Goal: Communication & Community: Answer question/provide support

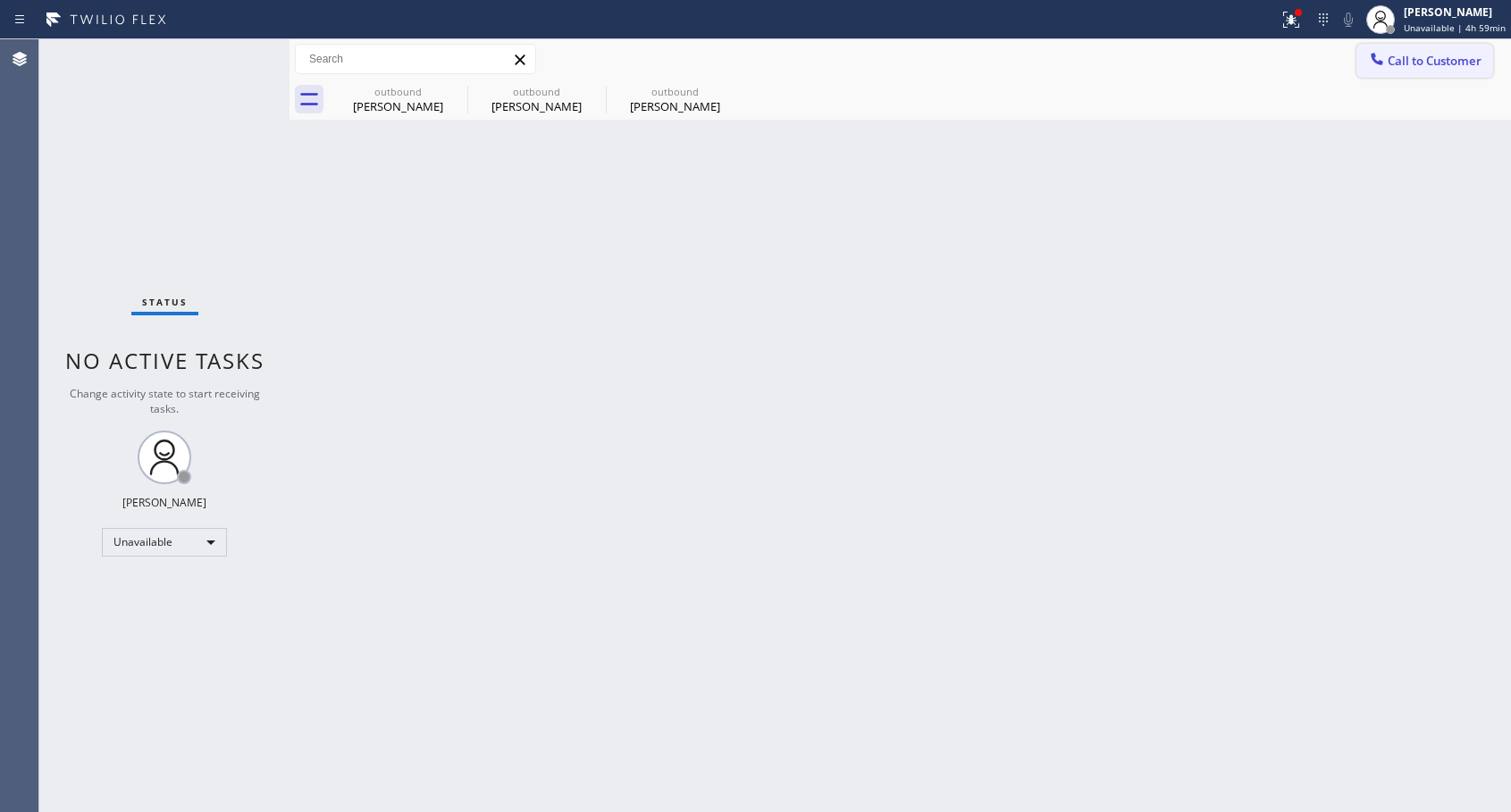
click at [1384, 57] on icon at bounding box center [1377, 59] width 18 height 18
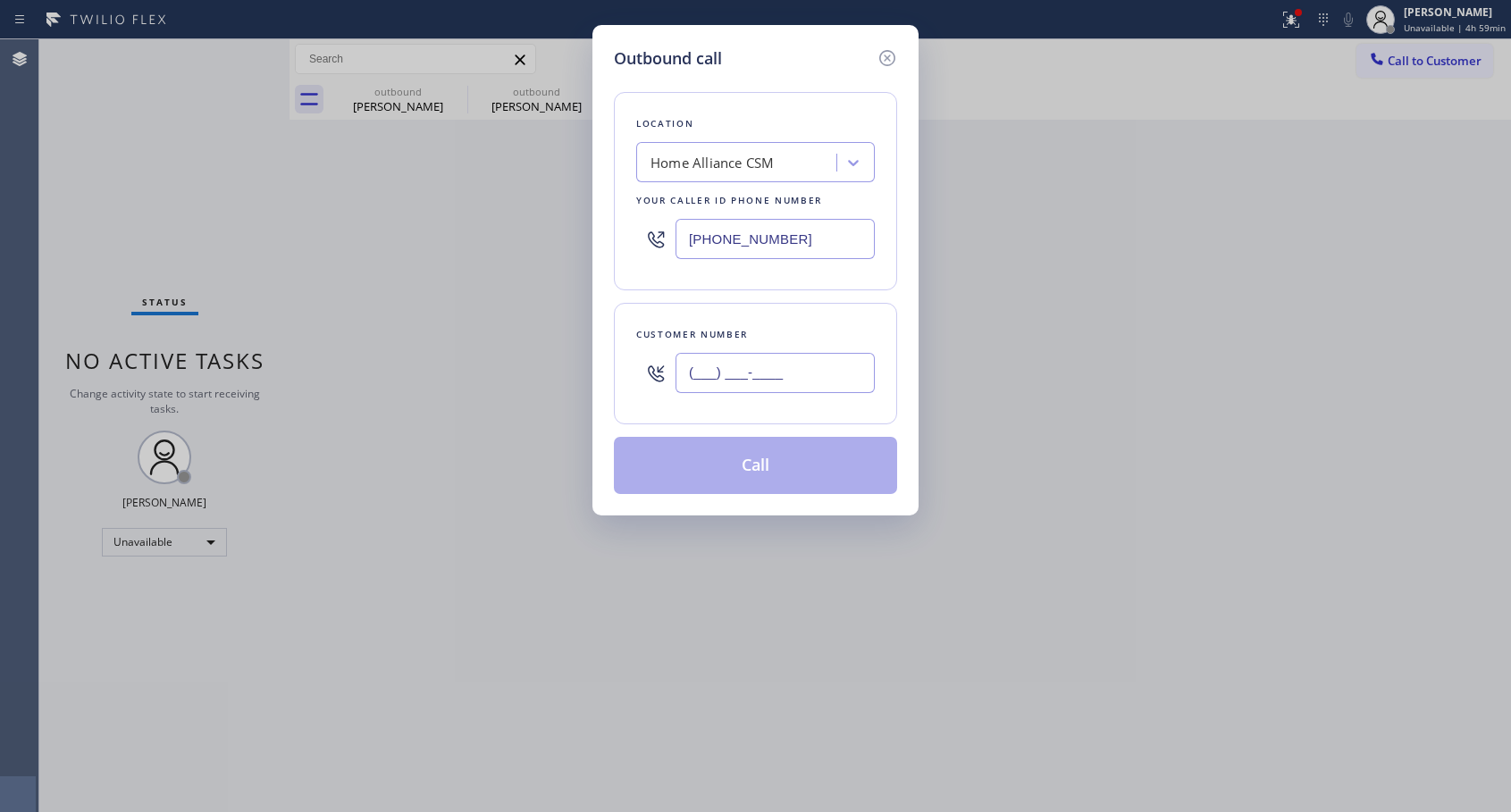
click at [770, 379] on input "(___) ___-____" at bounding box center [774, 372] width 199 height 40
paste input "917) 251-6265"
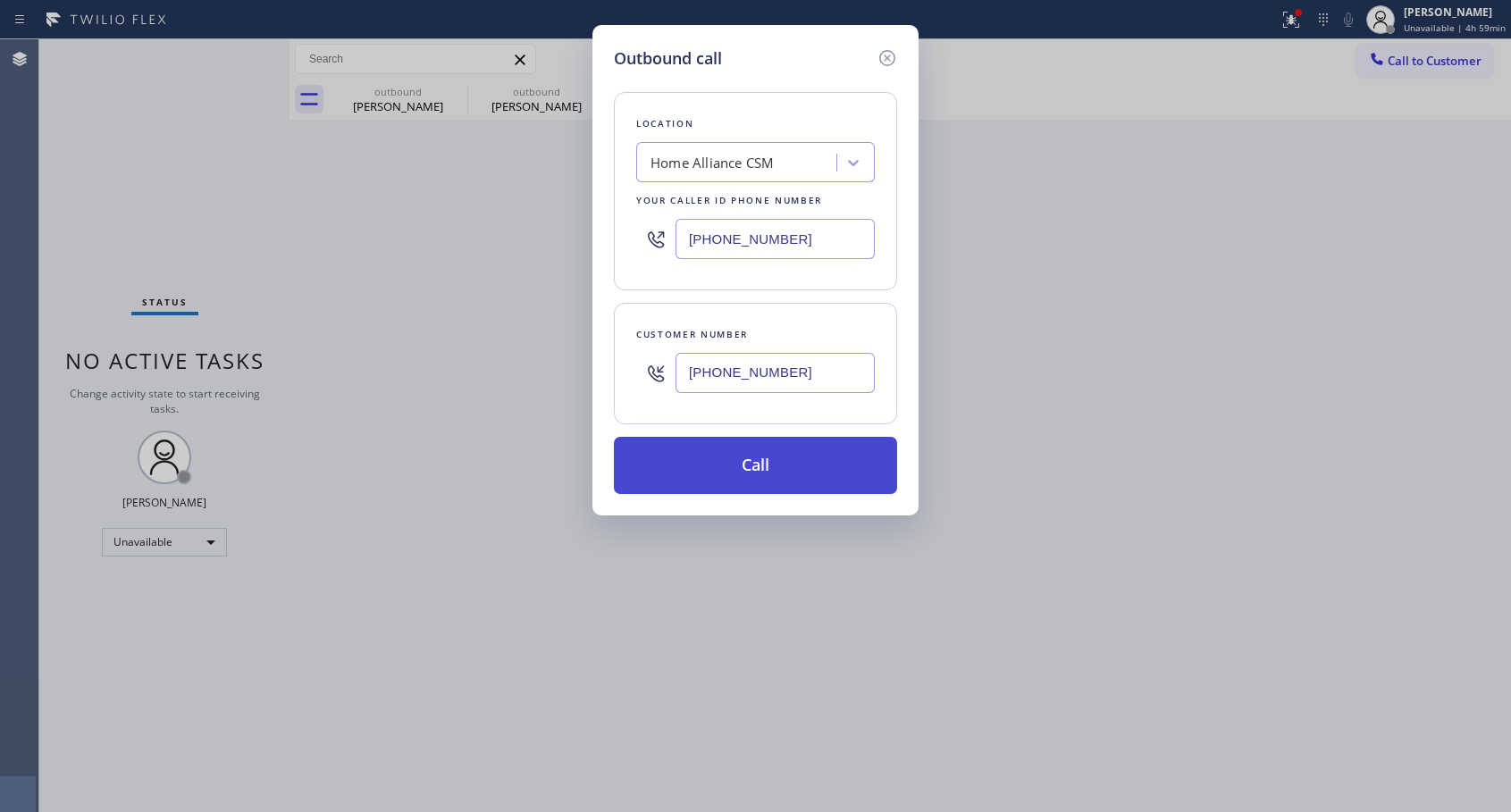
type input "[PHONE_NUMBER]"
click at [748, 469] on button "Call" at bounding box center [756, 465] width 283 height 57
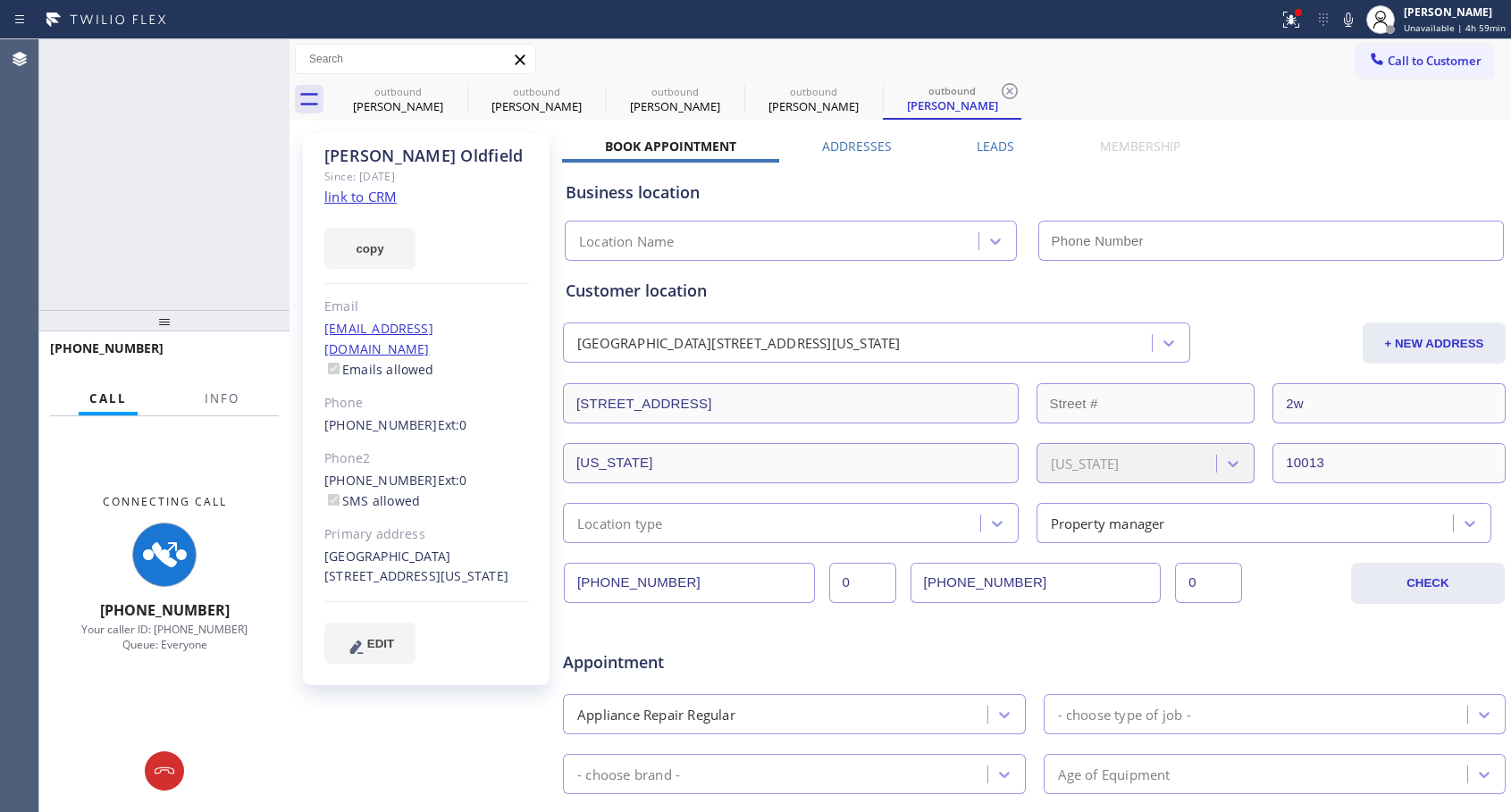
type input "[PHONE_NUMBER]"
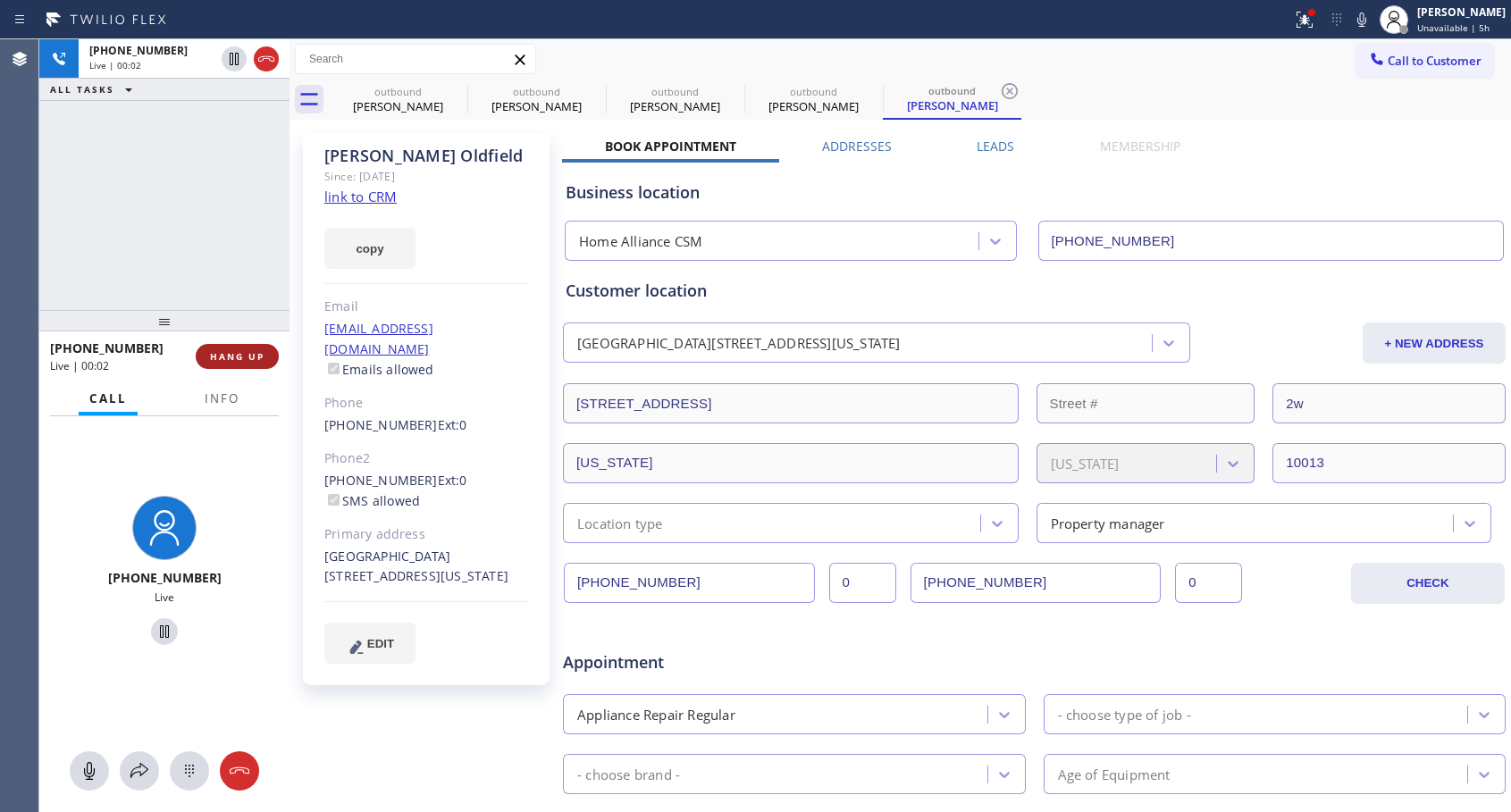
click at [245, 352] on span "HANG UP" at bounding box center [237, 356] width 55 height 13
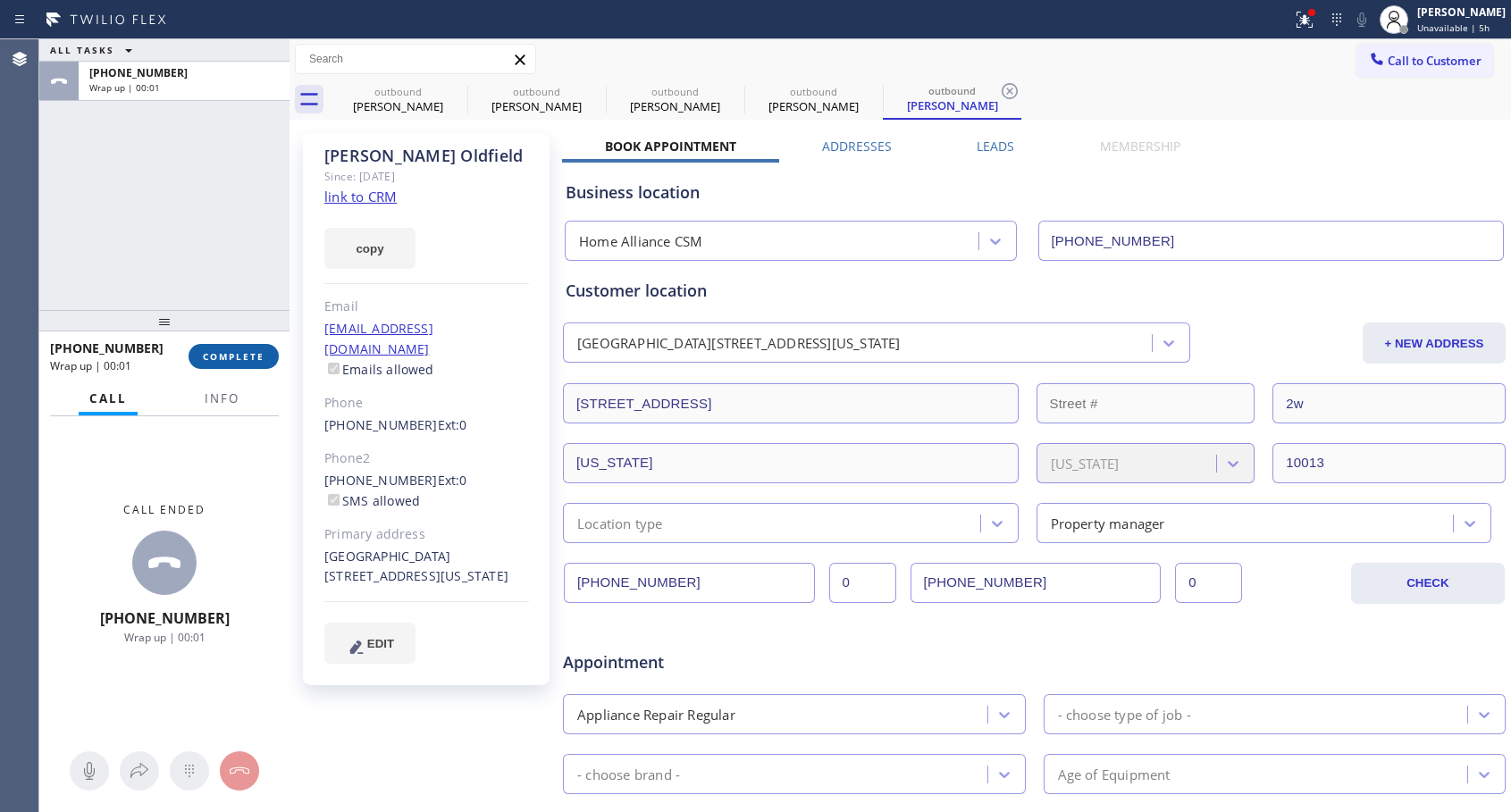
click at [245, 352] on span "COMPLETE" at bounding box center [234, 356] width 62 height 13
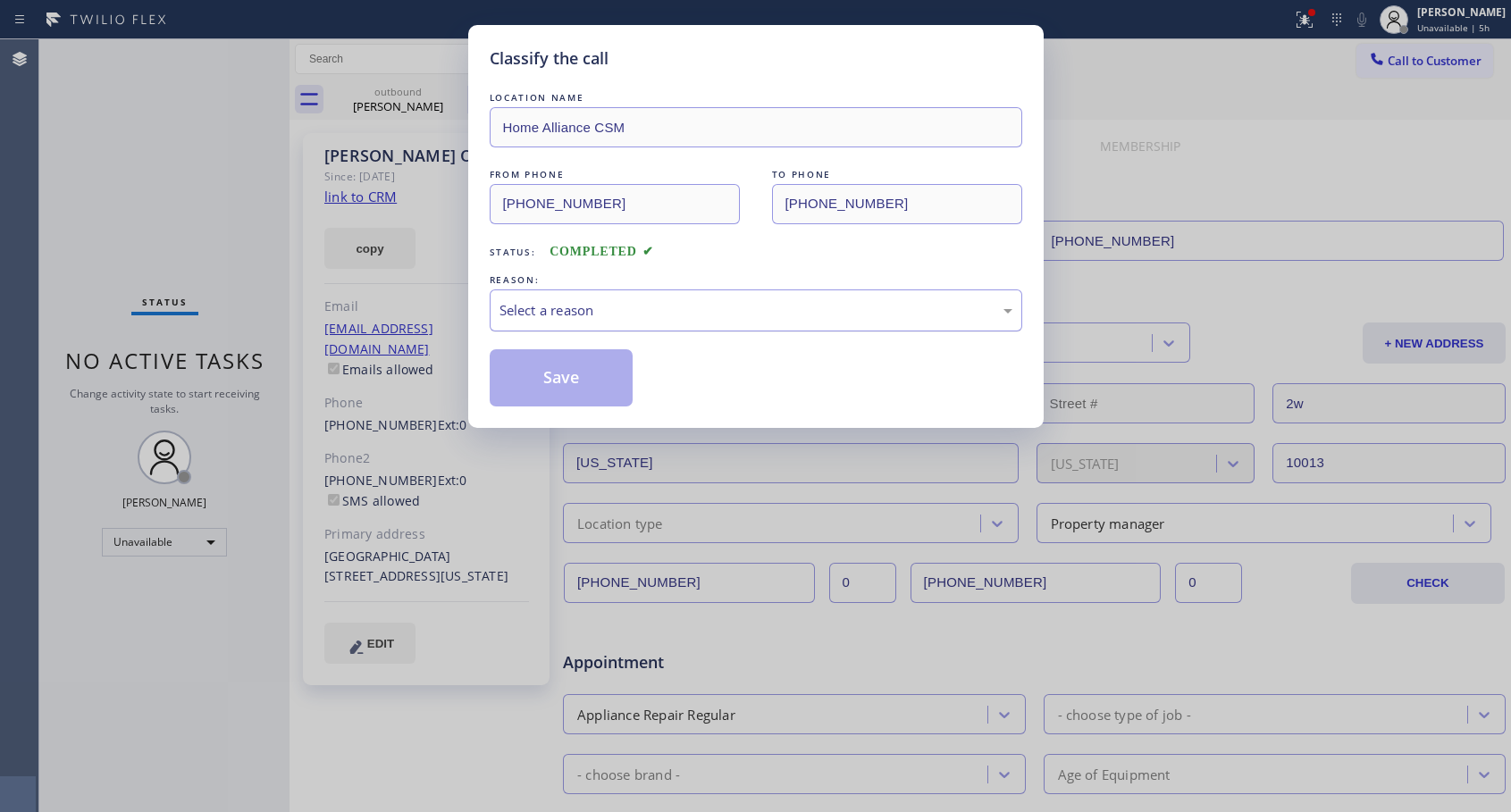
click at [661, 305] on div "Select a reason" at bounding box center [756, 310] width 513 height 21
click at [593, 388] on button "Save" at bounding box center [561, 377] width 143 height 57
click at [566, 368] on button "Save" at bounding box center [561, 377] width 143 height 57
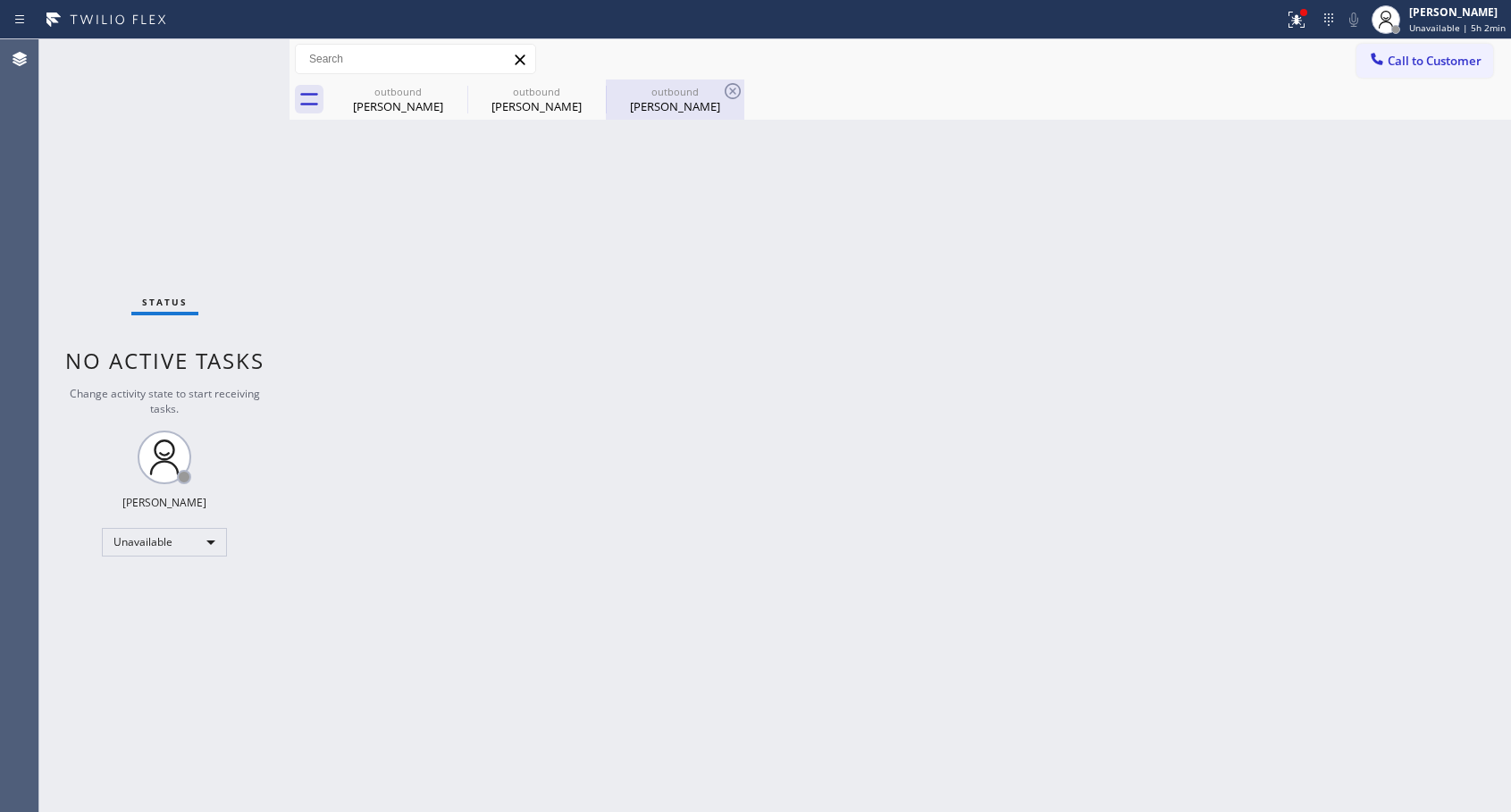
click at [647, 108] on div "[PERSON_NAME]" at bounding box center [675, 106] width 135 height 16
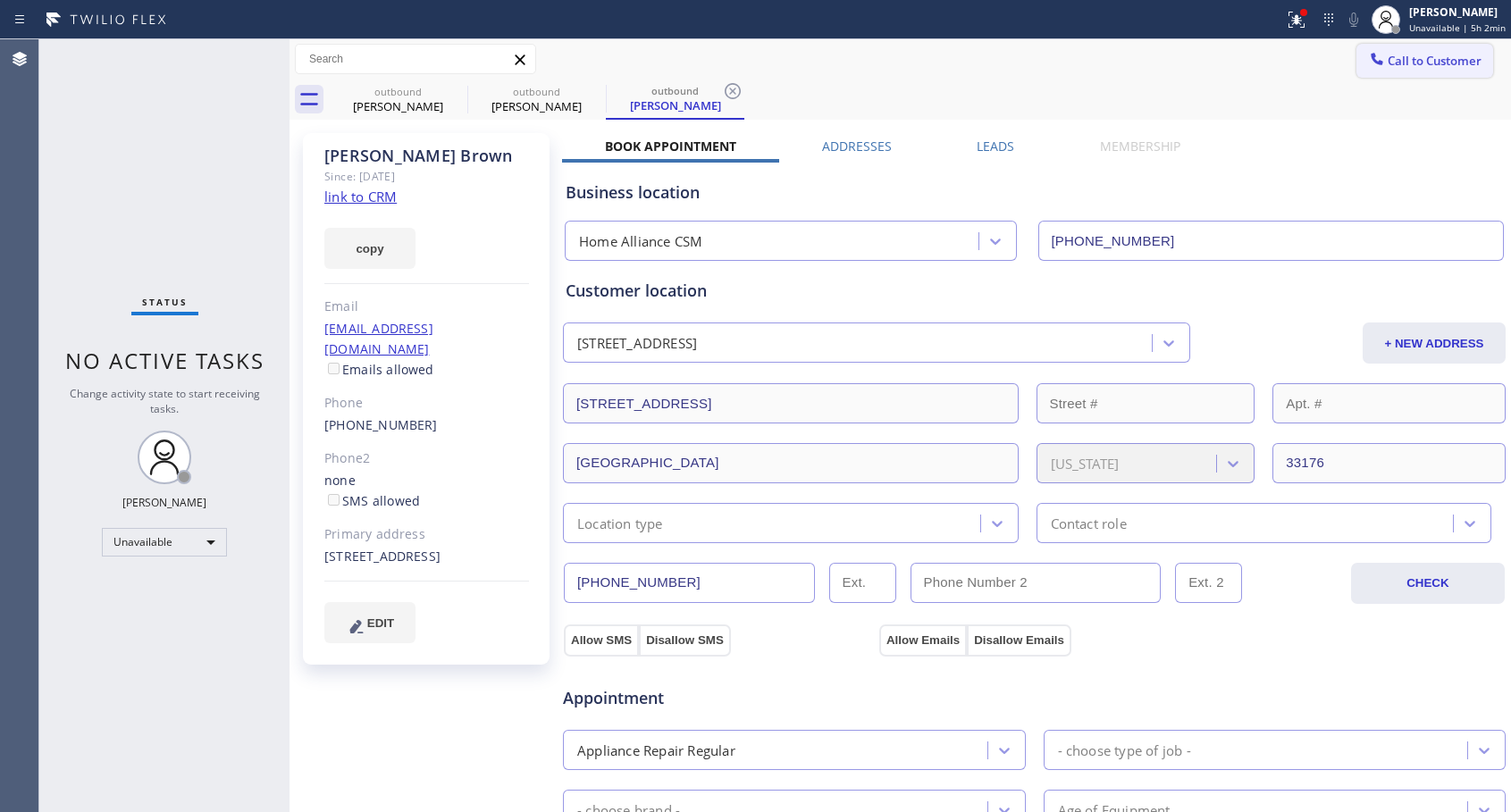
click at [1400, 66] on span "Call to Customer" at bounding box center [1434, 61] width 94 height 16
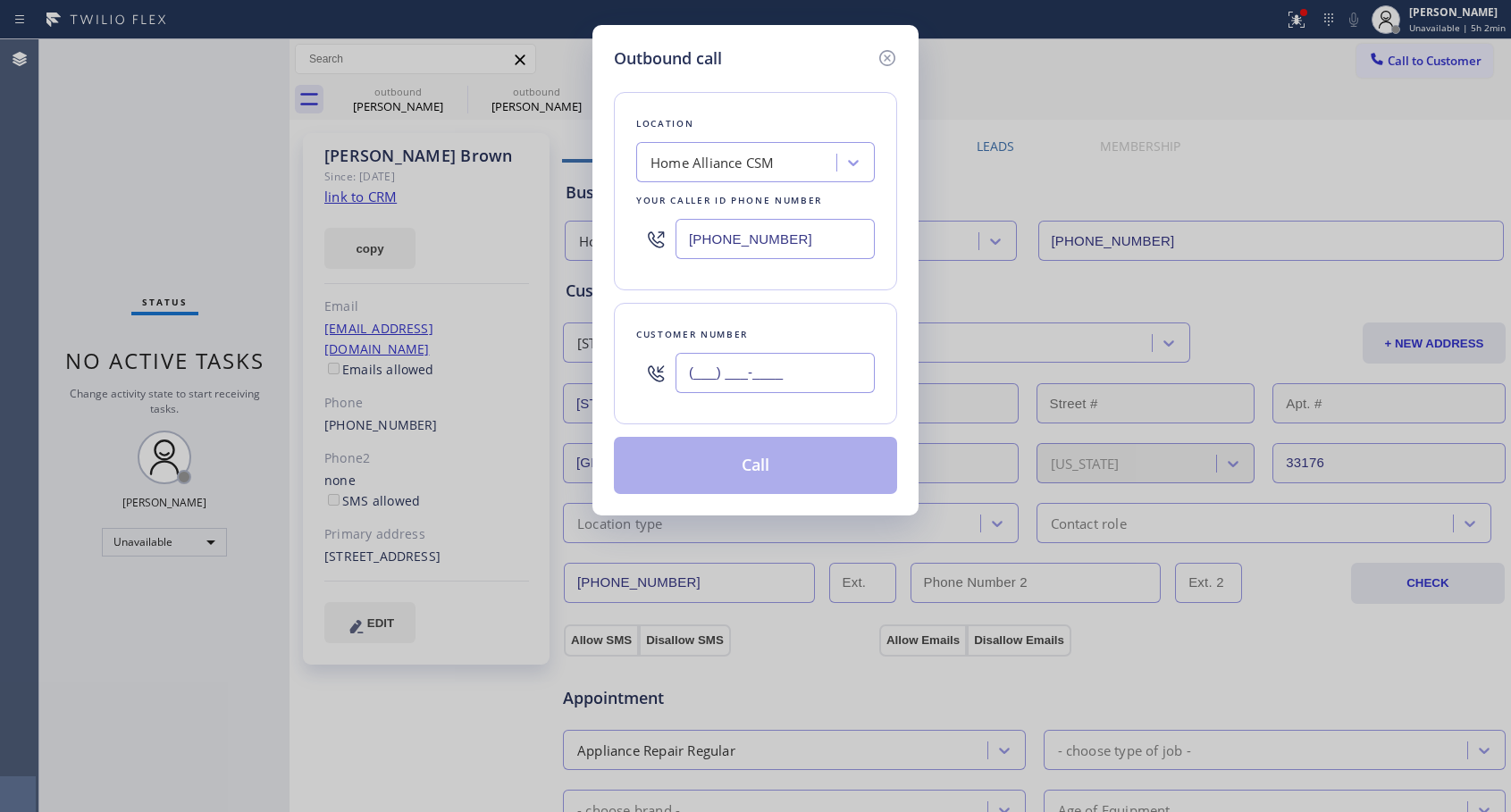
click at [744, 374] on input "(___) ___-____" at bounding box center [774, 372] width 199 height 40
paste input "917) 251-6265"
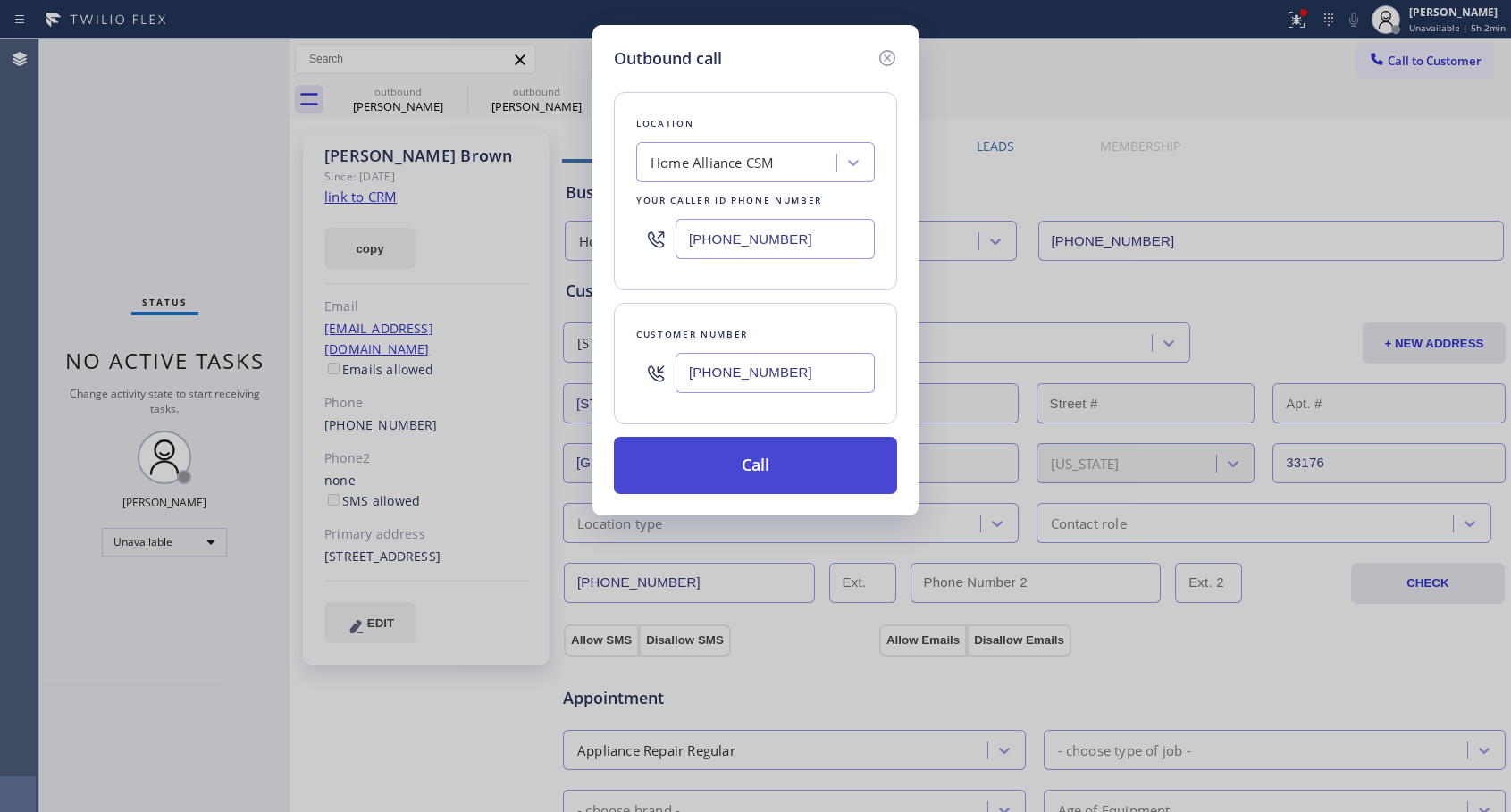
type input "[PHONE_NUMBER]"
click at [748, 463] on button "Call" at bounding box center [756, 465] width 283 height 57
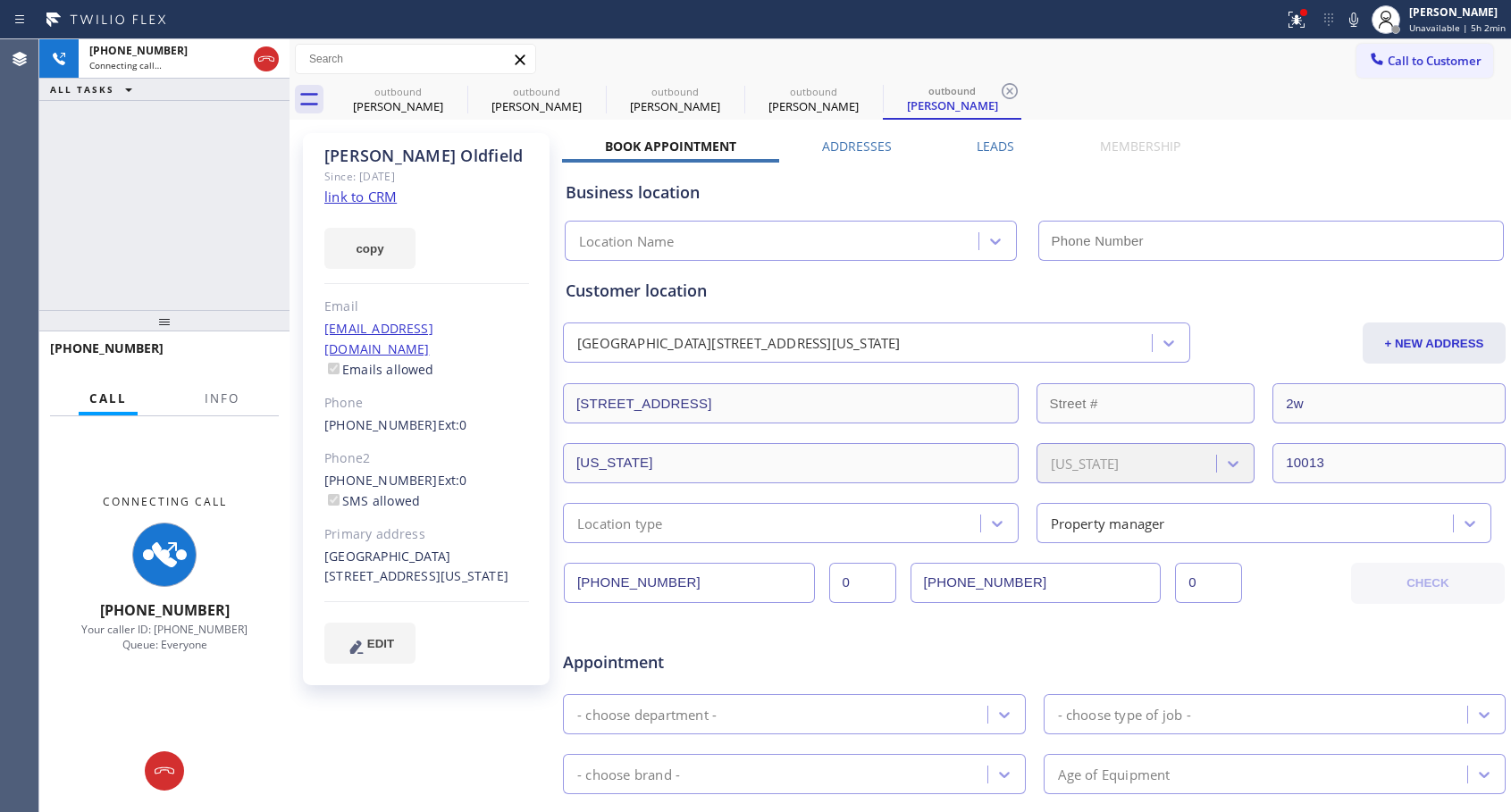
type input "[PHONE_NUMBER]"
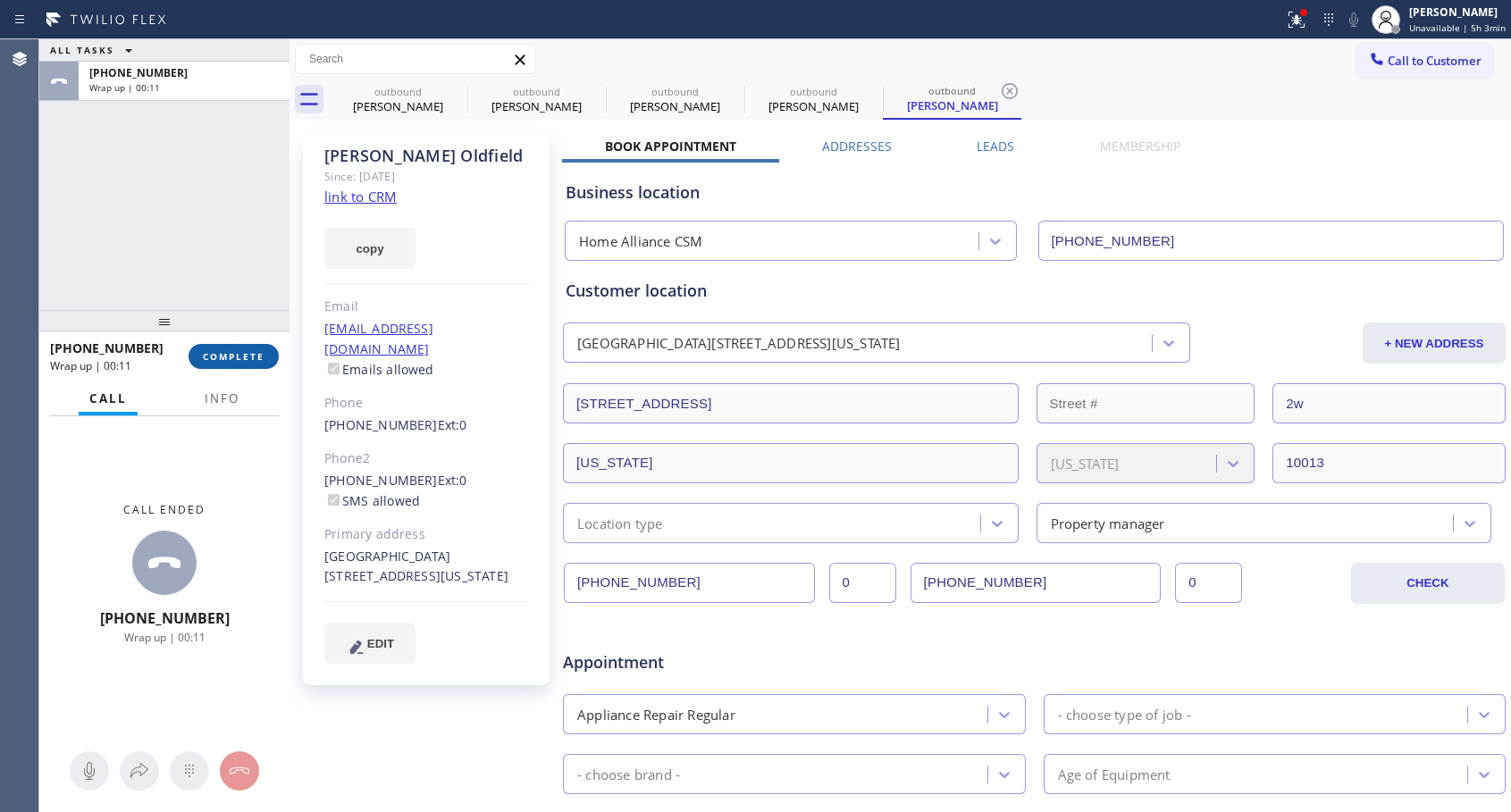
click at [222, 348] on button "COMPLETE" at bounding box center [233, 356] width 91 height 25
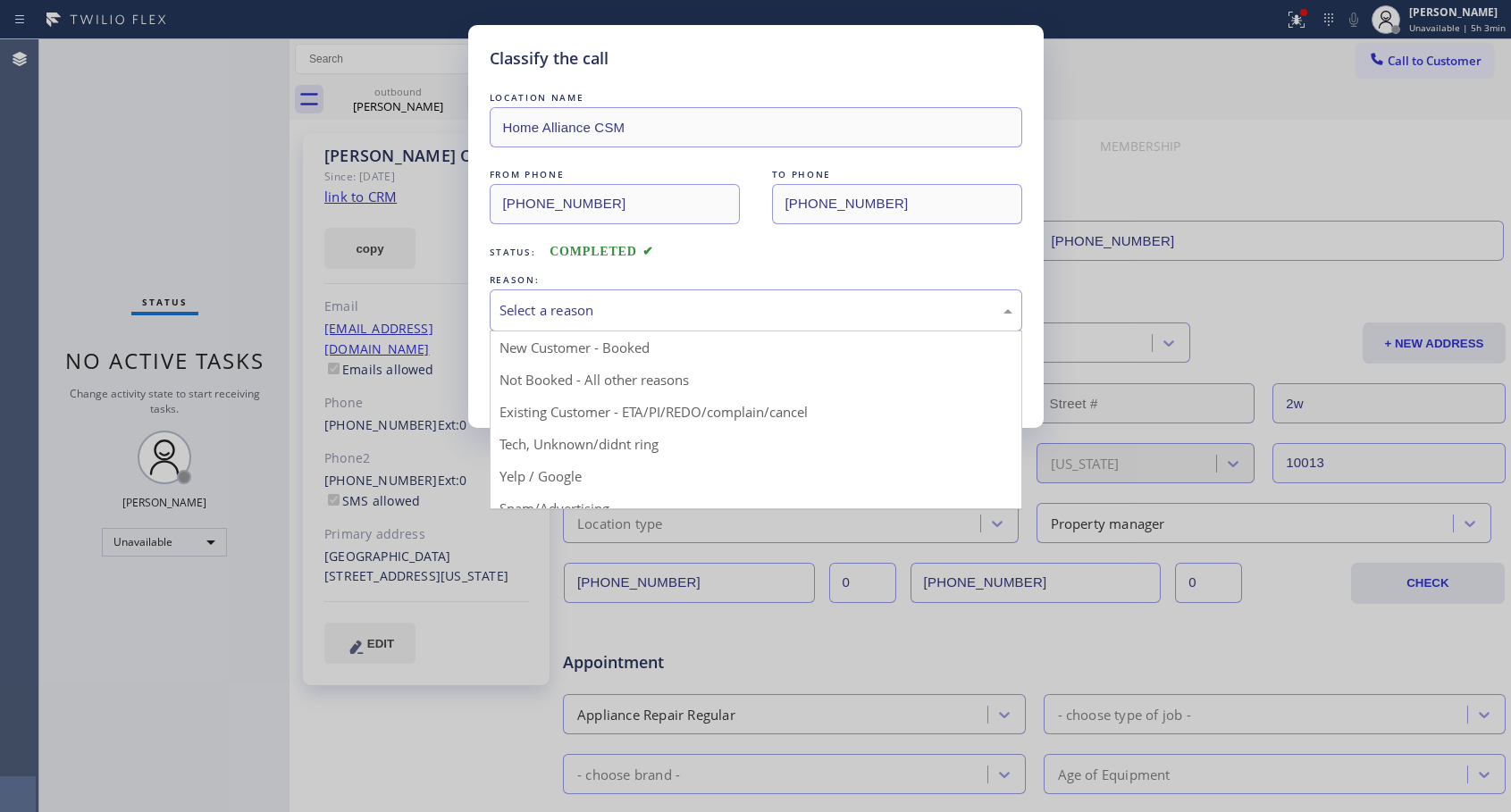
click at [603, 322] on div "Select a reason" at bounding box center [756, 310] width 533 height 42
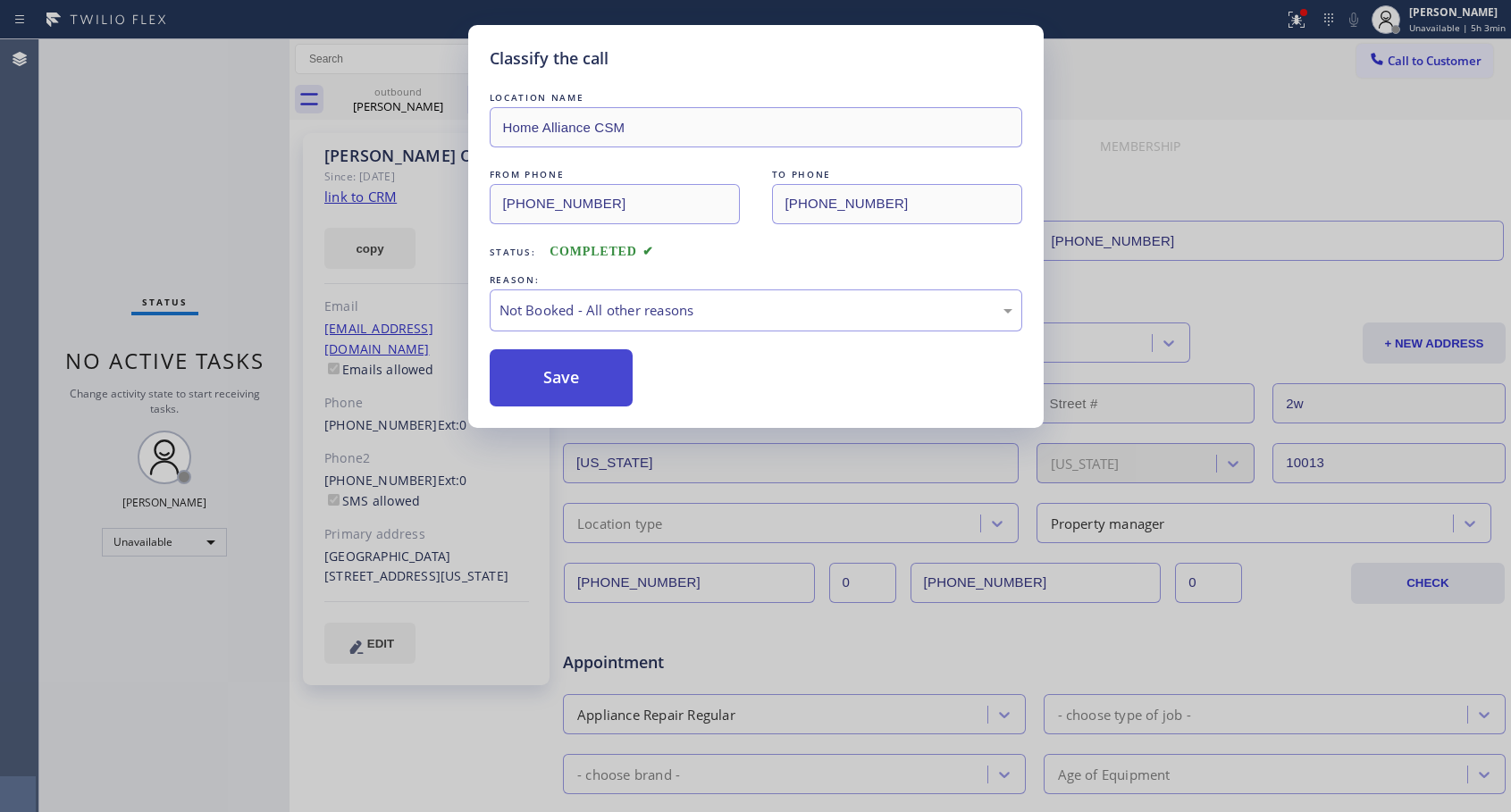
click at [558, 373] on button "Save" at bounding box center [561, 377] width 143 height 57
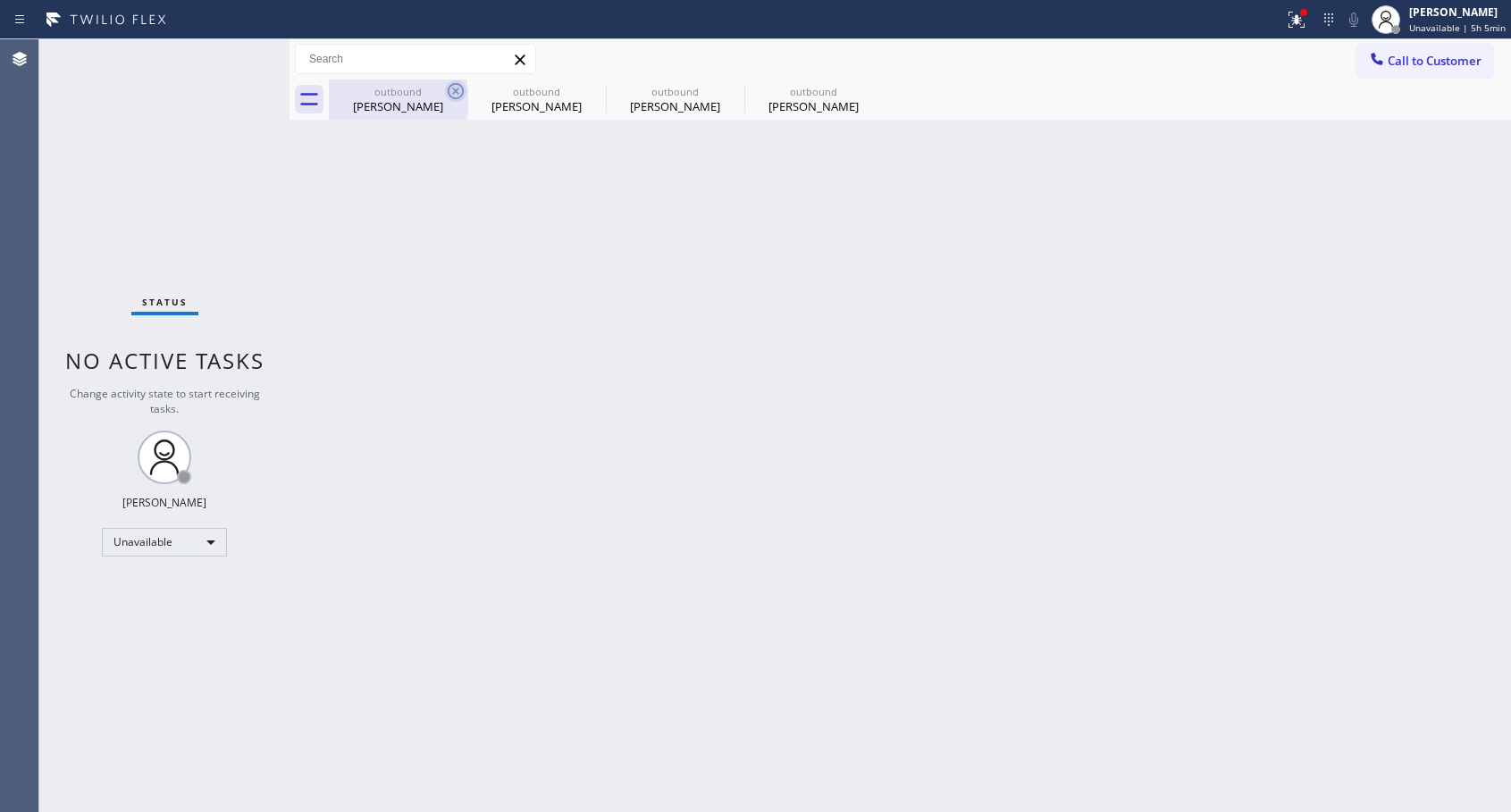
click at [453, 85] on icon at bounding box center [456, 91] width 16 height 16
click at [0, 0] on icon at bounding box center [0, 0] width 0 height 0
click at [453, 85] on div "outbound [PERSON_NAME] outbound [PERSON_NAME] outbound [PERSON_NAME] outbound […" at bounding box center [919, 100] width 1182 height 40
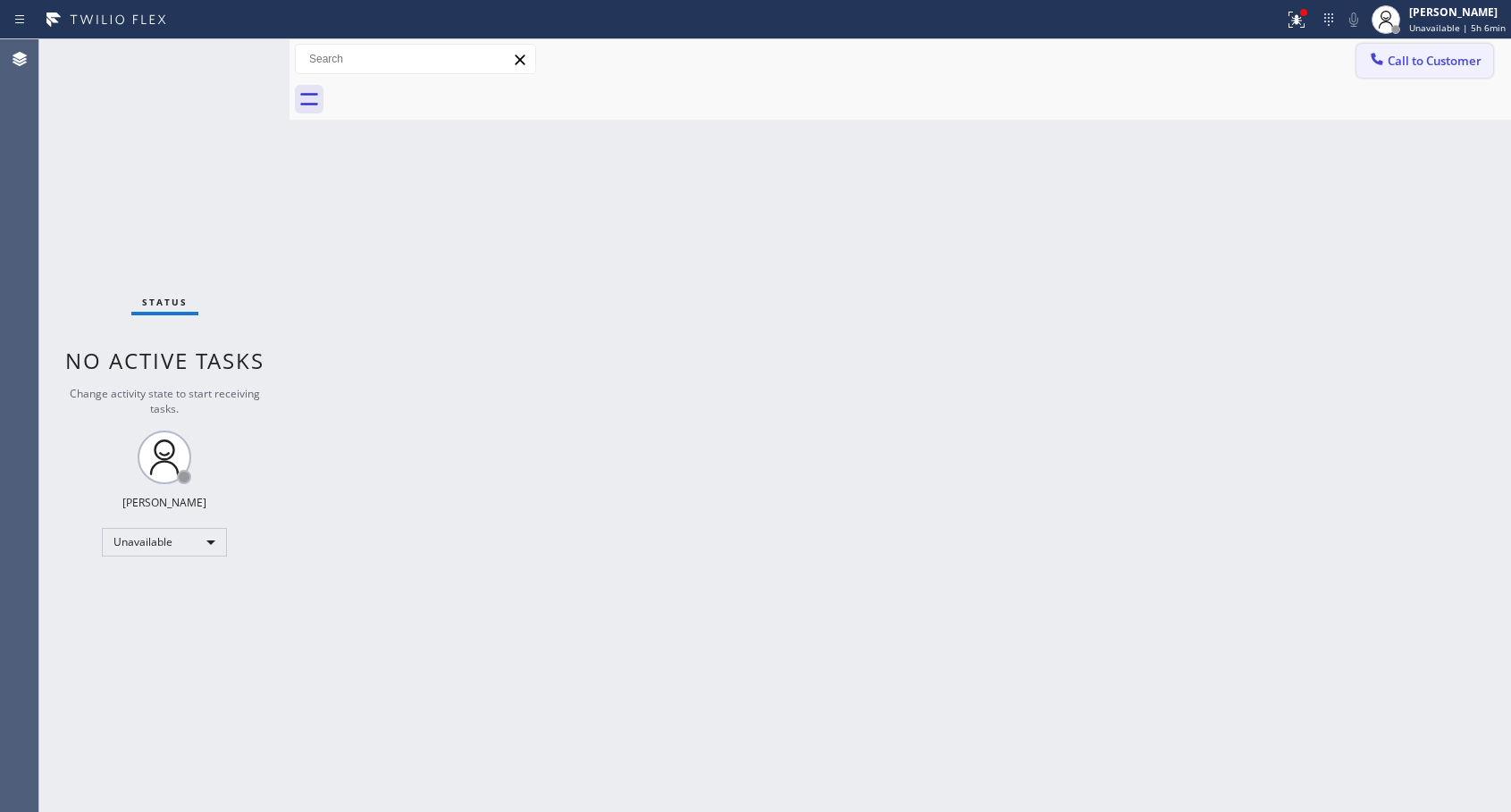
click at [1398, 64] on span "Call to Customer" at bounding box center [1434, 61] width 94 height 16
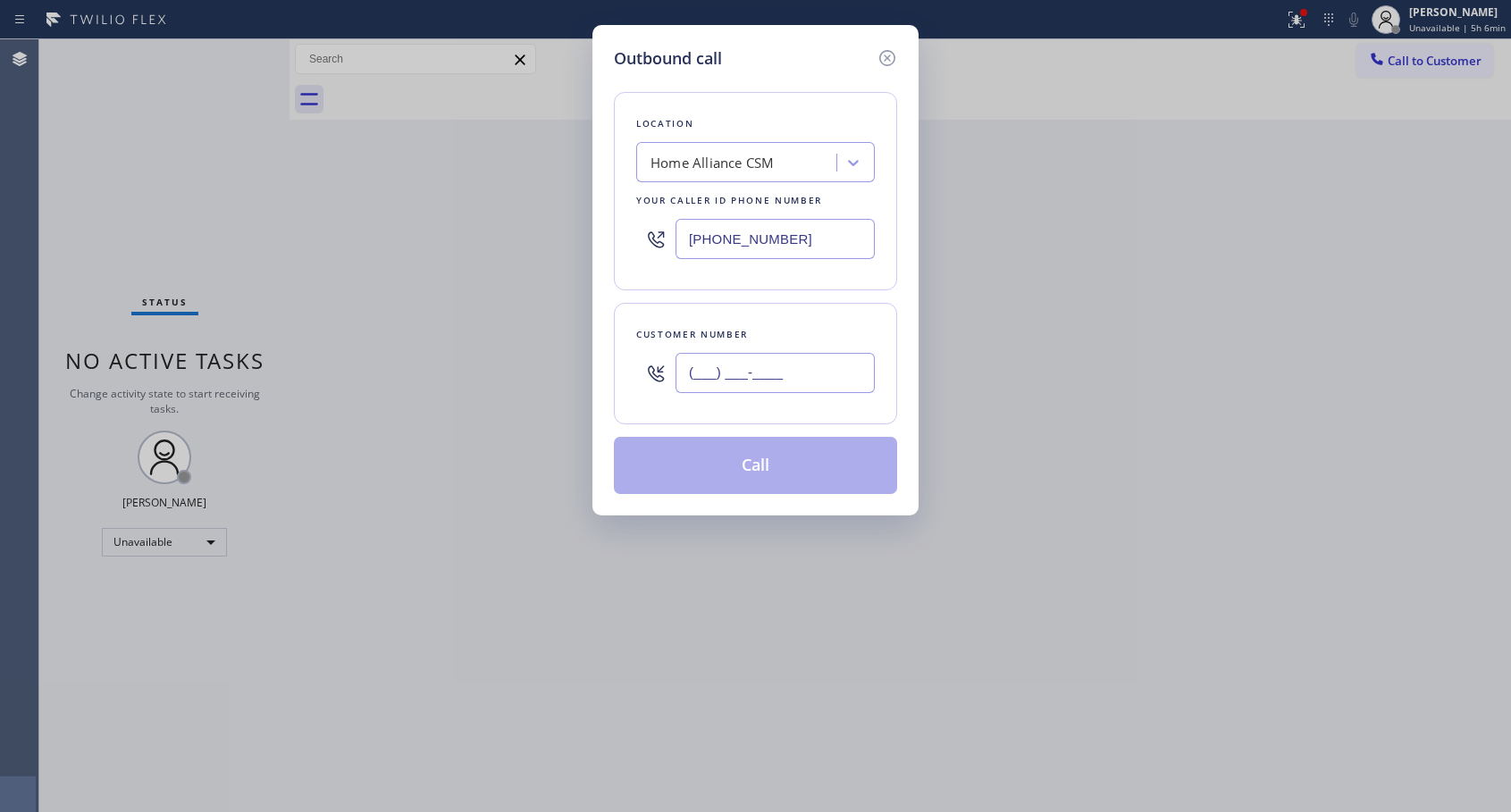
click at [826, 373] on input "(___) ___-____" at bounding box center [774, 372] width 199 height 40
paste input "407) 325-1394"
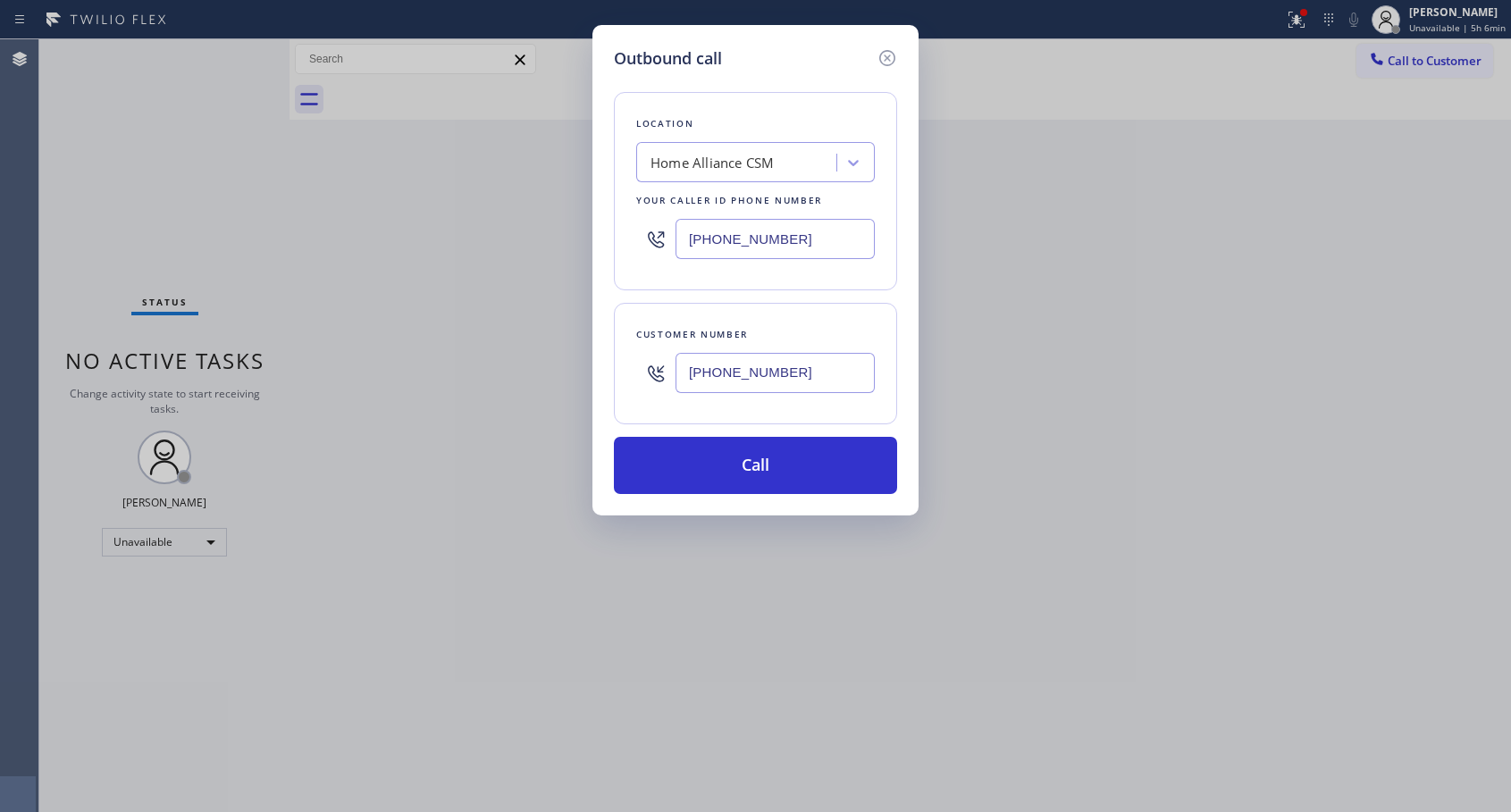
type input "[PHONE_NUMBER]"
click at [747, 456] on button "Call" at bounding box center [756, 465] width 283 height 57
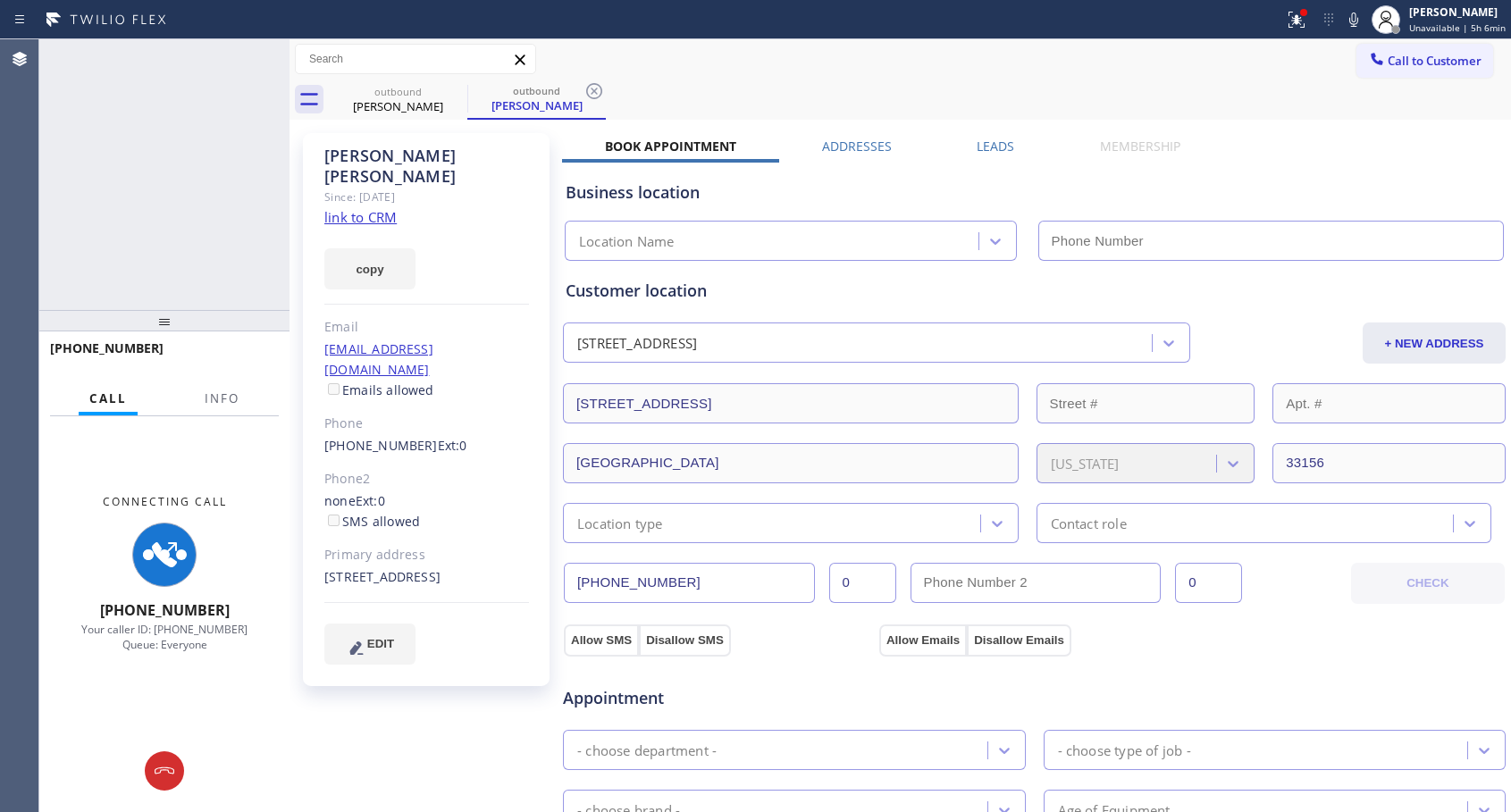
type input "[PHONE_NUMBER]"
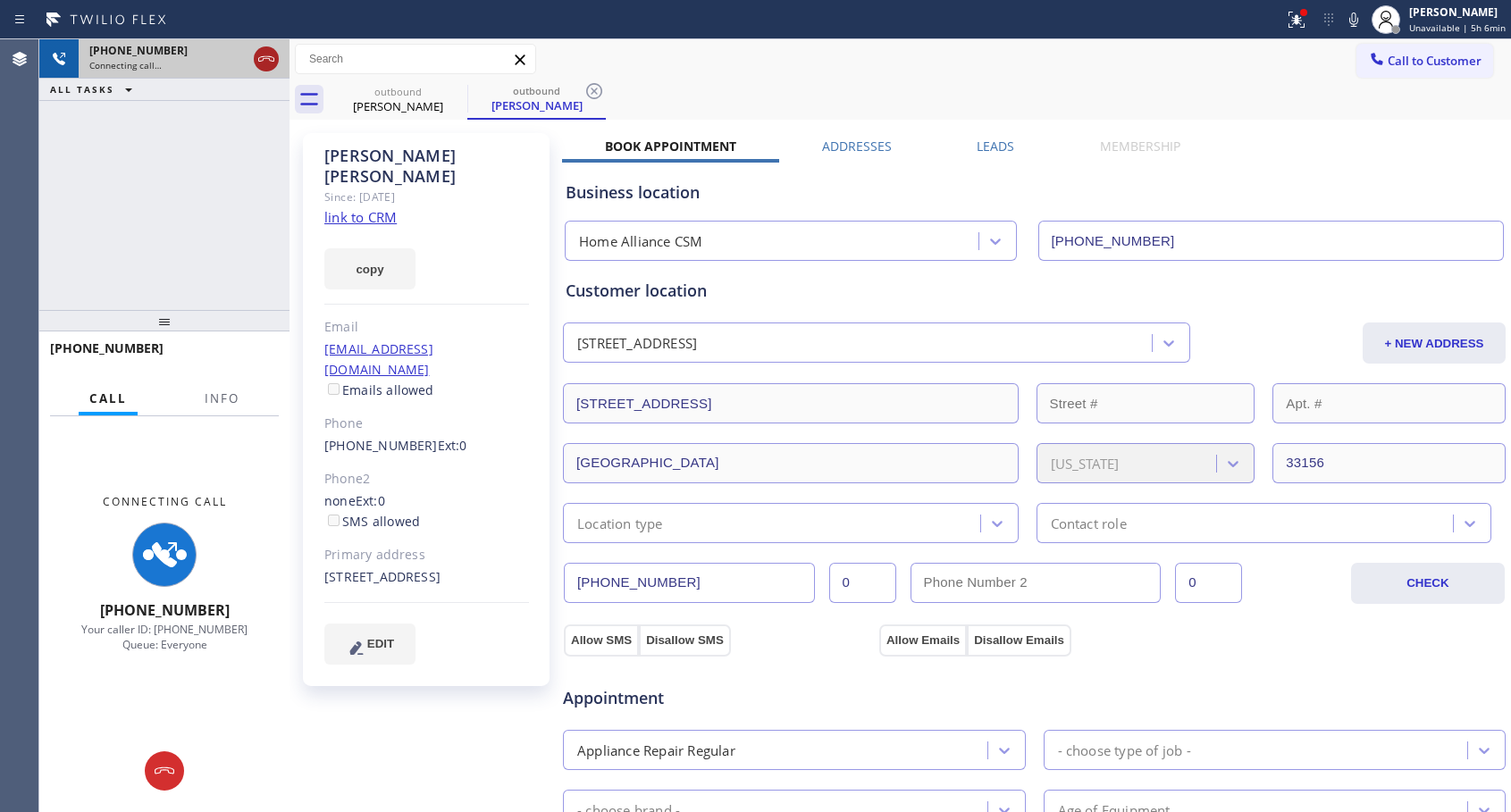
click at [272, 58] on icon at bounding box center [267, 59] width 22 height 22
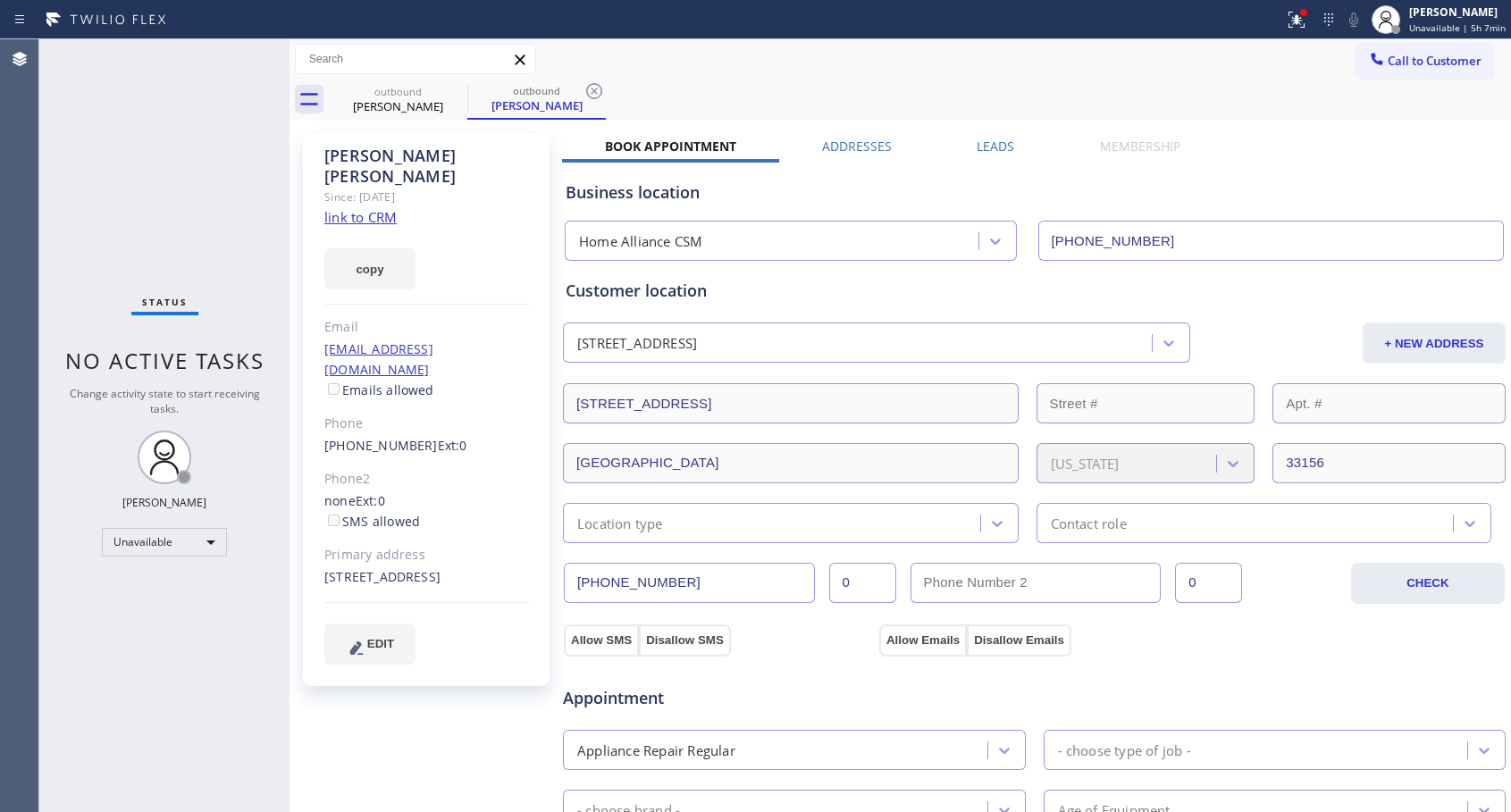
drag, startPoint x: 1404, startPoint y: 63, endPoint x: 866, endPoint y: 320, distance: 596.2
click at [1404, 62] on span "Call to Customer" at bounding box center [1434, 61] width 94 height 16
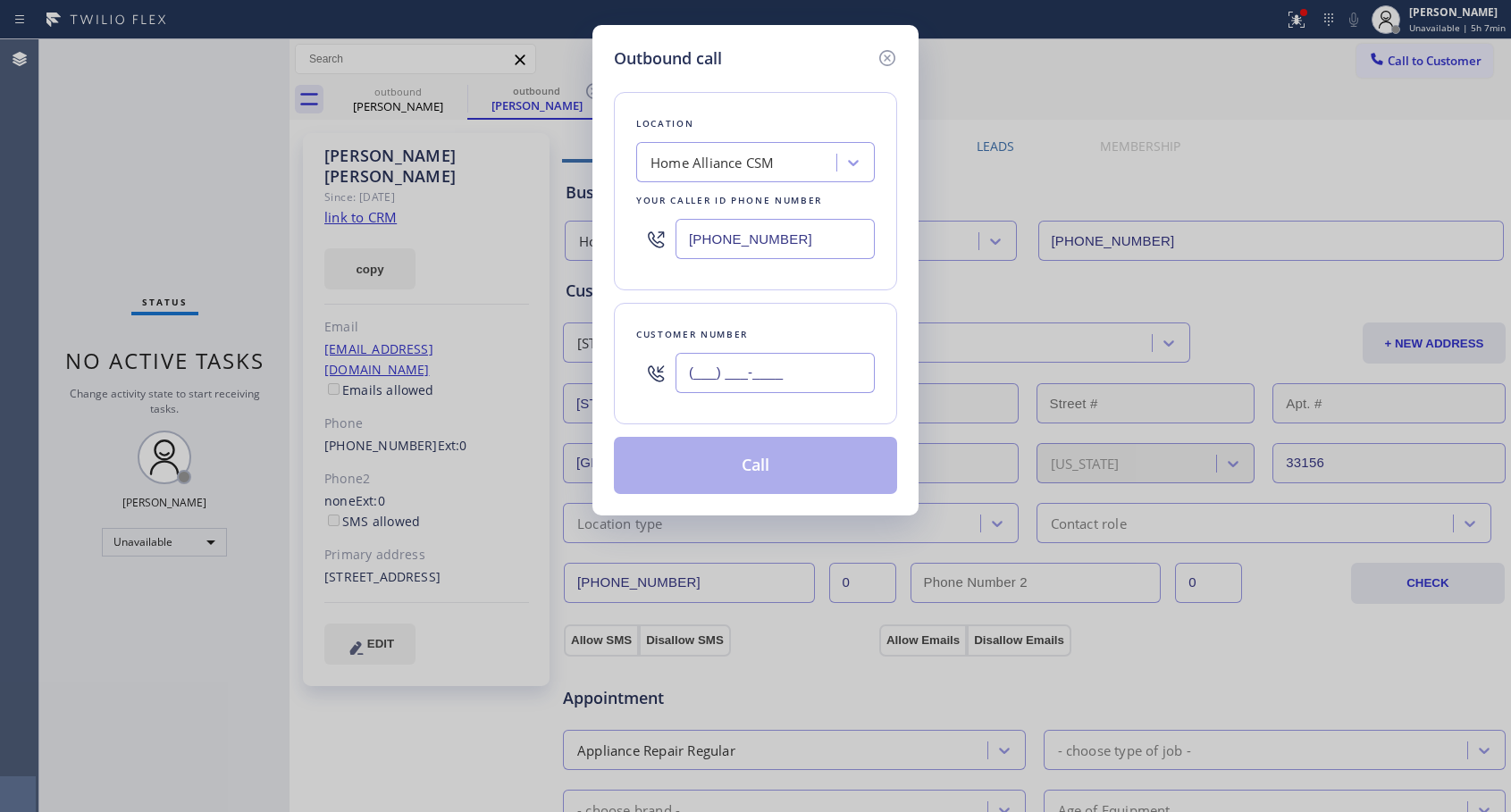
click at [795, 353] on input "(___) ___-____" at bounding box center [774, 372] width 199 height 40
paste input "206) 331-8354"
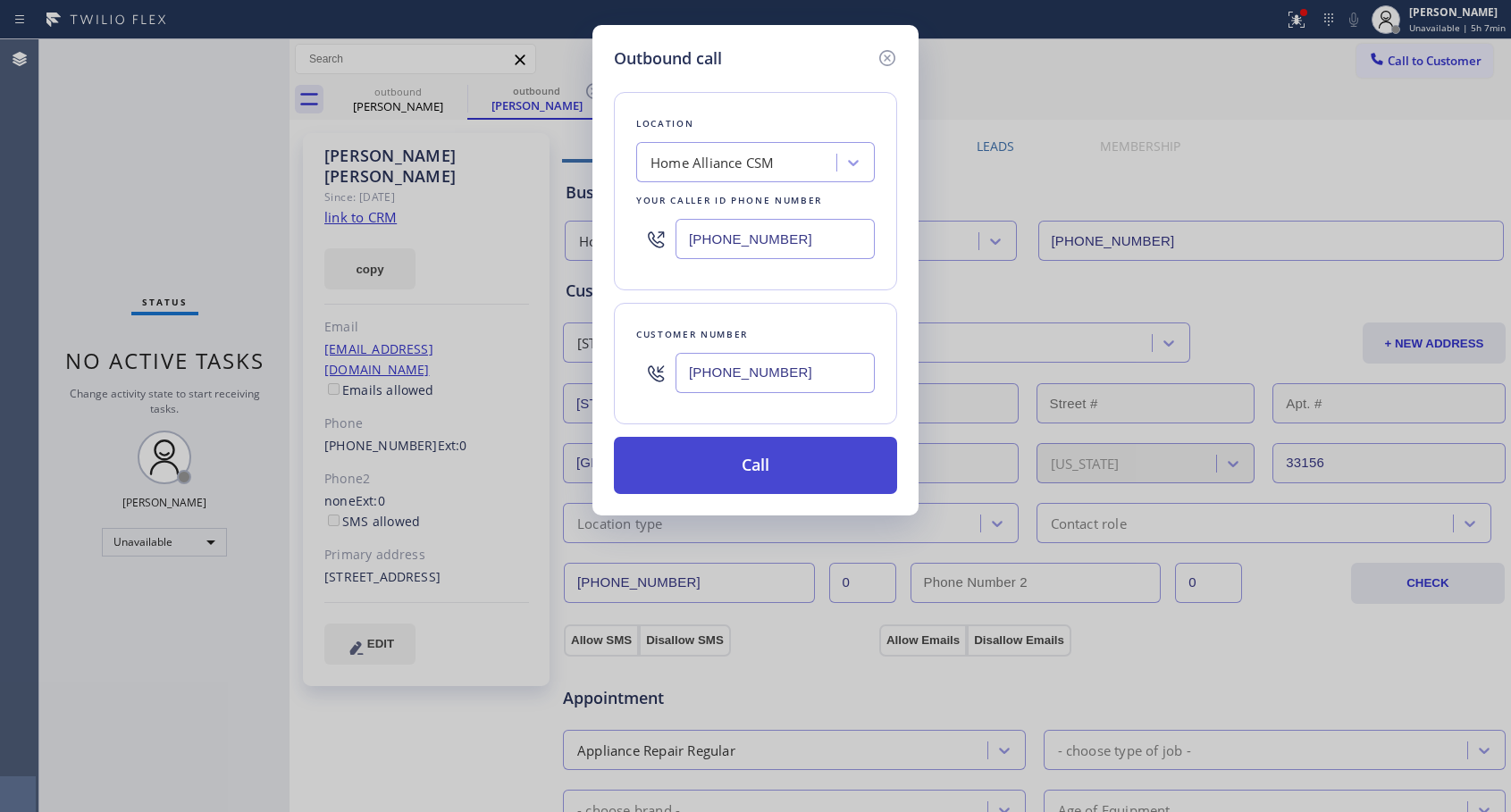
type input "[PHONE_NUMBER]"
click at [746, 468] on button "Call" at bounding box center [756, 465] width 283 height 57
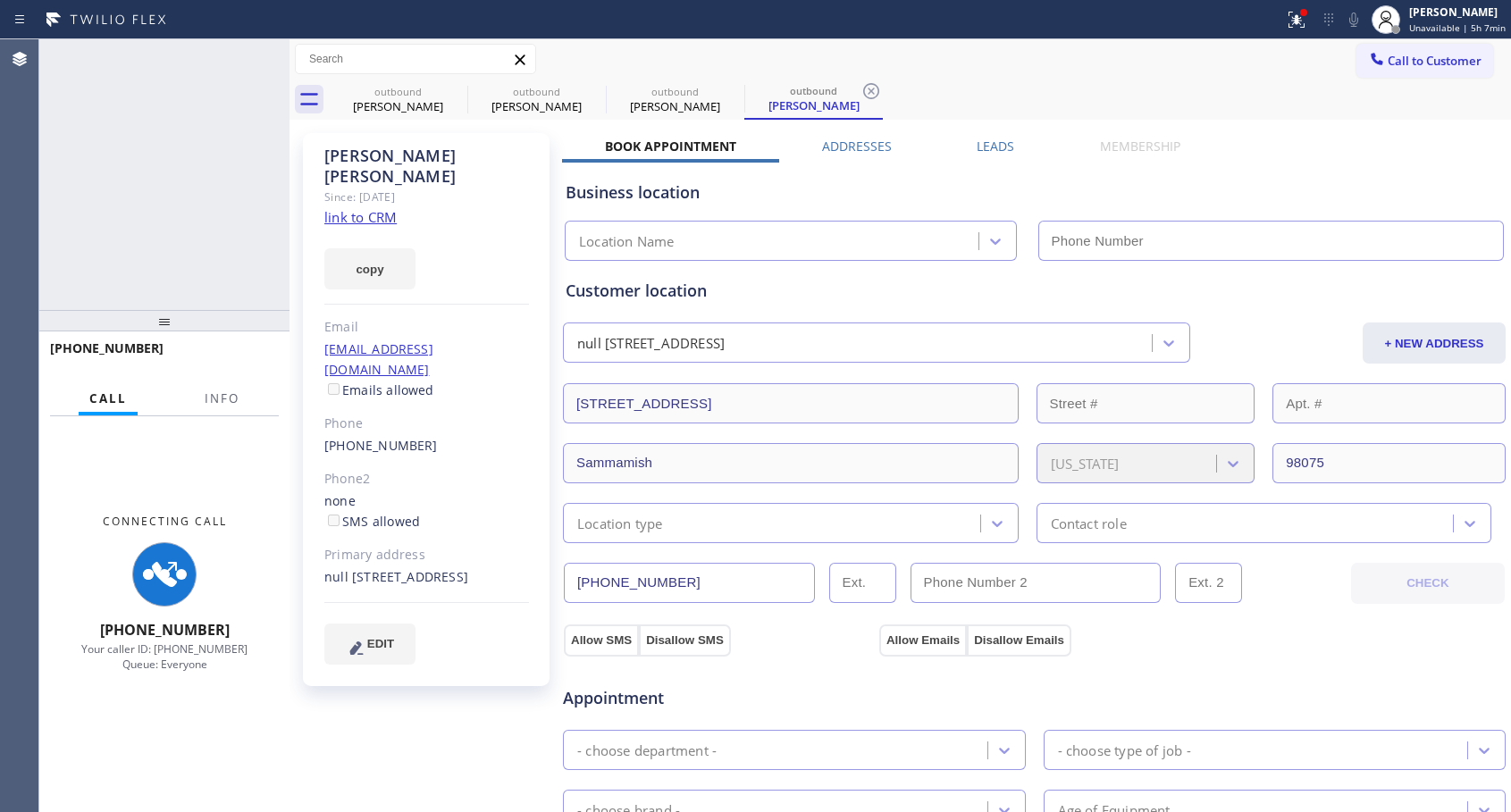
type input "[PHONE_NUMBER]"
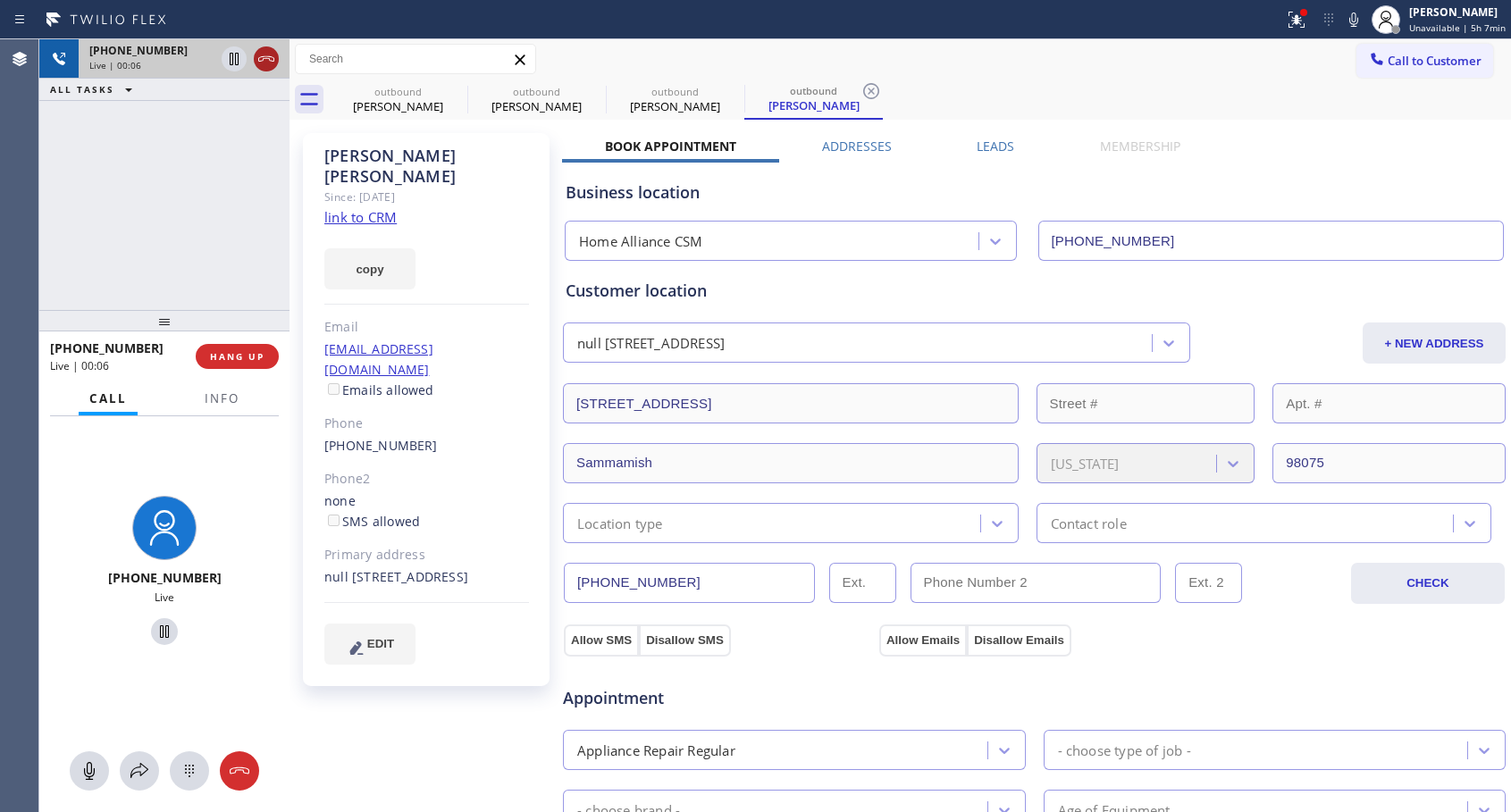
click at [266, 61] on icon at bounding box center [267, 59] width 22 height 22
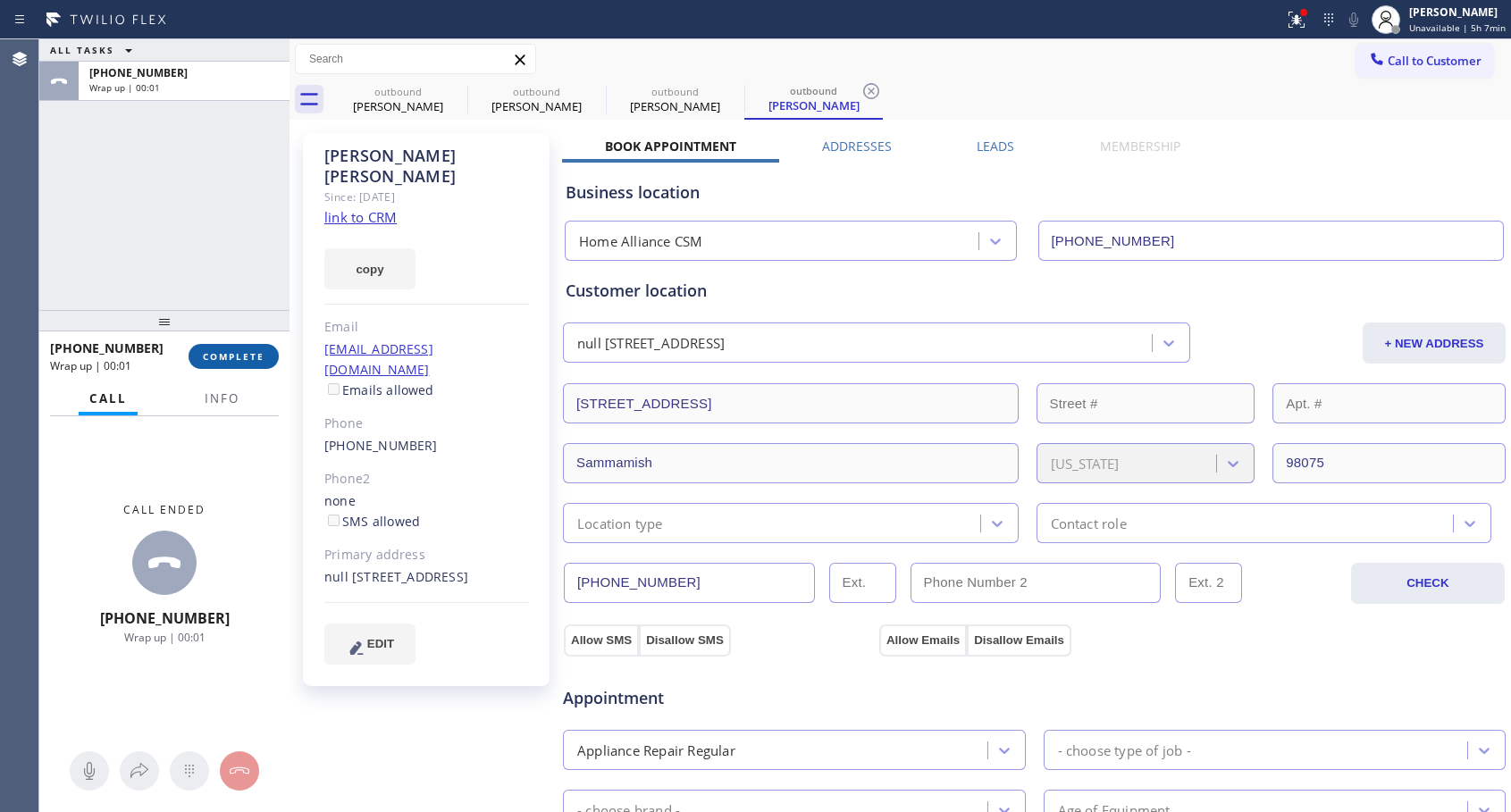
click at [248, 356] on span "COMPLETE" at bounding box center [234, 356] width 62 height 13
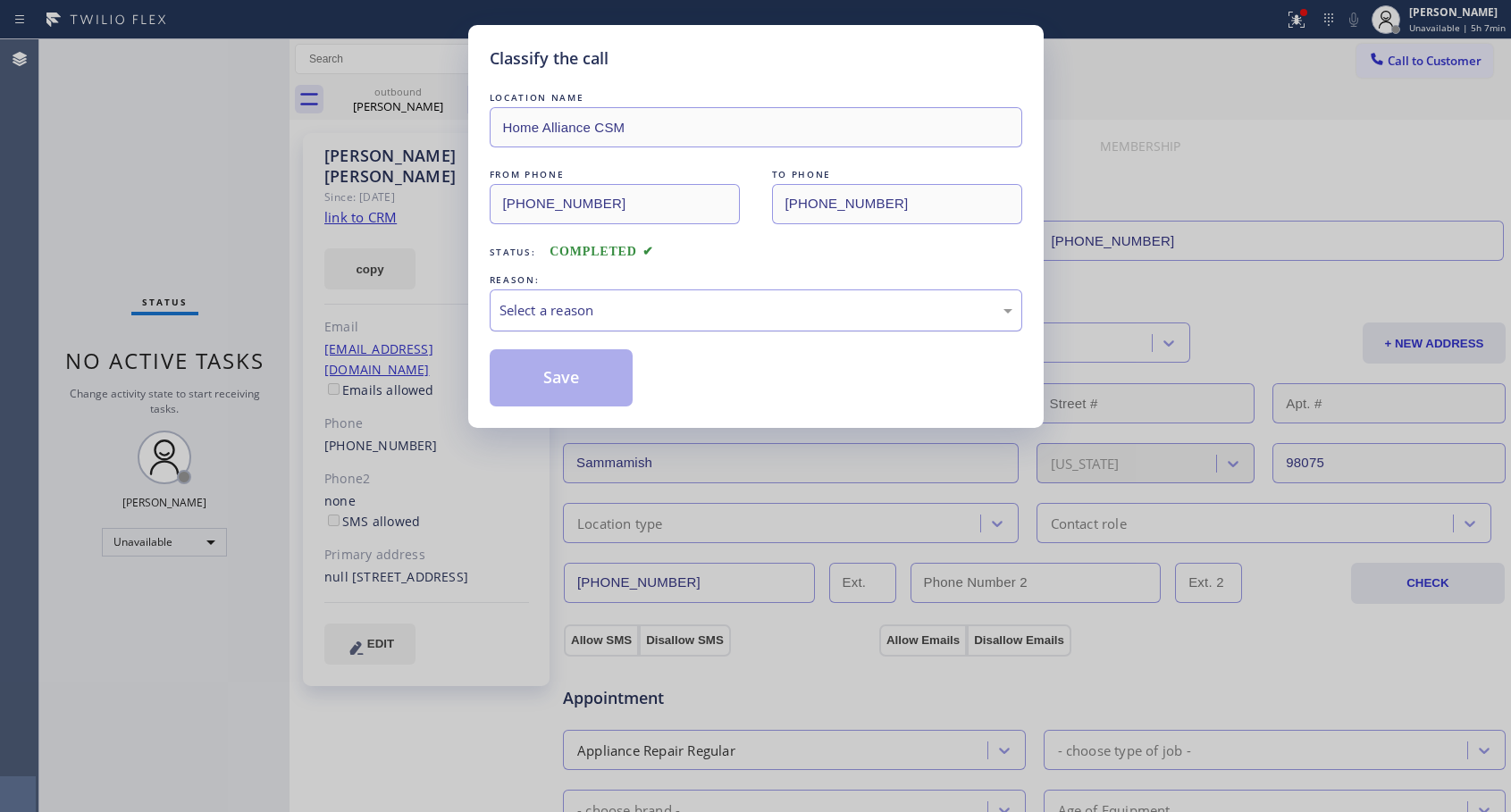
click at [592, 317] on div "Select a reason" at bounding box center [756, 310] width 513 height 21
click at [573, 387] on button "Save" at bounding box center [561, 377] width 143 height 57
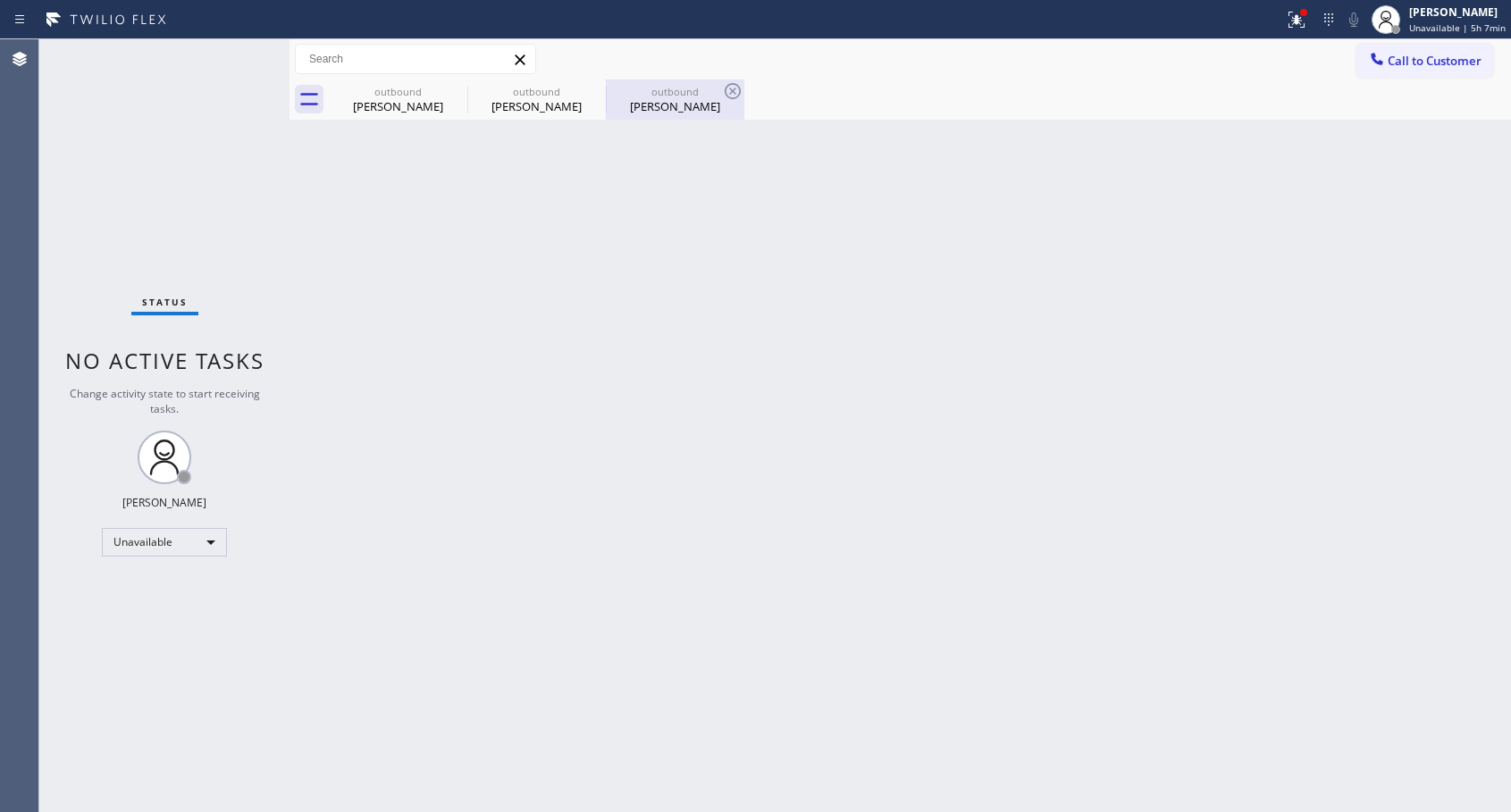
click at [698, 102] on div "[PERSON_NAME]" at bounding box center [675, 106] width 135 height 16
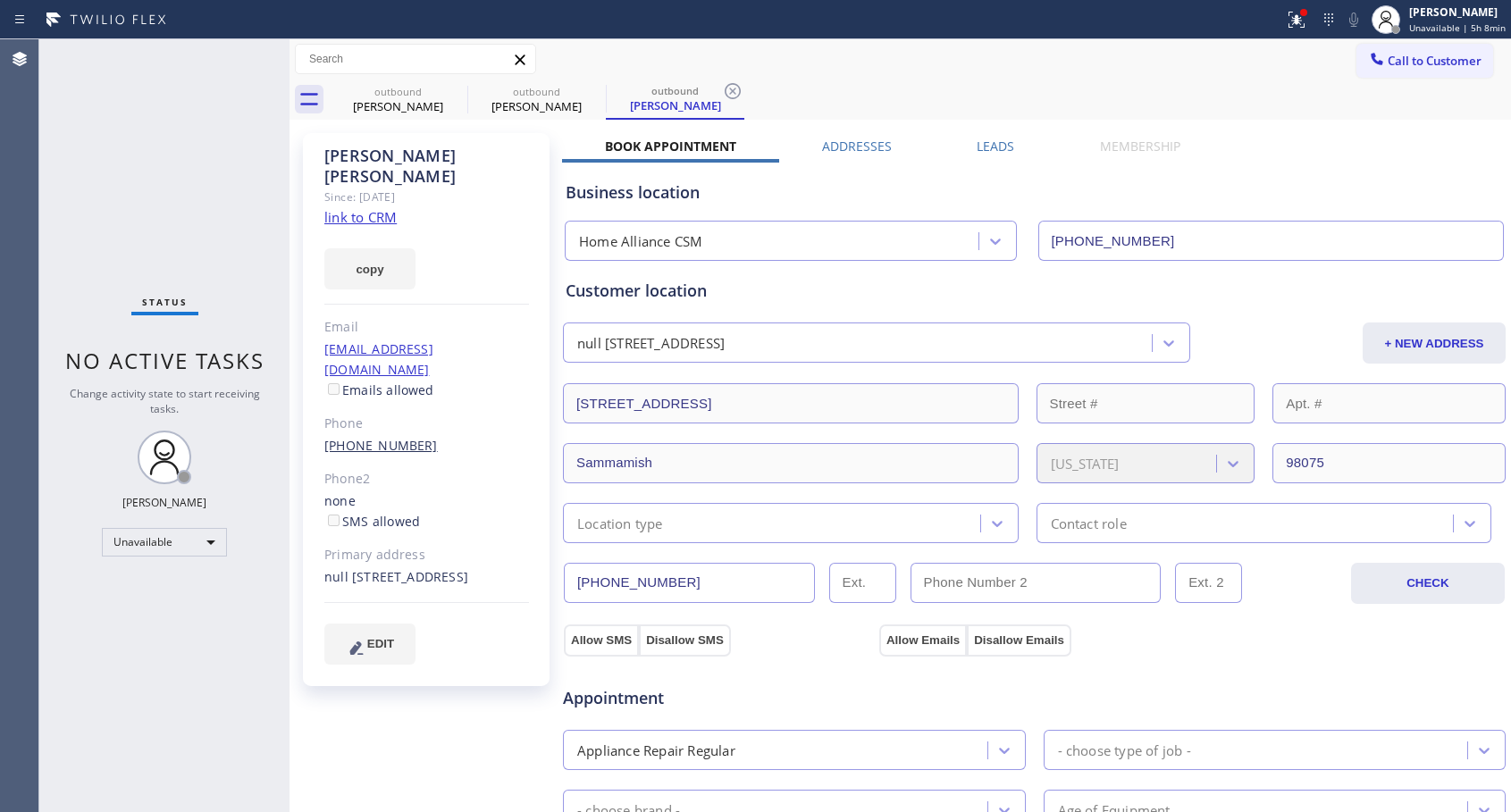
click at [387, 437] on link "[PHONE_NUMBER]" at bounding box center [381, 445] width 113 height 17
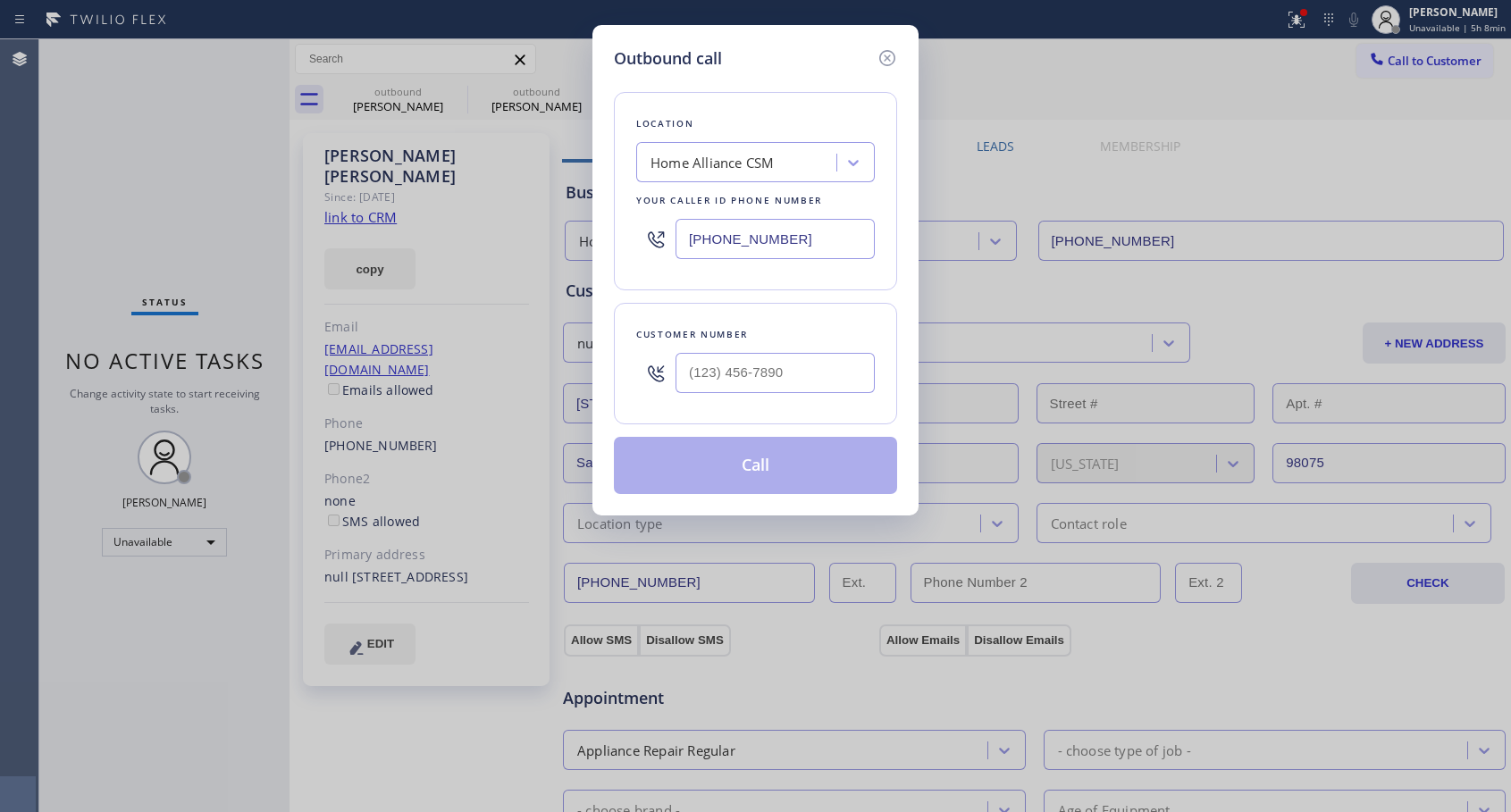
type input "[PHONE_NUMBER]"
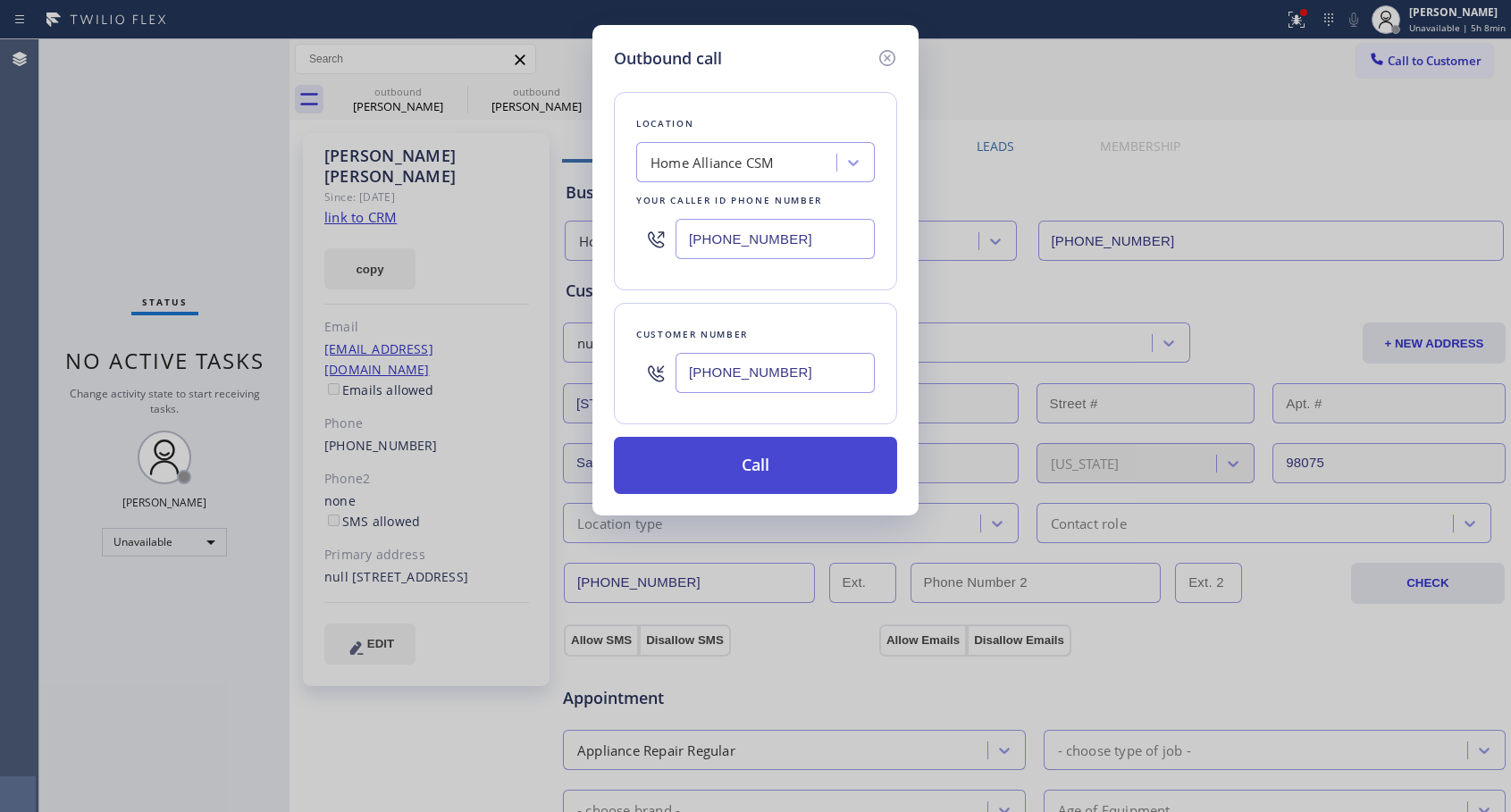
click at [727, 474] on button "Call" at bounding box center [756, 465] width 283 height 57
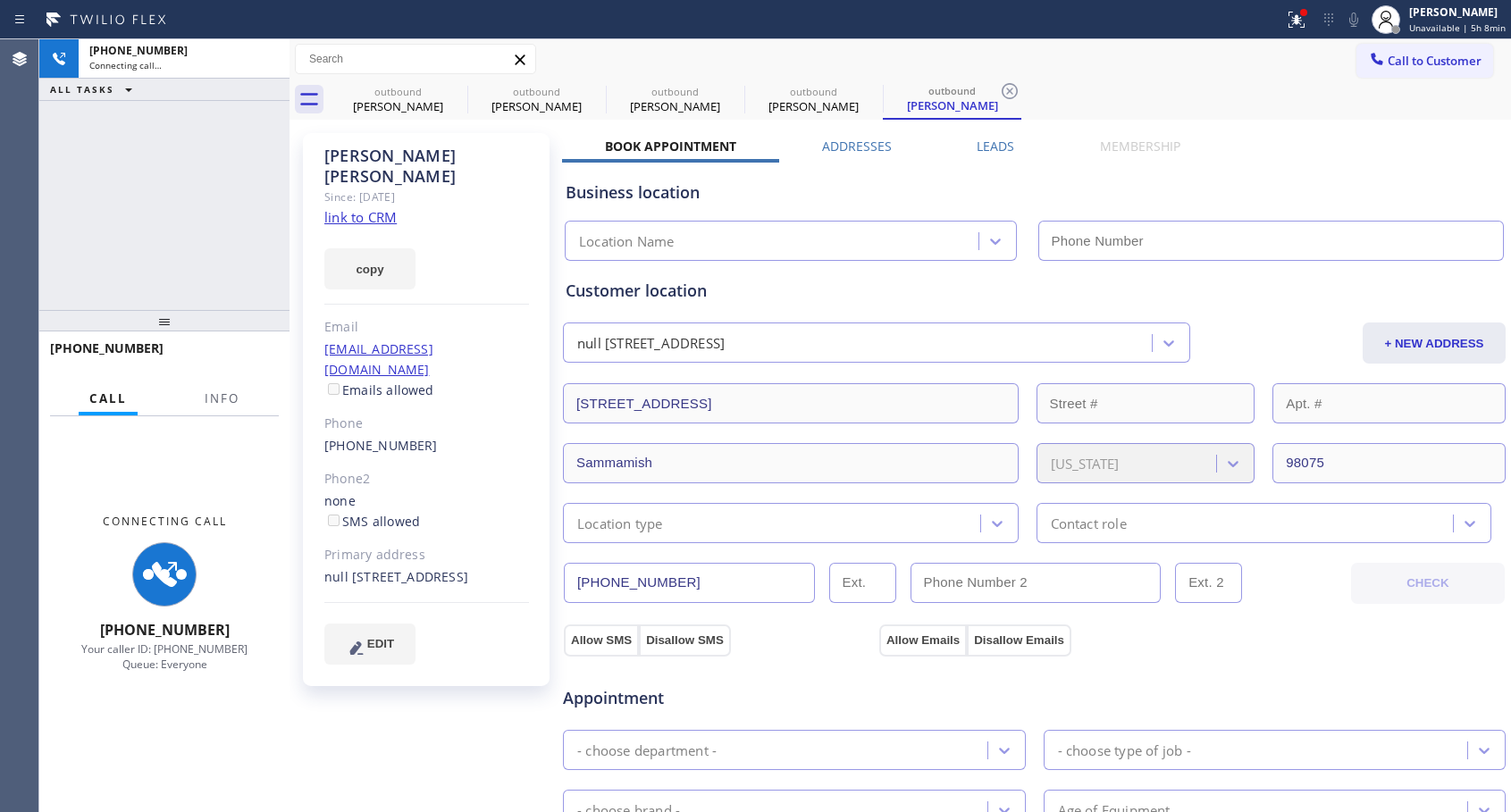
type input "[PHONE_NUMBER]"
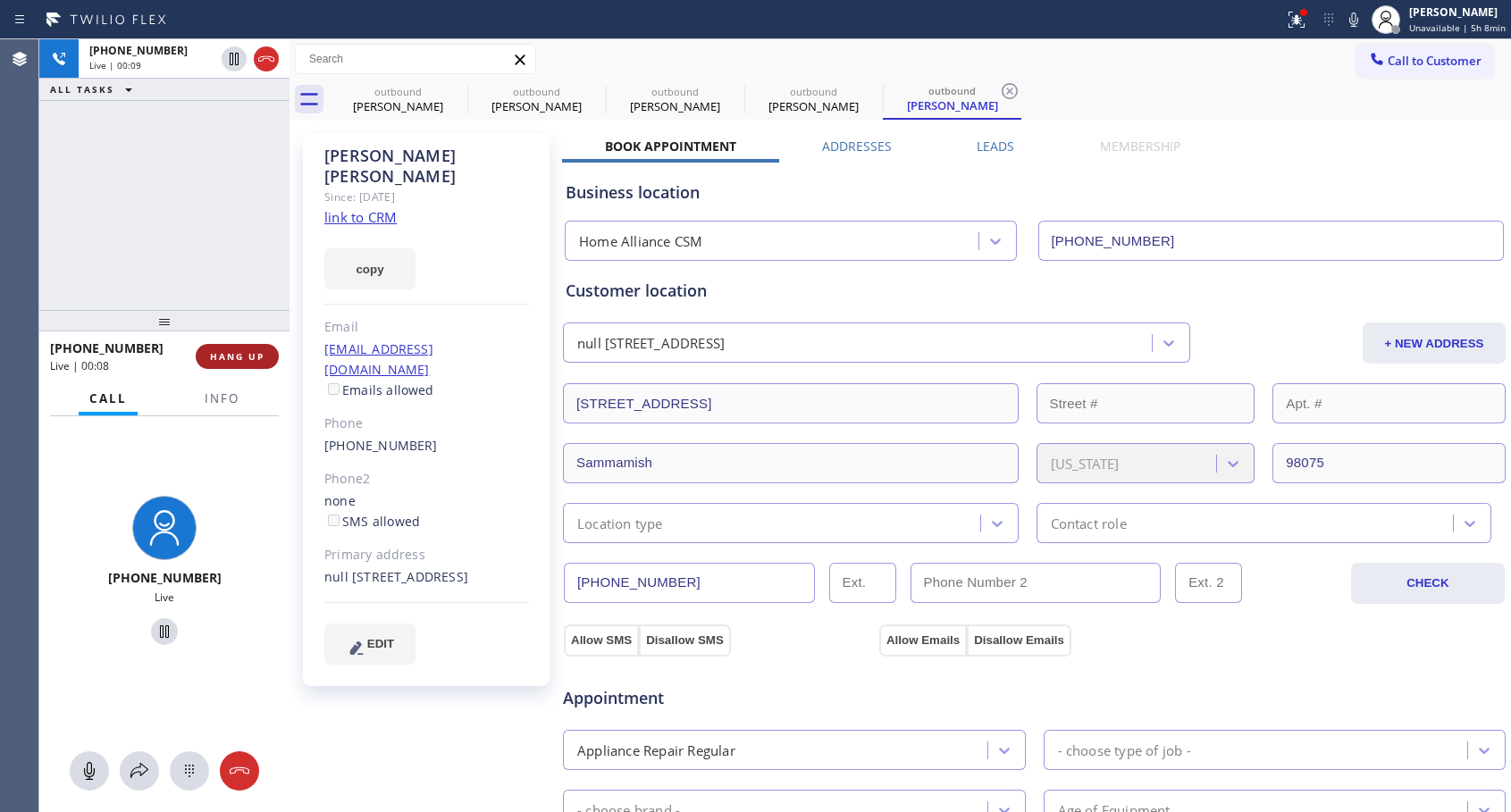
click at [232, 362] on button "HANG UP" at bounding box center [237, 356] width 83 height 25
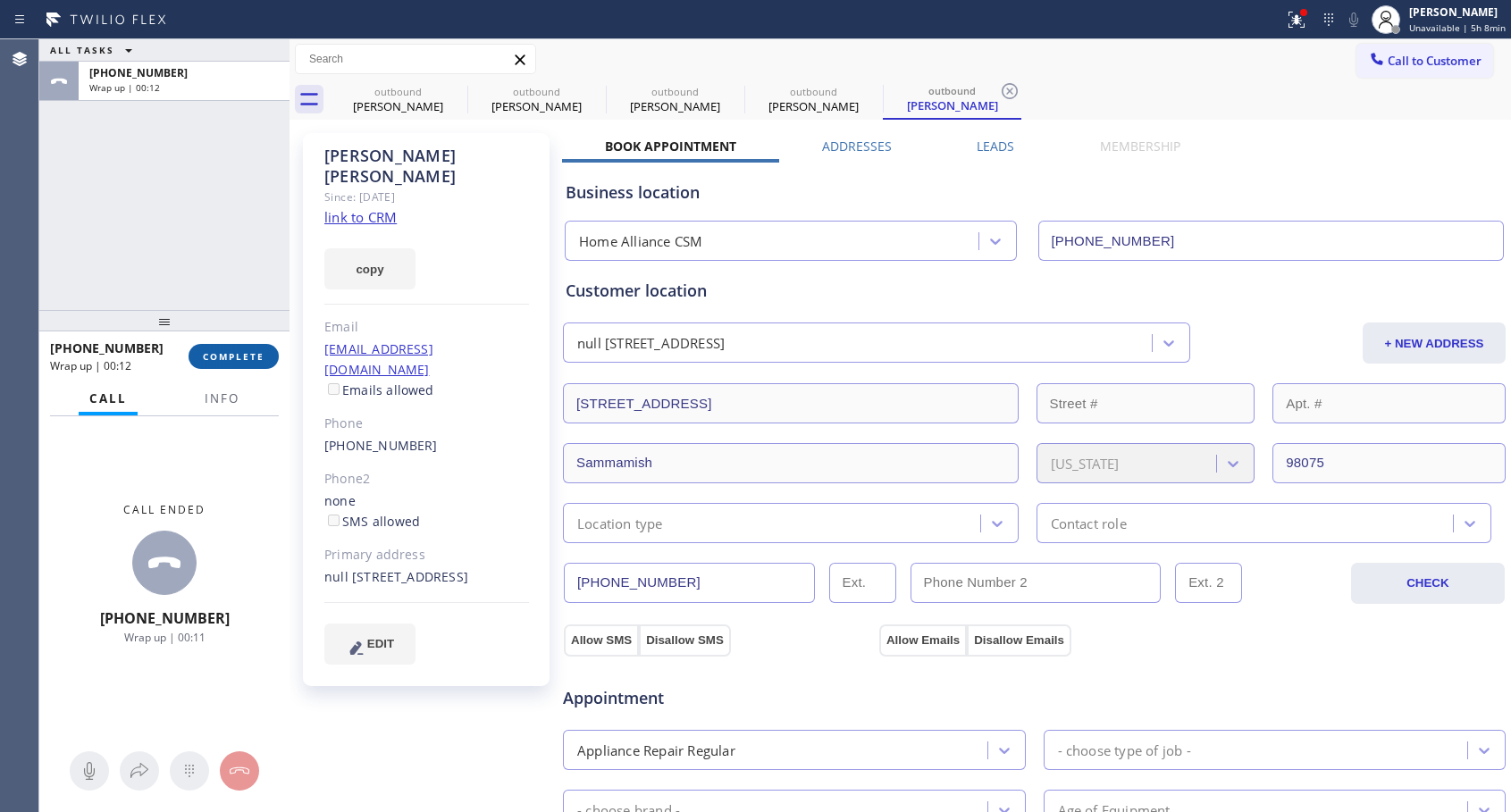
click at [222, 352] on span "COMPLETE" at bounding box center [234, 356] width 62 height 13
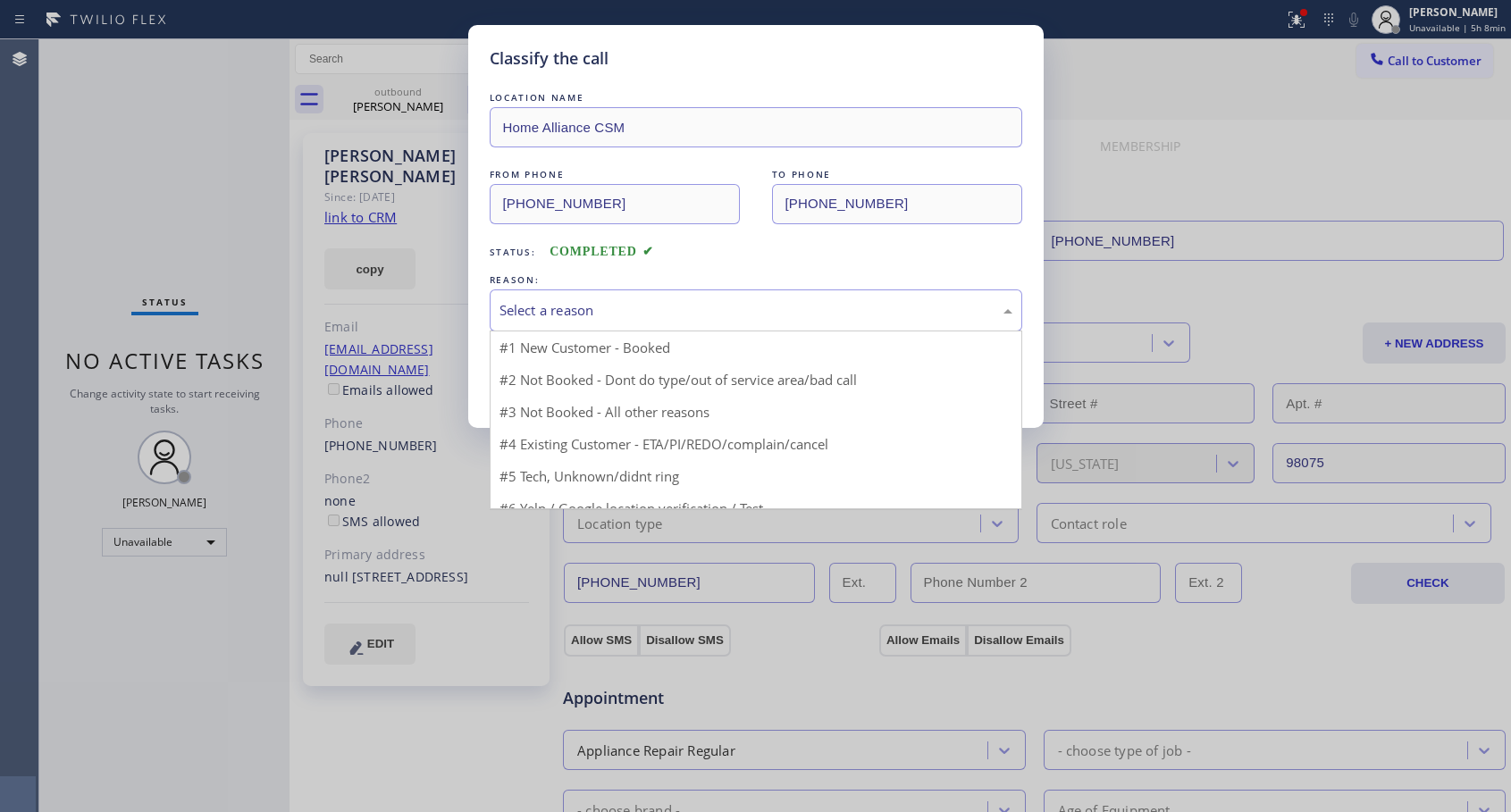
click at [640, 310] on div "Select a reason" at bounding box center [756, 310] width 513 height 21
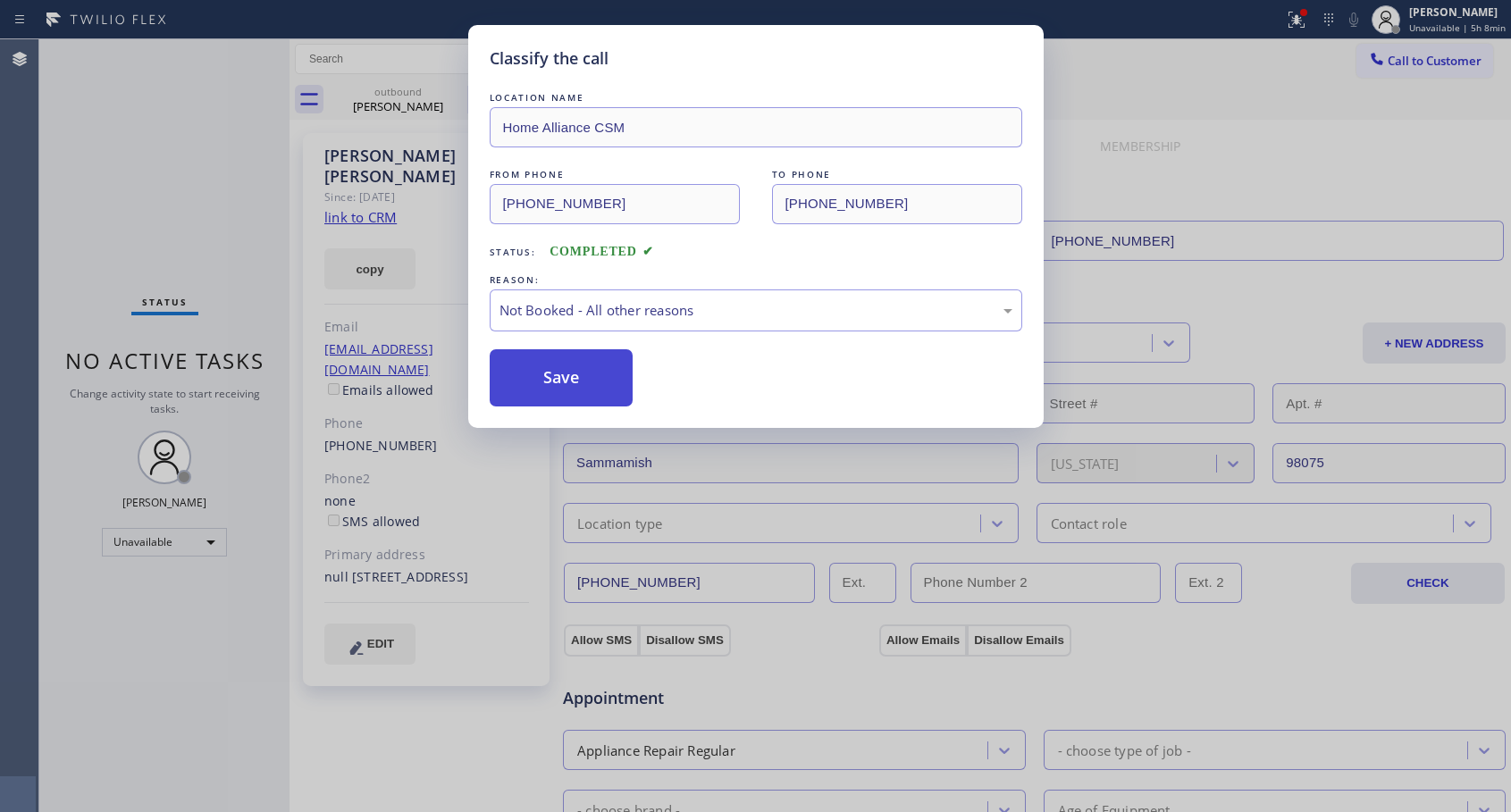
click at [577, 379] on button "Save" at bounding box center [561, 377] width 143 height 57
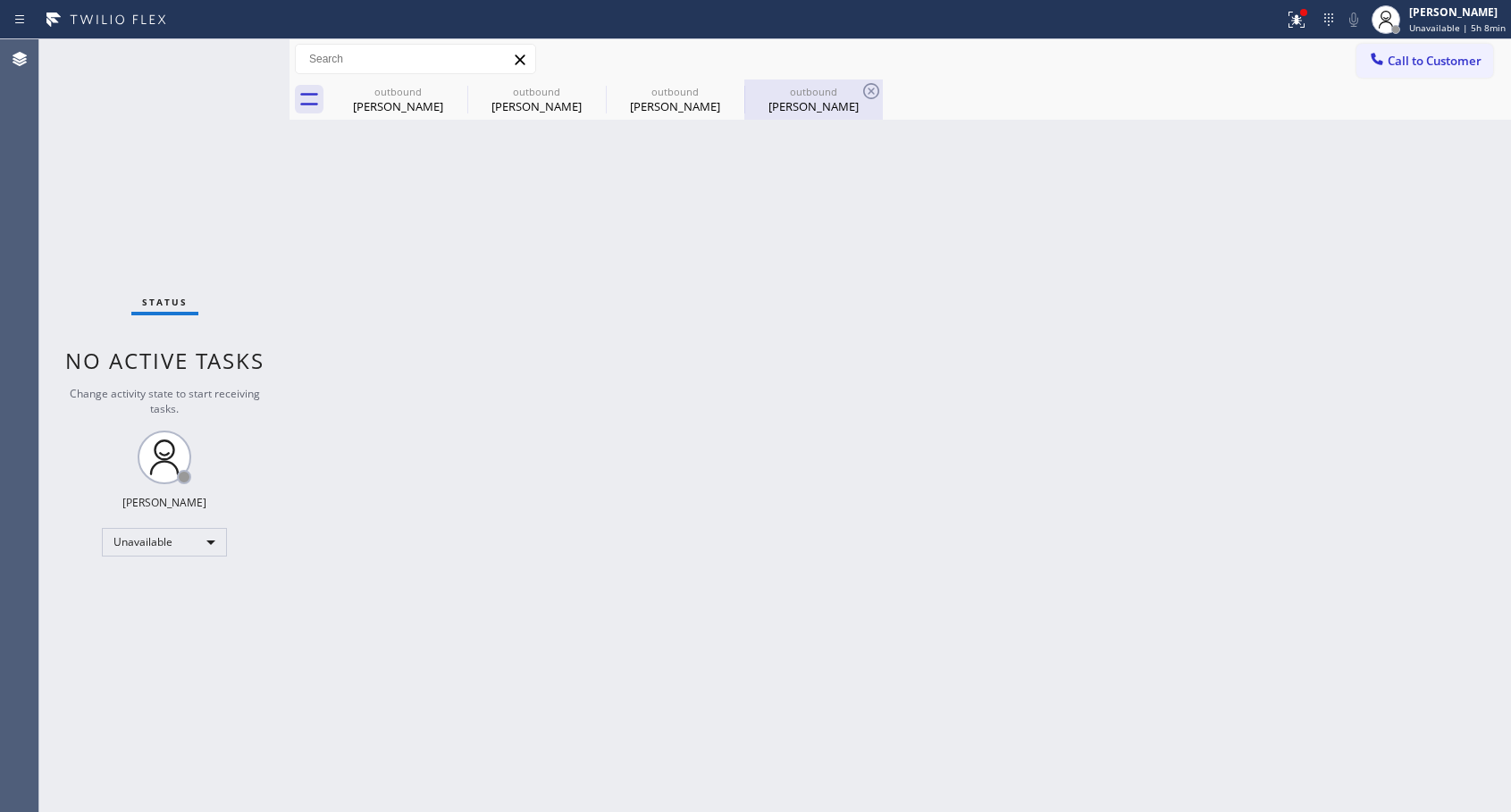
click at [801, 112] on div "[PERSON_NAME]" at bounding box center [813, 106] width 135 height 16
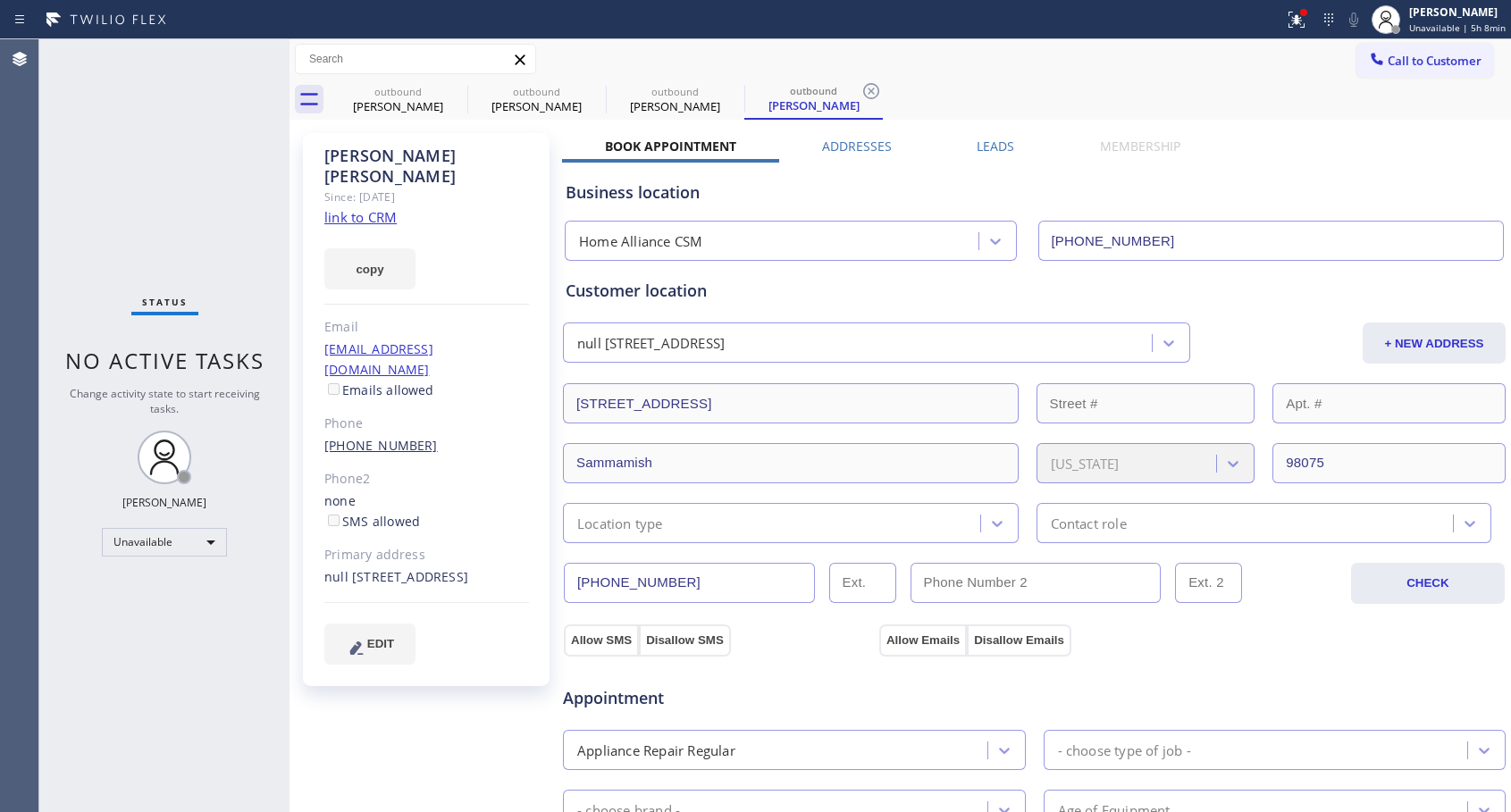
click at [383, 437] on link "[PHONE_NUMBER]" at bounding box center [381, 445] width 113 height 17
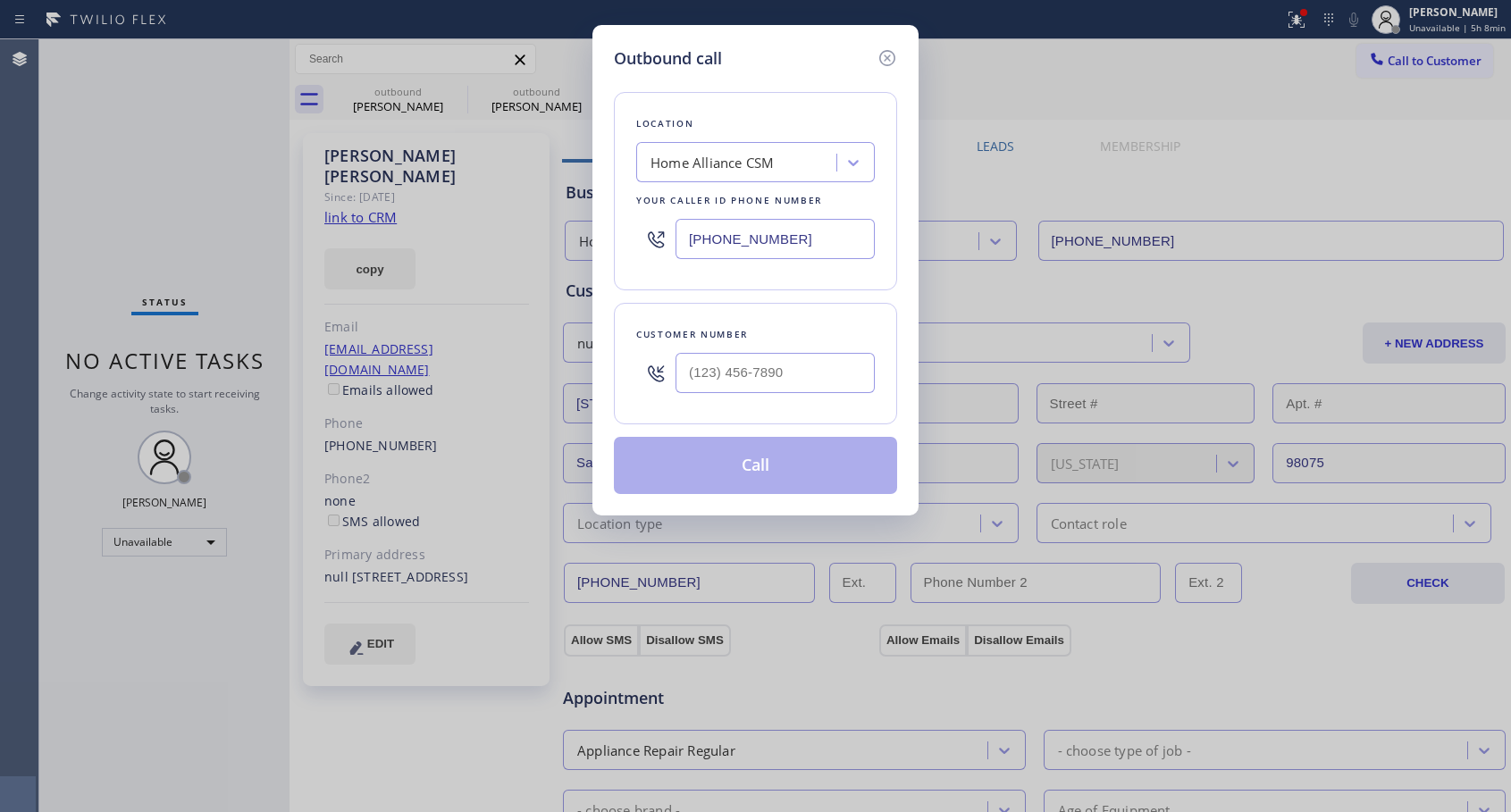
type input "[PHONE_NUMBER]"
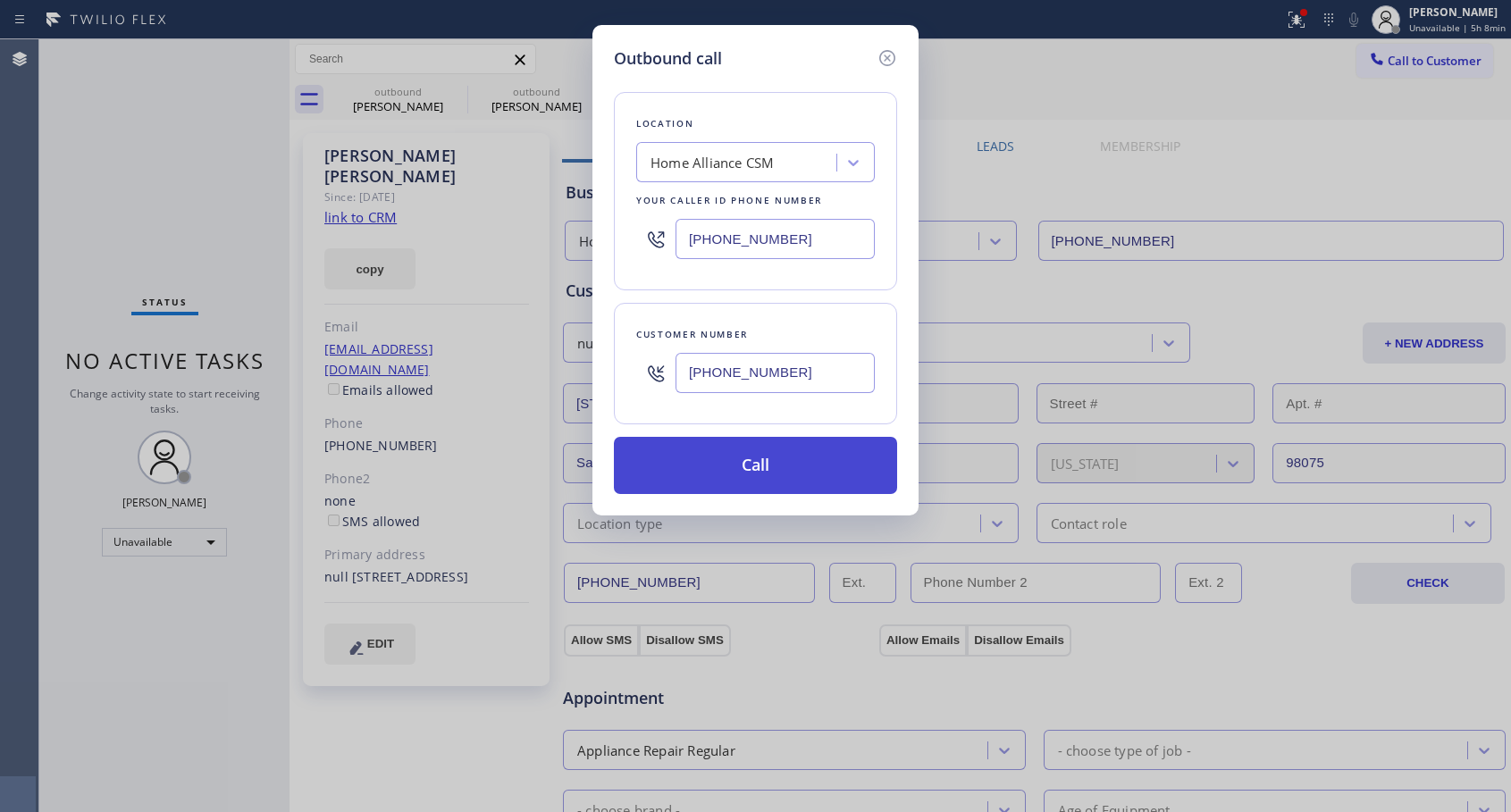
click at [722, 479] on button "Call" at bounding box center [756, 465] width 283 height 57
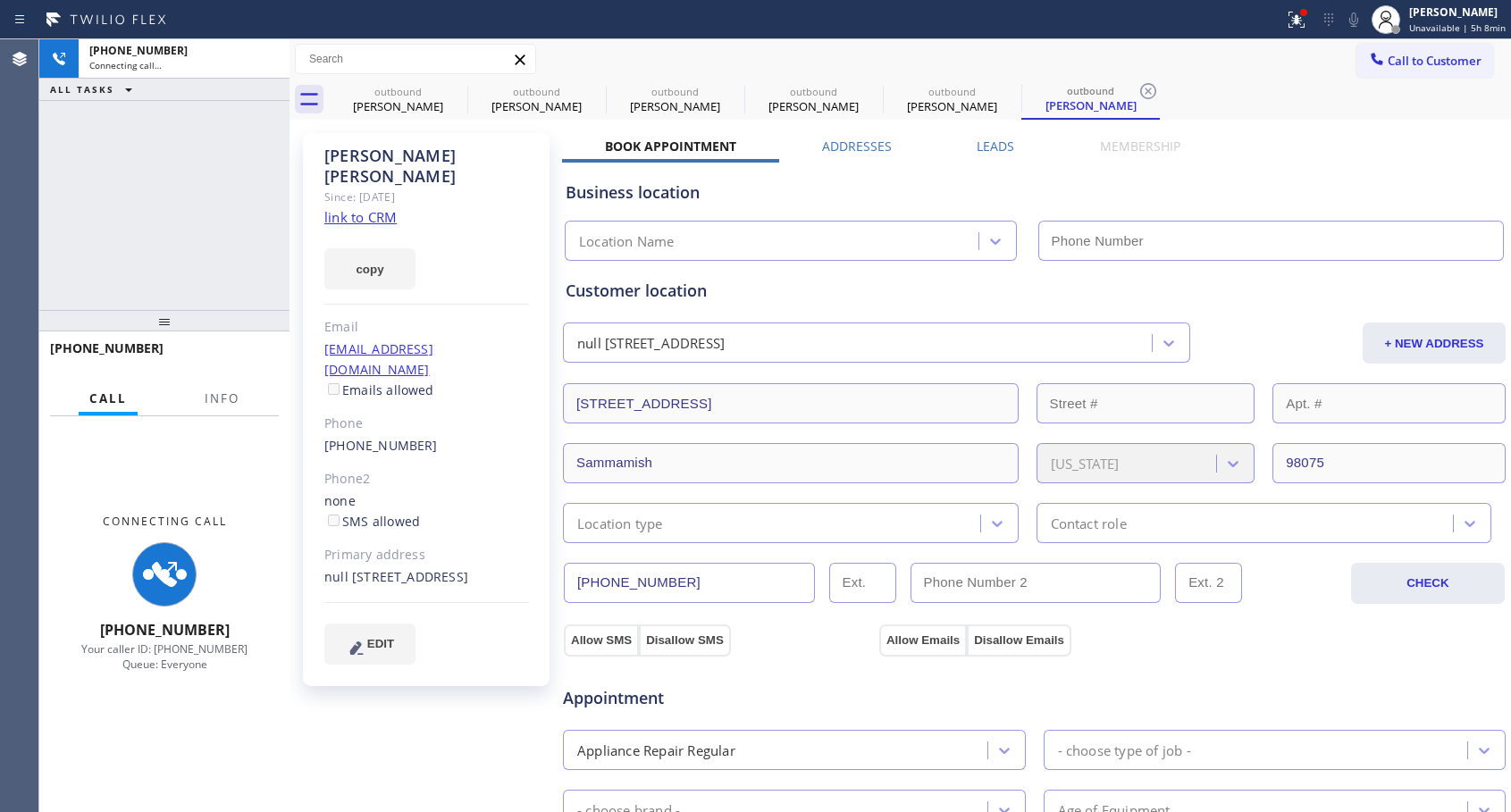
type input "[PHONE_NUMBER]"
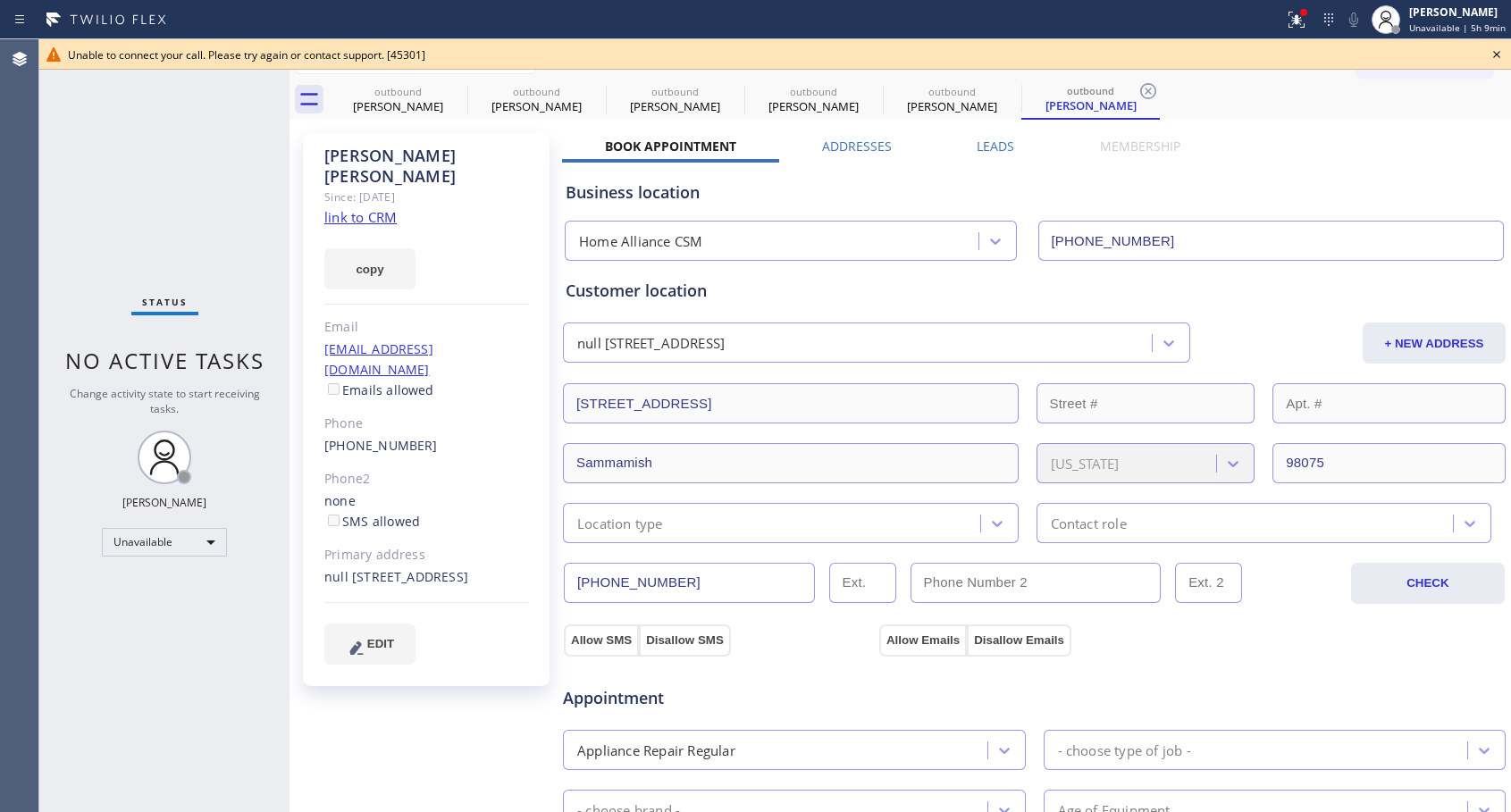
click at [1493, 50] on icon at bounding box center [1496, 55] width 22 height 22
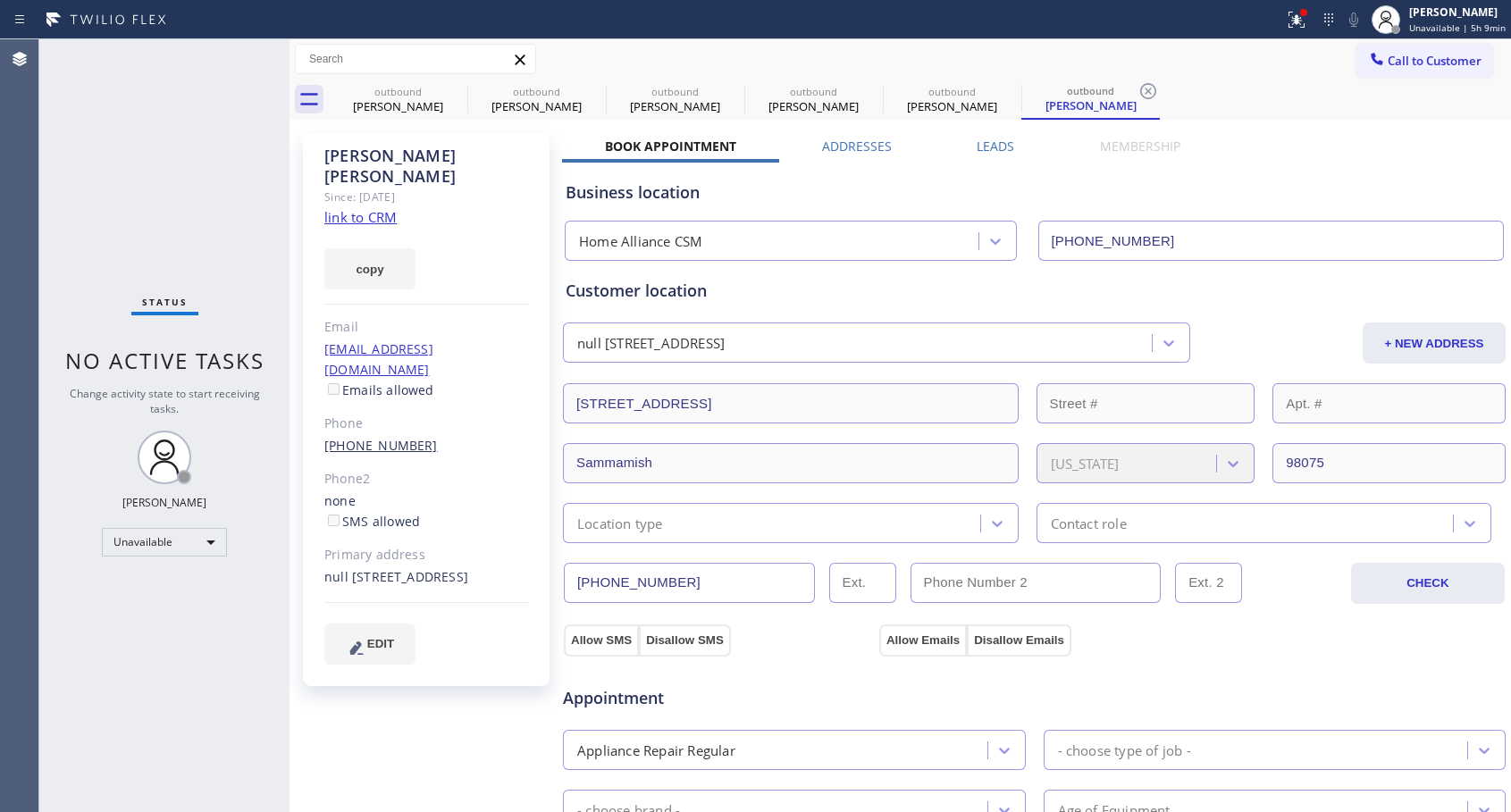
click at [354, 437] on link "[PHONE_NUMBER]" at bounding box center [381, 445] width 113 height 17
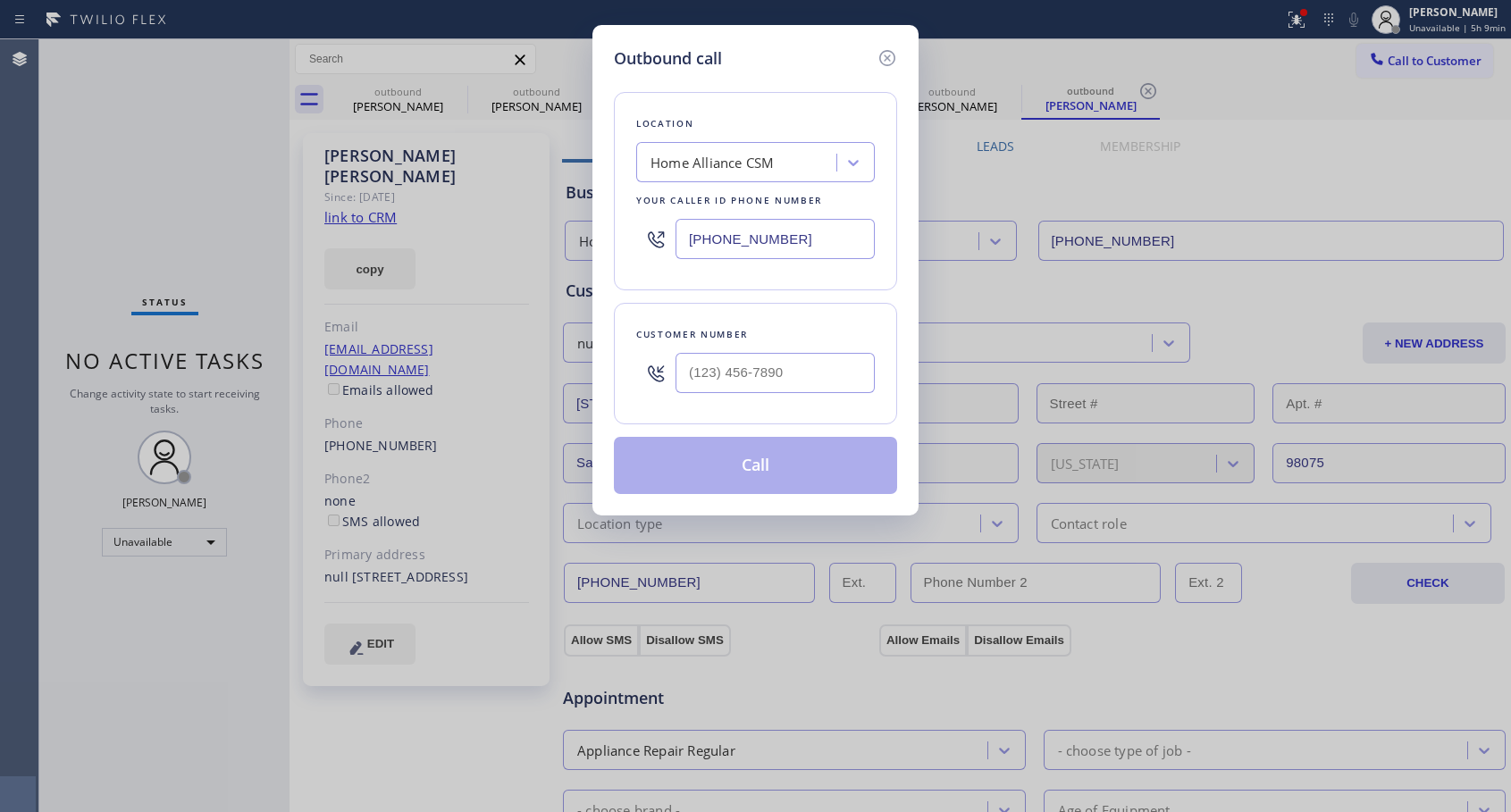
type input "[PHONE_NUMBER]"
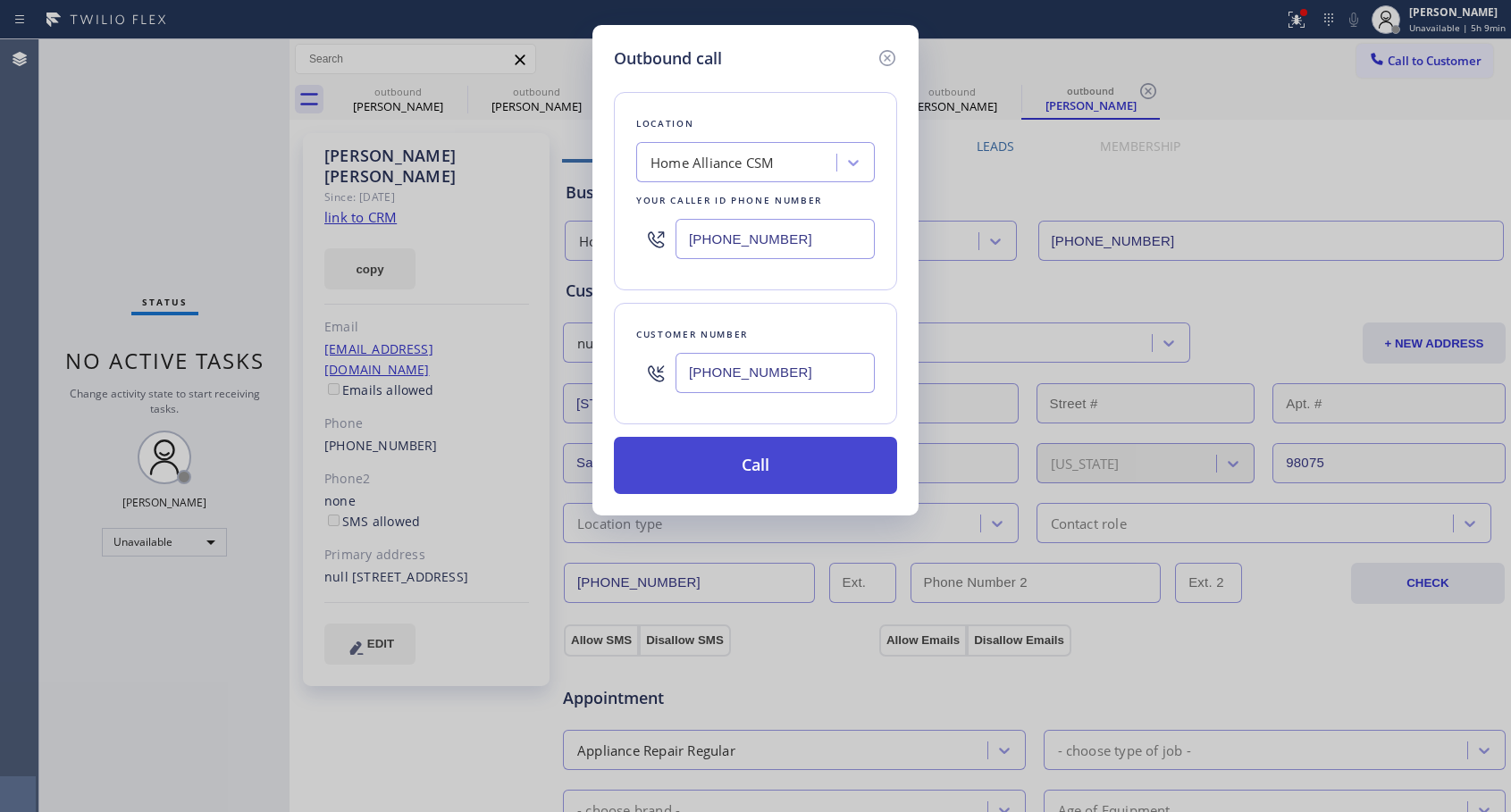
click at [808, 467] on button "Call" at bounding box center [756, 465] width 283 height 57
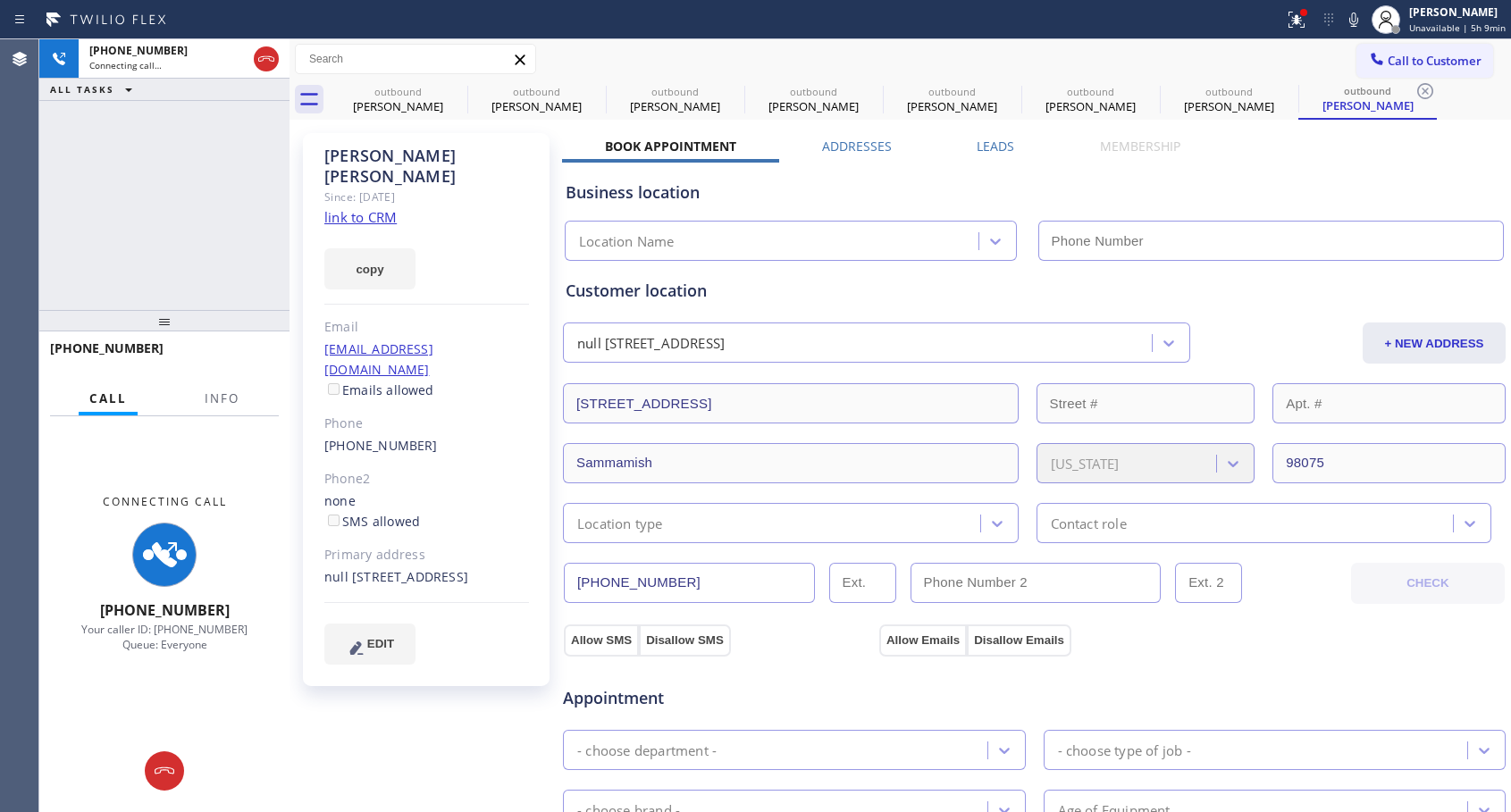
type input "[PHONE_NUMBER]"
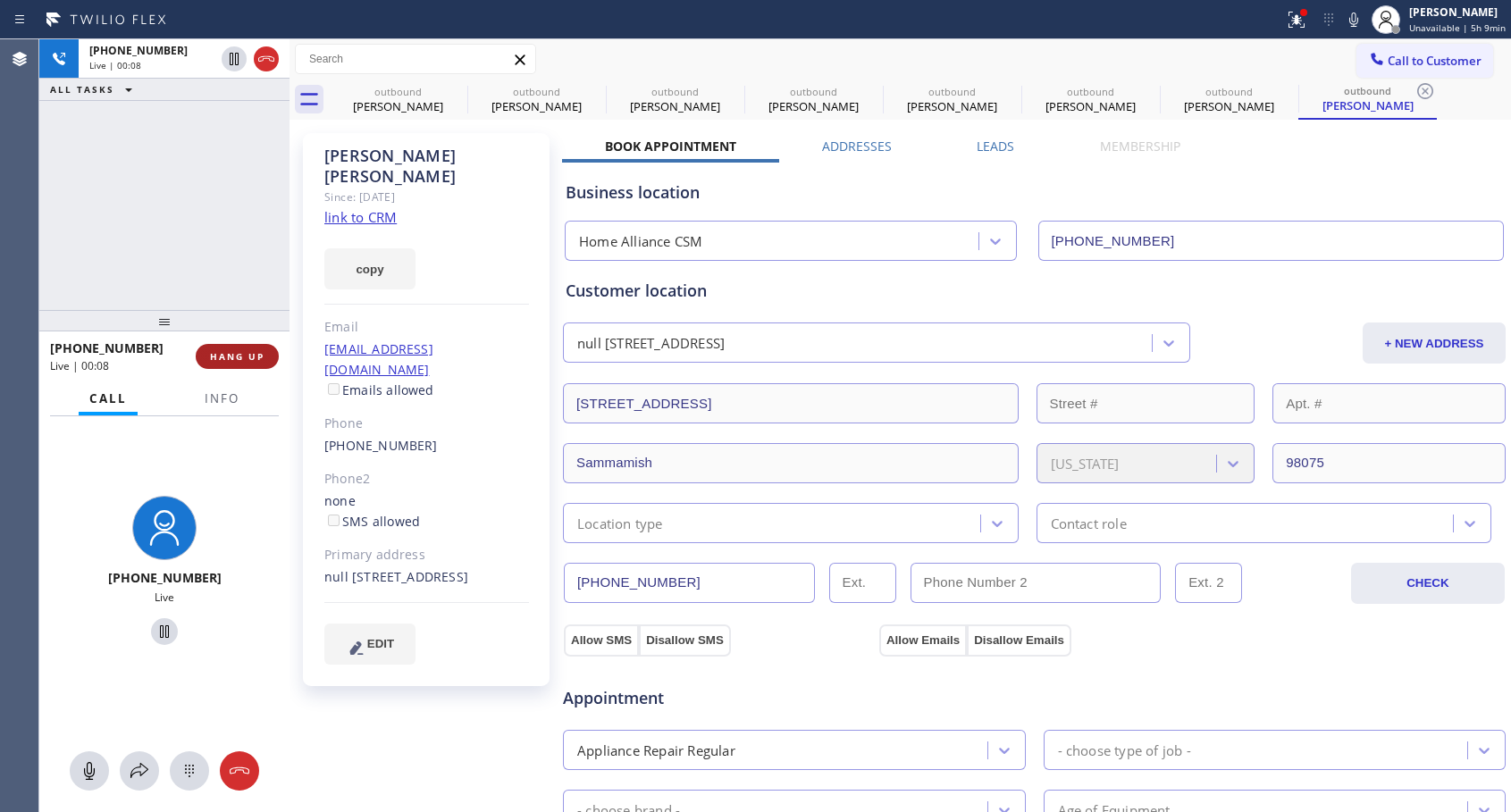
click at [255, 355] on span "HANG UP" at bounding box center [237, 356] width 55 height 13
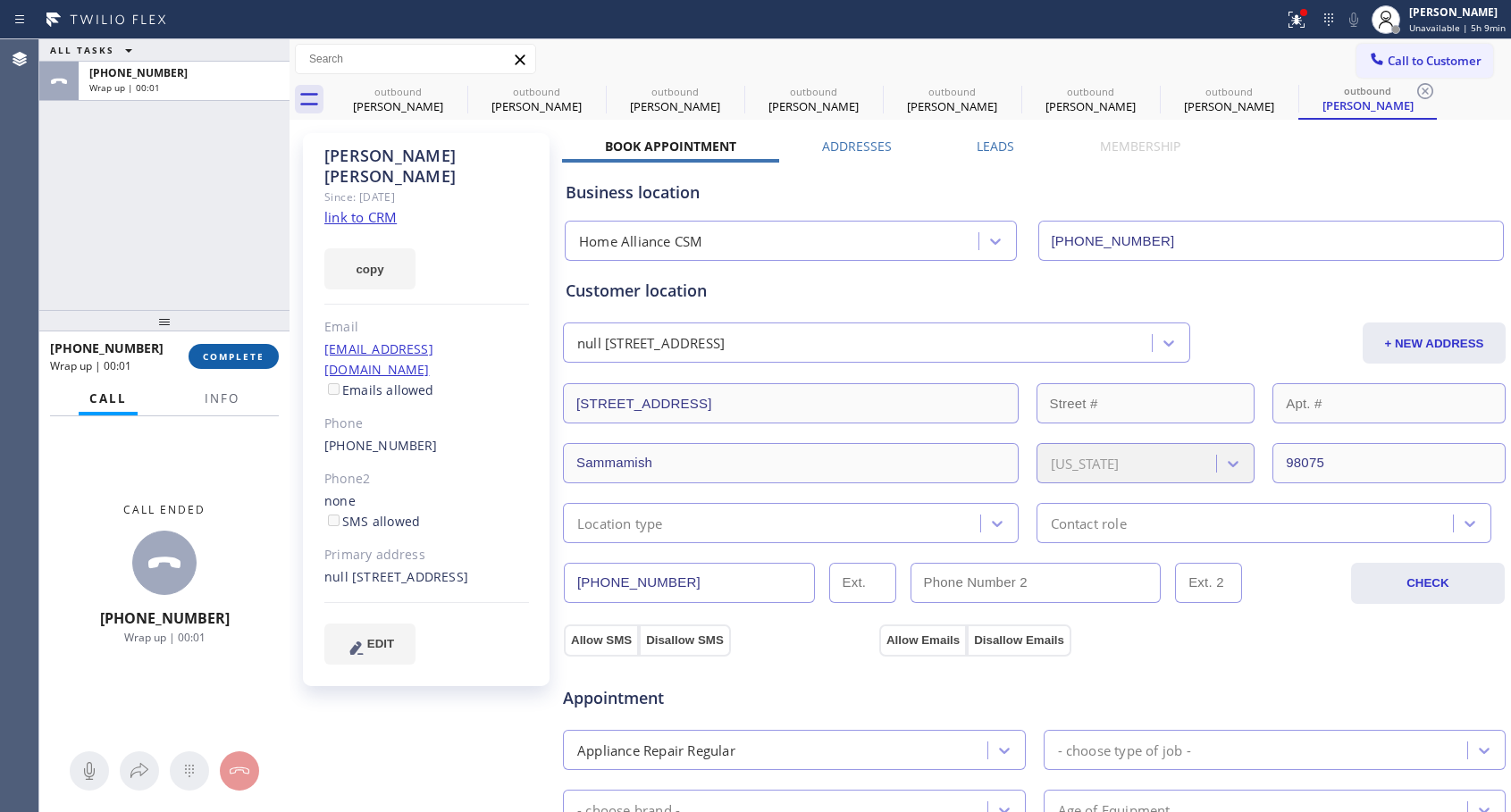
click at [257, 355] on span "COMPLETE" at bounding box center [234, 356] width 62 height 13
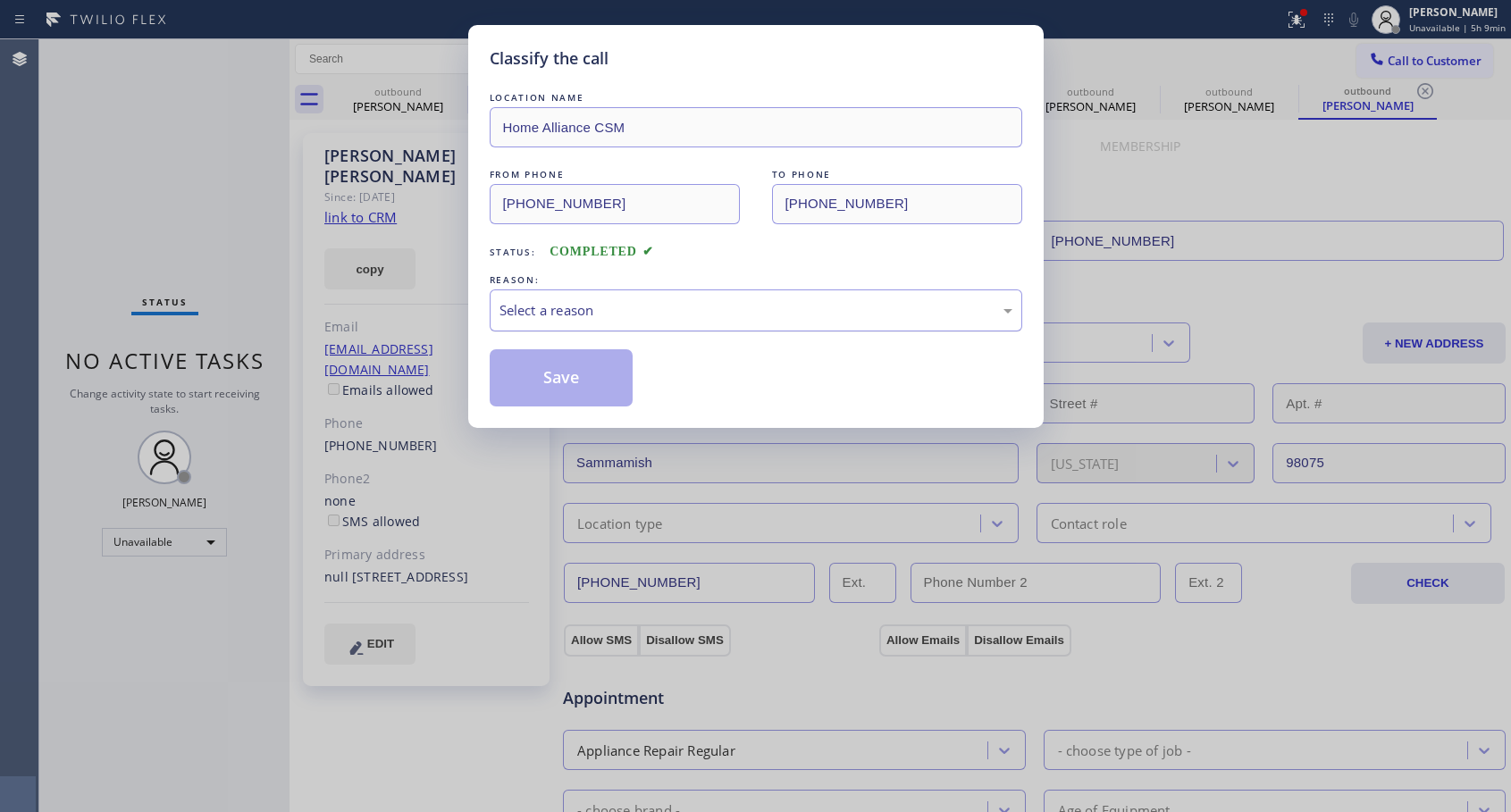
click at [570, 309] on div "Select a reason" at bounding box center [756, 310] width 513 height 21
click at [553, 378] on button "Save" at bounding box center [561, 377] width 143 height 57
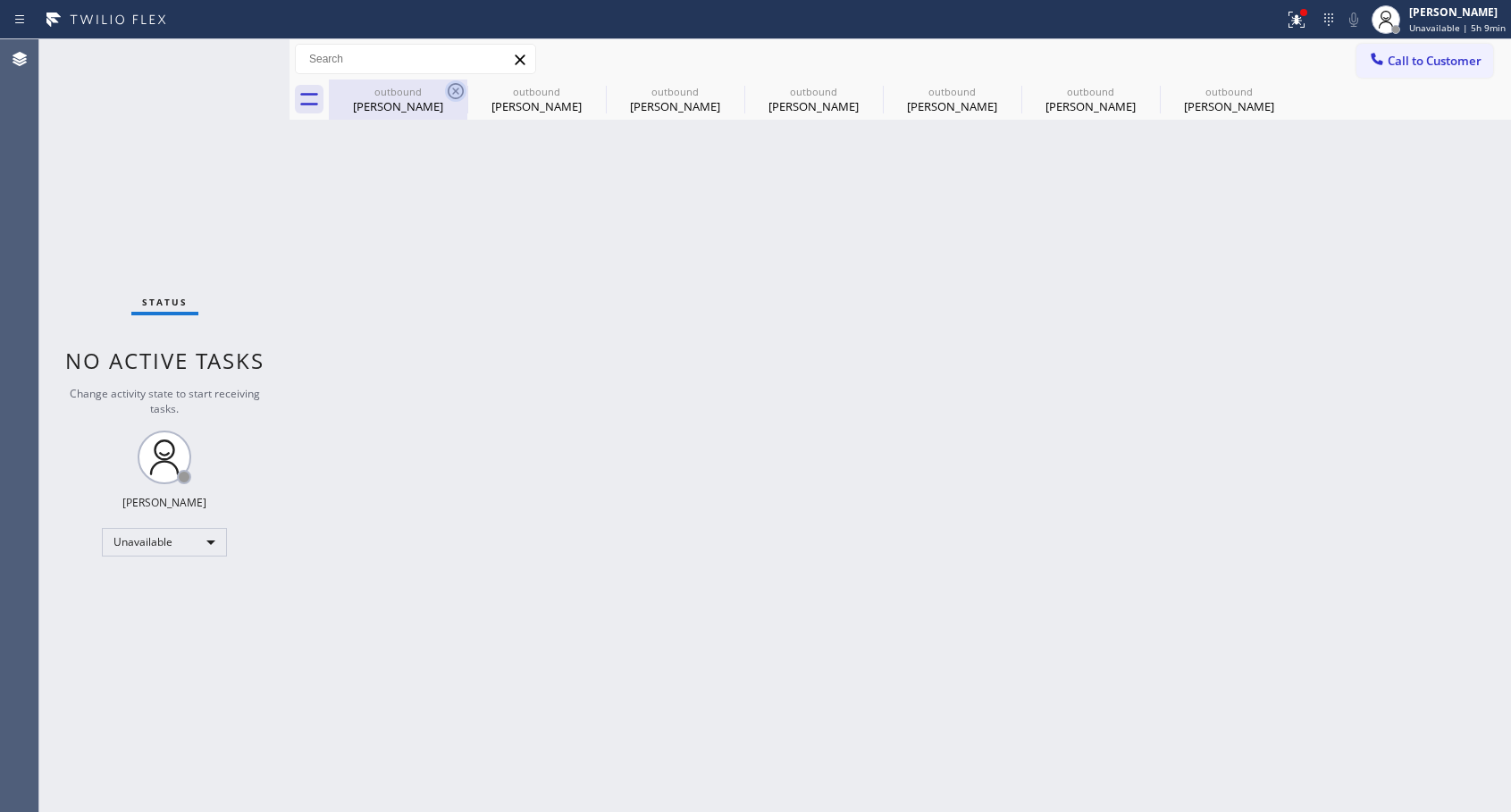
click at [462, 92] on icon at bounding box center [456, 92] width 22 height 22
click at [0, 0] on icon at bounding box center [0, 0] width 0 height 0
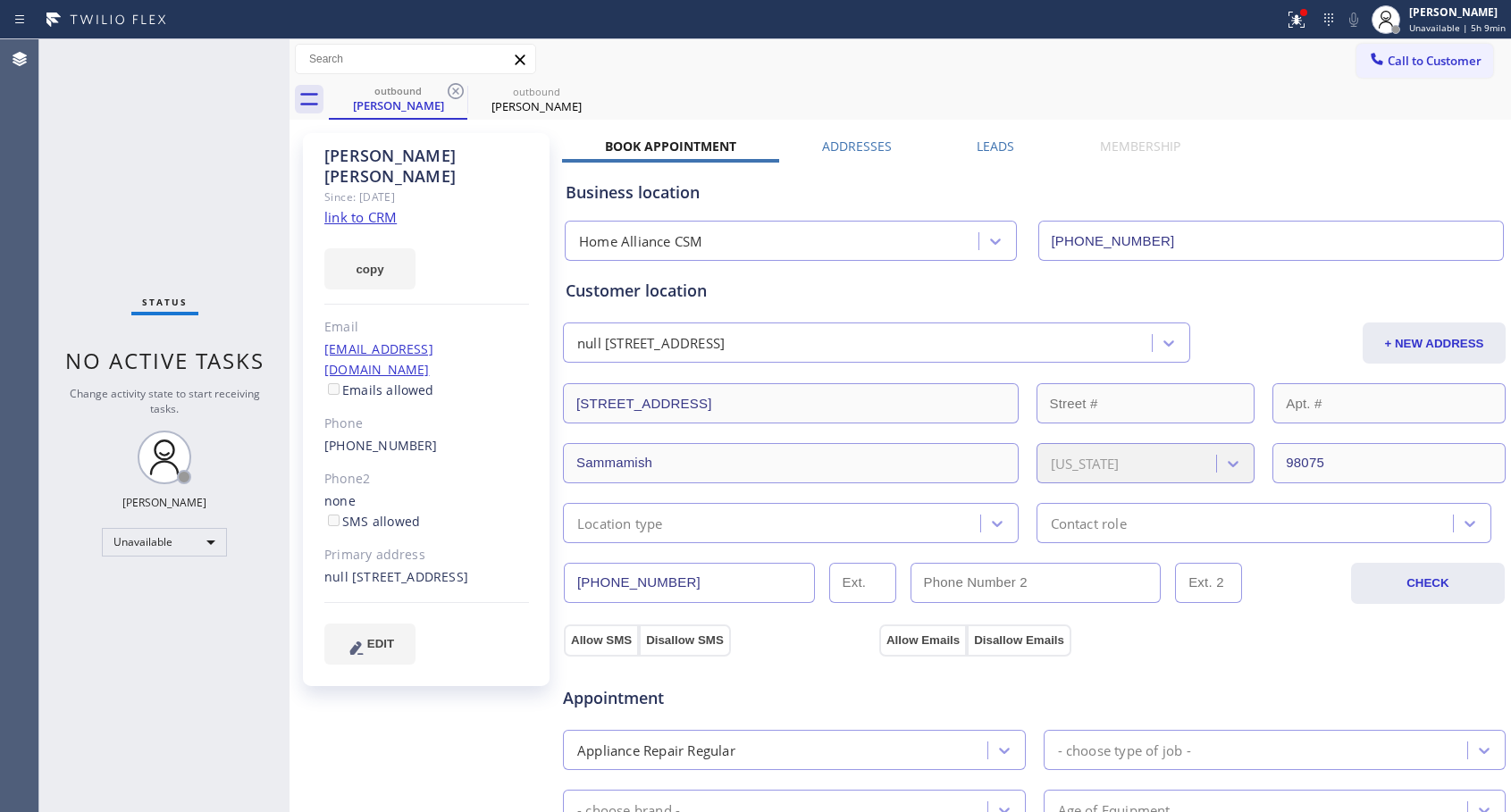
click at [462, 92] on icon at bounding box center [456, 92] width 22 height 22
click at [0, 0] on icon at bounding box center [0, 0] width 0 height 0
click at [462, 92] on div "outbound [PERSON_NAME] outbound [PERSON_NAME]" at bounding box center [919, 100] width 1182 height 40
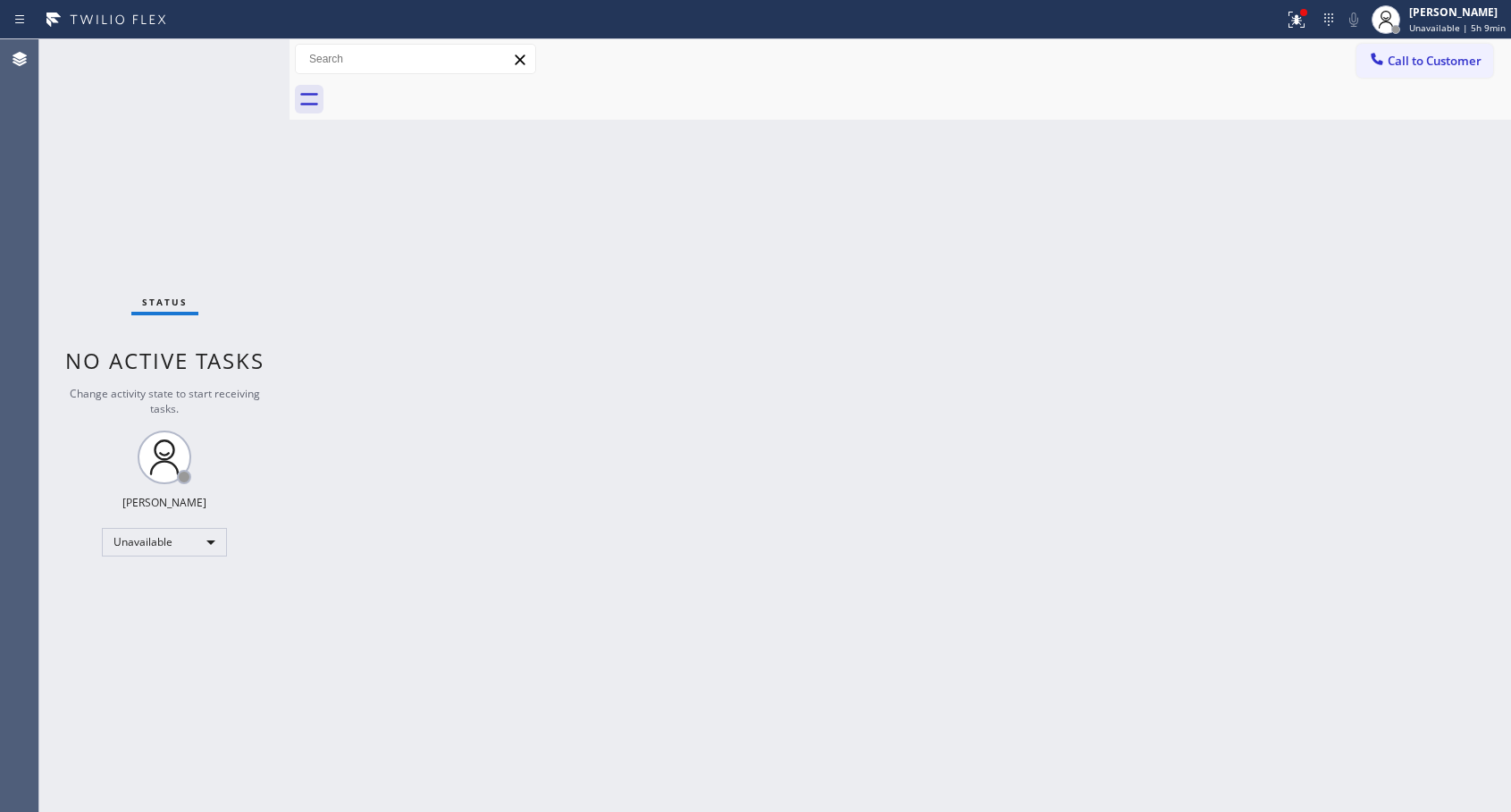
click at [462, 92] on div at bounding box center [919, 100] width 1182 height 40
click at [1396, 60] on span "Call to Customer" at bounding box center [1434, 61] width 94 height 16
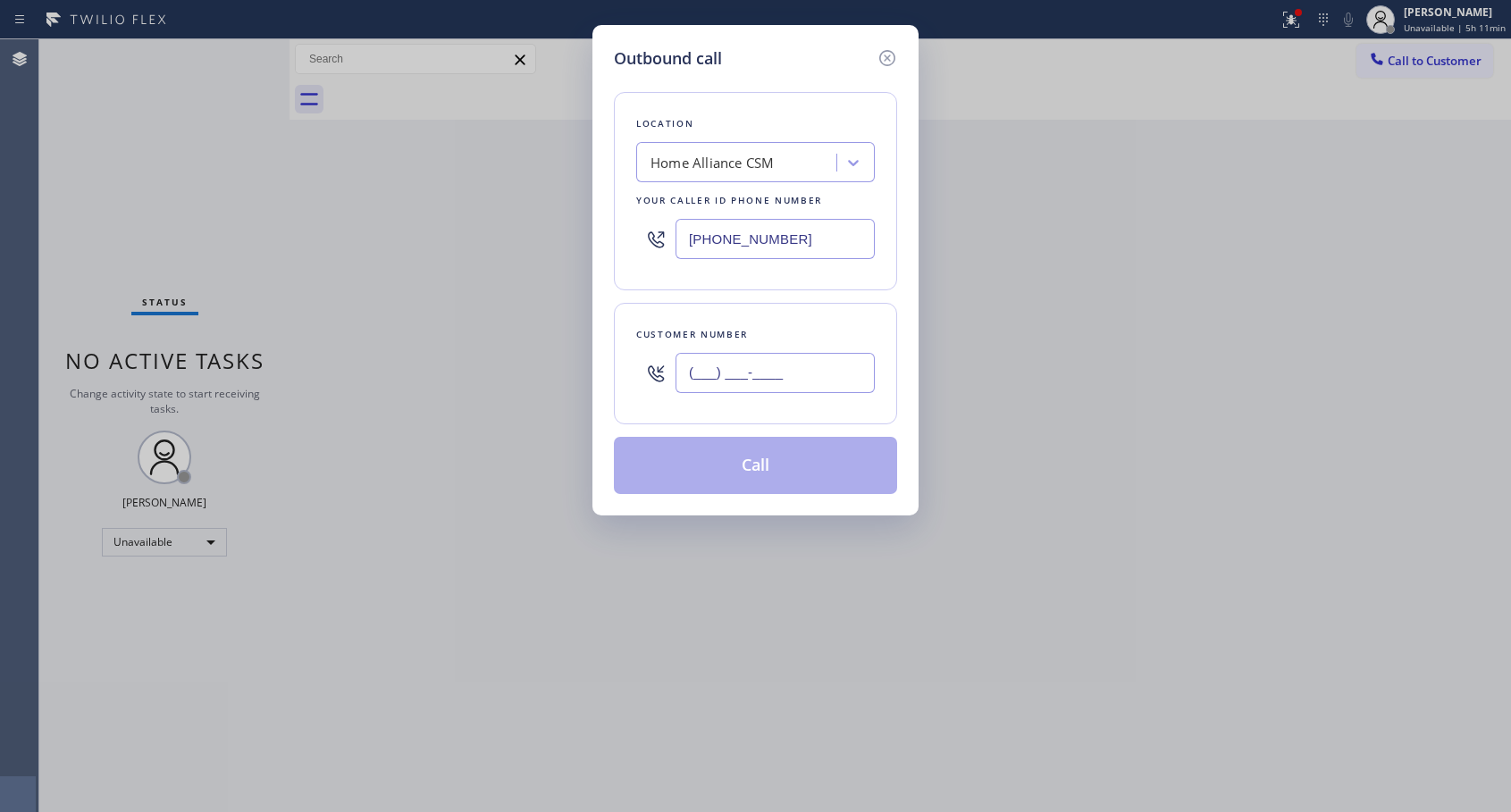
click at [691, 366] on input "(___) ___-____" at bounding box center [774, 372] width 199 height 40
paste input "206) 604-2269"
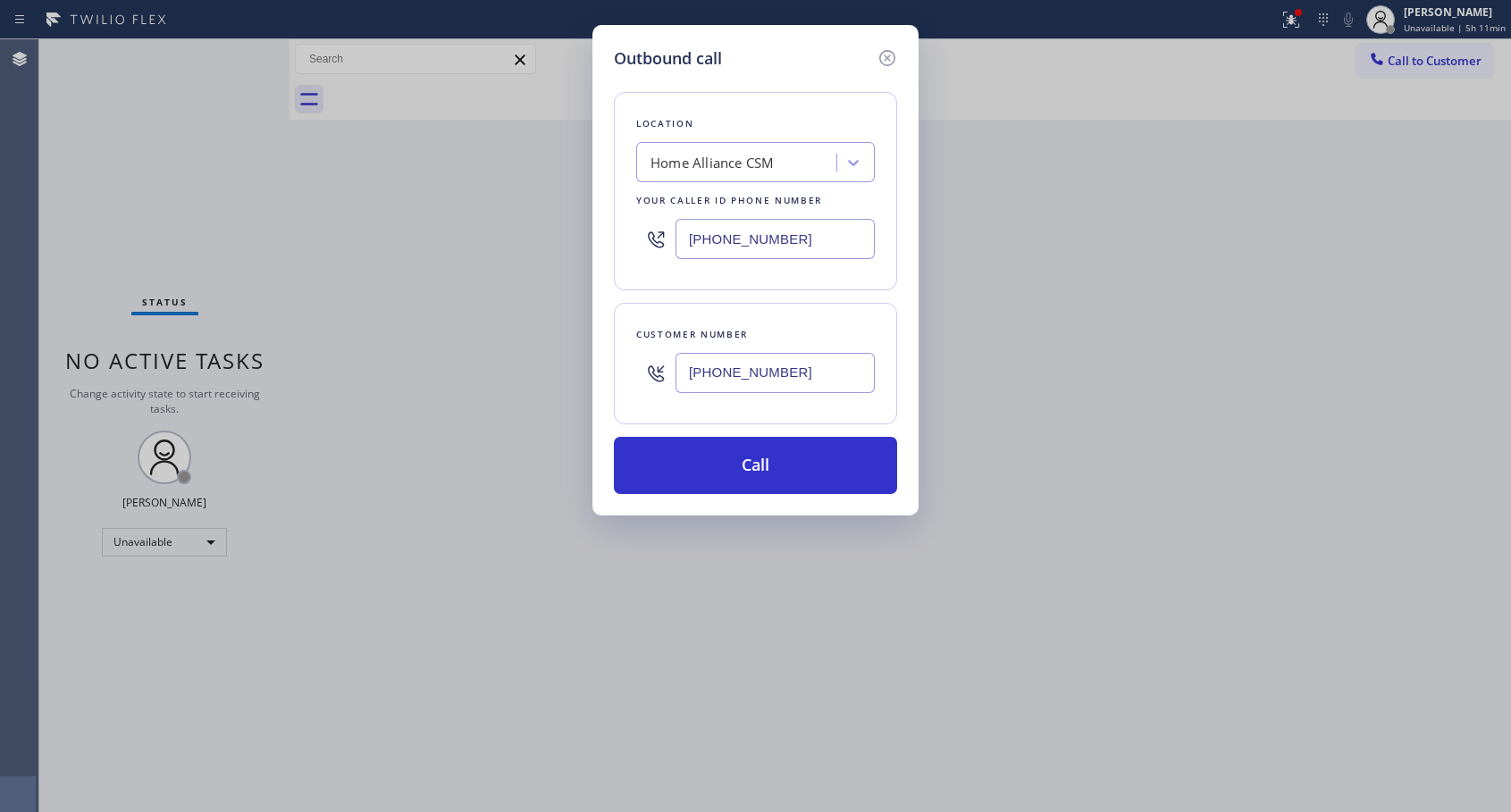
type input "[PHONE_NUMBER]"
click at [750, 464] on button "Call" at bounding box center [756, 465] width 283 height 57
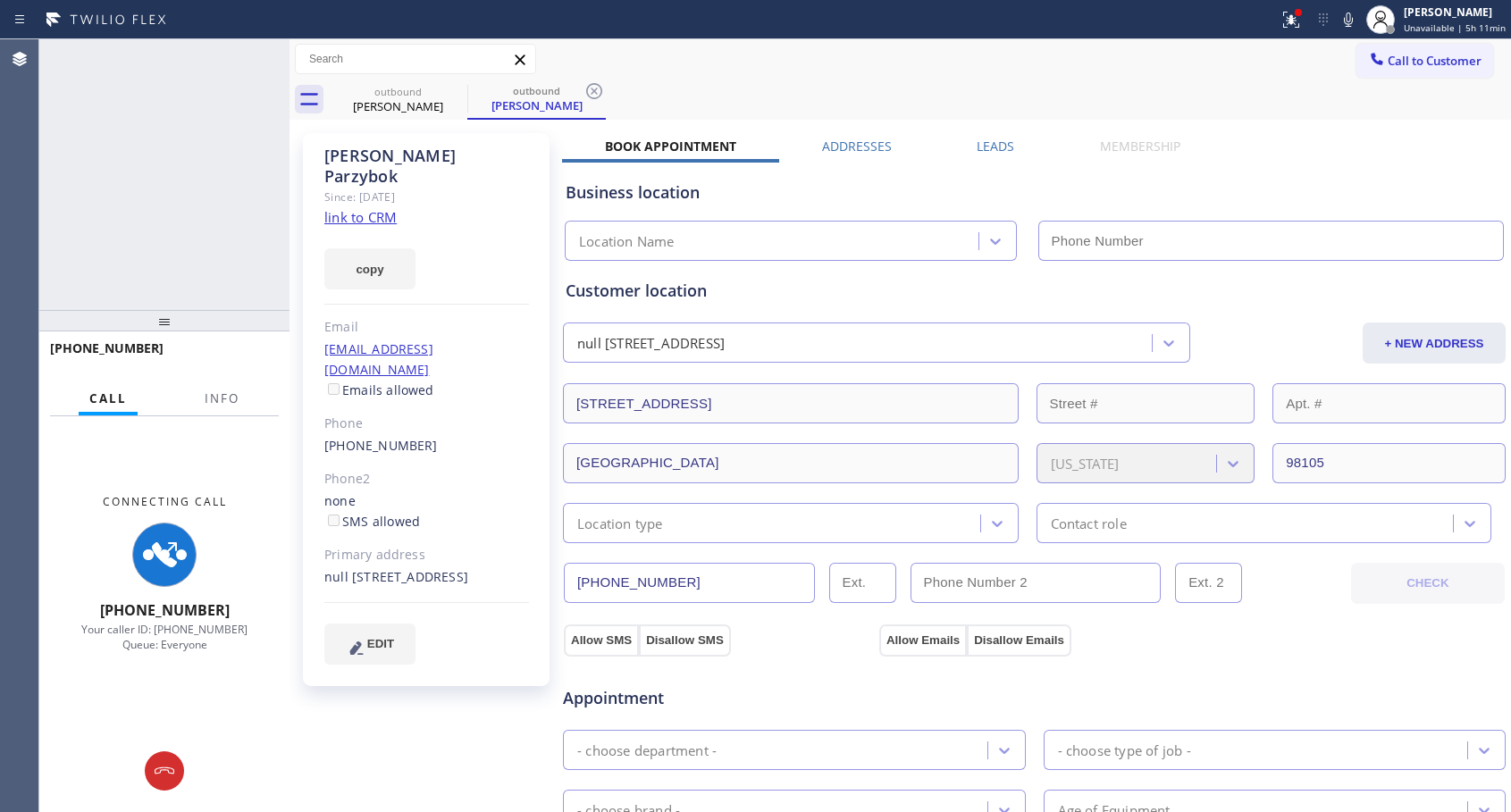
type input "[PHONE_NUMBER]"
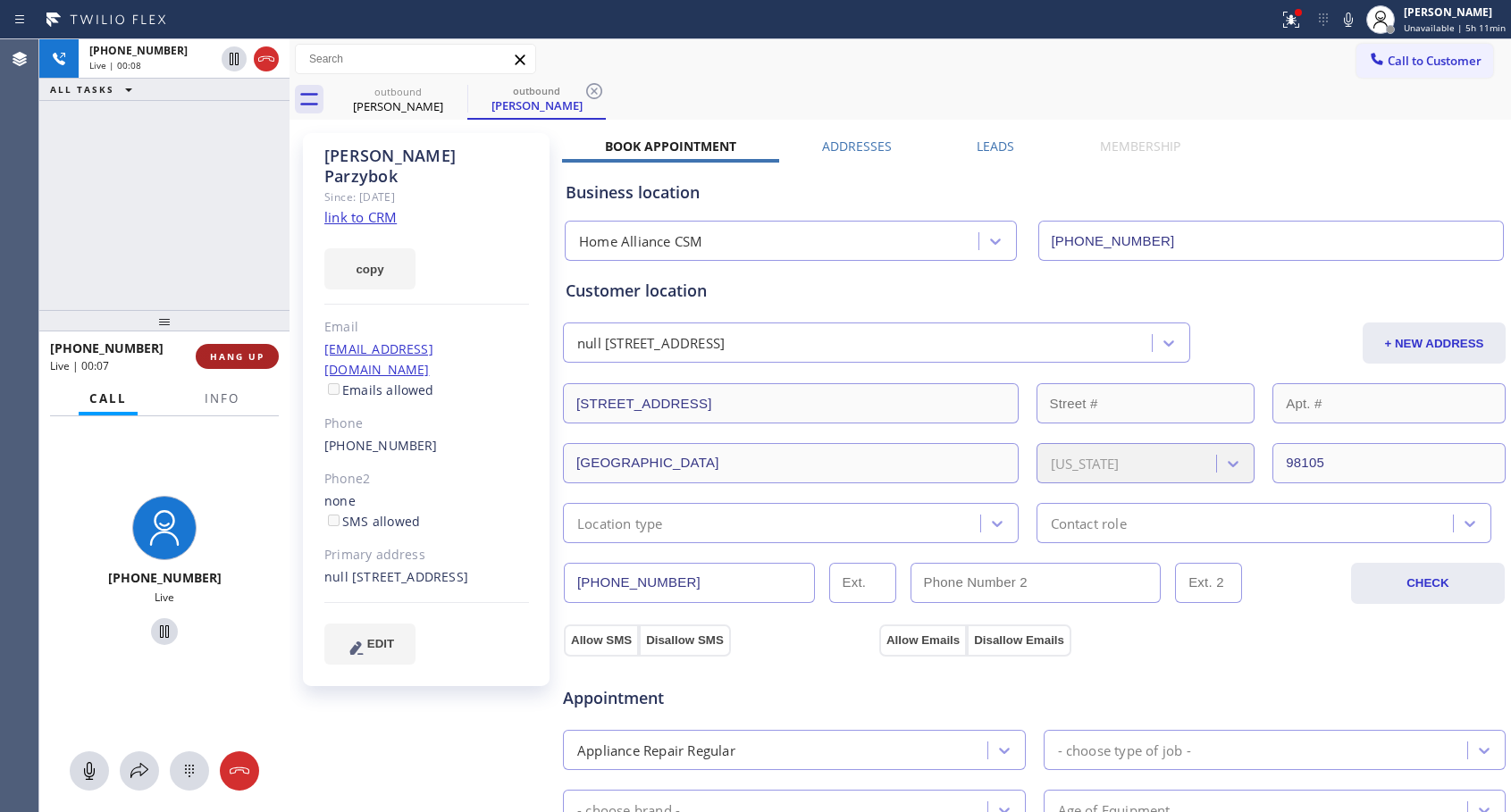
click at [235, 344] on button "HANG UP" at bounding box center [237, 356] width 83 height 25
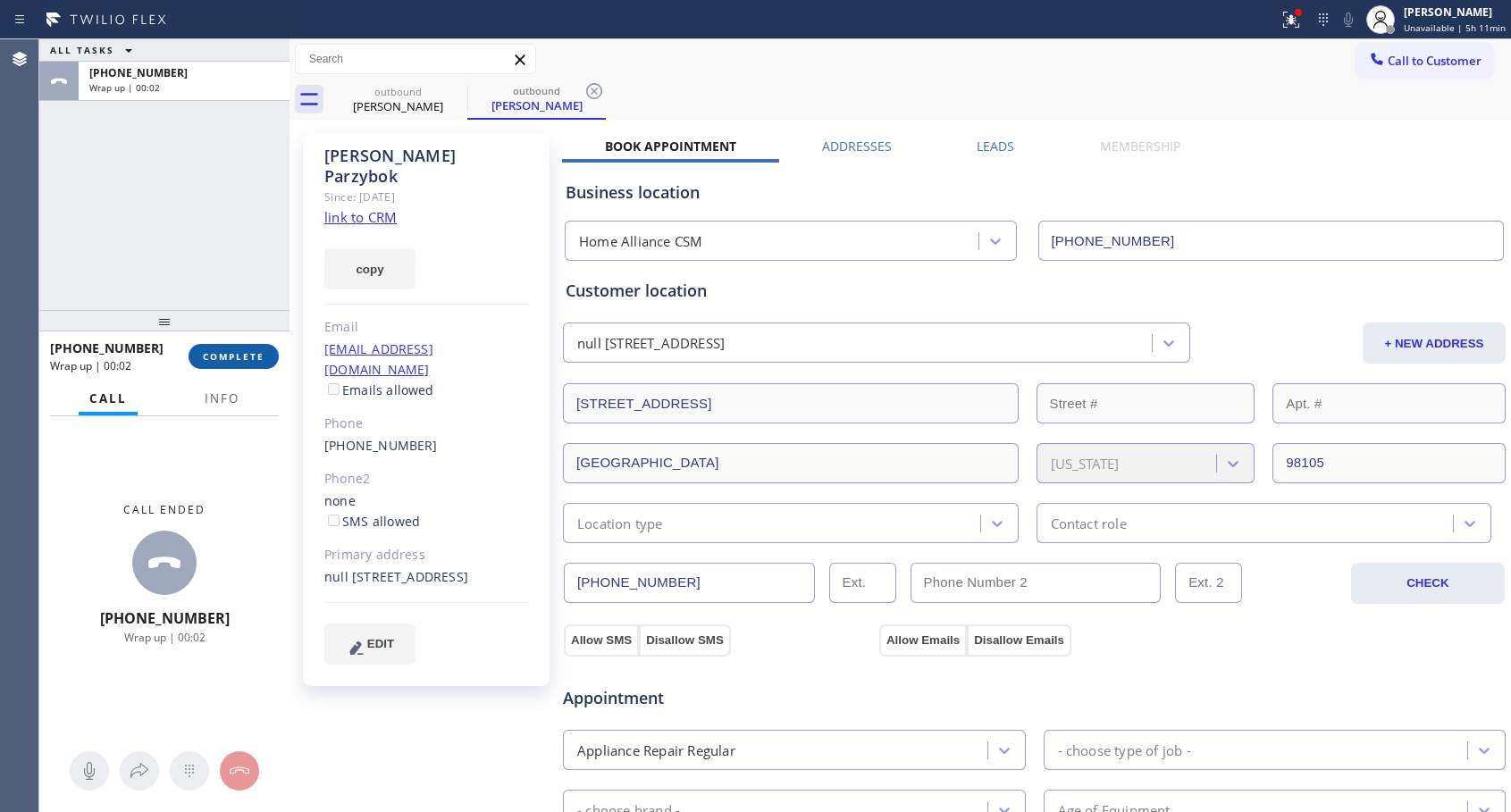
click at [236, 352] on span "COMPLETE" at bounding box center [234, 356] width 62 height 13
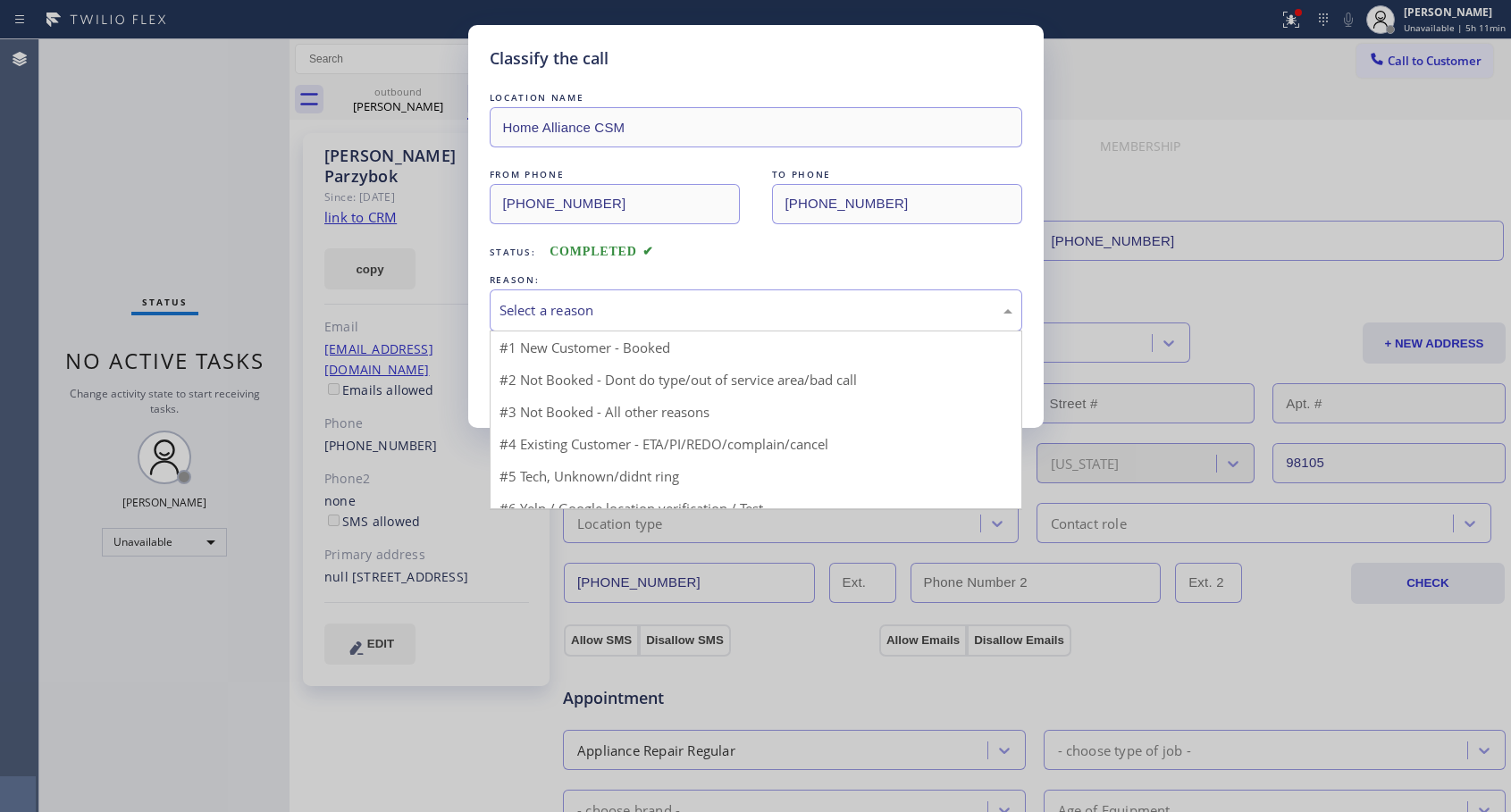
click at [579, 301] on div "Select a reason" at bounding box center [756, 310] width 513 height 21
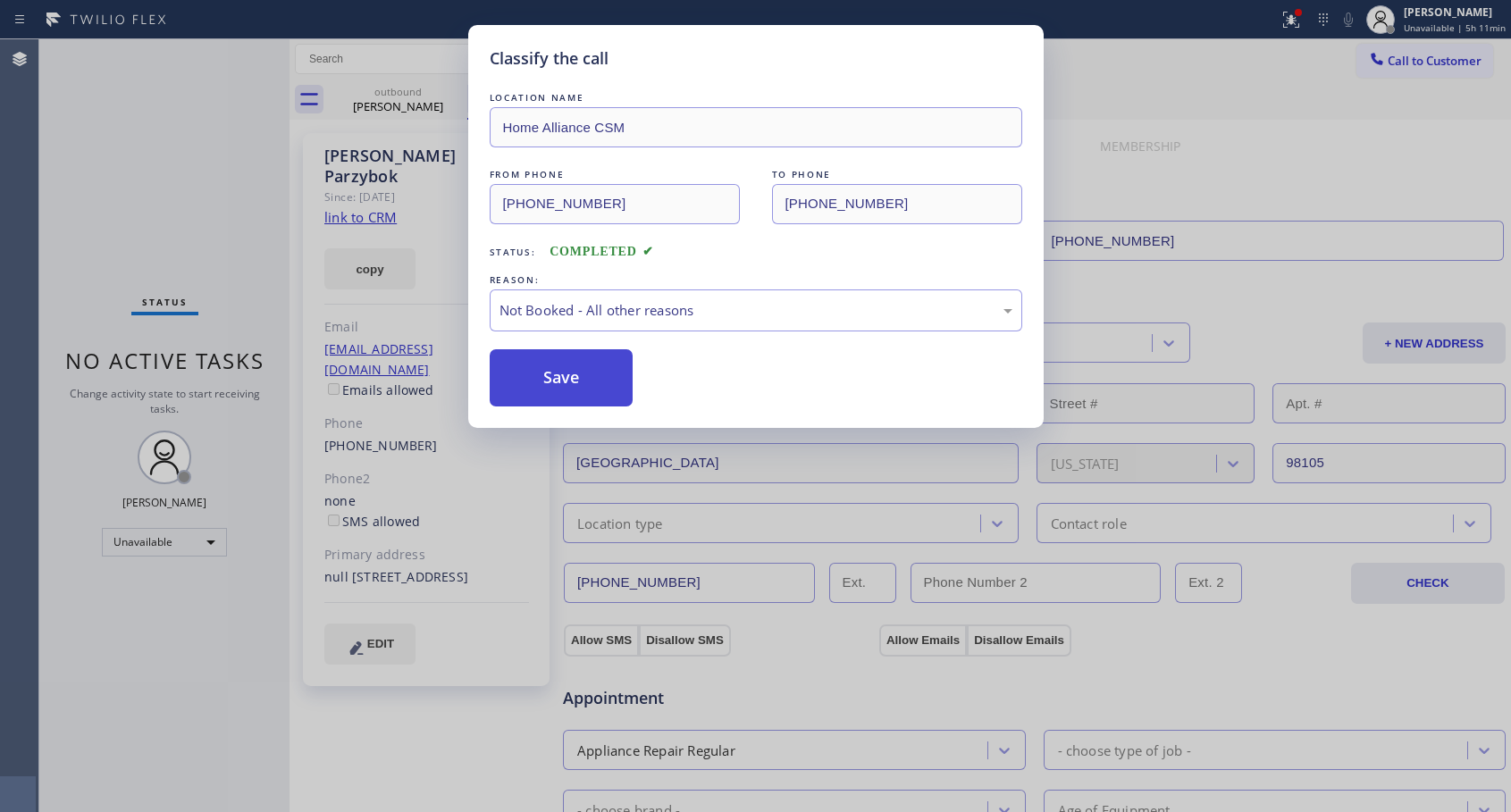
click at [550, 386] on button "Save" at bounding box center [561, 377] width 143 height 57
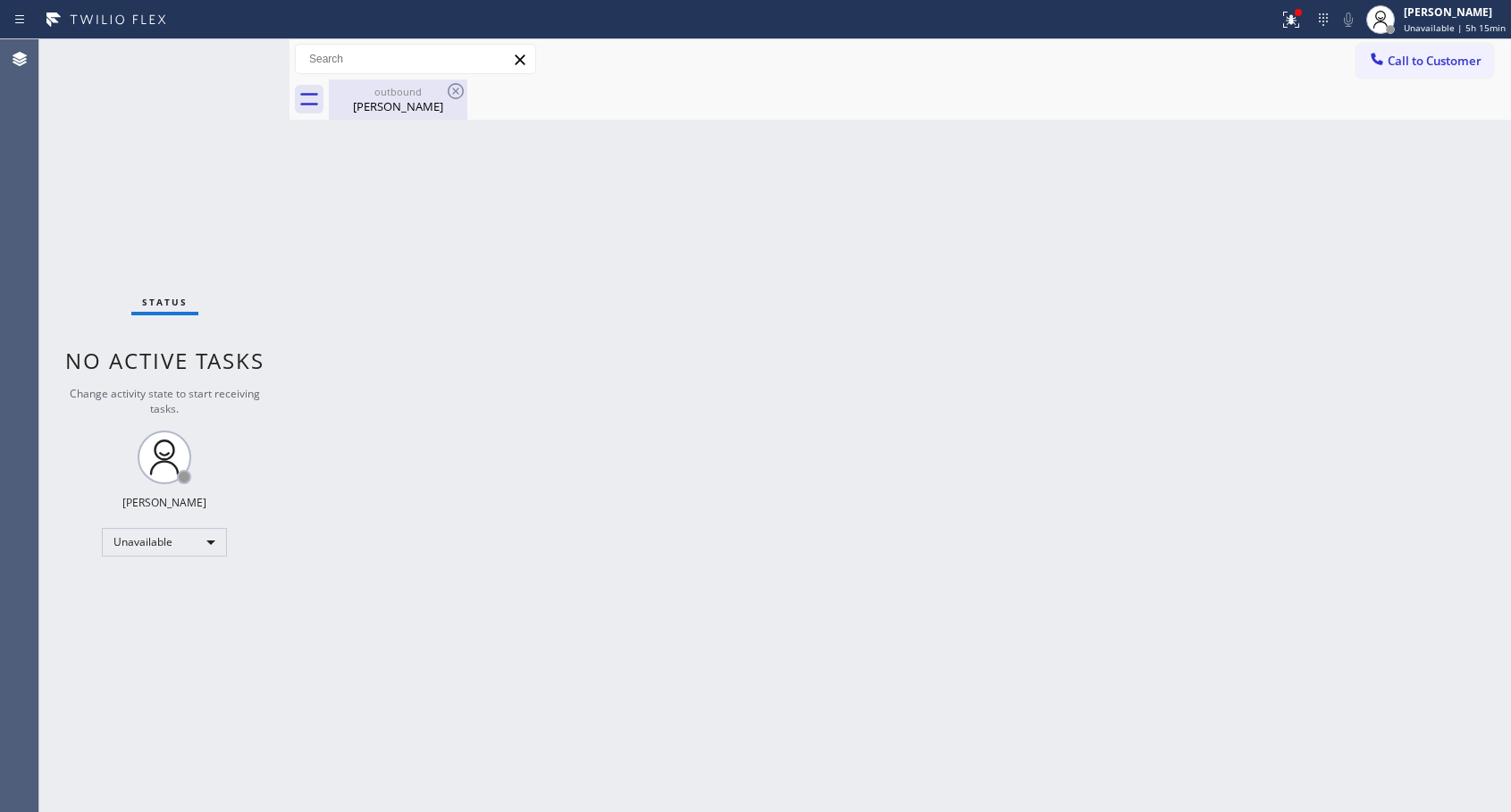
click at [403, 97] on div "outbound" at bounding box center [398, 91] width 135 height 13
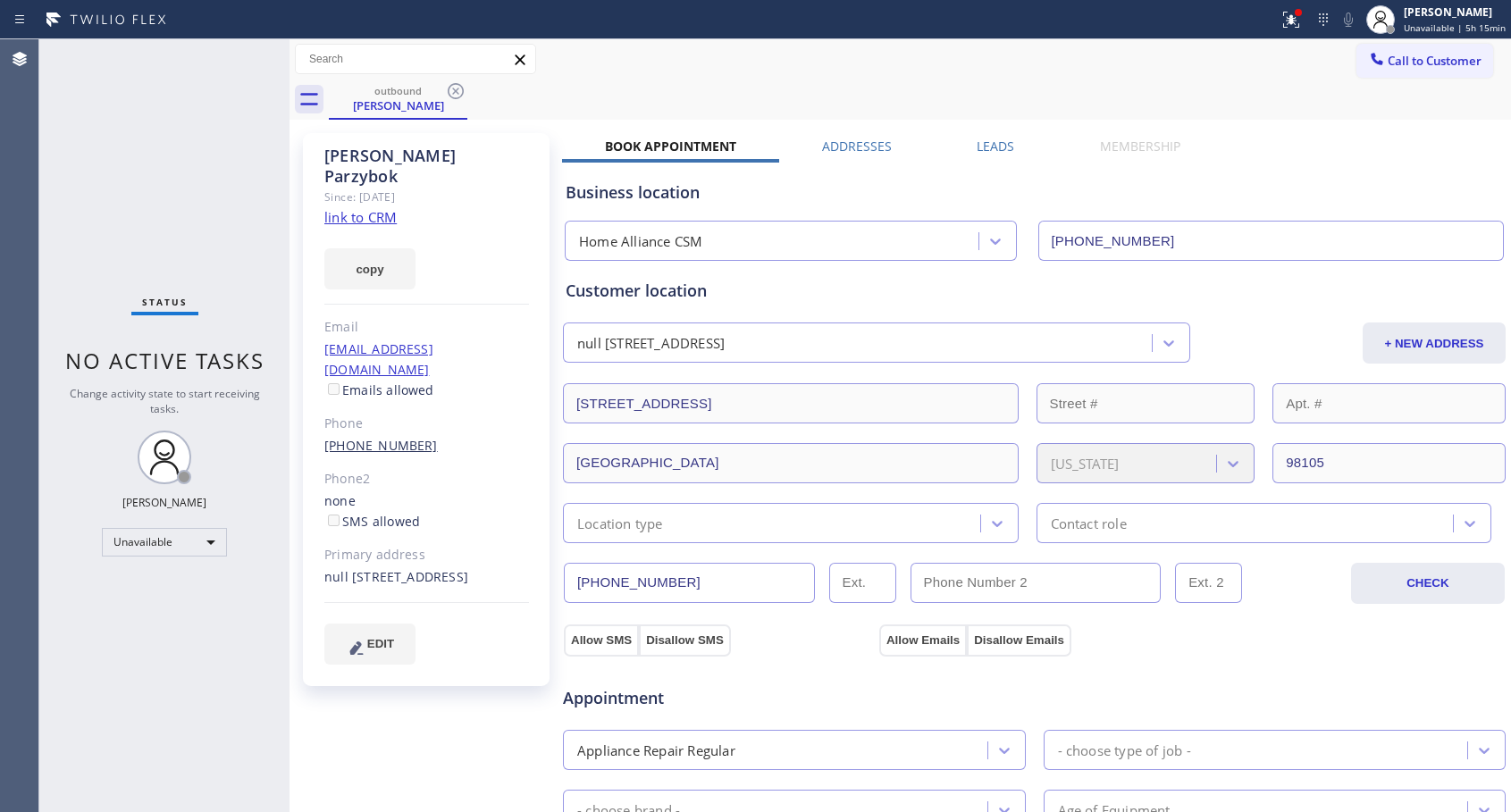
click at [394, 437] on link "[PHONE_NUMBER]" at bounding box center [381, 445] width 113 height 17
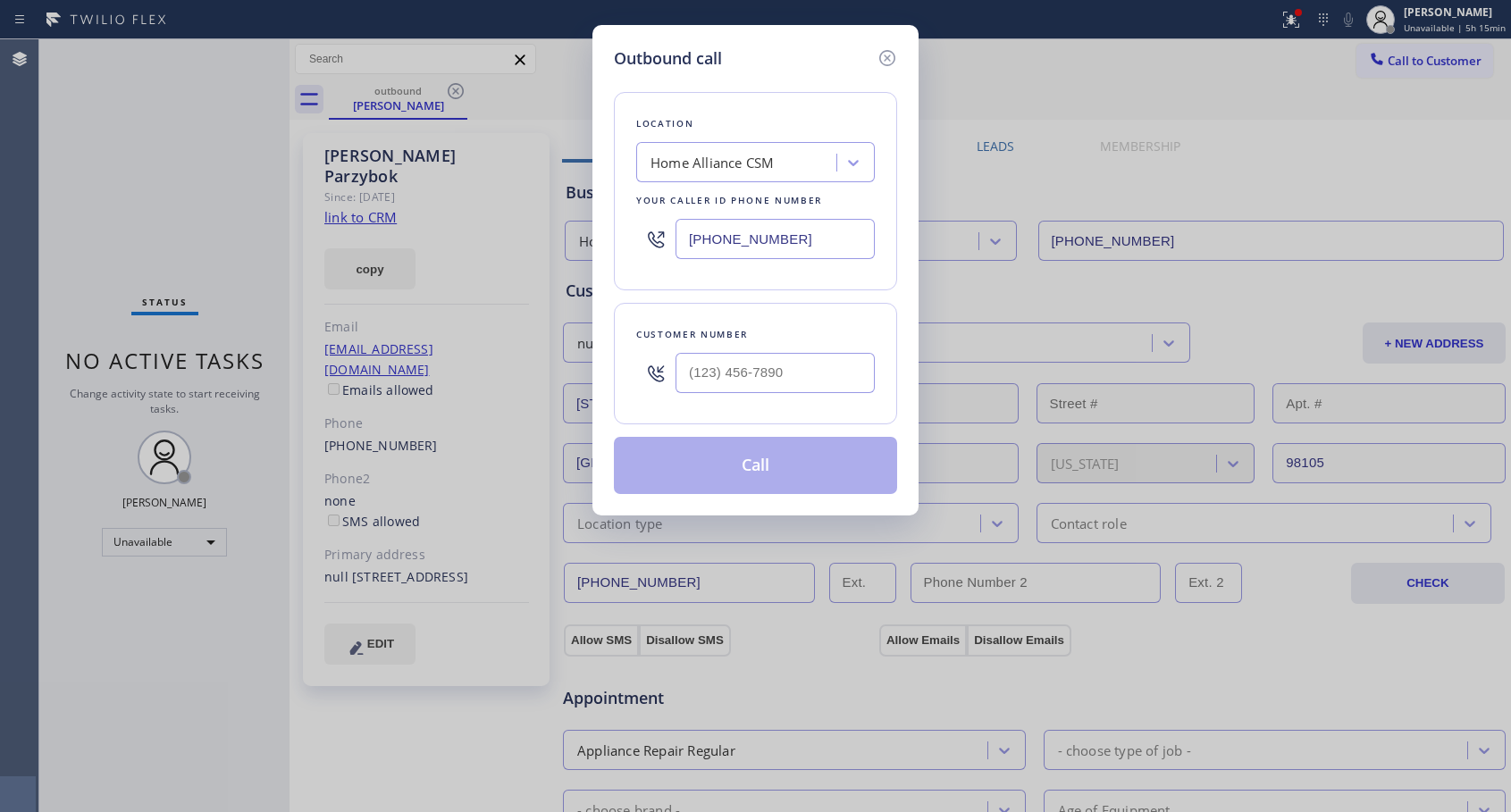
type input "[PHONE_NUMBER]"
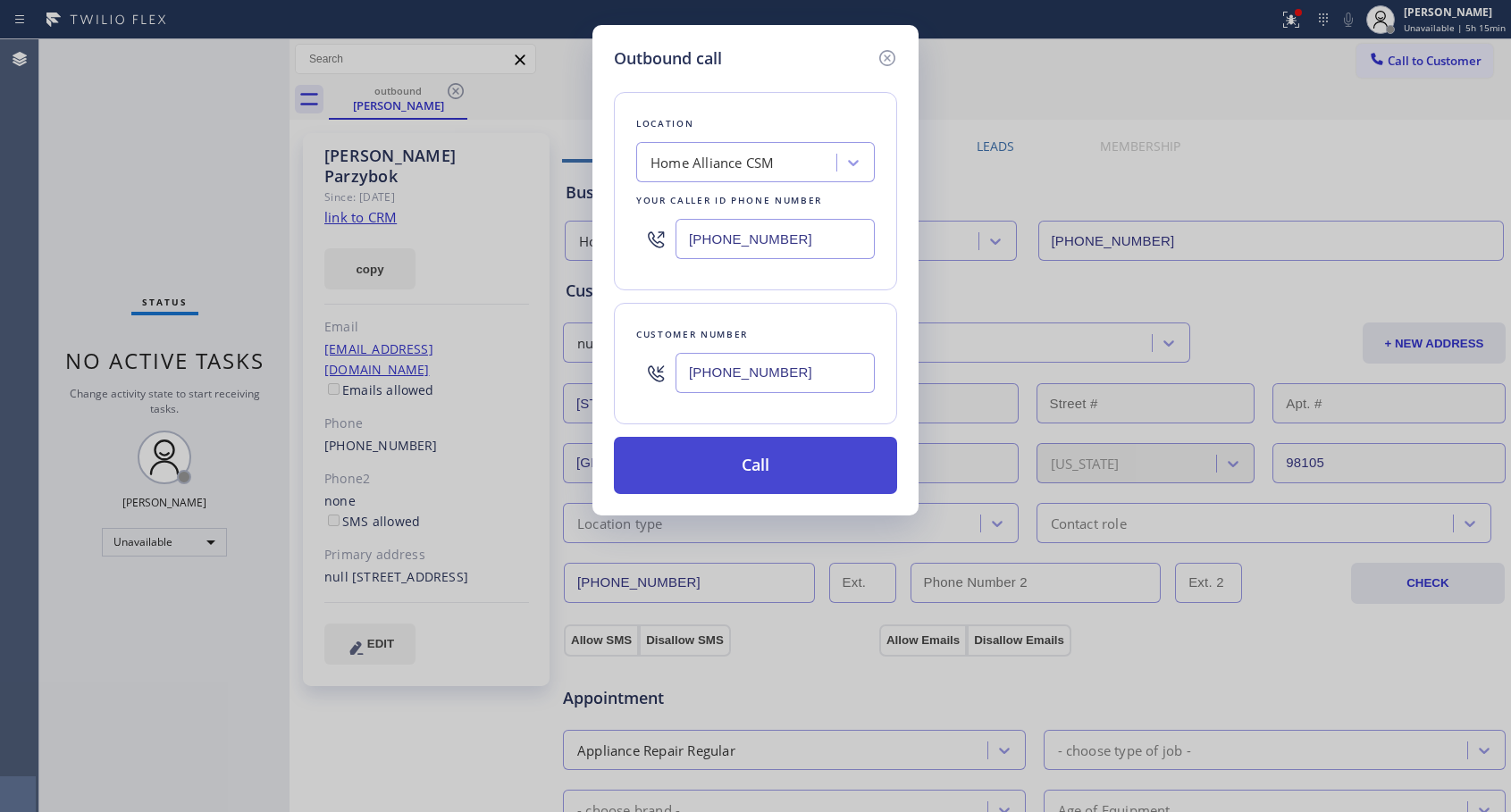
click at [749, 465] on button "Call" at bounding box center [756, 465] width 283 height 57
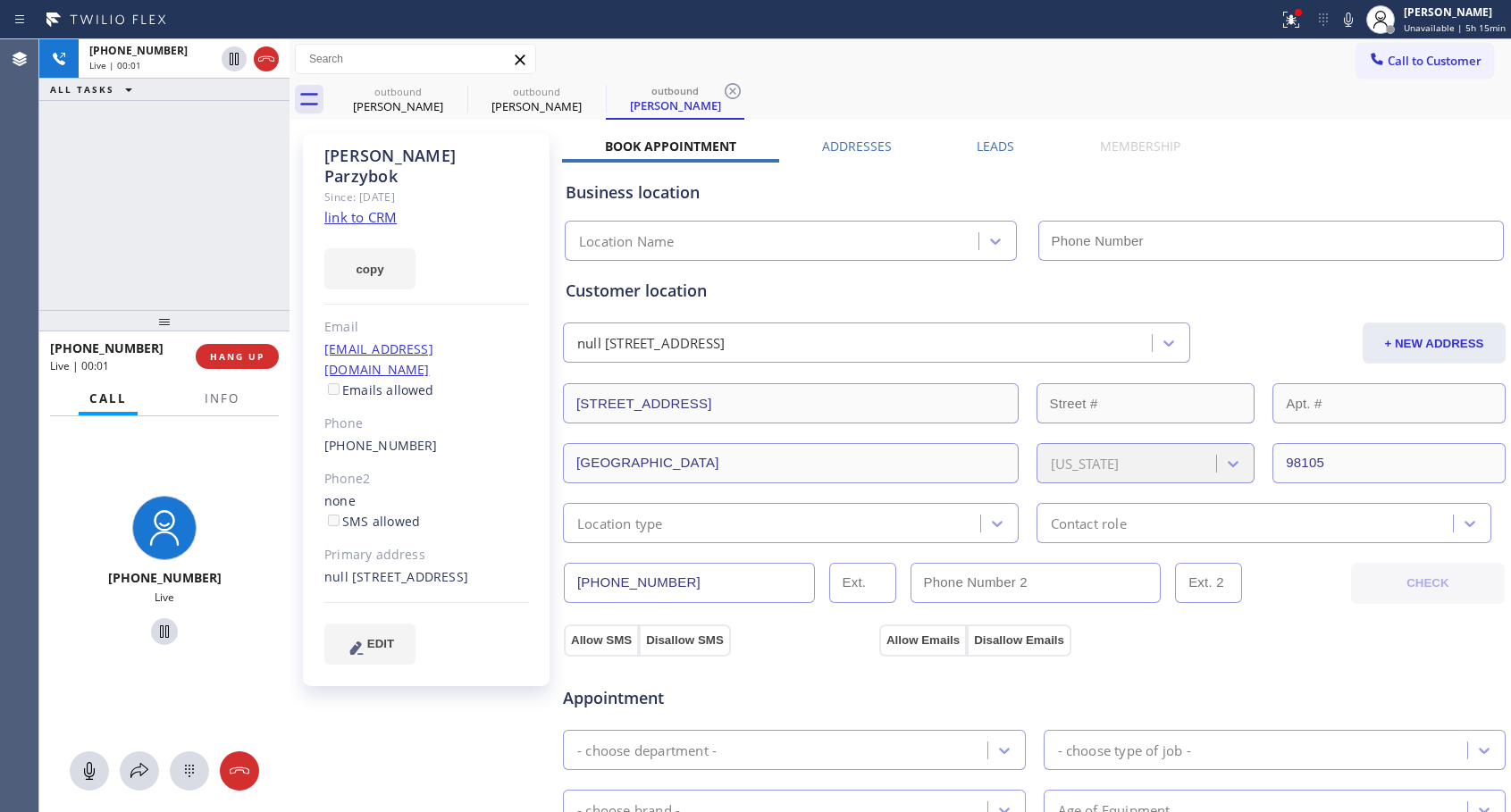
type input "[PHONE_NUMBER]"
click at [245, 347] on button "HANG UP" at bounding box center [237, 356] width 83 height 25
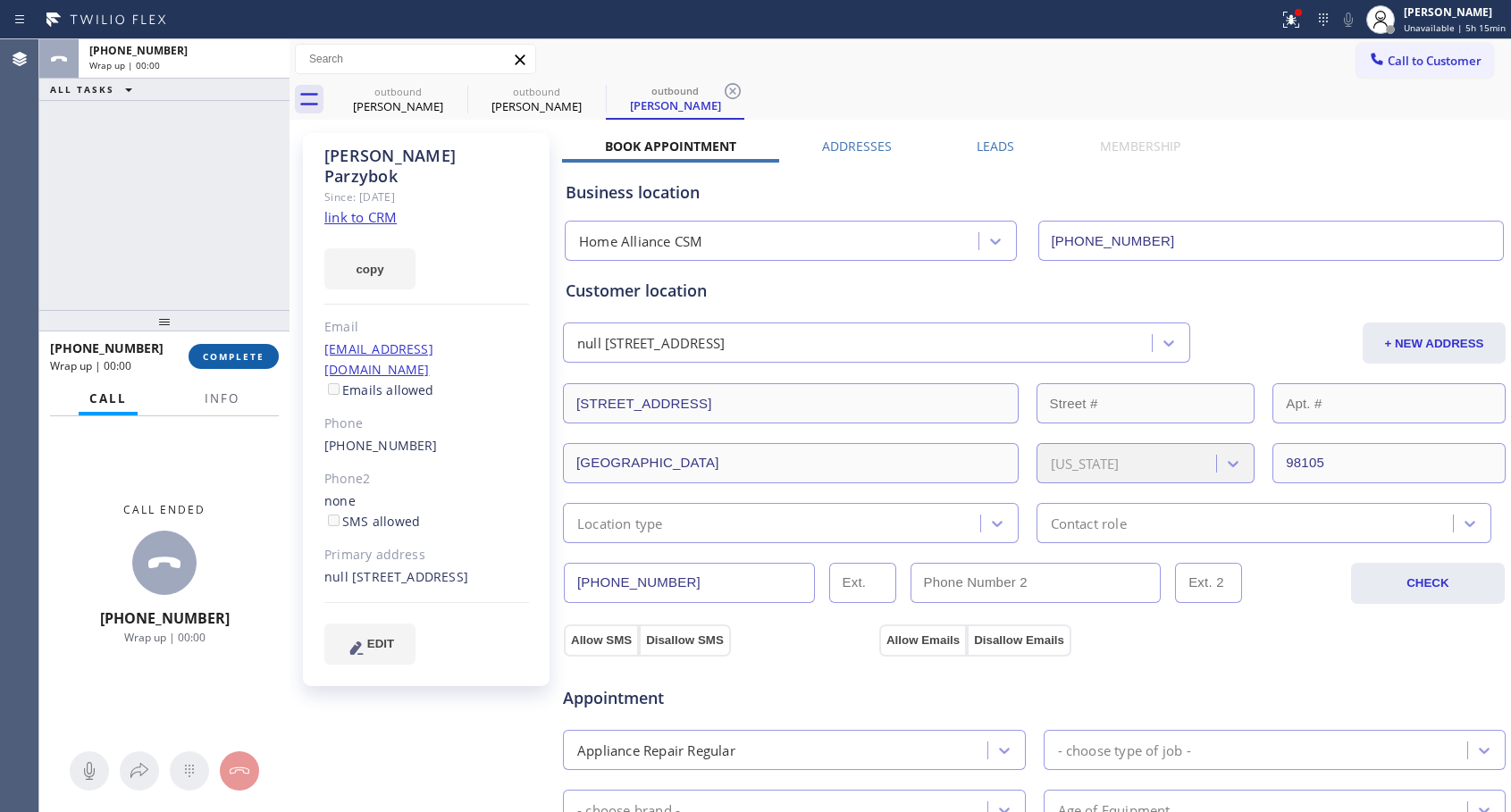
click at [245, 347] on button "COMPLETE" at bounding box center [233, 356] width 91 height 25
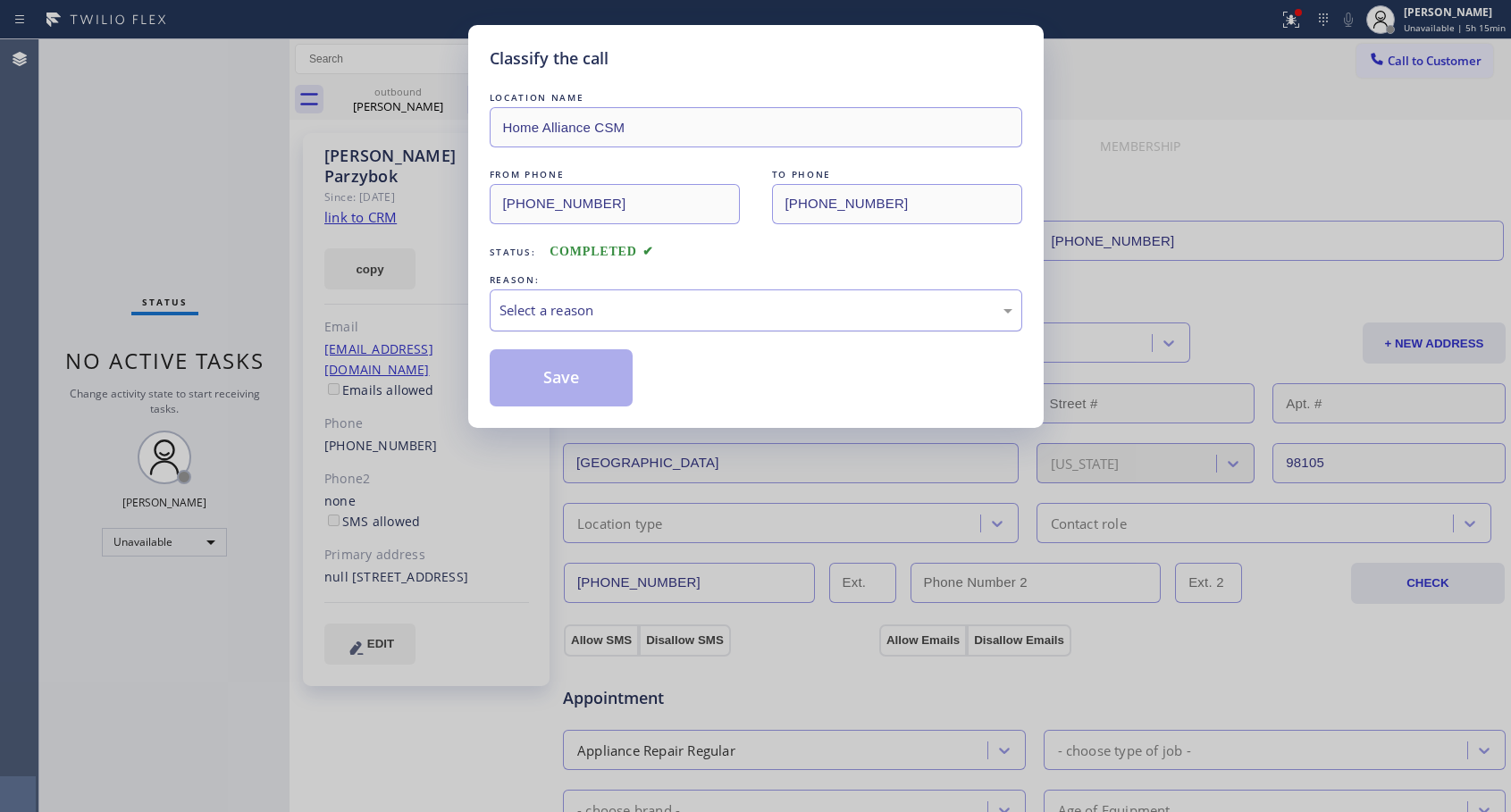
click at [611, 306] on div "Select a reason" at bounding box center [756, 310] width 513 height 21
click at [575, 380] on button "Save" at bounding box center [561, 377] width 143 height 57
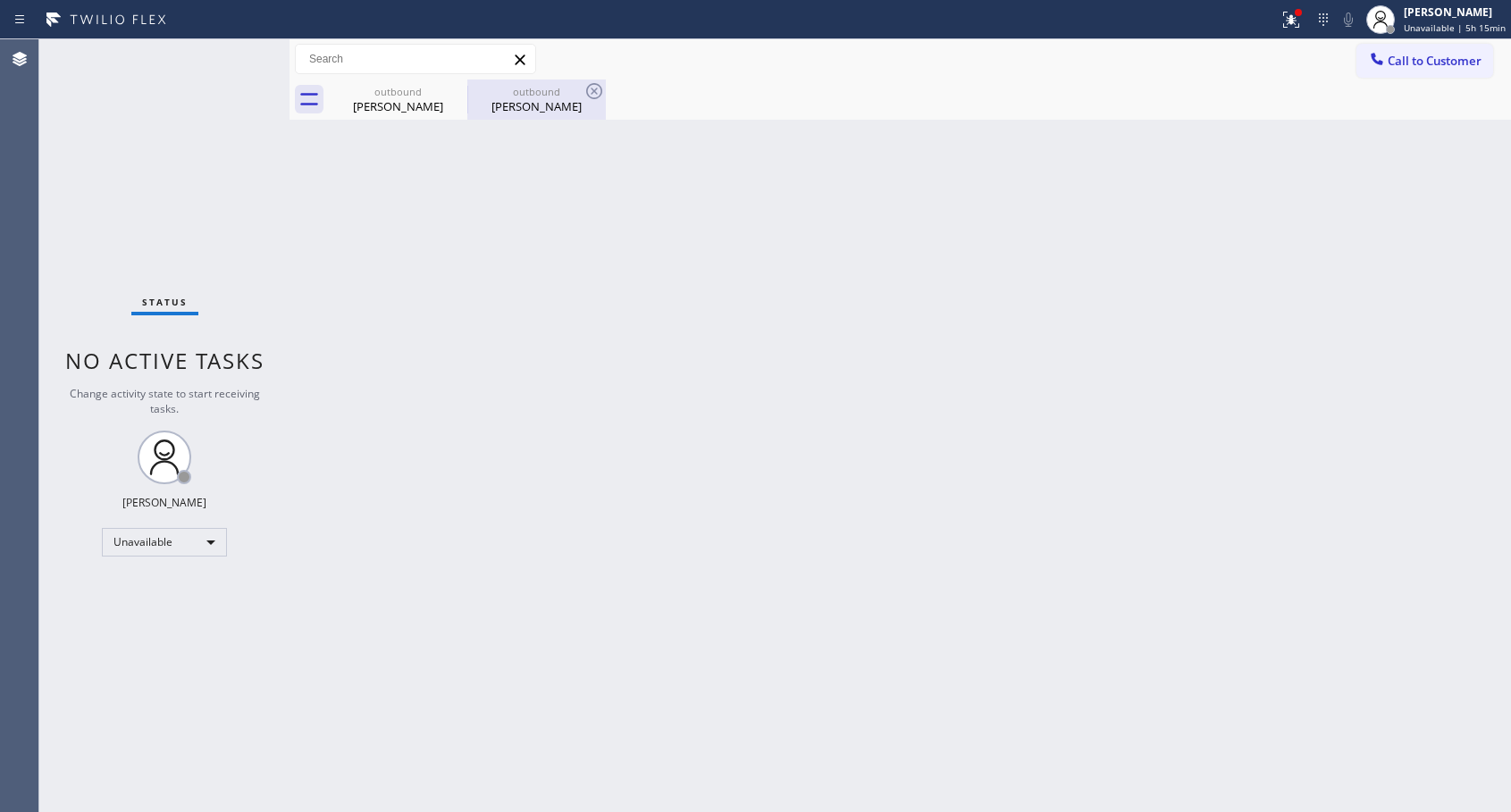
click at [510, 108] on div "[PERSON_NAME]" at bounding box center [537, 106] width 135 height 16
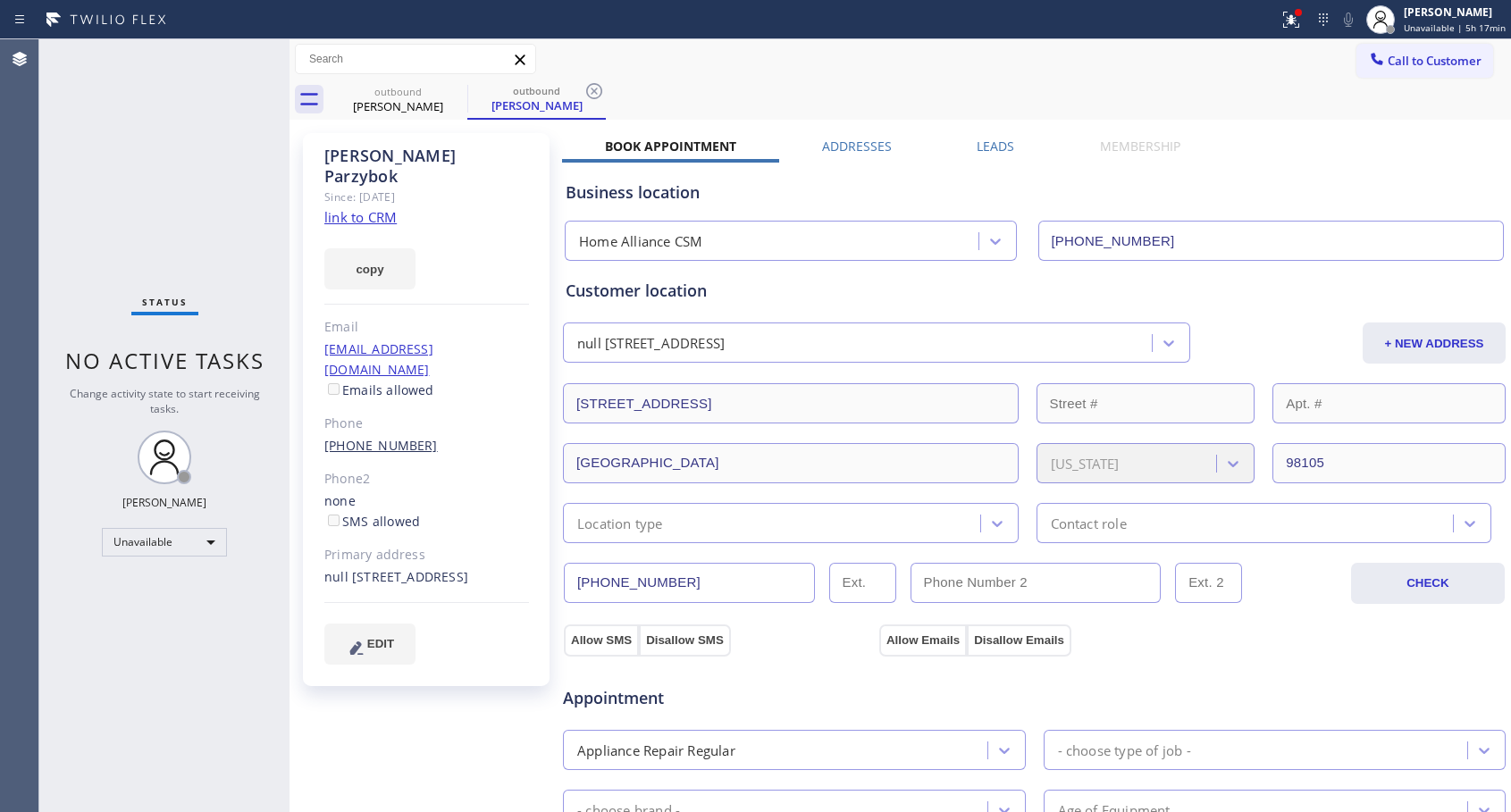
click at [352, 437] on link "[PHONE_NUMBER]" at bounding box center [381, 445] width 113 height 17
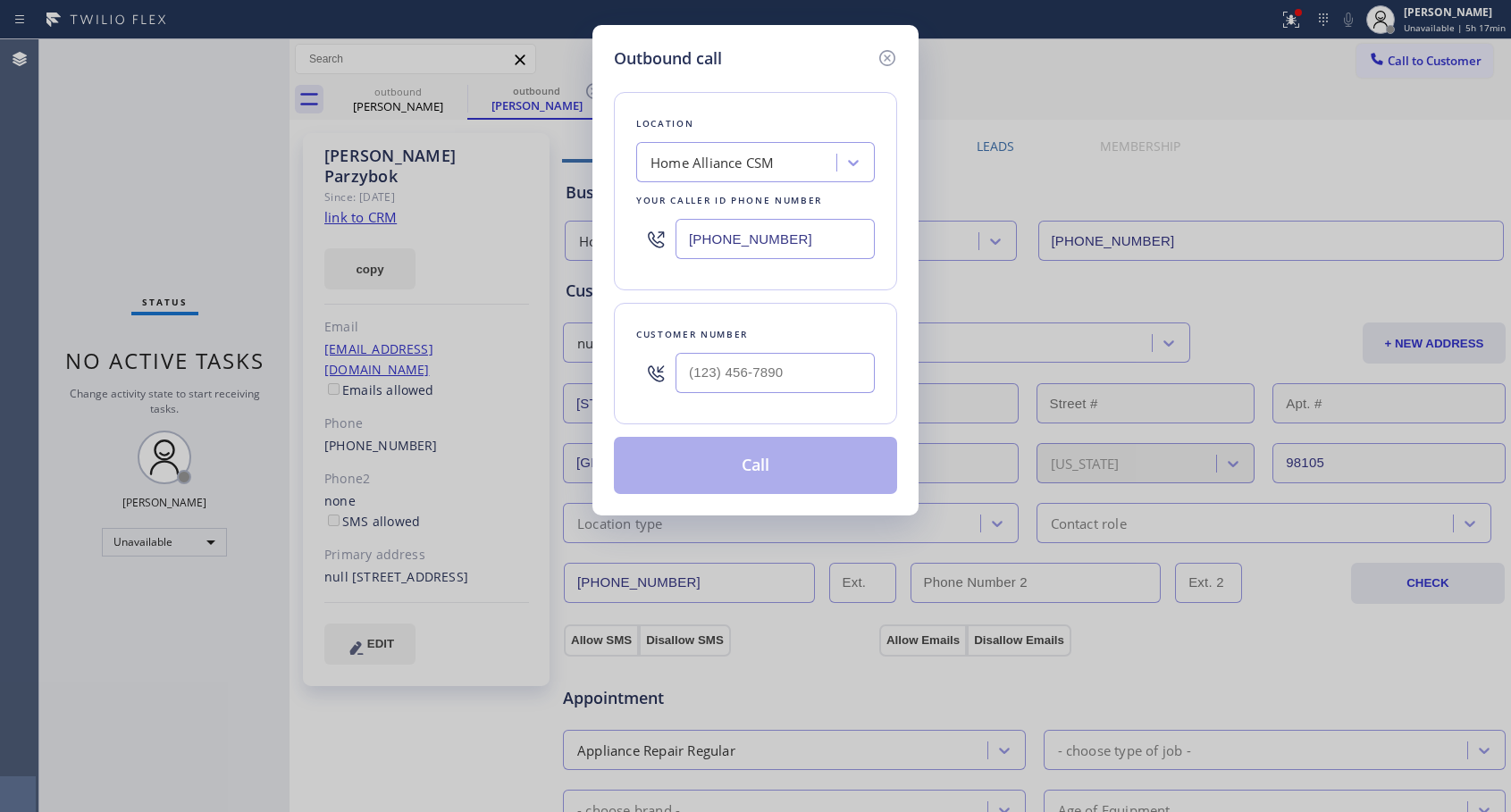
type input "[PHONE_NUMBER]"
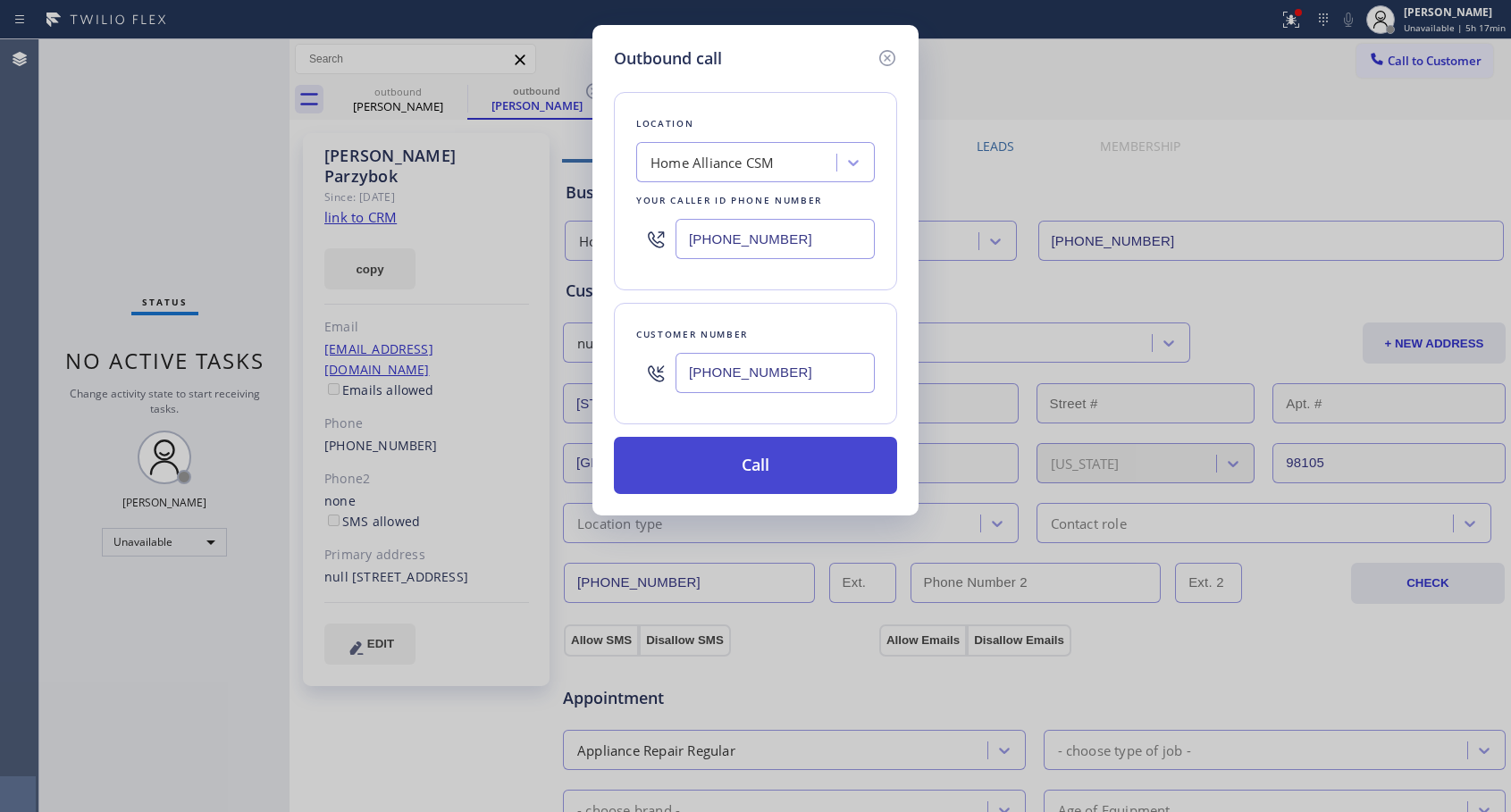
click at [719, 466] on button "Call" at bounding box center [756, 465] width 283 height 57
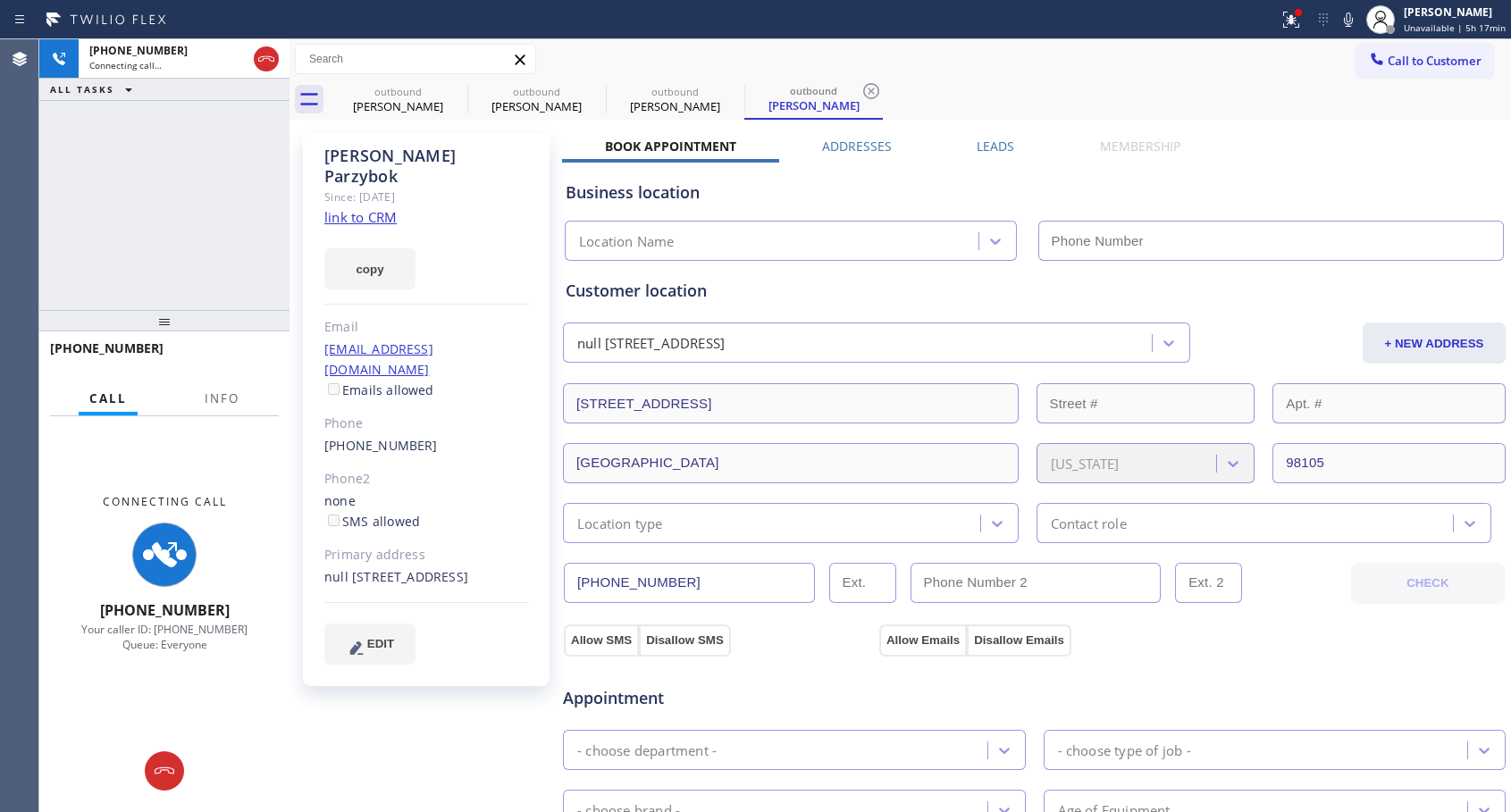
type input "[PHONE_NUMBER]"
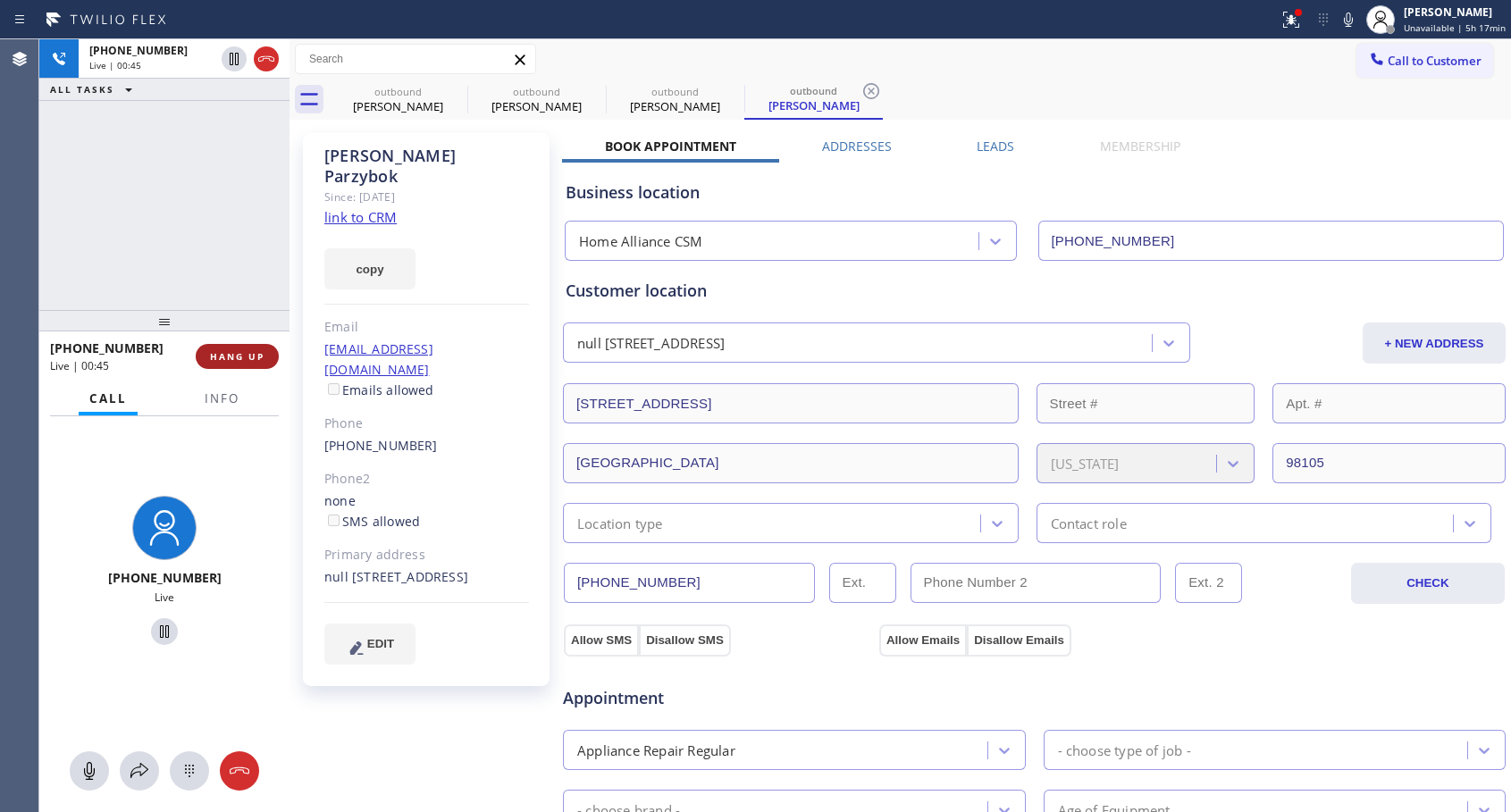
click at [252, 355] on span "HANG UP" at bounding box center [237, 356] width 55 height 13
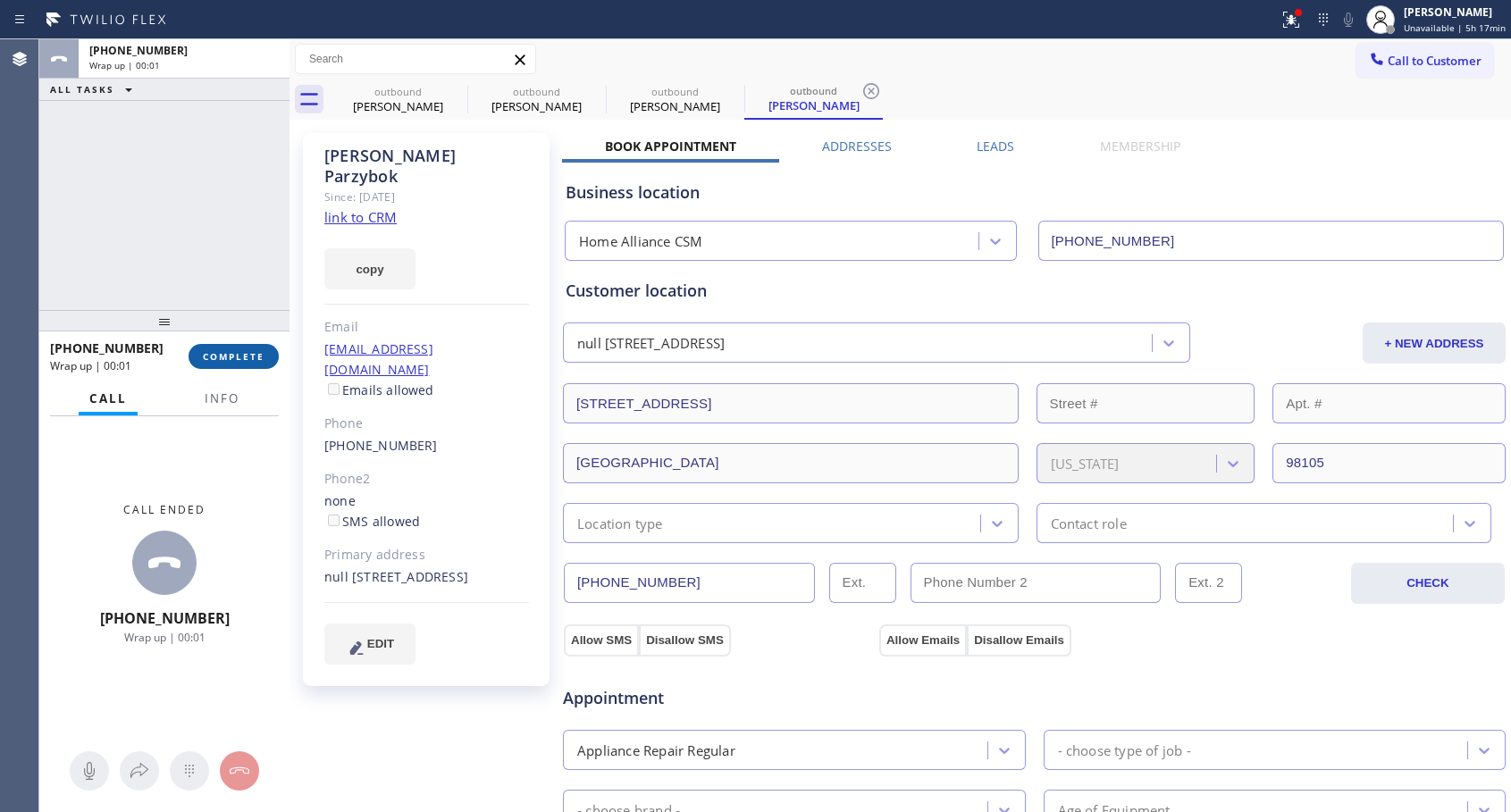
click at [252, 355] on span "COMPLETE" at bounding box center [234, 356] width 62 height 13
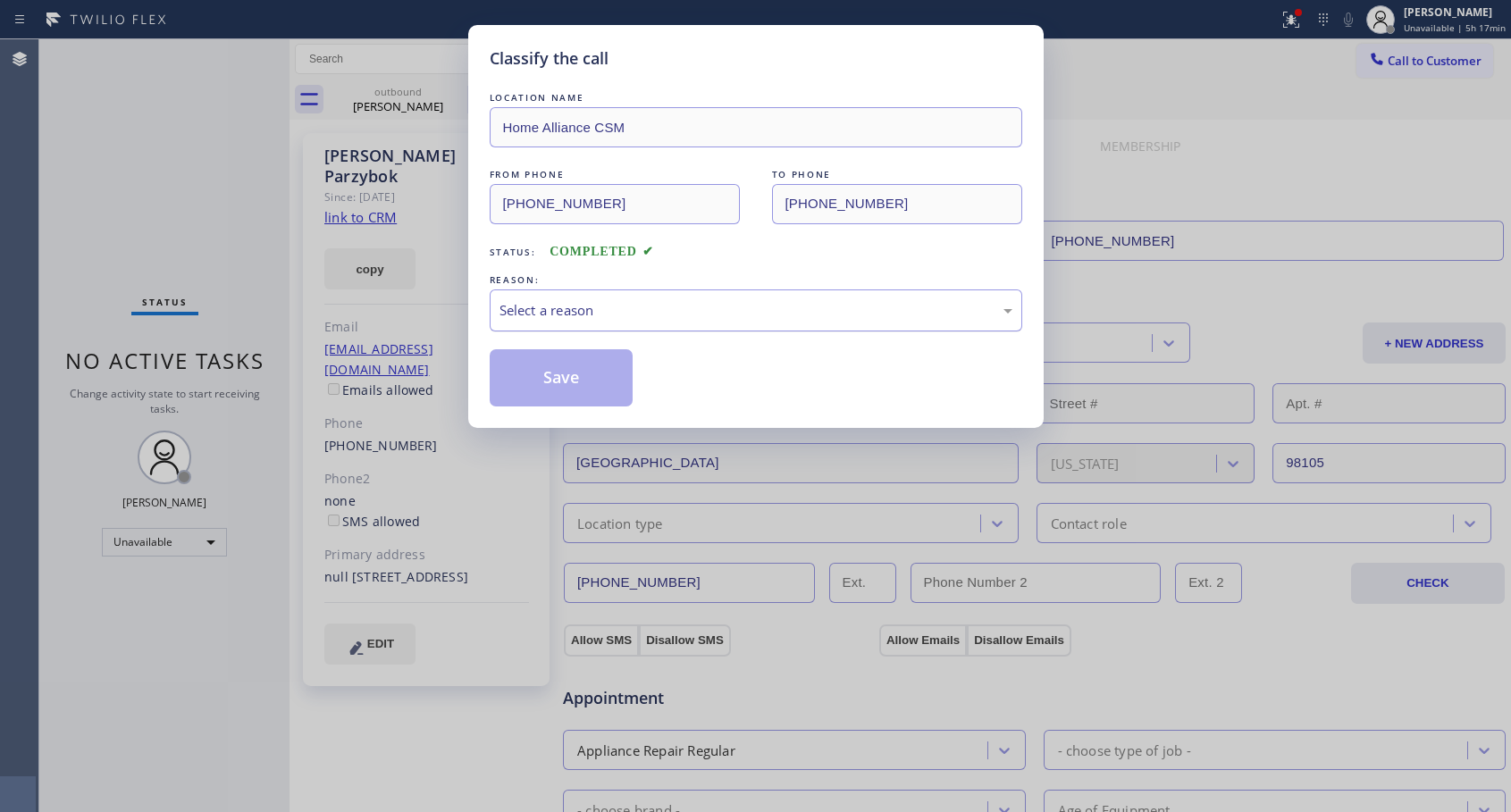
click at [578, 304] on div "Select a reason" at bounding box center [756, 310] width 513 height 21
click at [559, 383] on button "Save" at bounding box center [561, 377] width 143 height 57
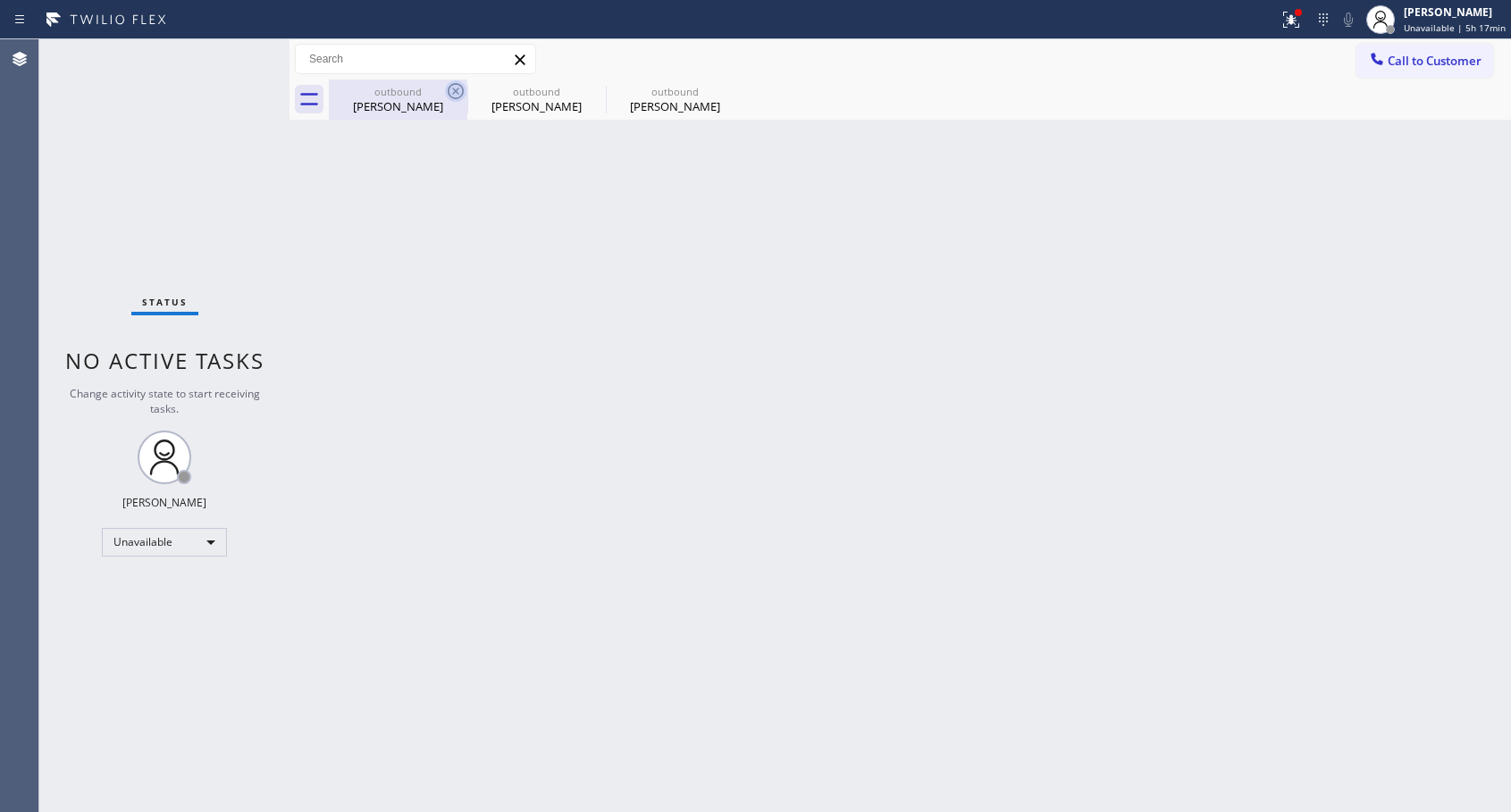
click at [458, 89] on icon at bounding box center [456, 91] width 16 height 16
click at [0, 0] on icon at bounding box center [0, 0] width 0 height 0
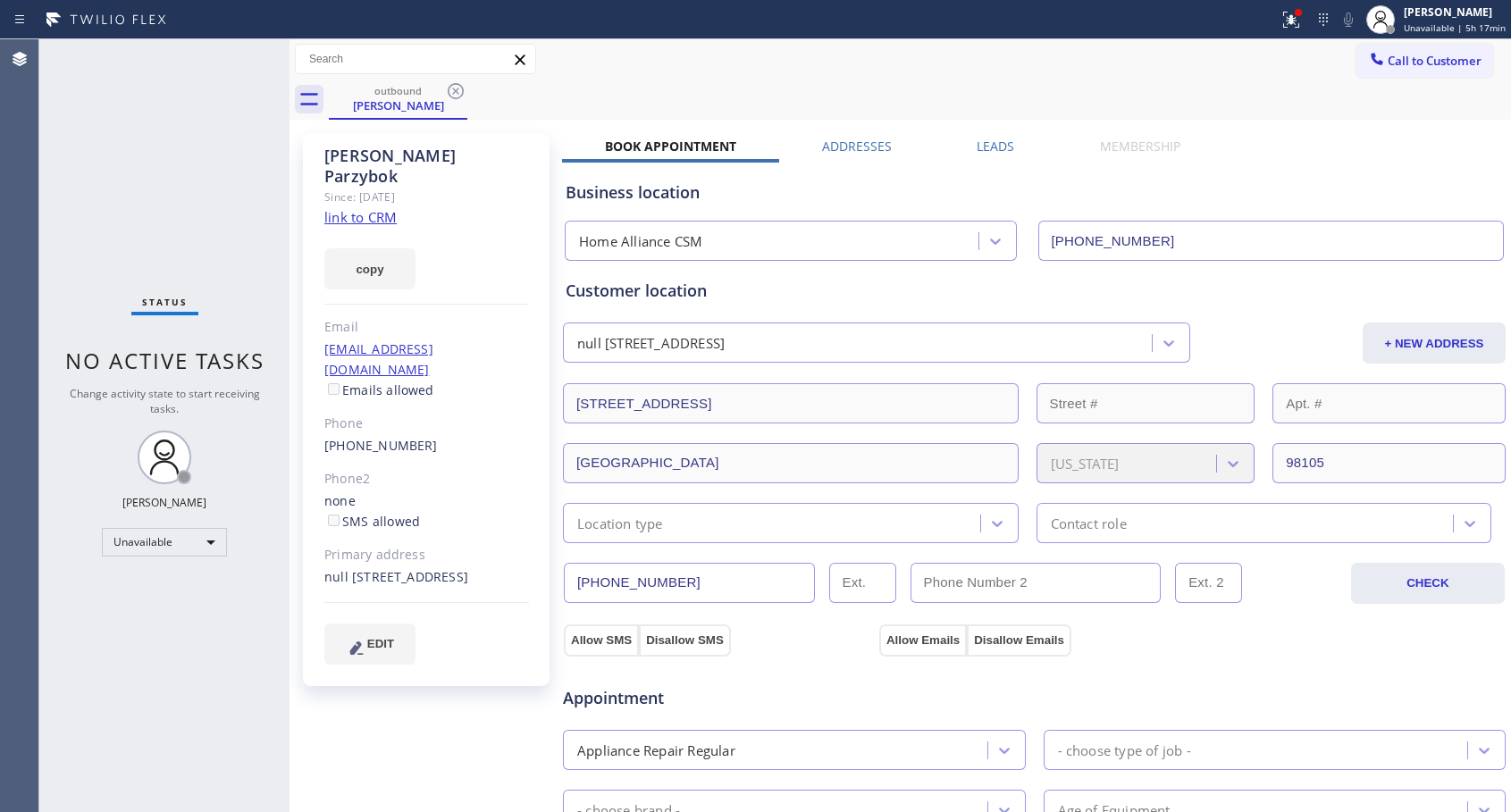
click at [458, 89] on icon at bounding box center [456, 91] width 16 height 16
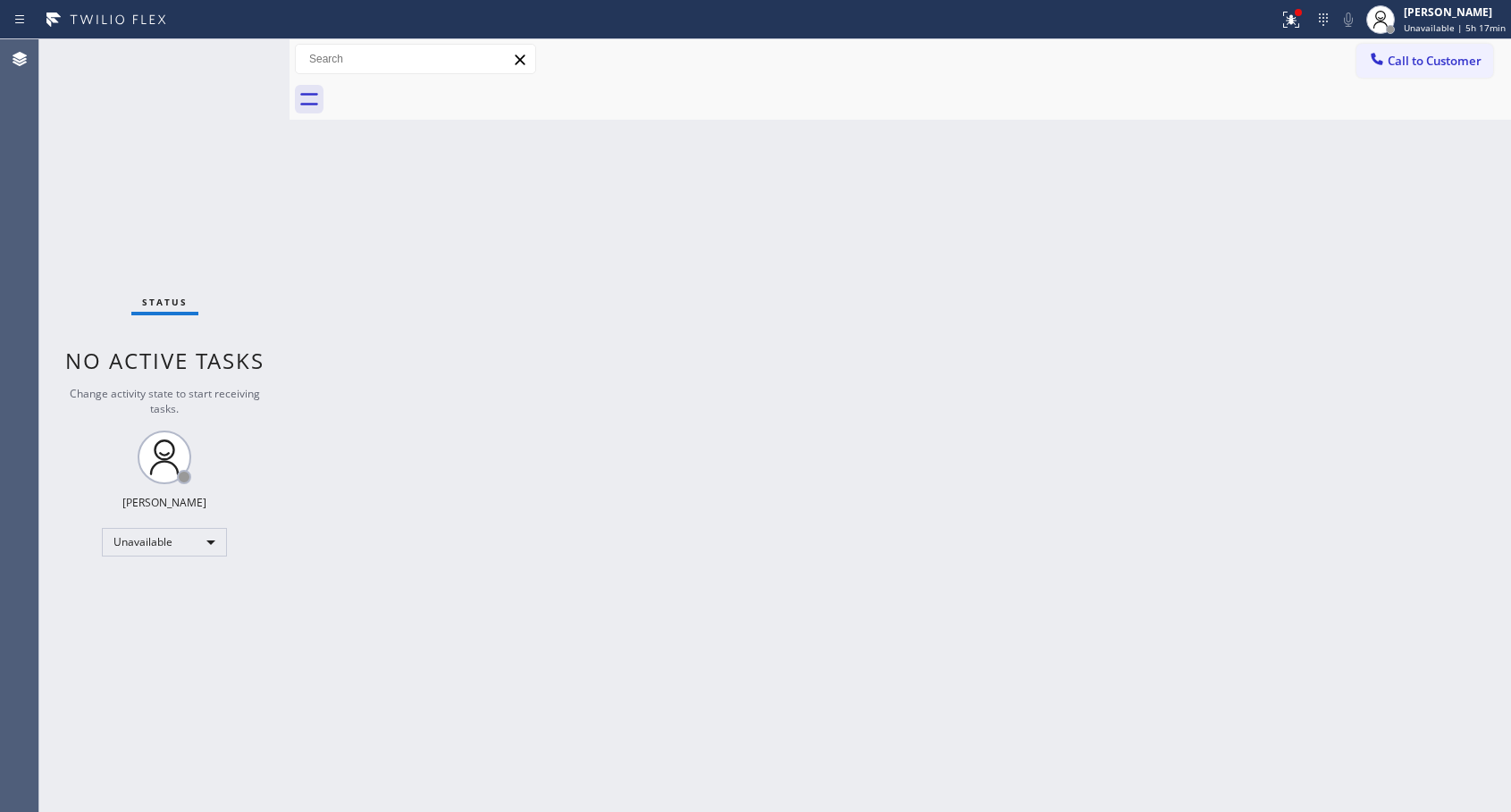
click at [458, 89] on div at bounding box center [919, 100] width 1182 height 40
click at [1418, 71] on button "Call to Customer" at bounding box center [1423, 61] width 136 height 34
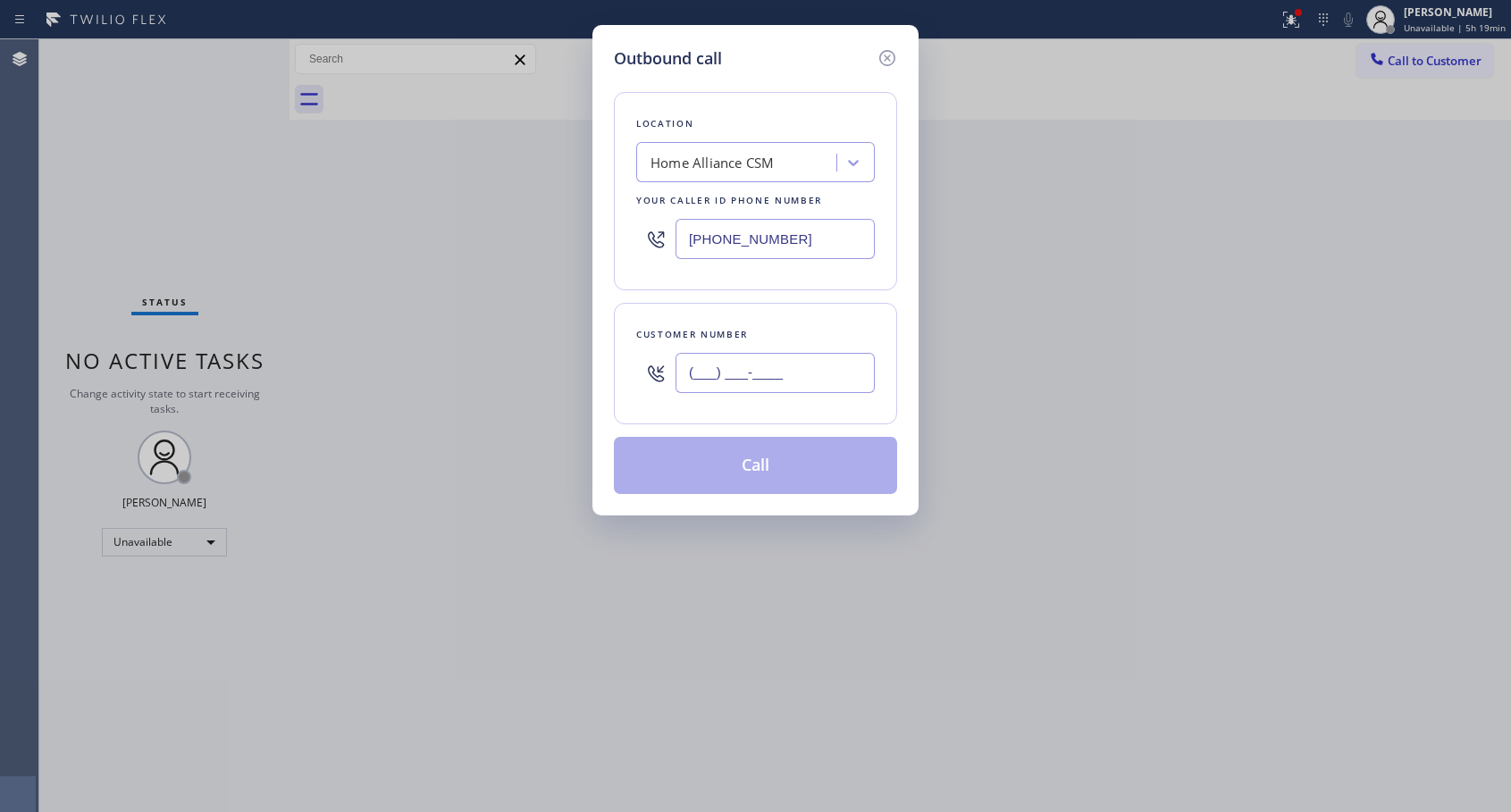
click at [782, 372] on input "(___) ___-____" at bounding box center [774, 372] width 199 height 40
paste input "206) 714-8472"
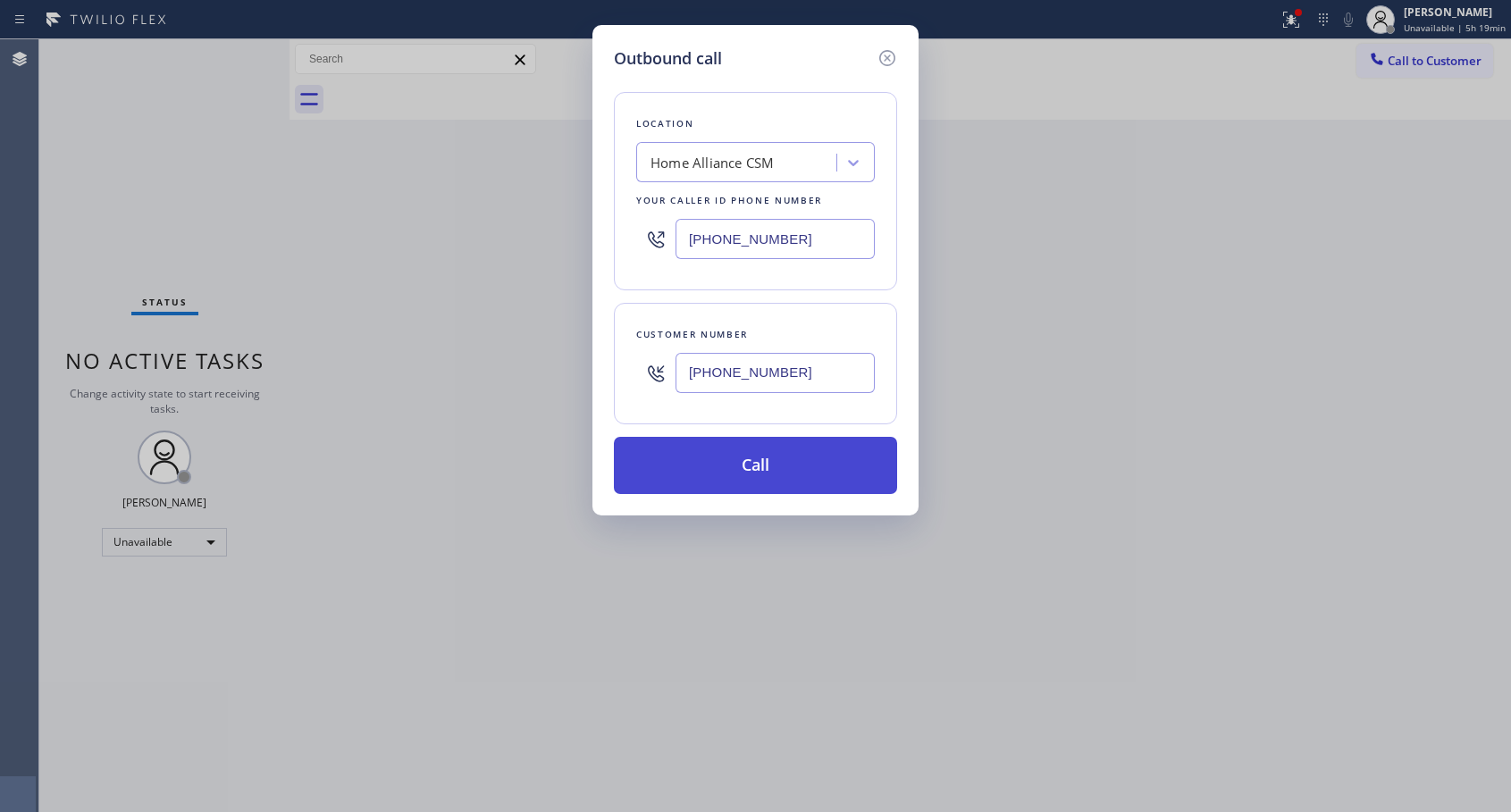
type input "[PHONE_NUMBER]"
click at [745, 469] on button "Call" at bounding box center [756, 465] width 283 height 57
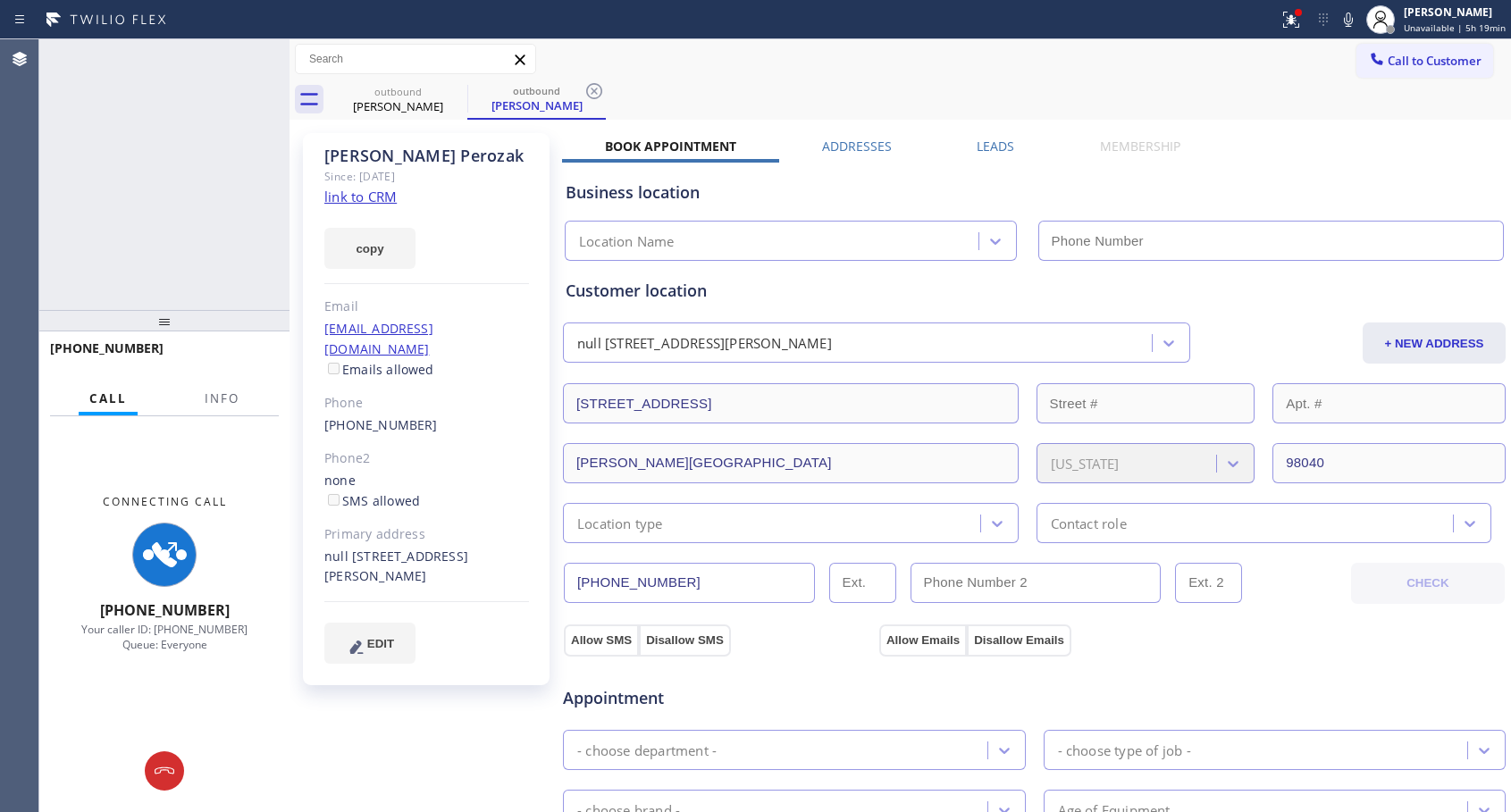
type input "[PHONE_NUMBER]"
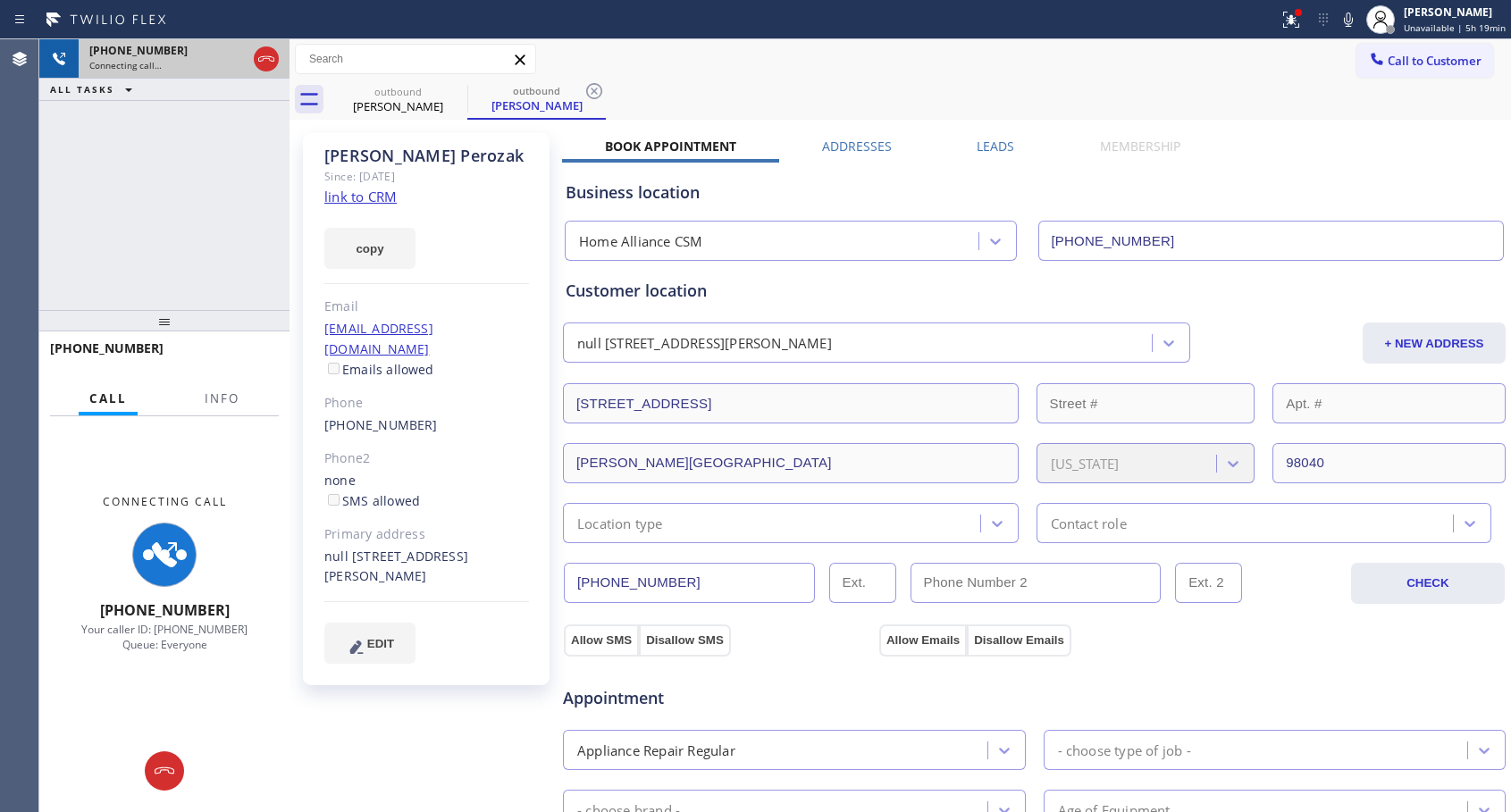
click at [281, 62] on div at bounding box center [266, 58] width 32 height 39
click at [272, 58] on icon at bounding box center [267, 59] width 22 height 22
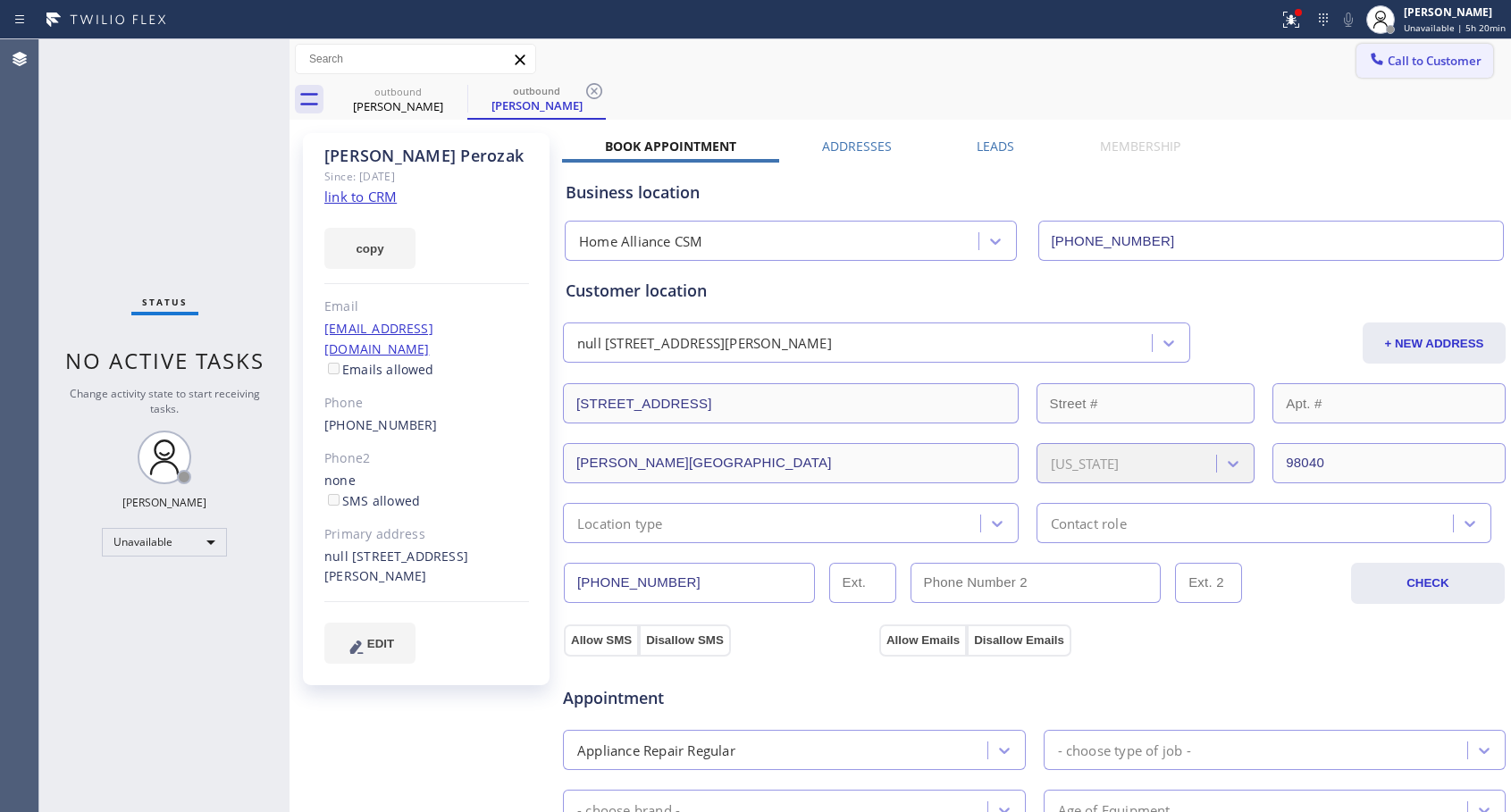
click at [1413, 67] on span "Call to Customer" at bounding box center [1434, 61] width 94 height 16
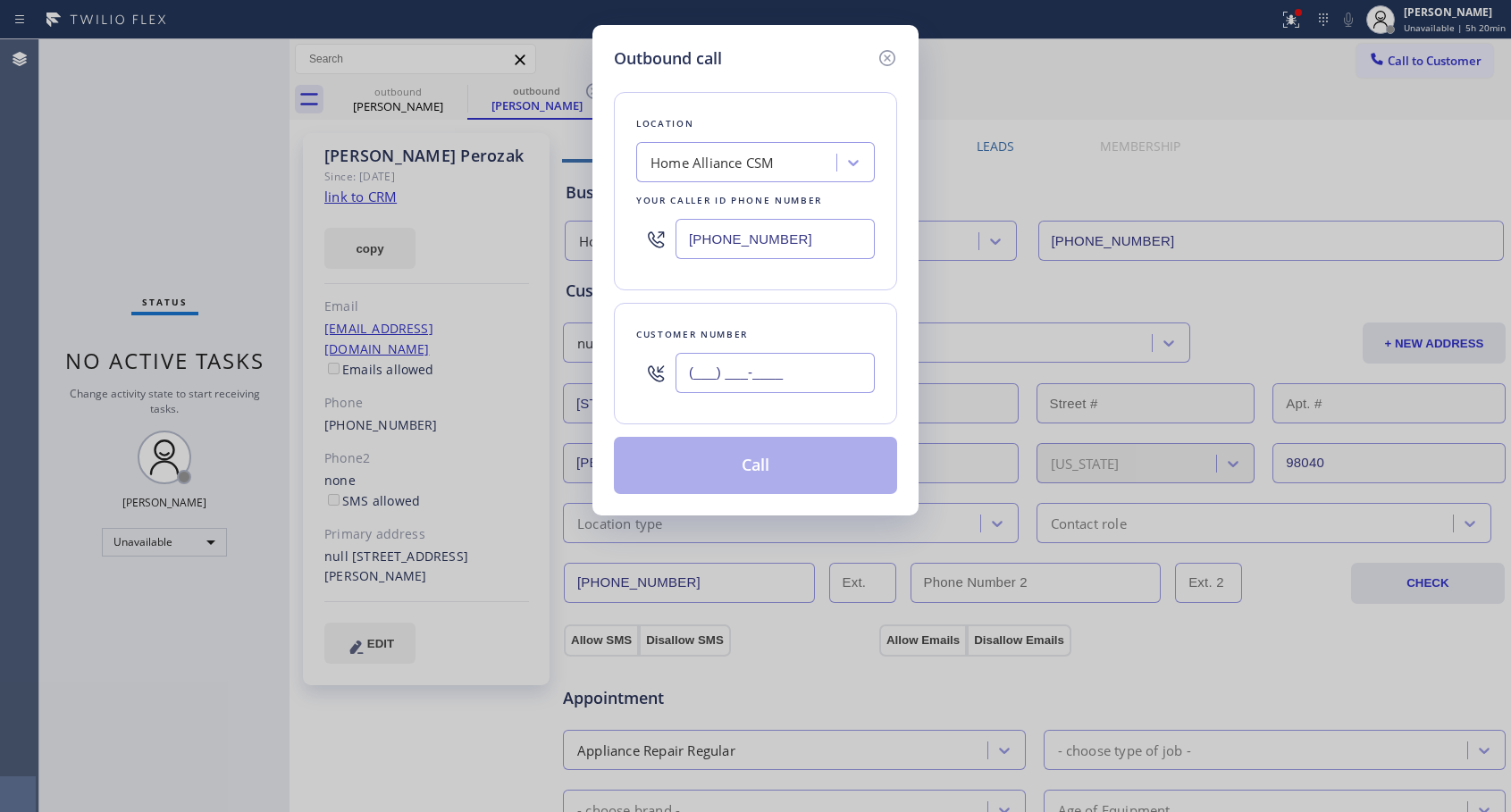
click at [701, 379] on input "(___) ___-____" at bounding box center [774, 372] width 199 height 40
paste input "203) 980-4659"
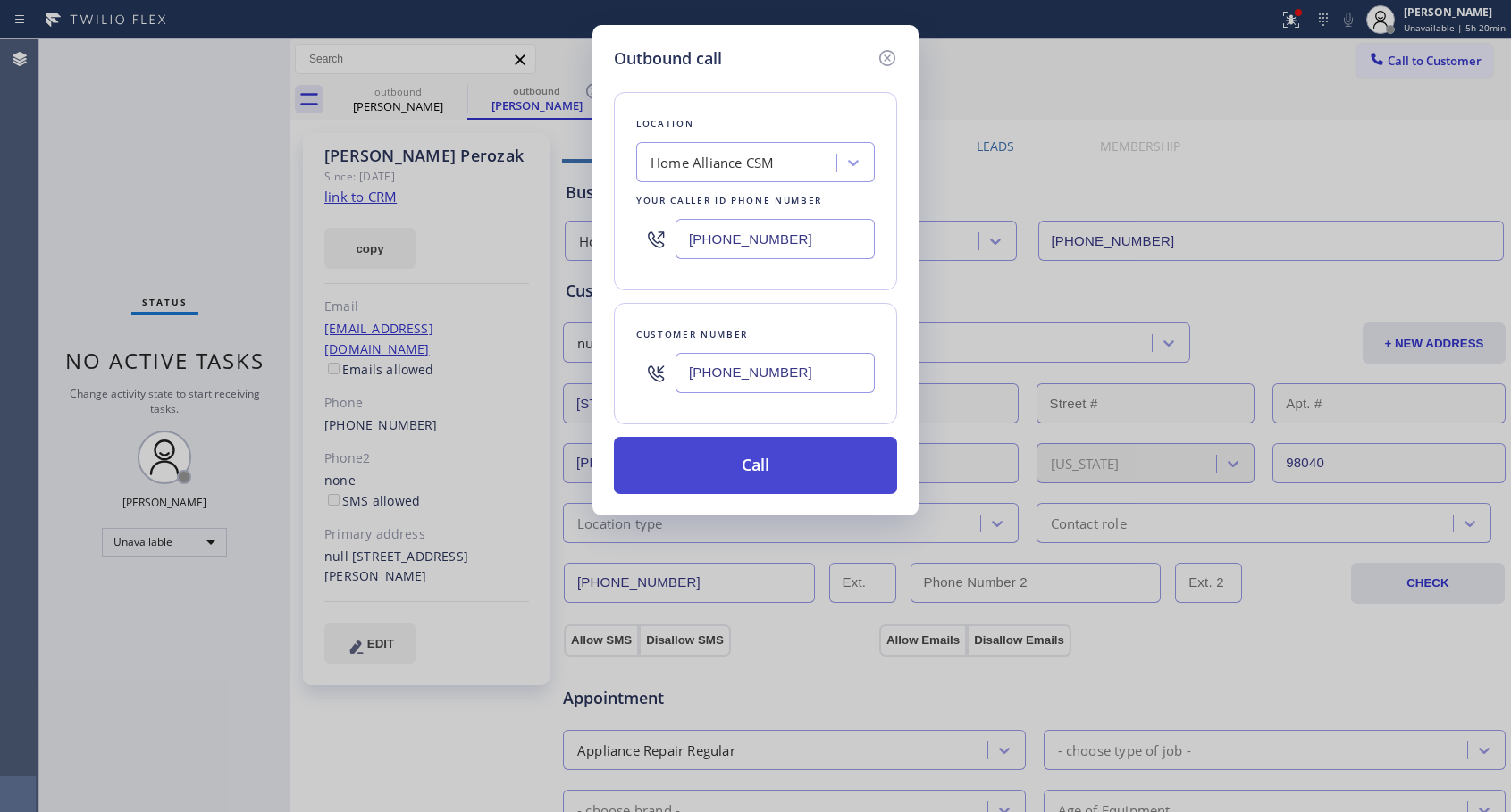
type input "[PHONE_NUMBER]"
drag, startPoint x: 746, startPoint y: 479, endPoint x: 788, endPoint y: 63, distance: 418.1
click at [750, 469] on button "Call" at bounding box center [756, 465] width 283 height 57
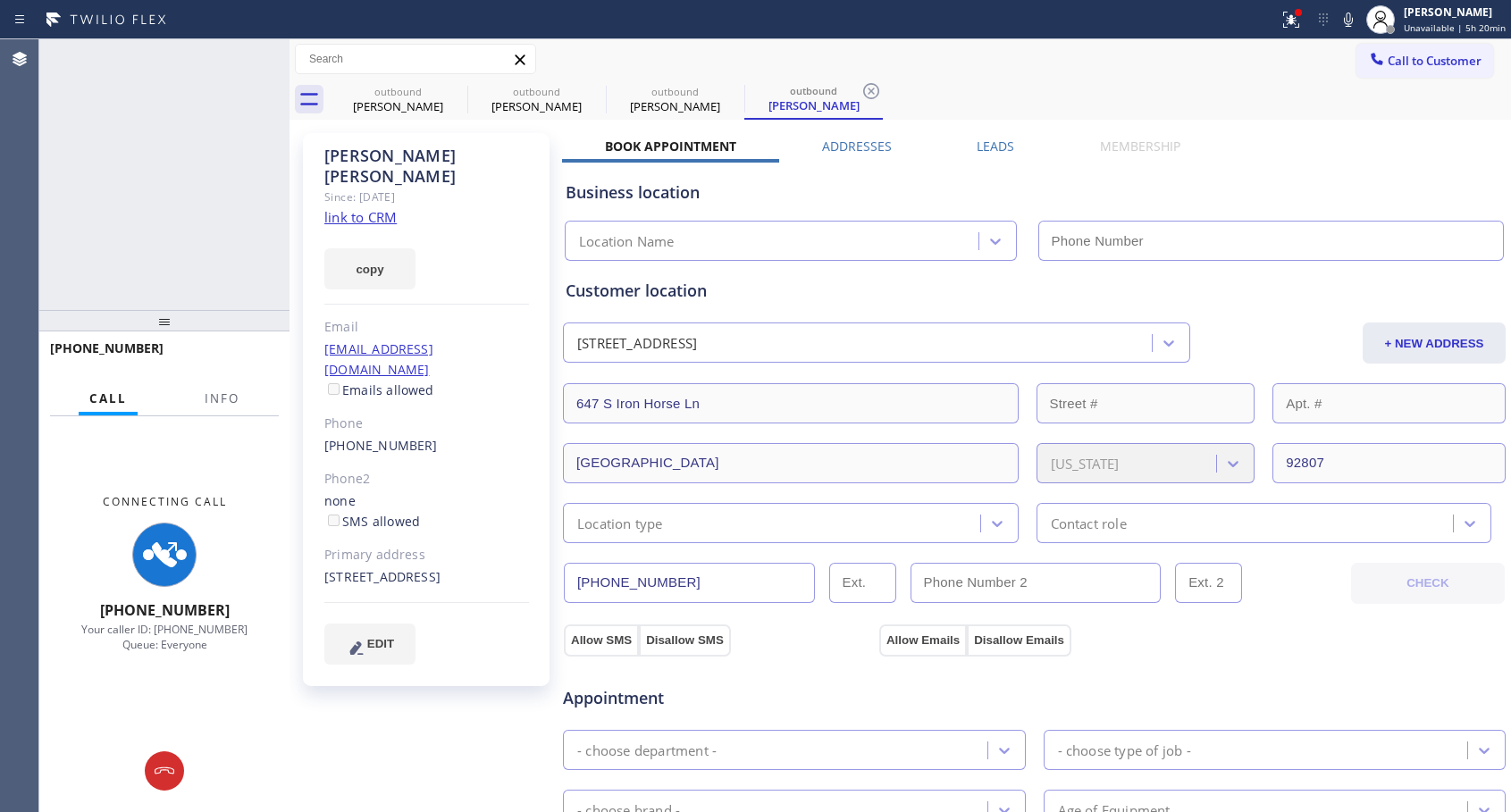
type input "[PHONE_NUMBER]"
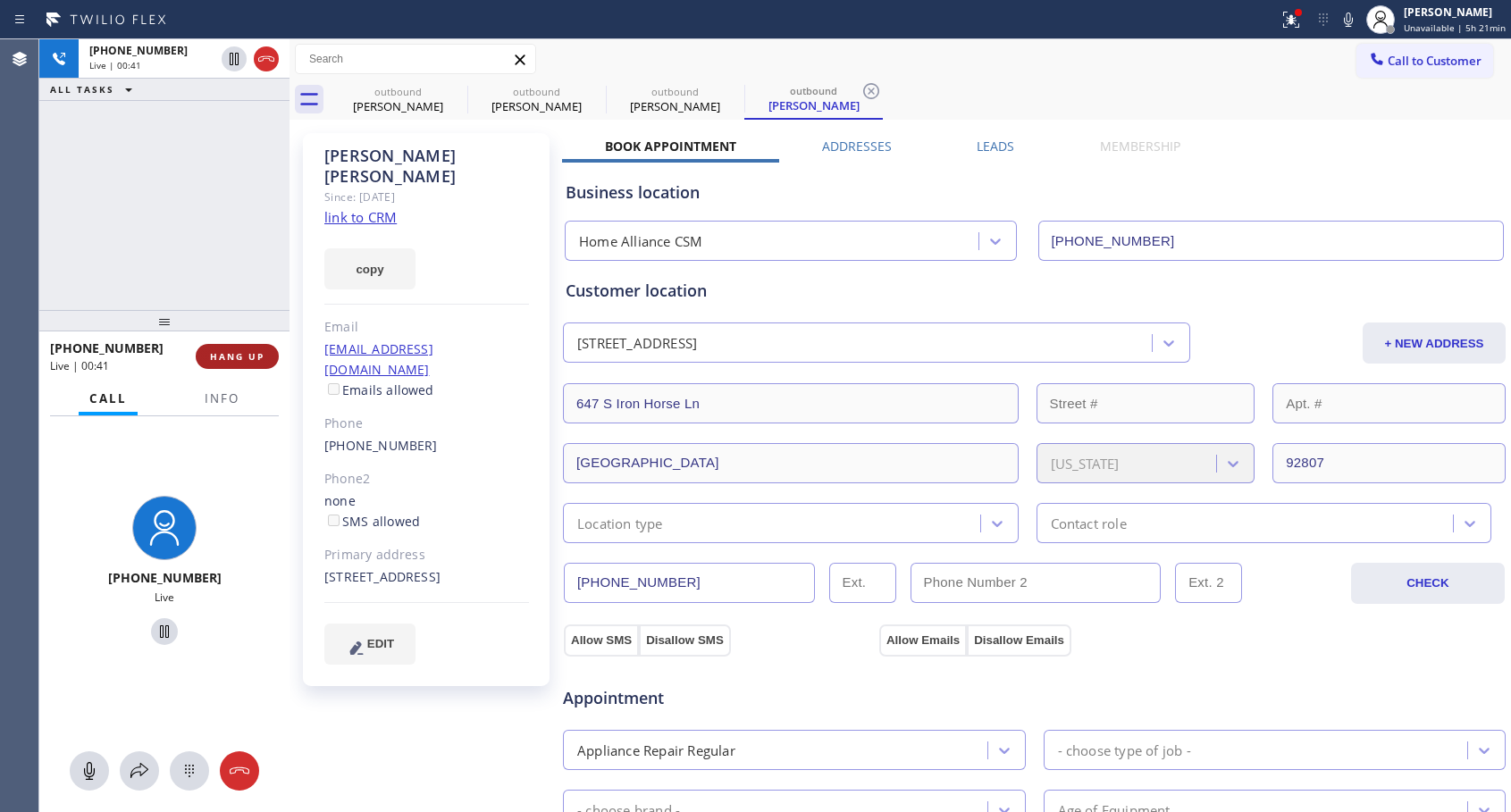
click at [229, 354] on span "HANG UP" at bounding box center [237, 356] width 55 height 13
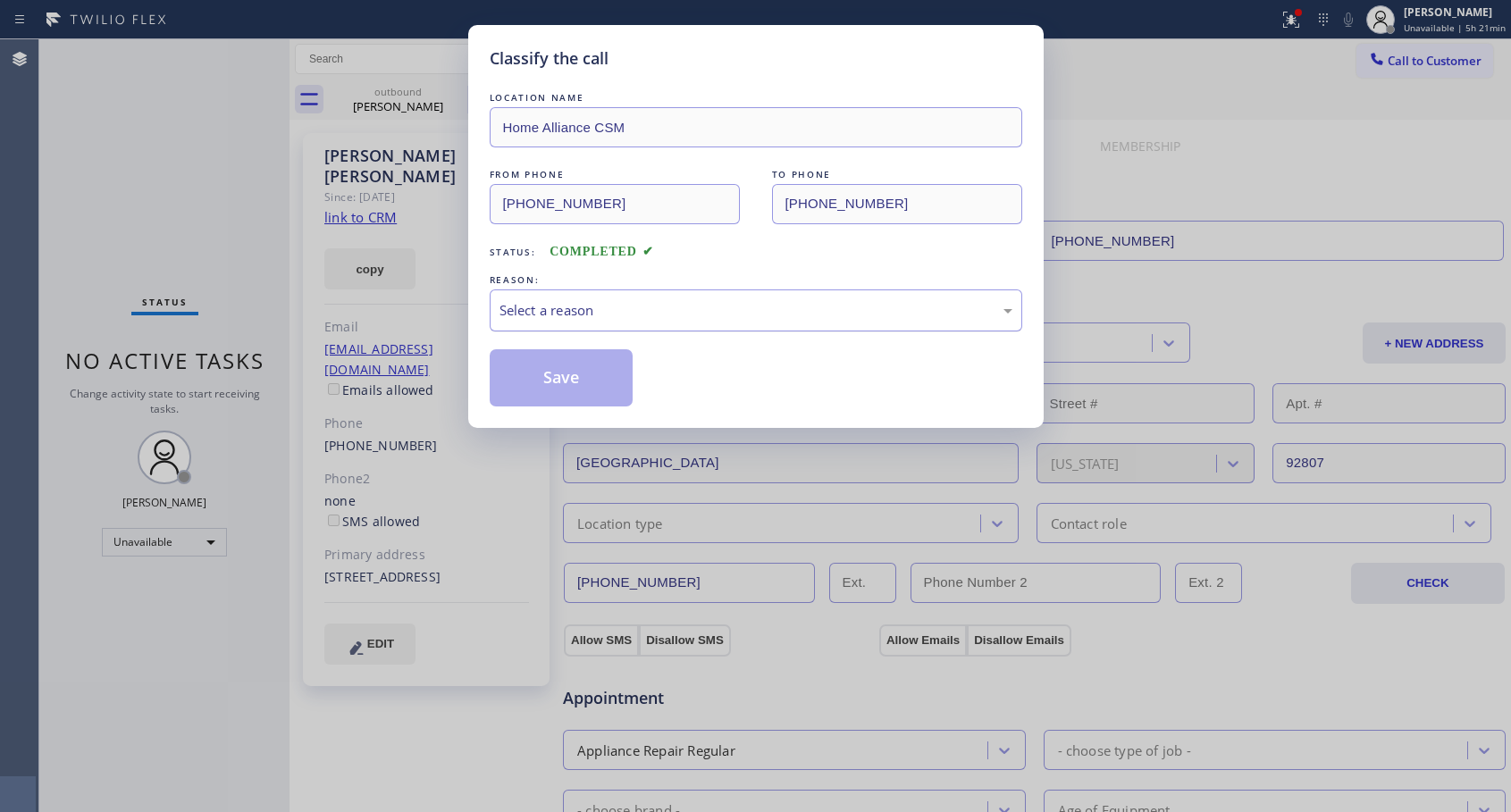
click at [586, 303] on div "Select a reason" at bounding box center [756, 310] width 513 height 21
click at [533, 376] on button "Save" at bounding box center [561, 377] width 143 height 57
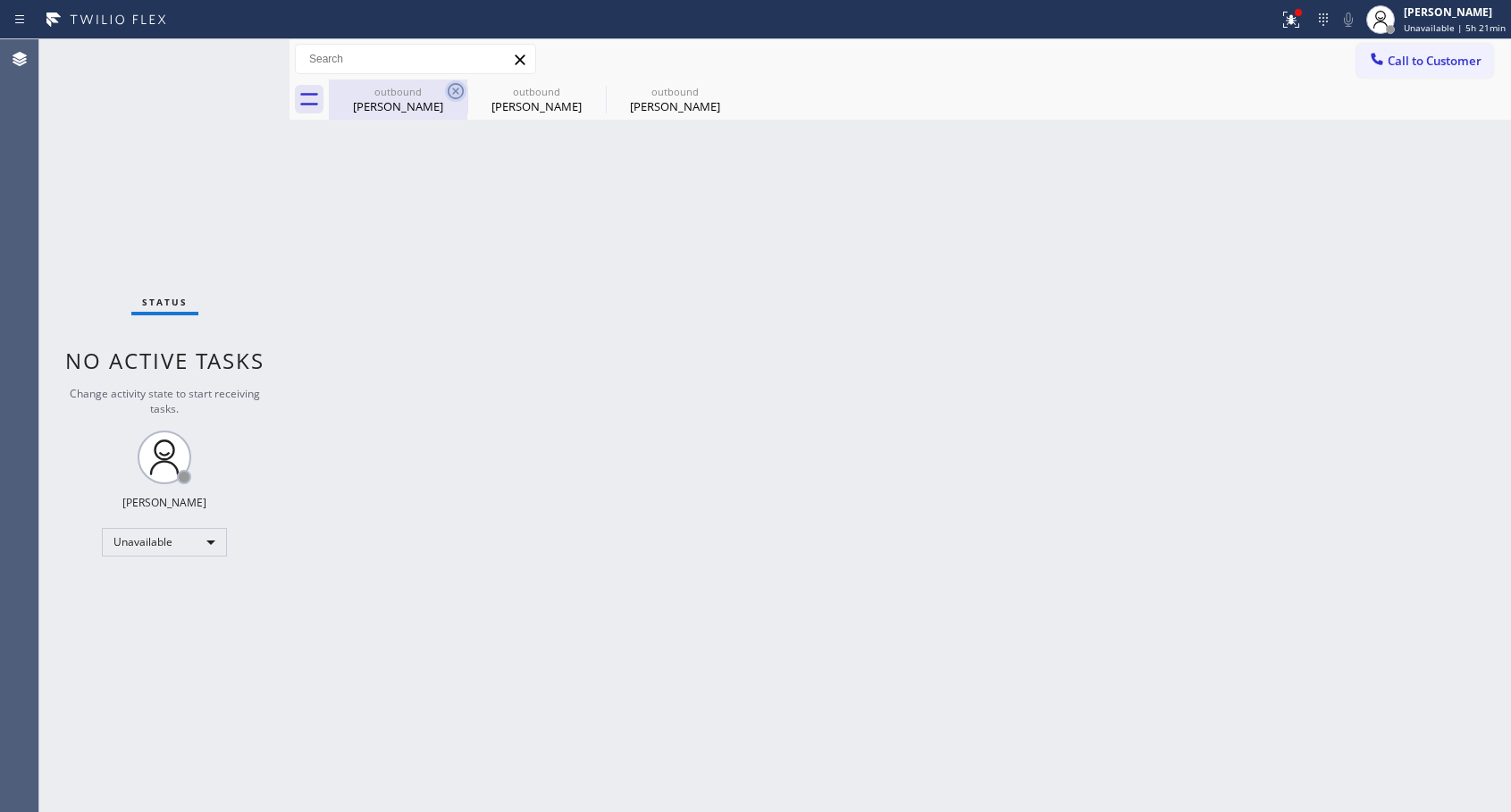
click at [454, 95] on icon at bounding box center [456, 92] width 22 height 22
click at [0, 0] on icon at bounding box center [0, 0] width 0 height 0
click at [454, 95] on div "outbound [PERSON_NAME] outbound [PERSON_NAME] outbound [PERSON_NAME]" at bounding box center [919, 100] width 1182 height 40
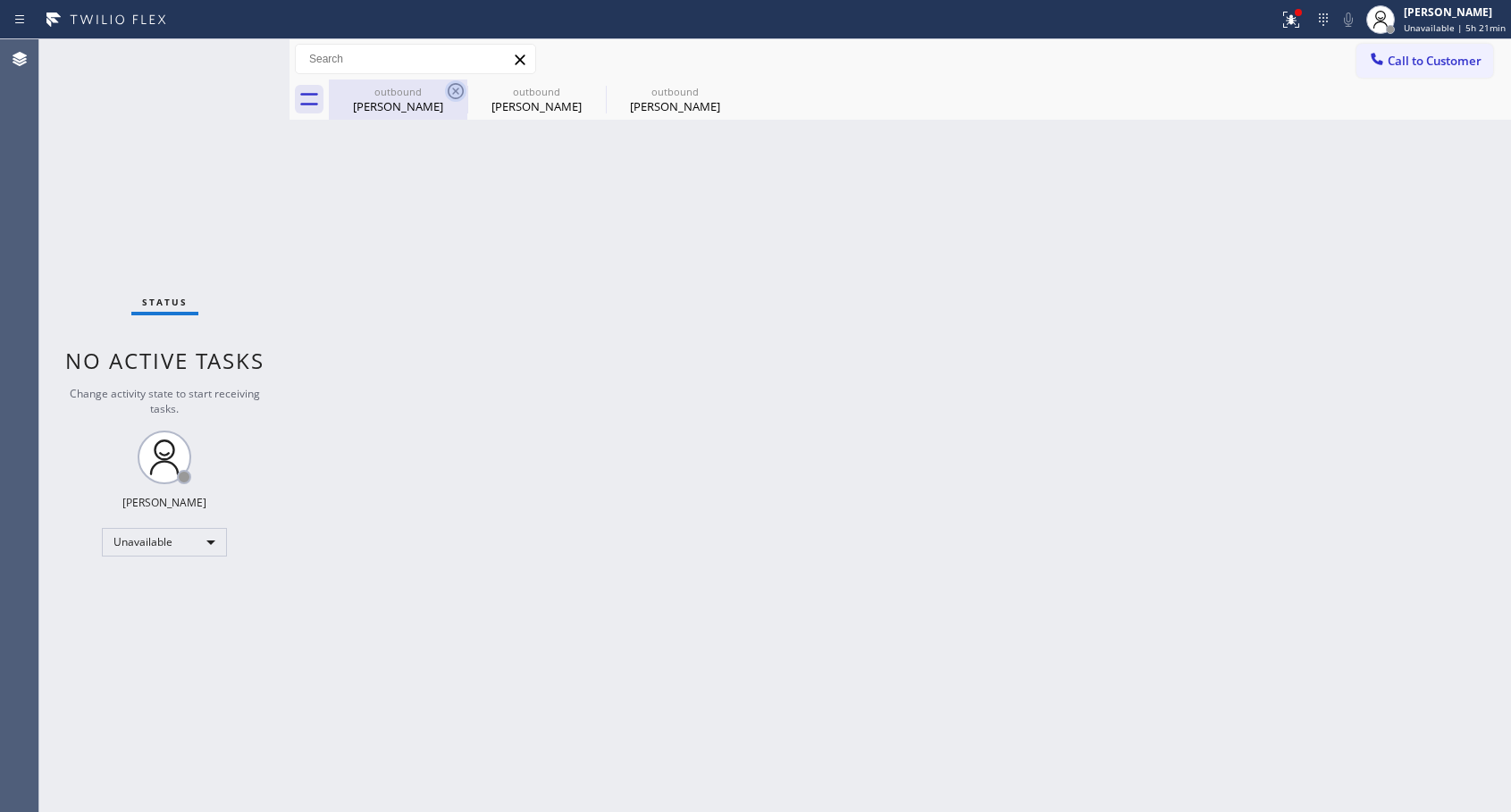
click at [454, 95] on div "outbound [PERSON_NAME] outbound [PERSON_NAME] outbound [PERSON_NAME]" at bounding box center [919, 100] width 1182 height 40
click at [1418, 62] on span "Call to Customer" at bounding box center [1434, 61] width 94 height 16
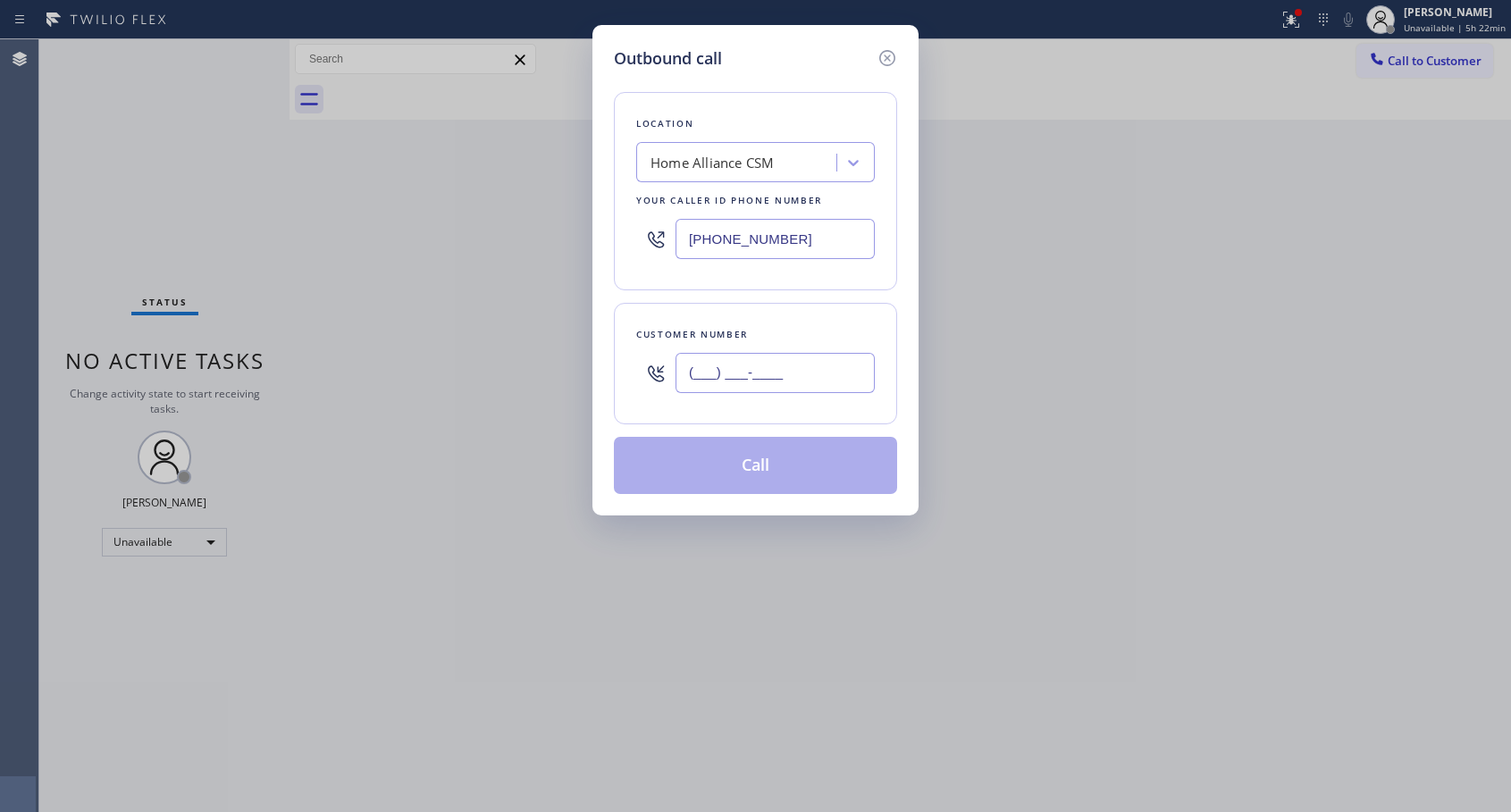
click at [804, 373] on input "(___) ___-____" at bounding box center [774, 372] width 199 height 40
paste input "949) 383-6431"
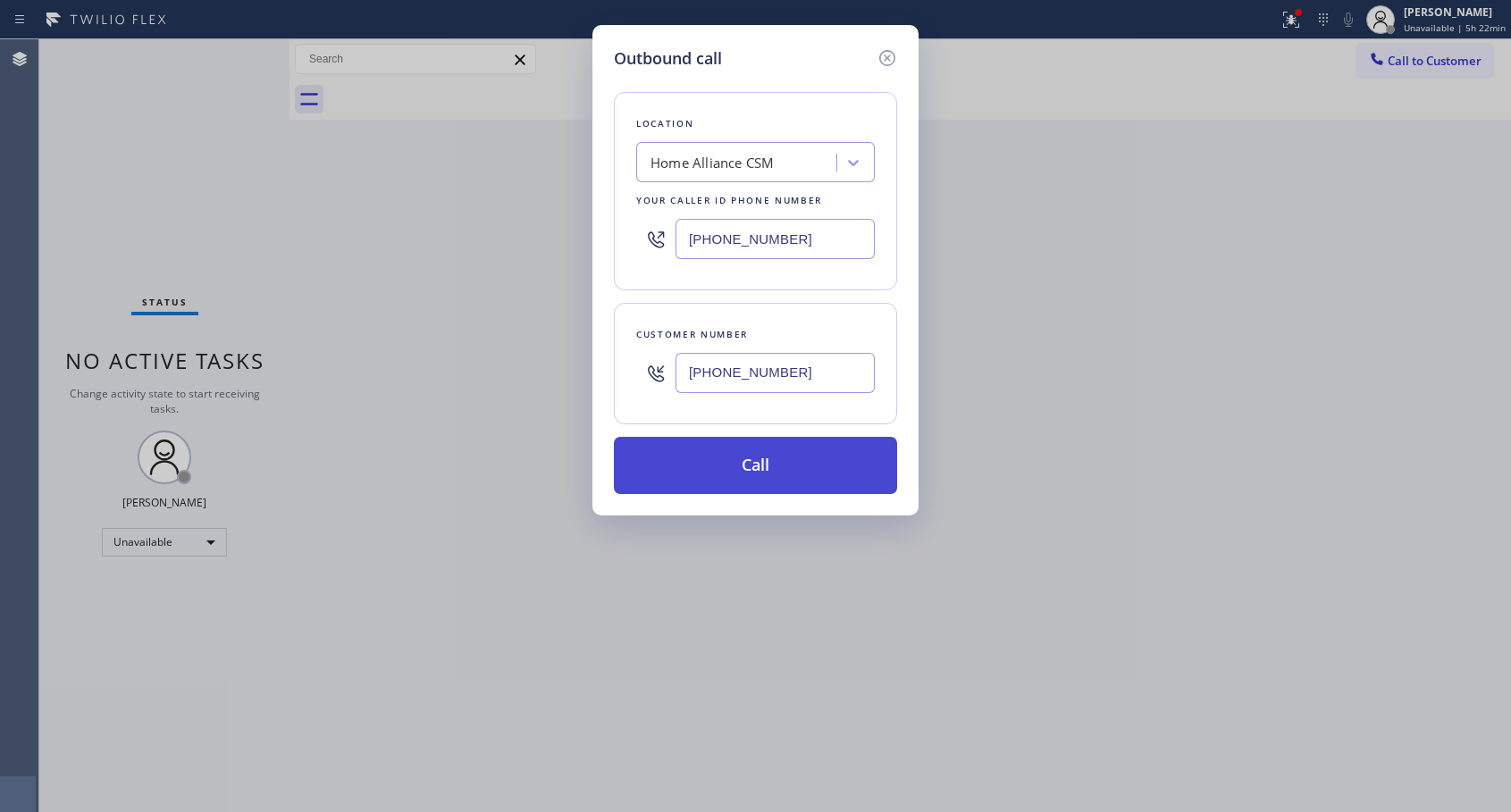
type input "[PHONE_NUMBER]"
click at [756, 475] on button "Call" at bounding box center [756, 465] width 283 height 57
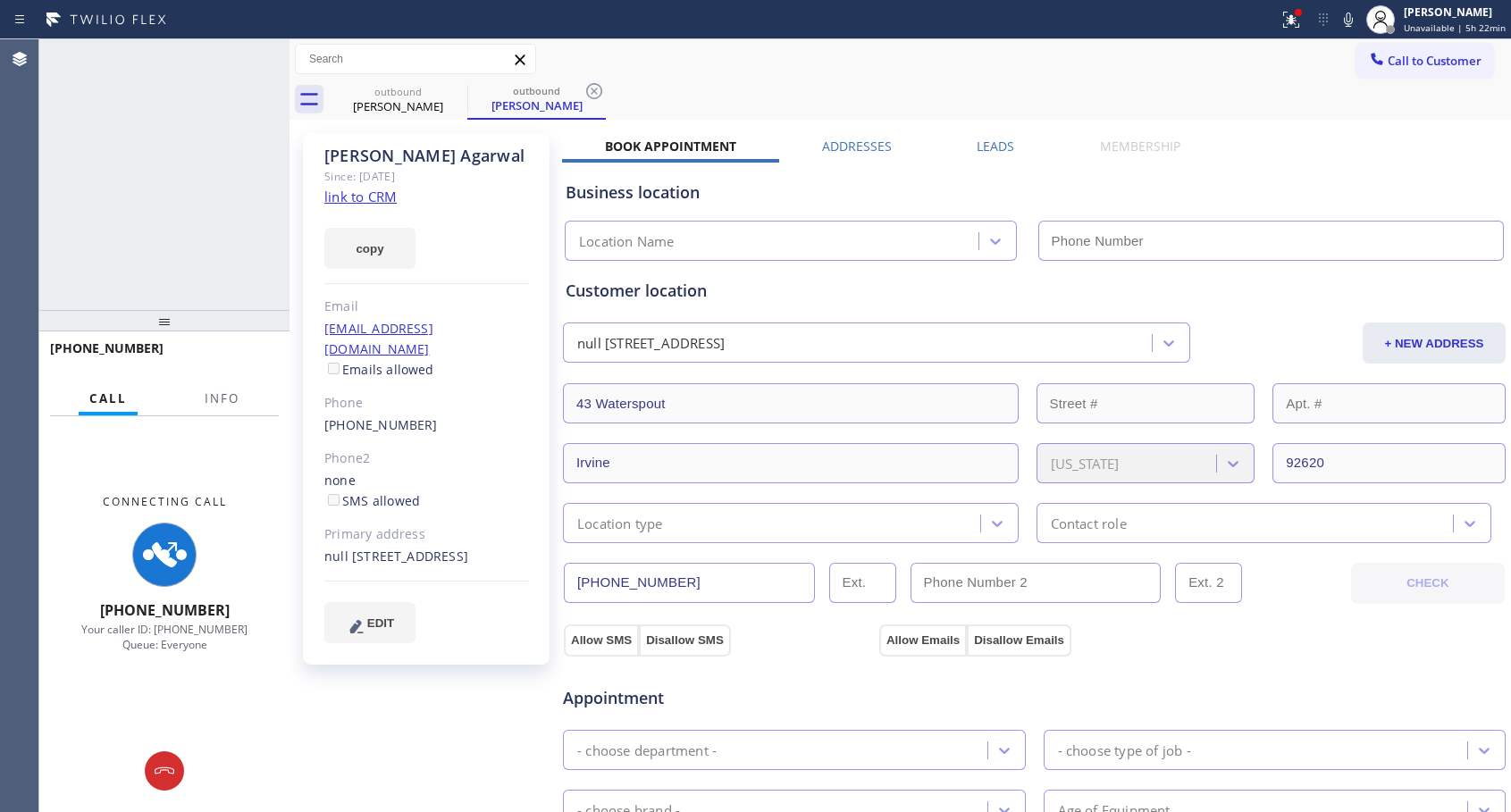
type input "[PHONE_NUMBER]"
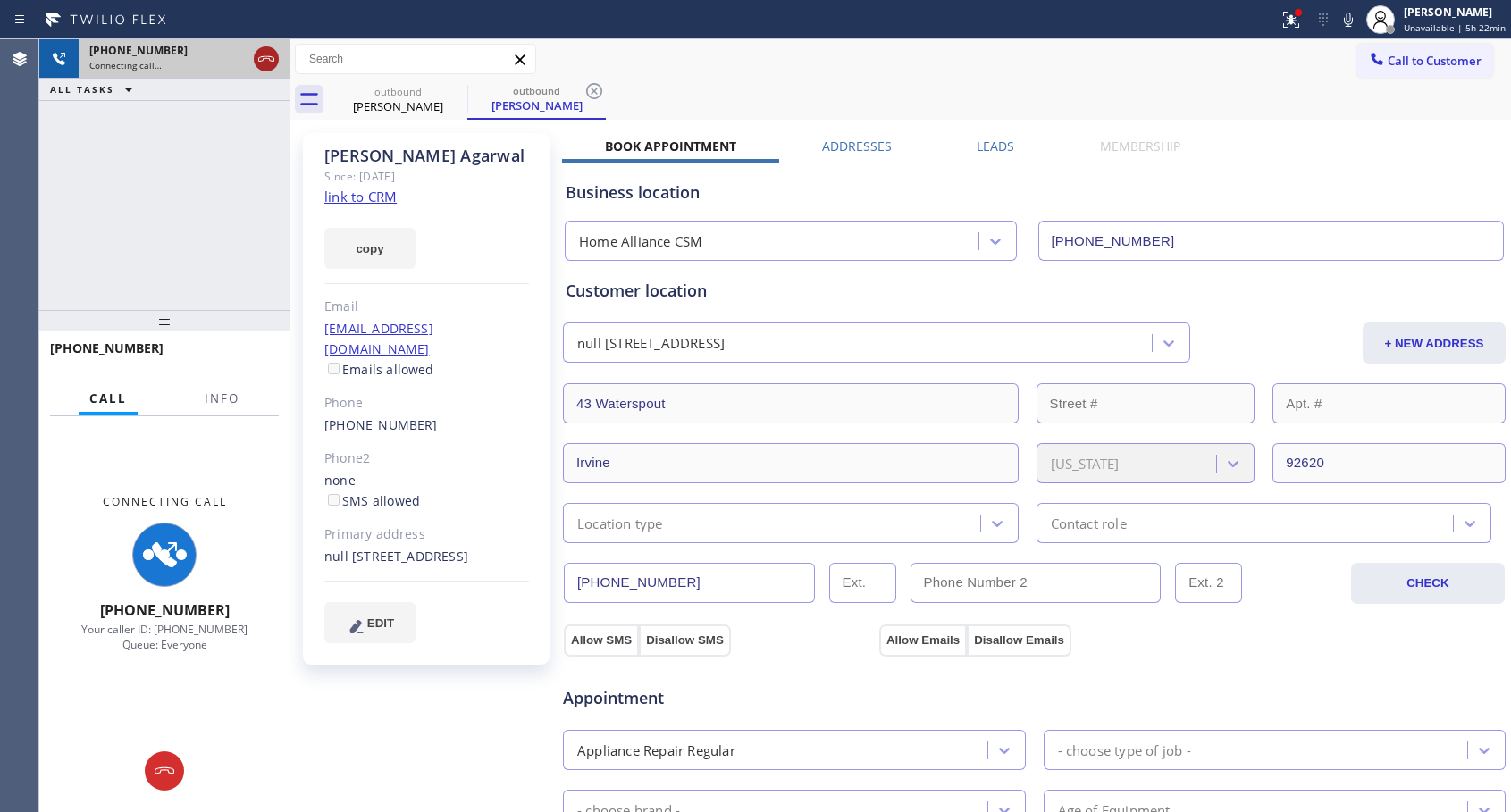
click at [273, 57] on icon at bounding box center [266, 59] width 16 height 5
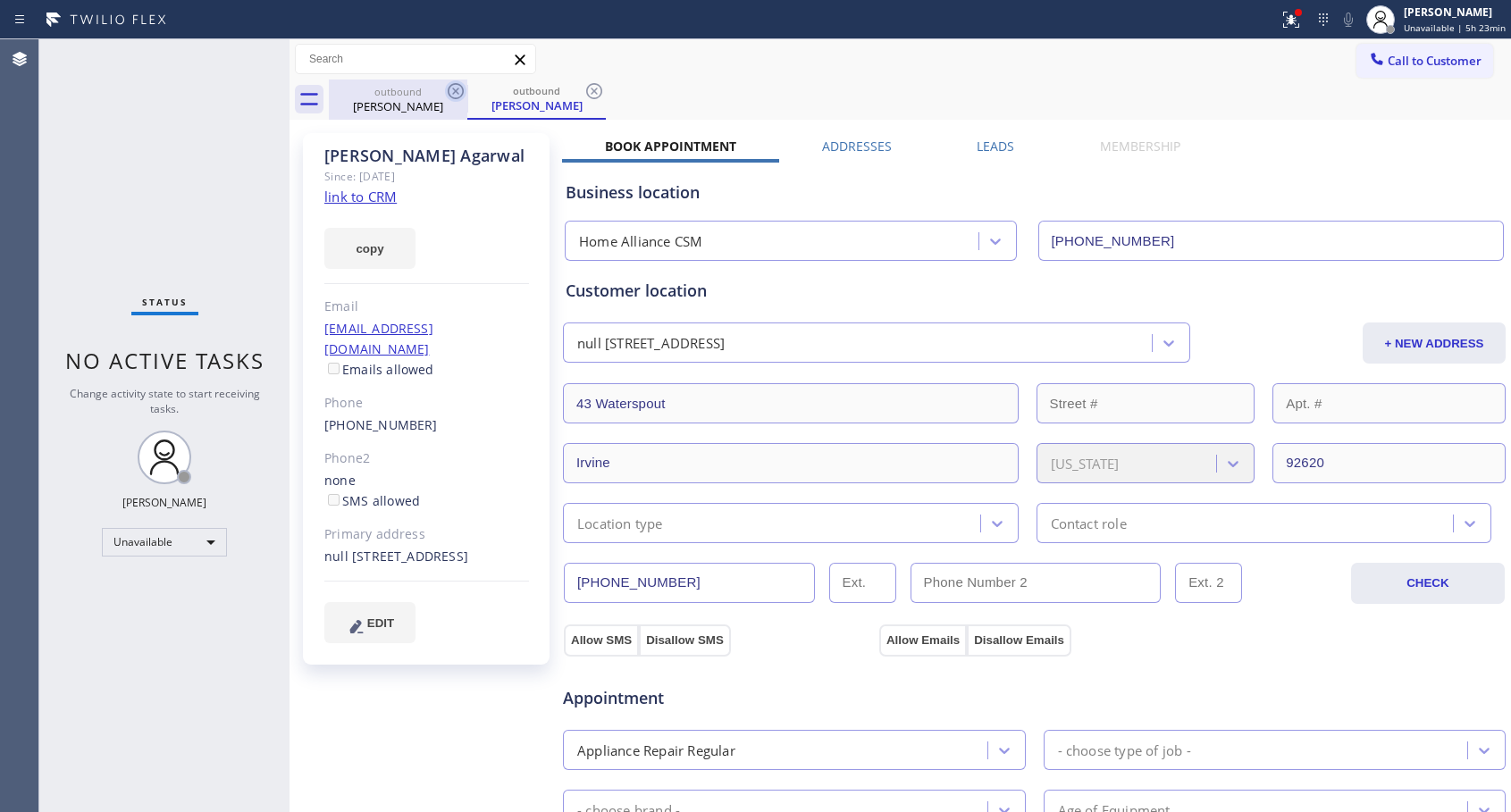
click at [458, 91] on icon at bounding box center [456, 92] width 22 height 22
click at [467, 91] on div "outbound [PERSON_NAME]" at bounding box center [536, 100] width 138 height 40
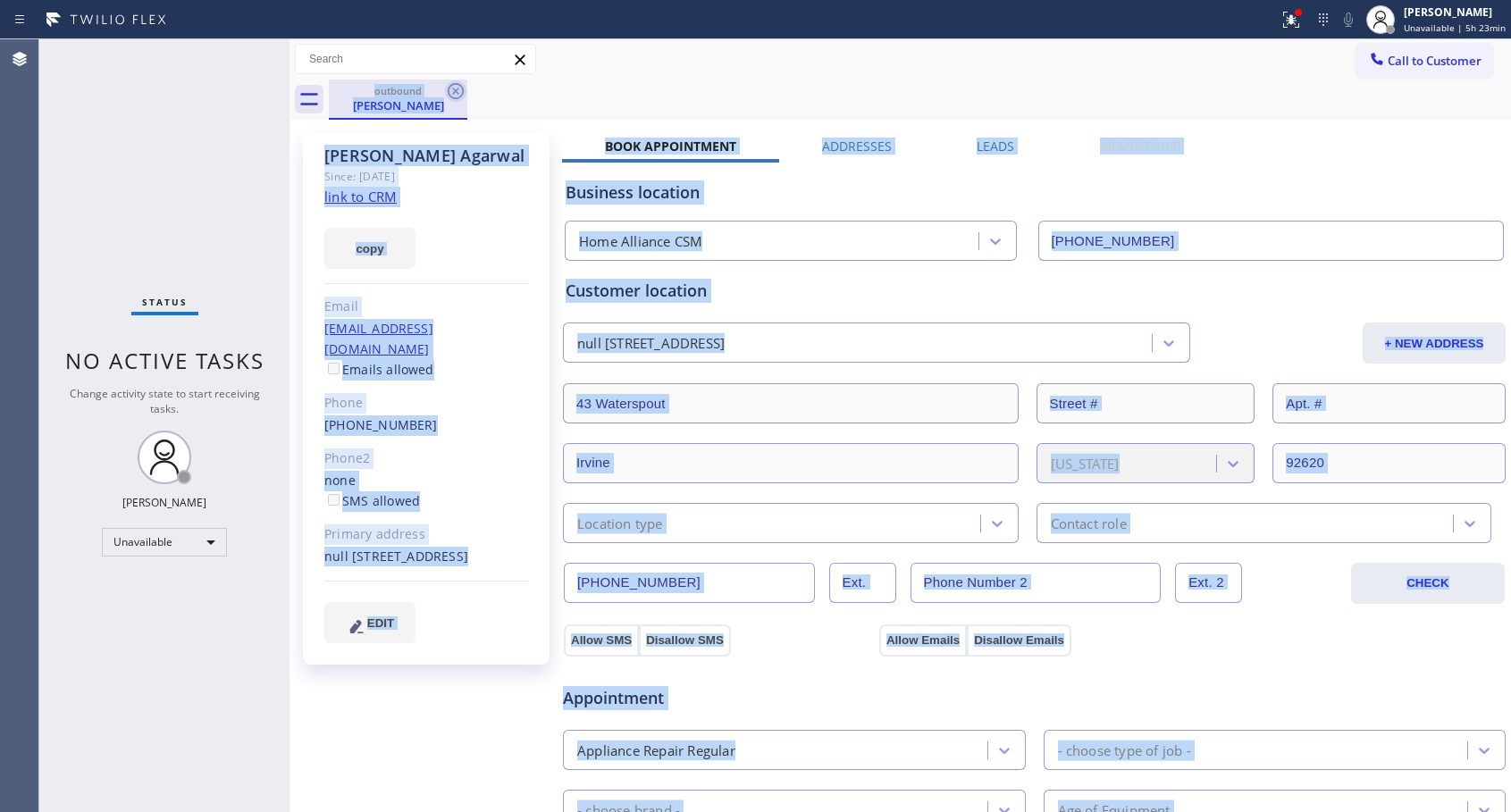
click at [459, 91] on icon at bounding box center [456, 92] width 22 height 22
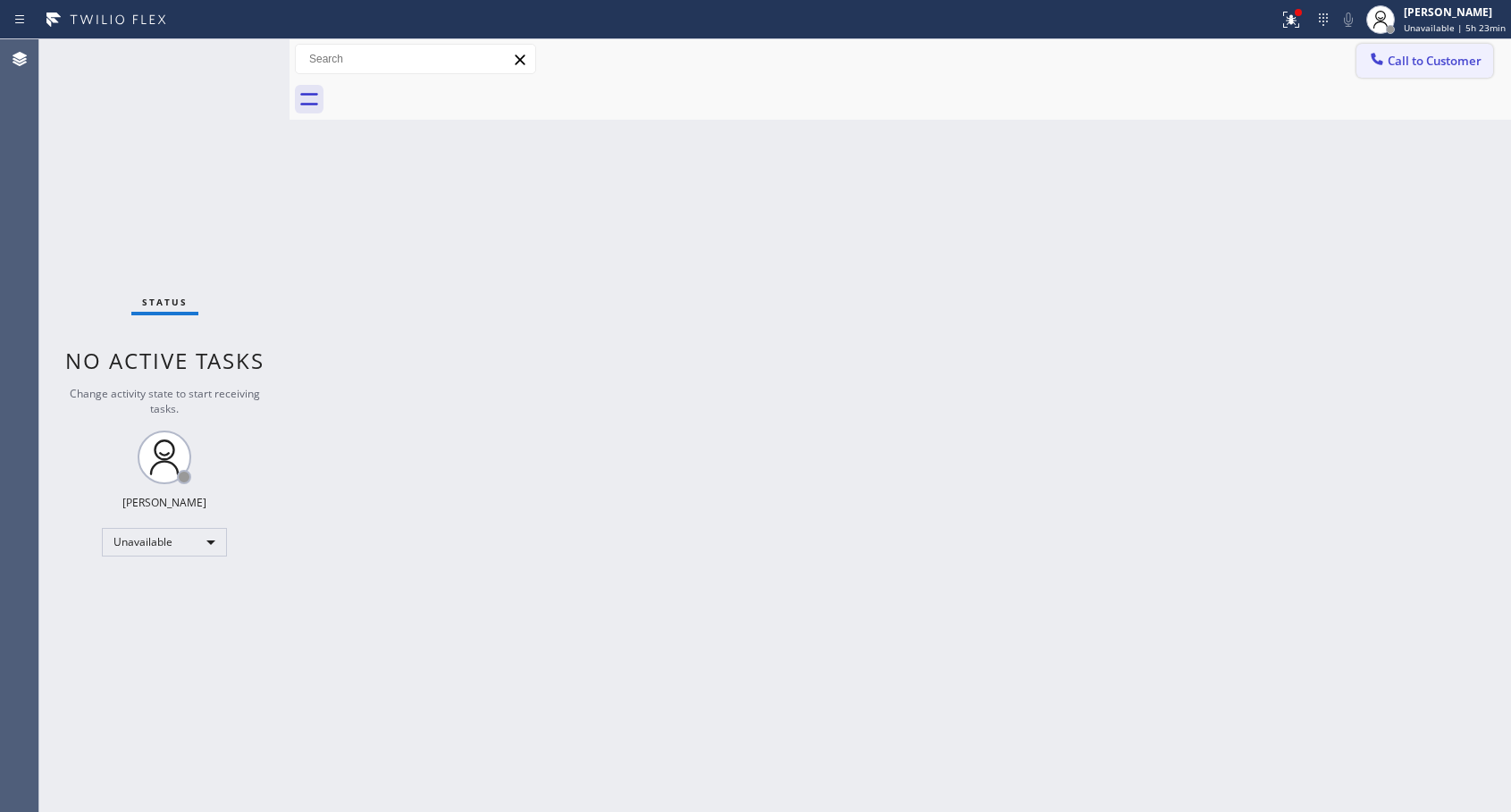
click at [1380, 66] on icon at bounding box center [1377, 59] width 18 height 18
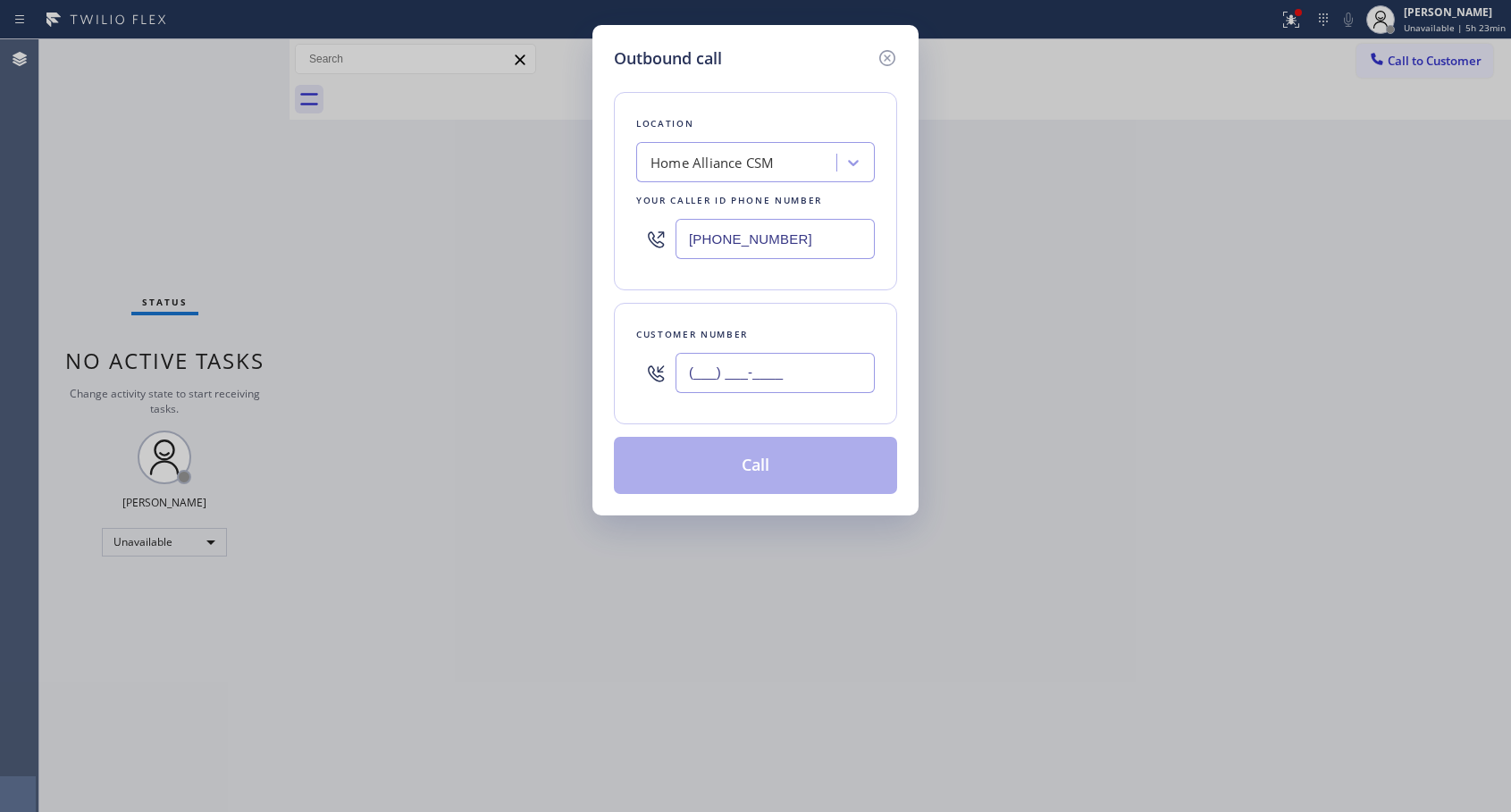
click at [686, 367] on input "(___) ___-____" at bounding box center [774, 372] width 199 height 40
paste input "646) 734-2835"
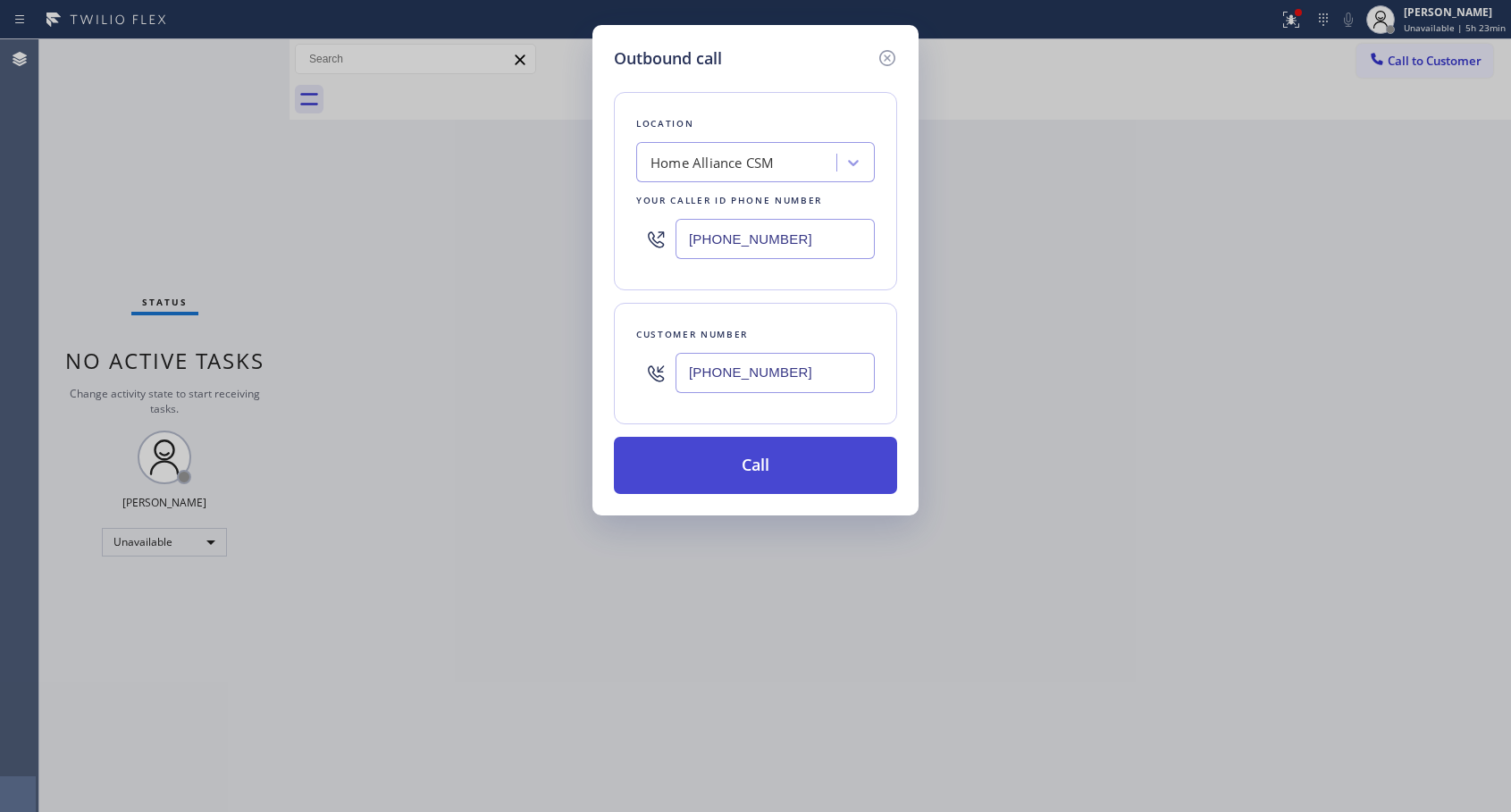
type input "[PHONE_NUMBER]"
click at [754, 471] on button "Call" at bounding box center [756, 465] width 283 height 57
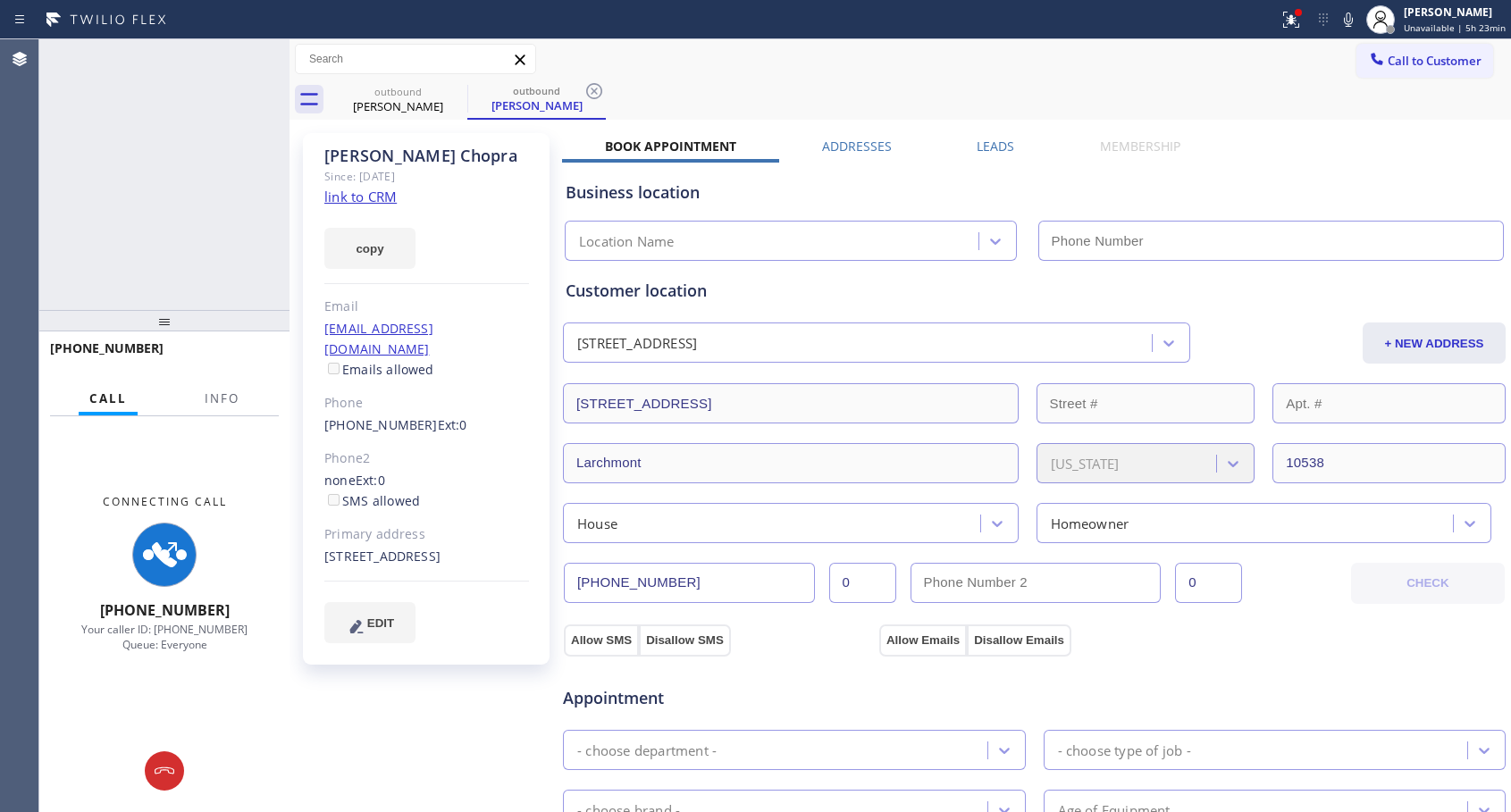
type input "[PHONE_NUMBER]"
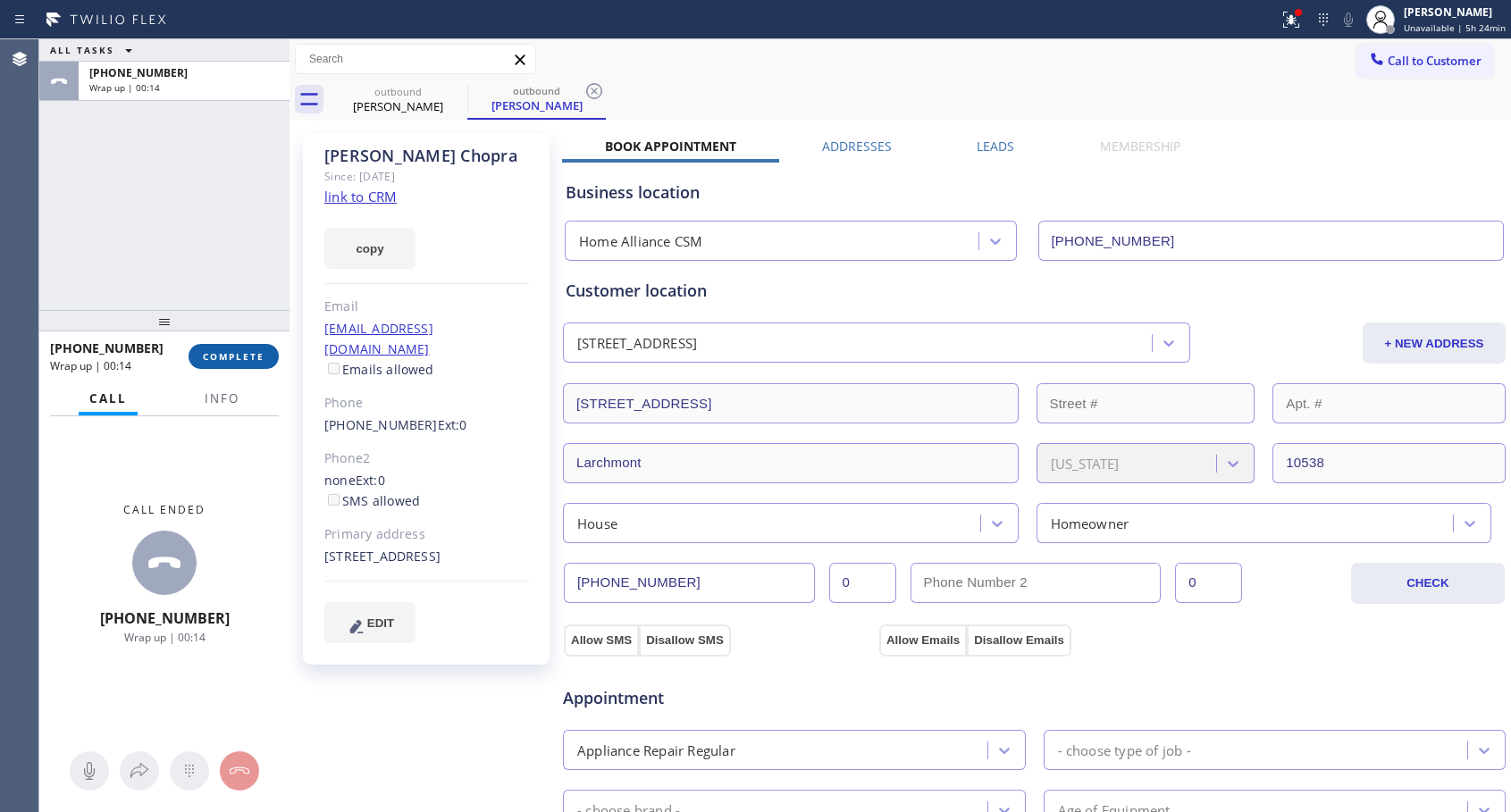
click at [236, 352] on span "COMPLETE" at bounding box center [234, 356] width 62 height 13
click at [257, 350] on span "COMPLETE" at bounding box center [234, 356] width 62 height 13
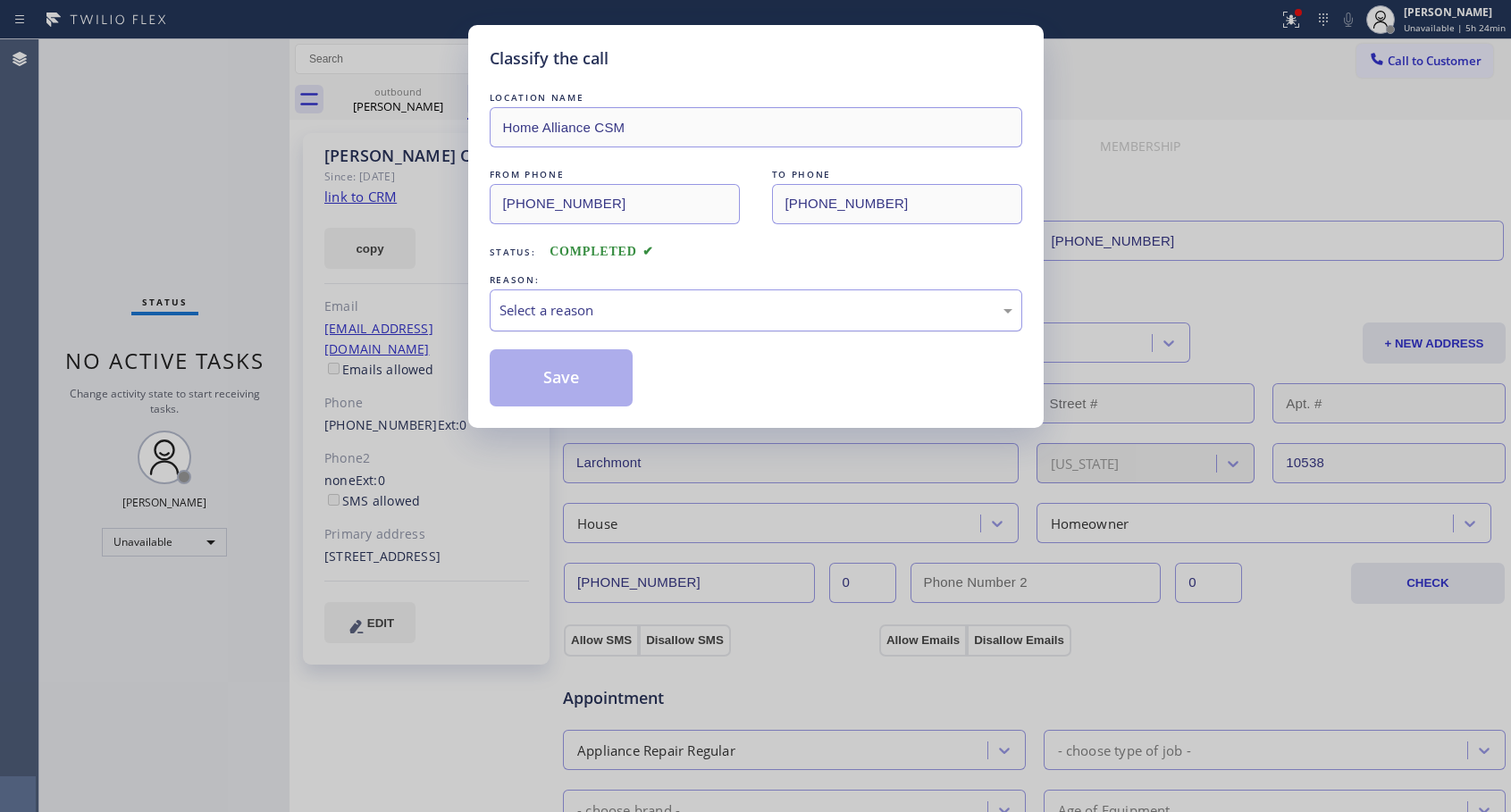
click at [594, 320] on div "Select a reason" at bounding box center [756, 310] width 533 height 42
click at [565, 379] on button "Save" at bounding box center [561, 377] width 143 height 57
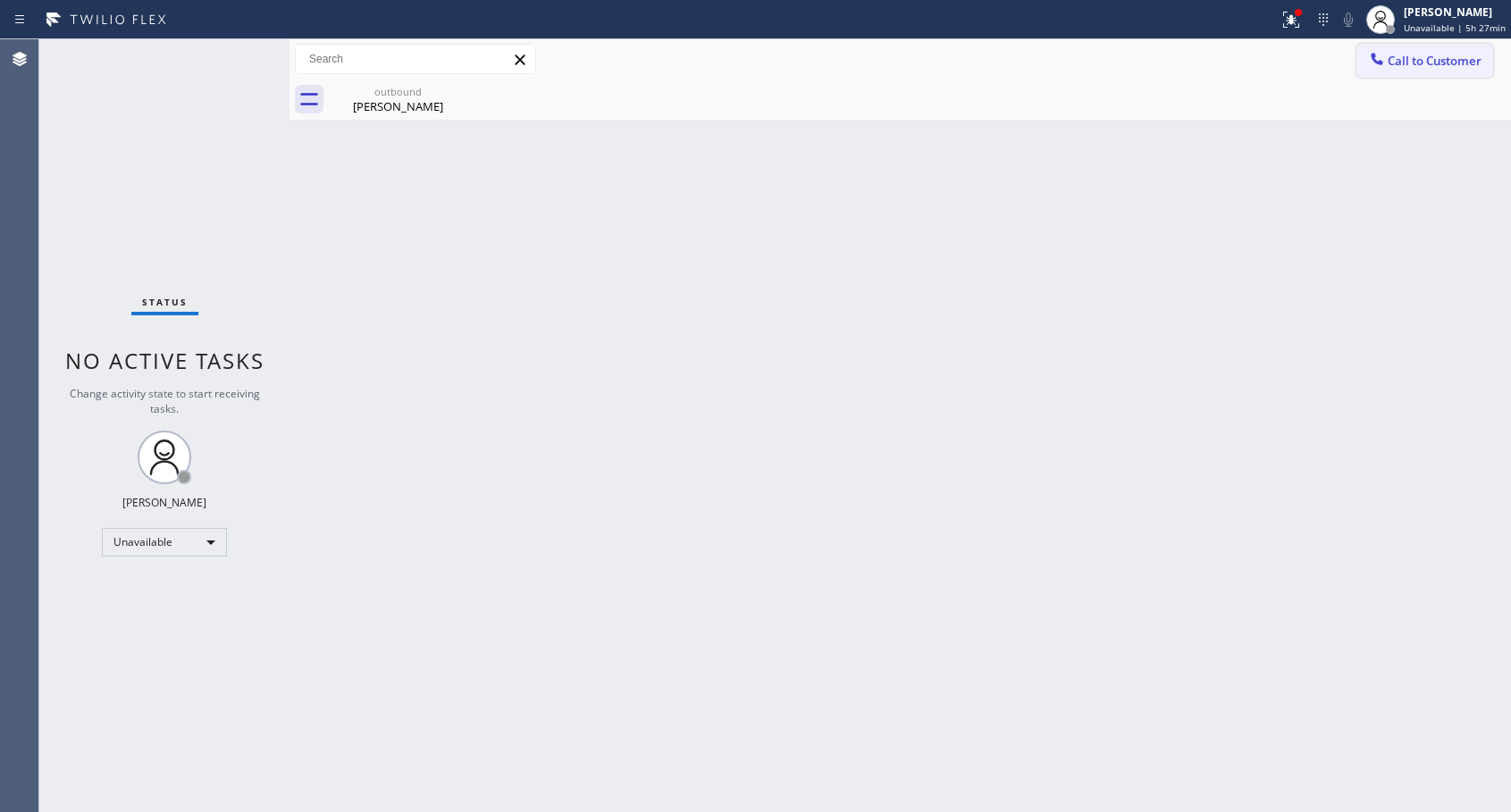
click at [1406, 71] on button "Call to Customer" at bounding box center [1423, 61] width 136 height 34
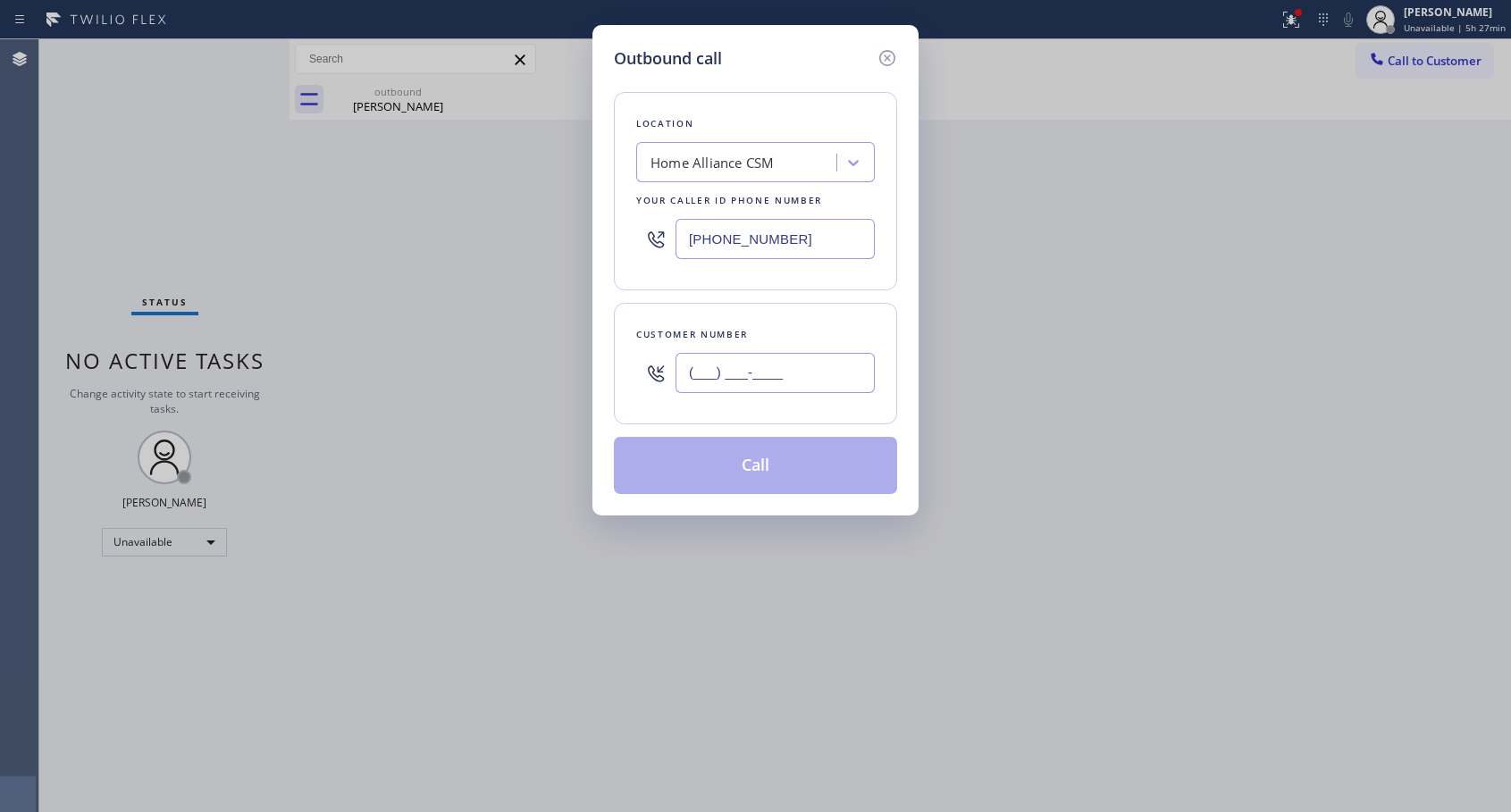
click at [761, 375] on input "(___) ___-____" at bounding box center [774, 372] width 199 height 40
paste input "213) 268-6118"
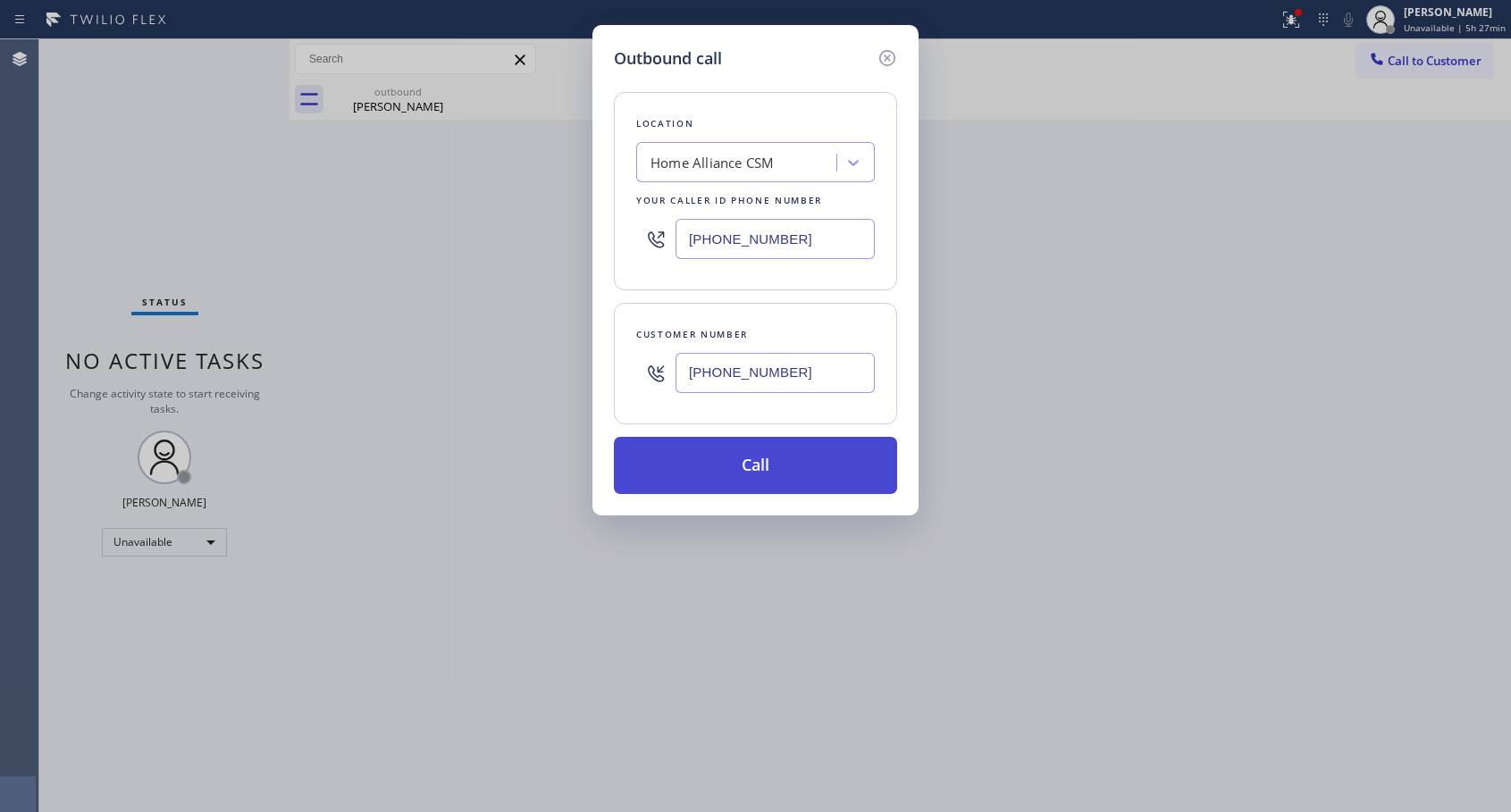
type input "[PHONE_NUMBER]"
click at [762, 465] on button "Call" at bounding box center [756, 465] width 283 height 57
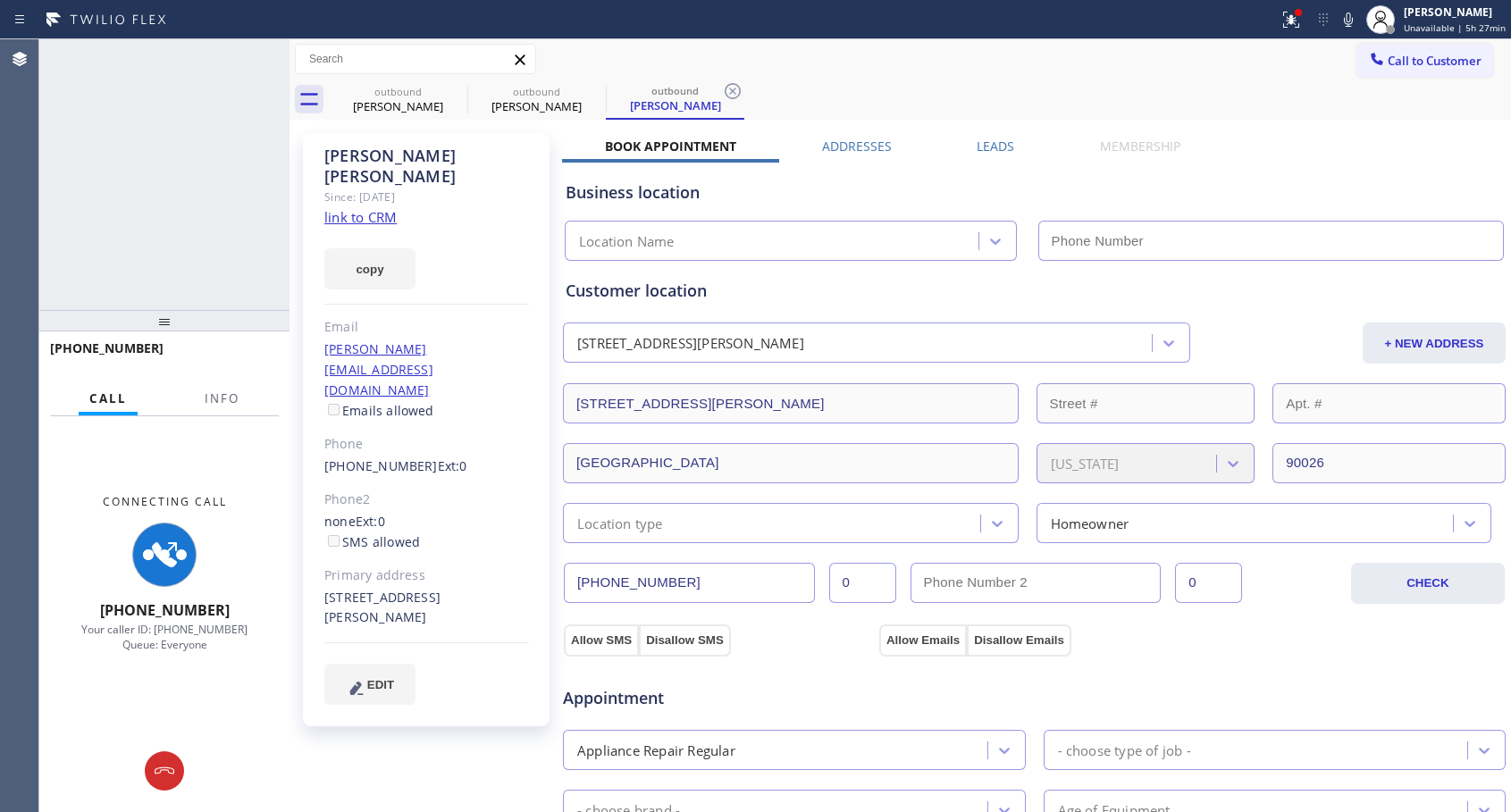
type input "[PHONE_NUMBER]"
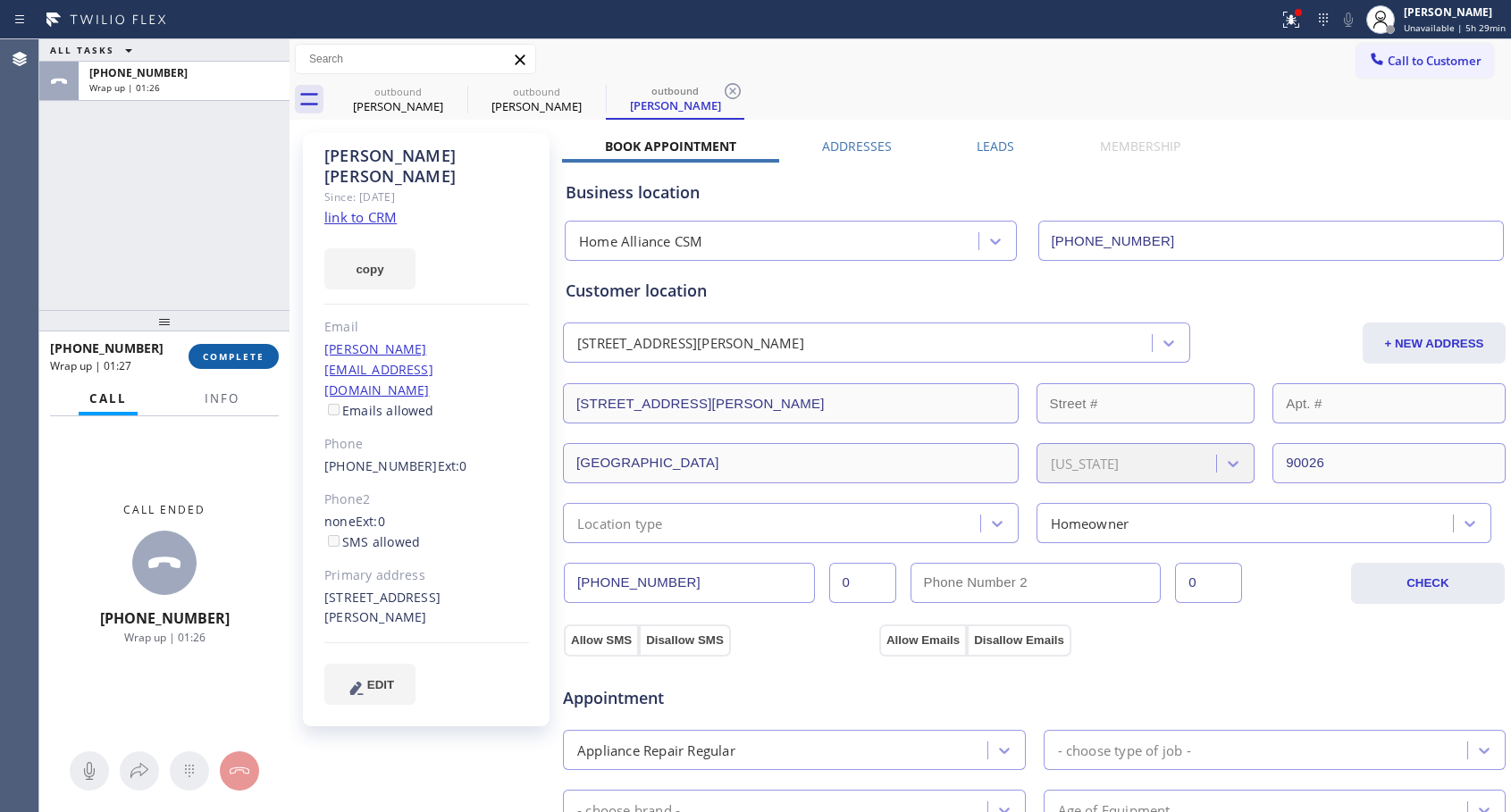
click at [256, 350] on span "COMPLETE" at bounding box center [234, 356] width 62 height 13
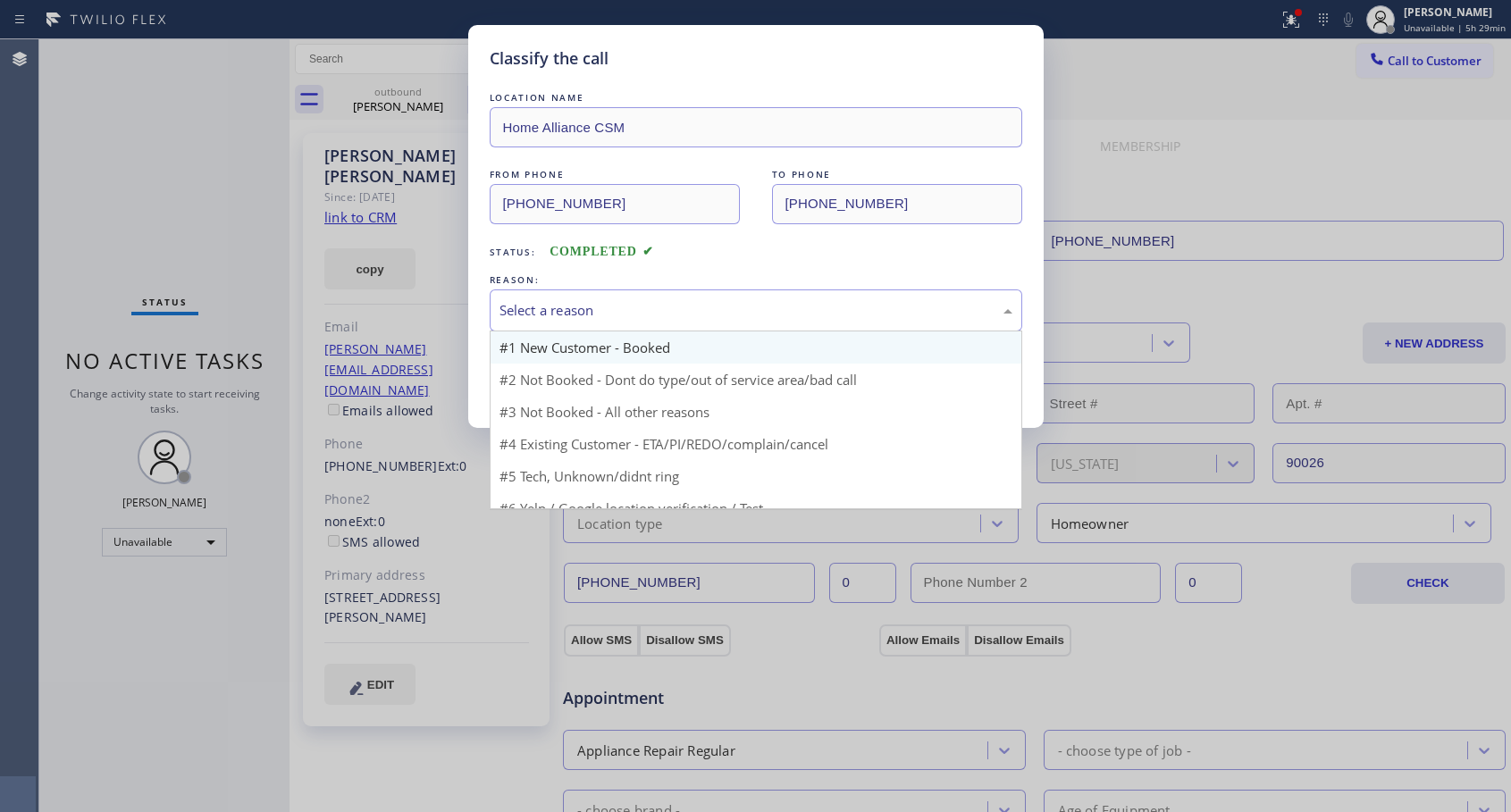
drag, startPoint x: 661, startPoint y: 299, endPoint x: 586, endPoint y: 357, distance: 94.8
click at [661, 300] on div "Select a reason" at bounding box center [756, 310] width 533 height 42
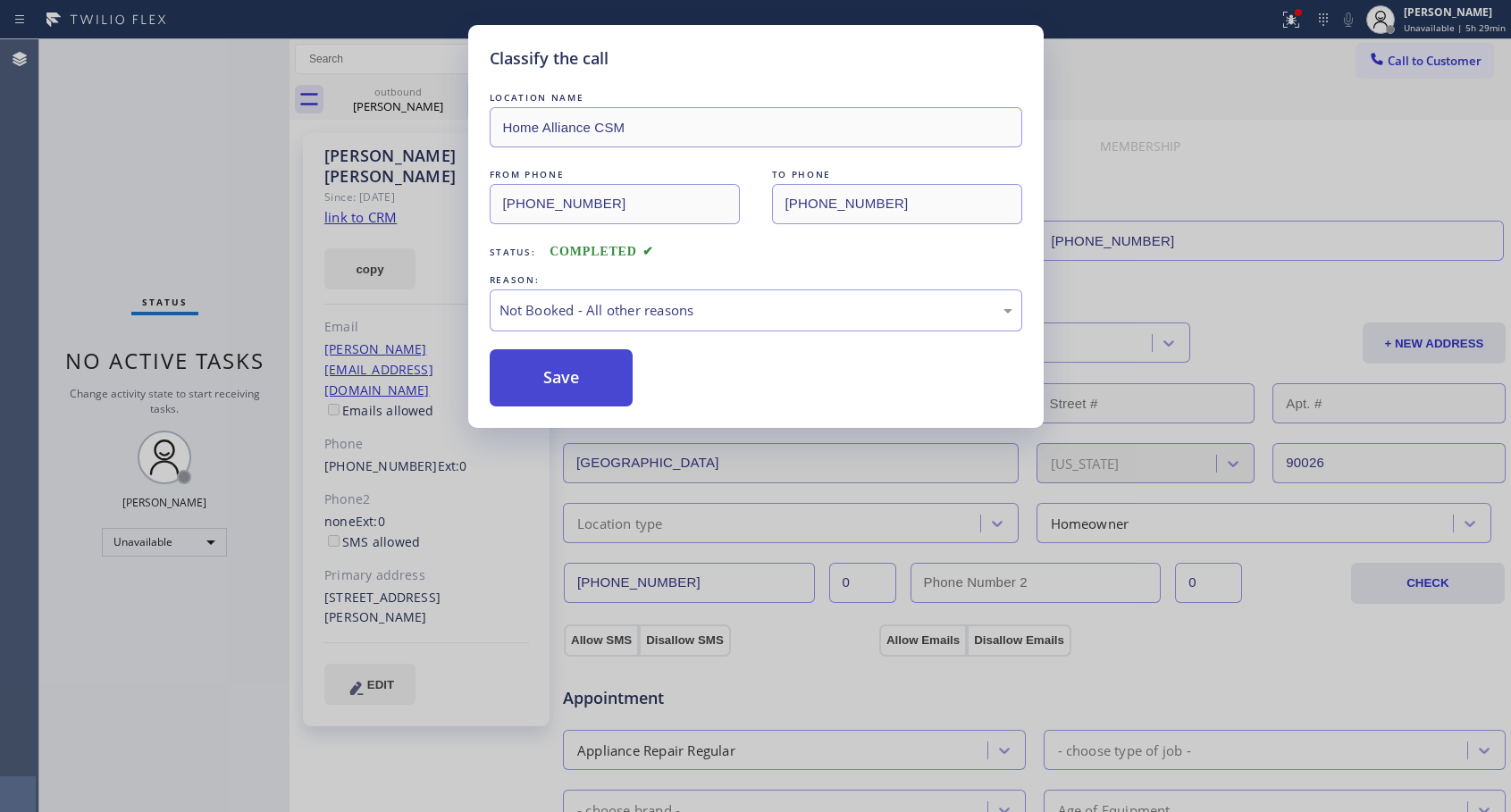
click at [566, 382] on button "Save" at bounding box center [561, 377] width 143 height 57
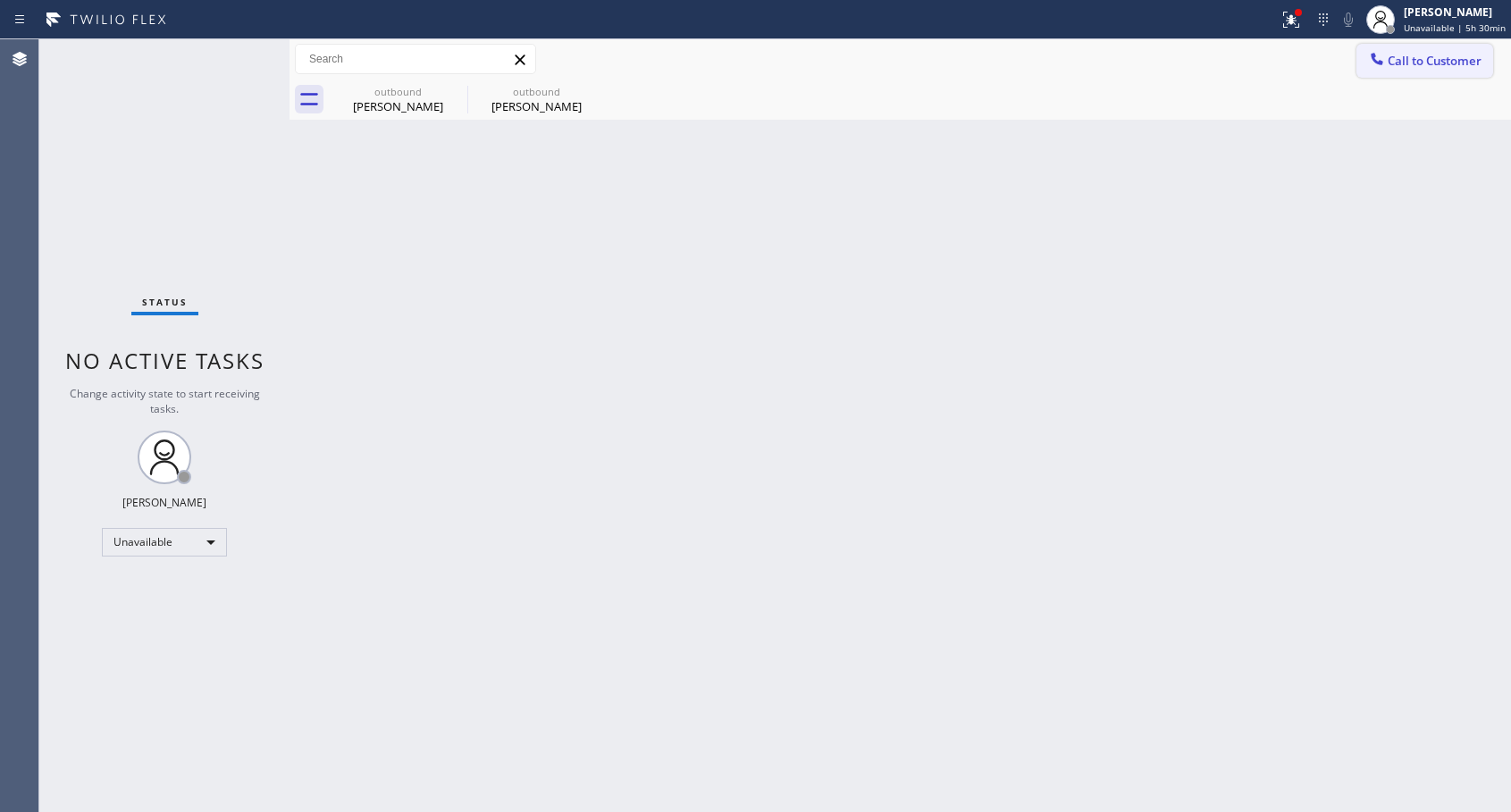
click at [1403, 55] on span "Call to Customer" at bounding box center [1434, 61] width 94 height 16
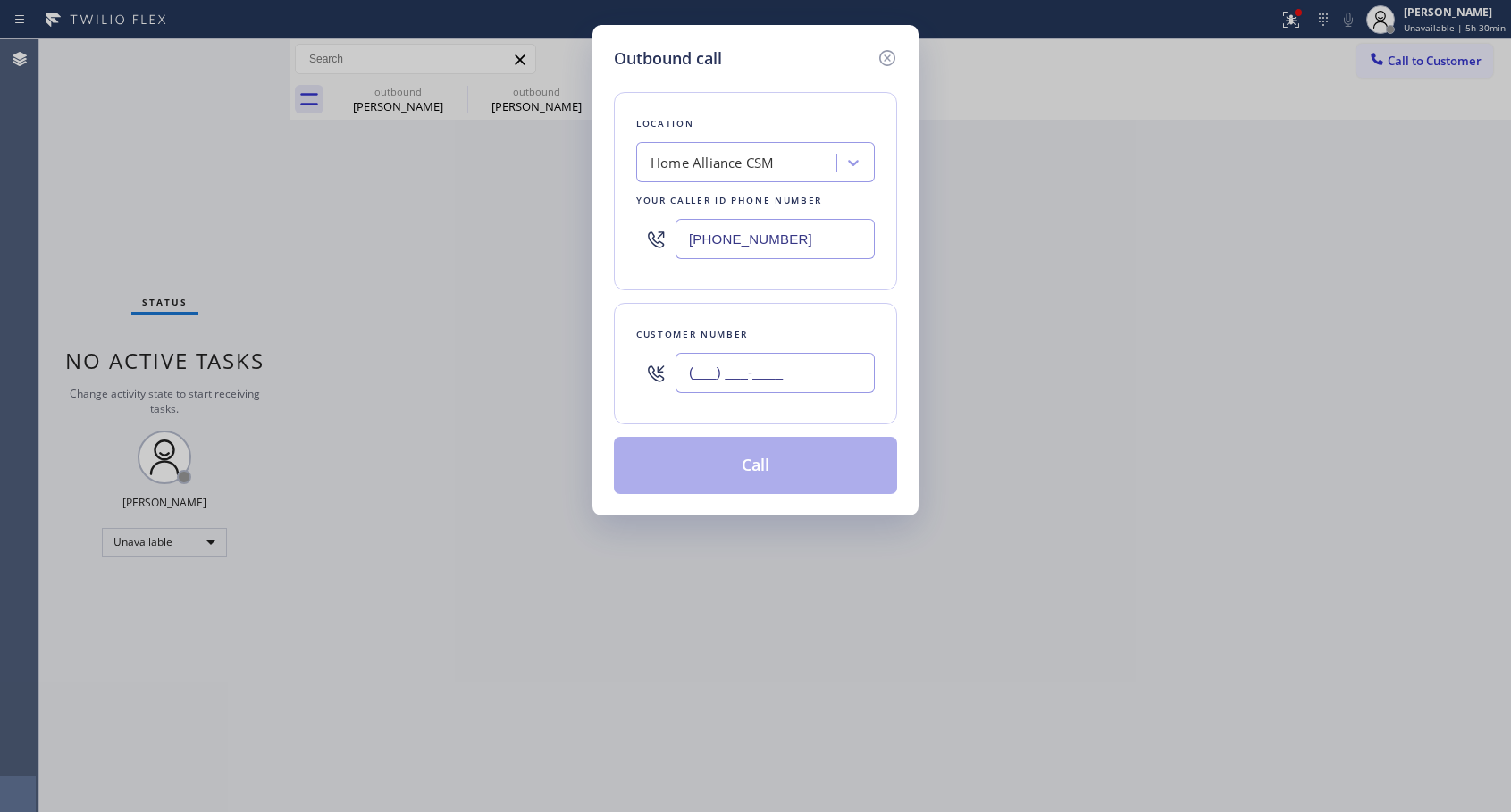
click at [736, 362] on input "(___) ___-____" at bounding box center [774, 372] width 199 height 40
paste input "914) 589-9781"
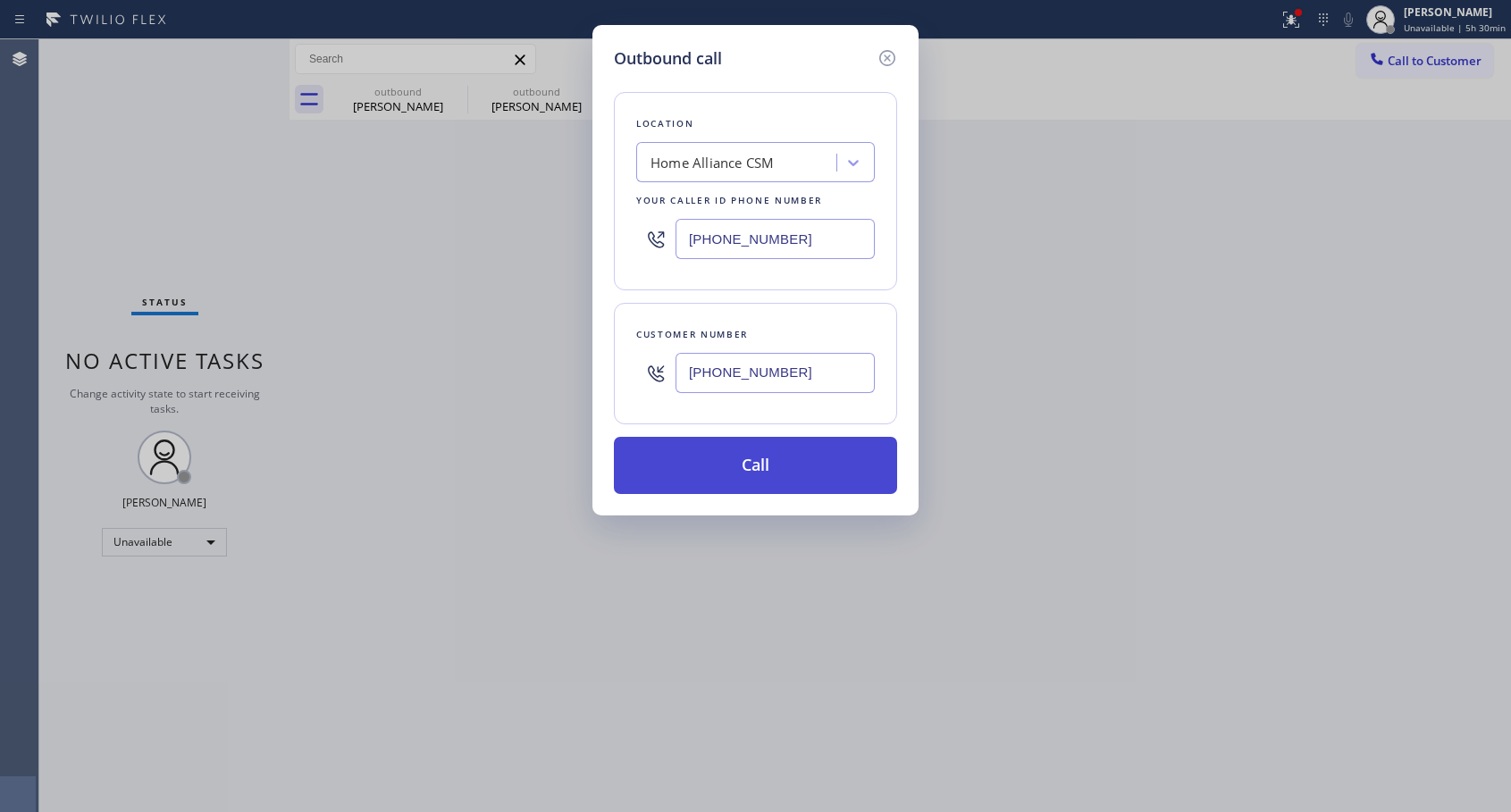
type input "[PHONE_NUMBER]"
click at [758, 462] on button "Call" at bounding box center [756, 465] width 283 height 57
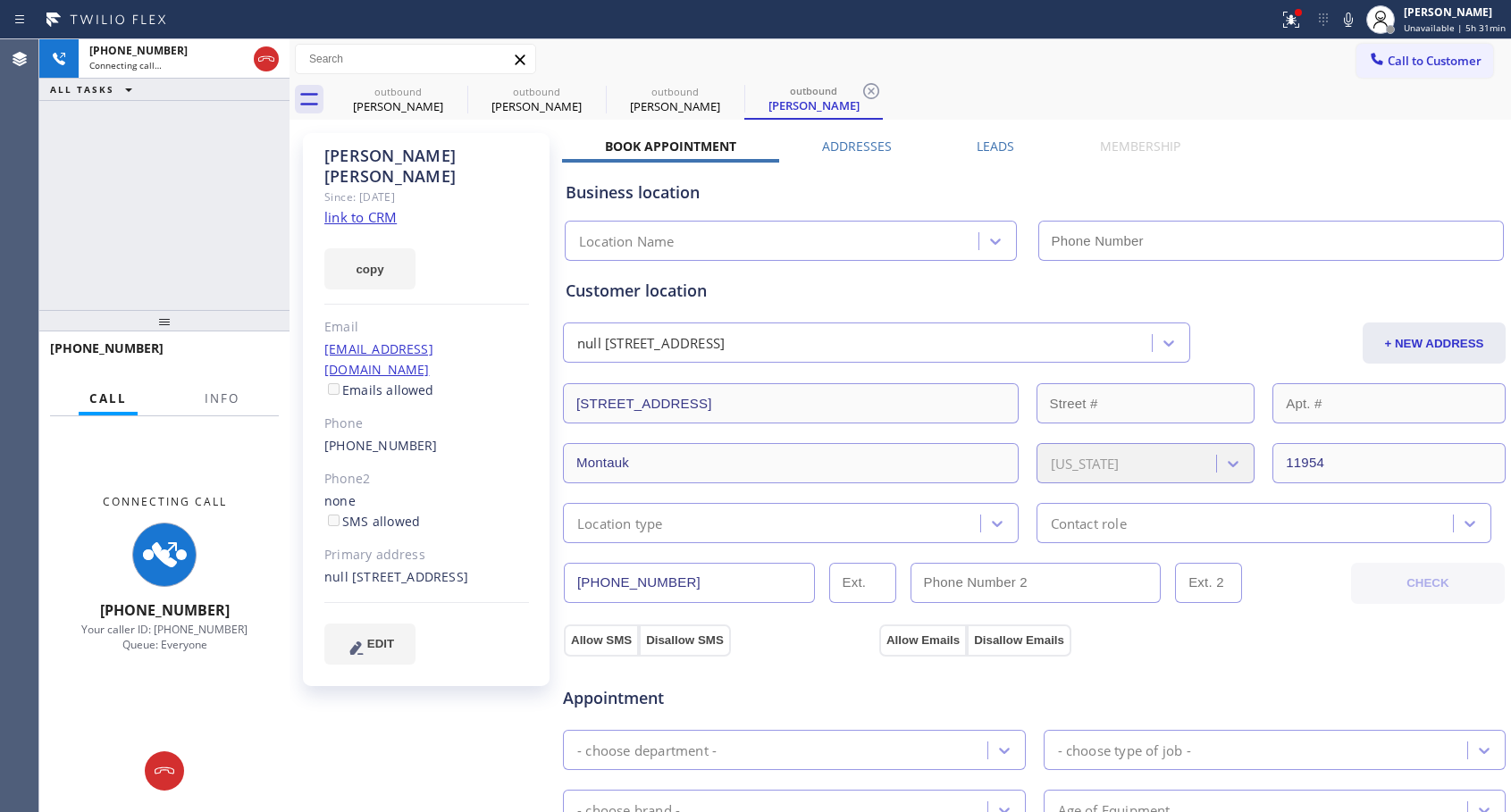
type input "[PHONE_NUMBER]"
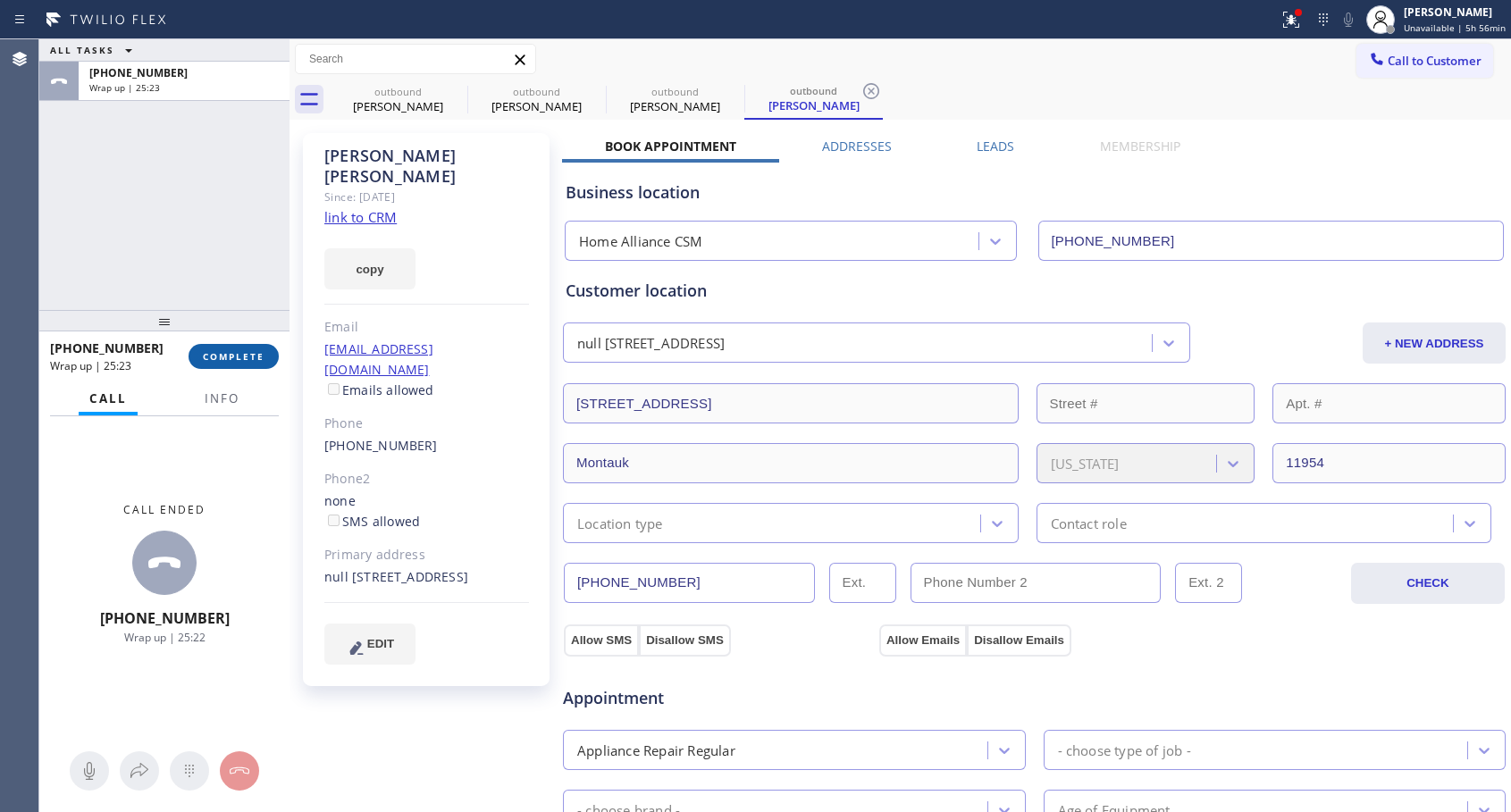
click at [223, 354] on span "COMPLETE" at bounding box center [234, 356] width 62 height 13
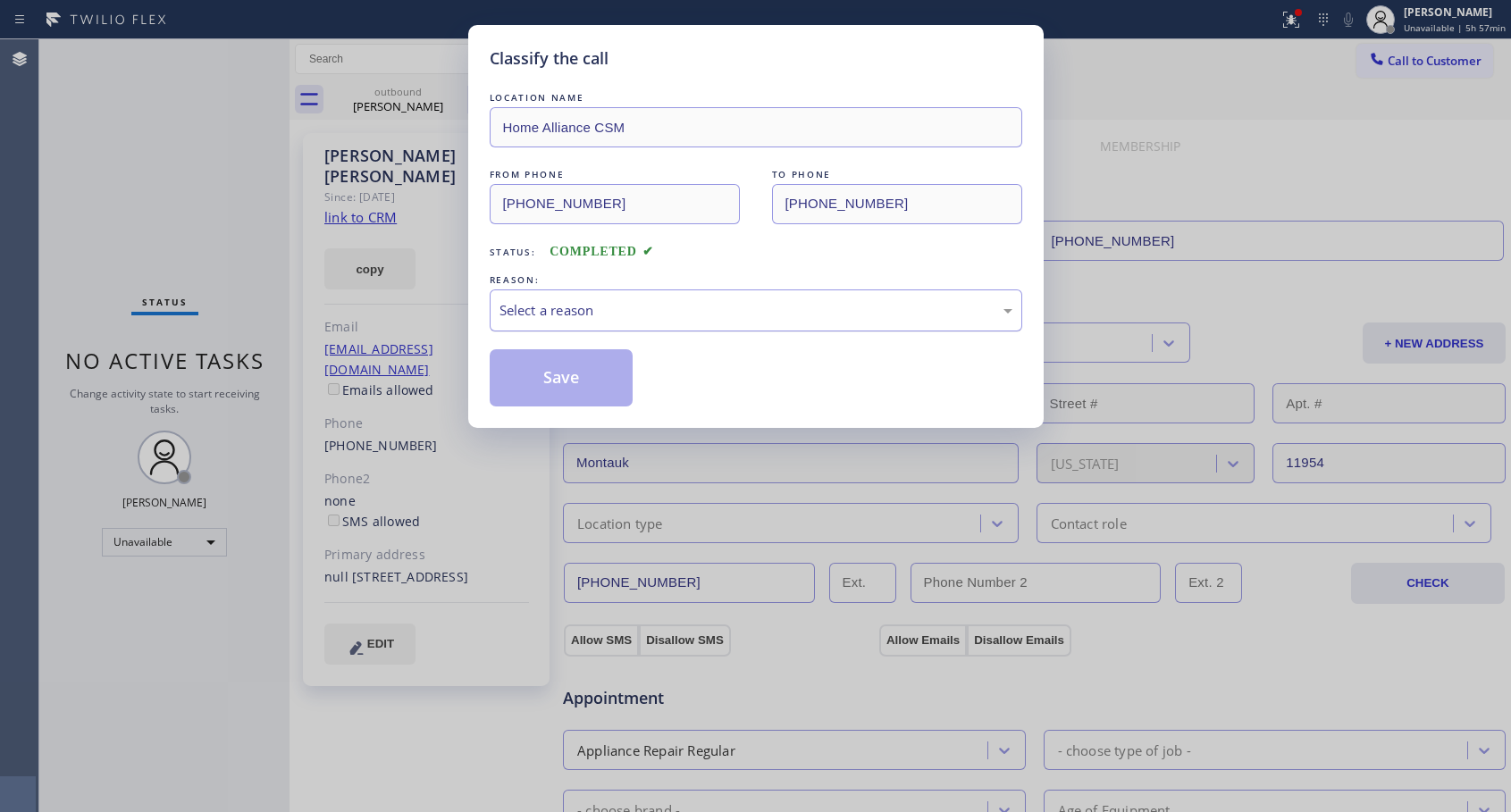
click at [563, 305] on div "Select a reason" at bounding box center [756, 310] width 513 height 21
click at [567, 385] on button "Save" at bounding box center [561, 377] width 143 height 57
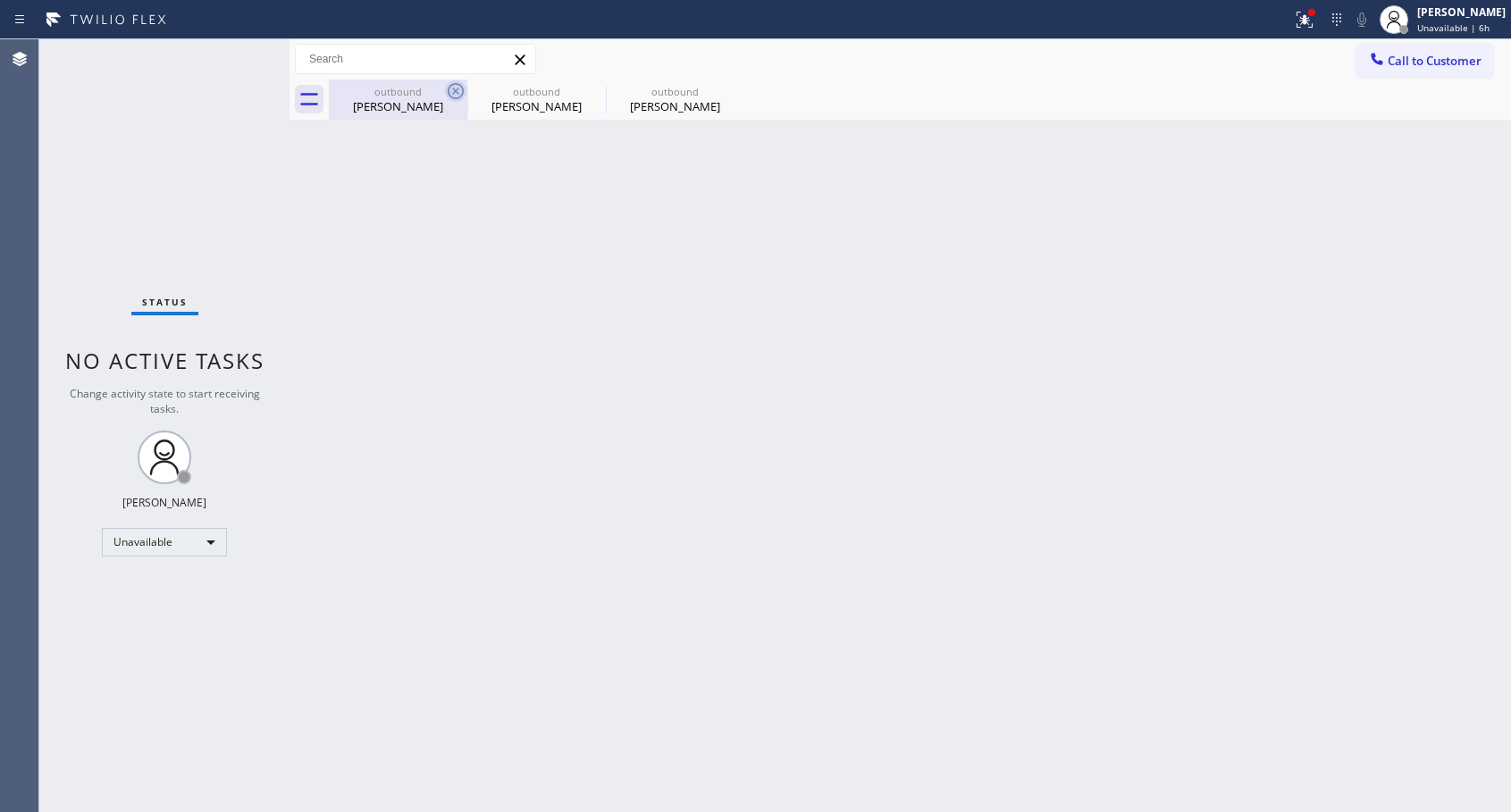
click at [453, 89] on icon at bounding box center [456, 91] width 16 height 16
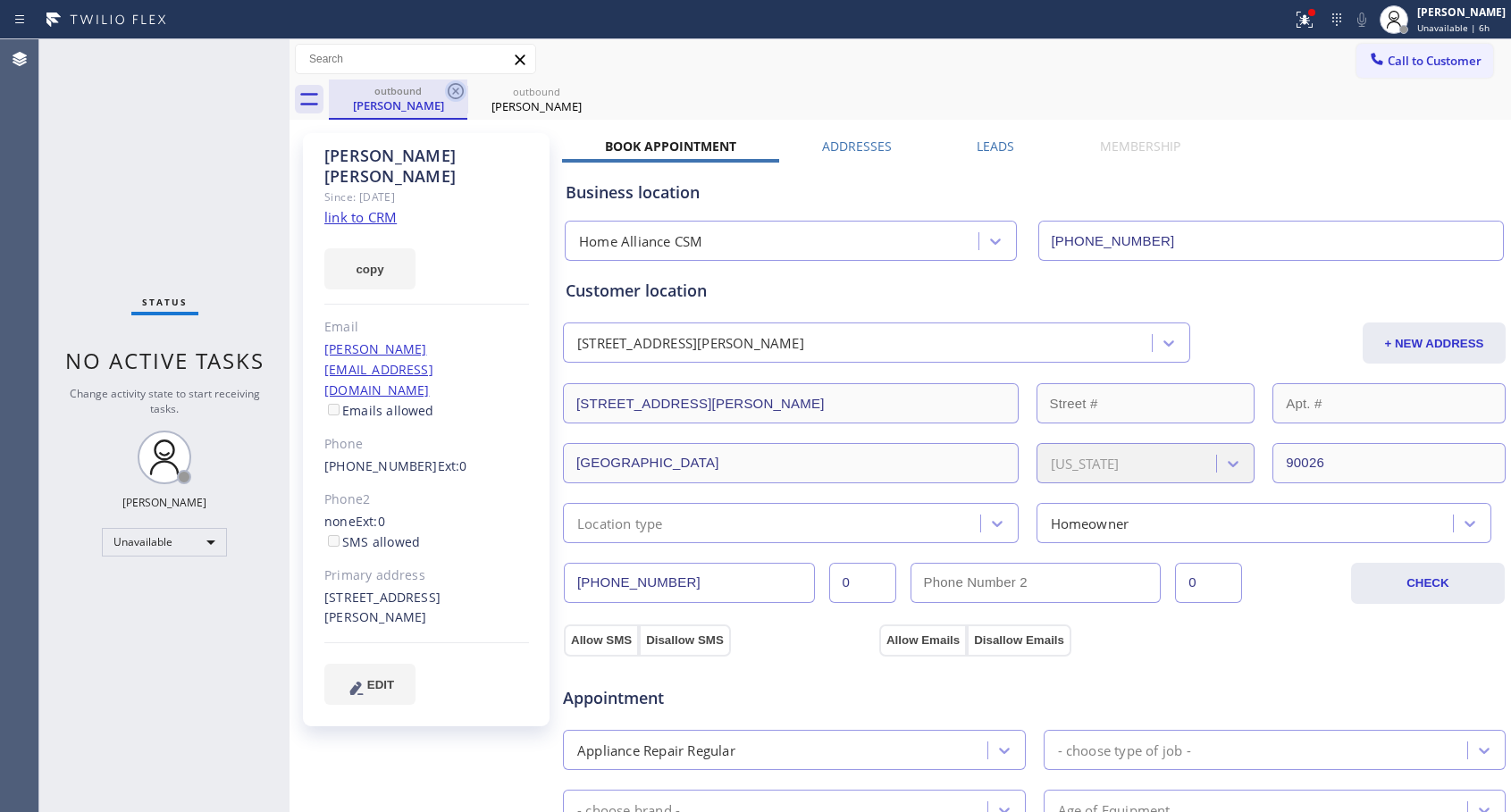
click at [454, 88] on icon at bounding box center [456, 92] width 22 height 22
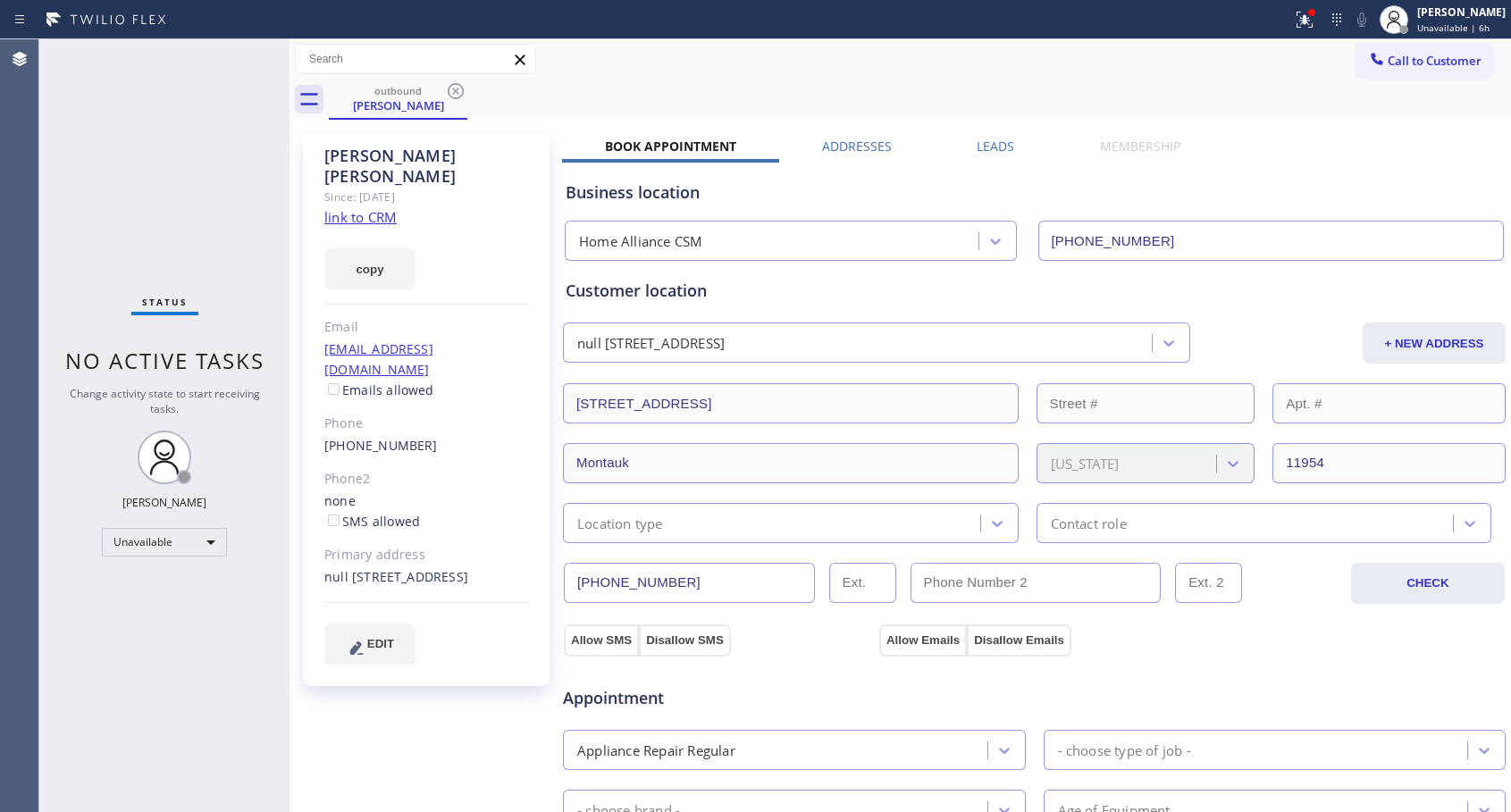
click at [454, 88] on icon at bounding box center [456, 92] width 22 height 22
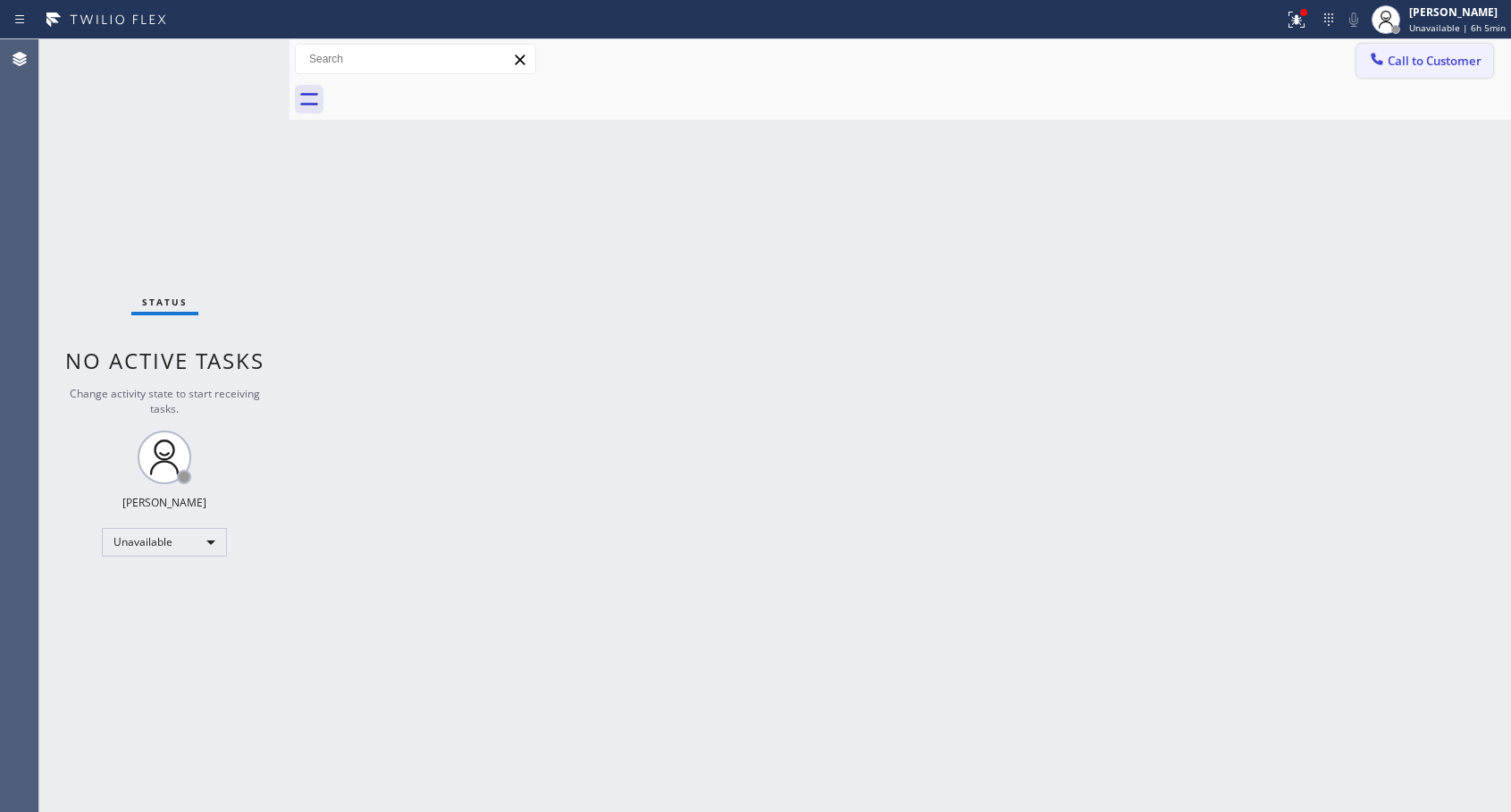
click at [1391, 55] on span "Call to Customer" at bounding box center [1434, 61] width 94 height 16
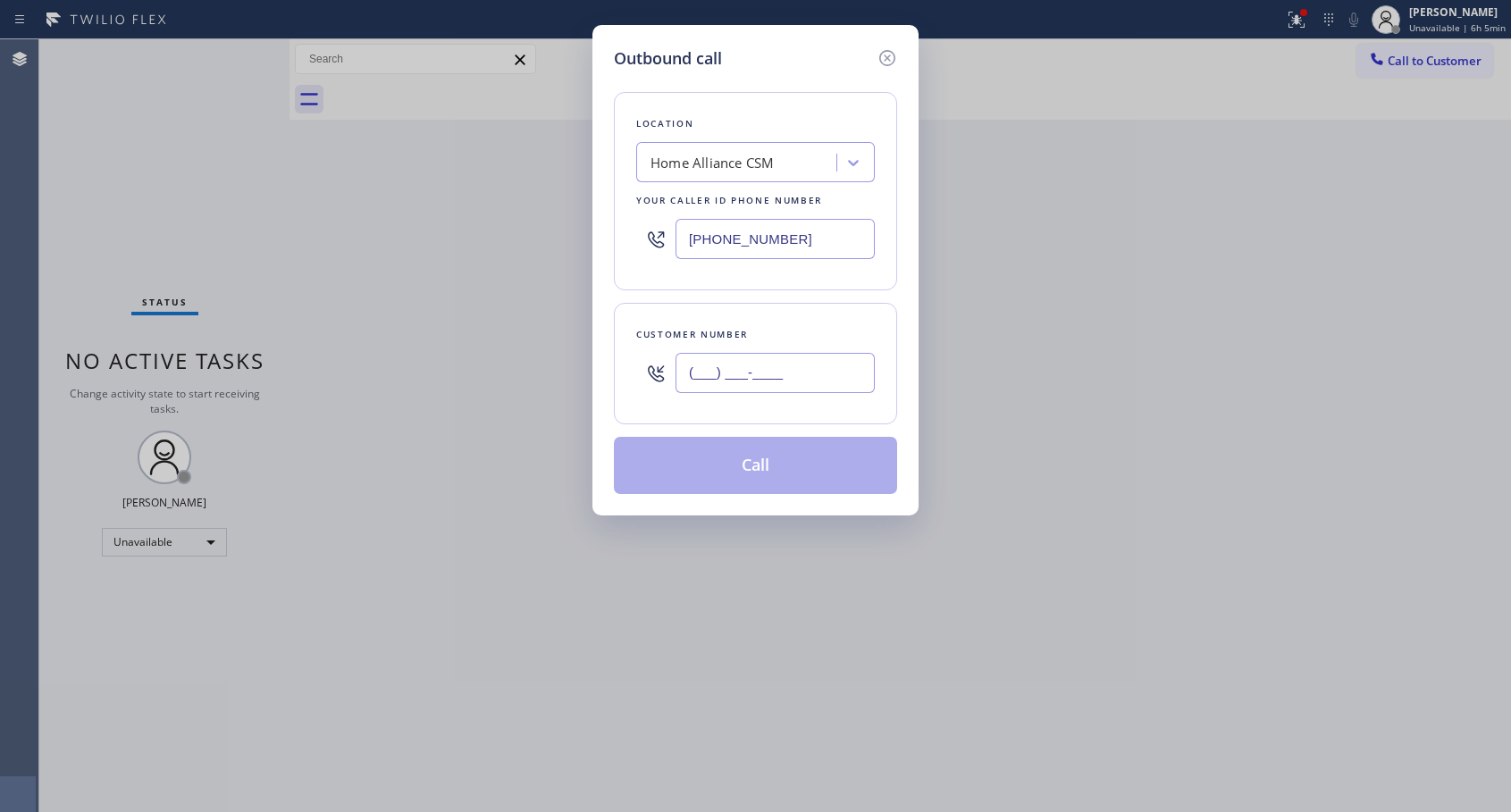
click at [702, 388] on input "(___) ___-____" at bounding box center [774, 372] width 199 height 40
paste input "714) 328-4006"
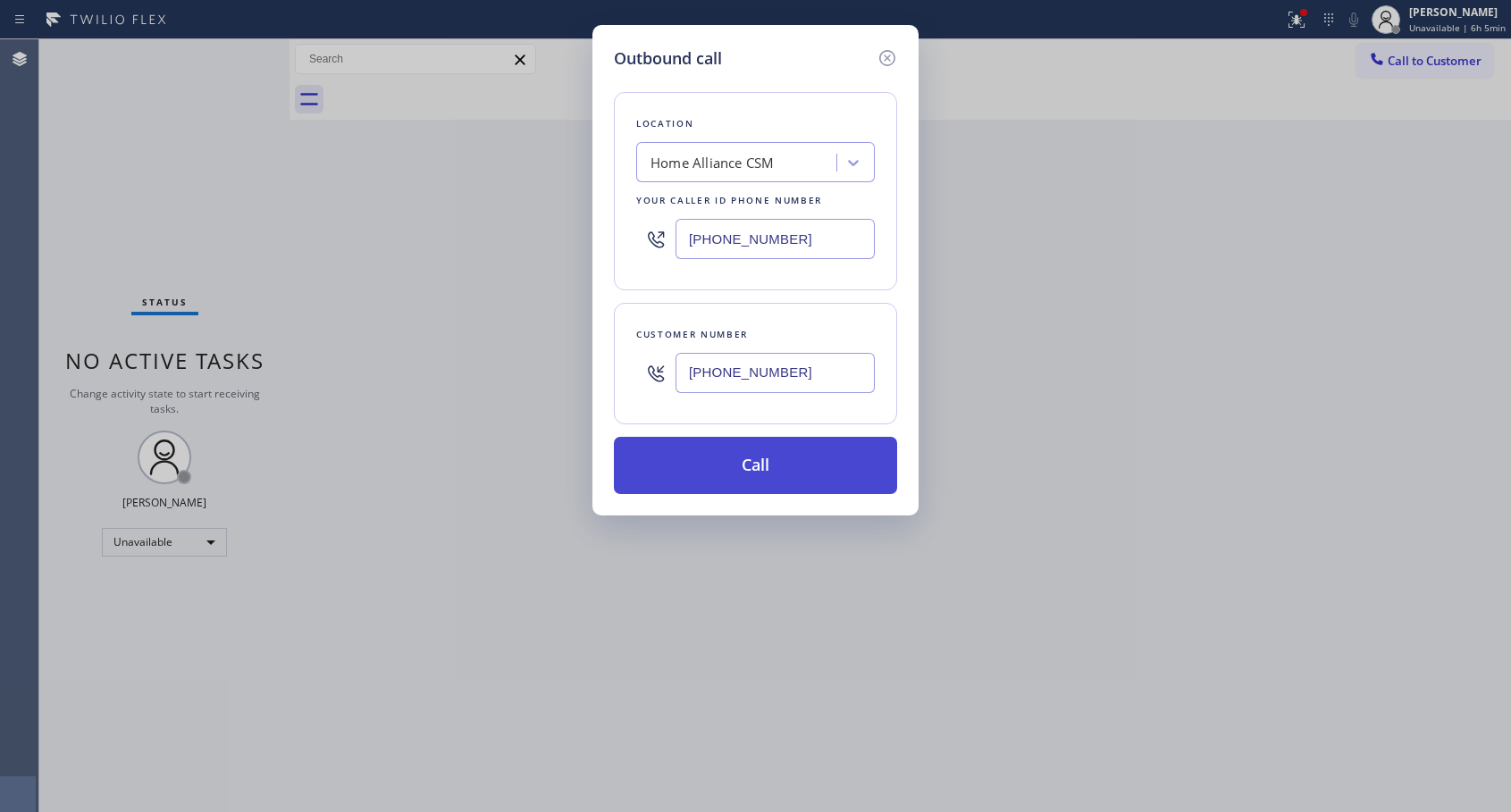
type input "[PHONE_NUMBER]"
click at [755, 471] on button "Call" at bounding box center [756, 465] width 283 height 57
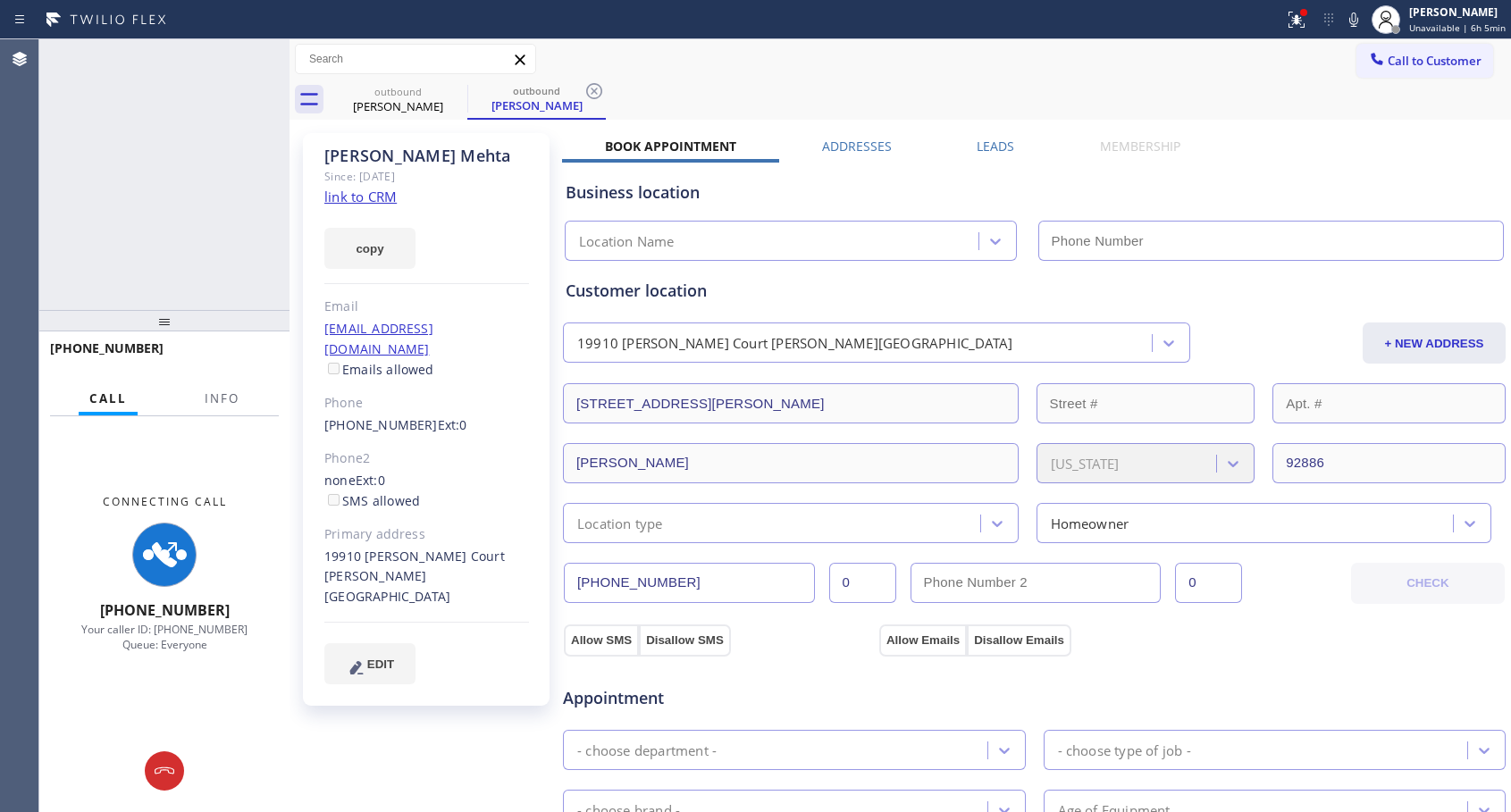
type input "[PHONE_NUMBER]"
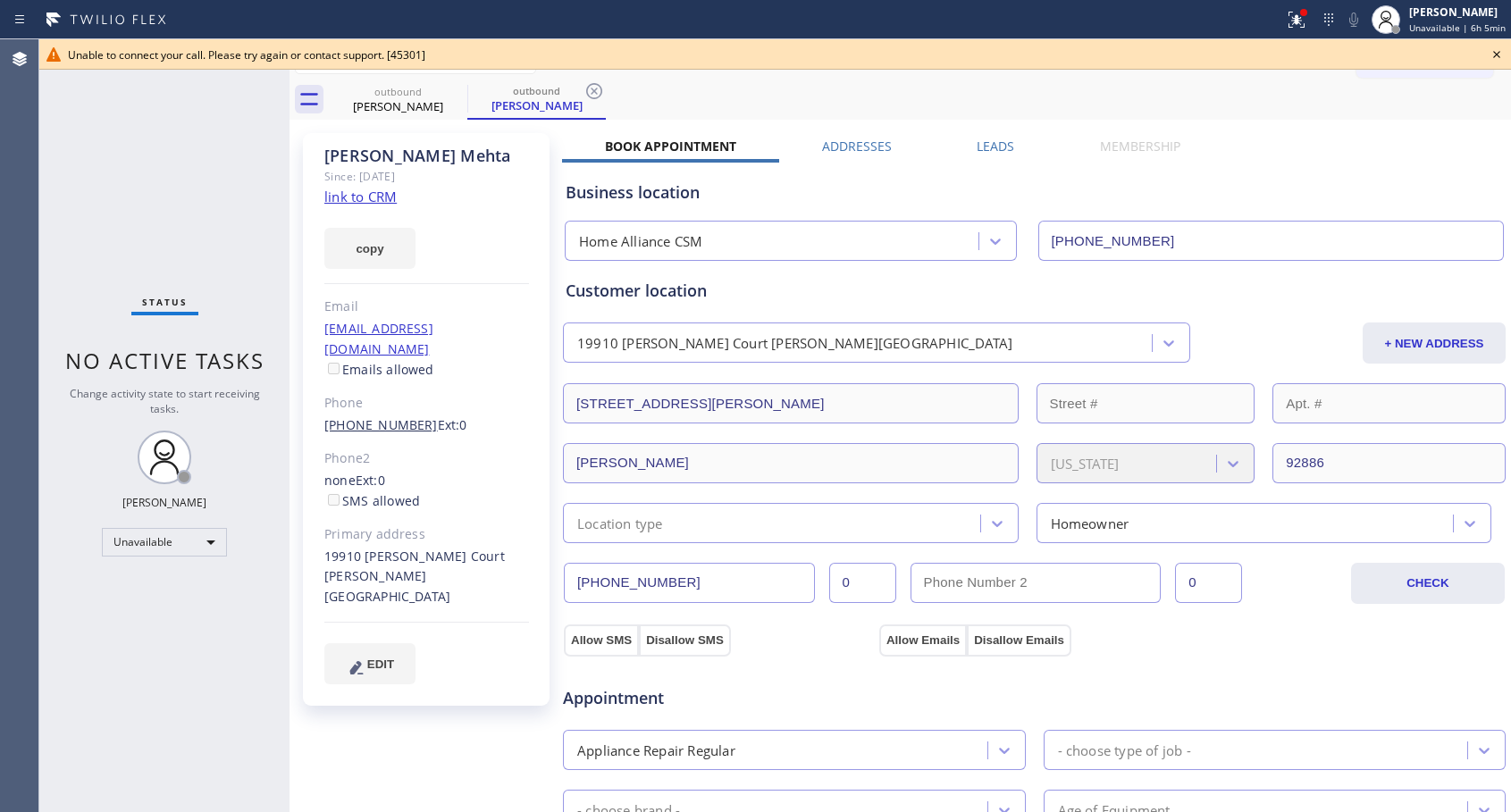
click at [391, 416] on link "[PHONE_NUMBER]" at bounding box center [381, 424] width 113 height 17
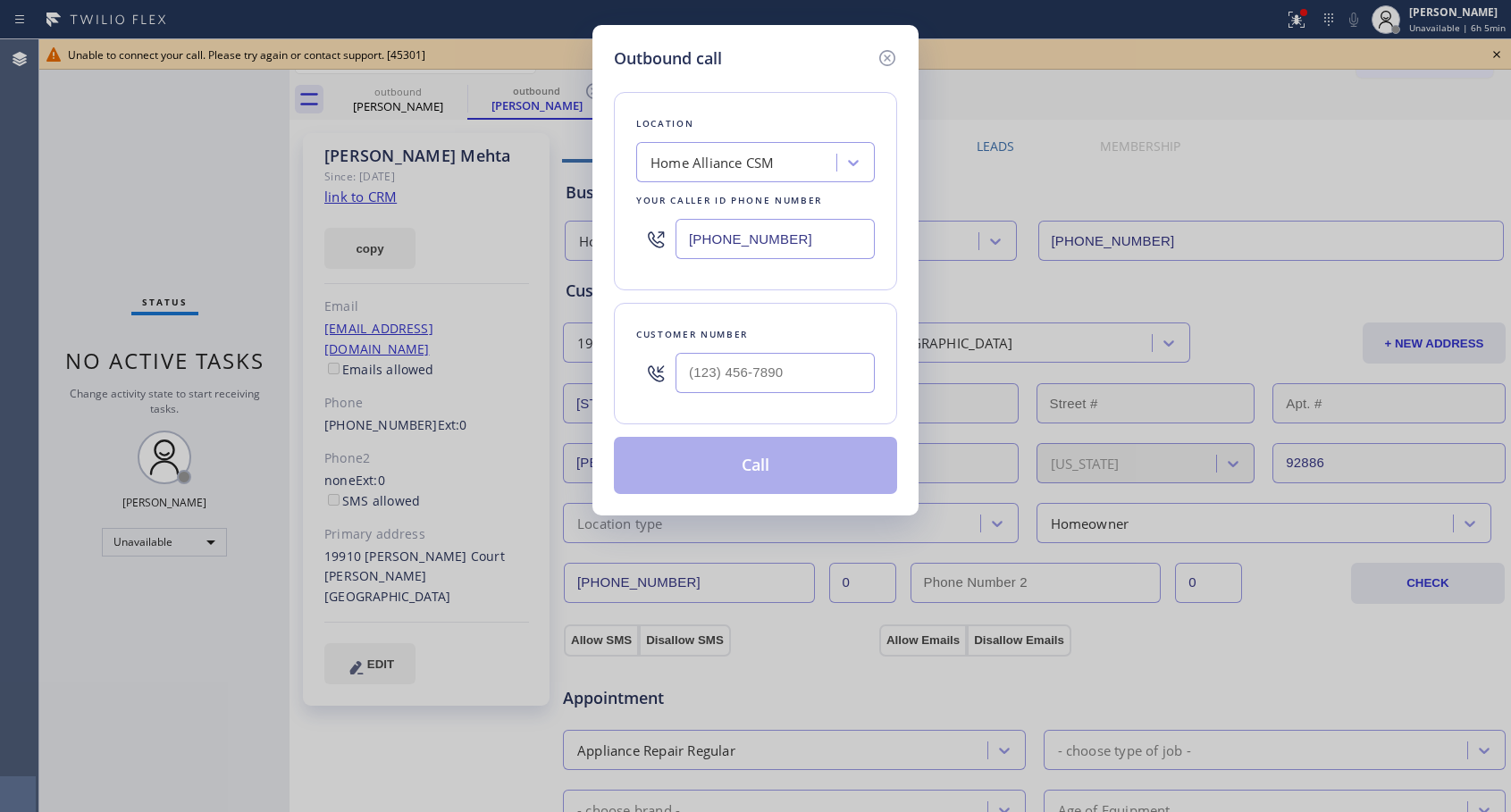
type input "[PHONE_NUMBER]"
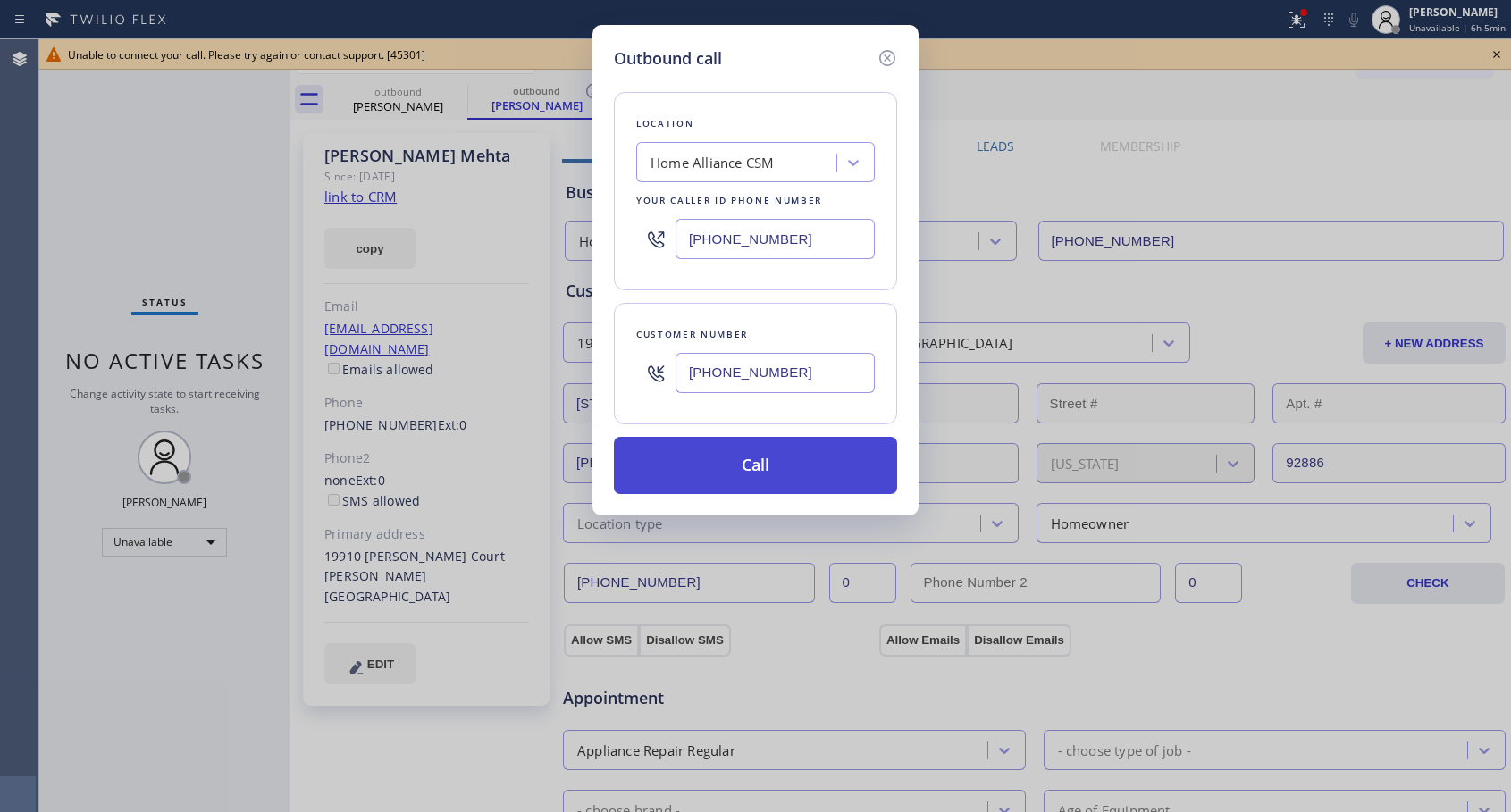
click at [725, 462] on button "Call" at bounding box center [756, 465] width 283 height 57
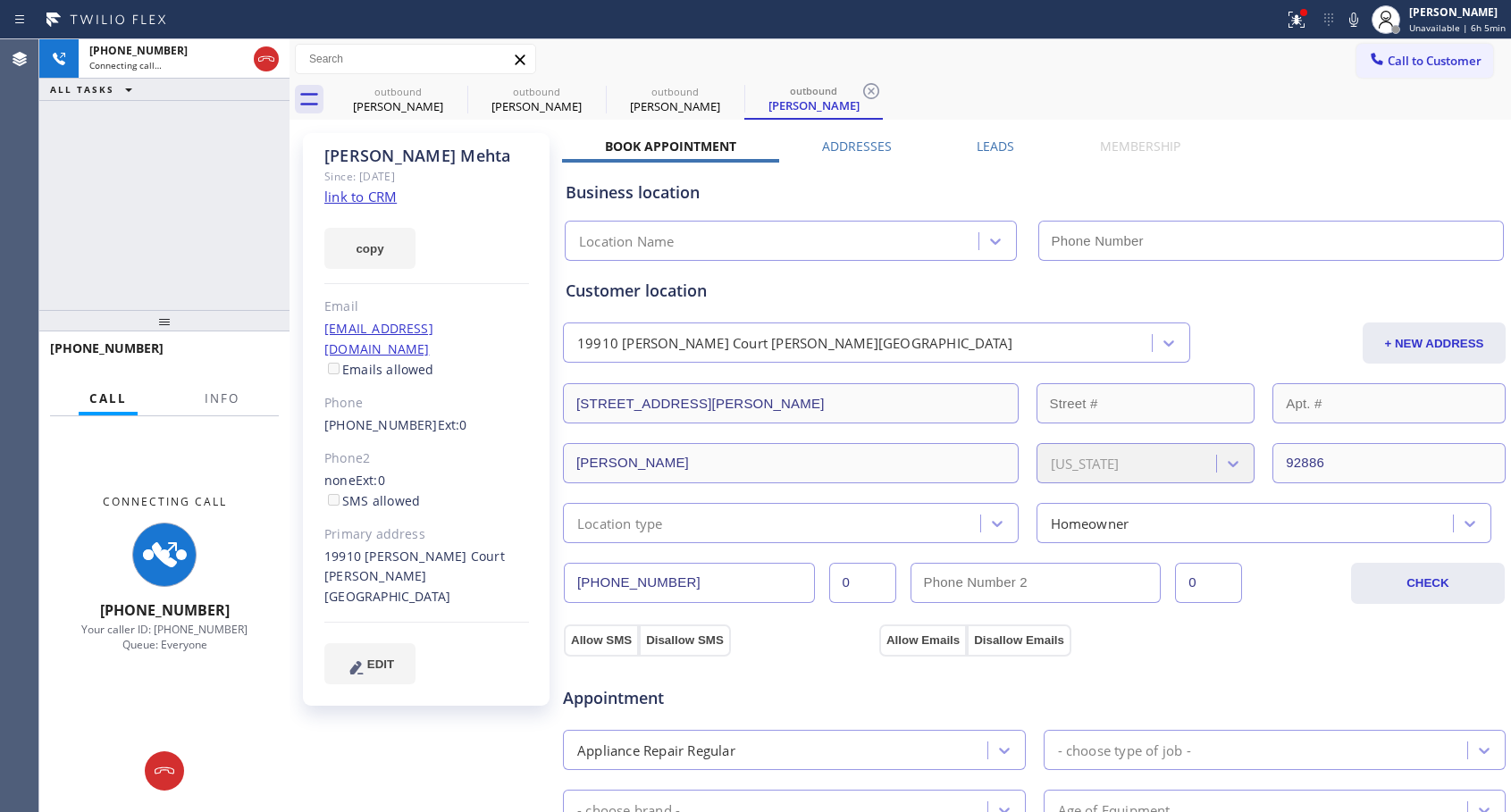
type input "[PHONE_NUMBER]"
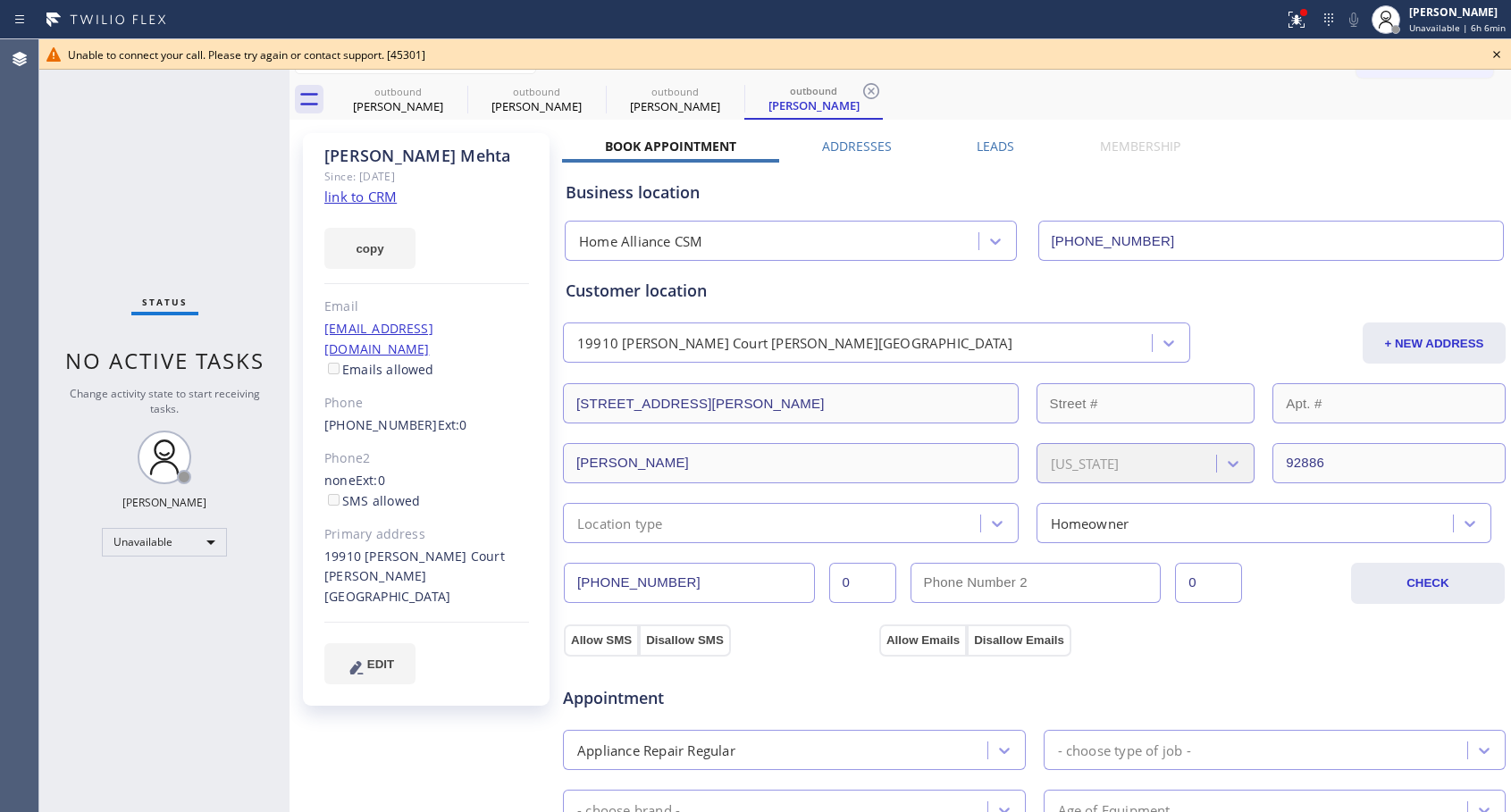
click at [1496, 57] on icon at bounding box center [1496, 55] width 22 height 22
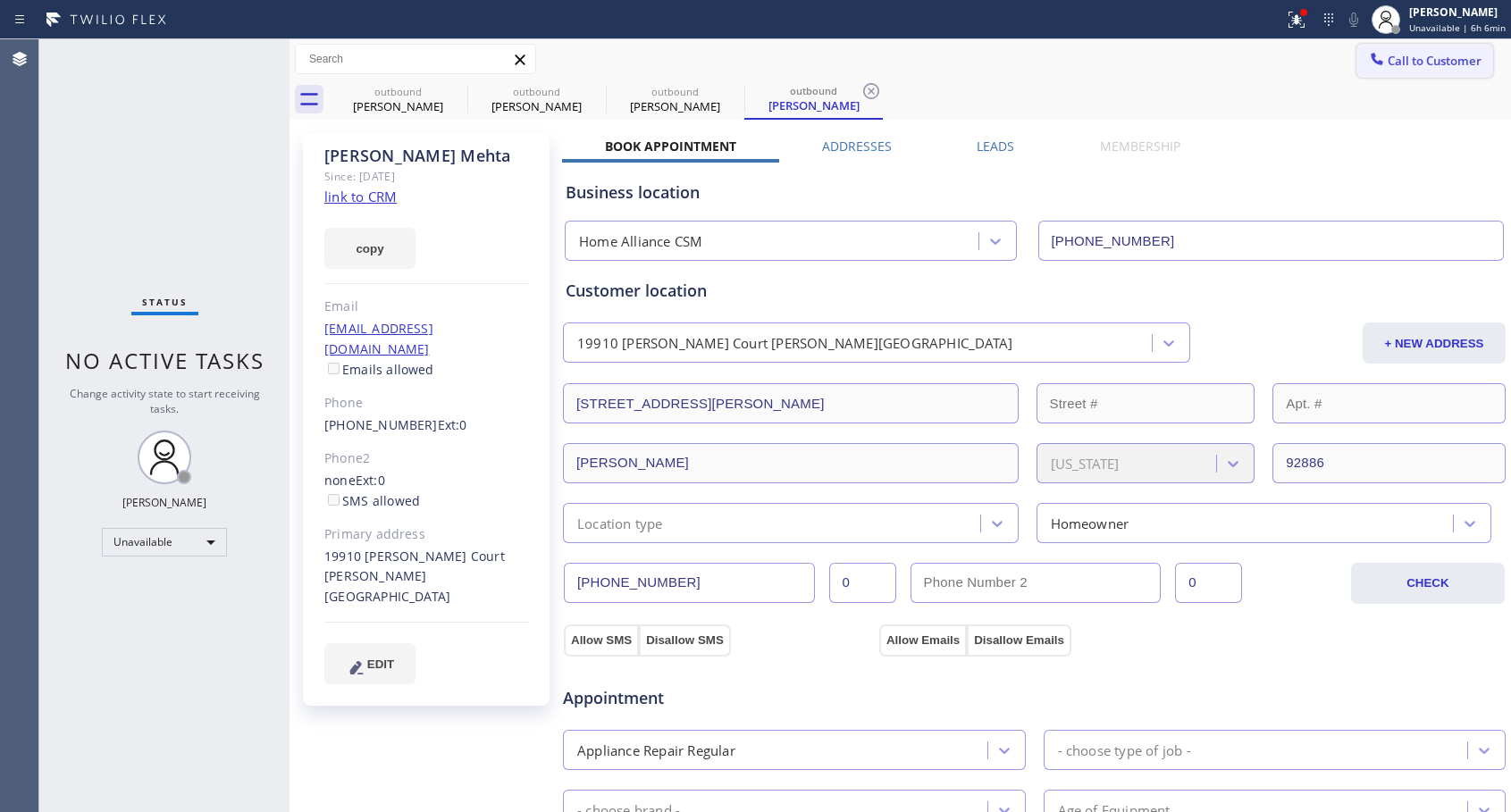
click at [1372, 68] on div at bounding box center [1377, 61] width 22 height 22
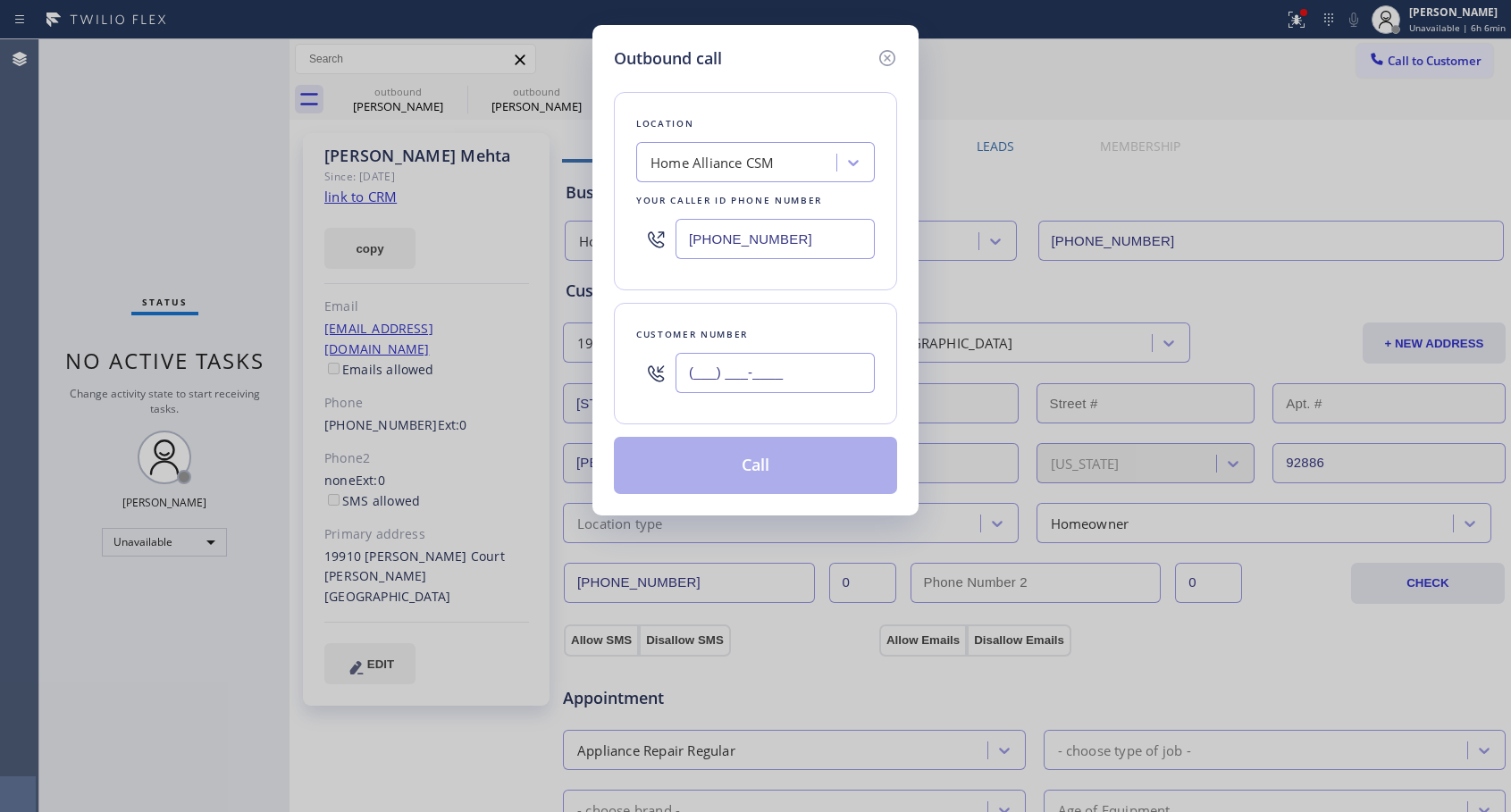
click at [718, 370] on input "(___) ___-____" at bounding box center [774, 372] width 199 height 40
paste input "310) 405-3215"
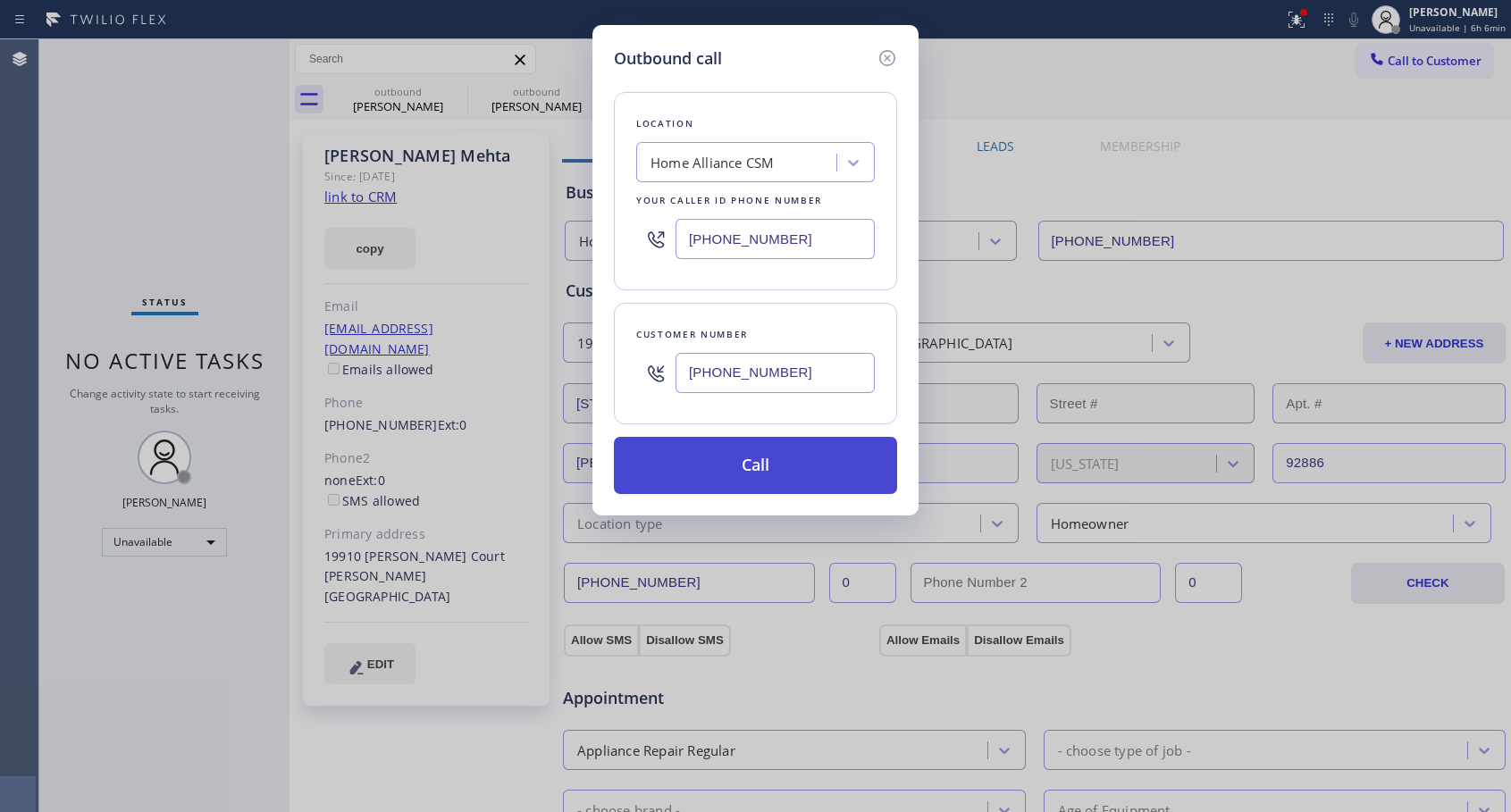
type input "[PHONE_NUMBER]"
click at [746, 458] on button "Call" at bounding box center [756, 465] width 283 height 57
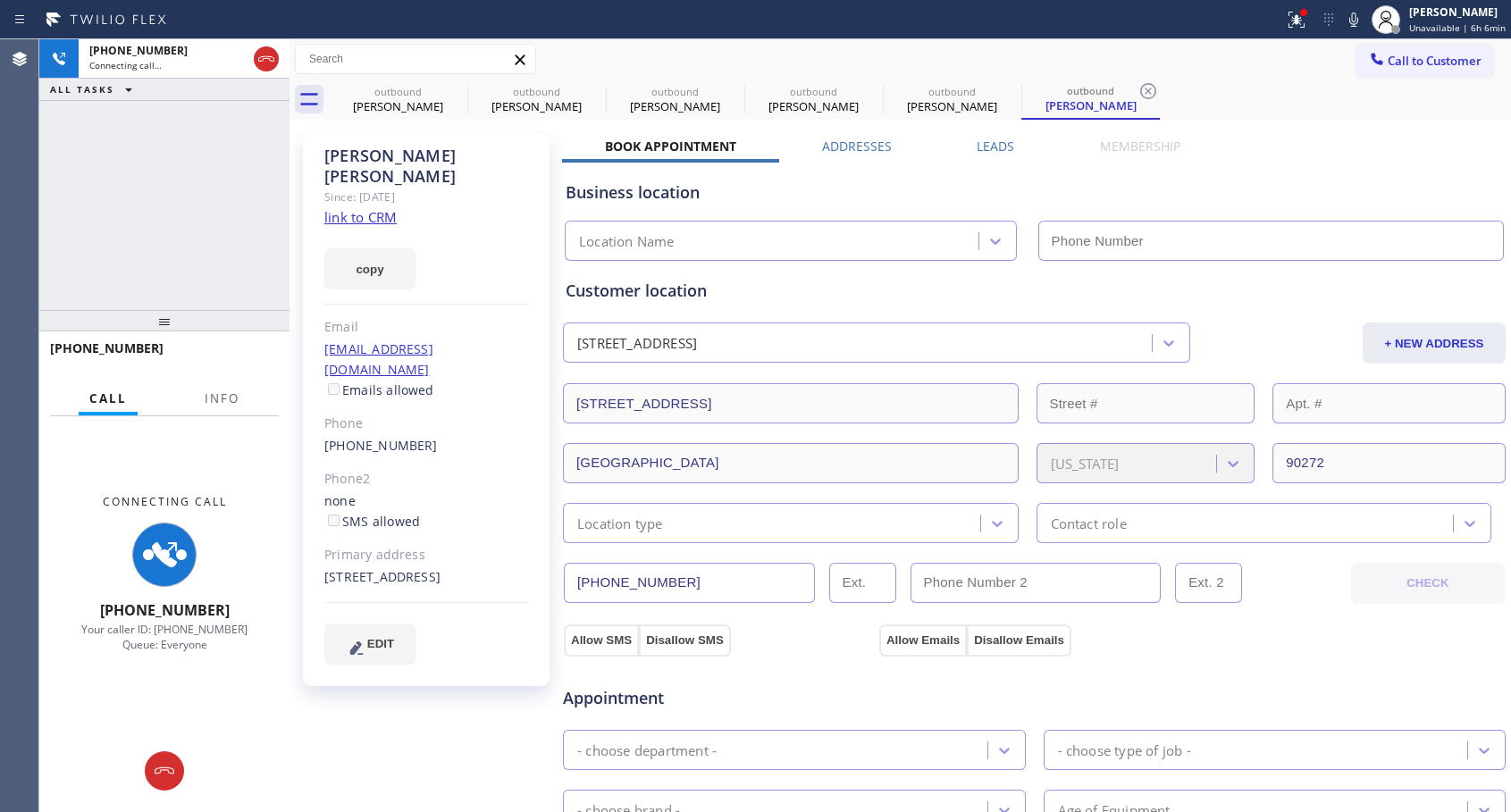
type input "[PHONE_NUMBER]"
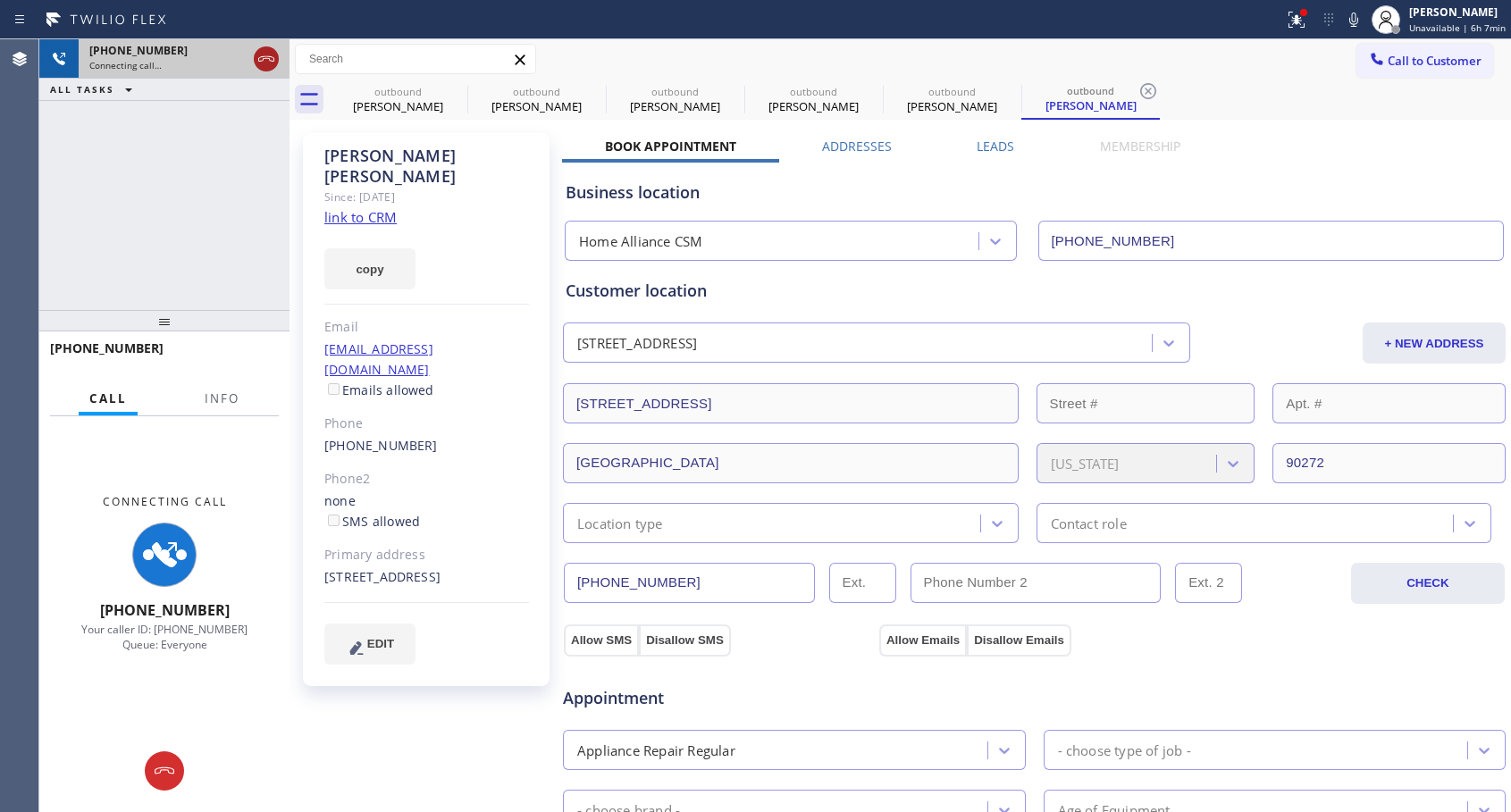
click at [272, 63] on icon at bounding box center [267, 59] width 22 height 22
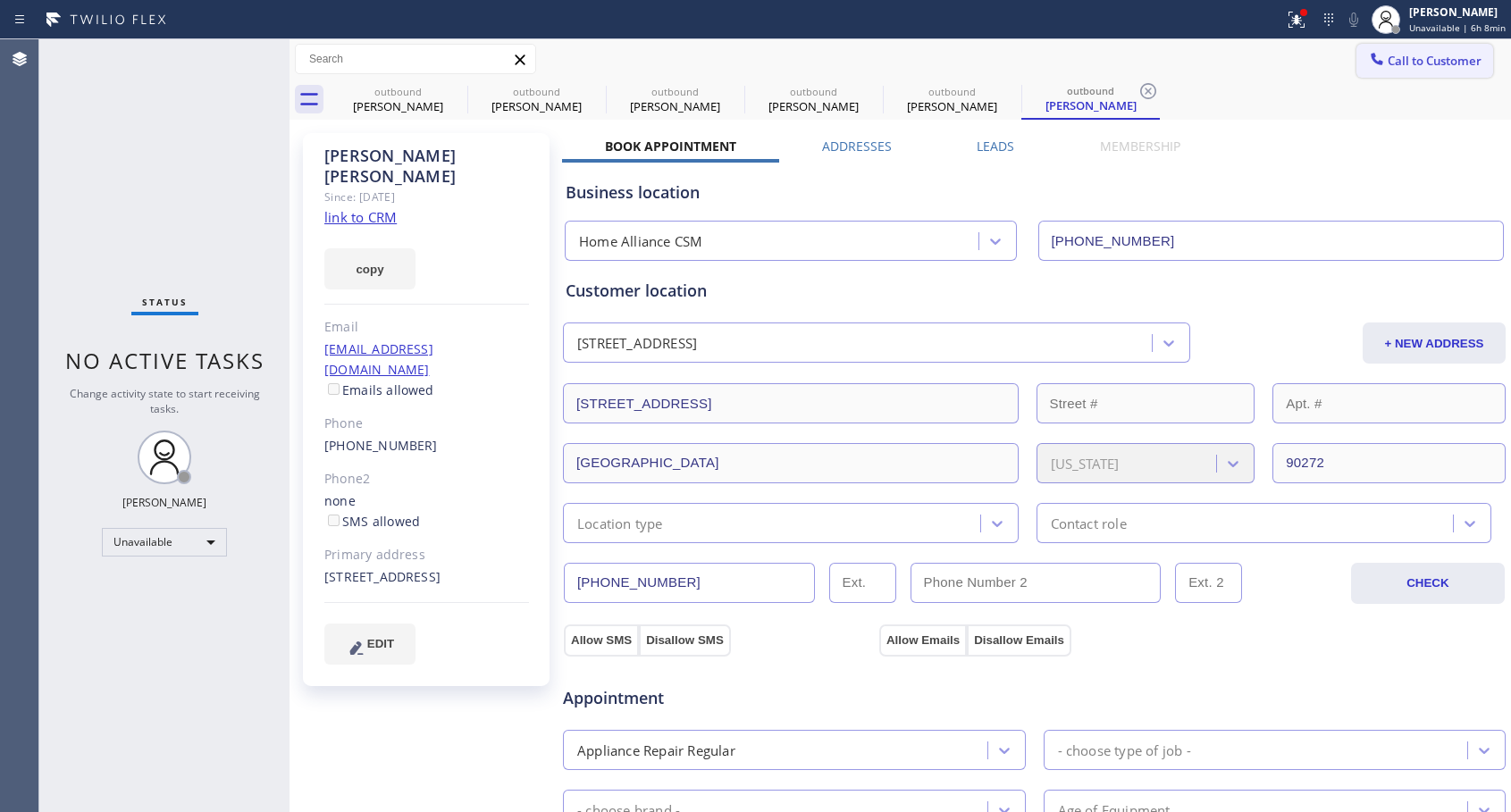
click at [1397, 58] on span "Call to Customer" at bounding box center [1434, 61] width 94 height 16
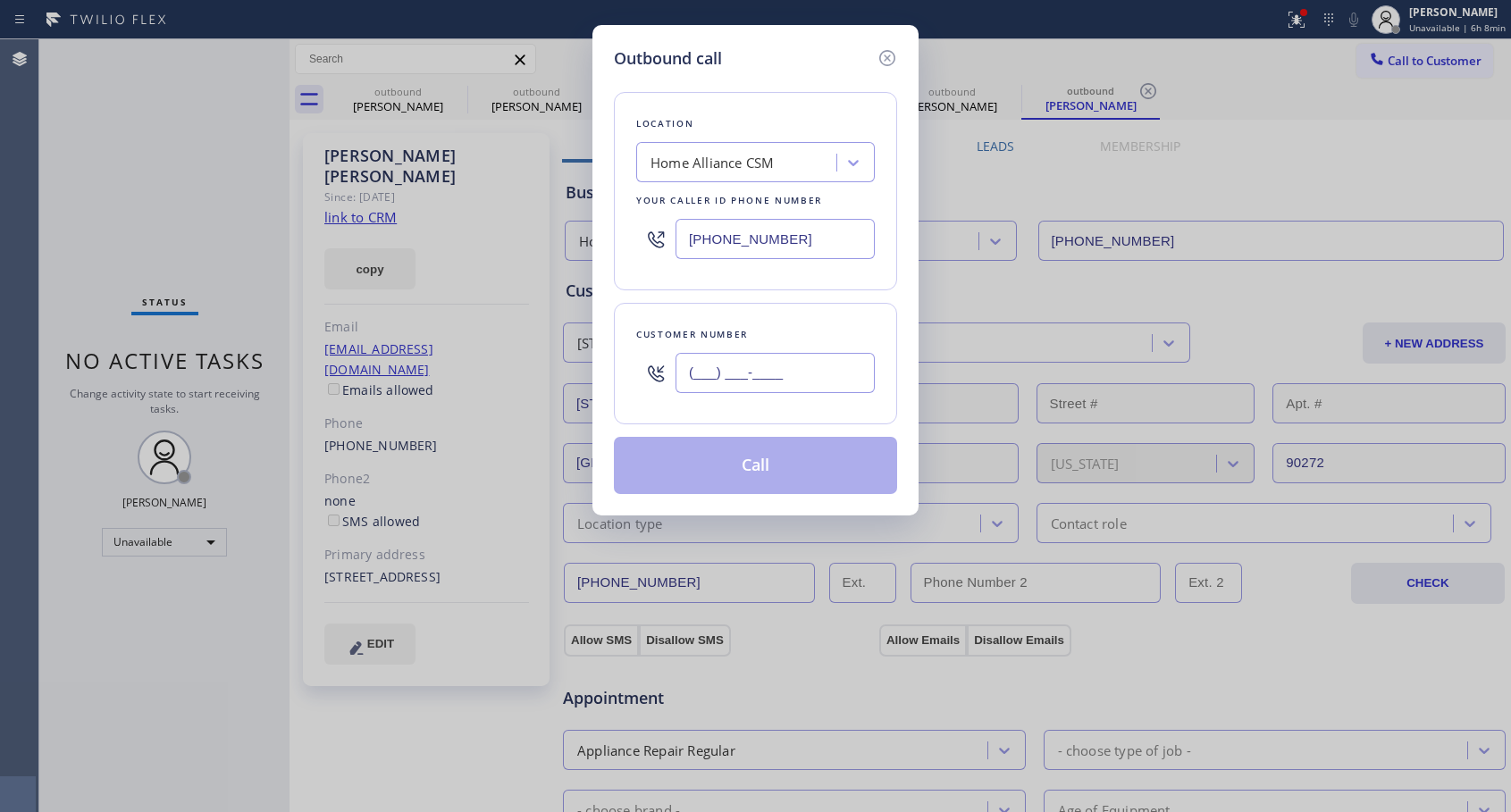
click at [724, 355] on input "(___) ___-____" at bounding box center [774, 372] width 199 height 40
paste input "818) 488-1252"
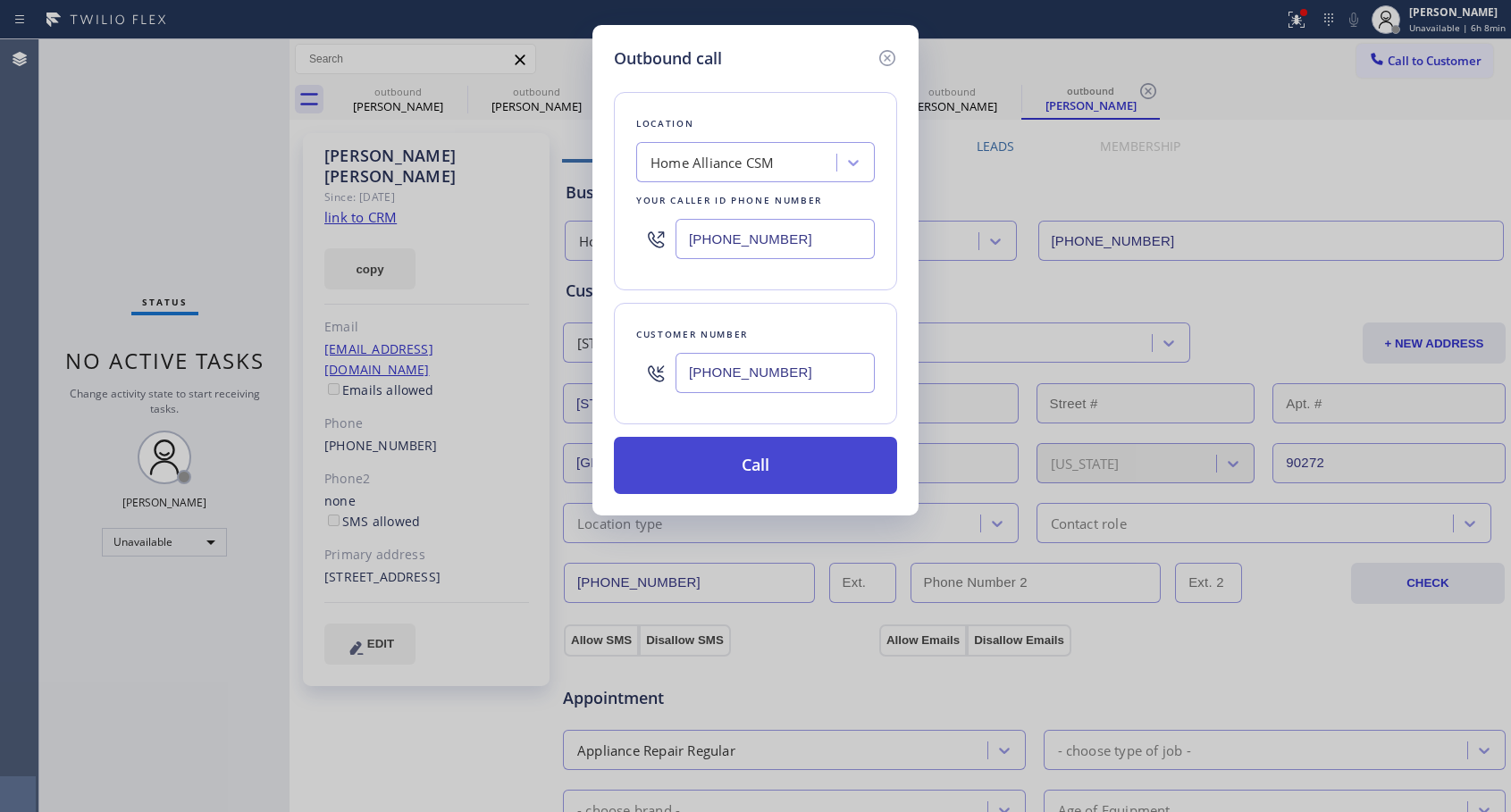
type input "[PHONE_NUMBER]"
click at [757, 468] on button "Call" at bounding box center [756, 465] width 283 height 57
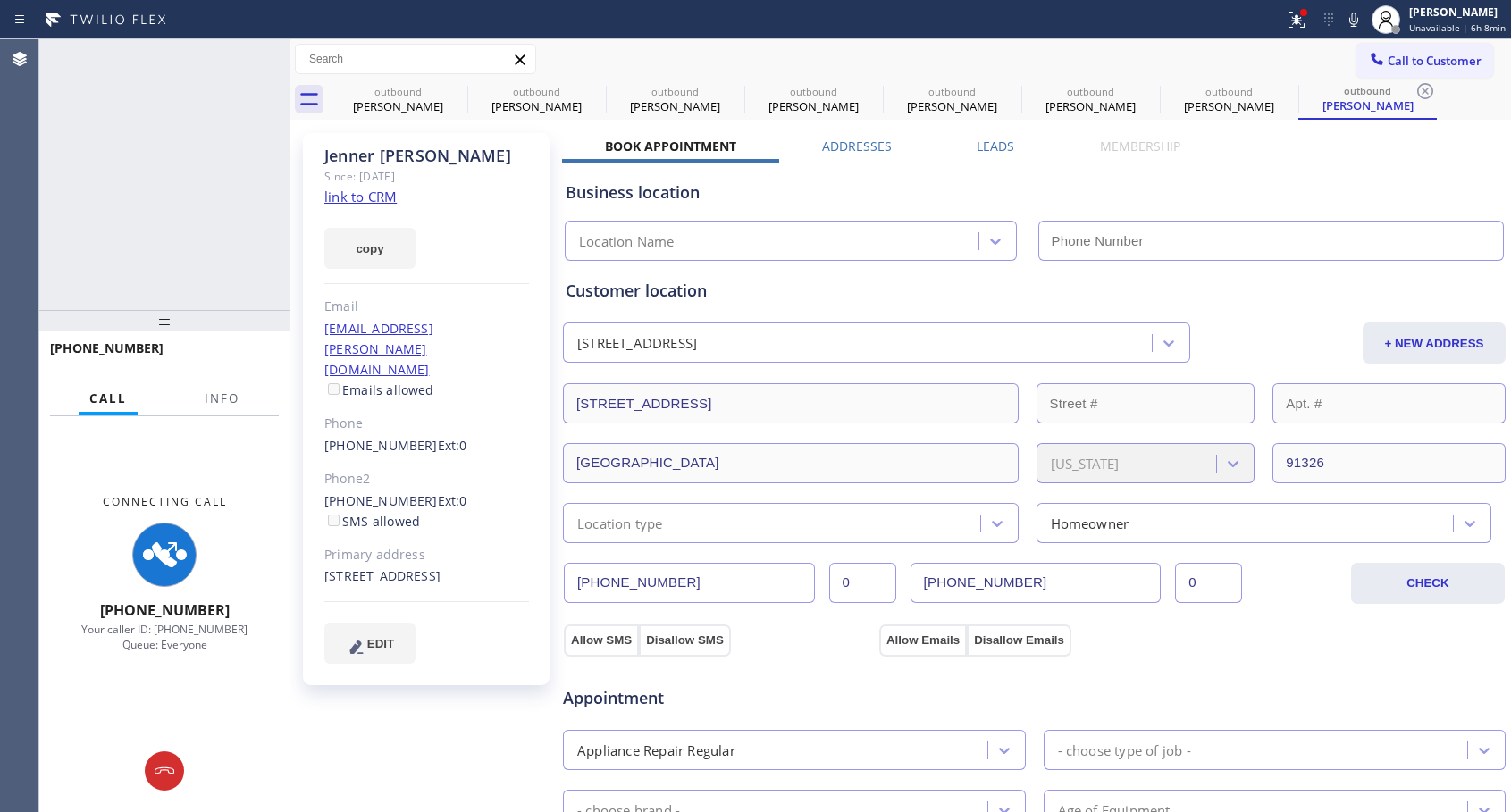
type input "[PHONE_NUMBER]"
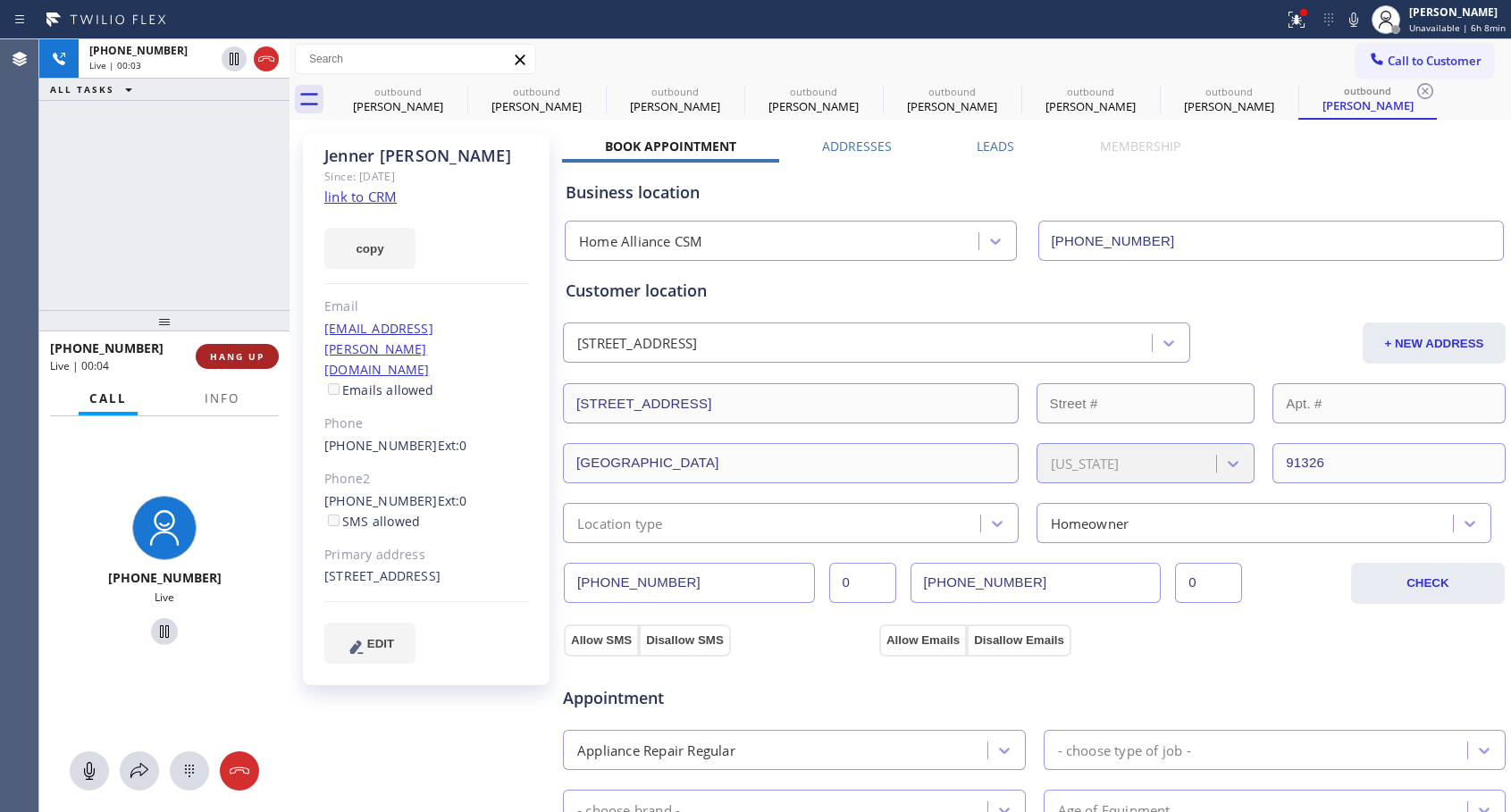
click at [224, 359] on span "HANG UP" at bounding box center [237, 356] width 55 height 13
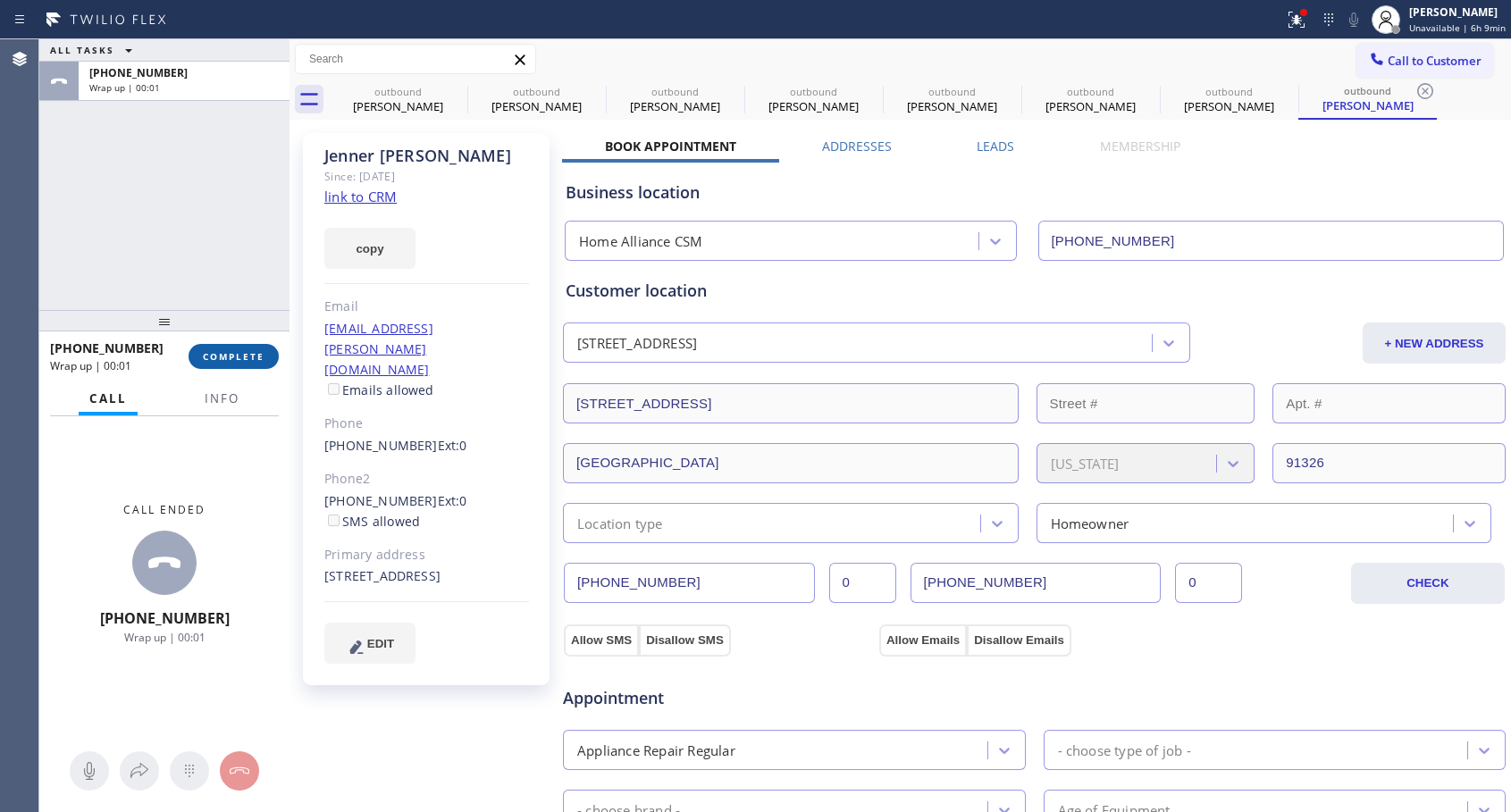
click at [228, 353] on span "COMPLETE" at bounding box center [234, 356] width 62 height 13
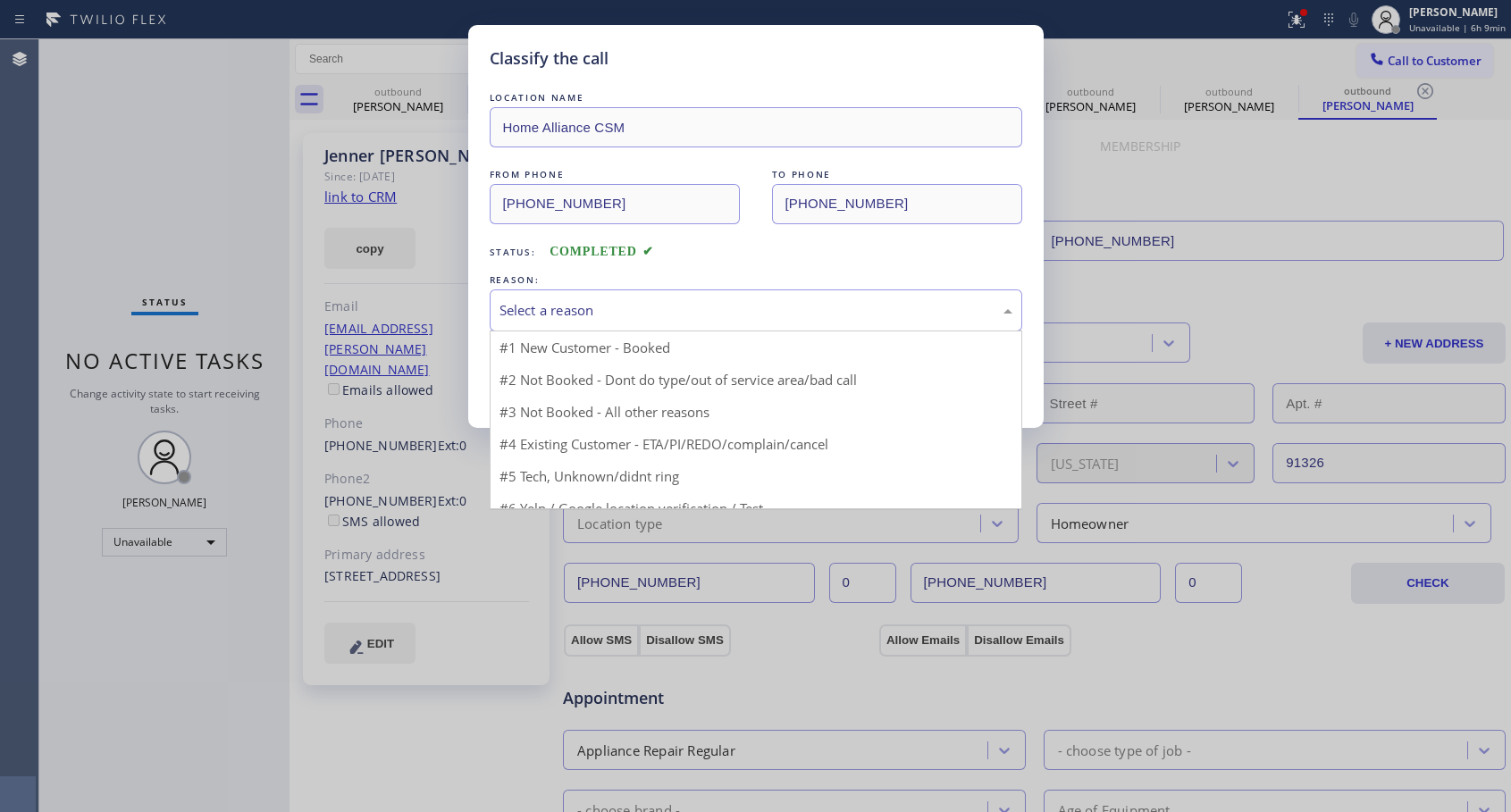
click at [674, 309] on div "Select a reason" at bounding box center [756, 310] width 513 height 21
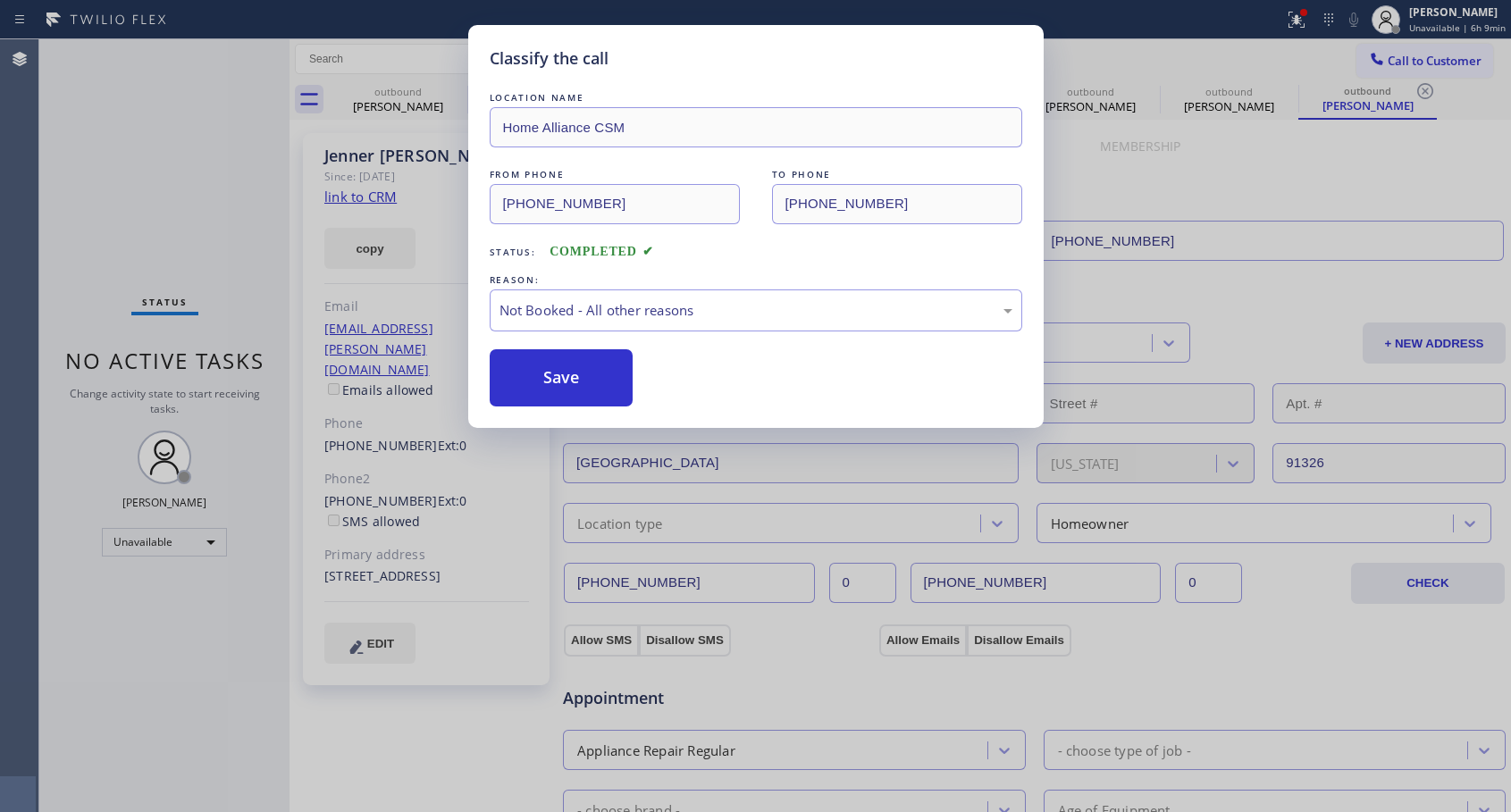
click at [567, 375] on button "Save" at bounding box center [561, 377] width 143 height 57
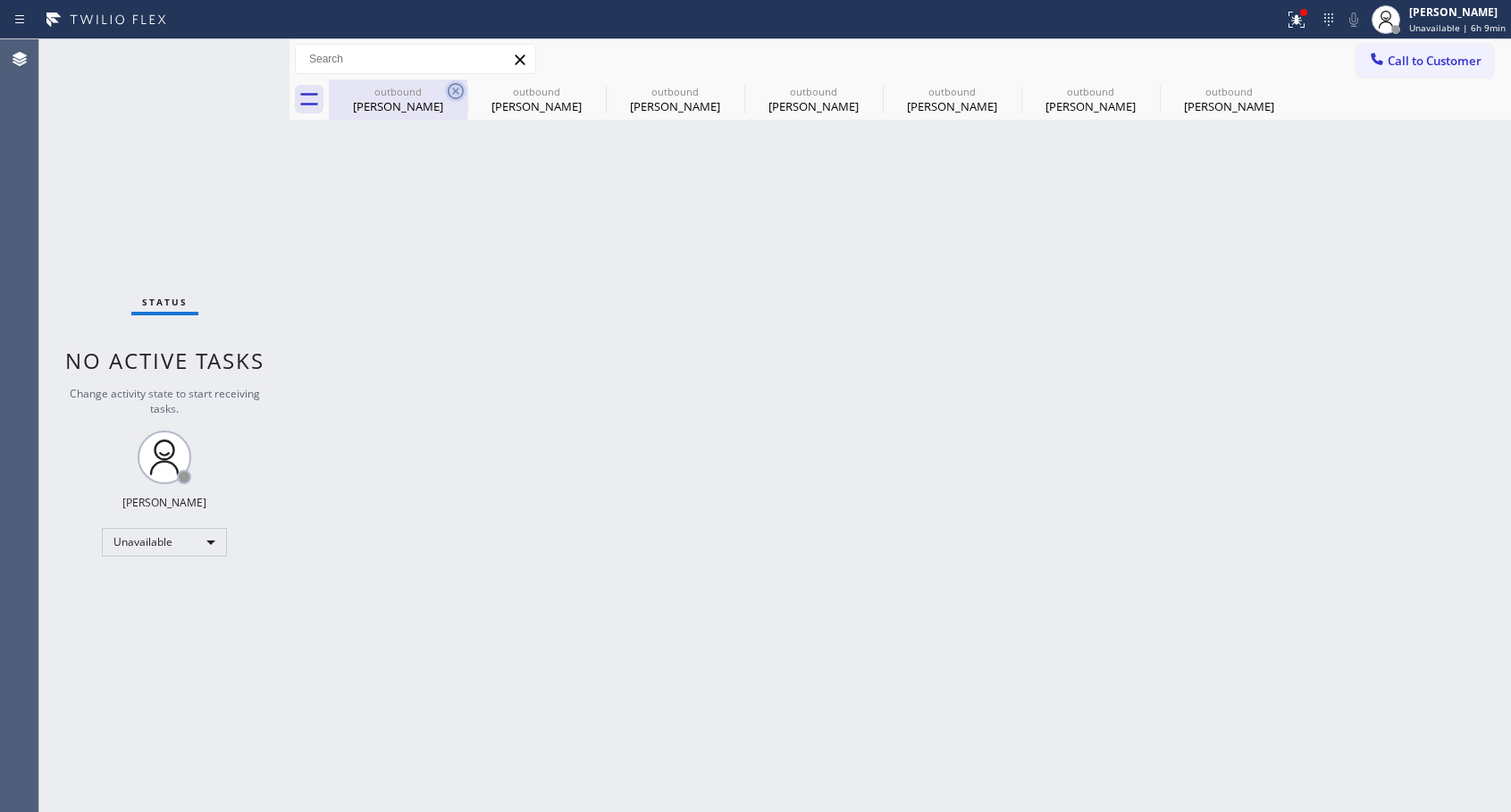
click at [456, 89] on icon at bounding box center [456, 92] width 22 height 22
click at [0, 0] on icon at bounding box center [0, 0] width 0 height 0
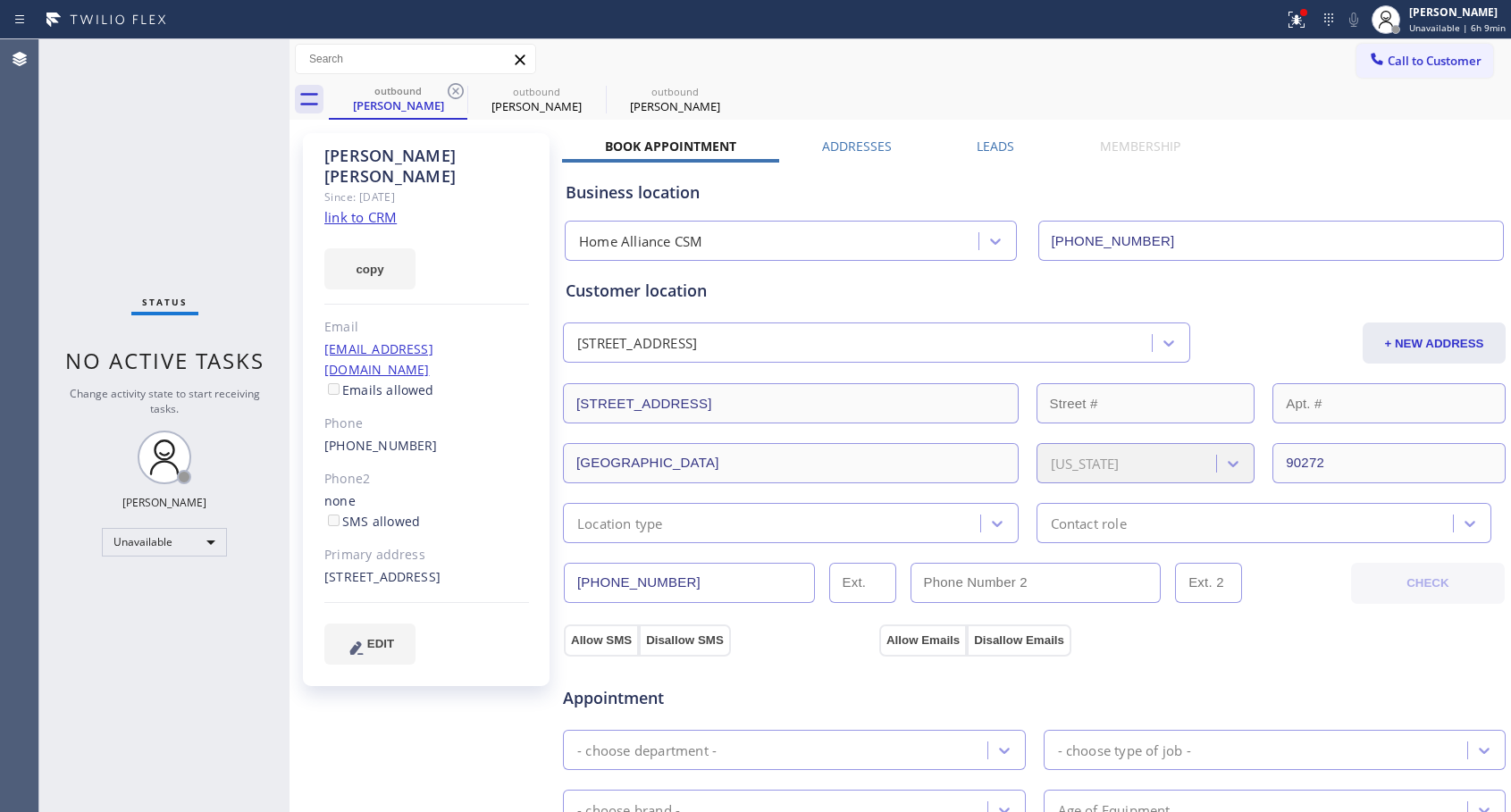
click at [456, 89] on icon at bounding box center [456, 92] width 22 height 22
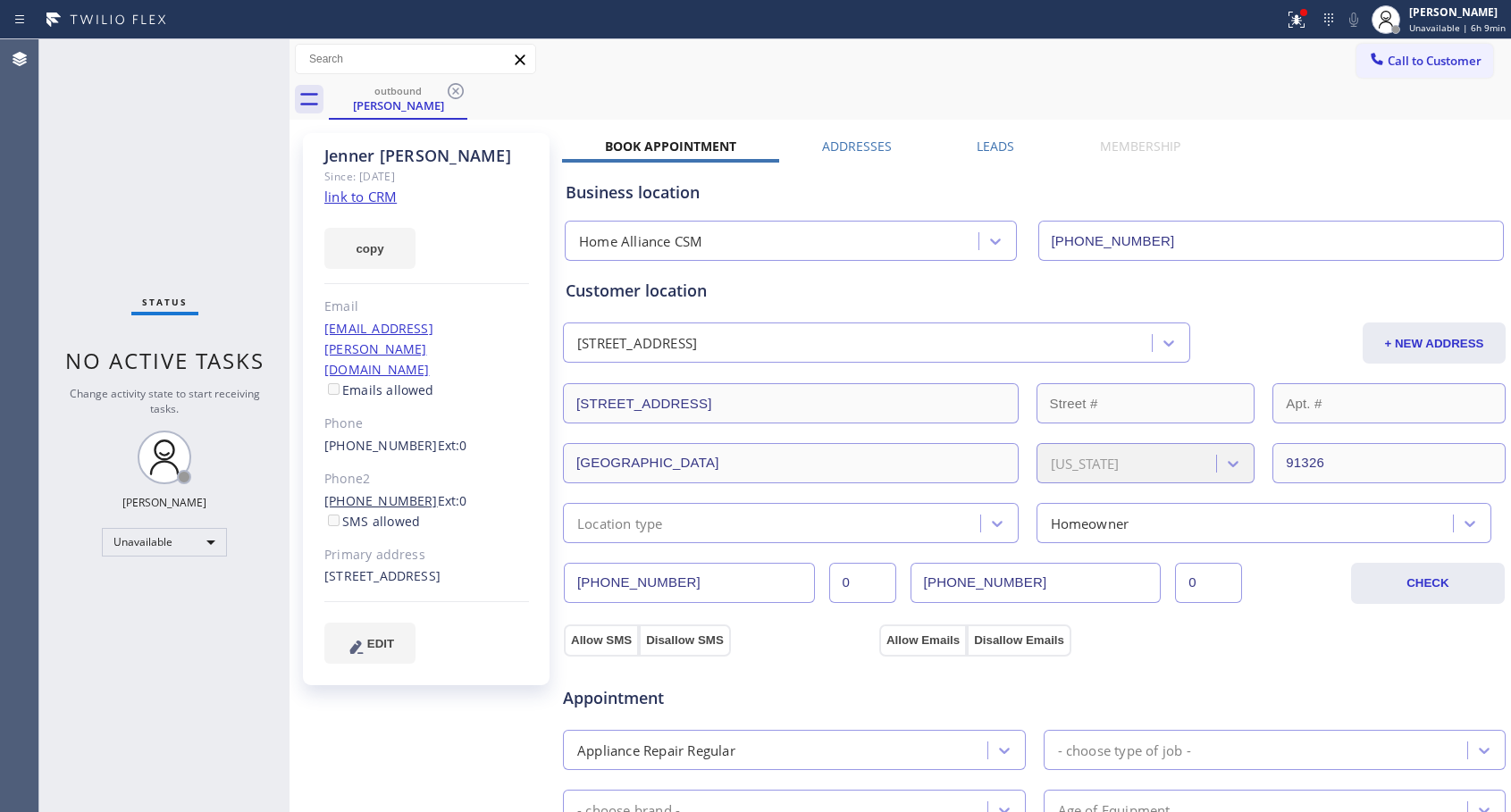
click at [391, 492] on link "[PHONE_NUMBER]" at bounding box center [381, 500] width 113 height 17
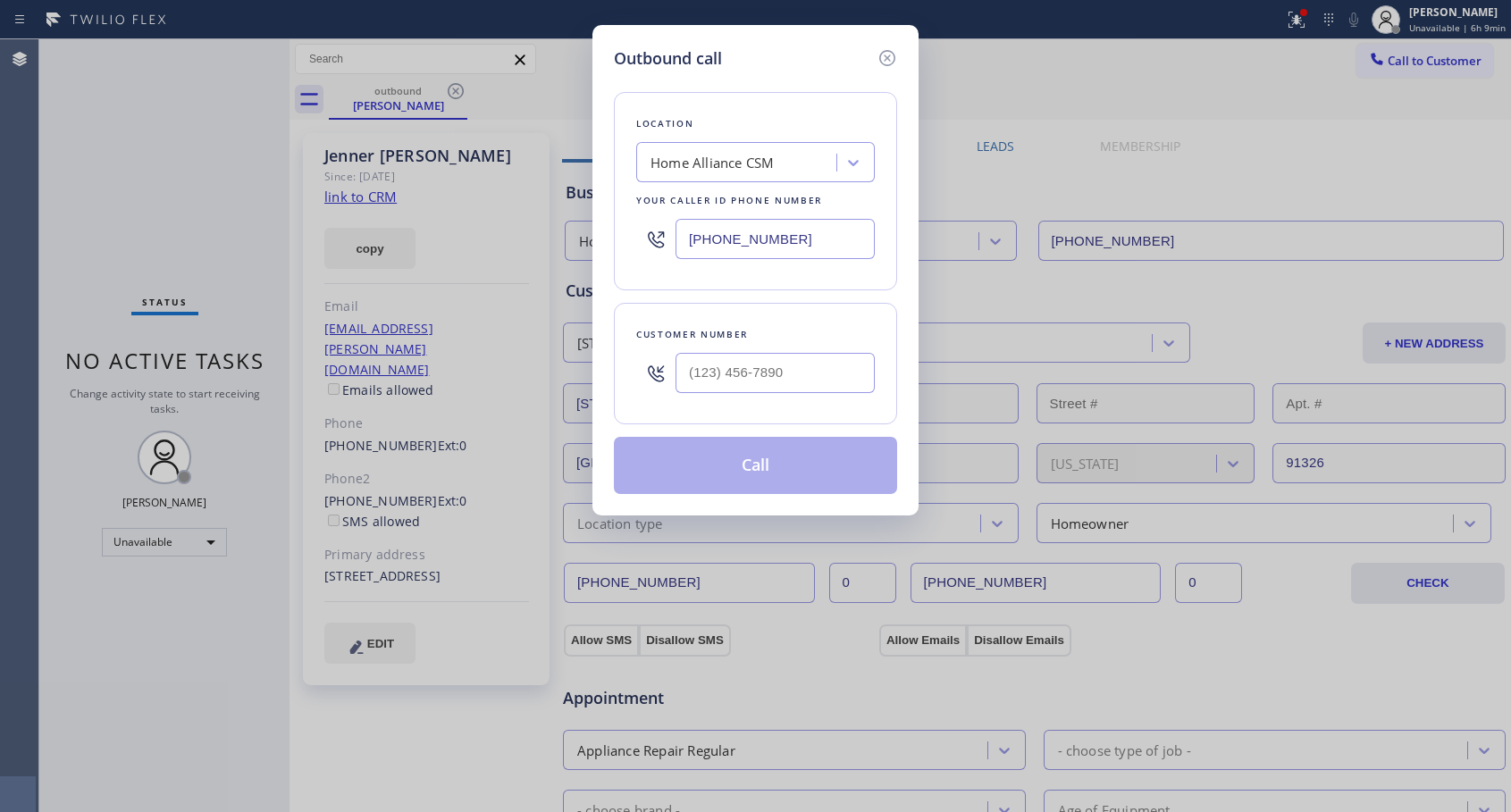
type input "[PHONE_NUMBER]"
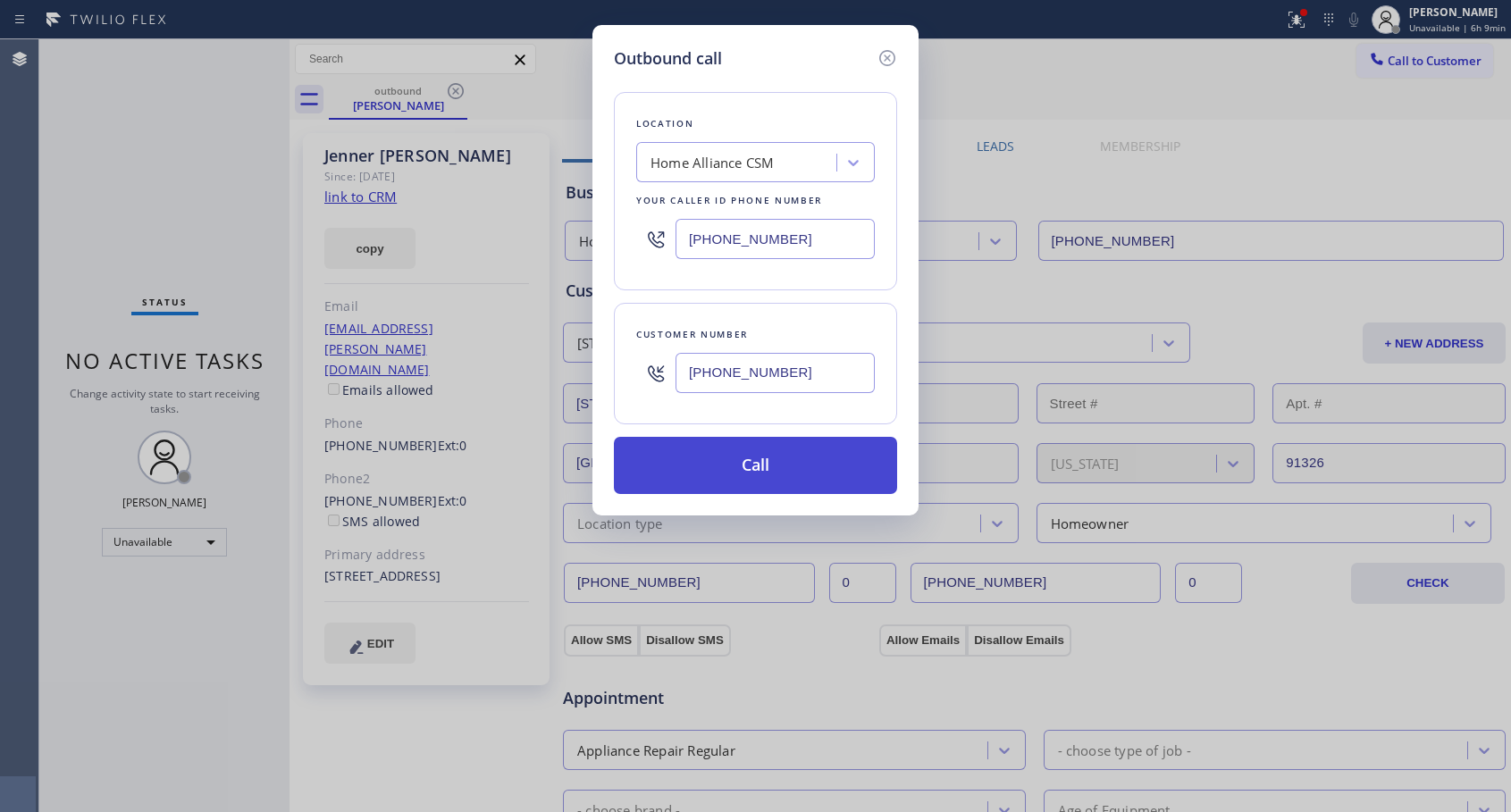
click at [746, 466] on button "Call" at bounding box center [756, 465] width 283 height 57
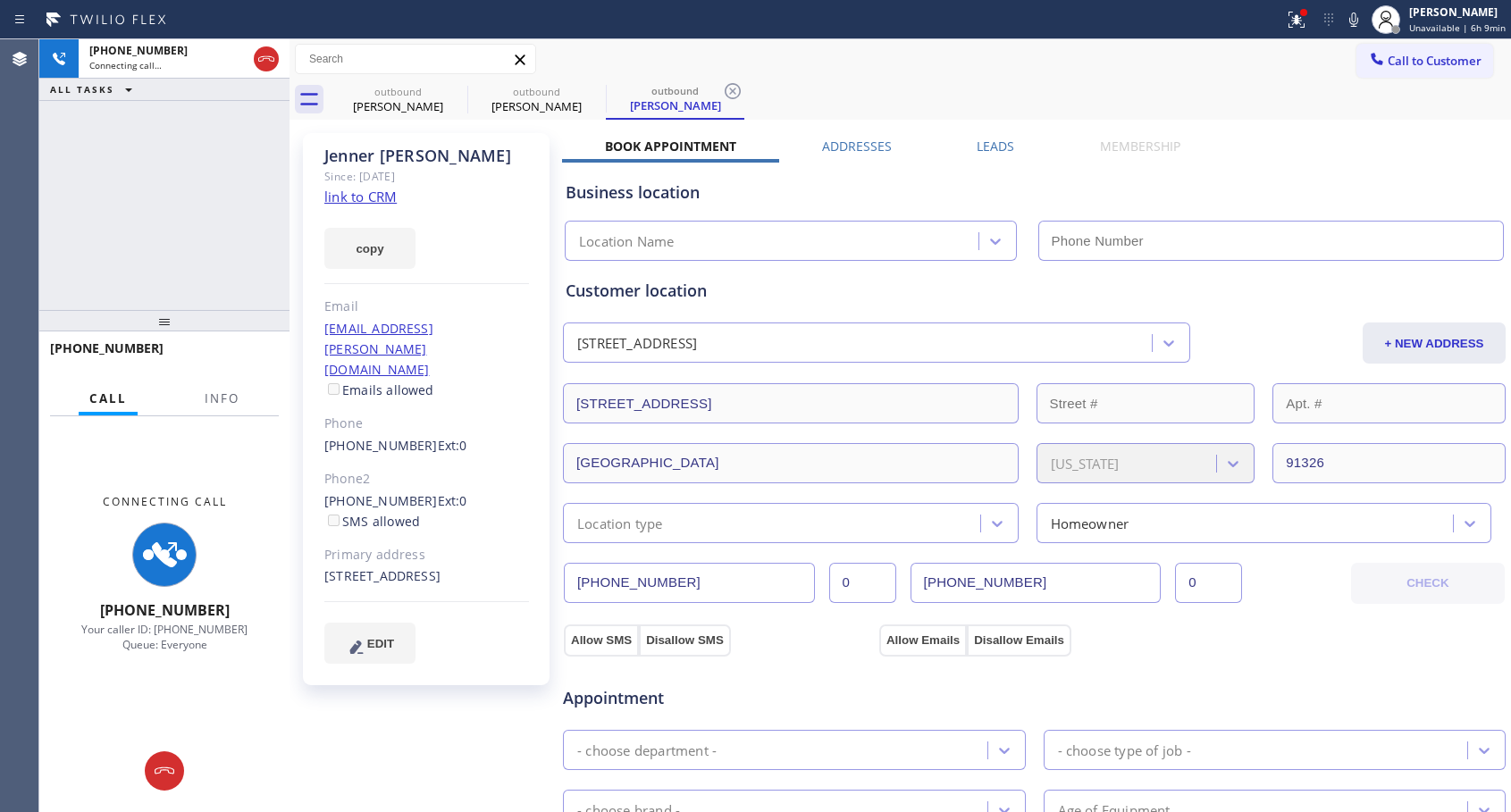
type input "[PHONE_NUMBER]"
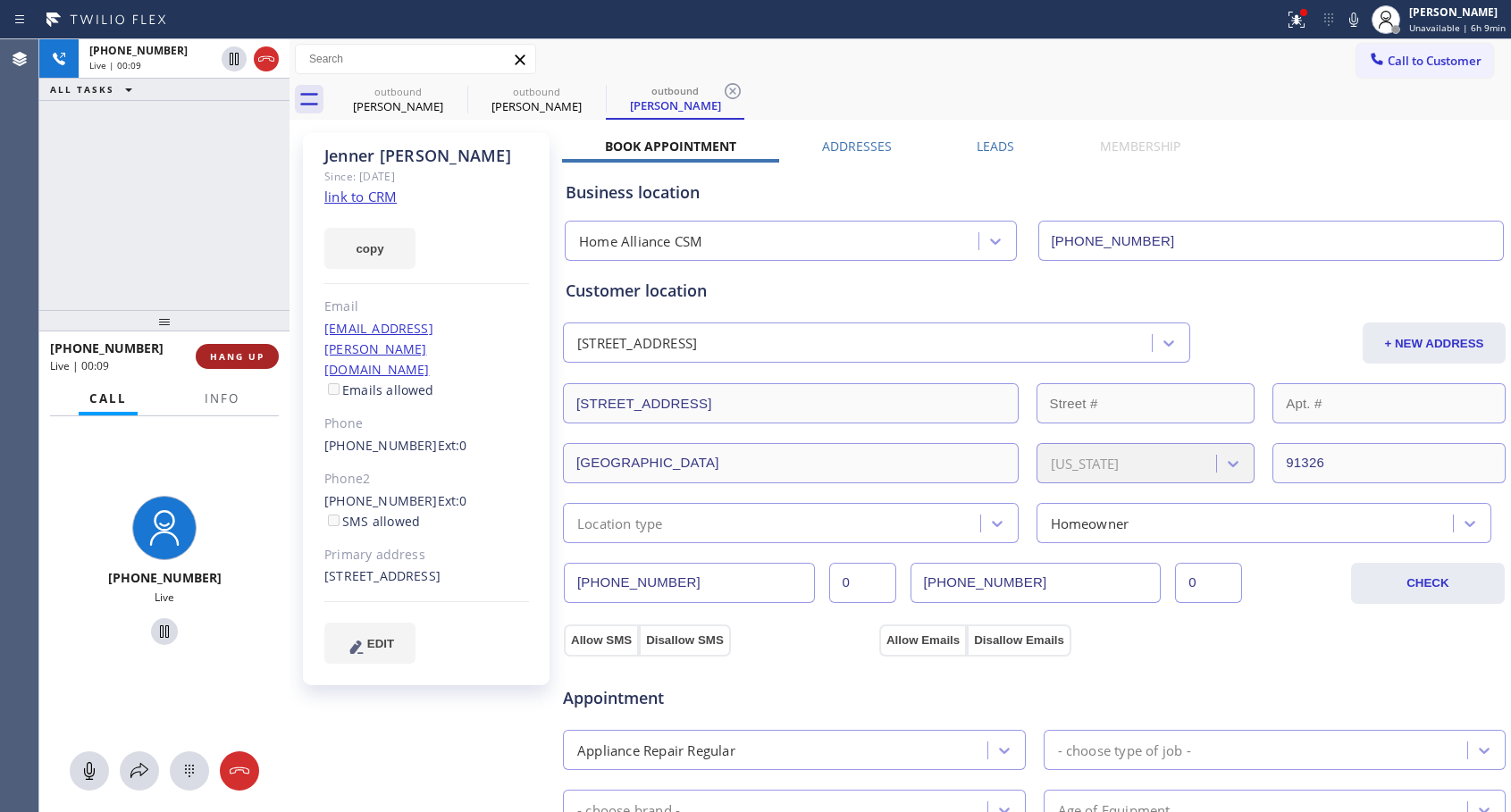
click at [248, 359] on span "HANG UP" at bounding box center [237, 356] width 55 height 13
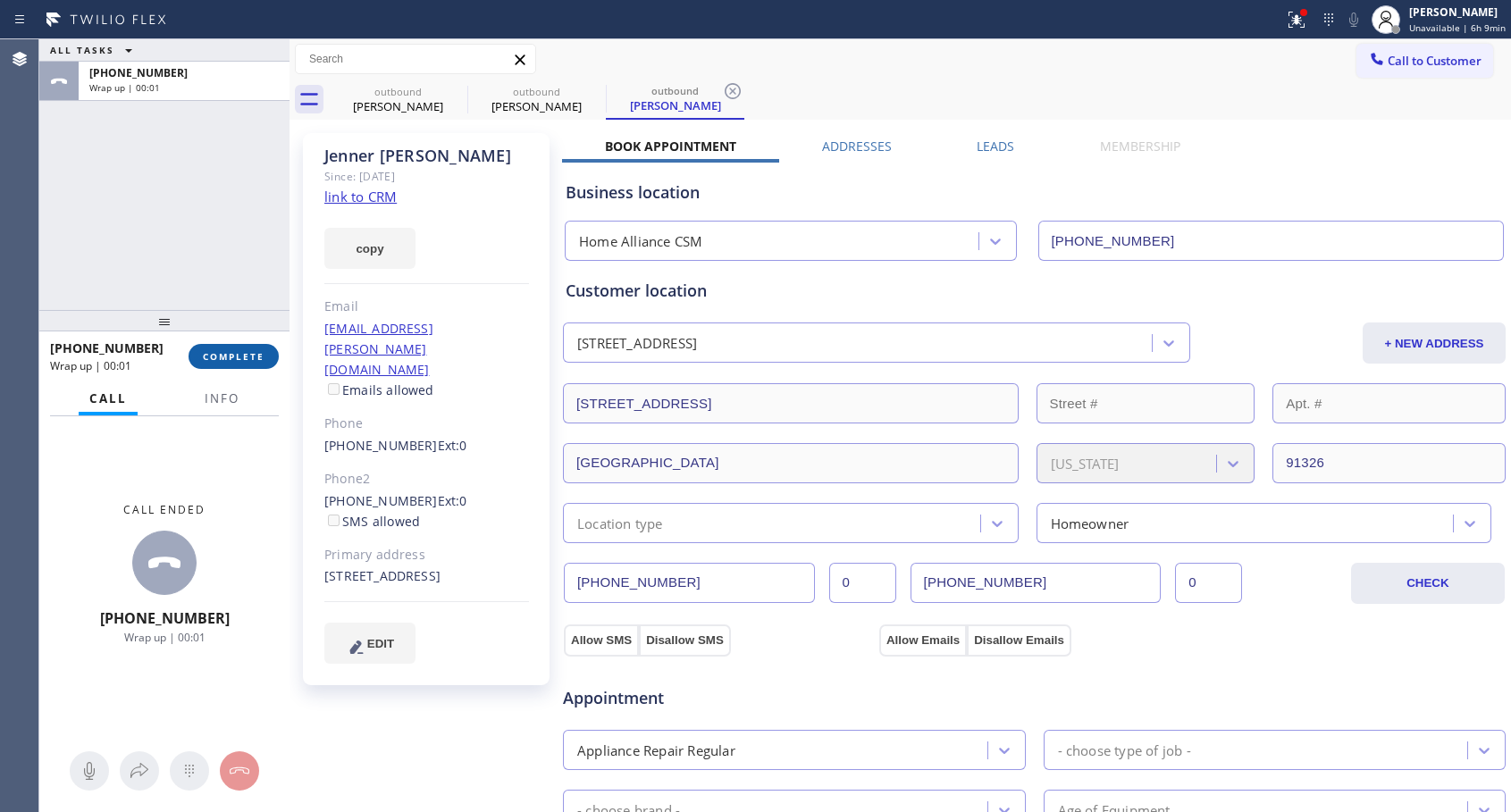
click at [248, 355] on span "COMPLETE" at bounding box center [234, 356] width 62 height 13
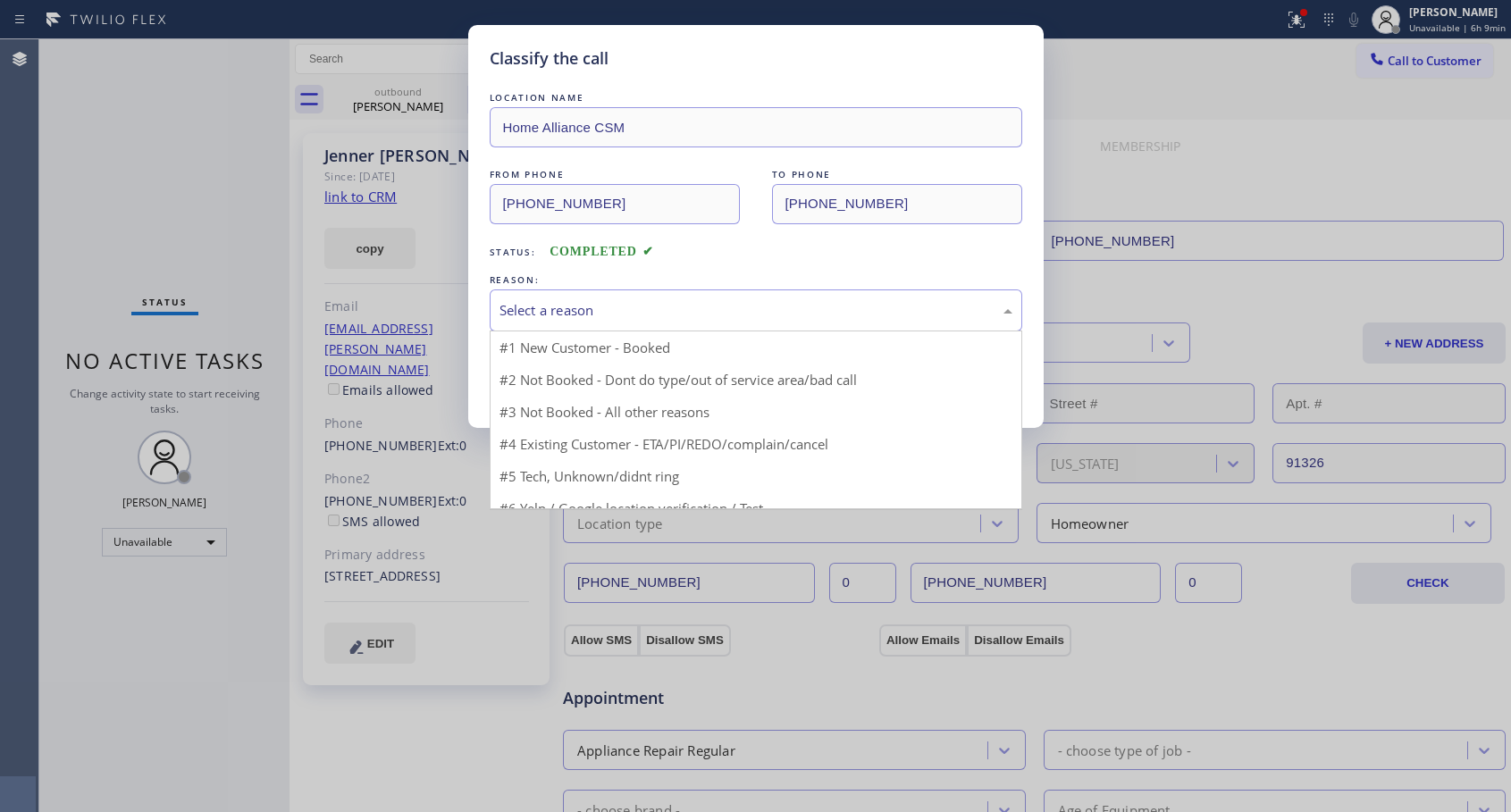
click at [722, 301] on div "Select a reason" at bounding box center [756, 310] width 513 height 21
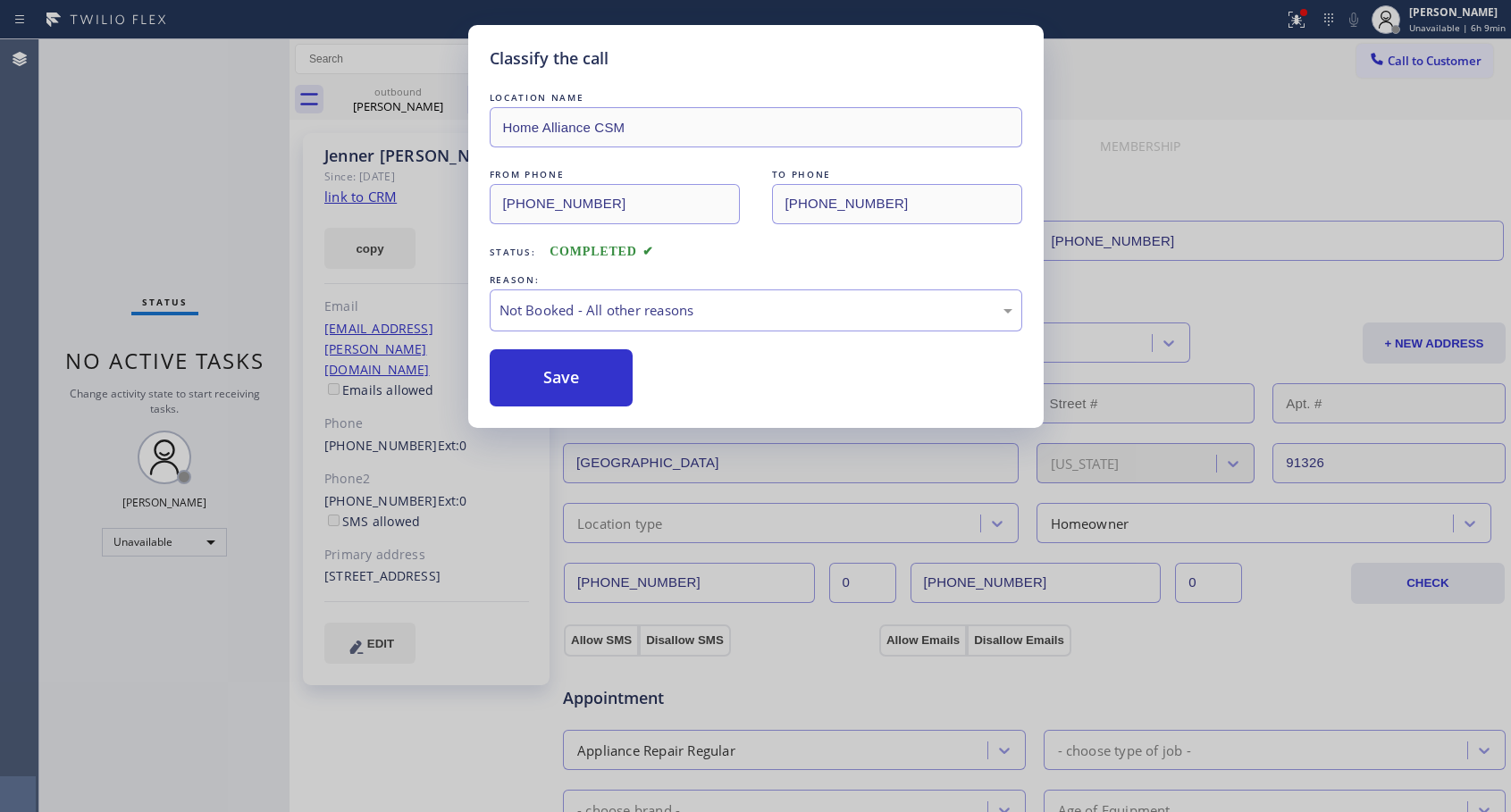
click at [531, 379] on button "Save" at bounding box center [561, 377] width 143 height 57
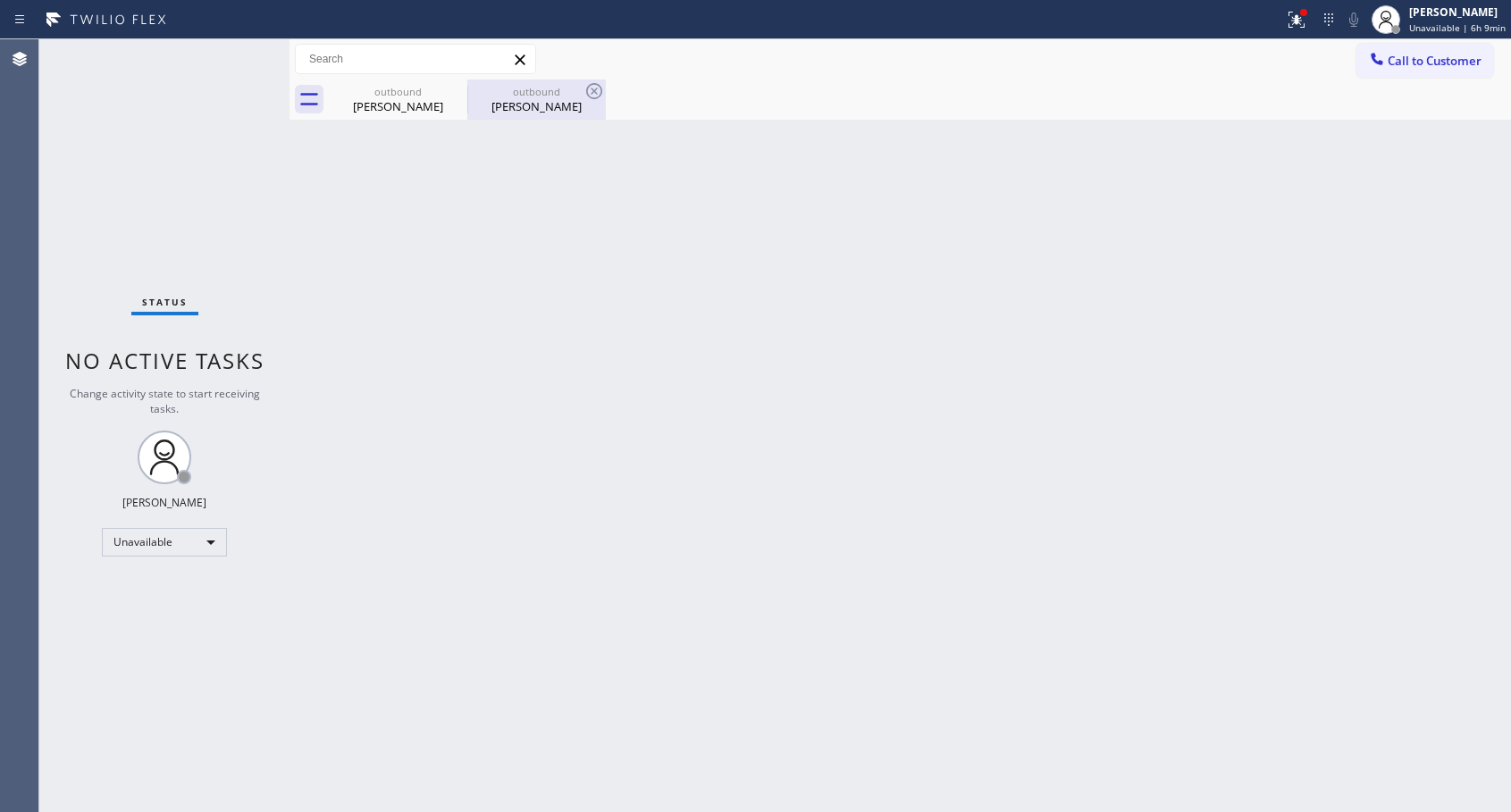
click at [529, 92] on div "outbound" at bounding box center [537, 91] width 135 height 13
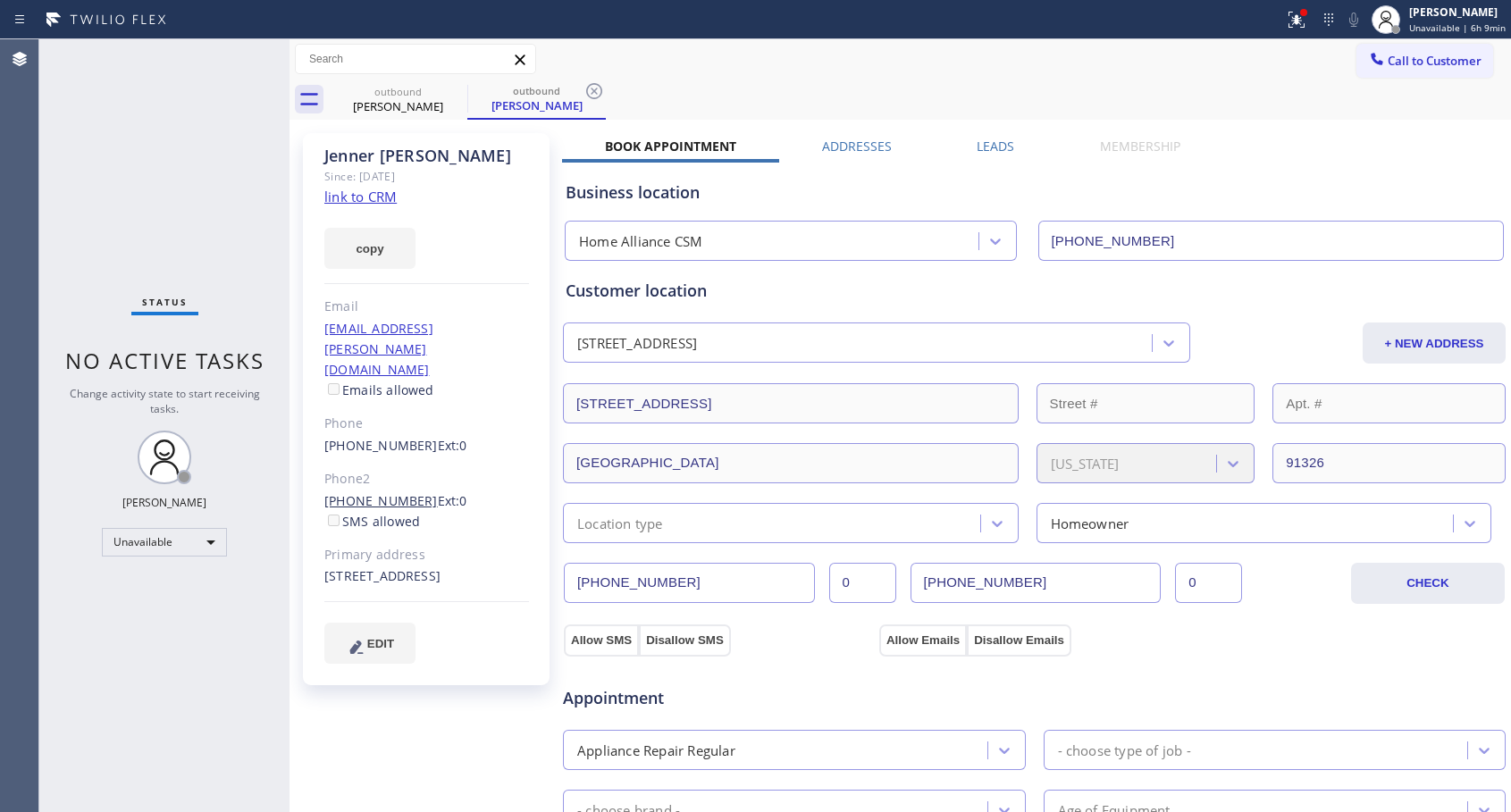
click at [368, 492] on link "[PHONE_NUMBER]" at bounding box center [381, 500] width 113 height 17
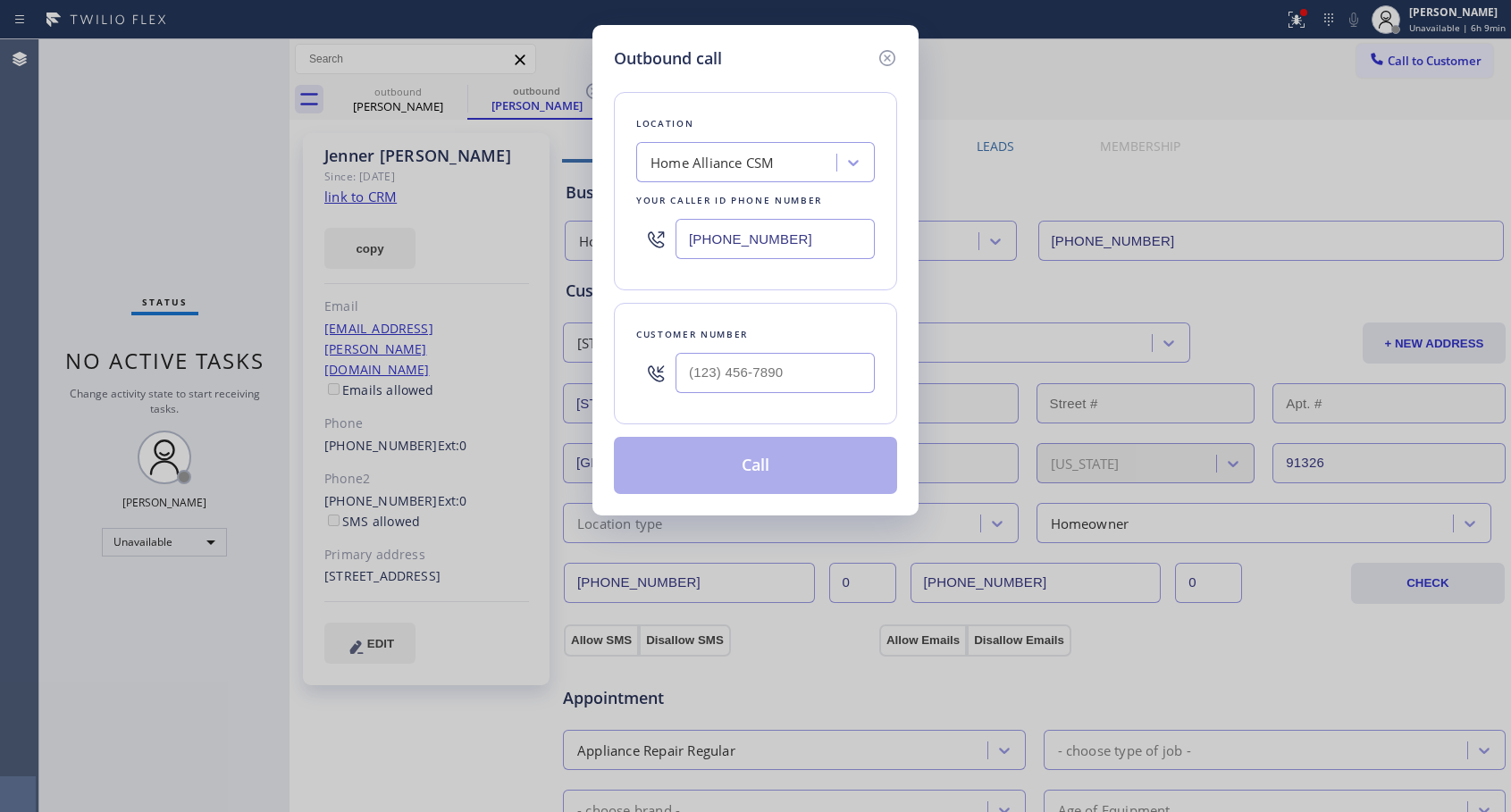
type input "[PHONE_NUMBER]"
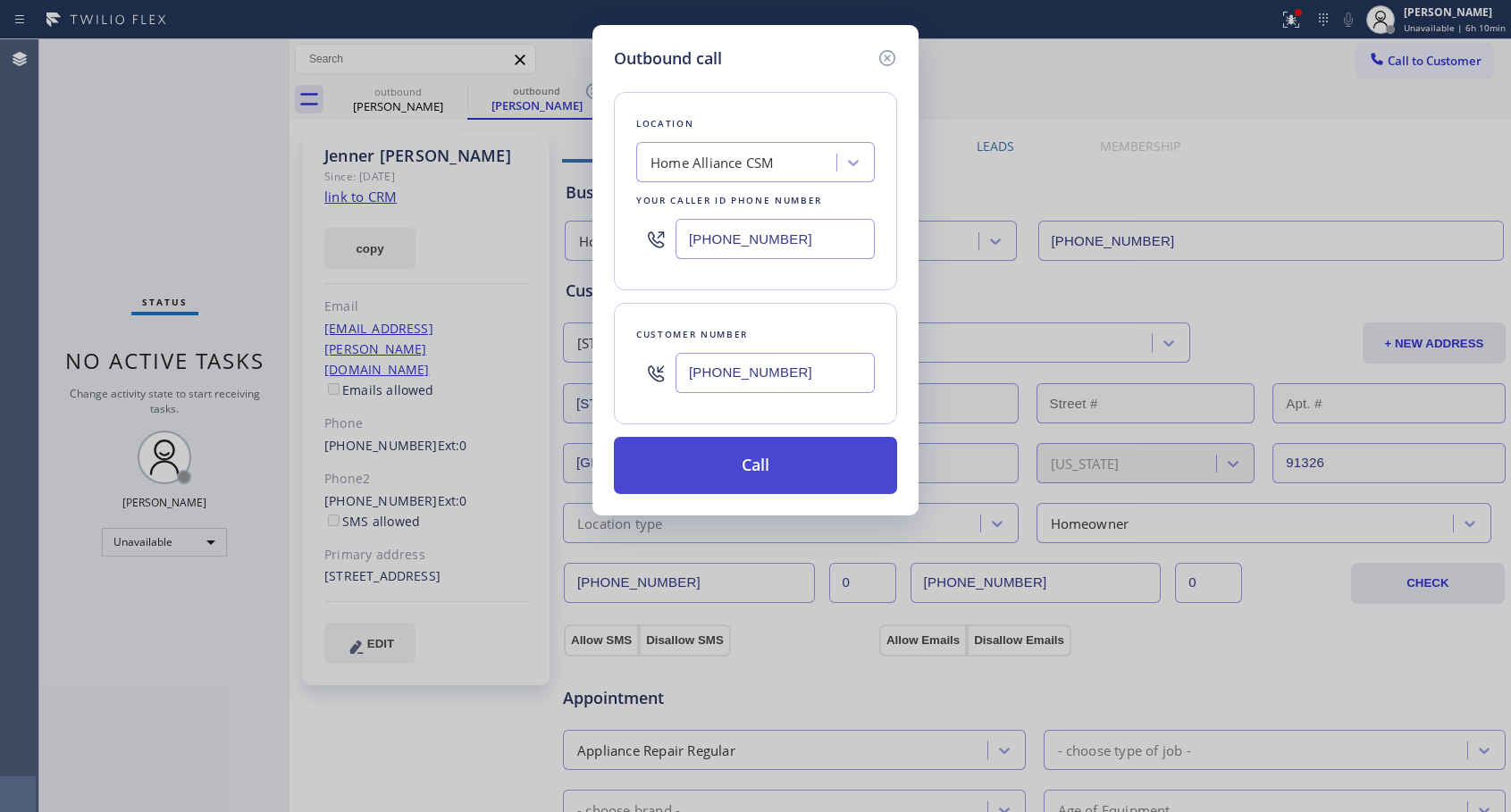
click at [770, 467] on button "Call" at bounding box center [756, 465] width 283 height 57
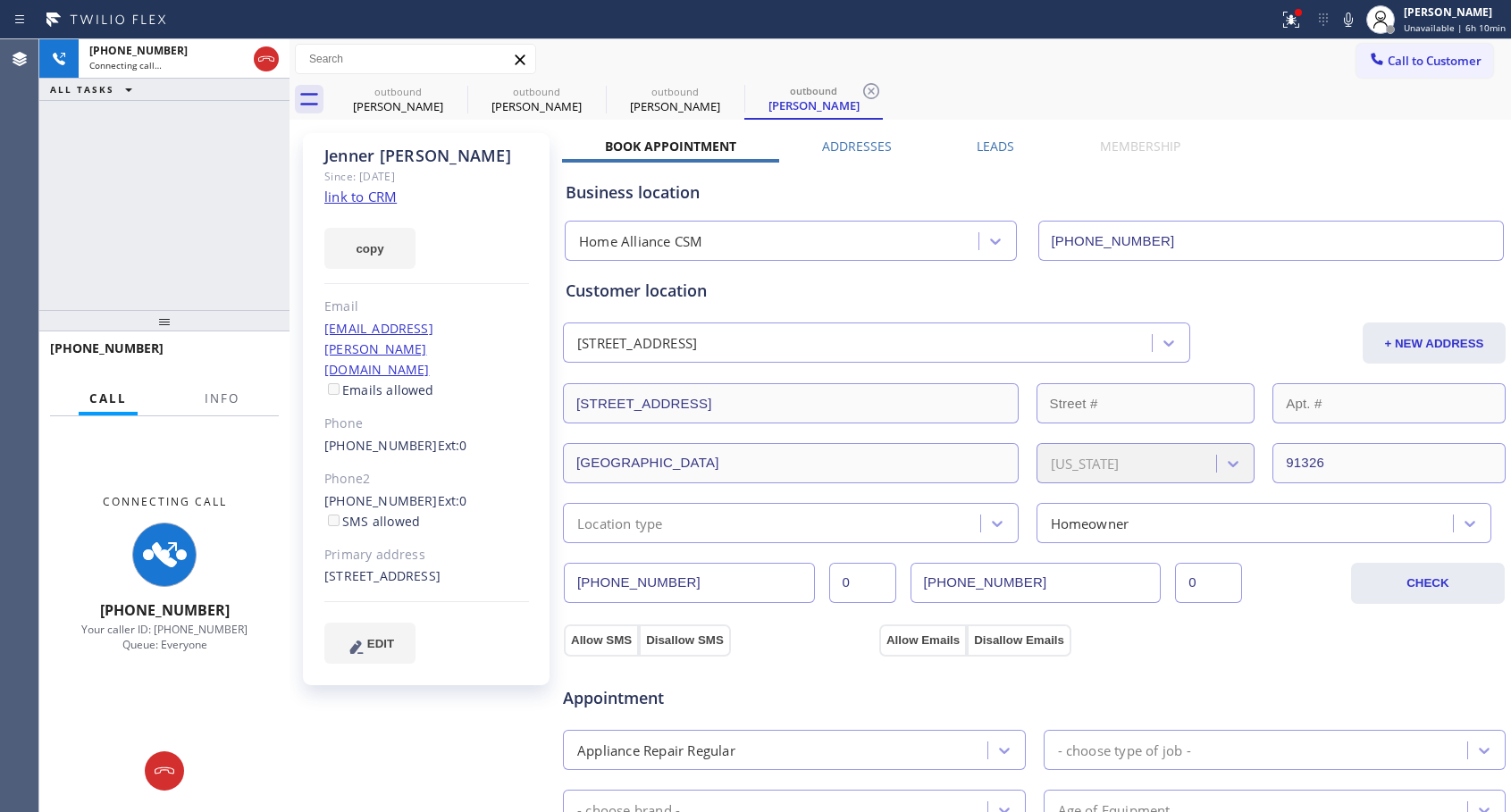
type input "[PHONE_NUMBER]"
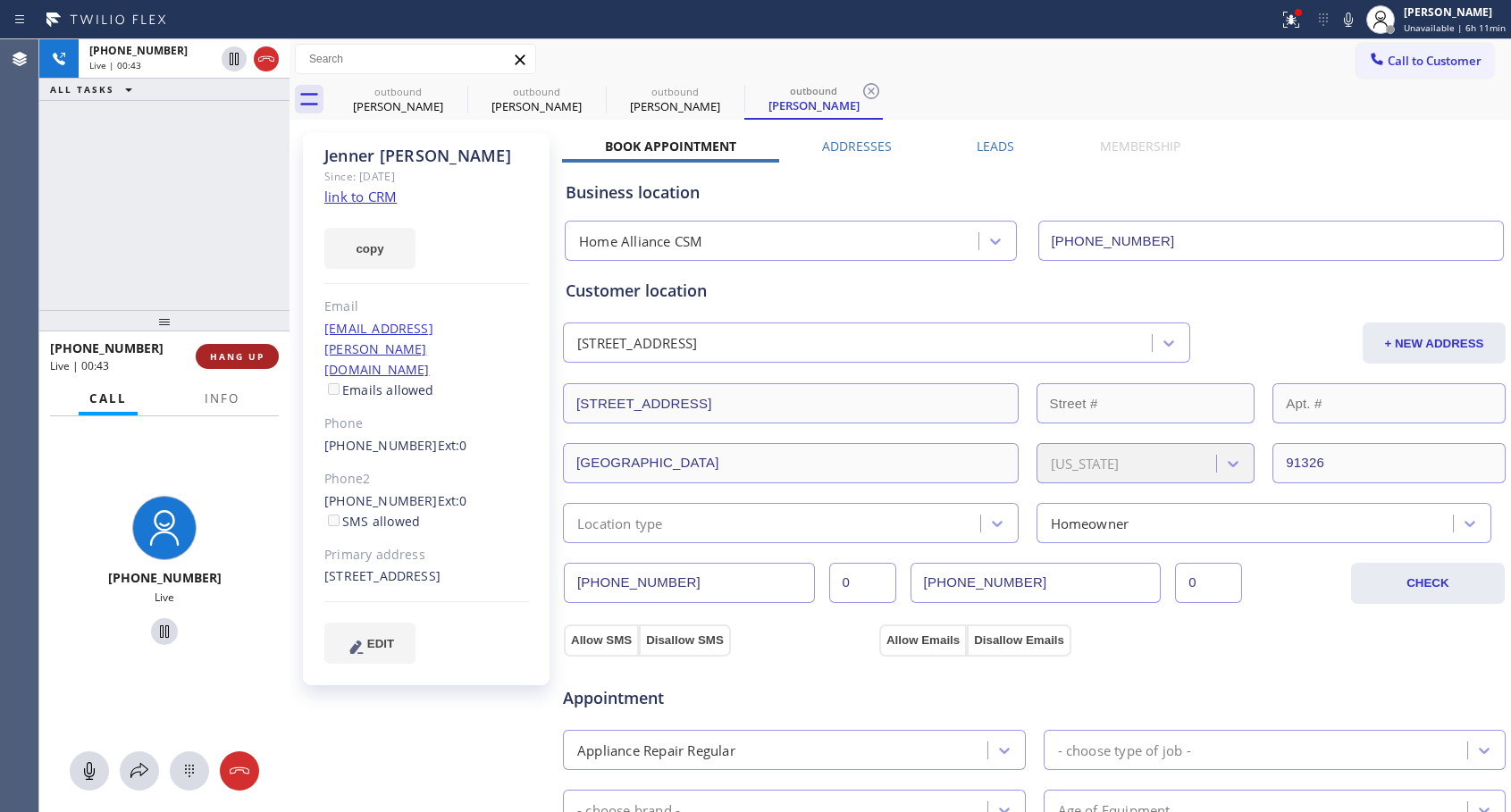
click at [257, 352] on span "HANG UP" at bounding box center [237, 356] width 55 height 13
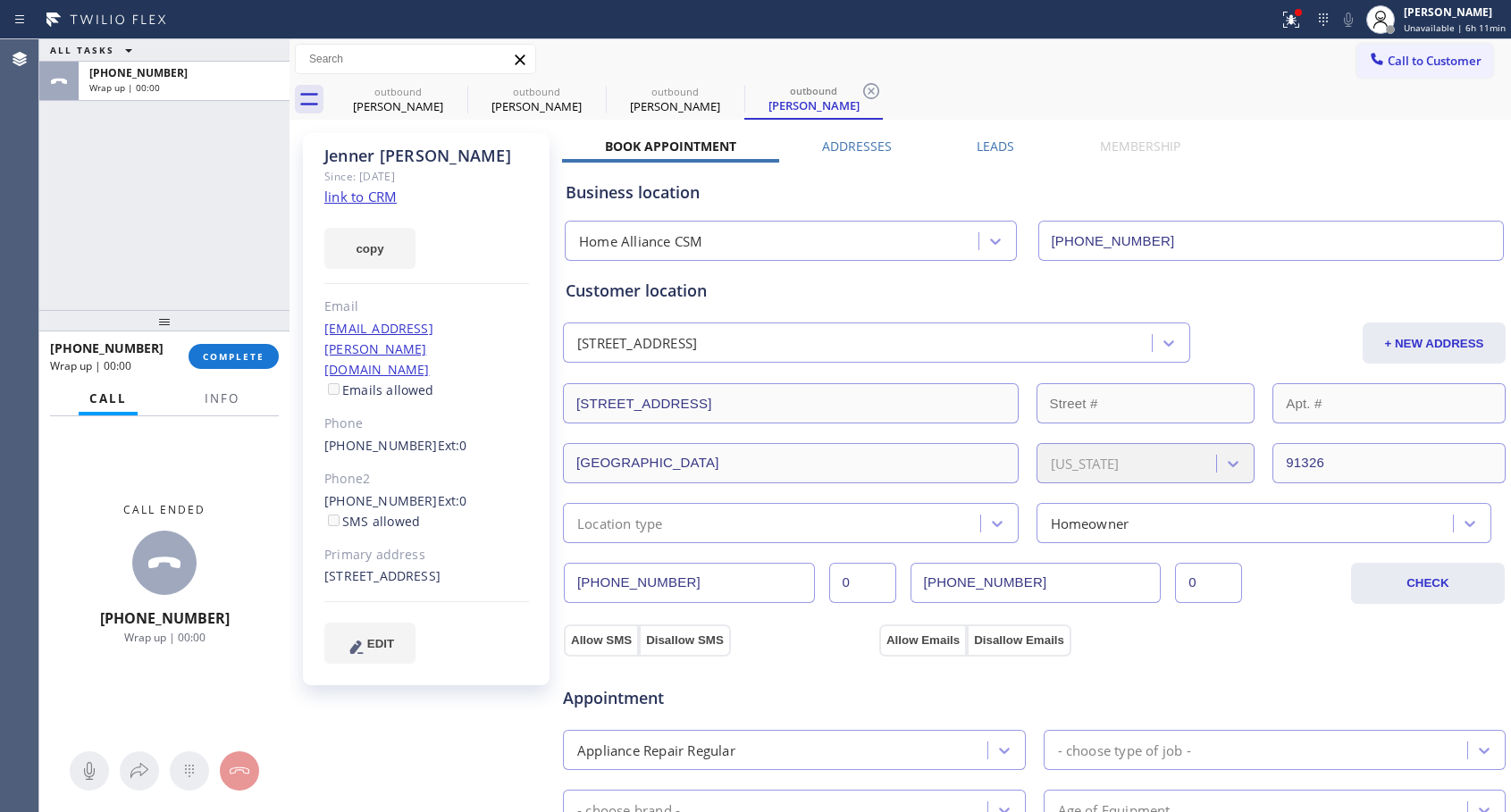
click at [256, 341] on div "[PHONE_NUMBER] Wrap up | 00:00 COMPLETE" at bounding box center [164, 356] width 229 height 47
click at [257, 342] on div "[PHONE_NUMBER] Wrap up | 00:01 COMPLETE" at bounding box center [164, 356] width 229 height 47
click at [259, 350] on span "COMPLETE" at bounding box center [234, 356] width 62 height 13
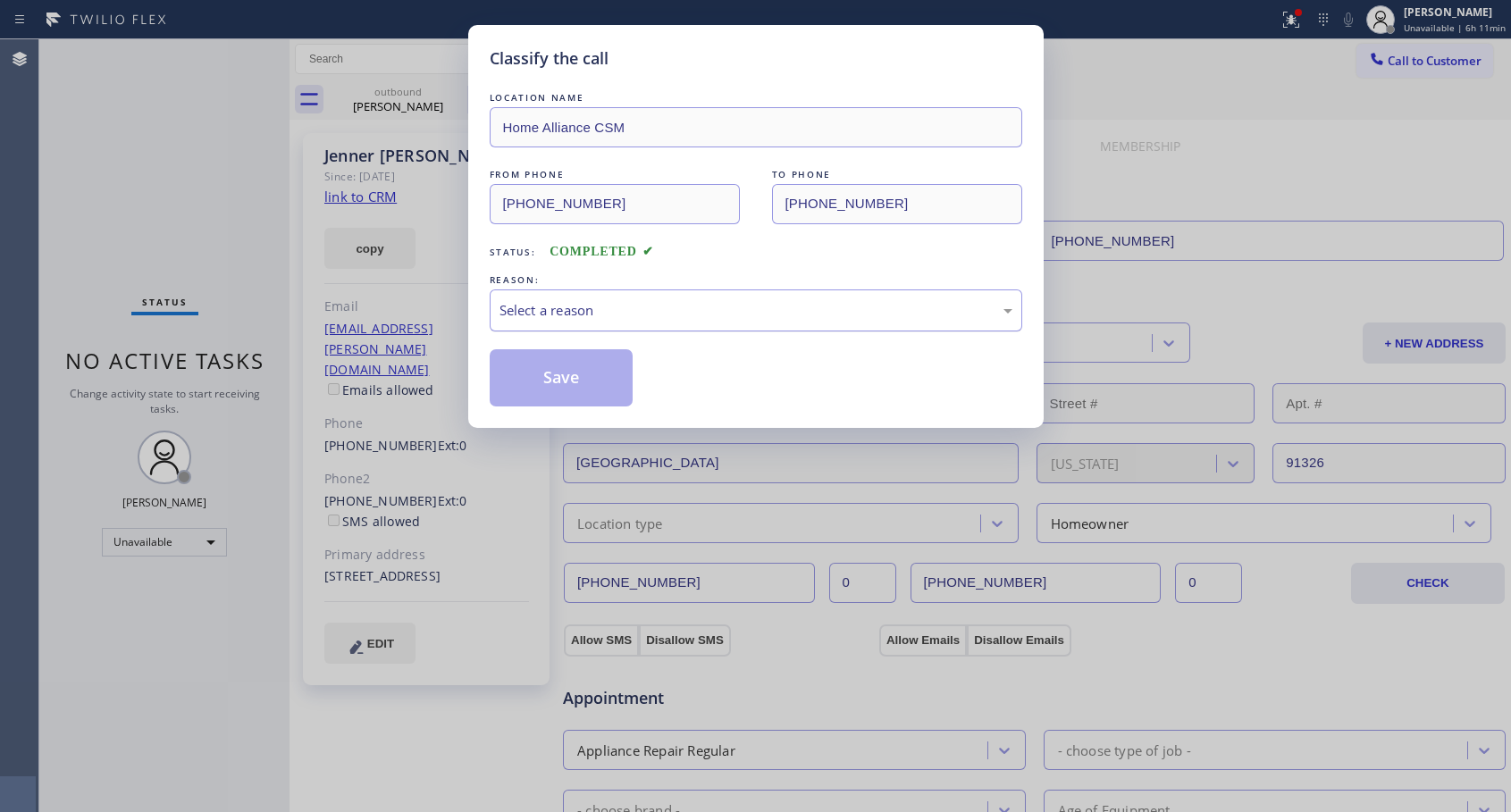
click at [614, 316] on div "Select a reason" at bounding box center [756, 310] width 513 height 21
click at [563, 379] on button "Save" at bounding box center [561, 377] width 143 height 57
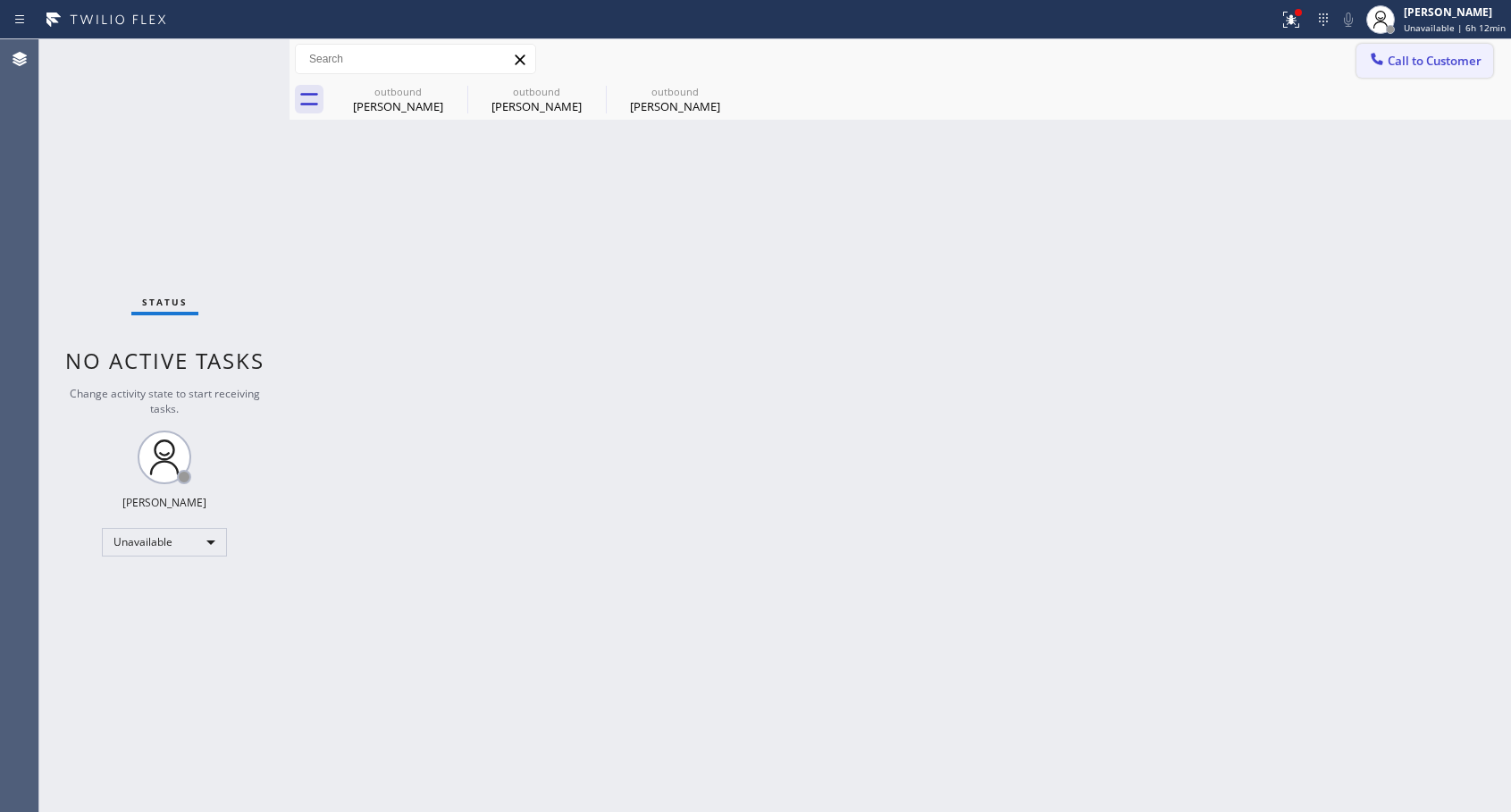
click at [1402, 57] on span "Call to Customer" at bounding box center [1434, 61] width 94 height 16
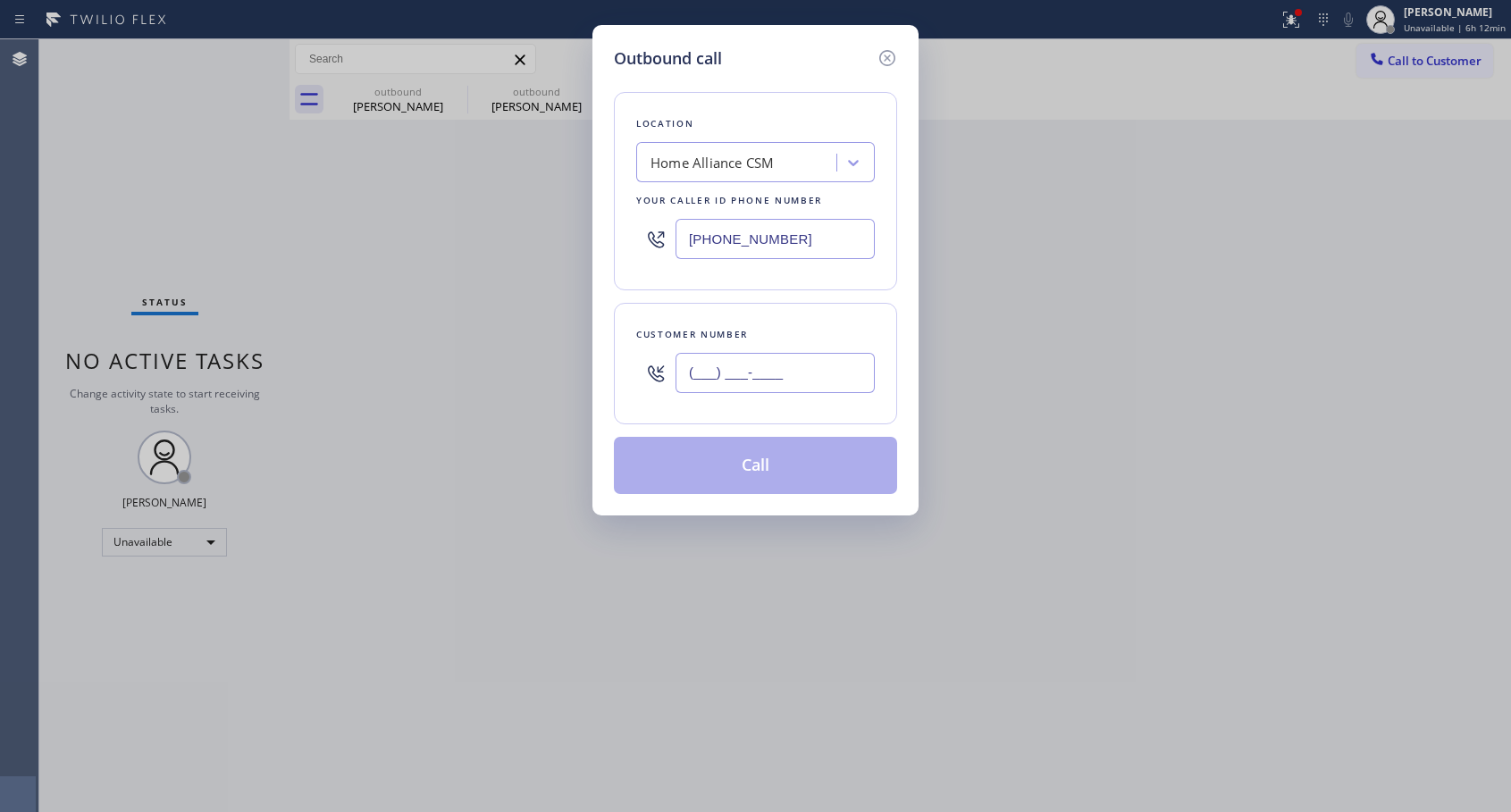
click at [797, 382] on input "(___) ___-____" at bounding box center [774, 372] width 199 height 40
paste input "714) 812-6879"
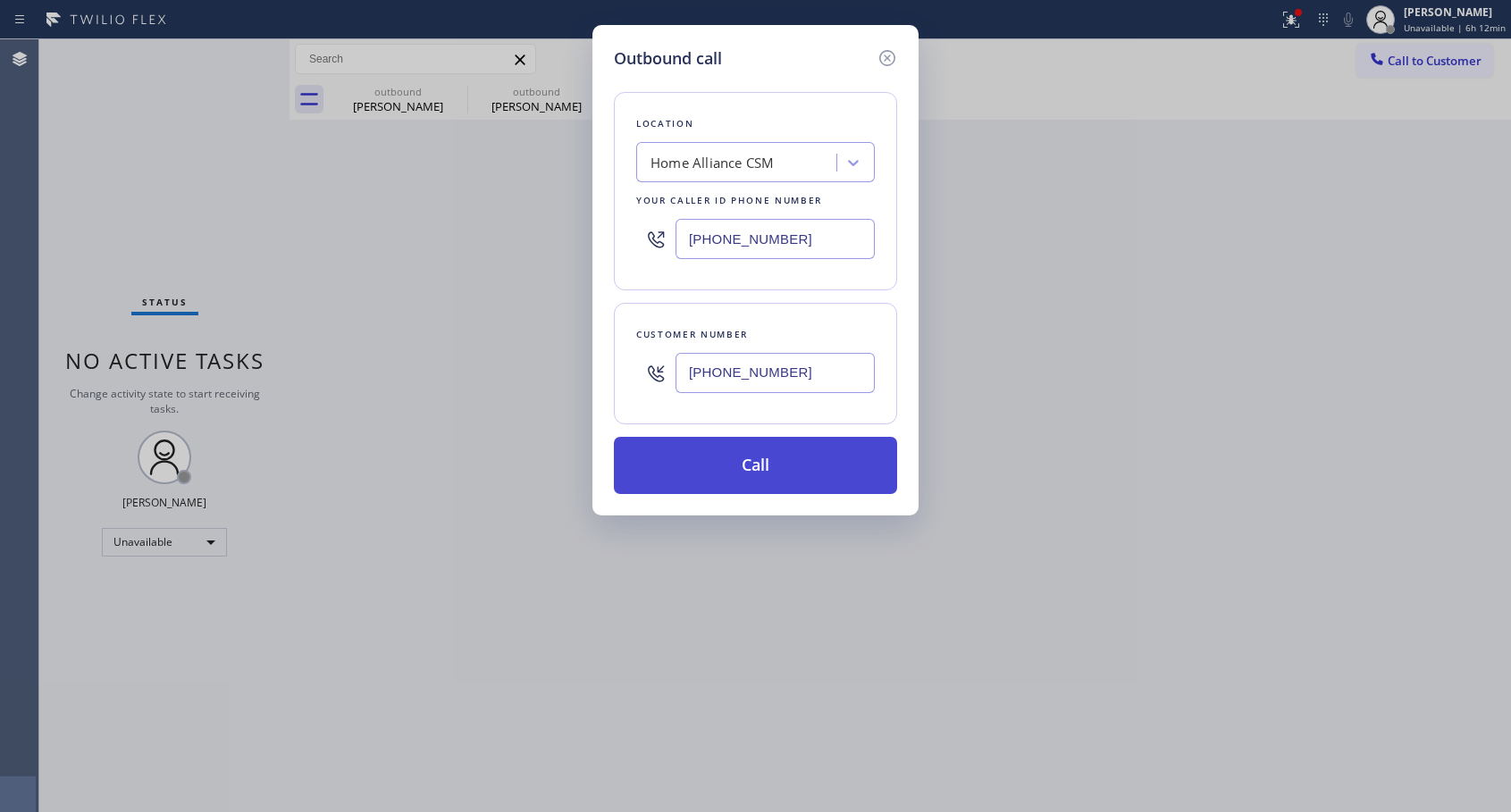
type input "[PHONE_NUMBER]"
click at [763, 466] on button "Call" at bounding box center [756, 465] width 283 height 57
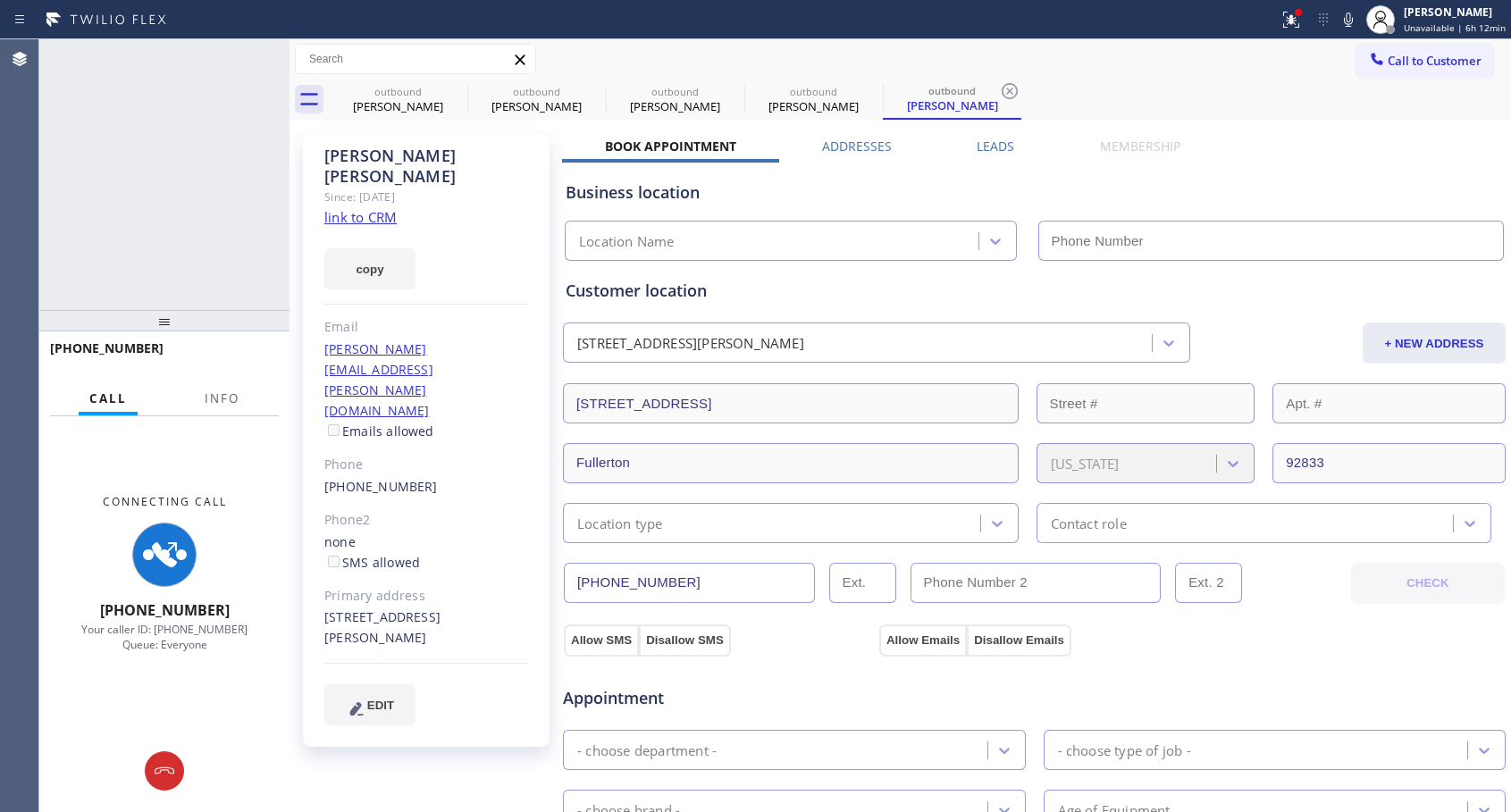
type input "[PHONE_NUMBER]"
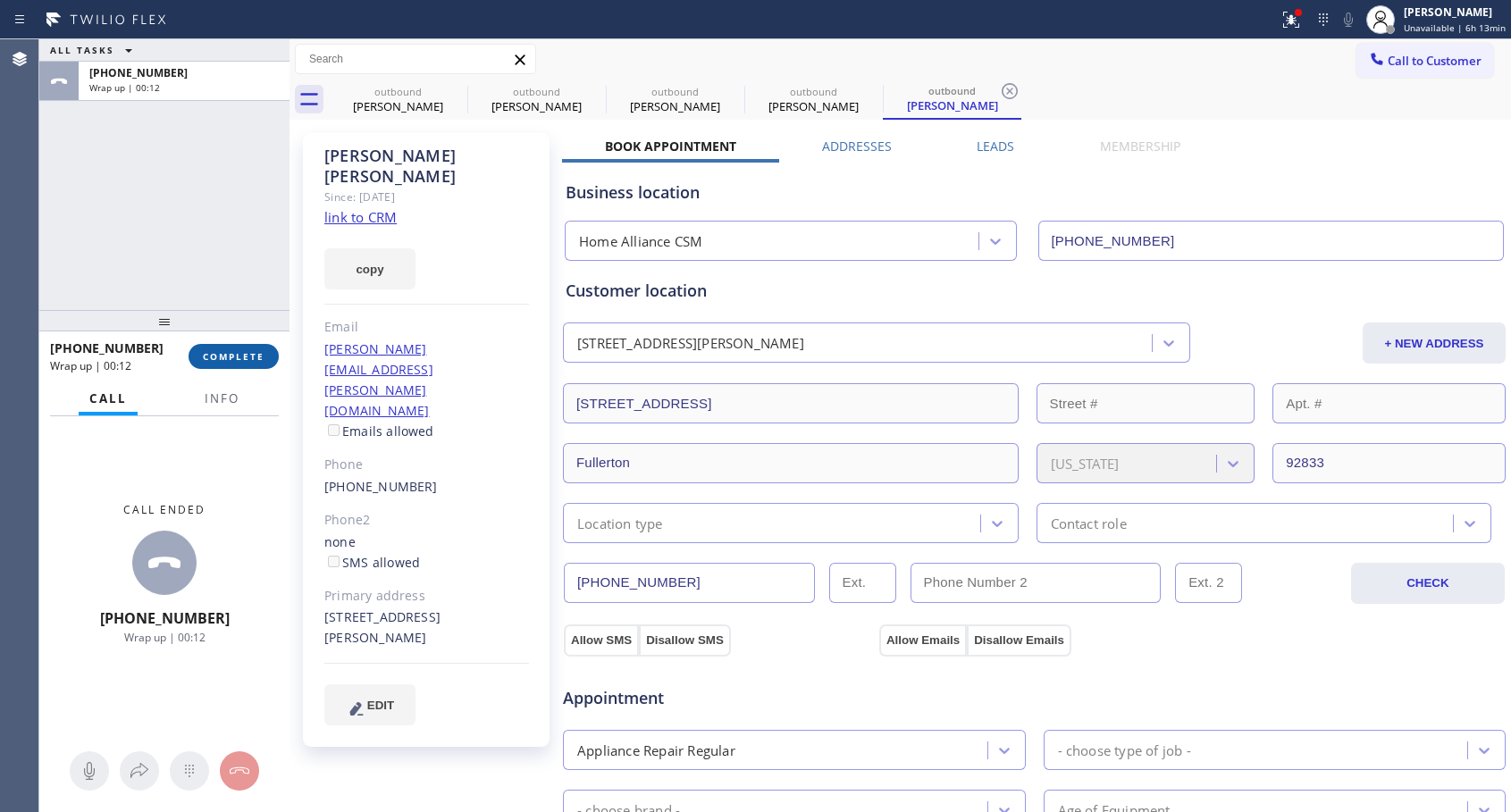
click at [247, 350] on span "COMPLETE" at bounding box center [234, 356] width 62 height 13
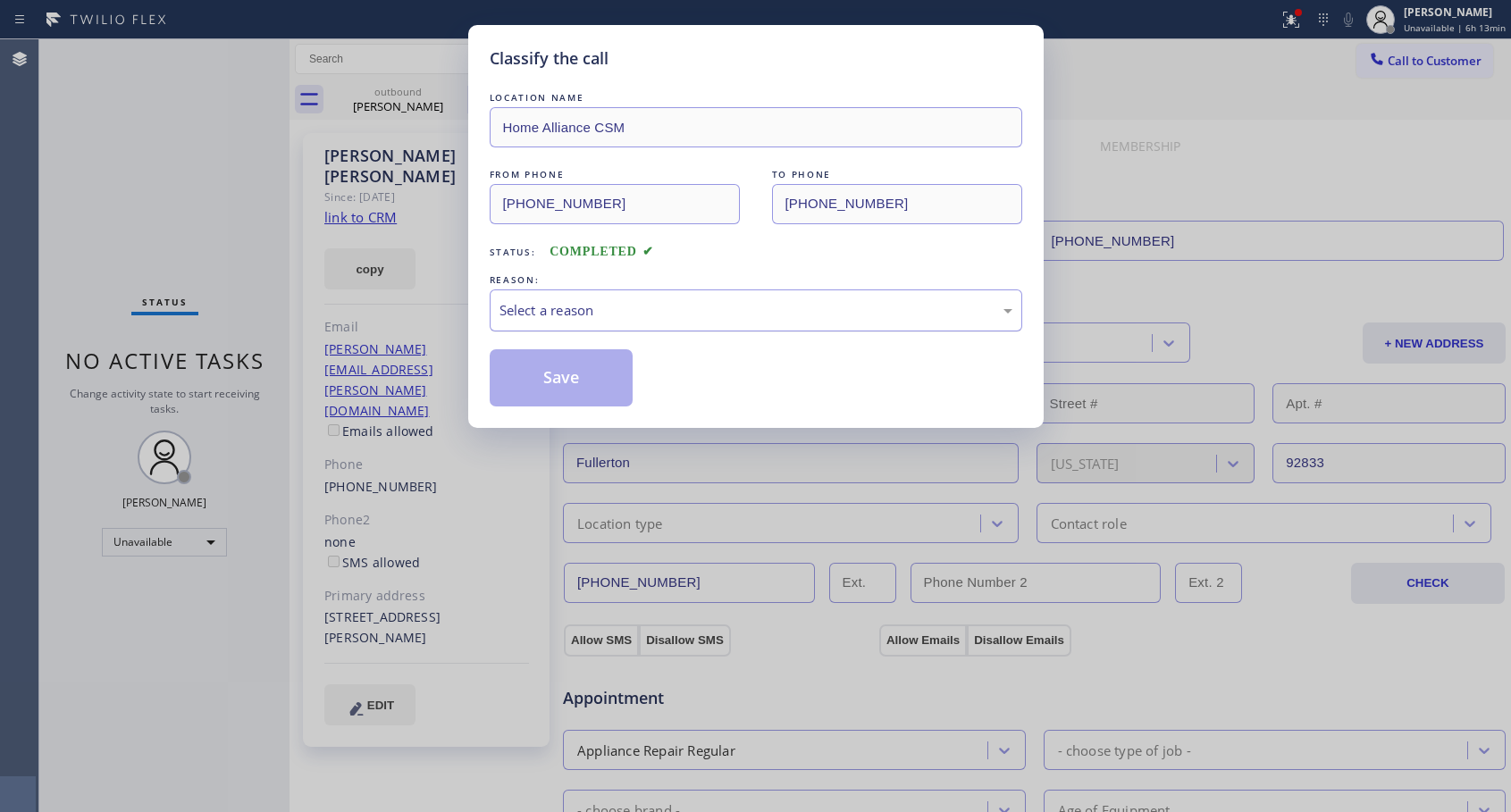
click at [641, 304] on div "Select a reason" at bounding box center [756, 310] width 513 height 21
click at [586, 368] on button "Save" at bounding box center [561, 377] width 143 height 57
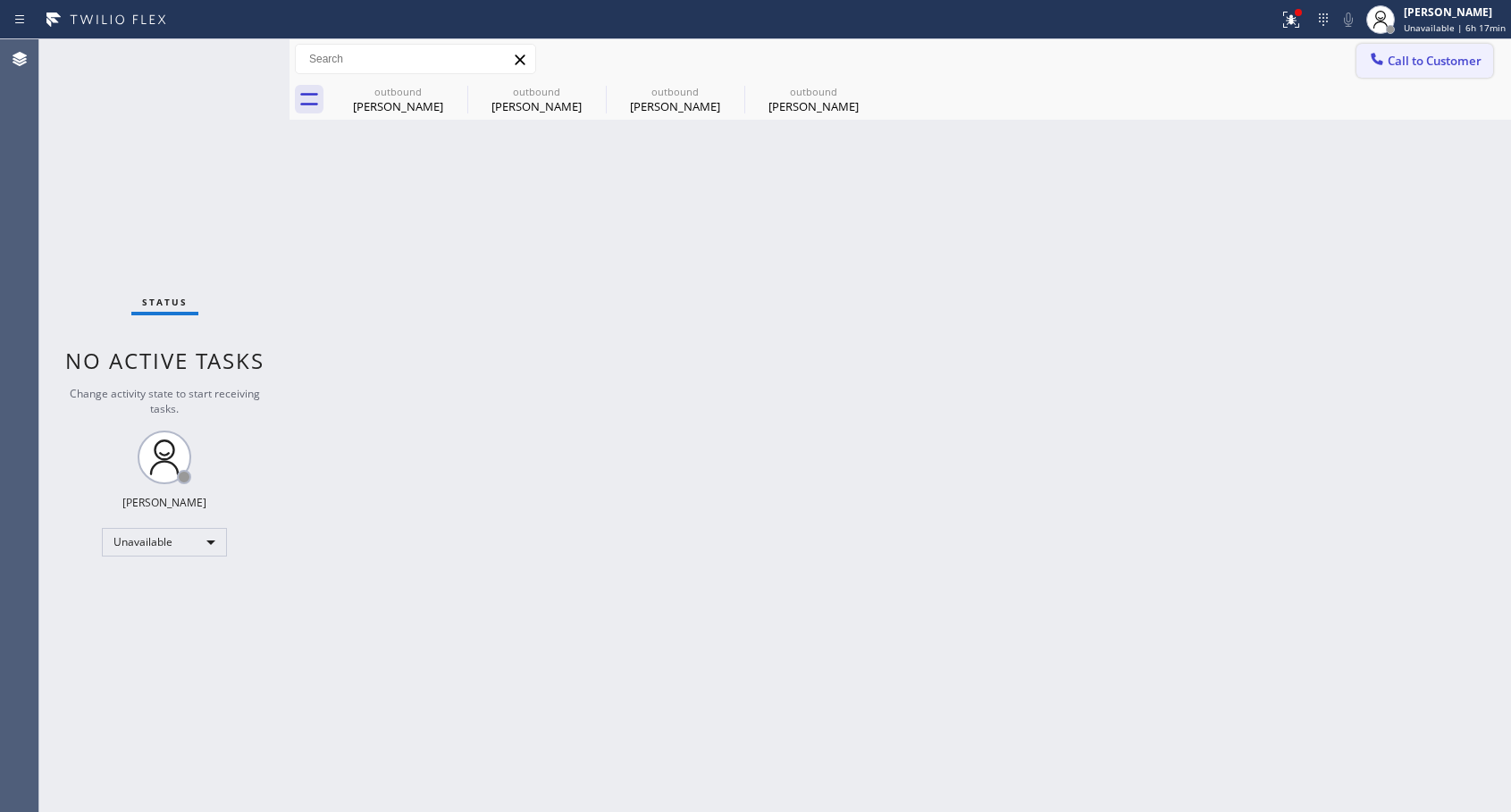
click at [1400, 58] on span "Call to Customer" at bounding box center [1434, 61] width 94 height 16
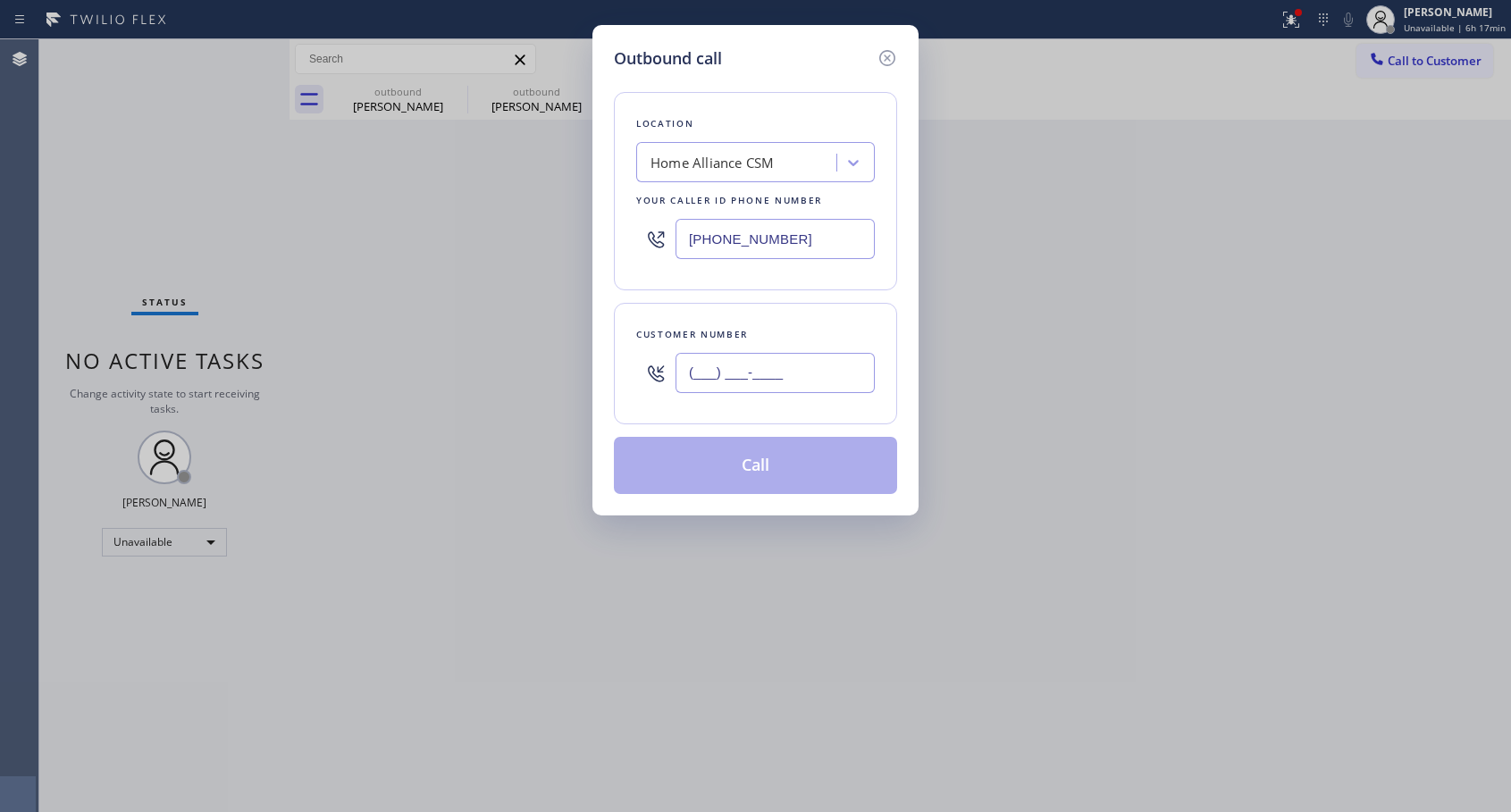
click at [733, 373] on input "(___) ___-____" at bounding box center [774, 372] width 199 height 40
paste input "503) 330-5108"
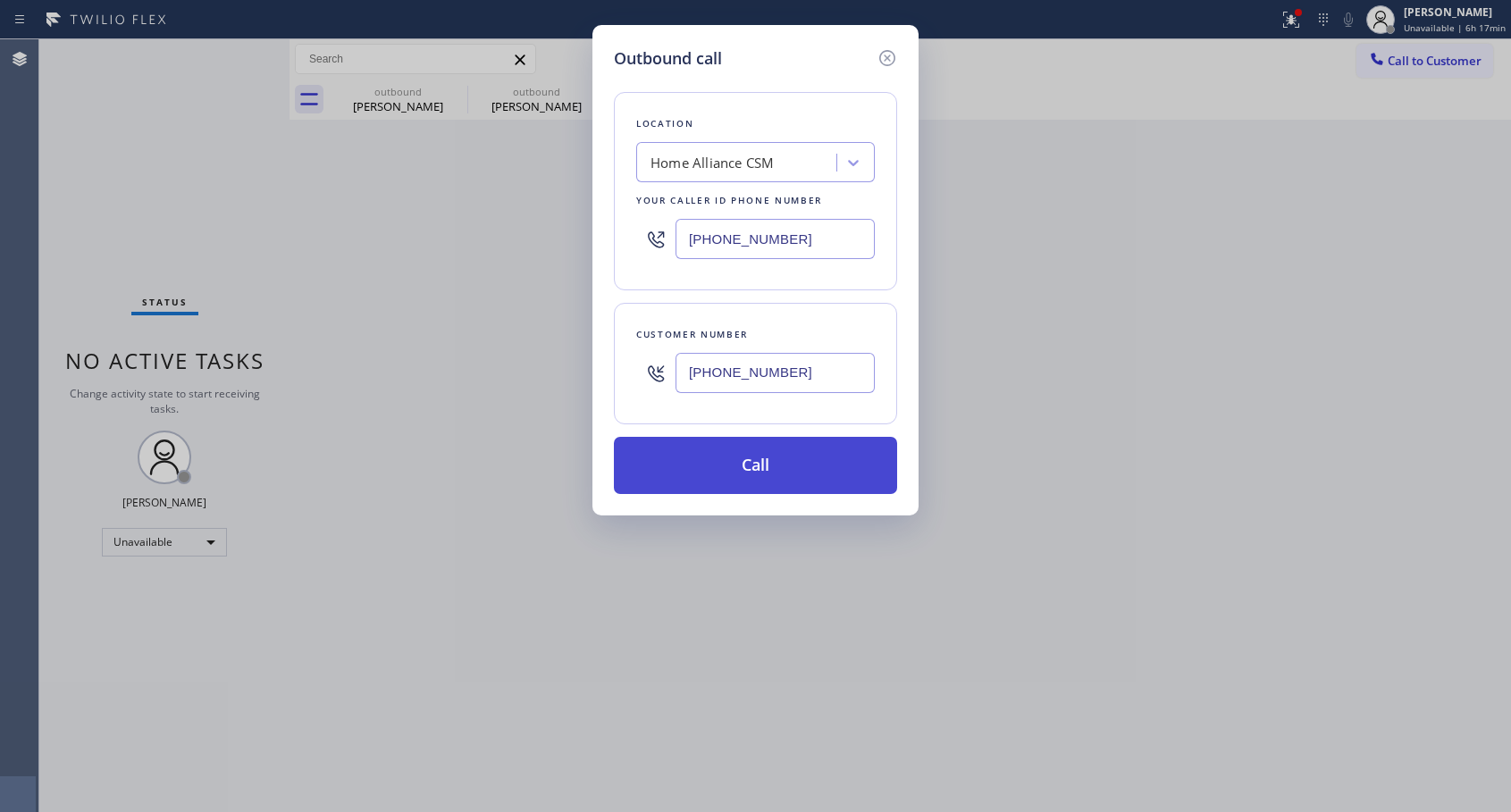
type input "[PHONE_NUMBER]"
click at [755, 468] on button "Call" at bounding box center [756, 465] width 283 height 57
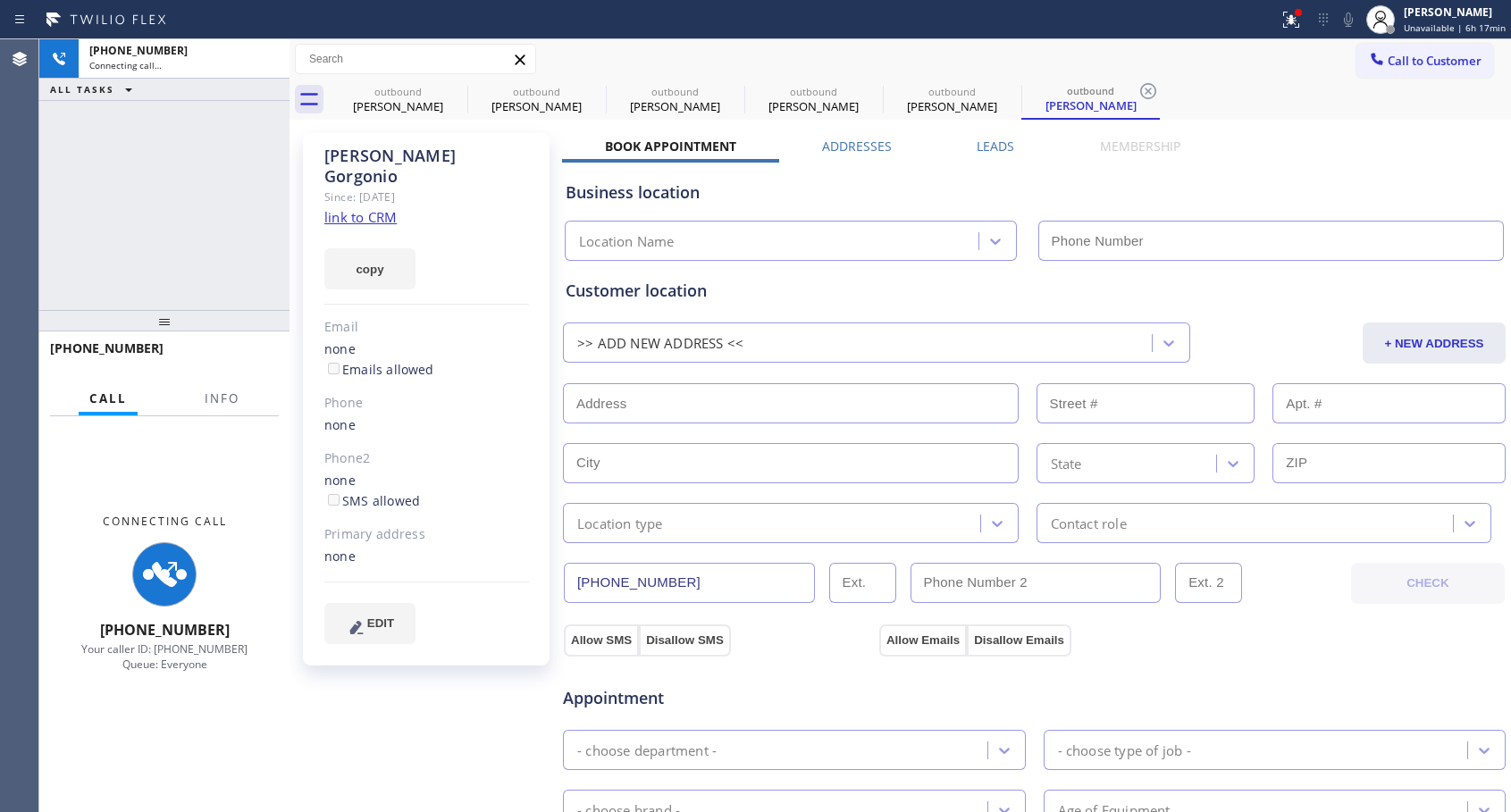
type input "[PHONE_NUMBER]"
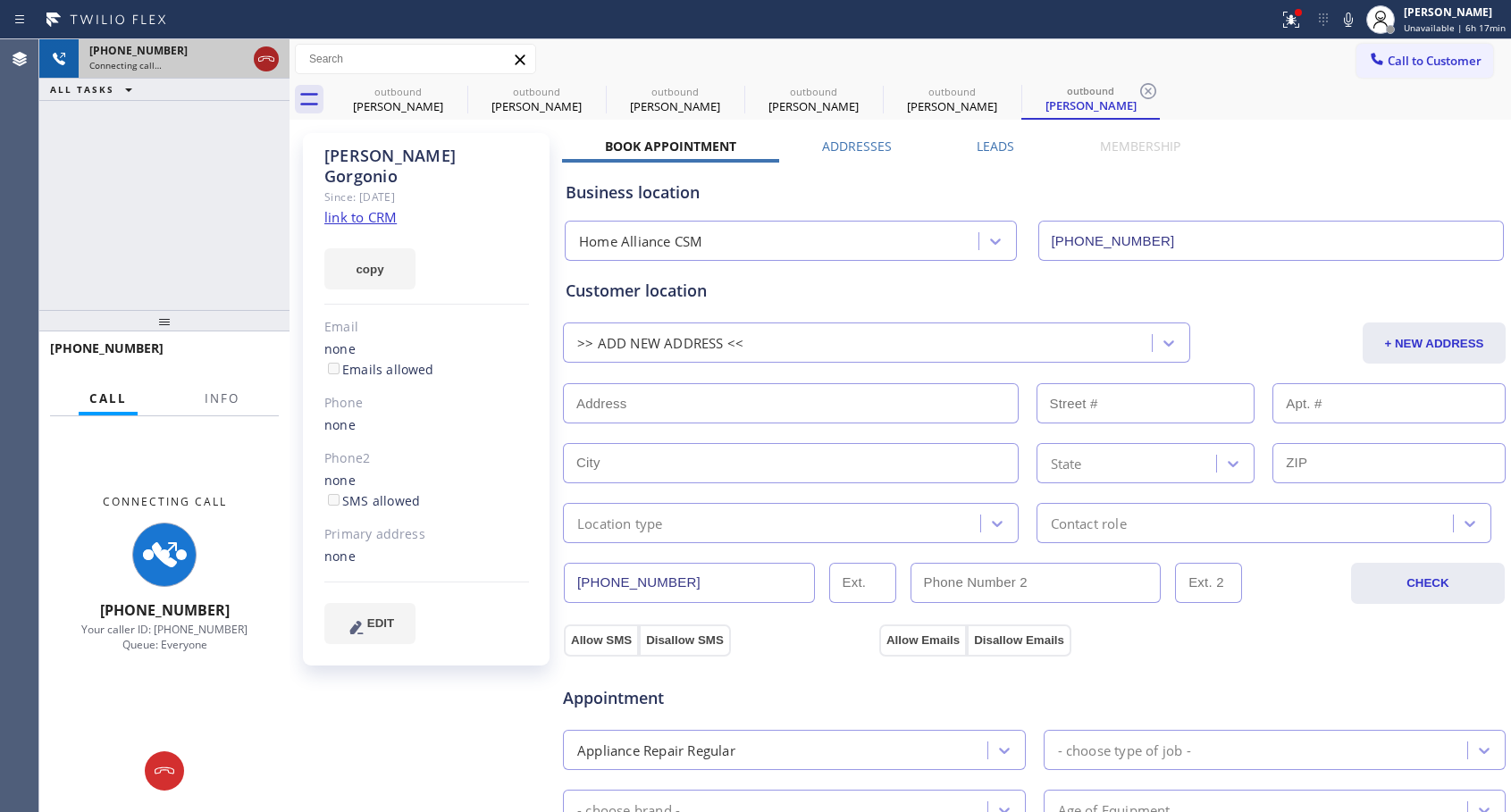
click at [274, 67] on icon at bounding box center [267, 59] width 22 height 22
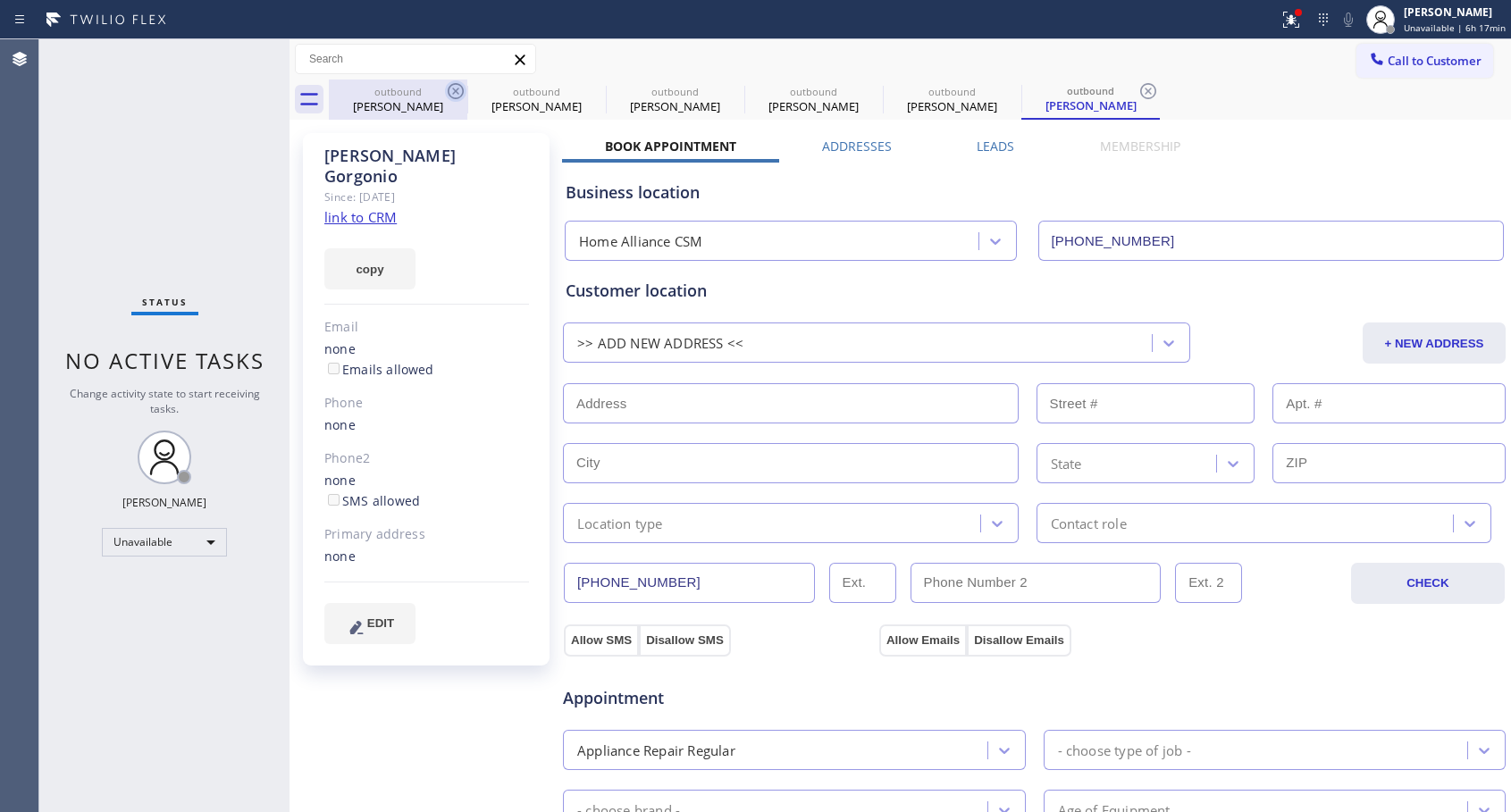
click at [454, 90] on icon at bounding box center [456, 91] width 16 height 16
click at [0, 0] on icon at bounding box center [0, 0] width 0 height 0
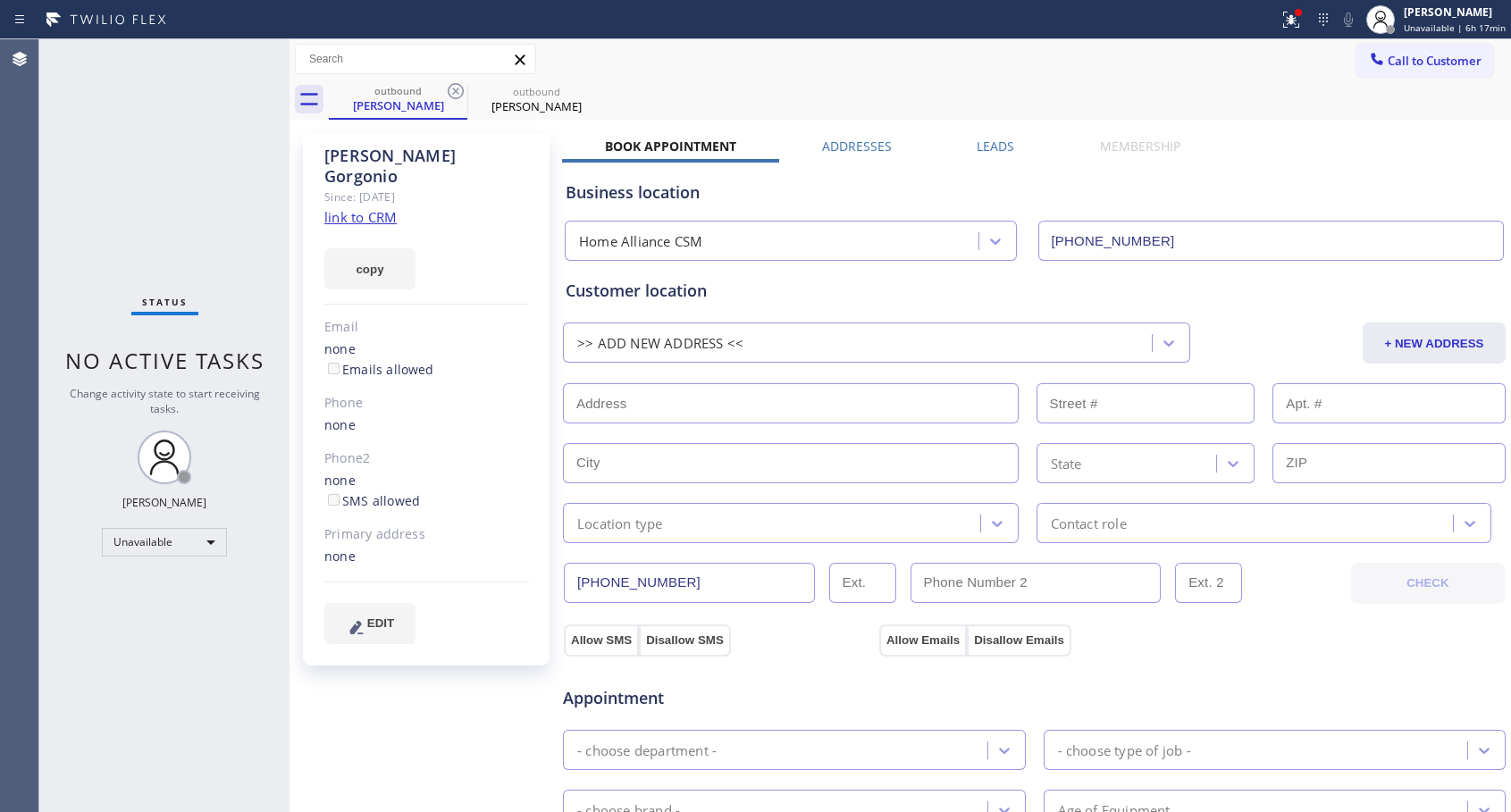
click at [454, 90] on icon at bounding box center [456, 91] width 16 height 16
click at [1388, 65] on span "Call to Customer" at bounding box center [1434, 61] width 94 height 16
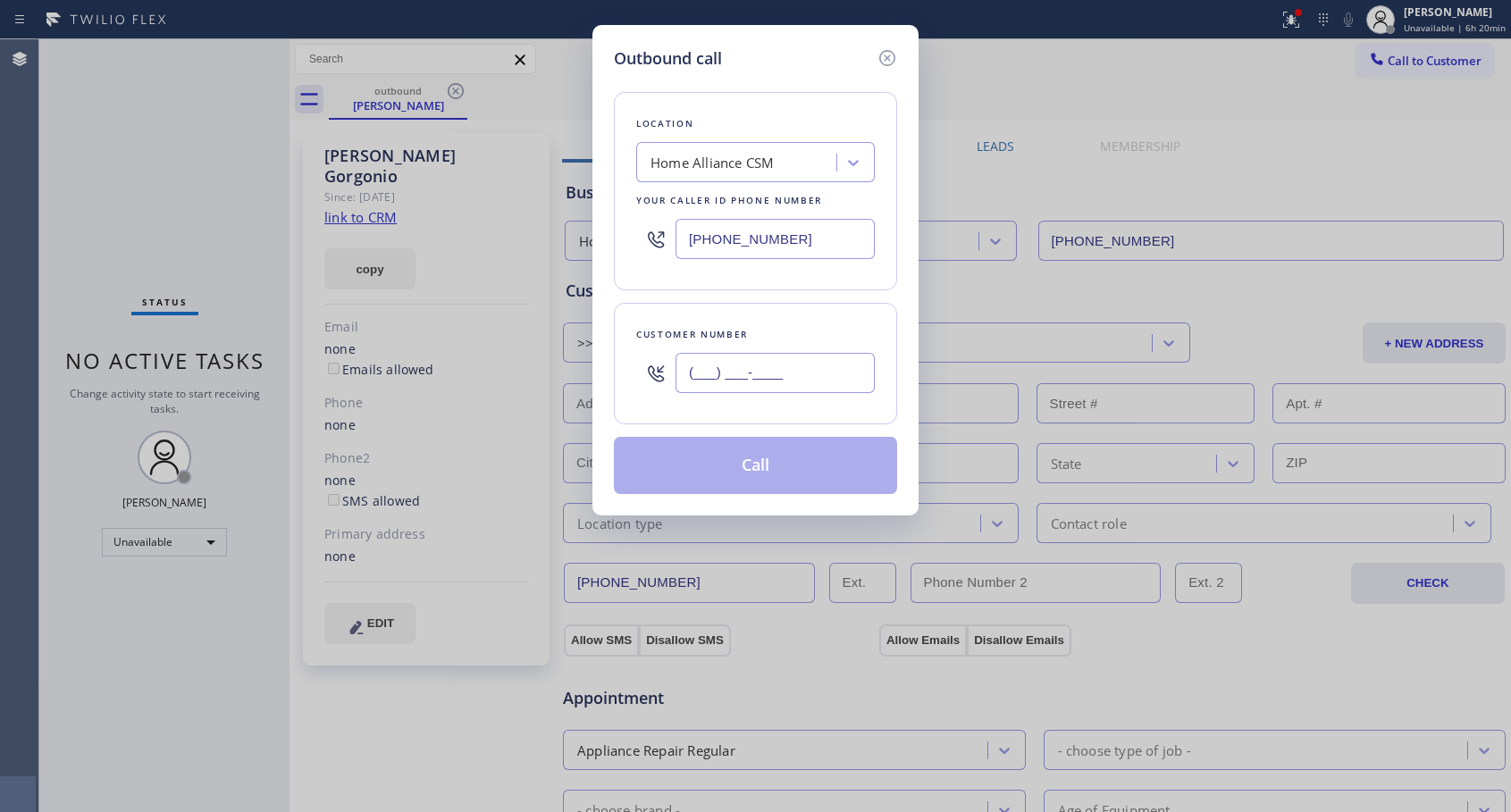
click at [793, 370] on input "(___) ___-____" at bounding box center [774, 372] width 199 height 40
paste input "503) 330-5108"
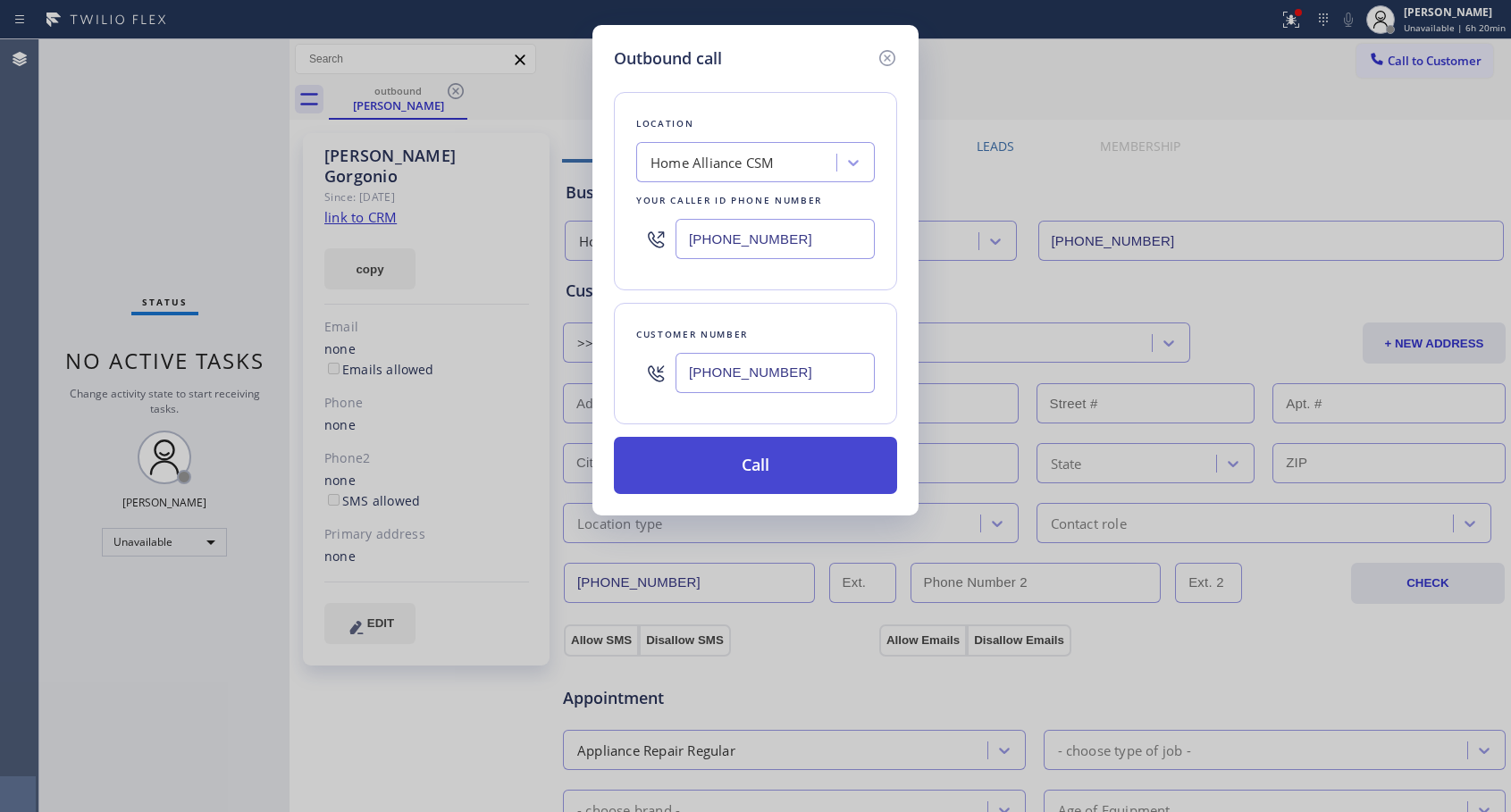
type input "[PHONE_NUMBER]"
click at [756, 468] on button "Call" at bounding box center [756, 465] width 283 height 57
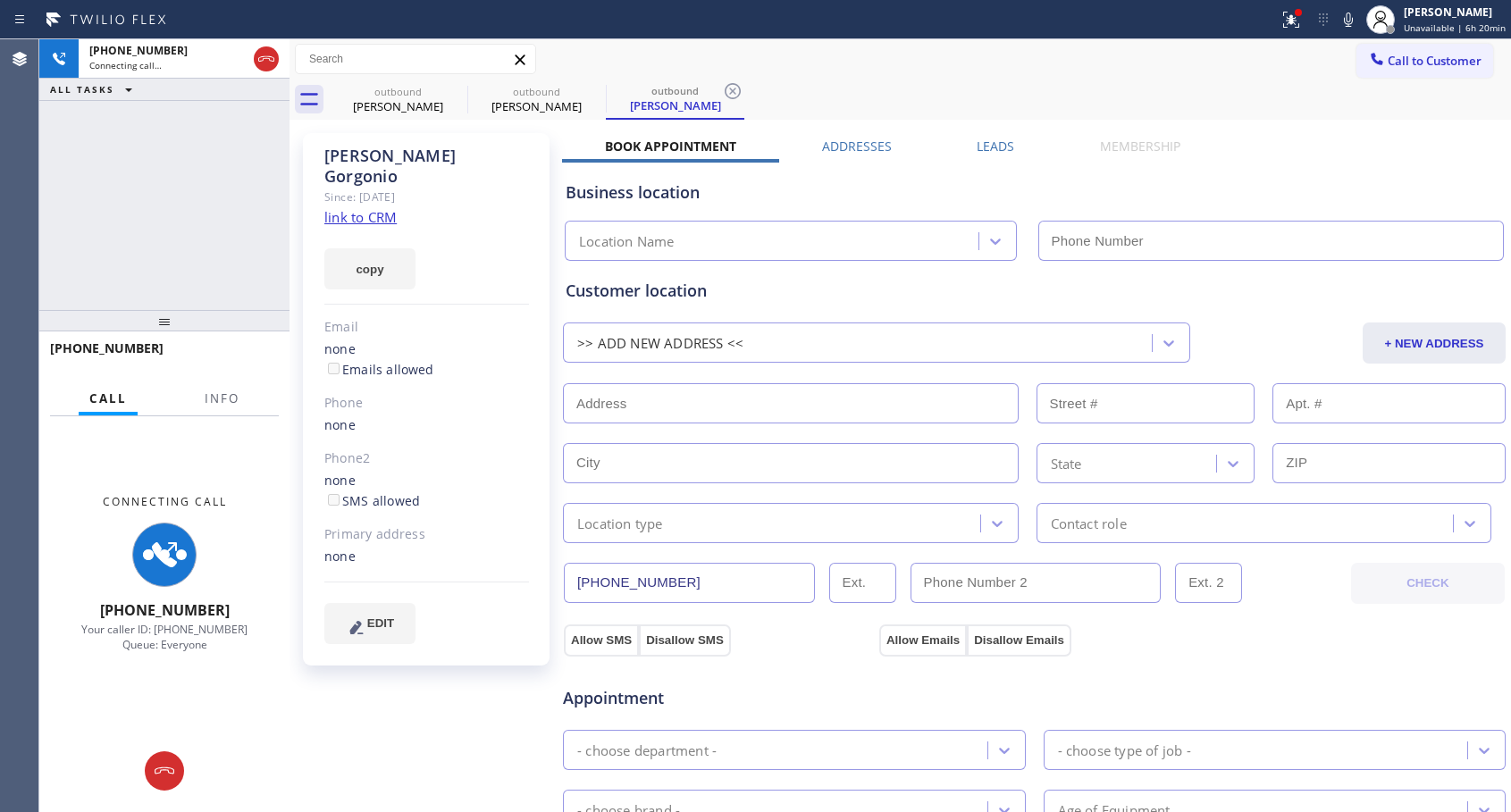
type input "[PHONE_NUMBER]"
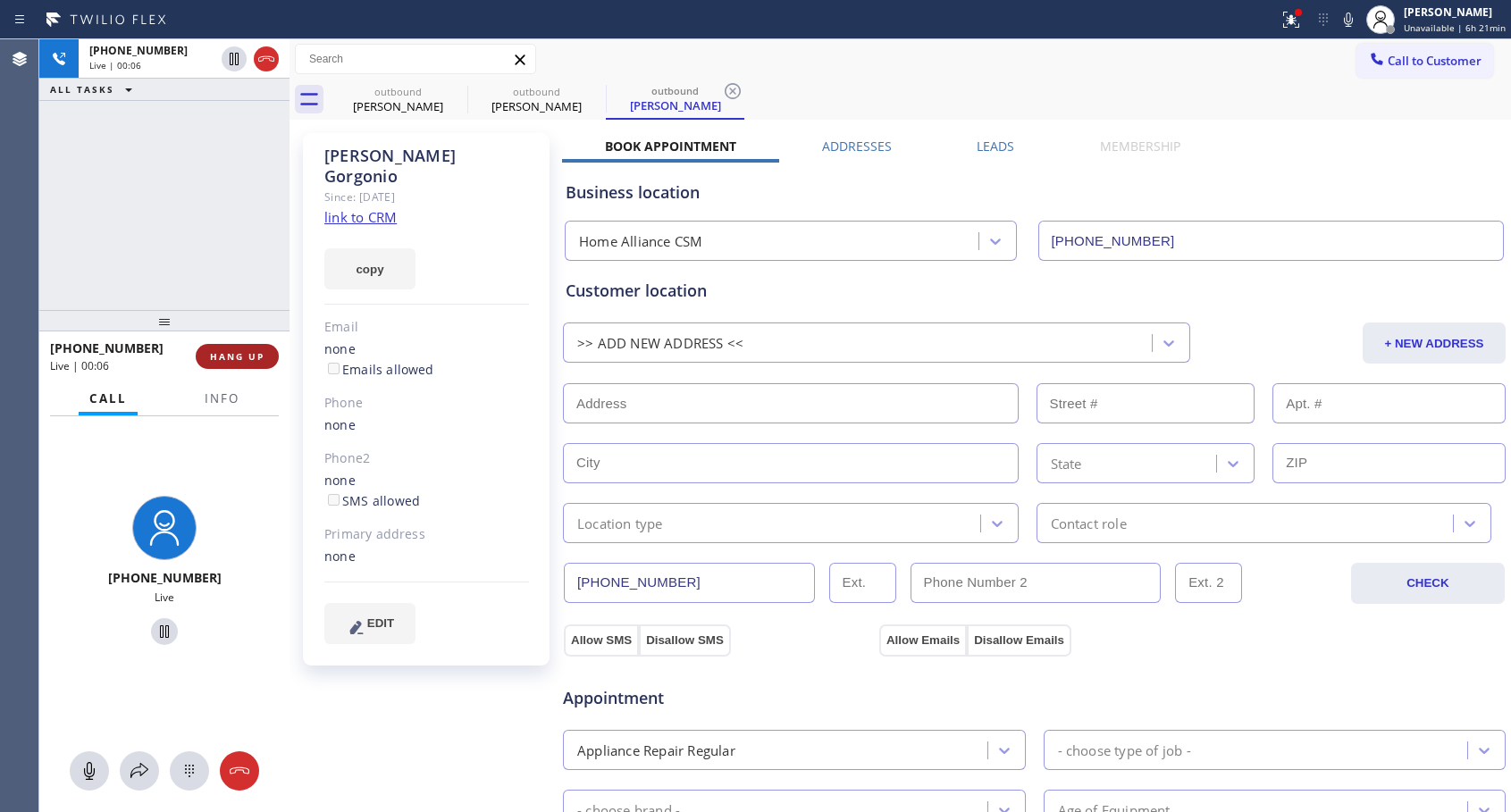
click at [241, 351] on span "HANG UP" at bounding box center [237, 356] width 55 height 13
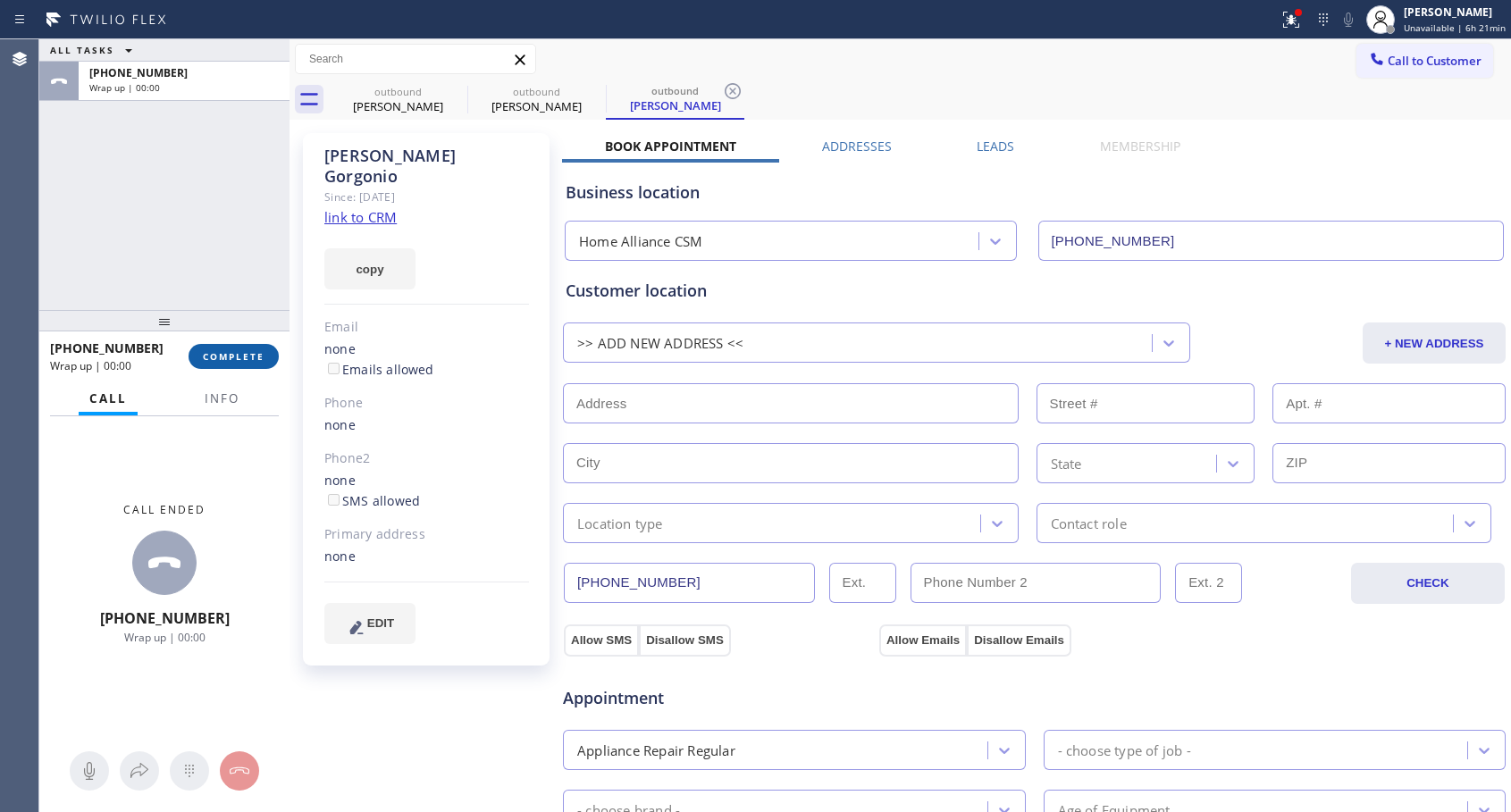
click at [241, 351] on span "COMPLETE" at bounding box center [234, 356] width 62 height 13
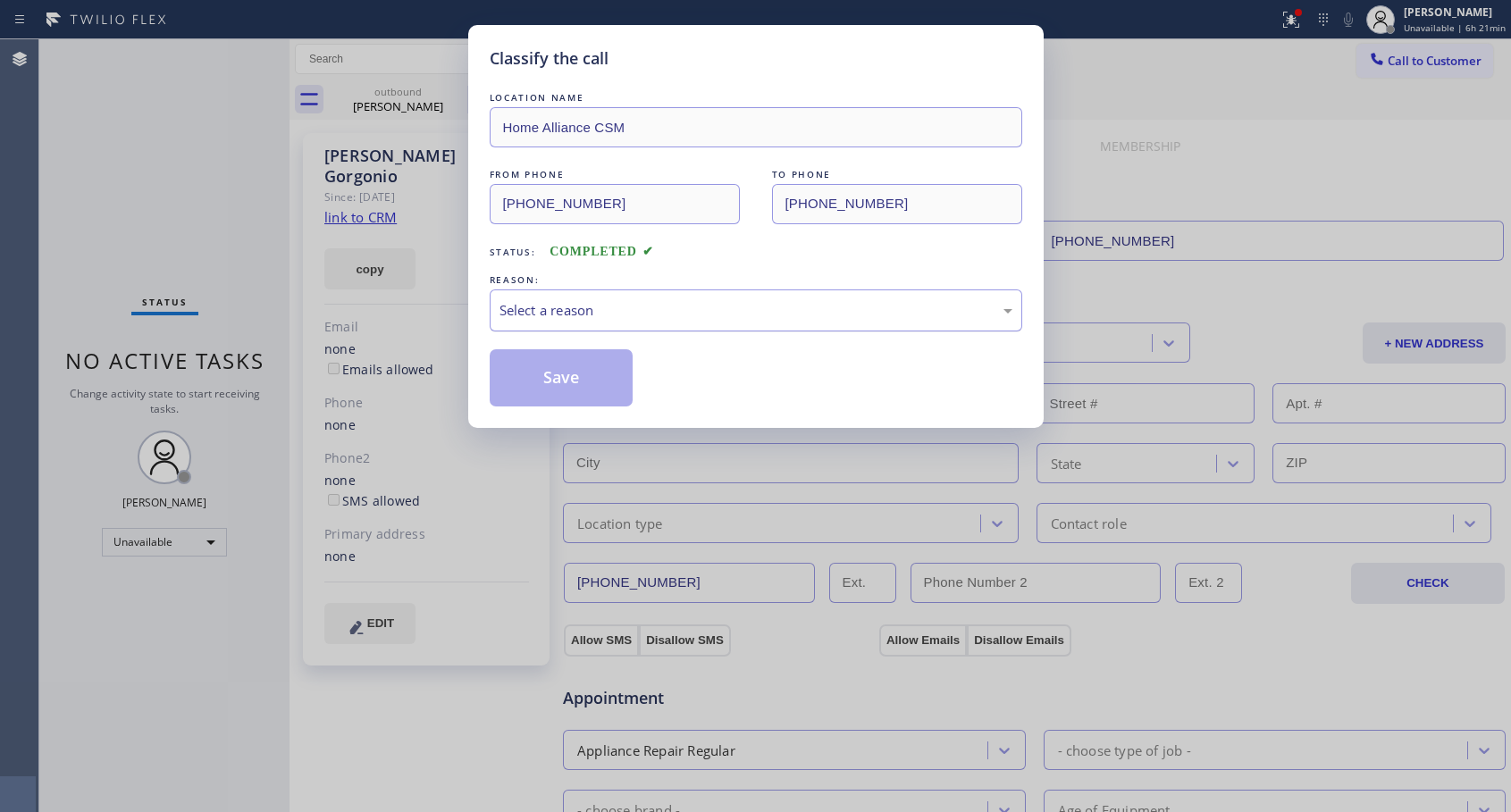
click at [637, 314] on div "Select a reason" at bounding box center [756, 310] width 513 height 21
click at [560, 383] on button "Save" at bounding box center [561, 377] width 143 height 57
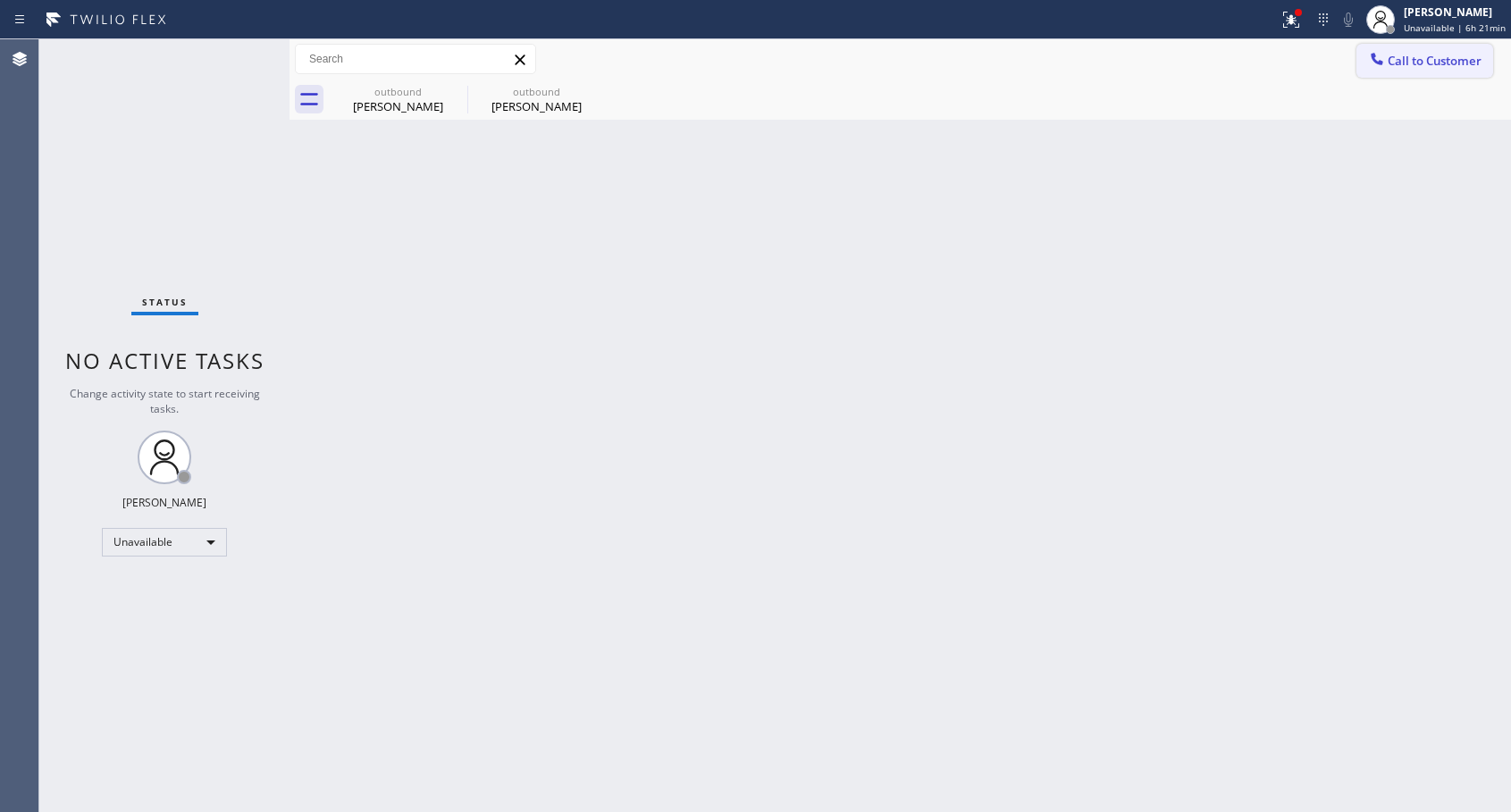
click at [1417, 74] on button "Call to Customer" at bounding box center [1423, 61] width 136 height 34
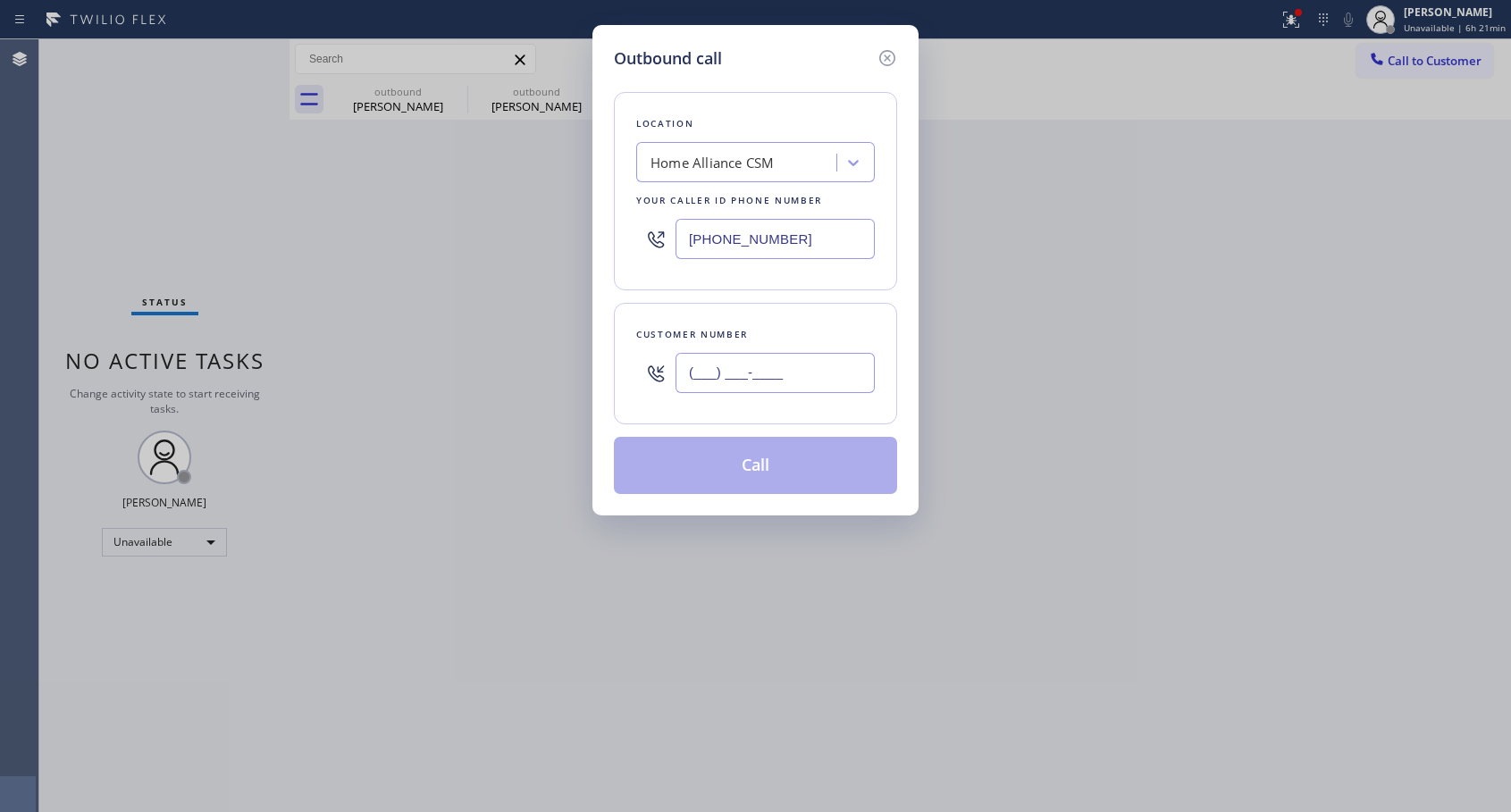
click at [837, 371] on input "(___) ___-____" at bounding box center [774, 372] width 199 height 40
paste input "425) 595-9764"
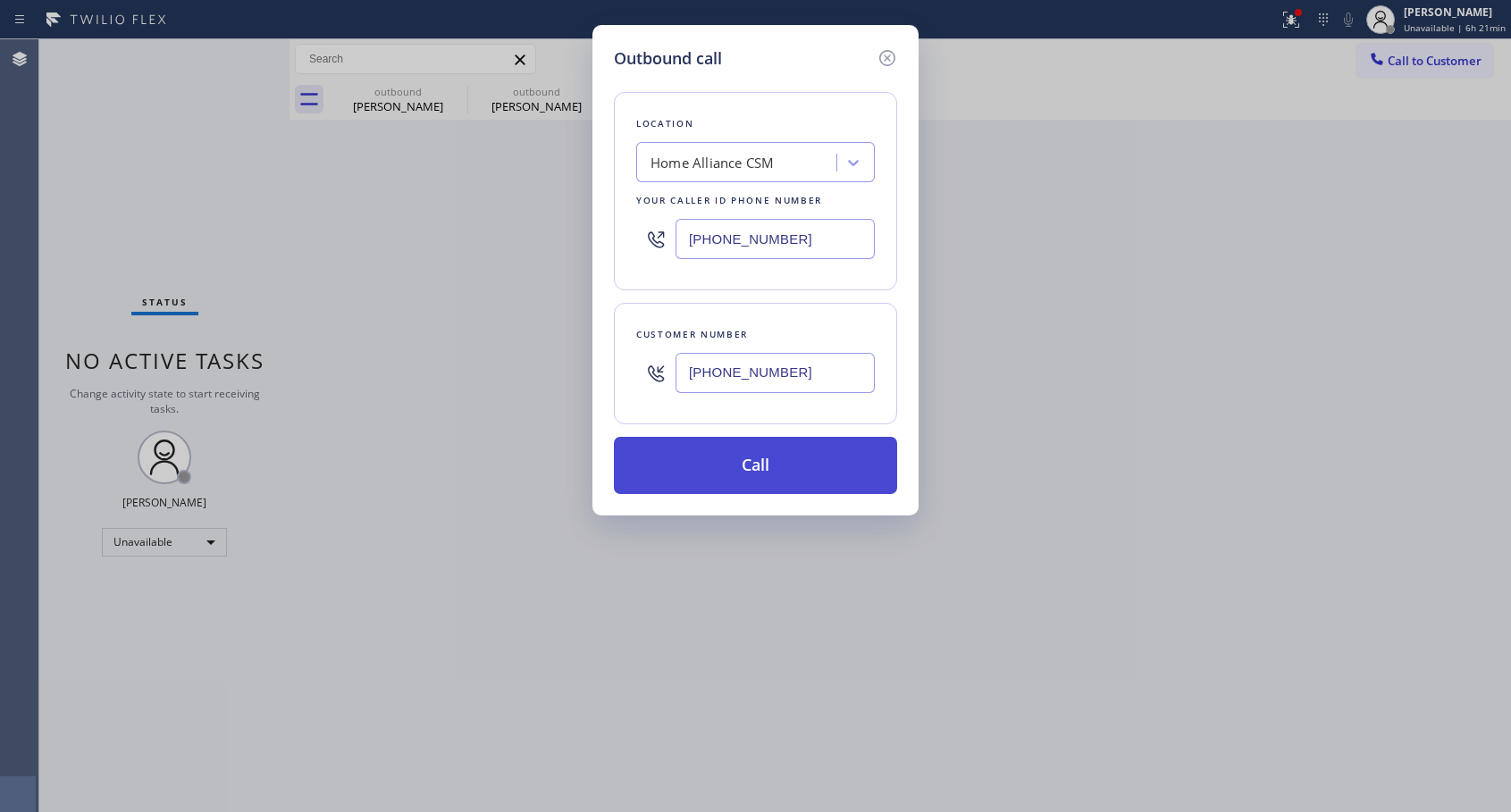
type input "[PHONE_NUMBER]"
click at [761, 478] on button "Call" at bounding box center [756, 465] width 283 height 57
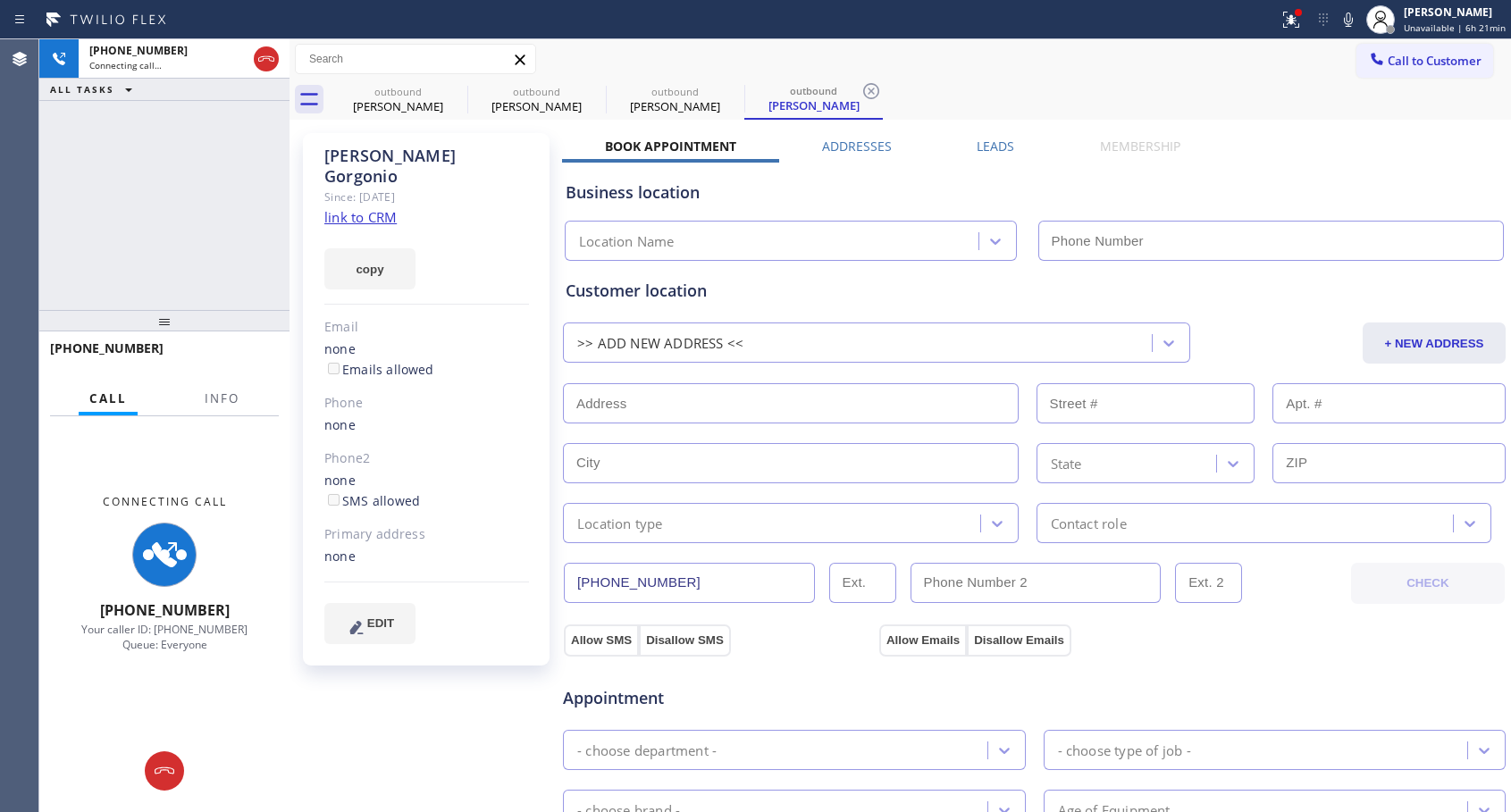
type input "[PHONE_NUMBER]"
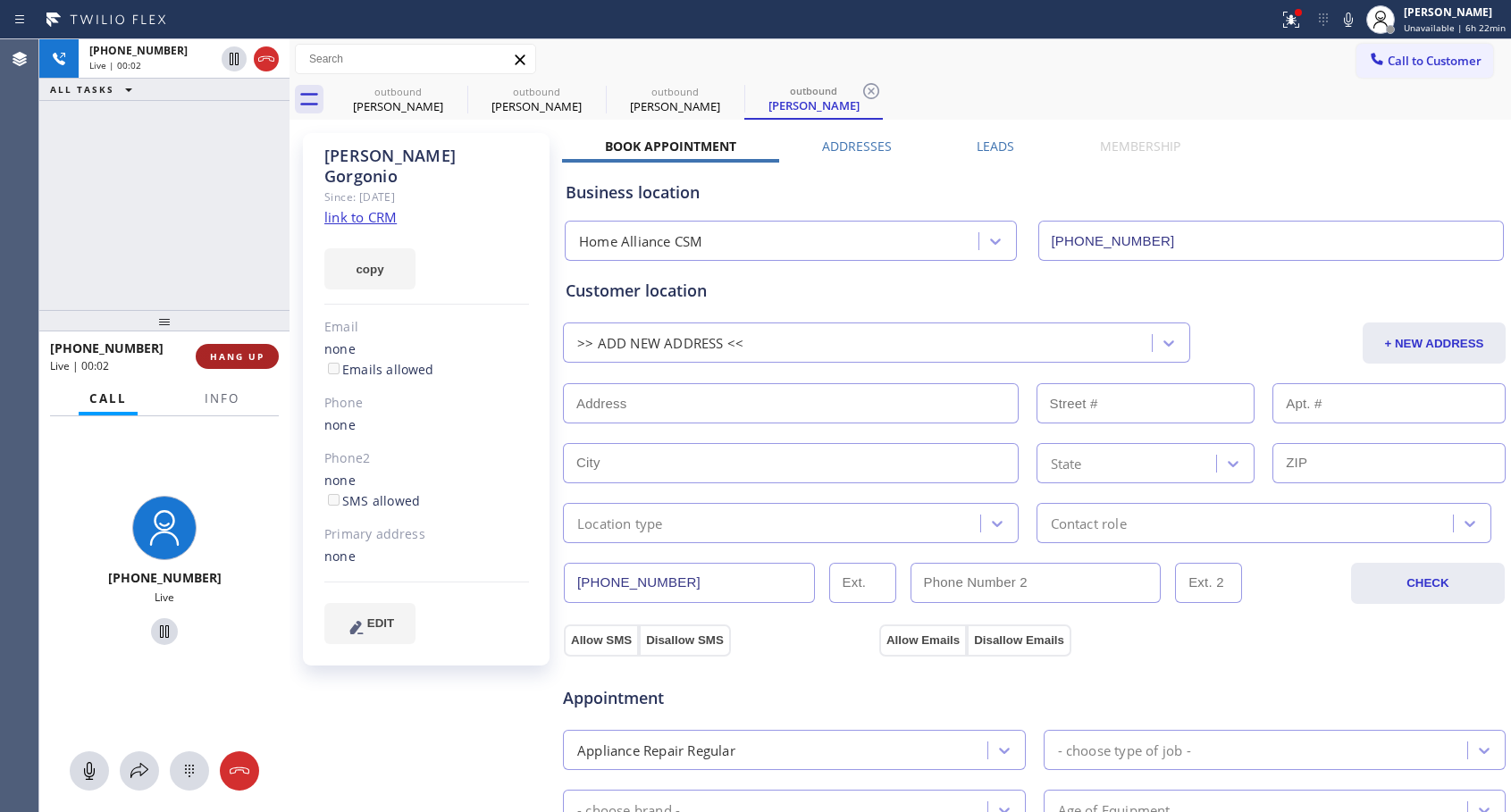
click at [214, 357] on span "HANG UP" at bounding box center [237, 356] width 55 height 13
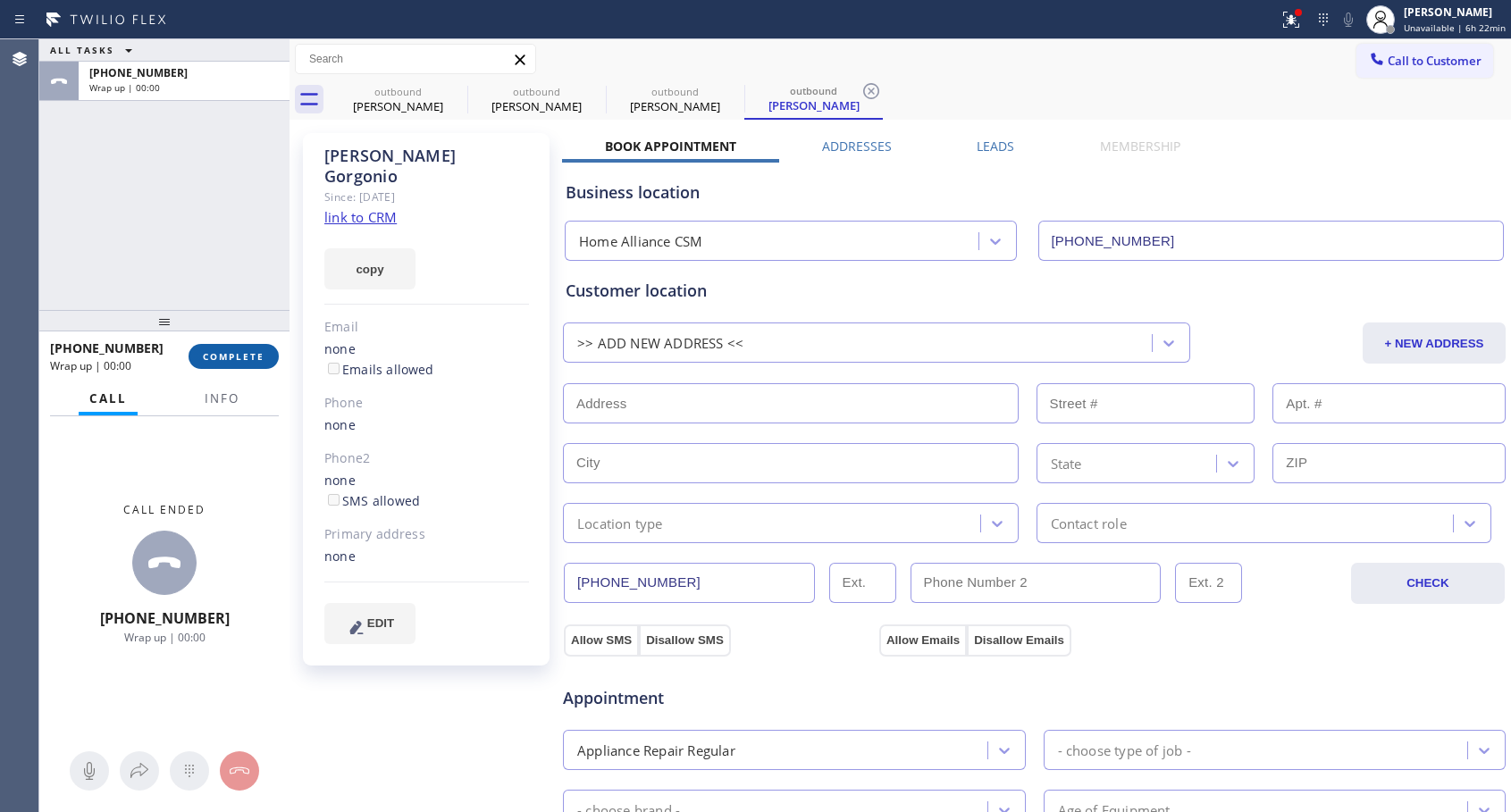
click at [214, 357] on span "COMPLETE" at bounding box center [234, 356] width 62 height 13
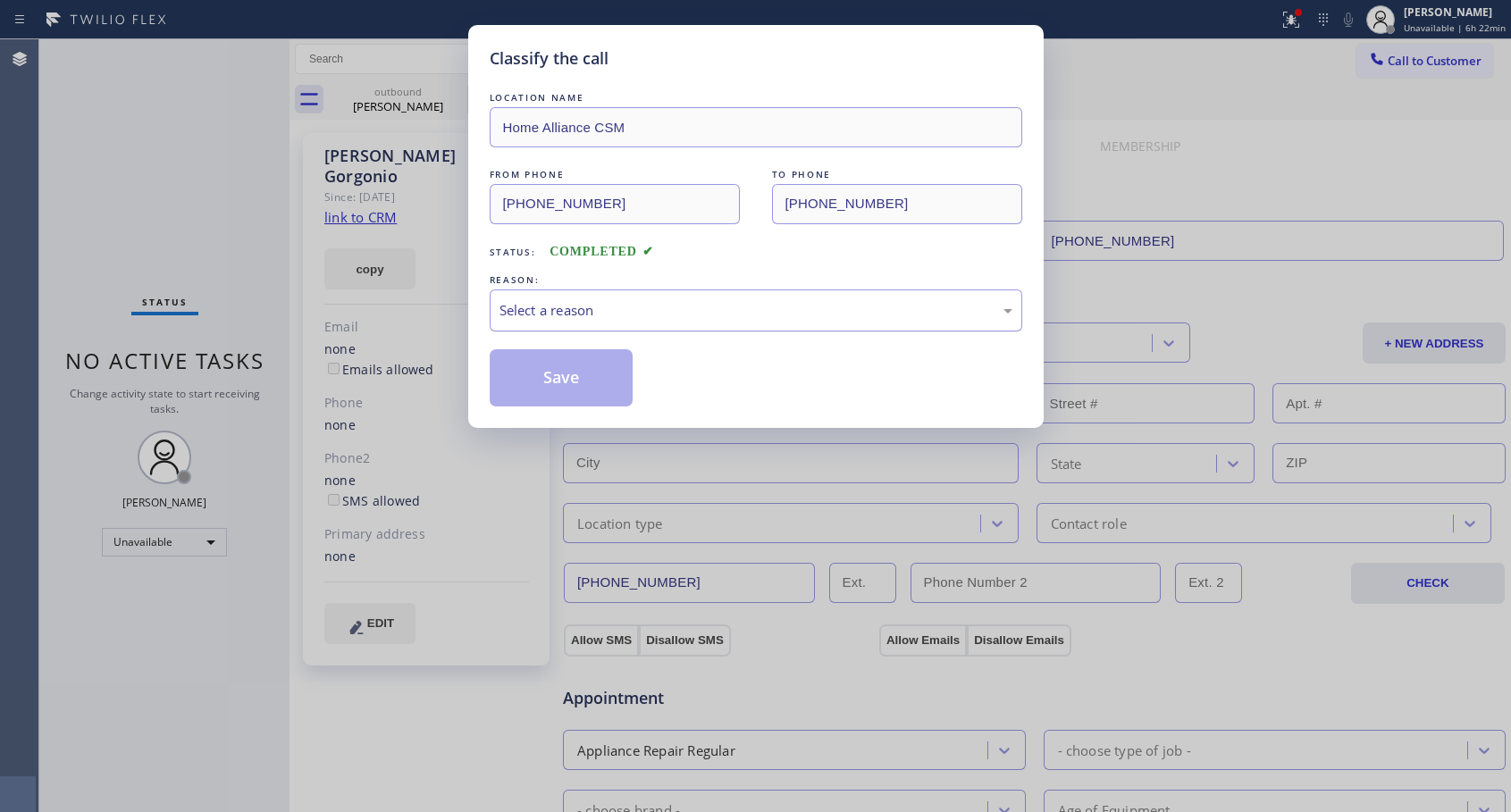
click at [719, 304] on div "Select a reason" at bounding box center [756, 310] width 513 height 21
click at [582, 379] on button "Save" at bounding box center [561, 377] width 143 height 57
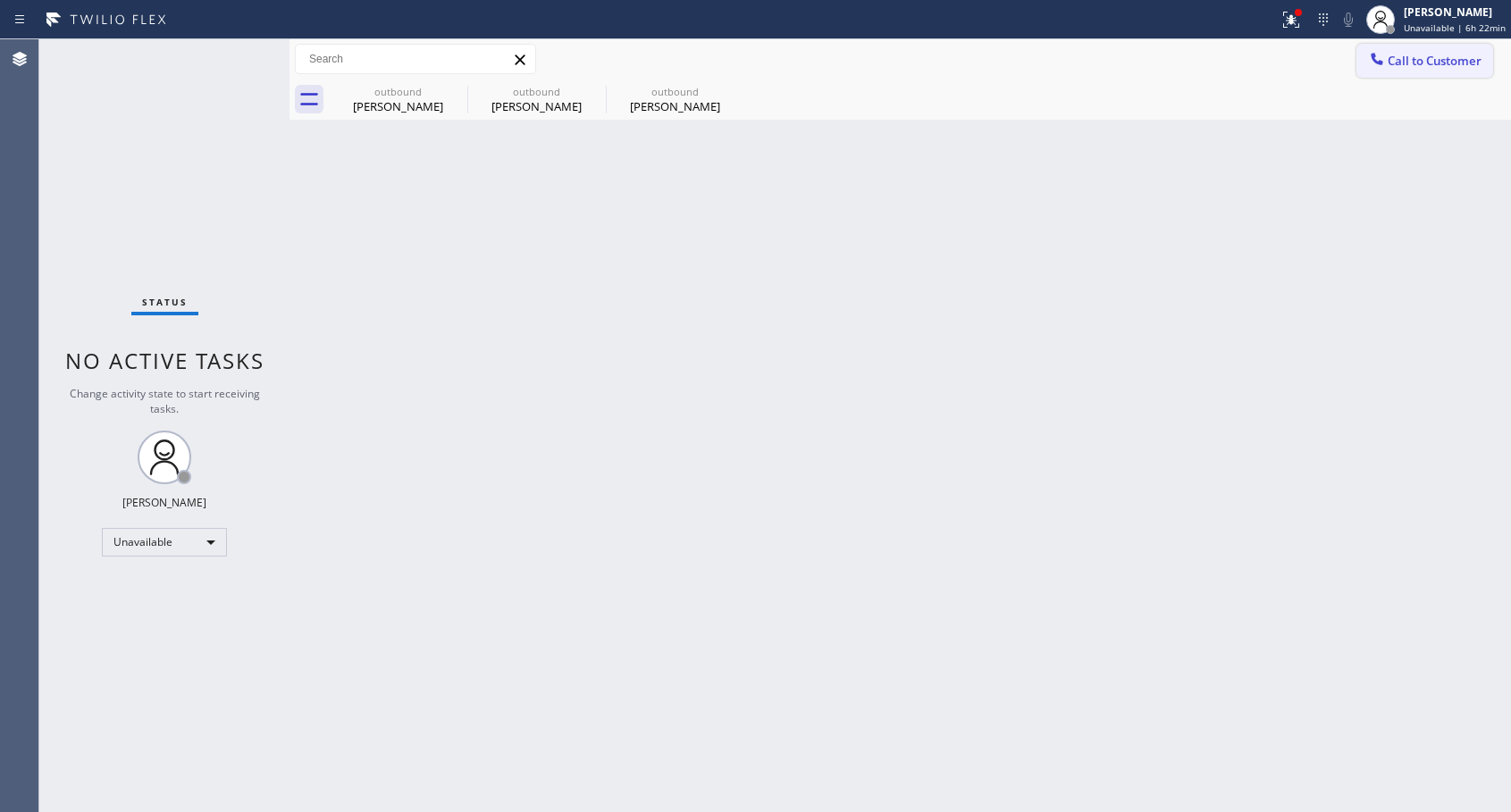
click at [1392, 51] on button "Call to Customer" at bounding box center [1423, 61] width 136 height 34
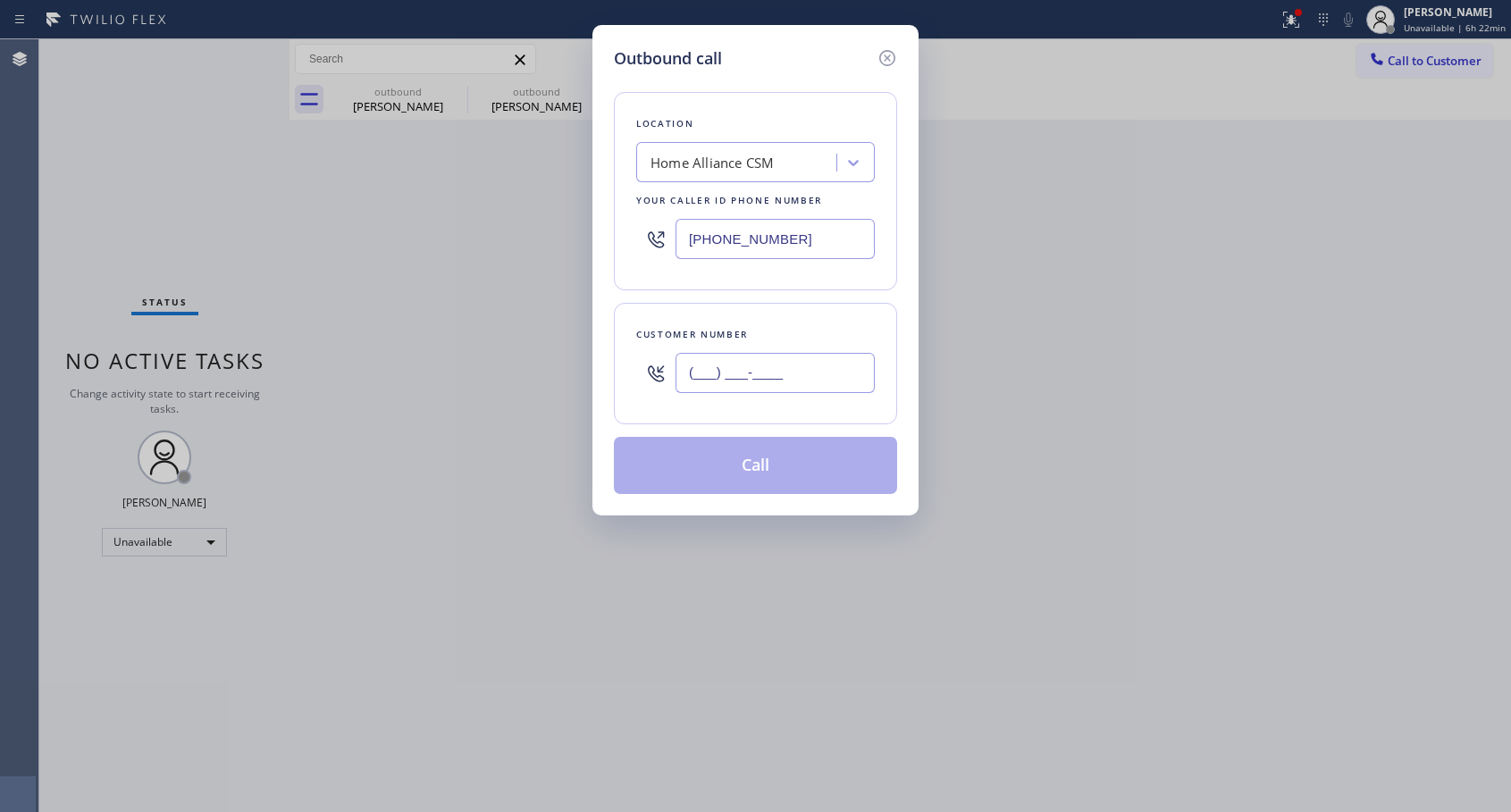
click at [787, 371] on input "(___) ___-____" at bounding box center [774, 372] width 199 height 40
paste input "503) 330-5108"
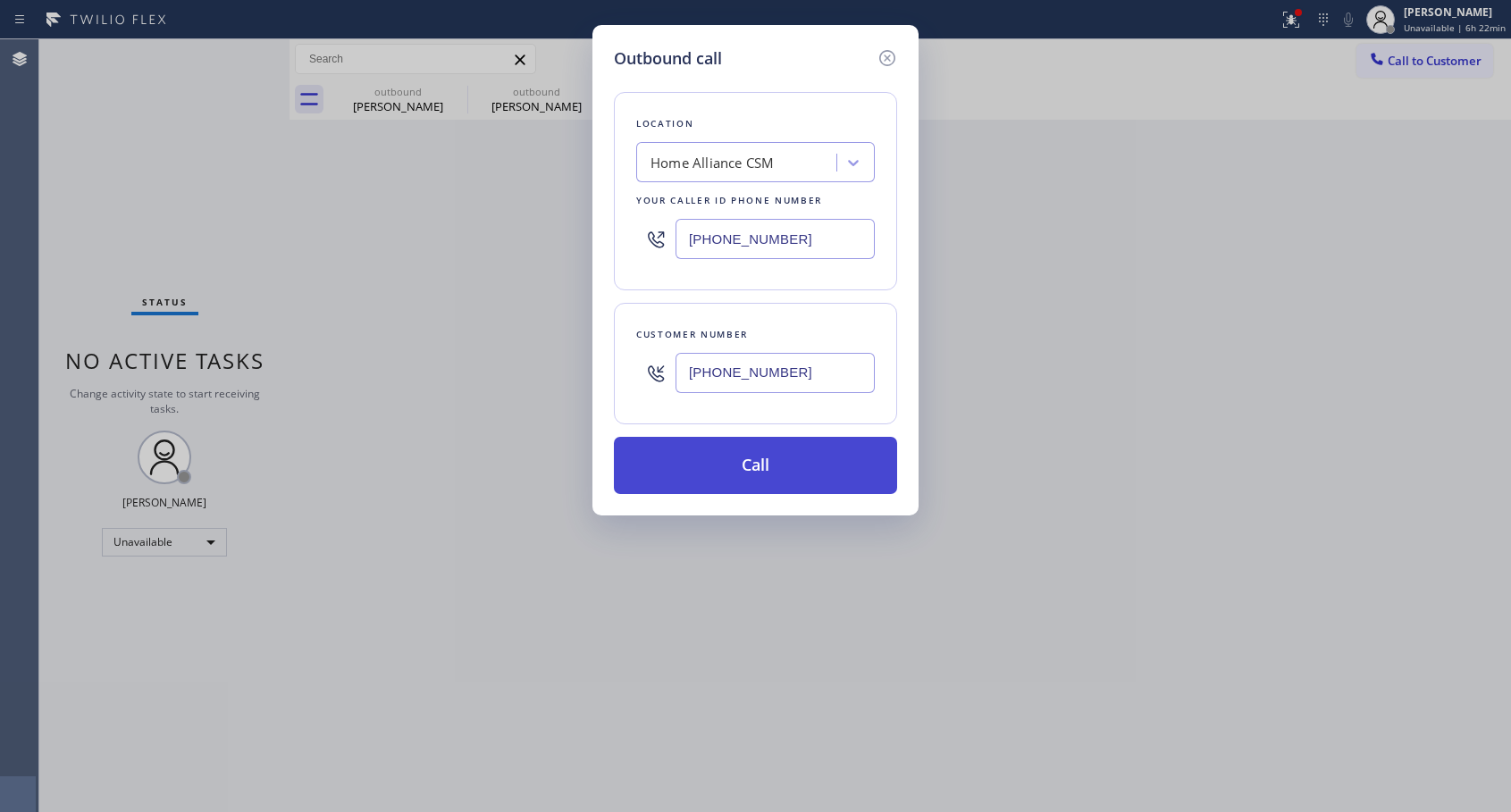
type input "[PHONE_NUMBER]"
click at [756, 462] on button "Call" at bounding box center [756, 465] width 283 height 57
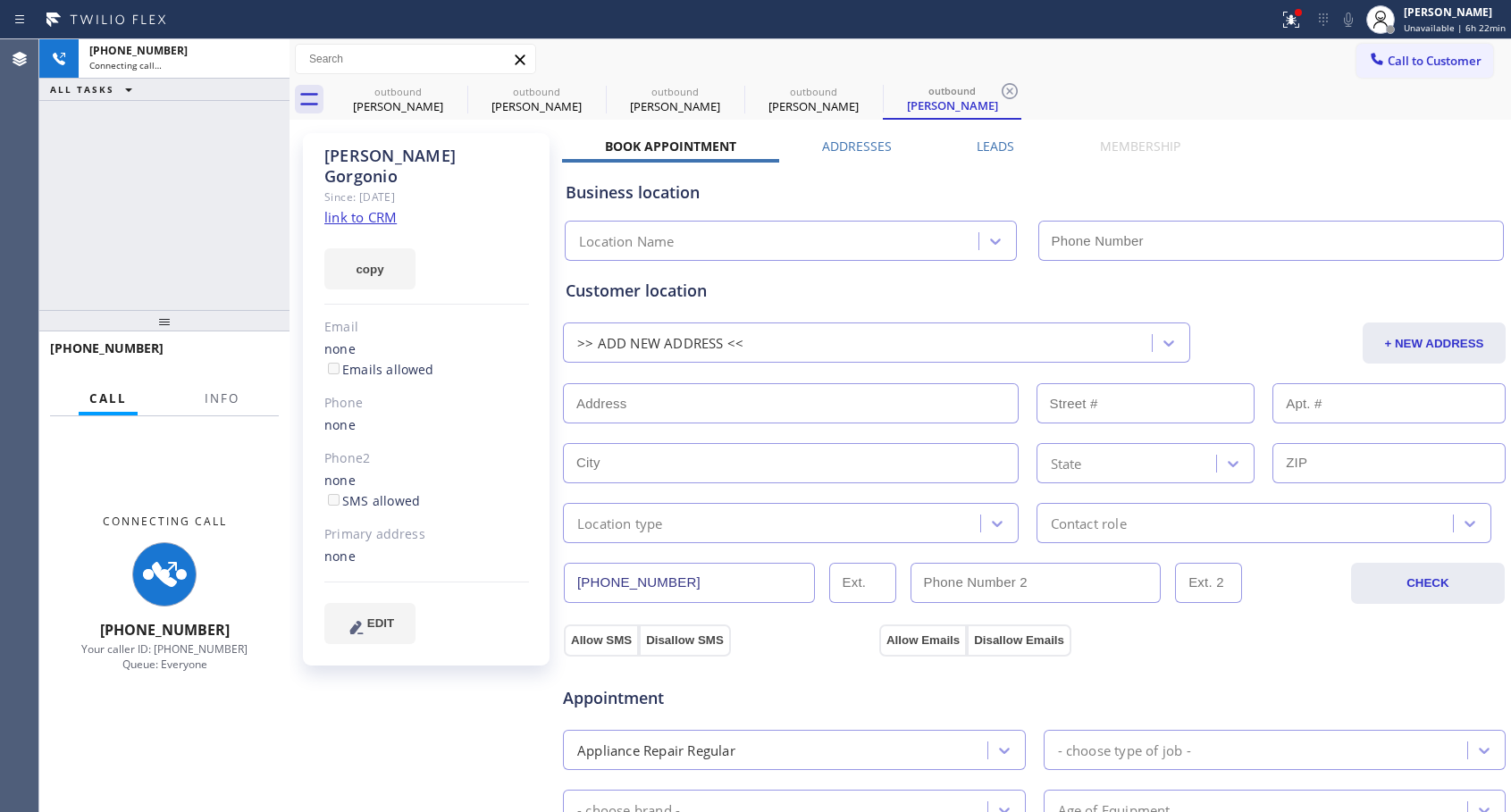
type input "[PHONE_NUMBER]"
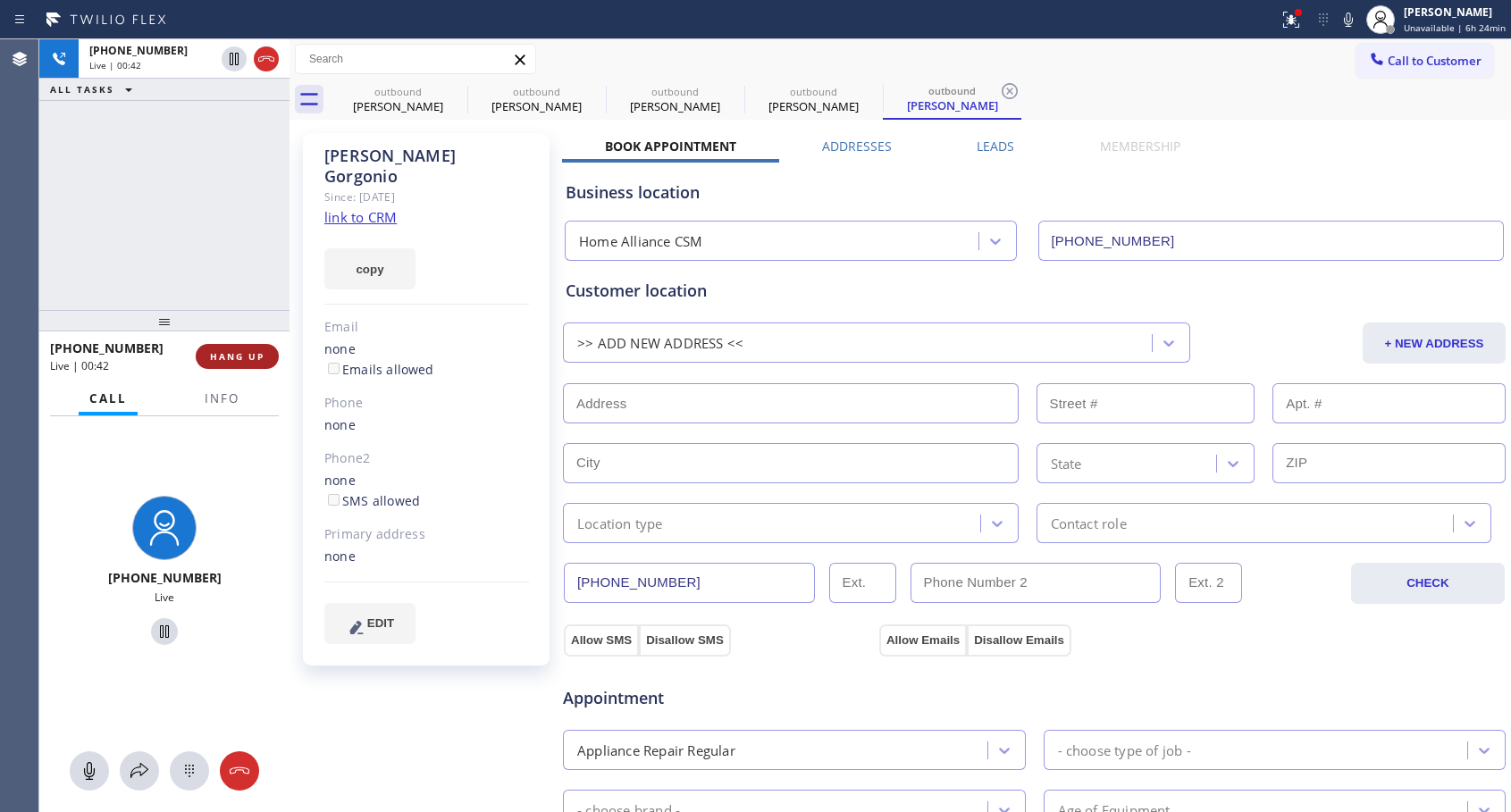
click at [230, 355] on span "HANG UP" at bounding box center [237, 356] width 55 height 13
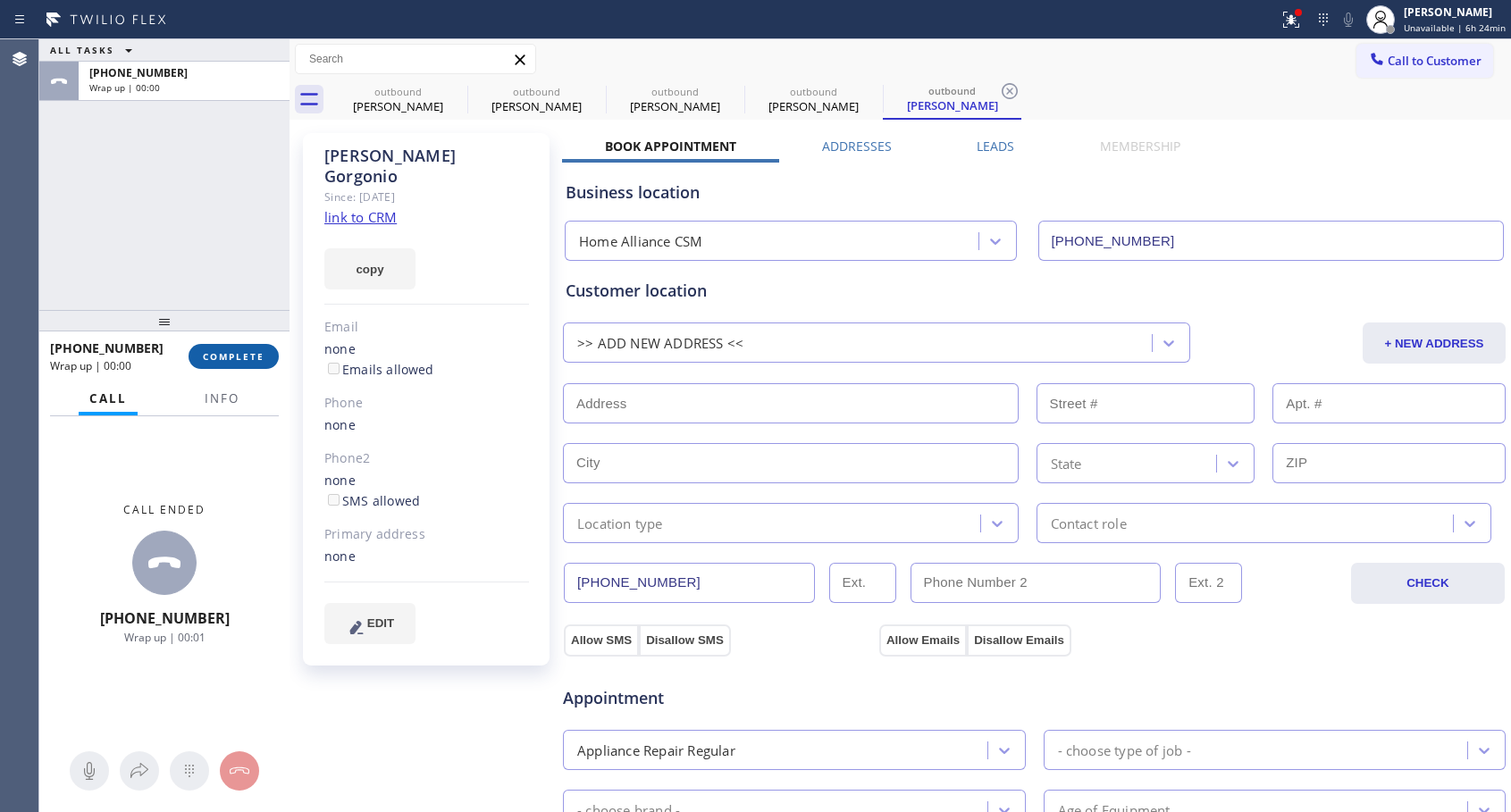
click at [230, 355] on span "COMPLETE" at bounding box center [234, 356] width 62 height 13
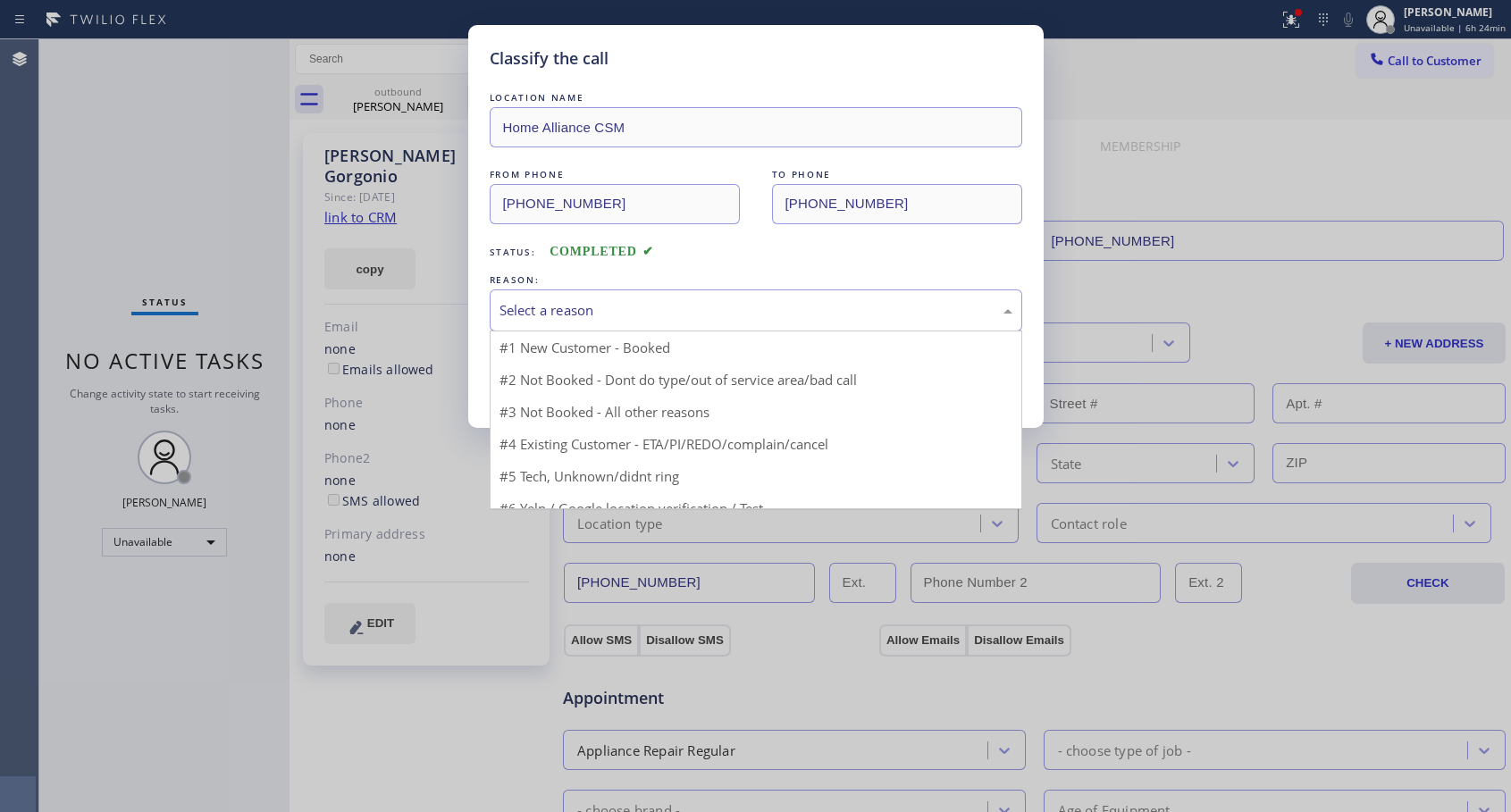
click at [607, 315] on div "Select a reason" at bounding box center [756, 310] width 513 height 21
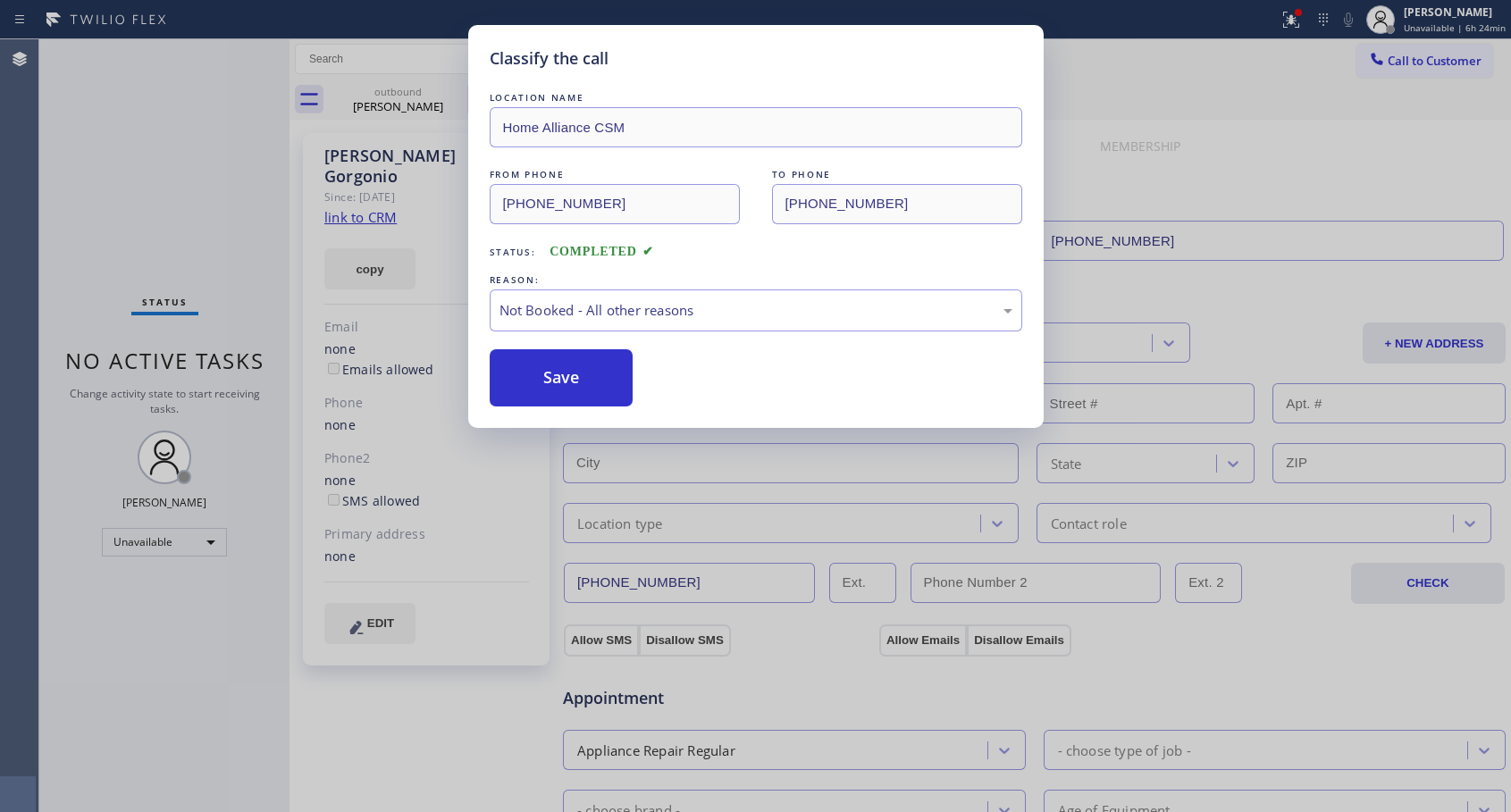
click at [557, 383] on button "Save" at bounding box center [561, 377] width 143 height 57
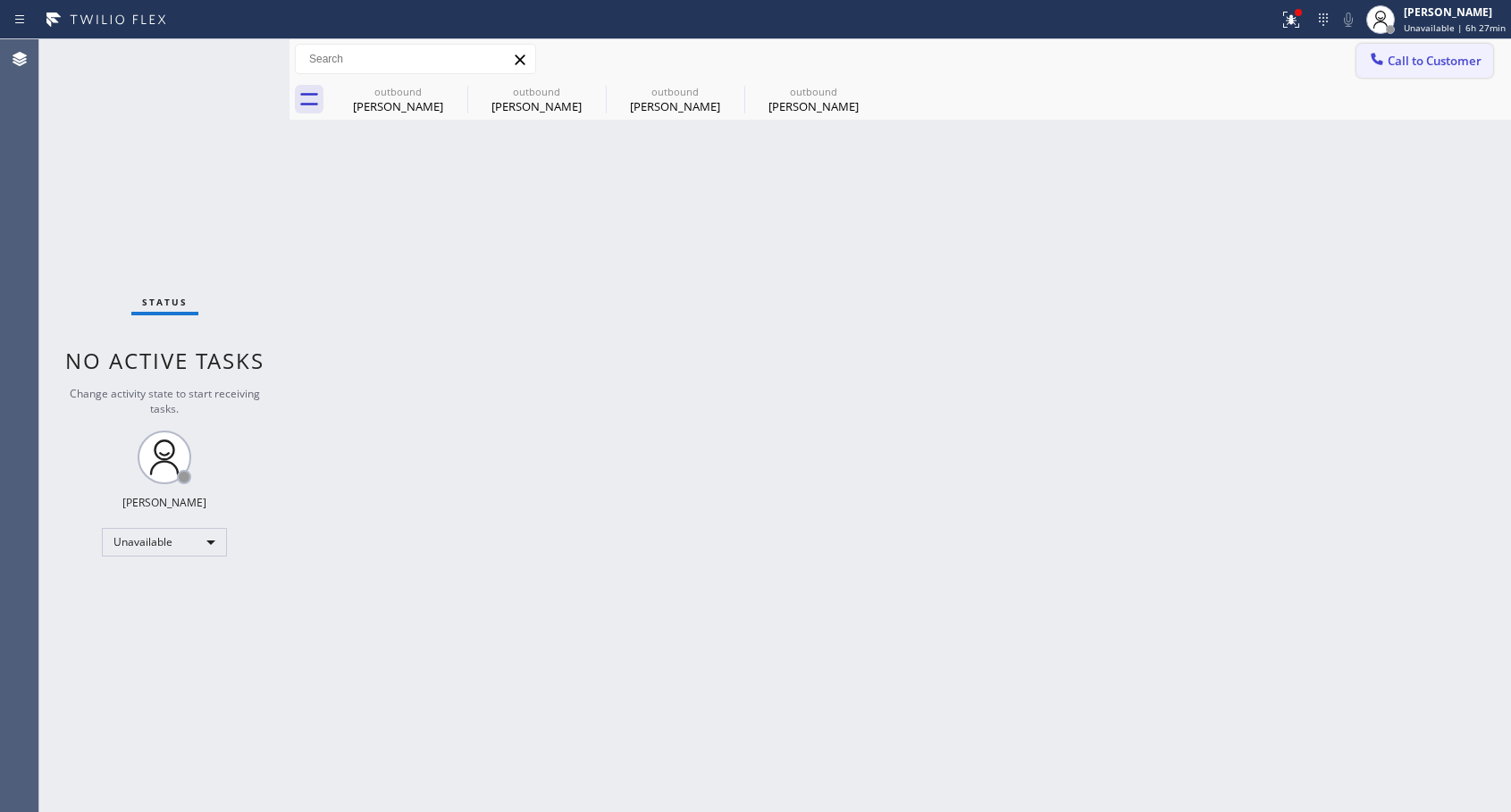
click at [1401, 65] on span "Call to Customer" at bounding box center [1434, 61] width 94 height 16
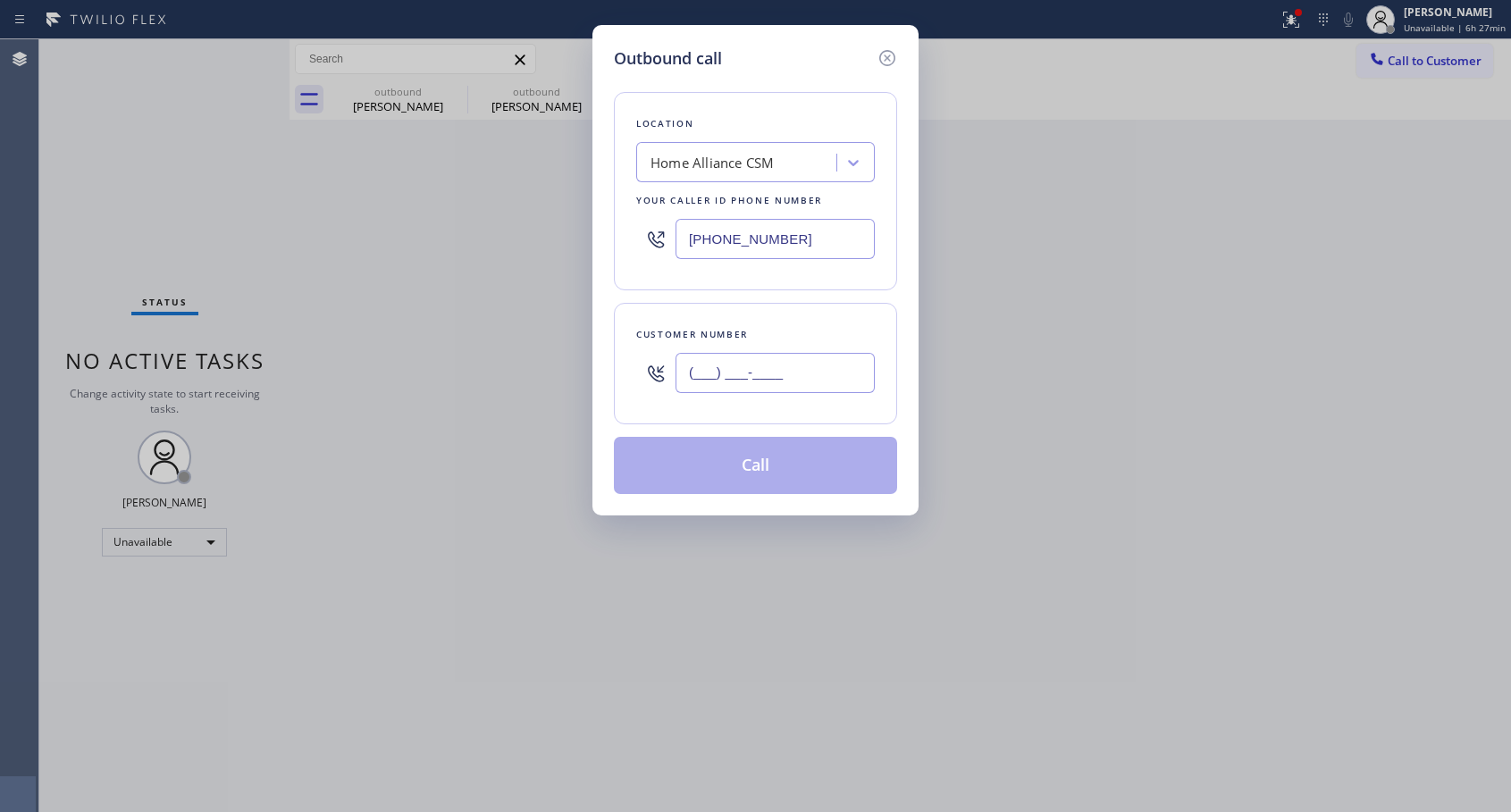
click at [776, 379] on input "(___) ___-____" at bounding box center [774, 372] width 199 height 40
paste input "949) 421-7051"
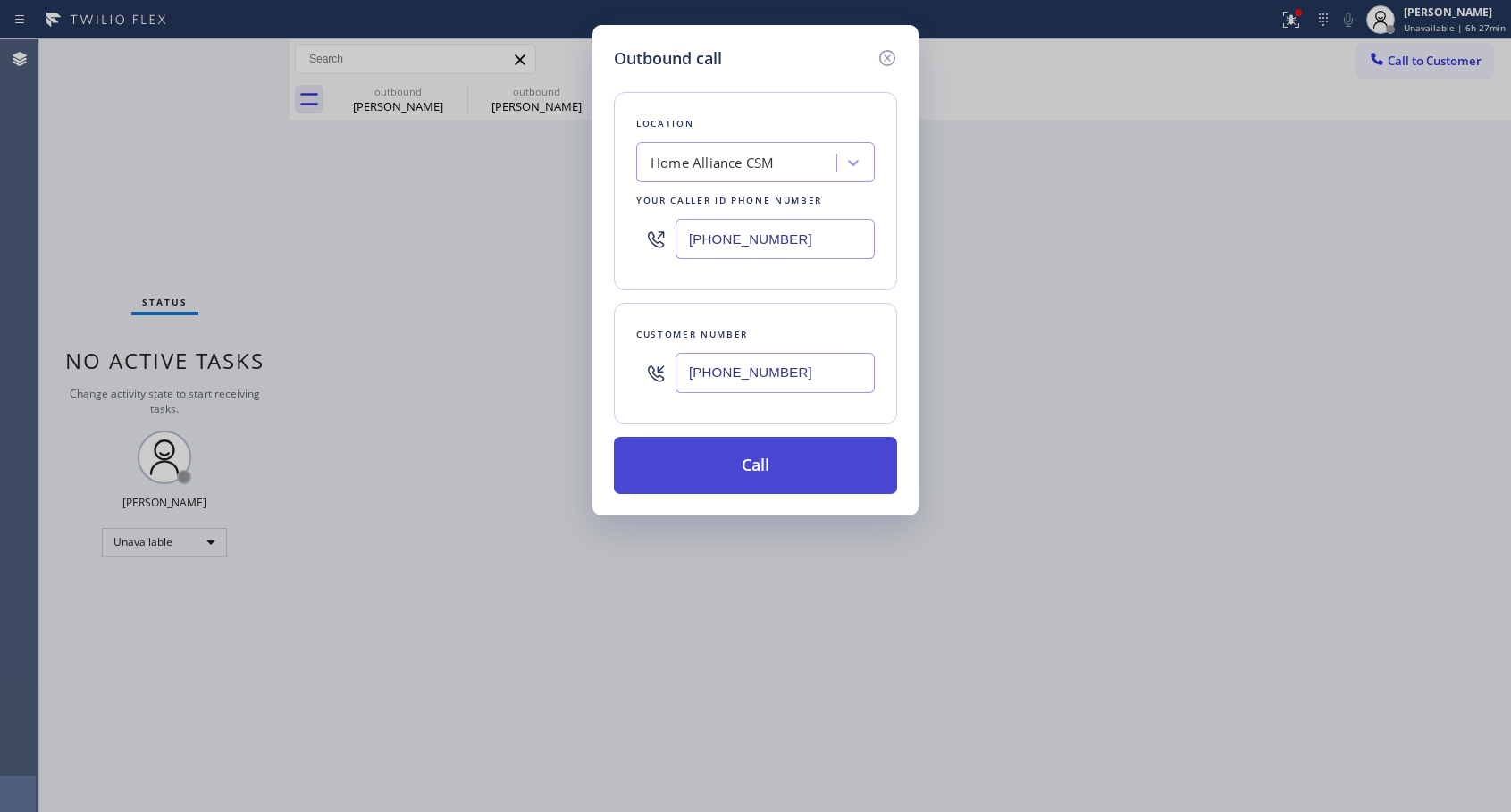
type input "[PHONE_NUMBER]"
click at [747, 459] on button "Call" at bounding box center [756, 465] width 283 height 57
click at [798, 459] on button "Call" at bounding box center [756, 465] width 283 height 57
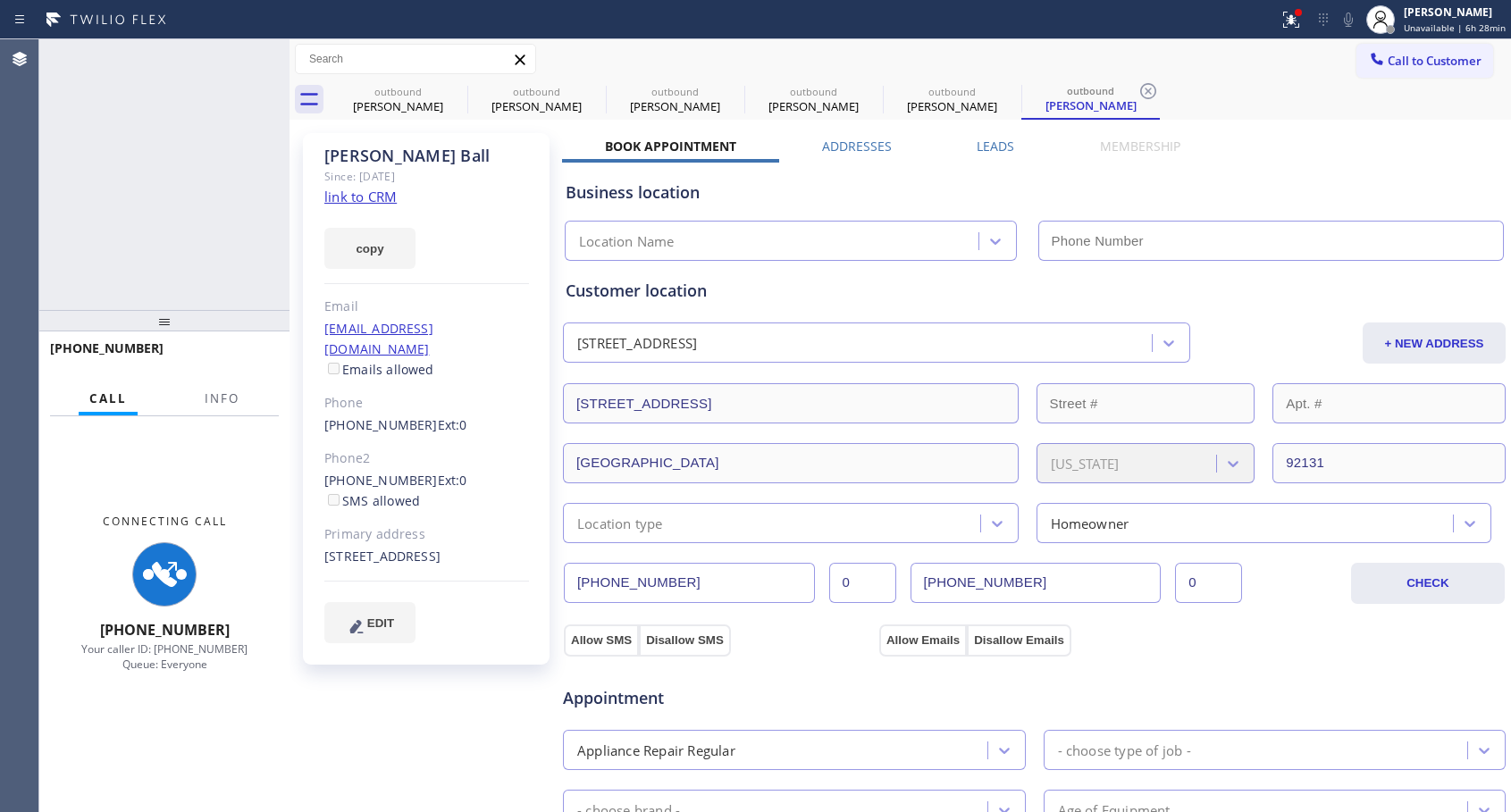
type input "[PHONE_NUMBER]"
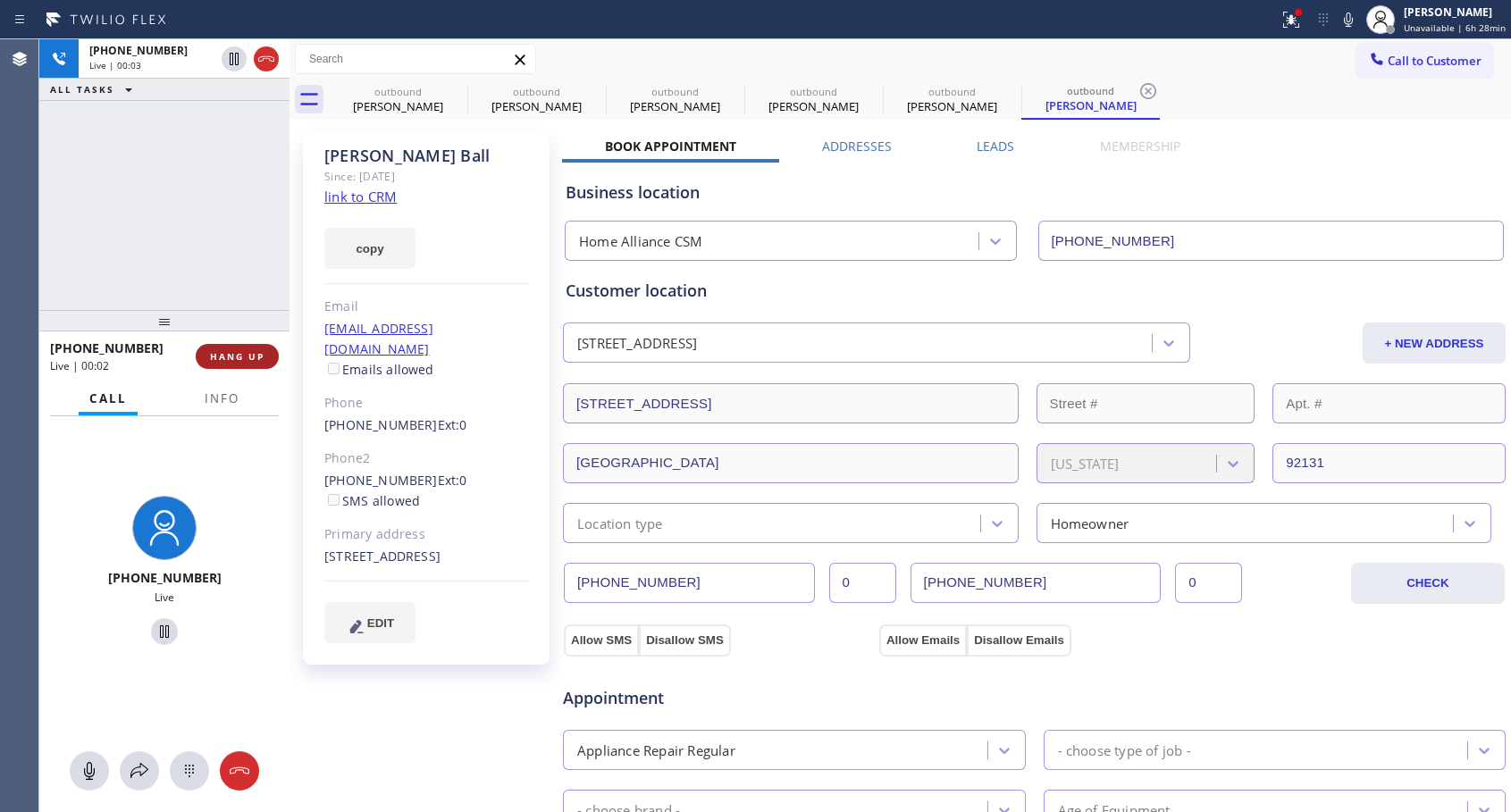
click at [251, 353] on span "HANG UP" at bounding box center [237, 356] width 55 height 13
click at [251, 352] on span "HANG UP" at bounding box center [237, 356] width 55 height 13
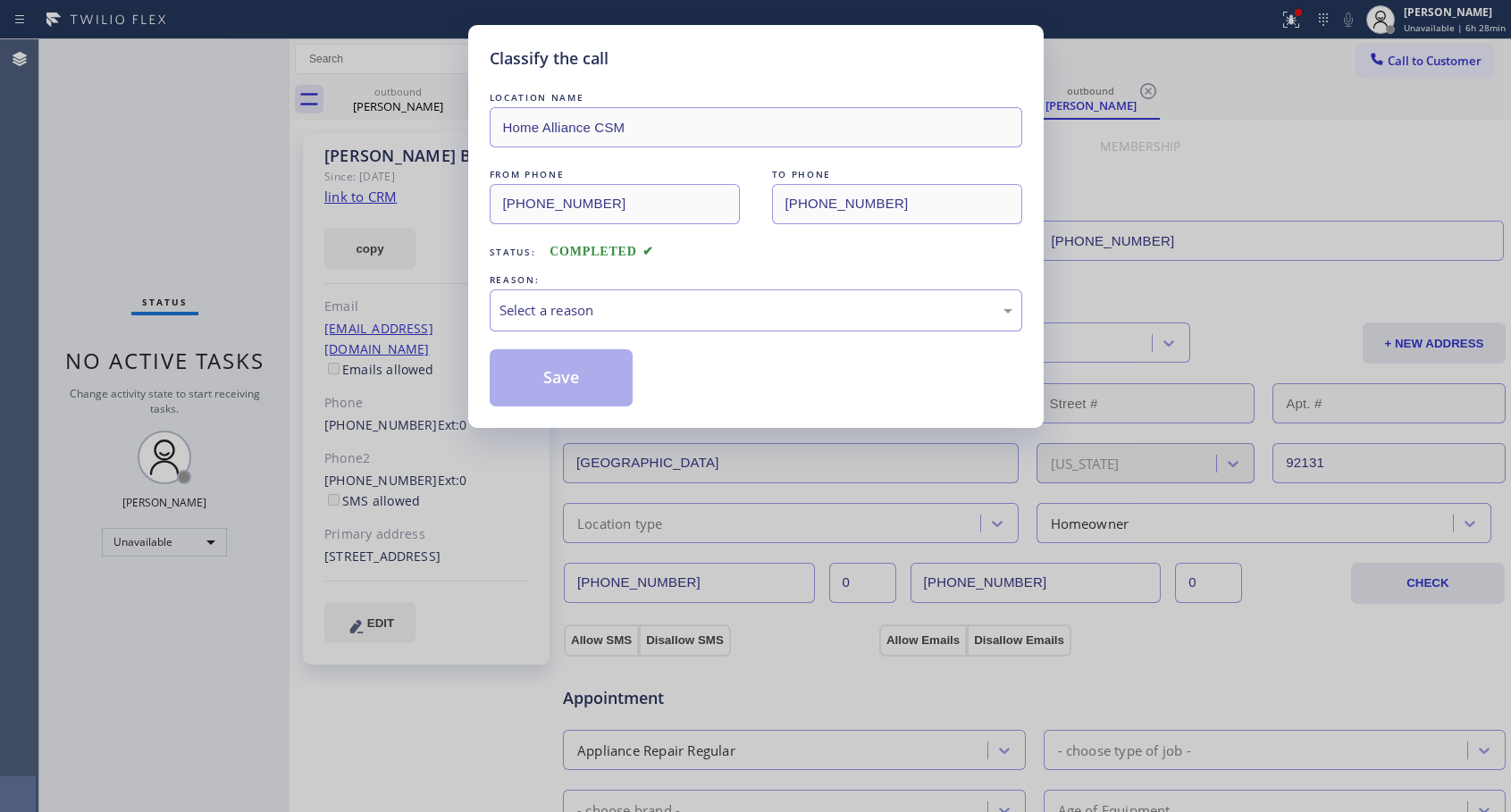
click at [553, 308] on div "Select a reason" at bounding box center [756, 310] width 513 height 21
drag, startPoint x: 545, startPoint y: 376, endPoint x: 719, endPoint y: 0, distance: 414.3
click at [546, 376] on button "Save" at bounding box center [561, 377] width 143 height 57
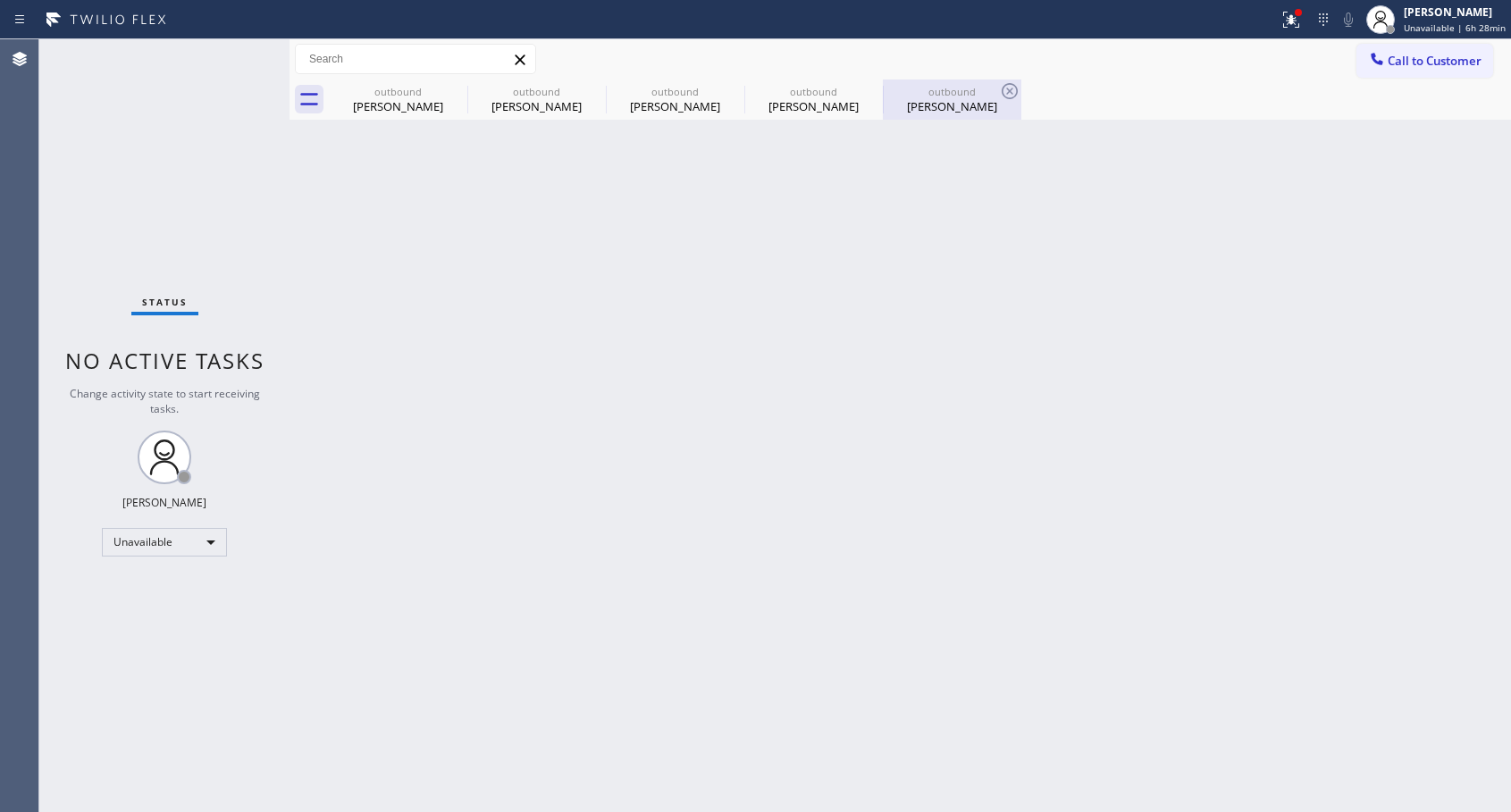
click at [942, 107] on div "[PERSON_NAME]" at bounding box center [952, 106] width 135 height 16
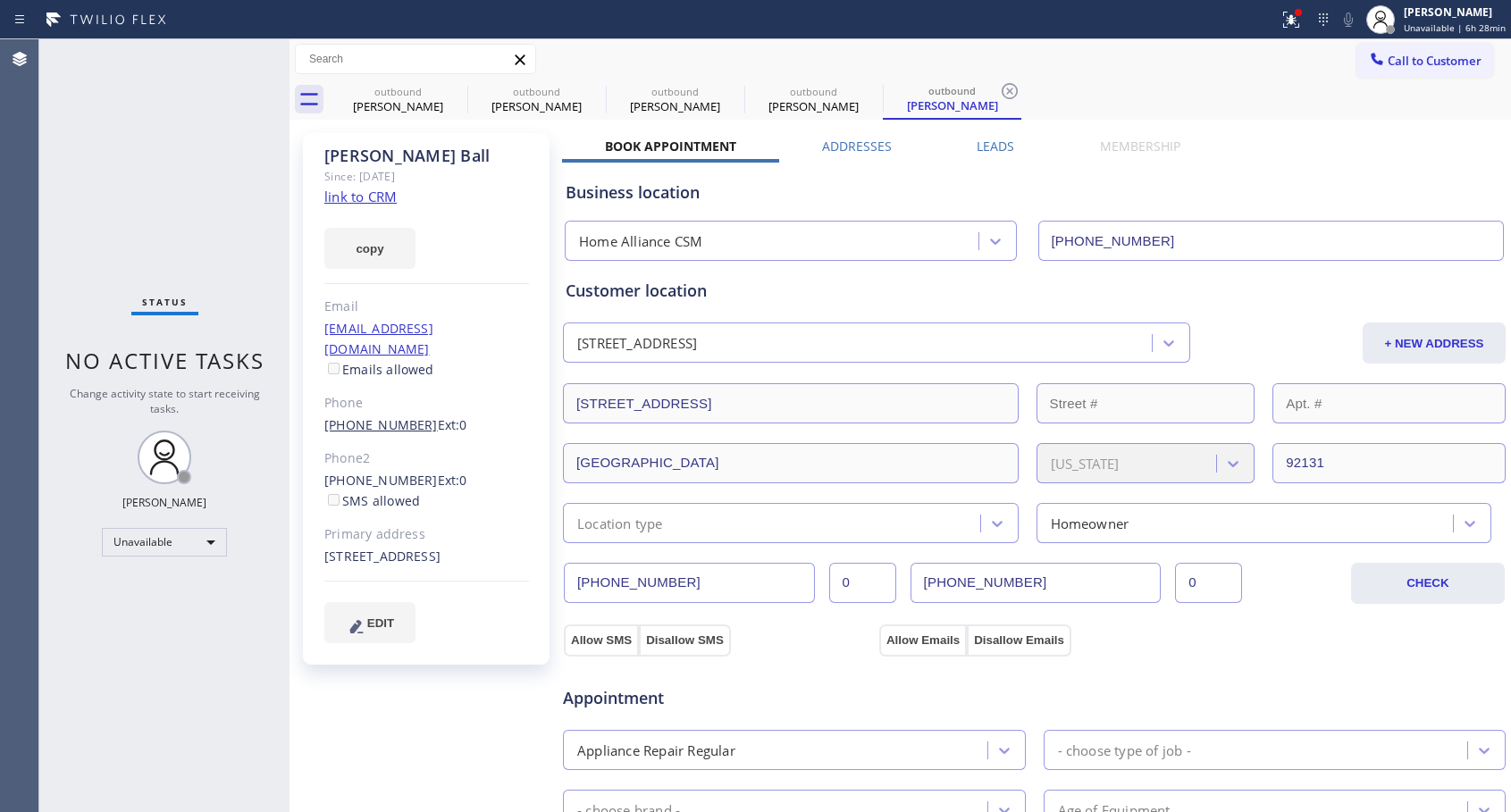
click at [394, 416] on link "[PHONE_NUMBER]" at bounding box center [381, 424] width 113 height 17
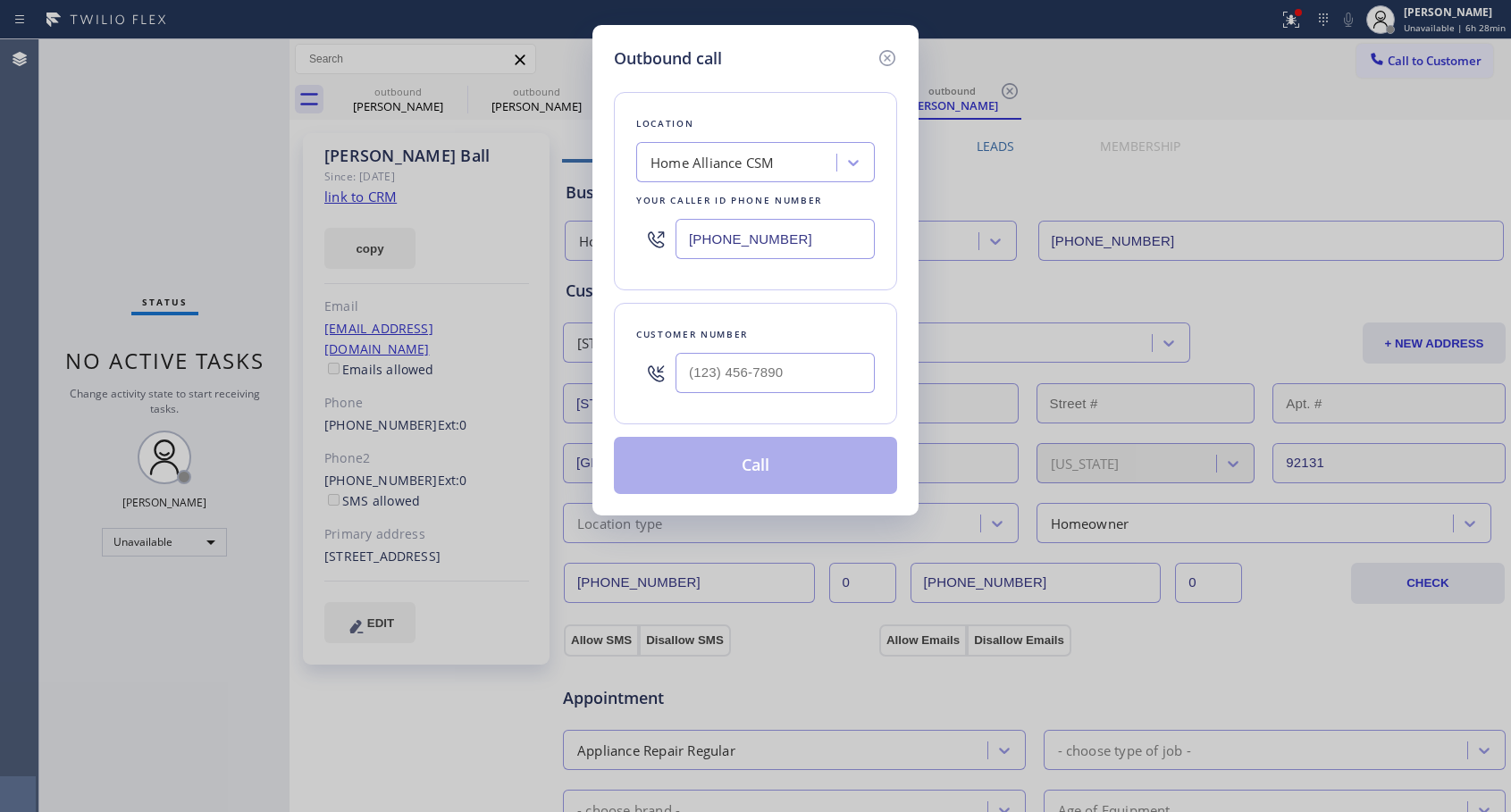
type input "[PHONE_NUMBER]"
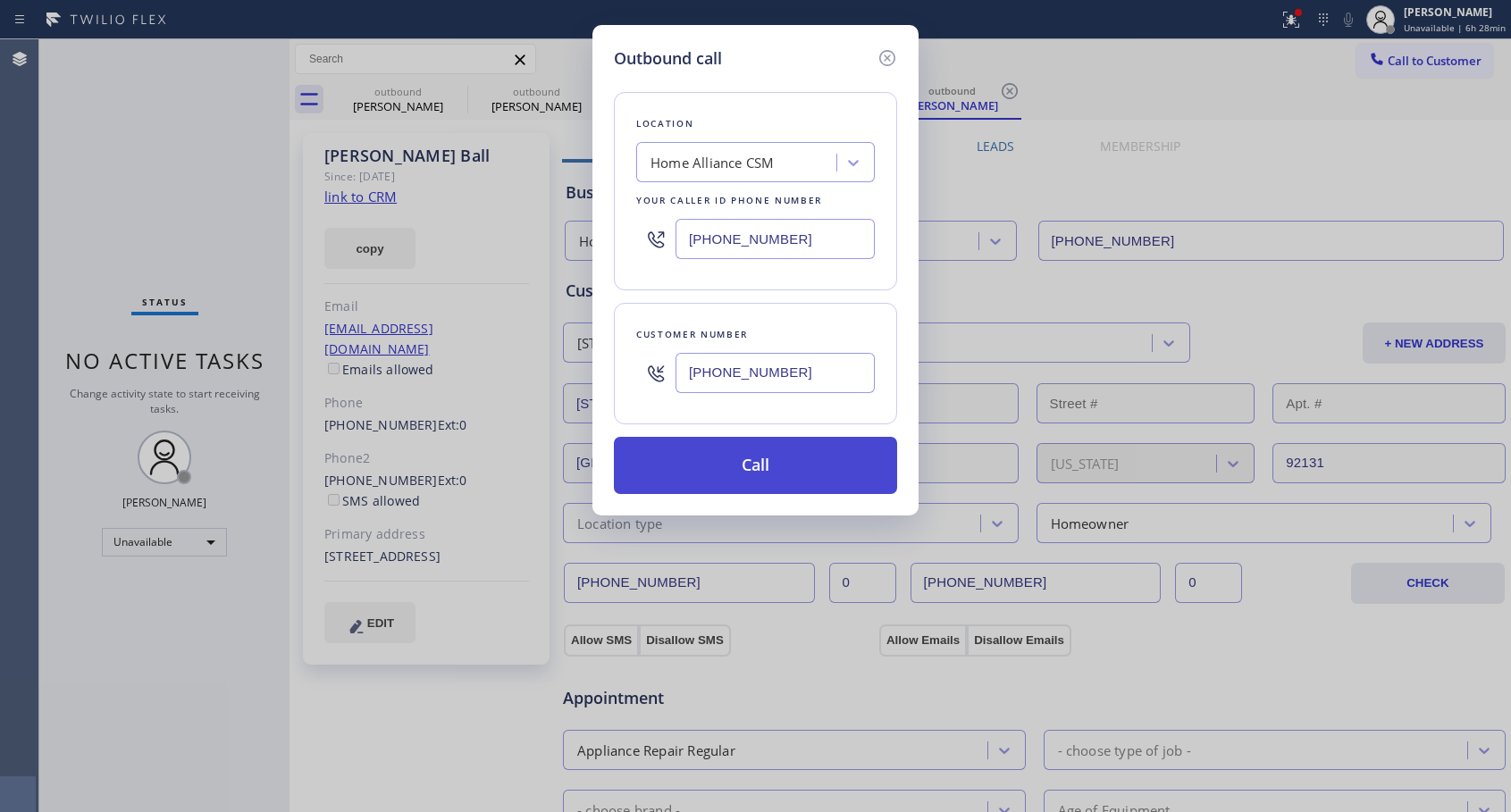
click at [734, 473] on button "Call" at bounding box center [756, 465] width 283 height 57
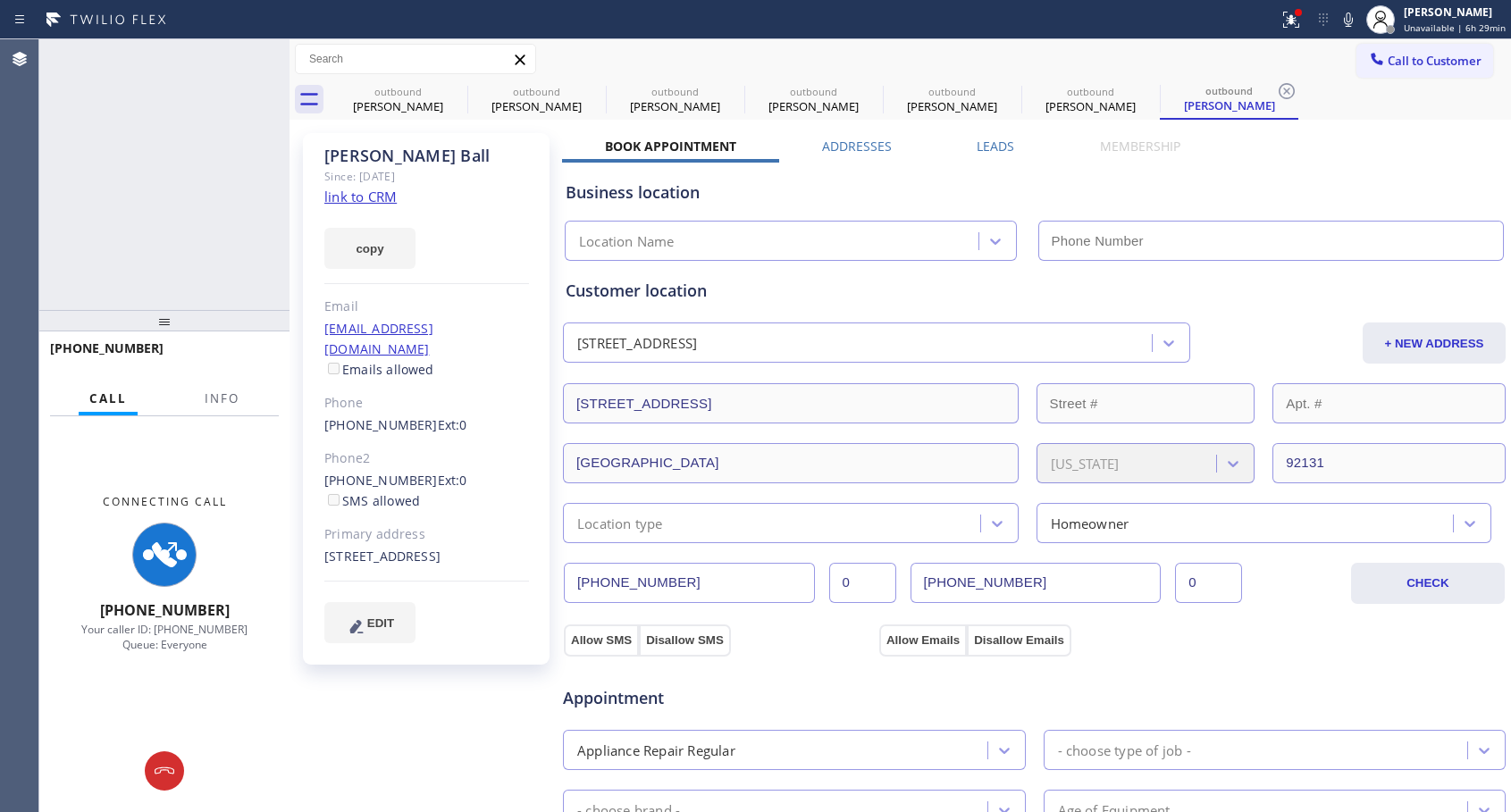
type input "[PHONE_NUMBER]"
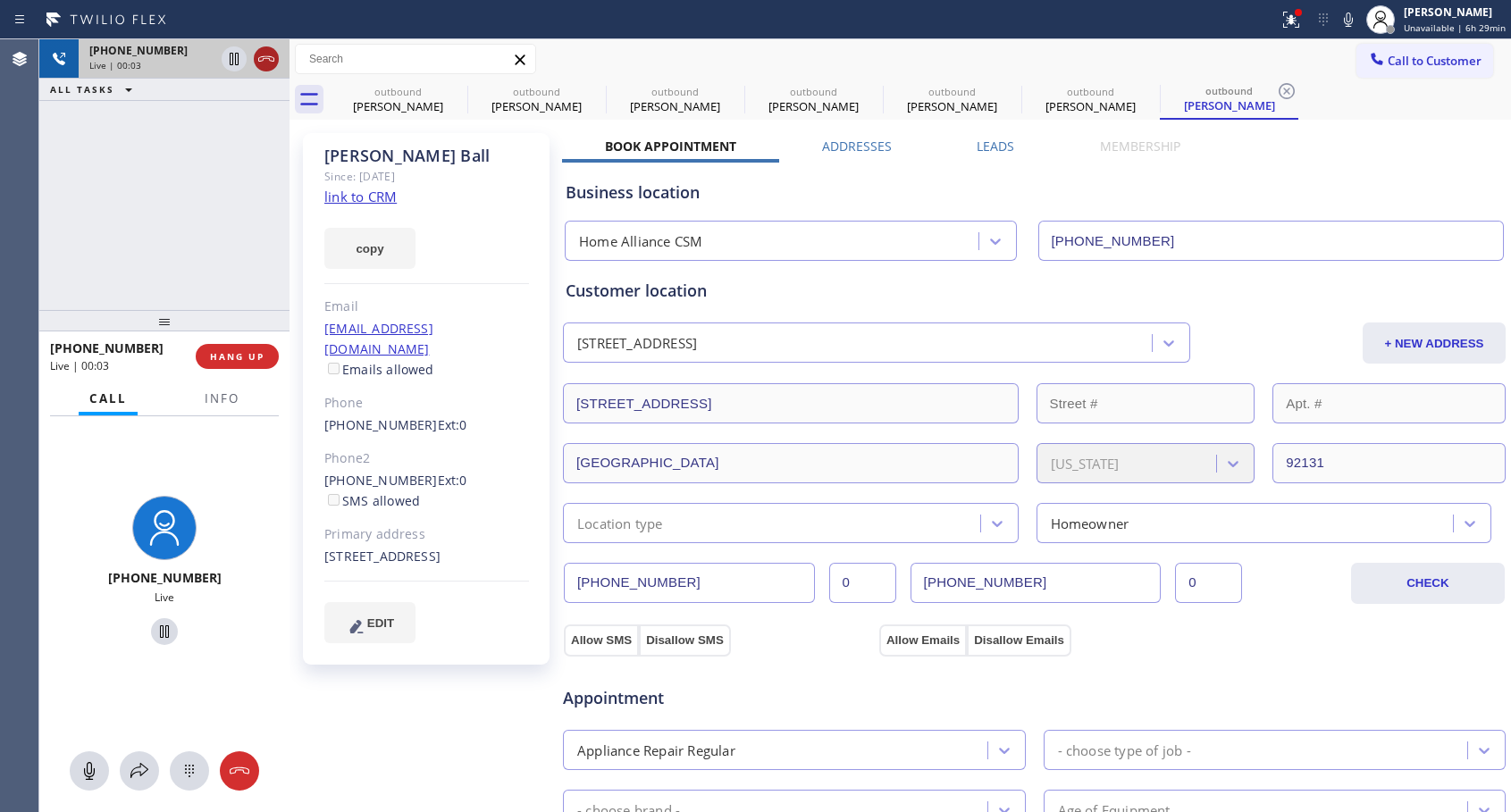
click at [273, 64] on icon at bounding box center [267, 59] width 22 height 22
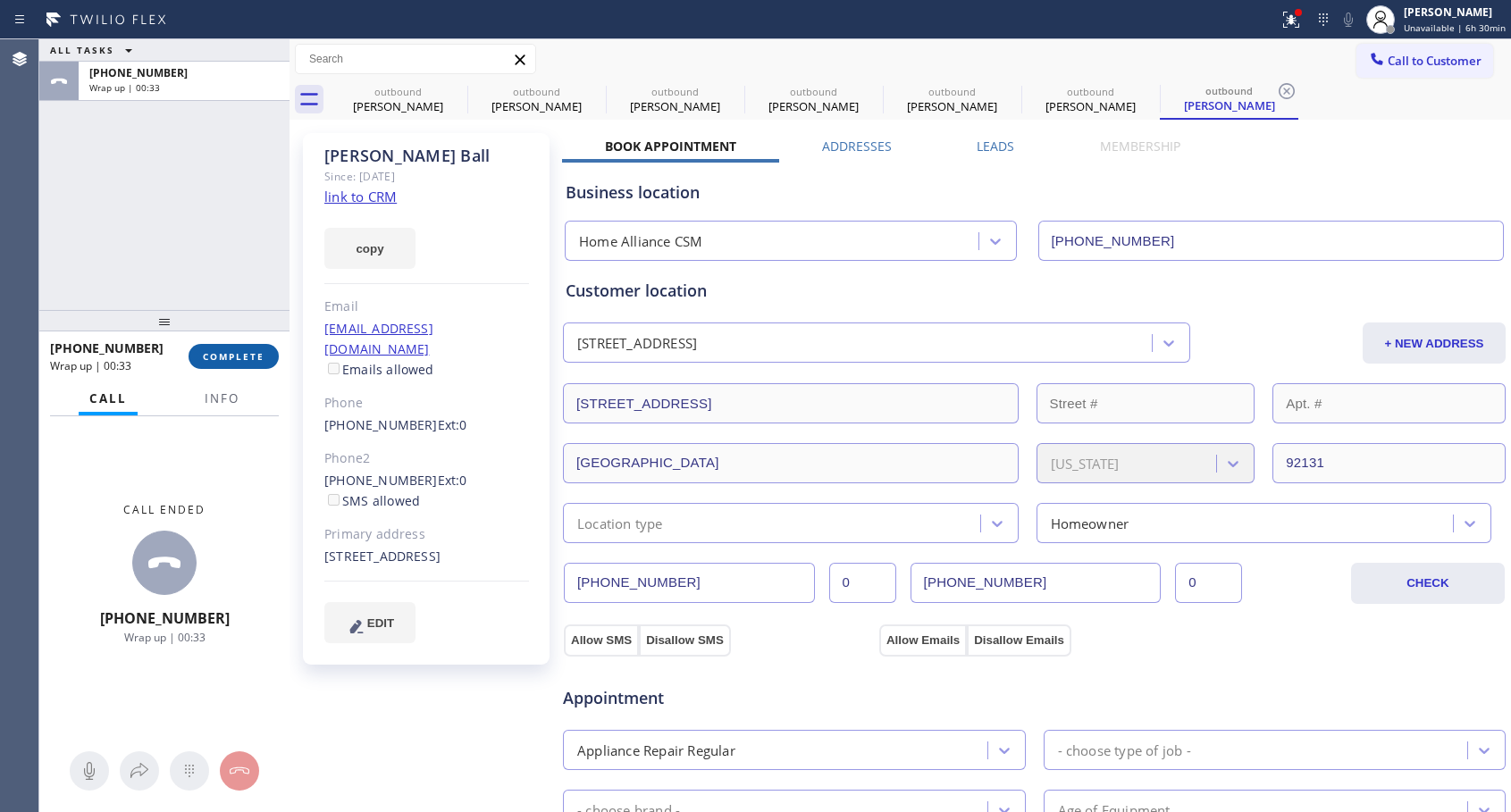
click at [248, 357] on span "COMPLETE" at bounding box center [234, 356] width 62 height 13
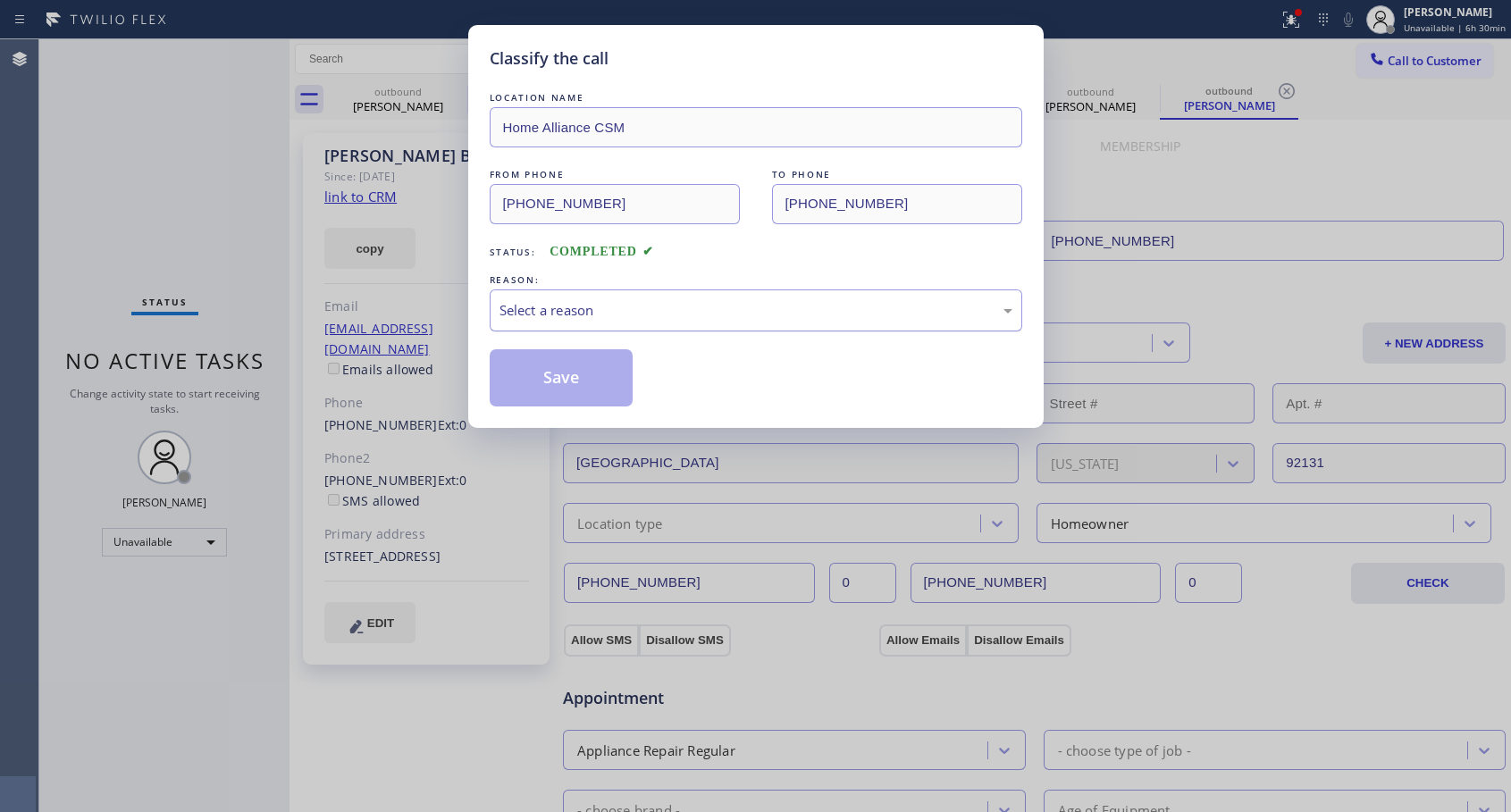
click at [616, 312] on div "Select a reason" at bounding box center [756, 310] width 513 height 21
click at [574, 381] on button "Save" at bounding box center [561, 377] width 143 height 57
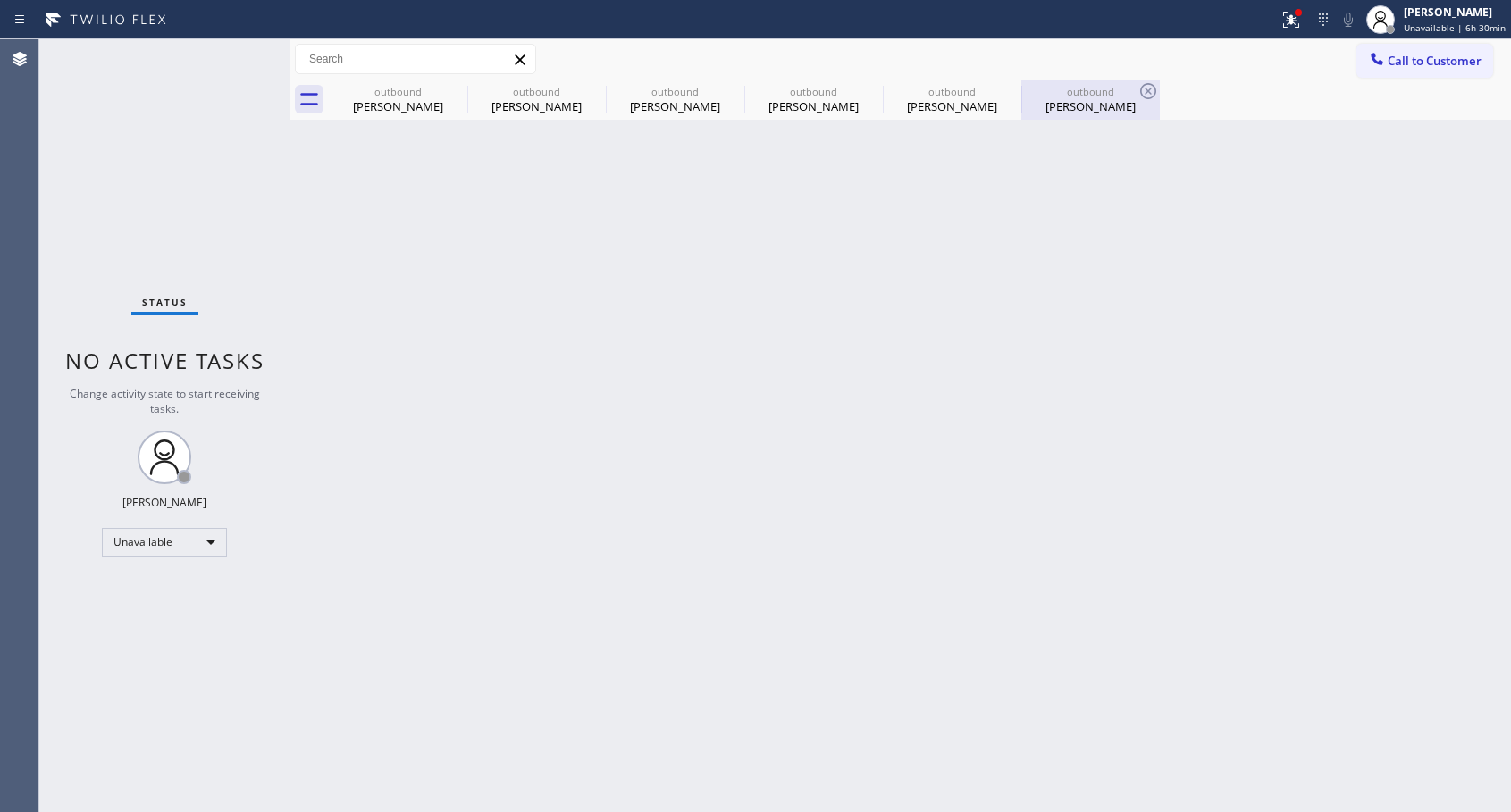
click at [1083, 101] on div "[PERSON_NAME]" at bounding box center [1091, 106] width 135 height 16
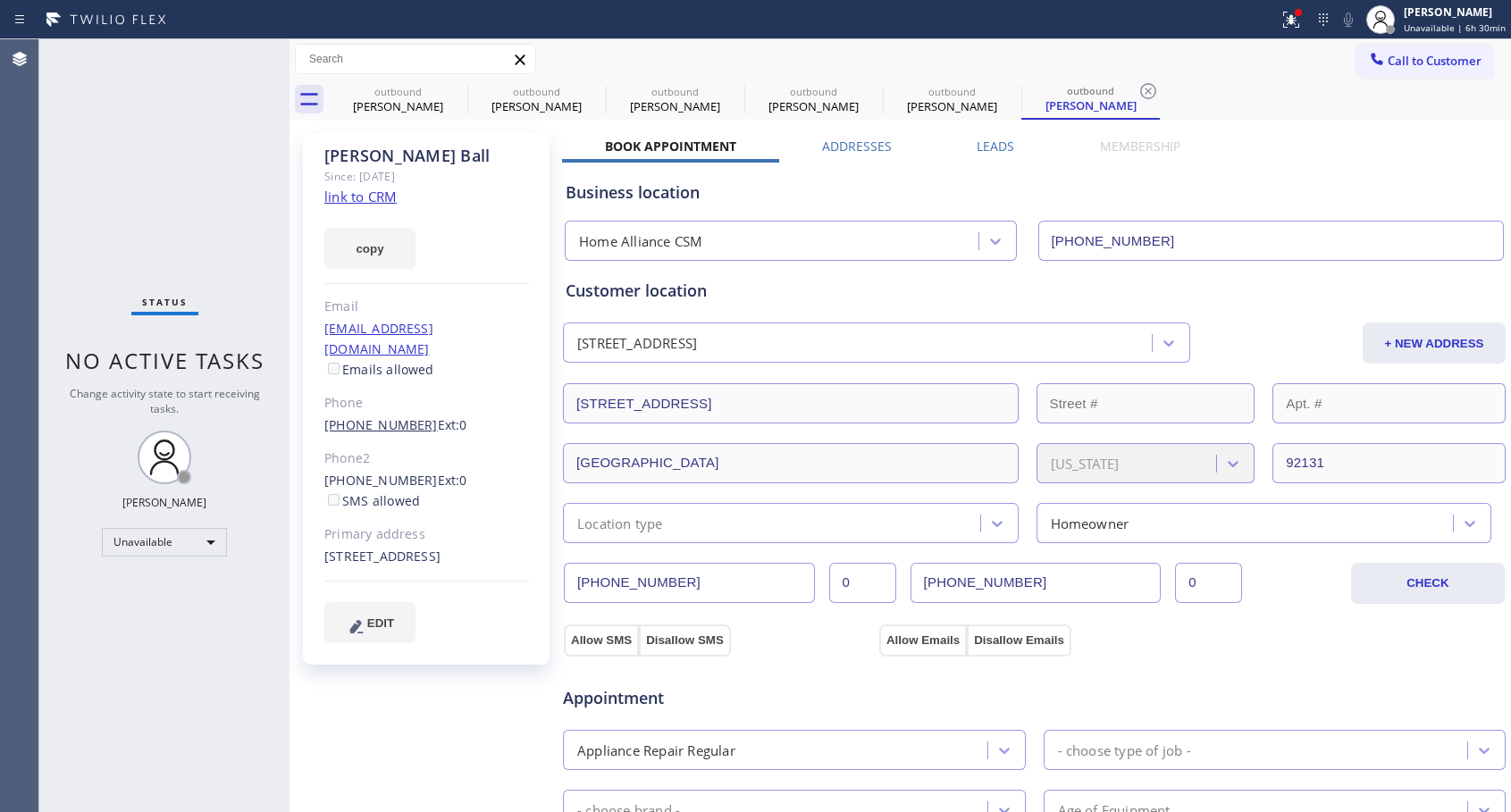
click at [395, 416] on link "[PHONE_NUMBER]" at bounding box center [381, 424] width 113 height 17
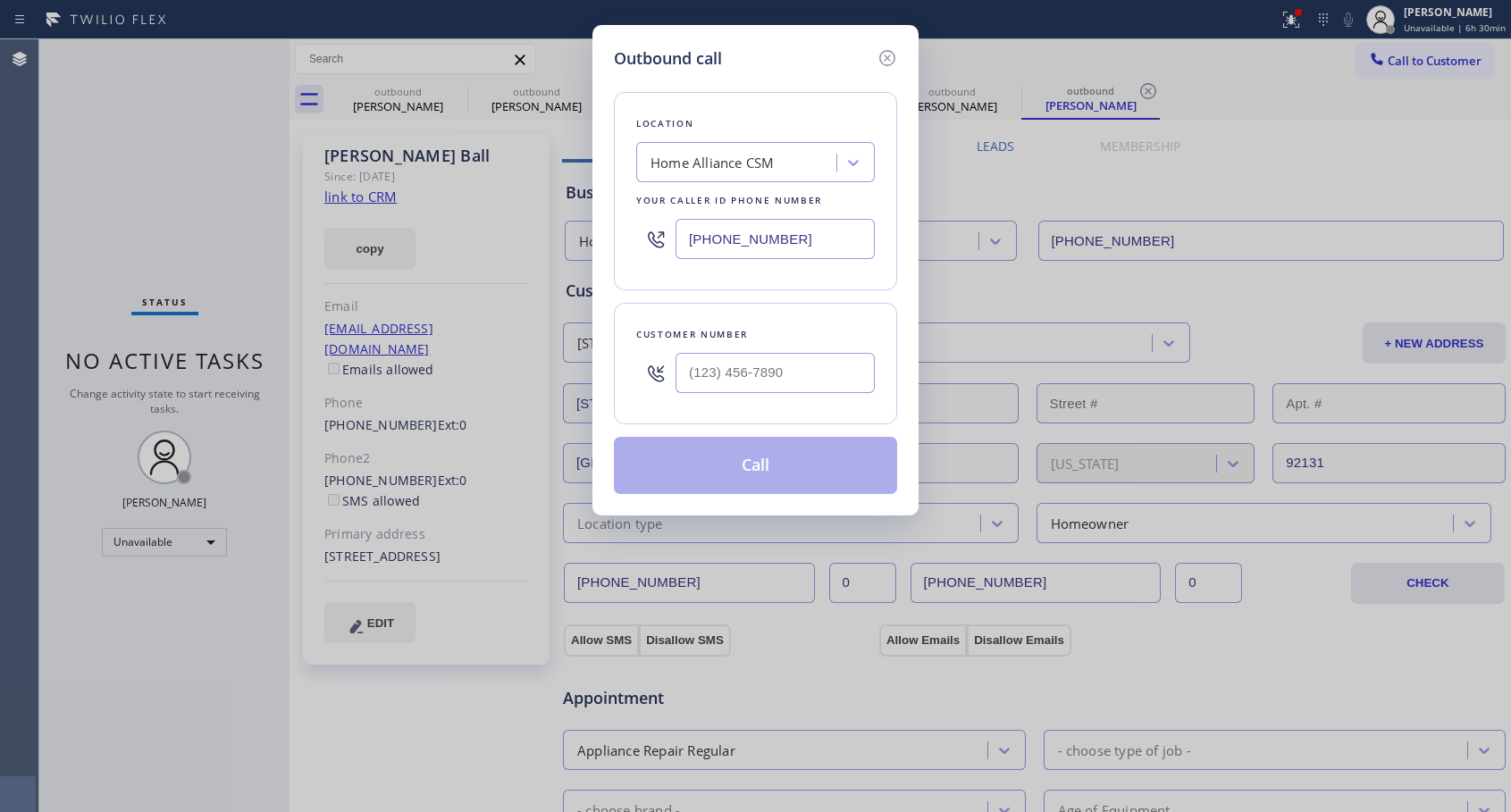
type input "[PHONE_NUMBER]"
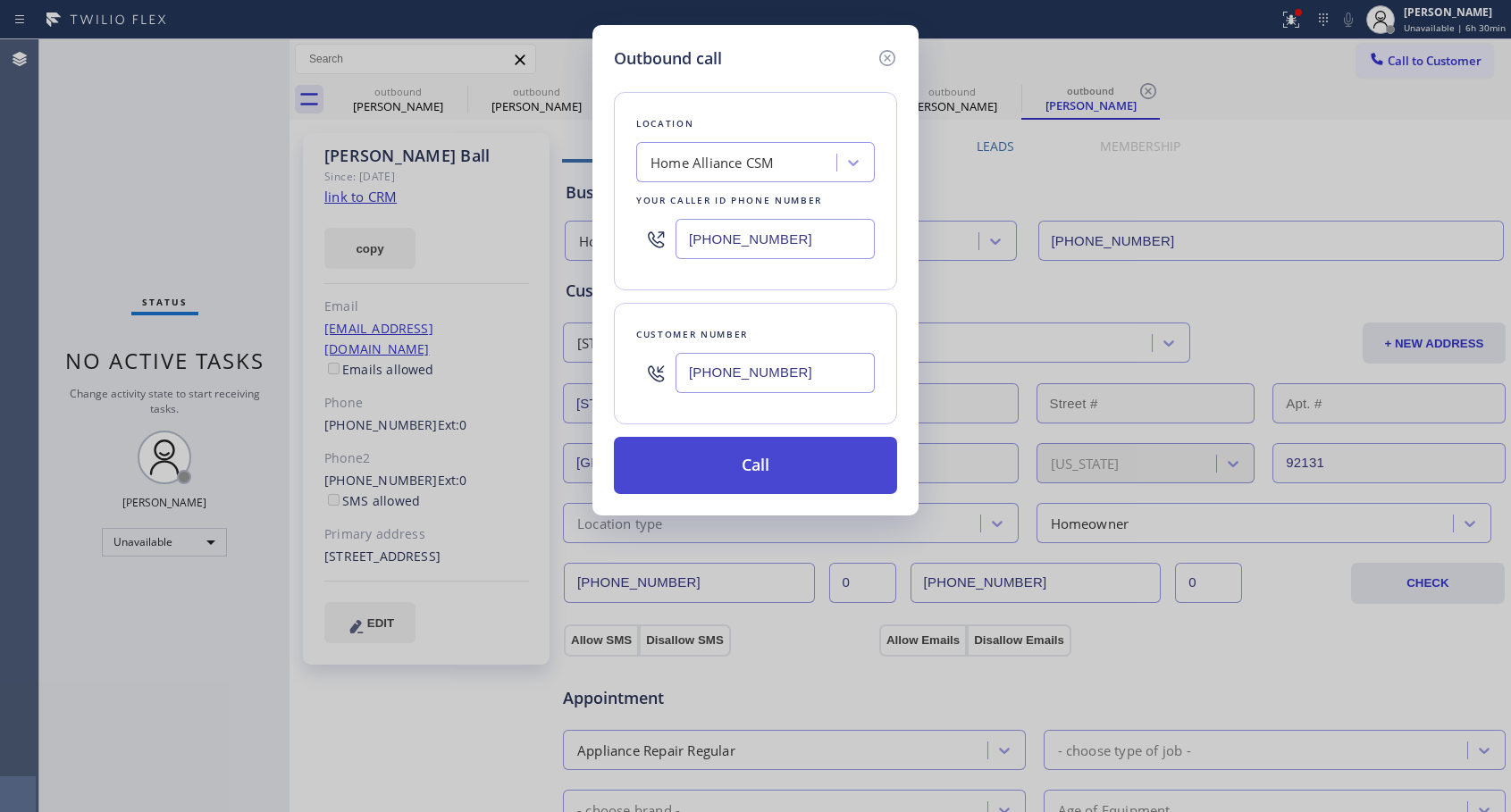
click at [727, 465] on button "Call" at bounding box center [756, 465] width 283 height 57
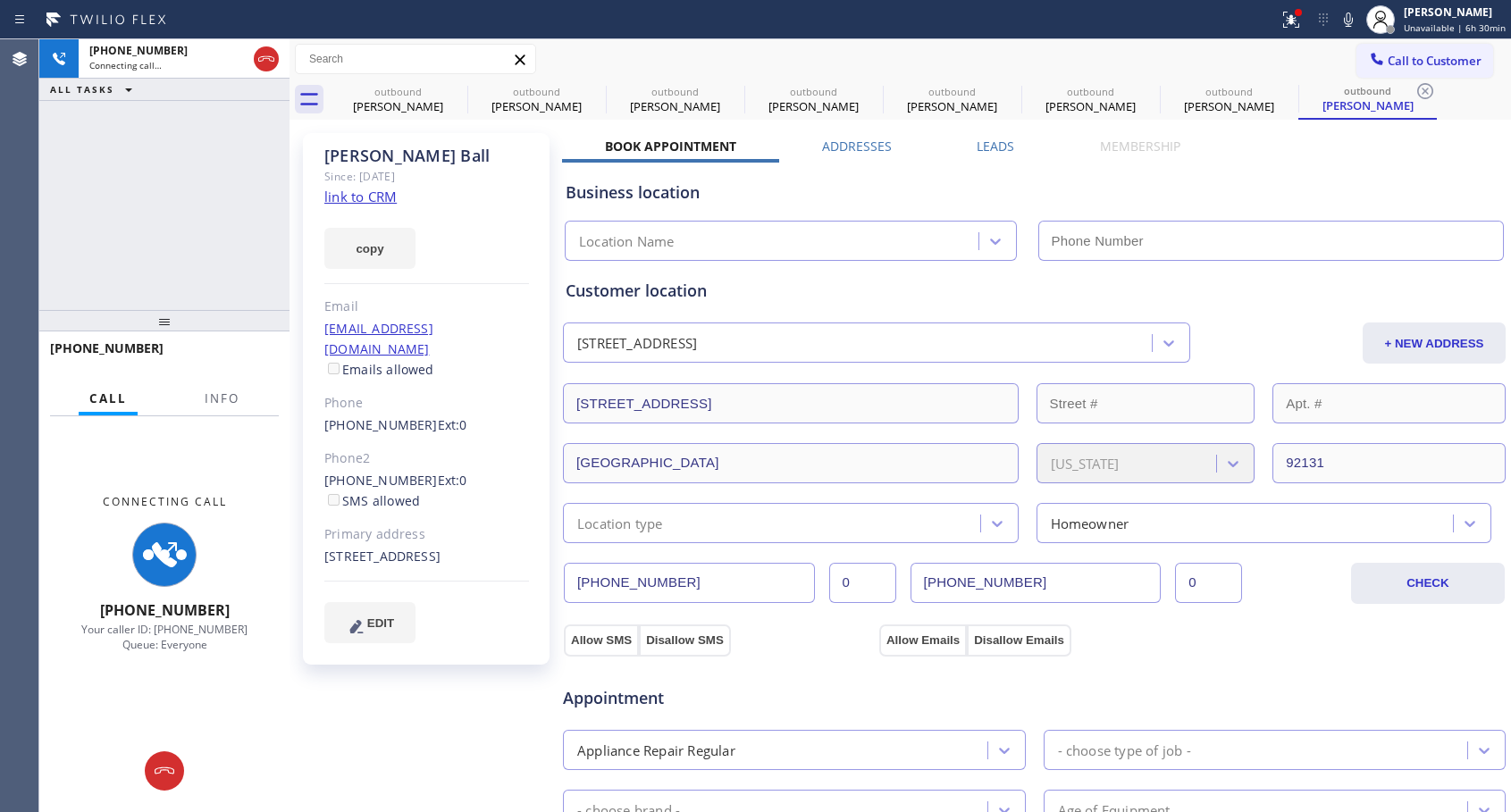
type input "[PHONE_NUMBER]"
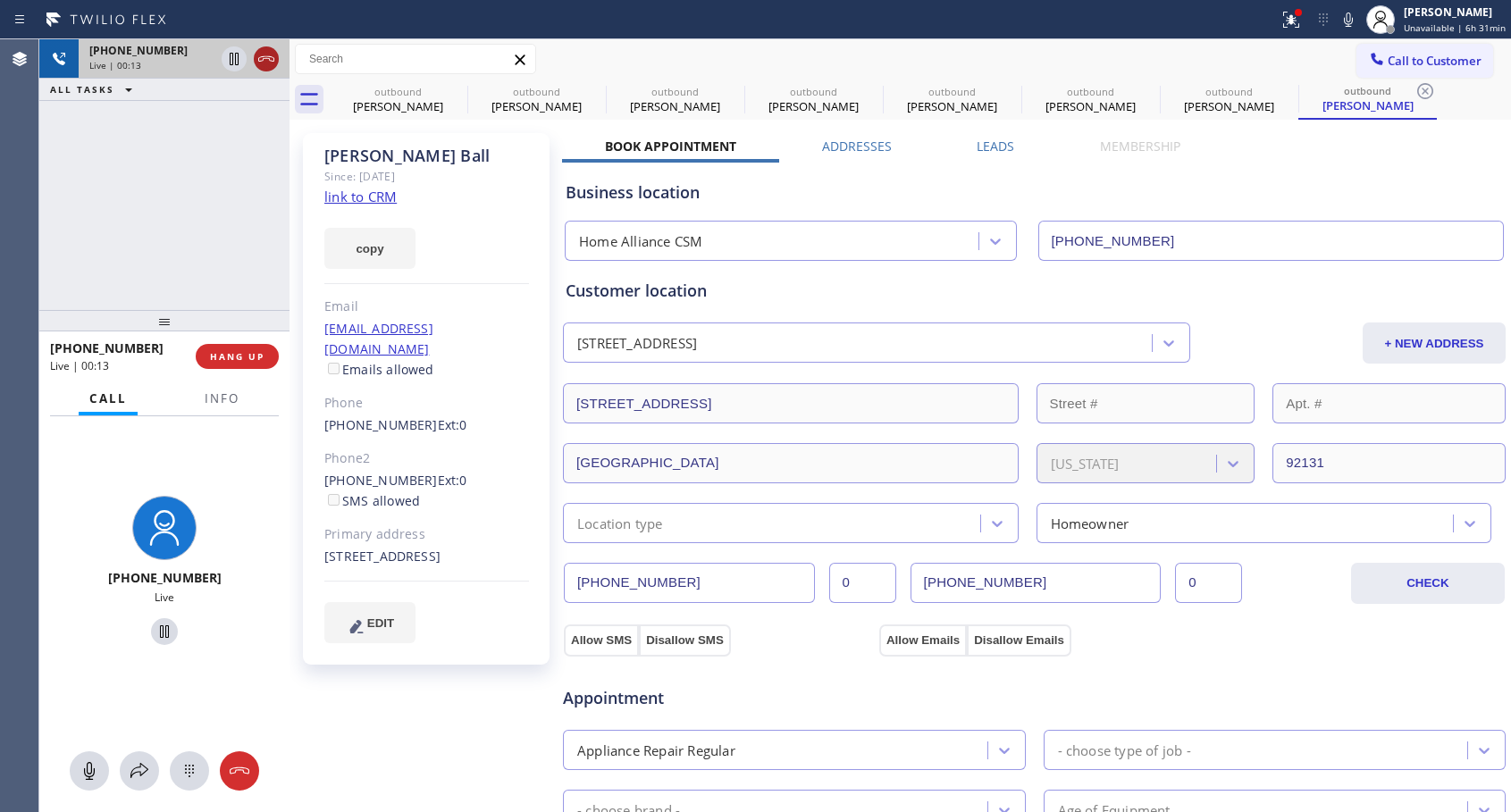
click at [259, 60] on icon at bounding box center [267, 59] width 22 height 22
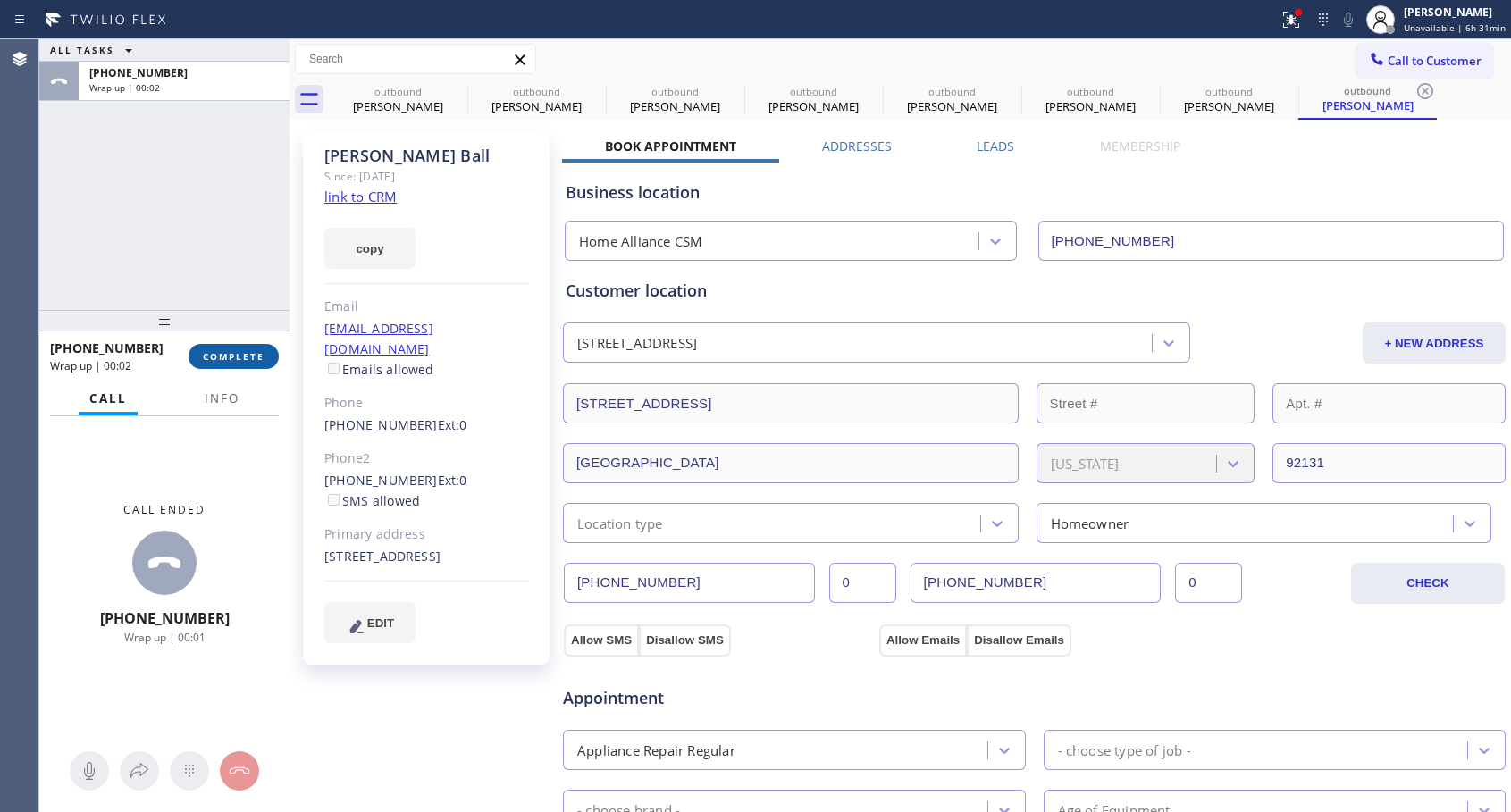
click at [258, 358] on span "COMPLETE" at bounding box center [234, 356] width 62 height 13
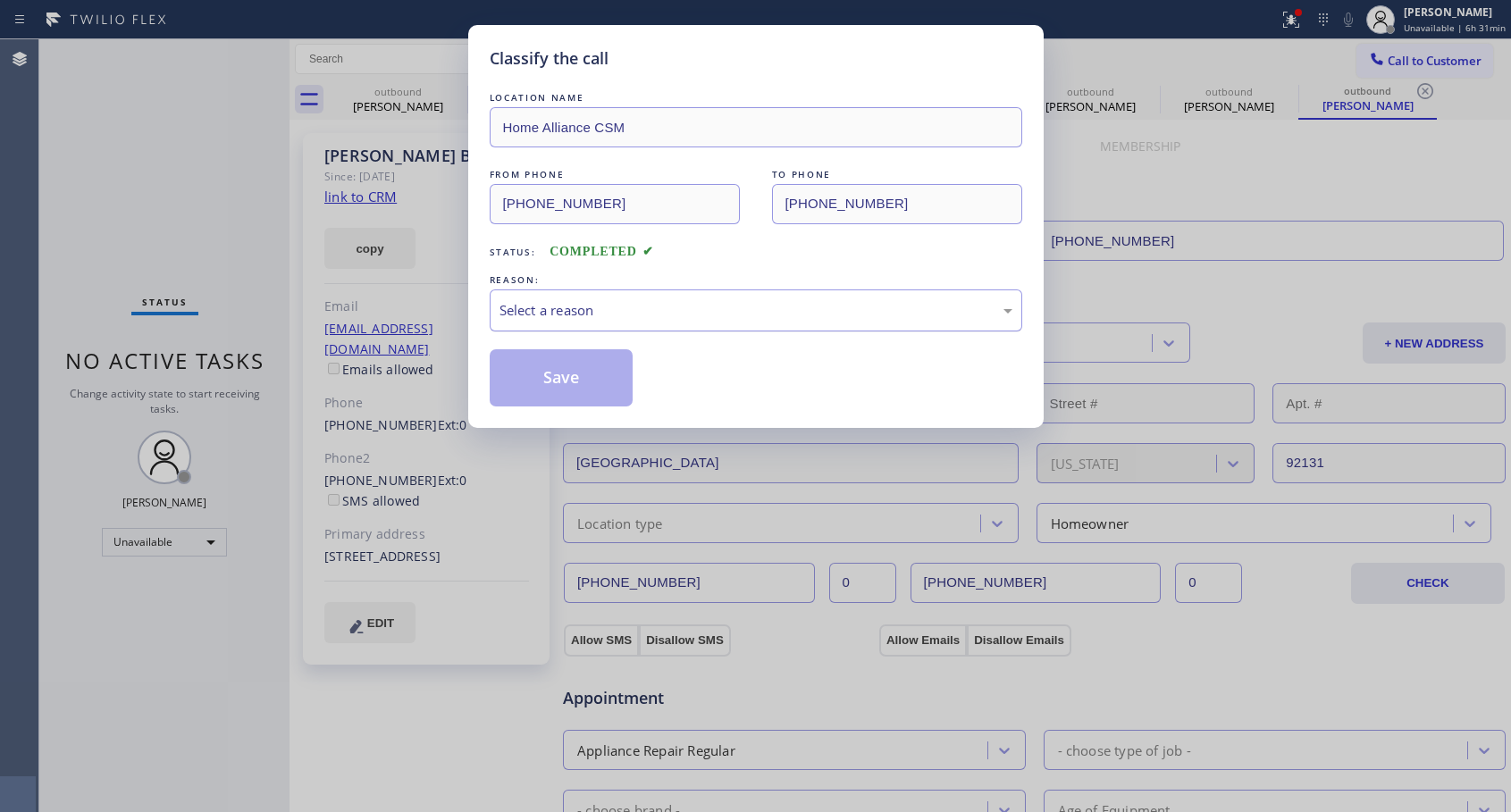
drag, startPoint x: 585, startPoint y: 305, endPoint x: 574, endPoint y: 320, distance: 18.6
click at [585, 306] on div "Select a reason" at bounding box center [756, 310] width 513 height 21
click at [566, 383] on button "Save" at bounding box center [561, 377] width 143 height 57
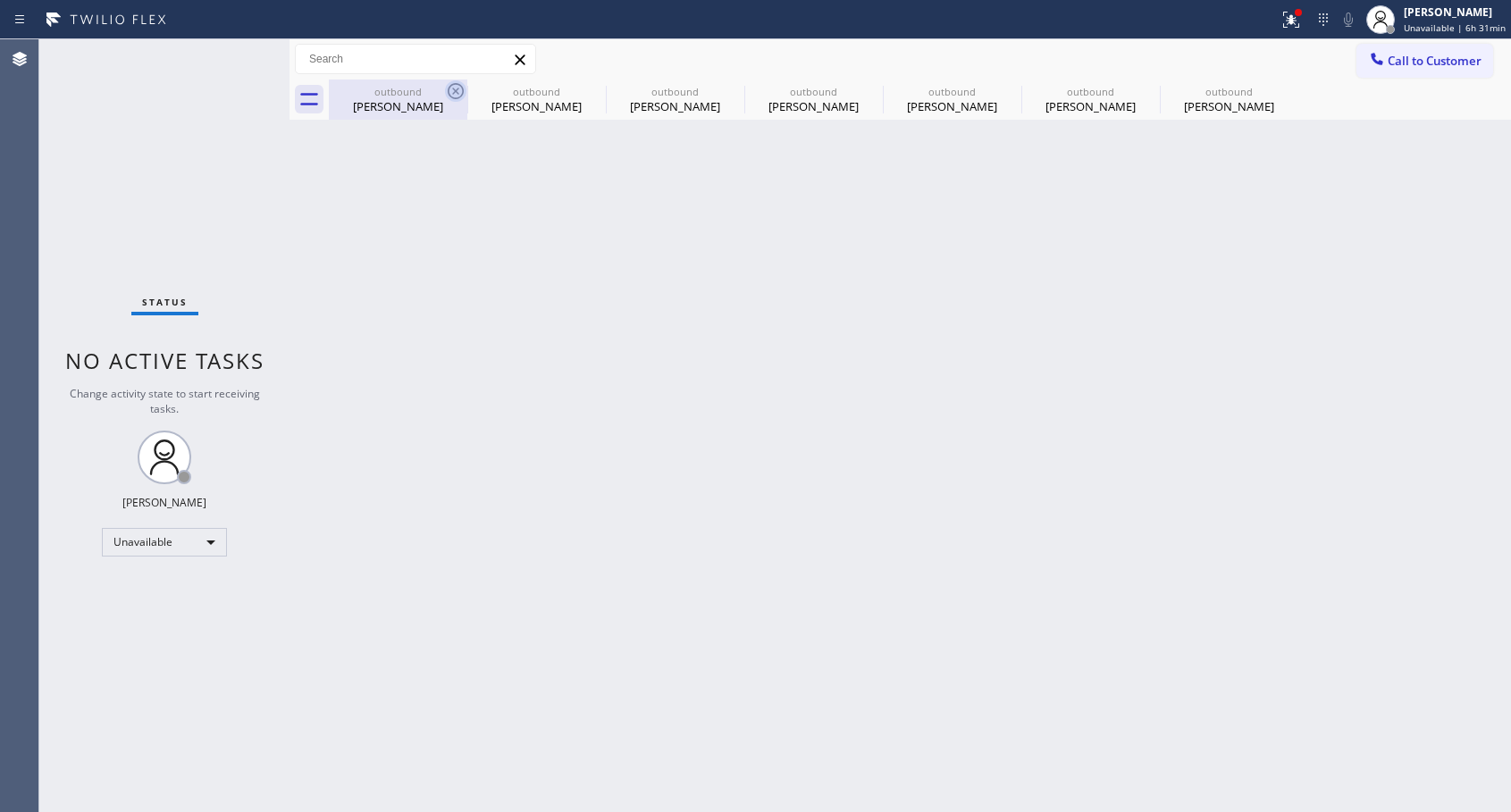
click at [451, 92] on icon at bounding box center [456, 92] width 22 height 22
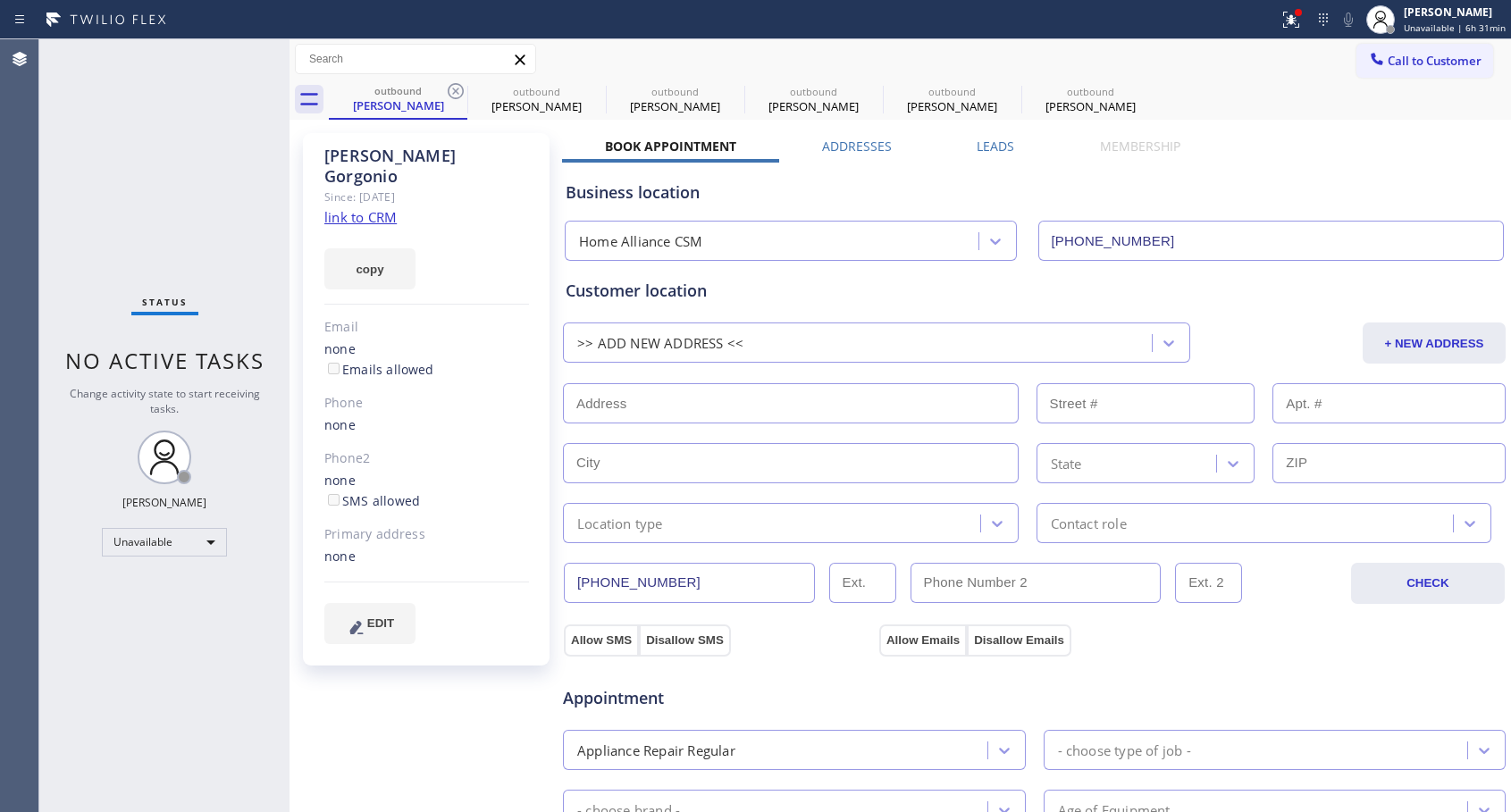
click at [451, 92] on icon at bounding box center [456, 92] width 22 height 22
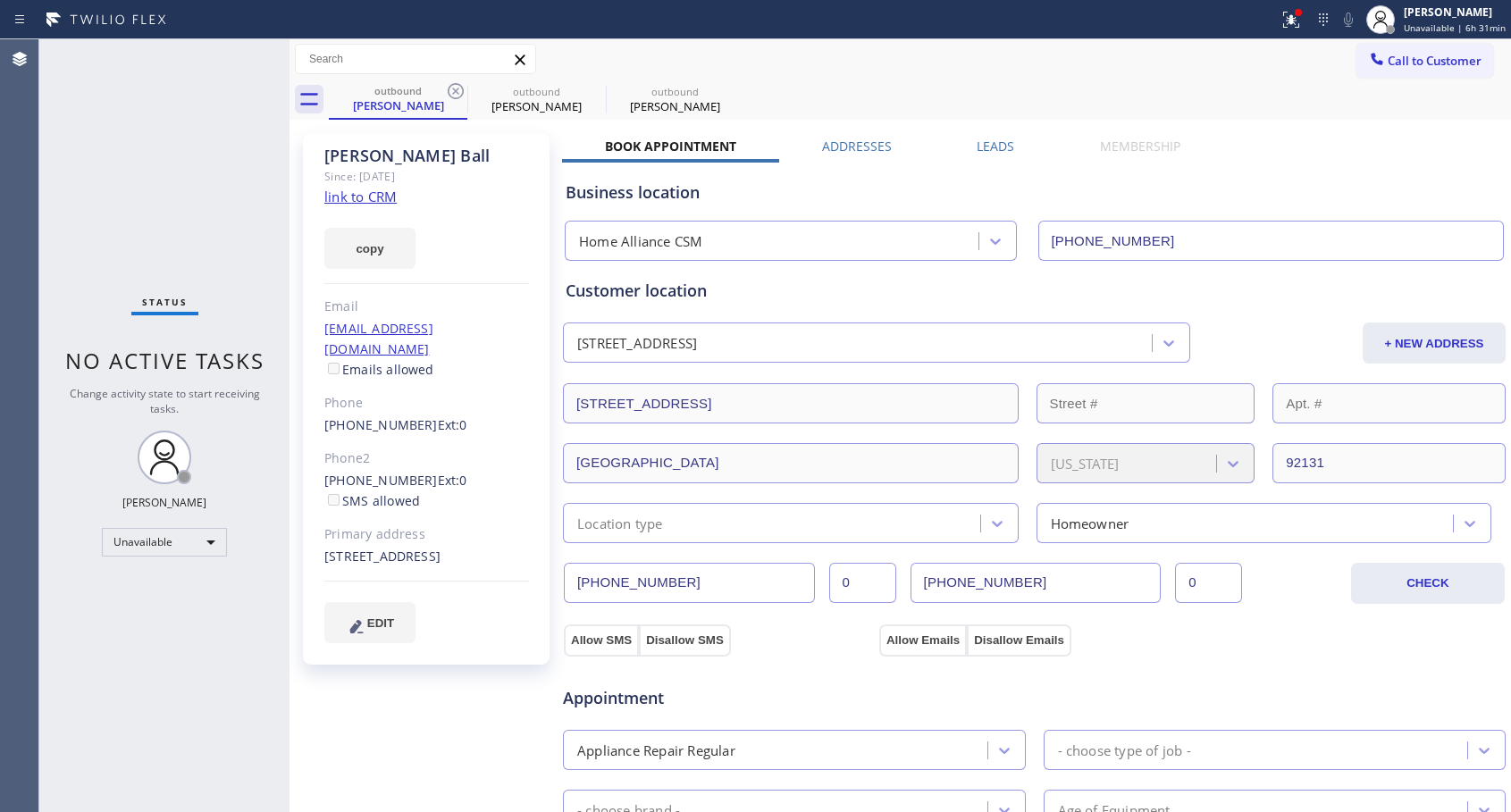
click at [451, 92] on icon at bounding box center [456, 92] width 22 height 22
click at [392, 416] on link "[PHONE_NUMBER]" at bounding box center [381, 424] width 113 height 17
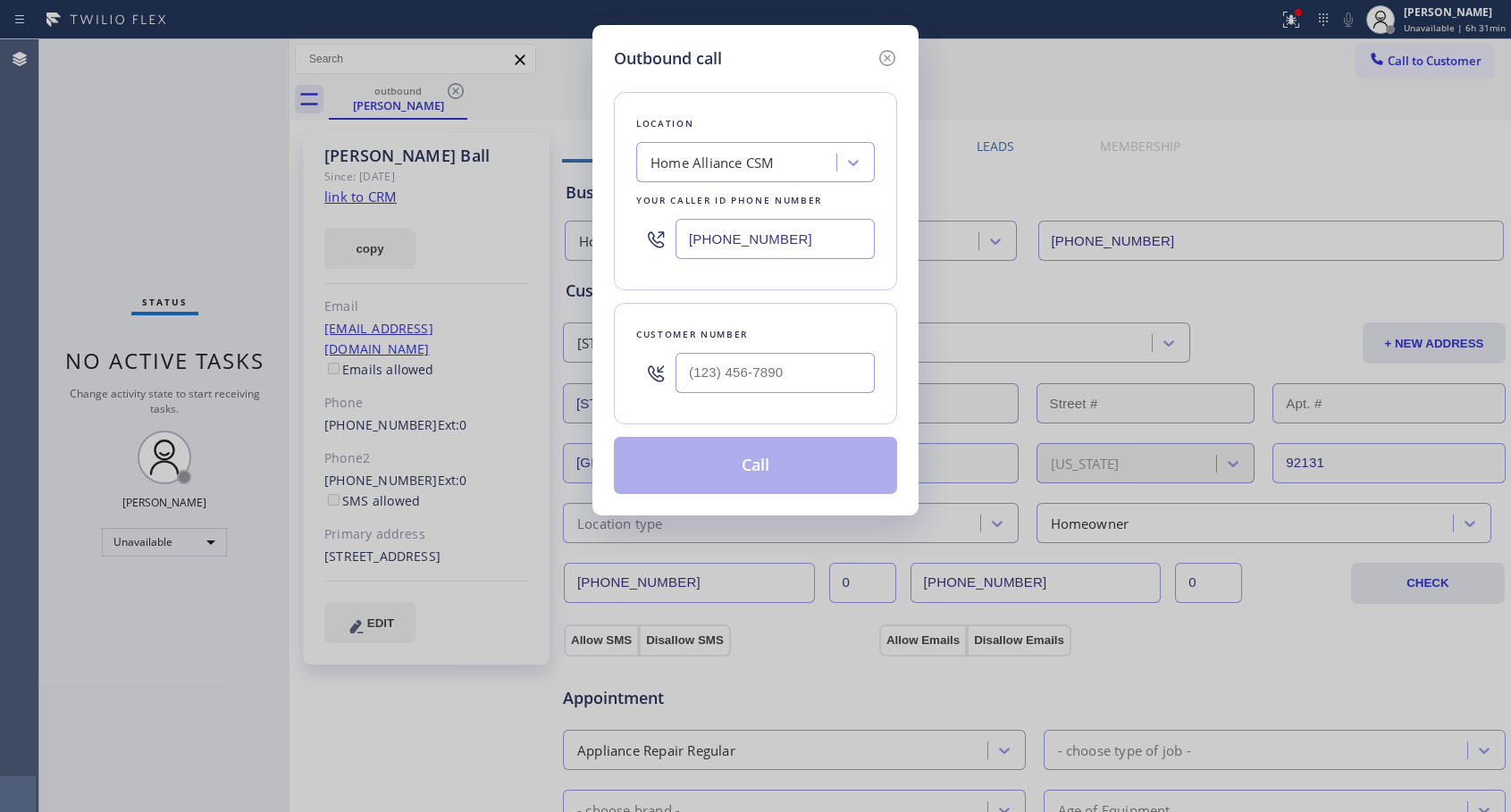
type input "[PHONE_NUMBER]"
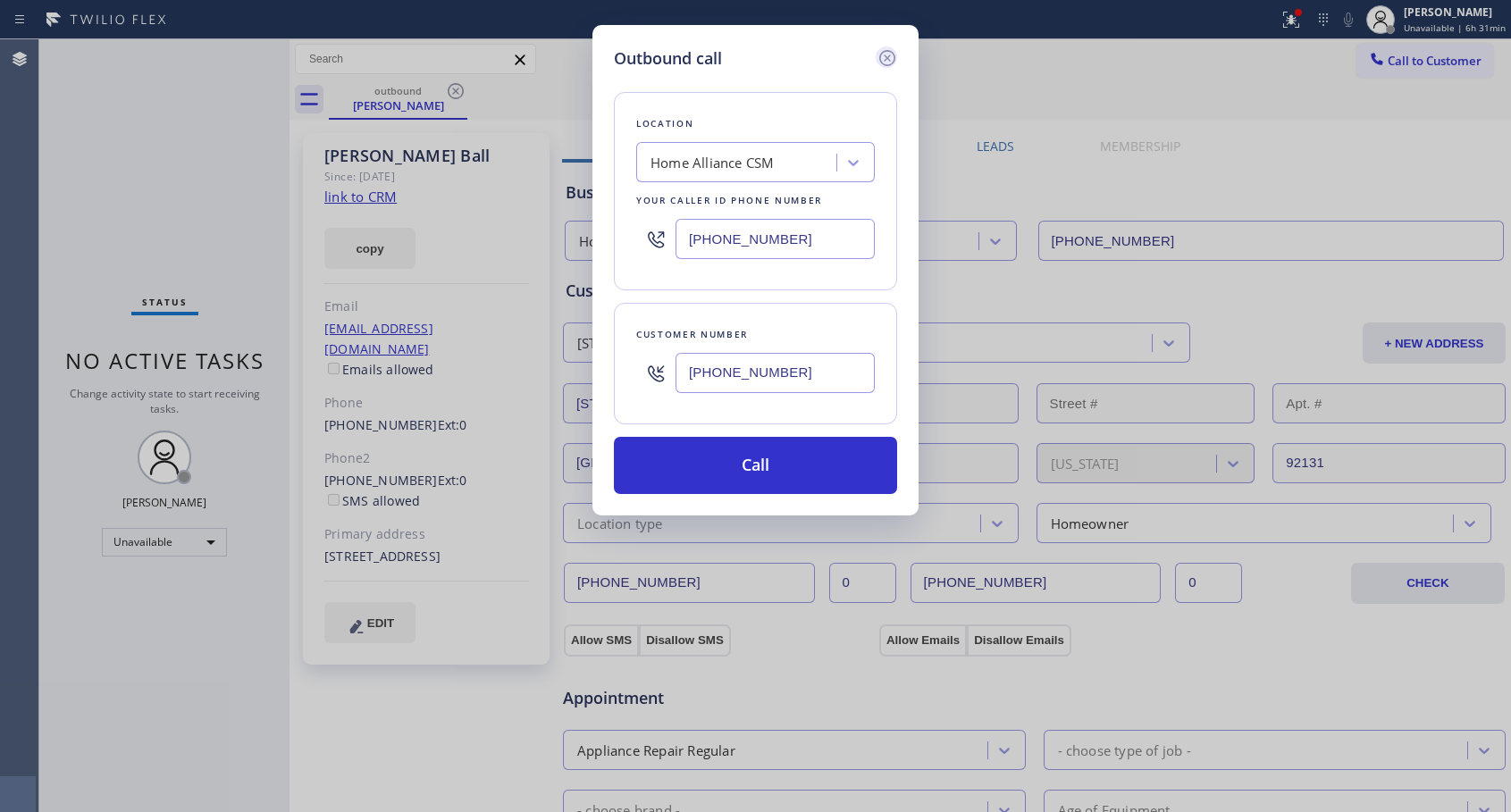
click at [891, 65] on icon at bounding box center [887, 58] width 16 height 16
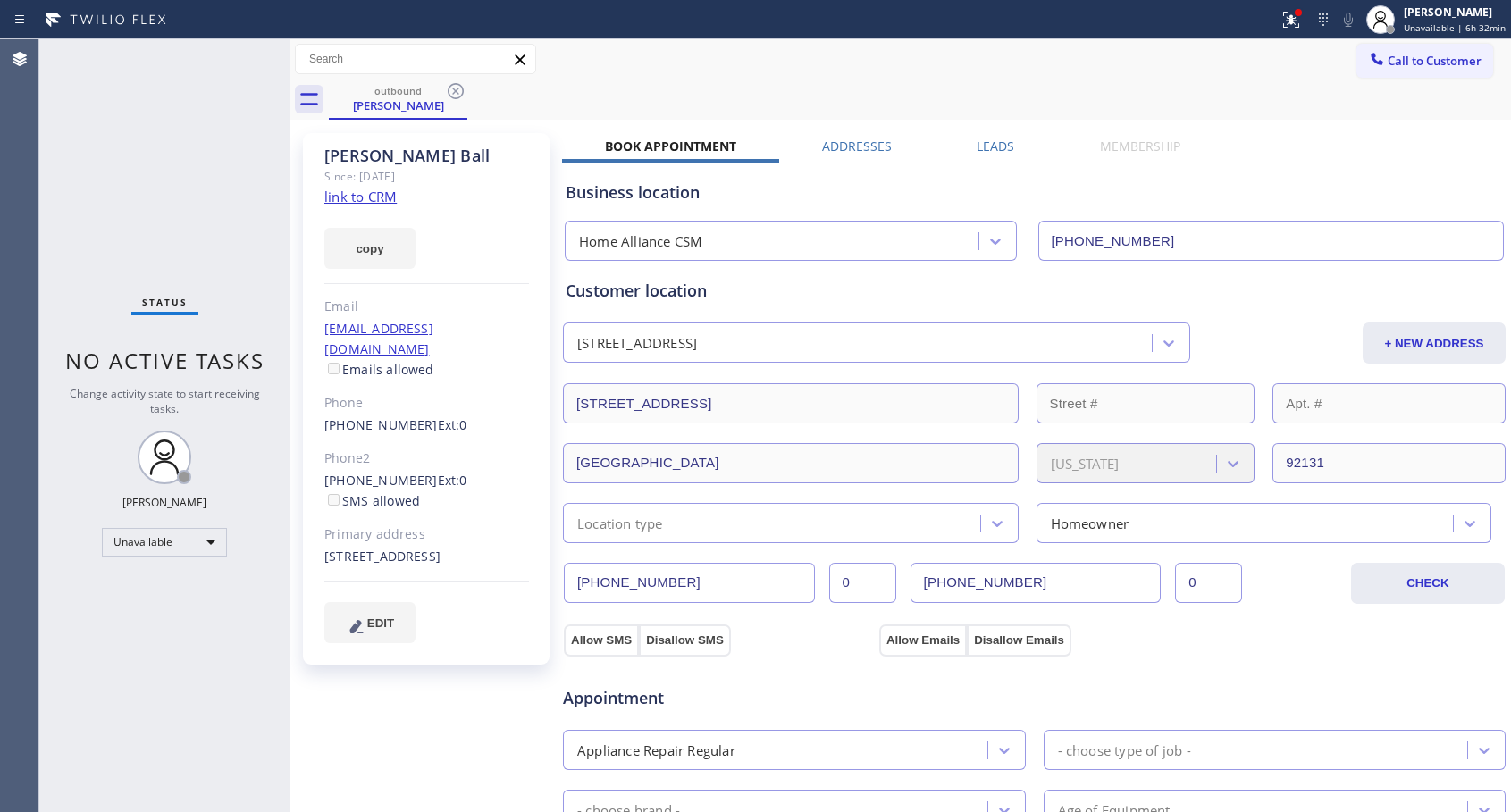
click at [393, 416] on link "[PHONE_NUMBER]" at bounding box center [381, 424] width 113 height 17
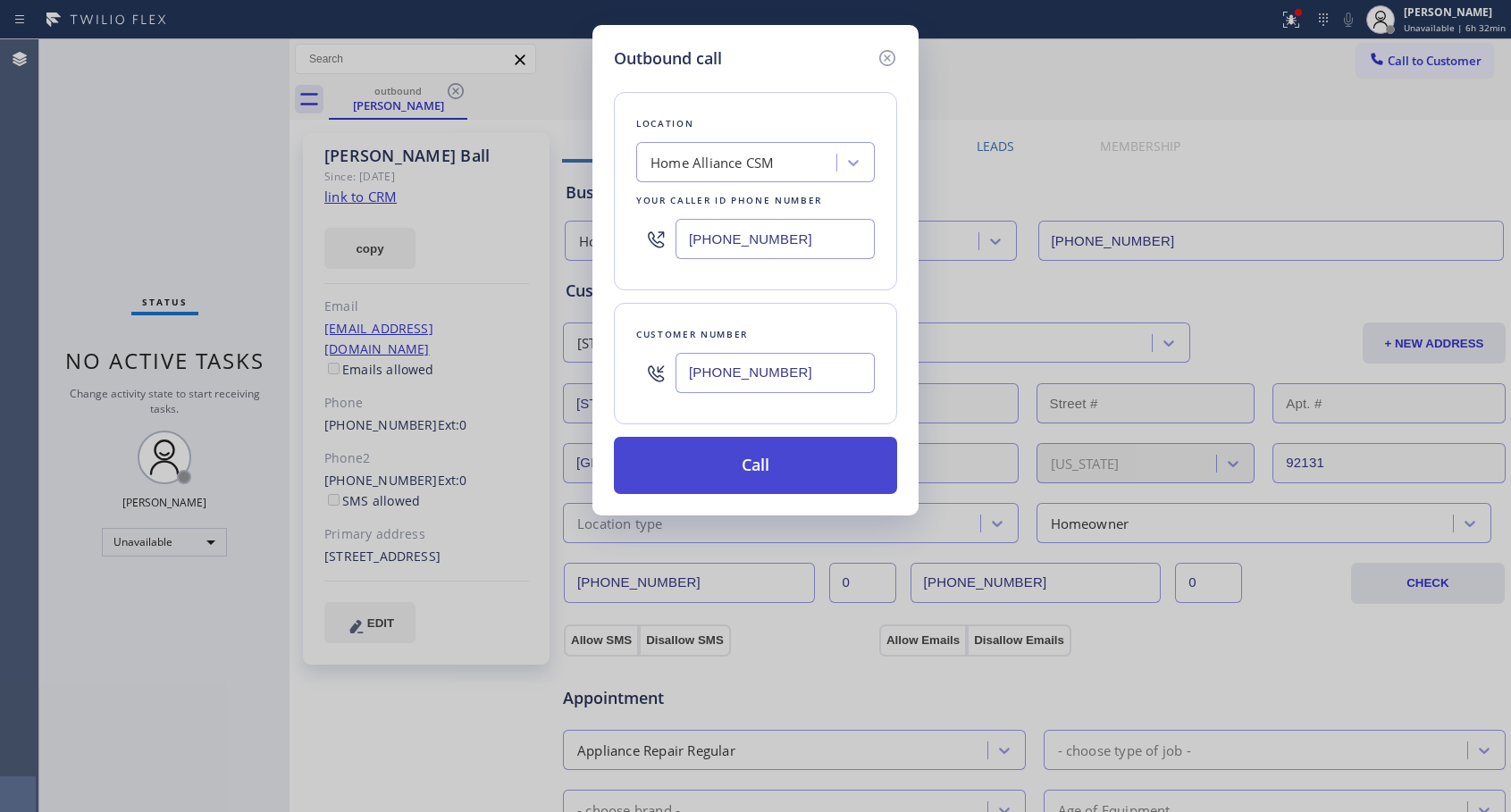
click at [742, 478] on button "Call" at bounding box center [756, 465] width 283 height 57
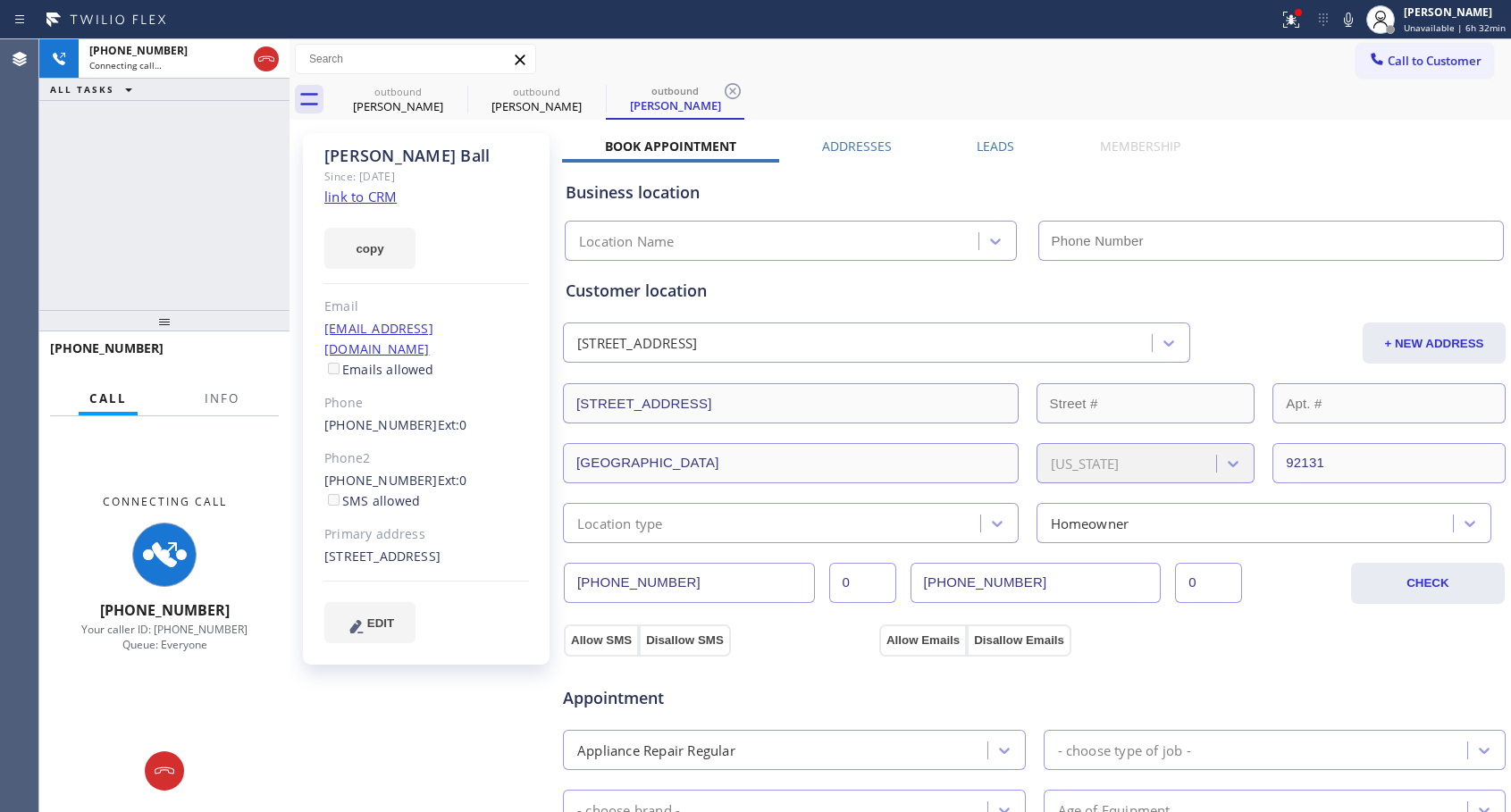
type input "[PHONE_NUMBER]"
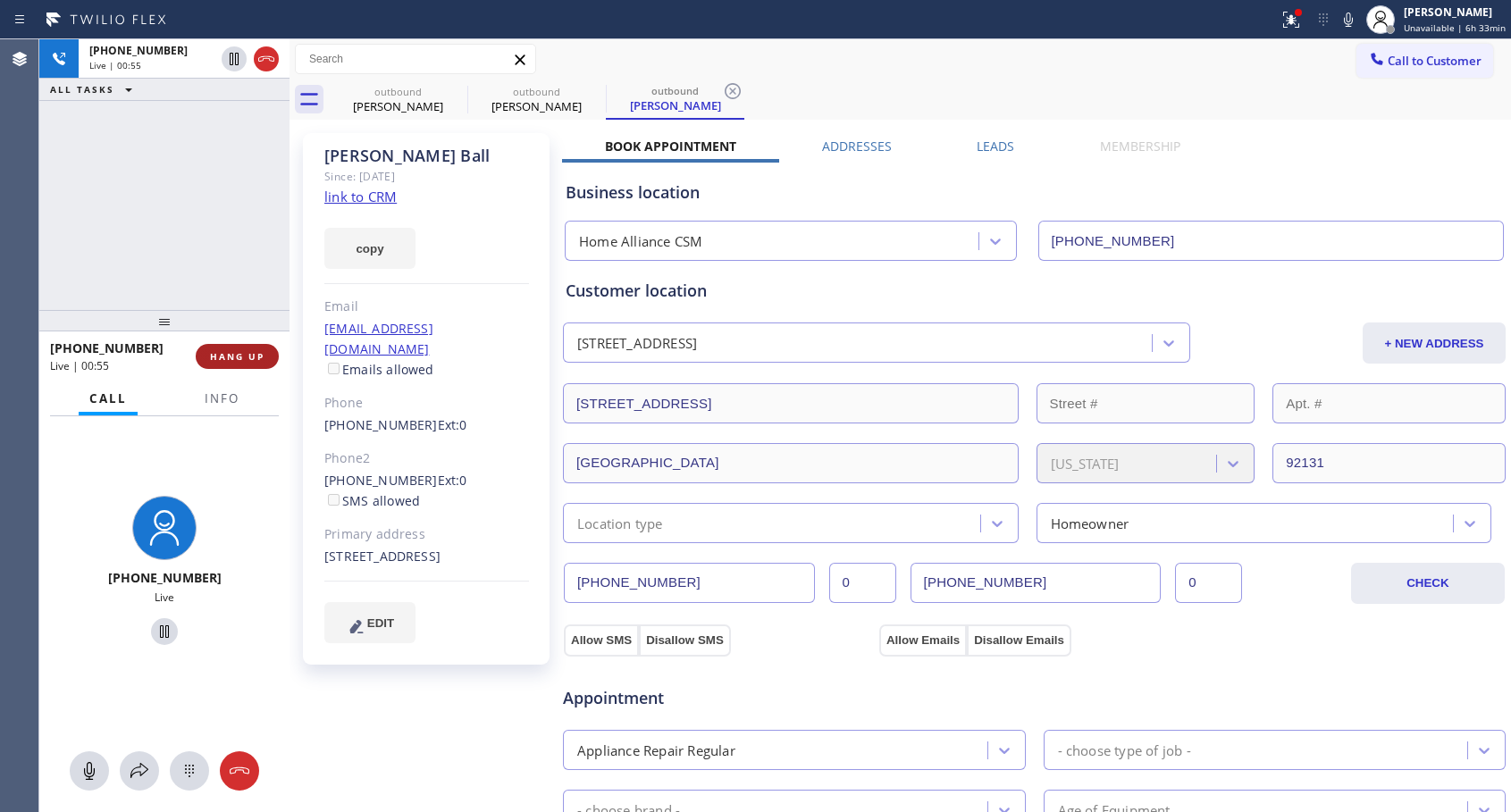
click at [256, 359] on span "HANG UP" at bounding box center [237, 356] width 55 height 13
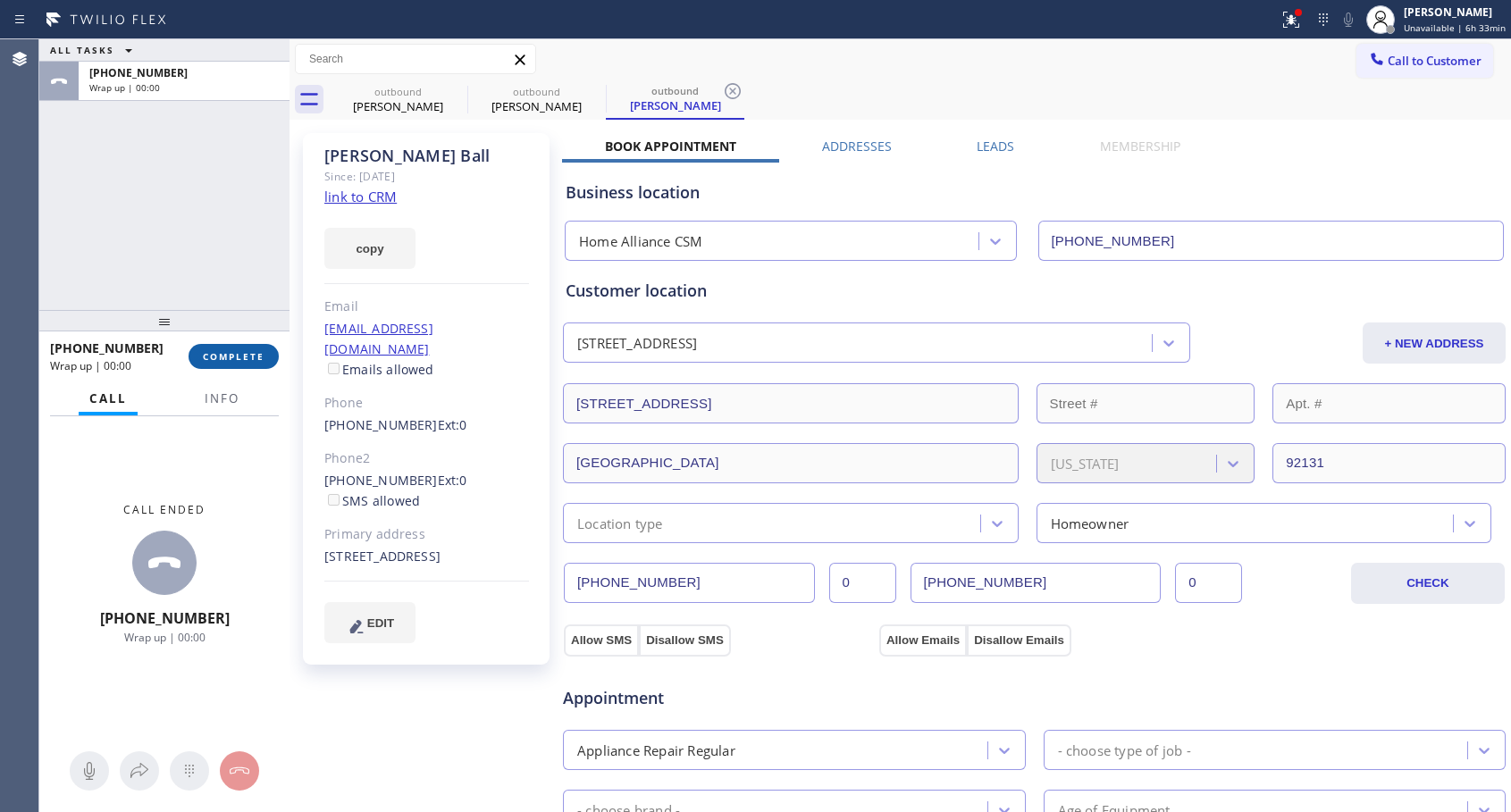
click at [256, 359] on span "COMPLETE" at bounding box center [234, 356] width 62 height 13
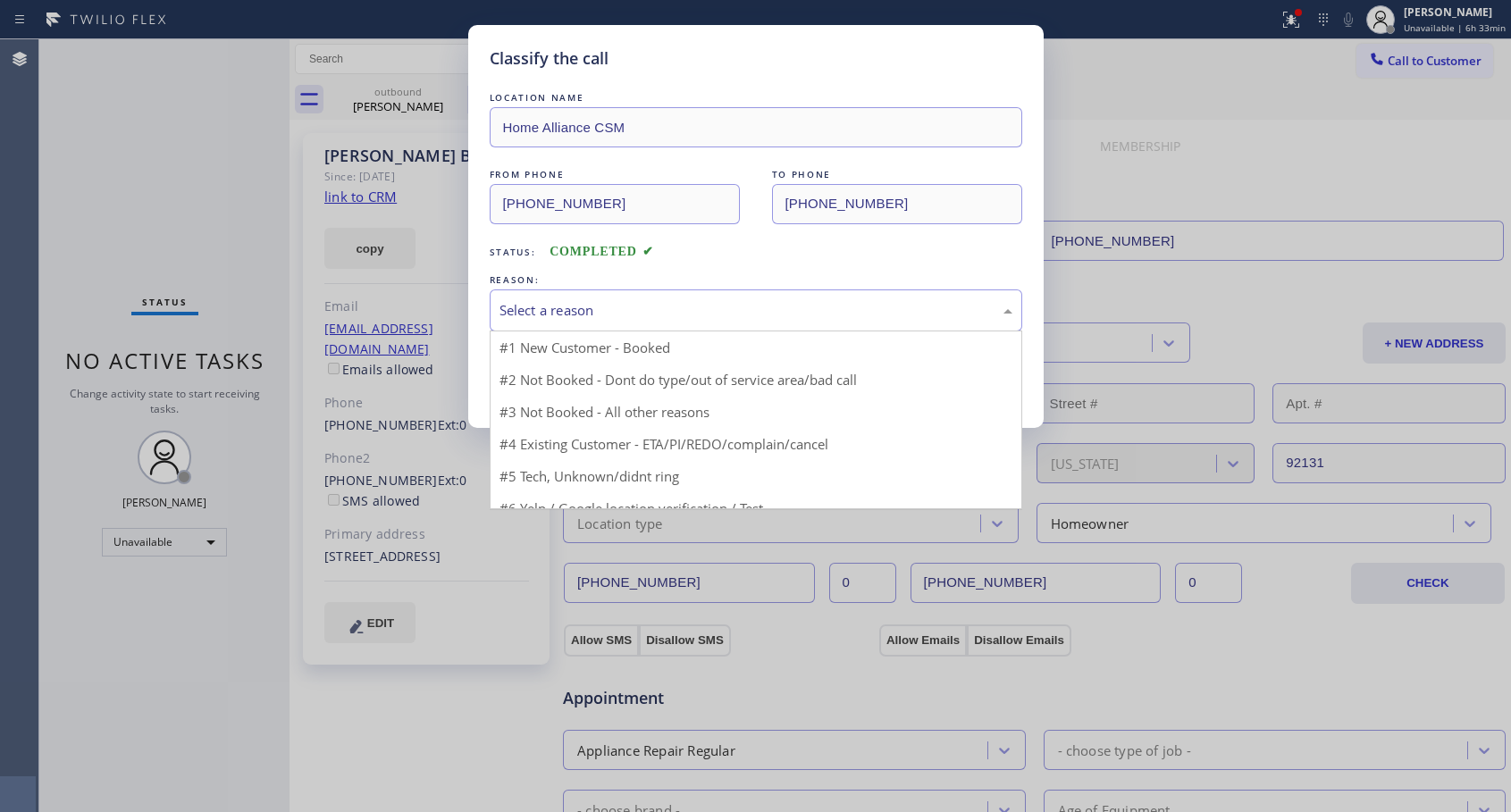
click at [685, 309] on div "Select a reason" at bounding box center [756, 310] width 513 height 21
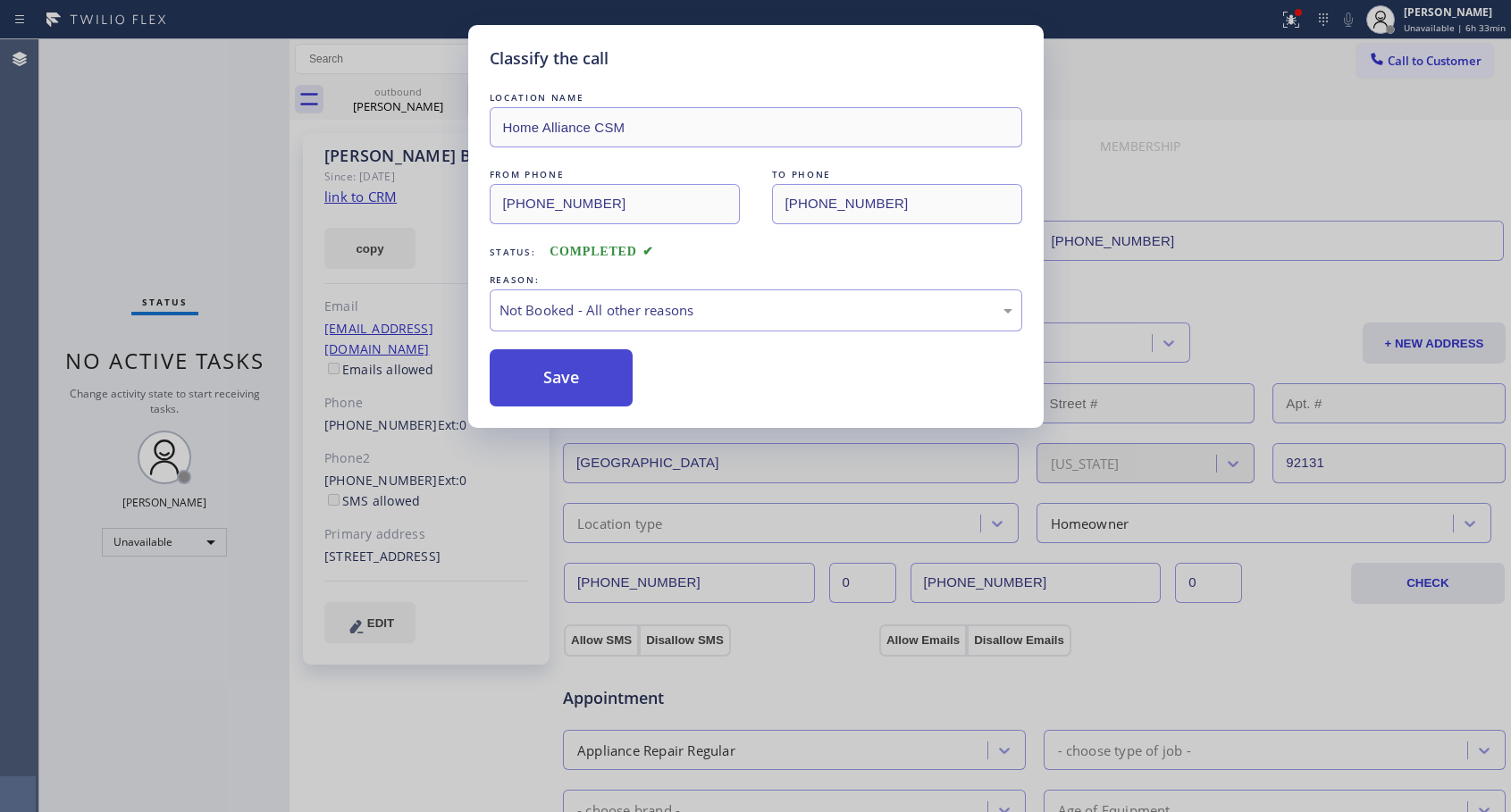
click at [623, 383] on button "Save" at bounding box center [561, 377] width 143 height 57
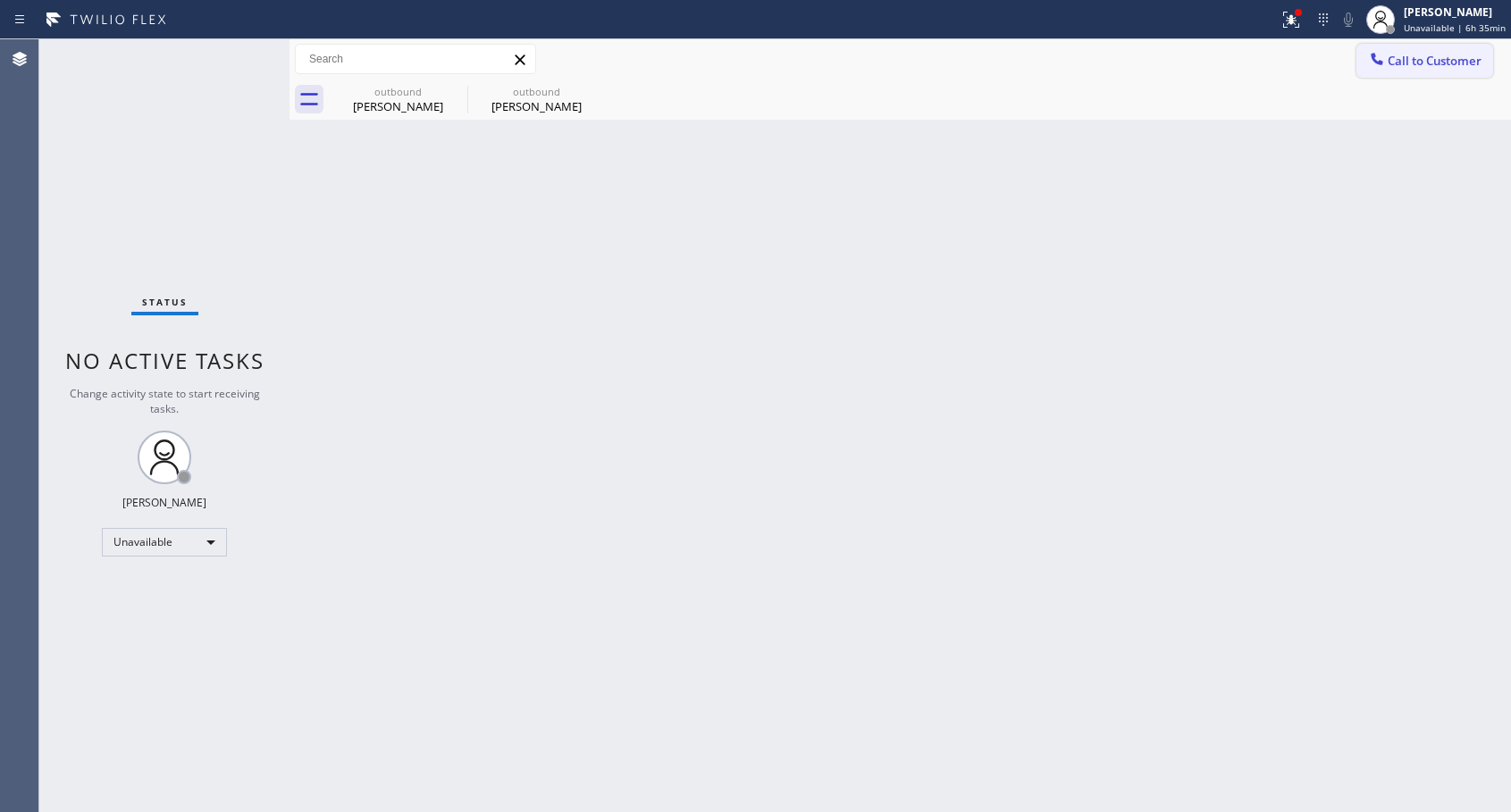
drag, startPoint x: 1396, startPoint y: 60, endPoint x: 866, endPoint y: 312, distance: 586.9
click at [1397, 60] on span "Call to Customer" at bounding box center [1434, 61] width 94 height 16
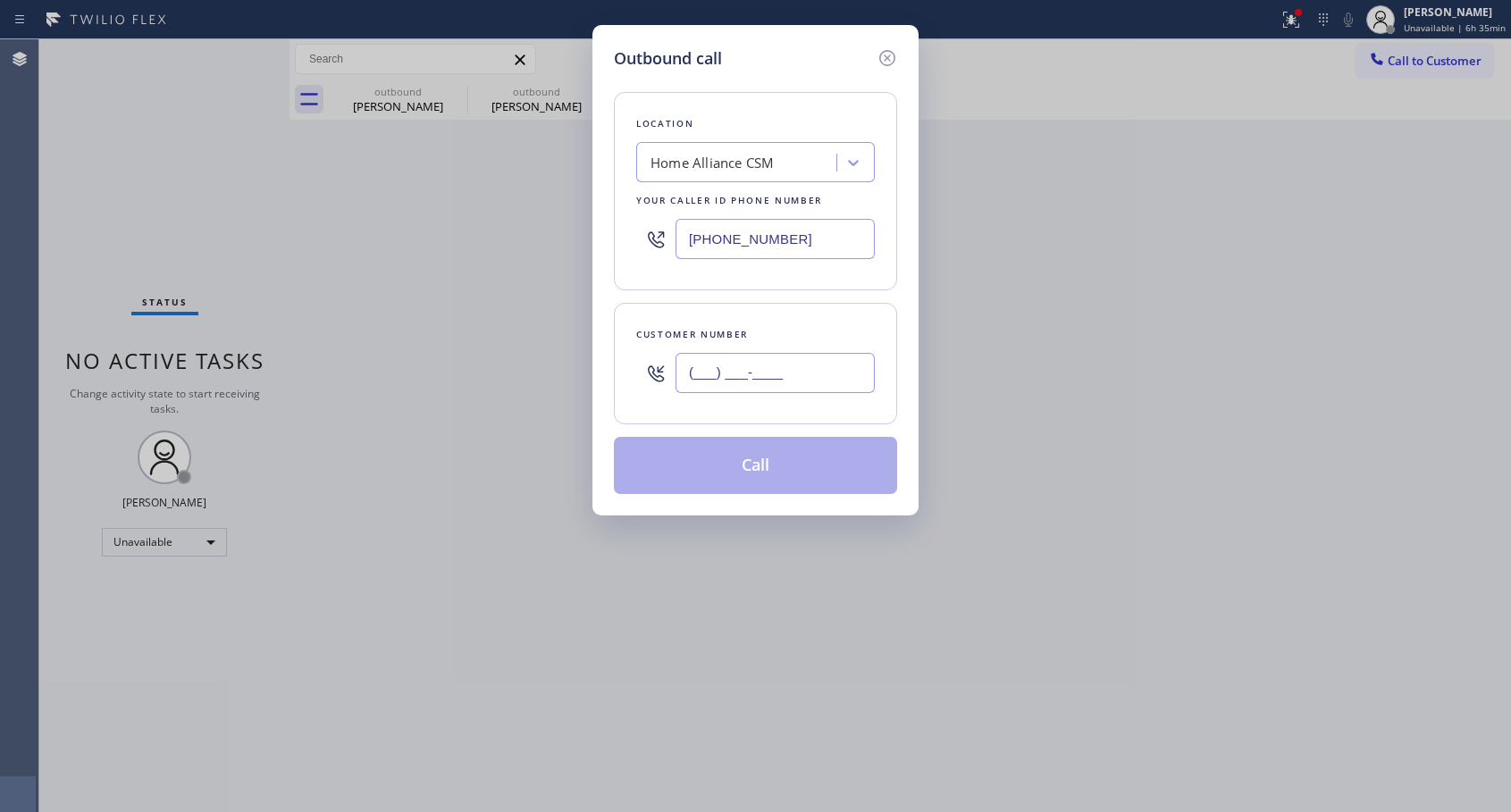
click at [786, 373] on input "(___) ___-____" at bounding box center [774, 372] width 199 height 40
paste input "310) 459-0223"
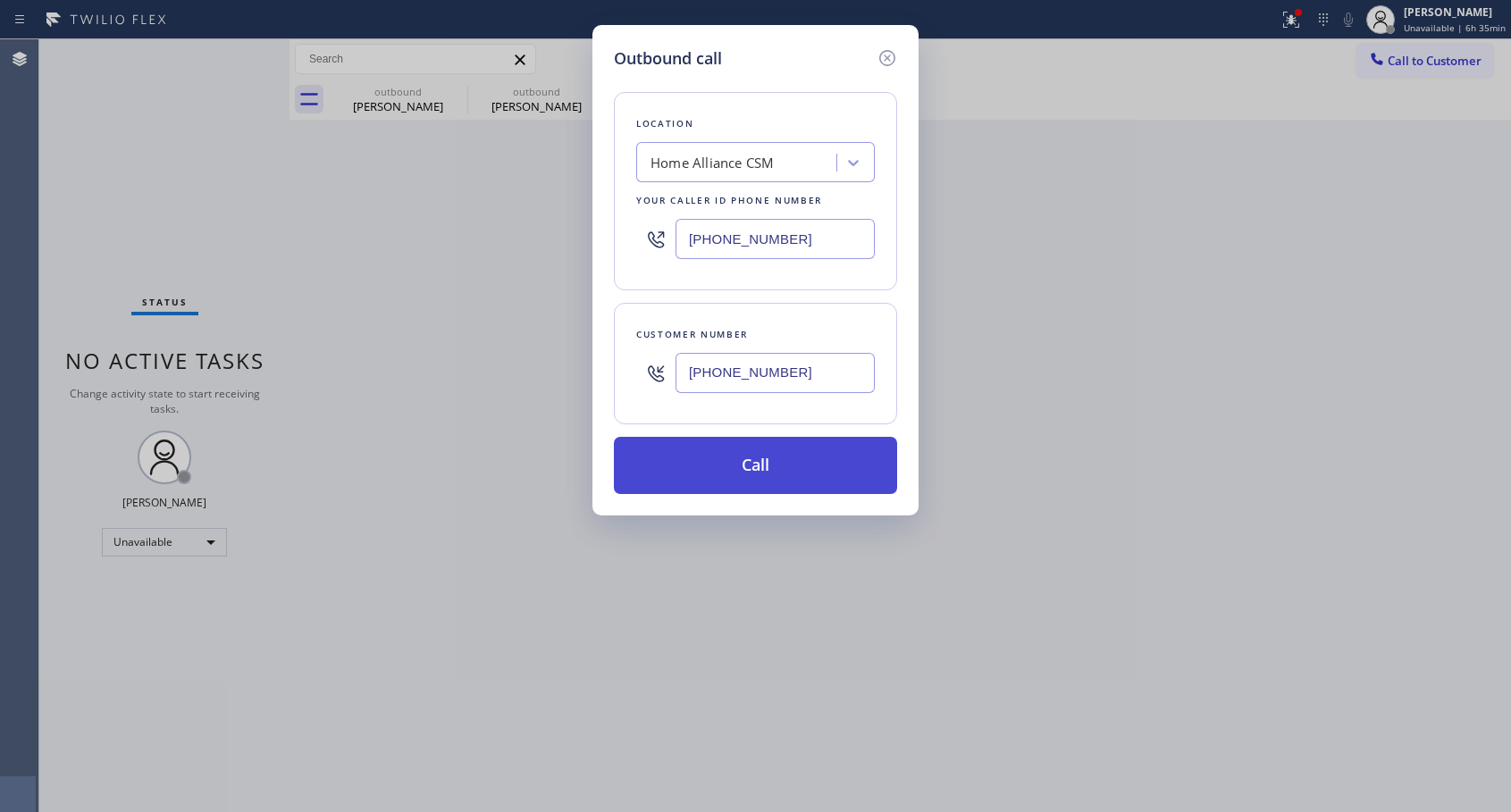
type input "[PHONE_NUMBER]"
click at [770, 461] on button "Call" at bounding box center [756, 465] width 283 height 57
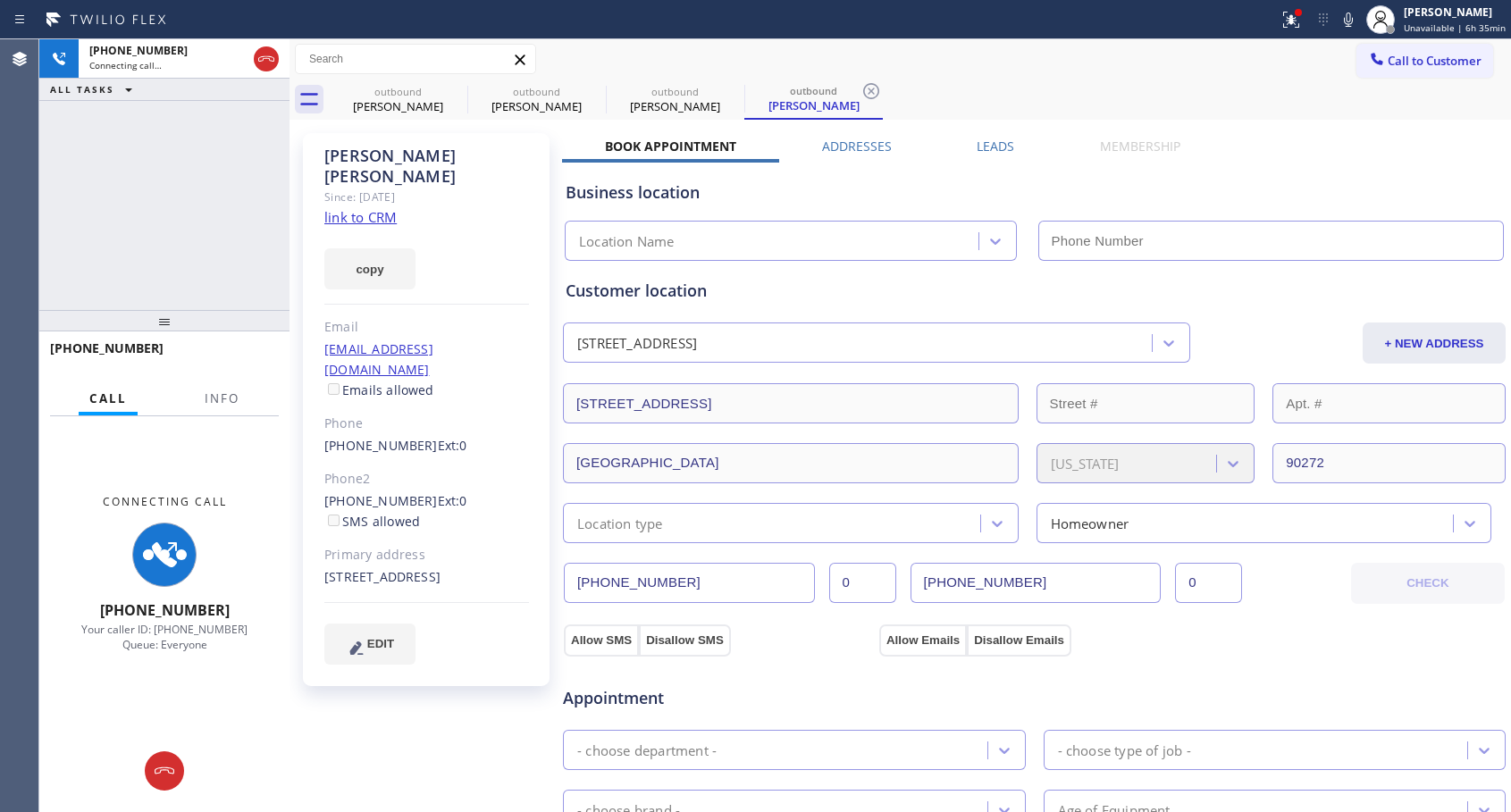
type input "[PHONE_NUMBER]"
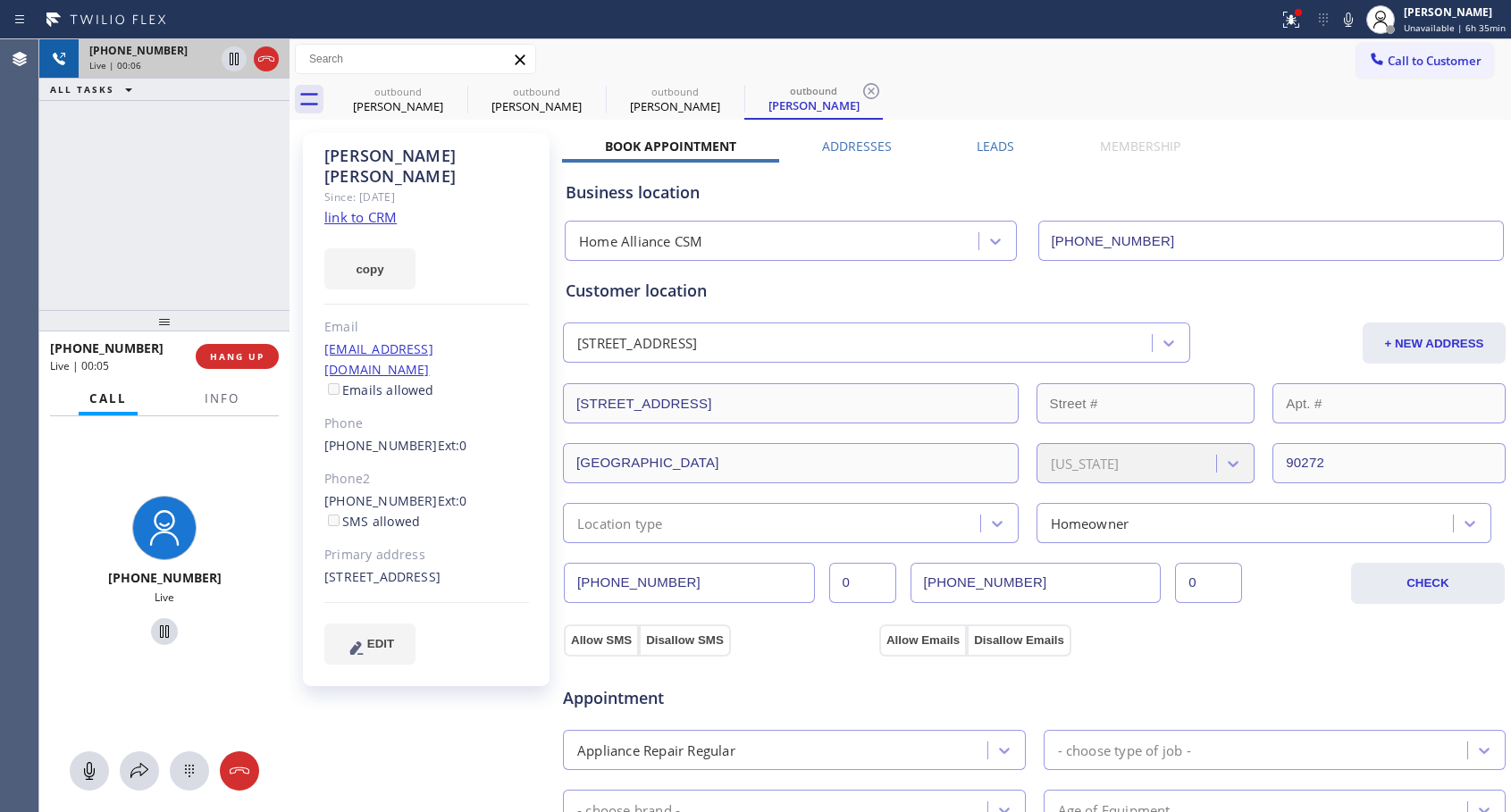
click at [279, 58] on div at bounding box center [250, 58] width 65 height 39
click at [271, 58] on icon at bounding box center [267, 59] width 22 height 22
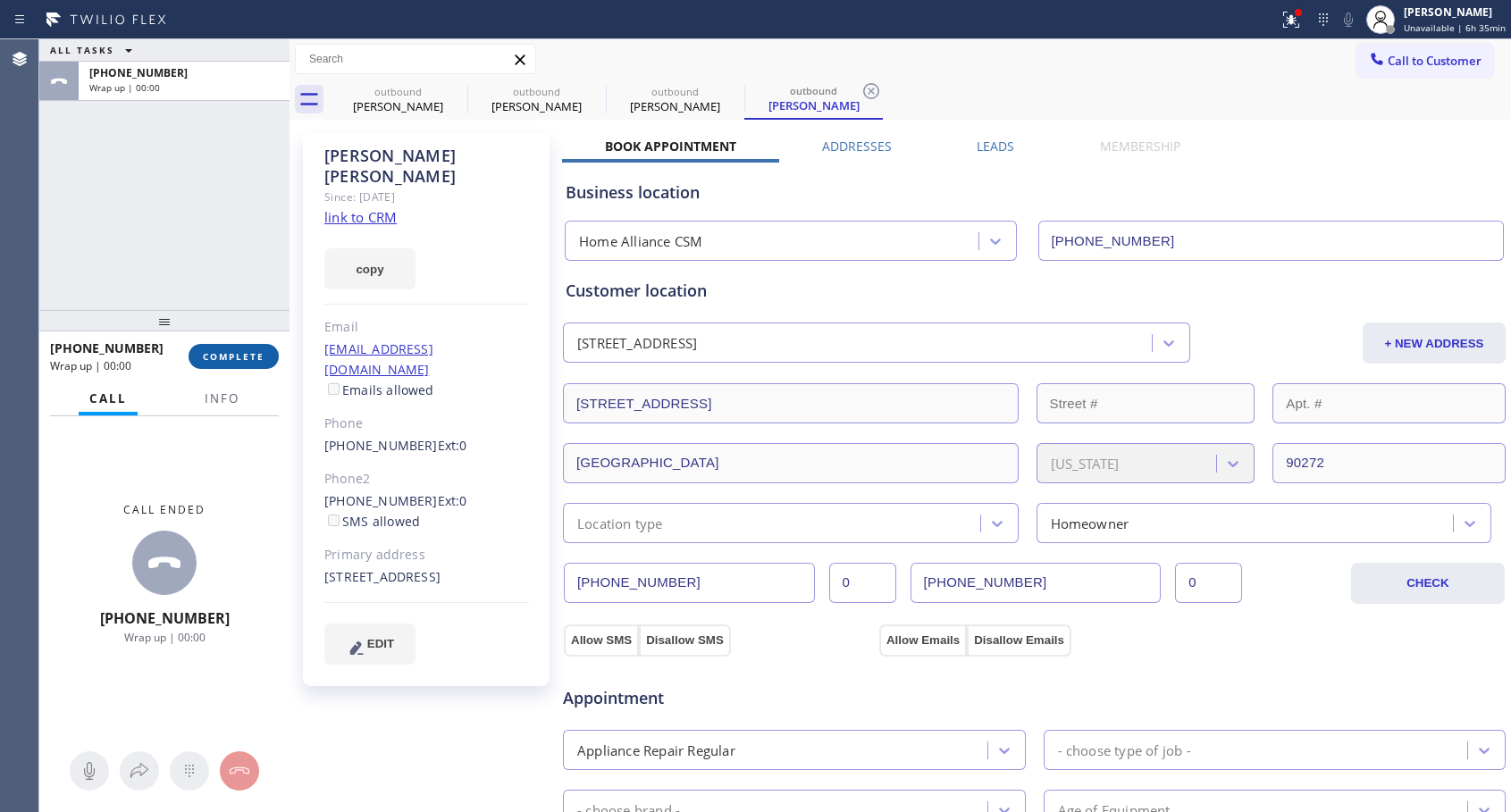
click at [247, 355] on span "COMPLETE" at bounding box center [234, 356] width 62 height 13
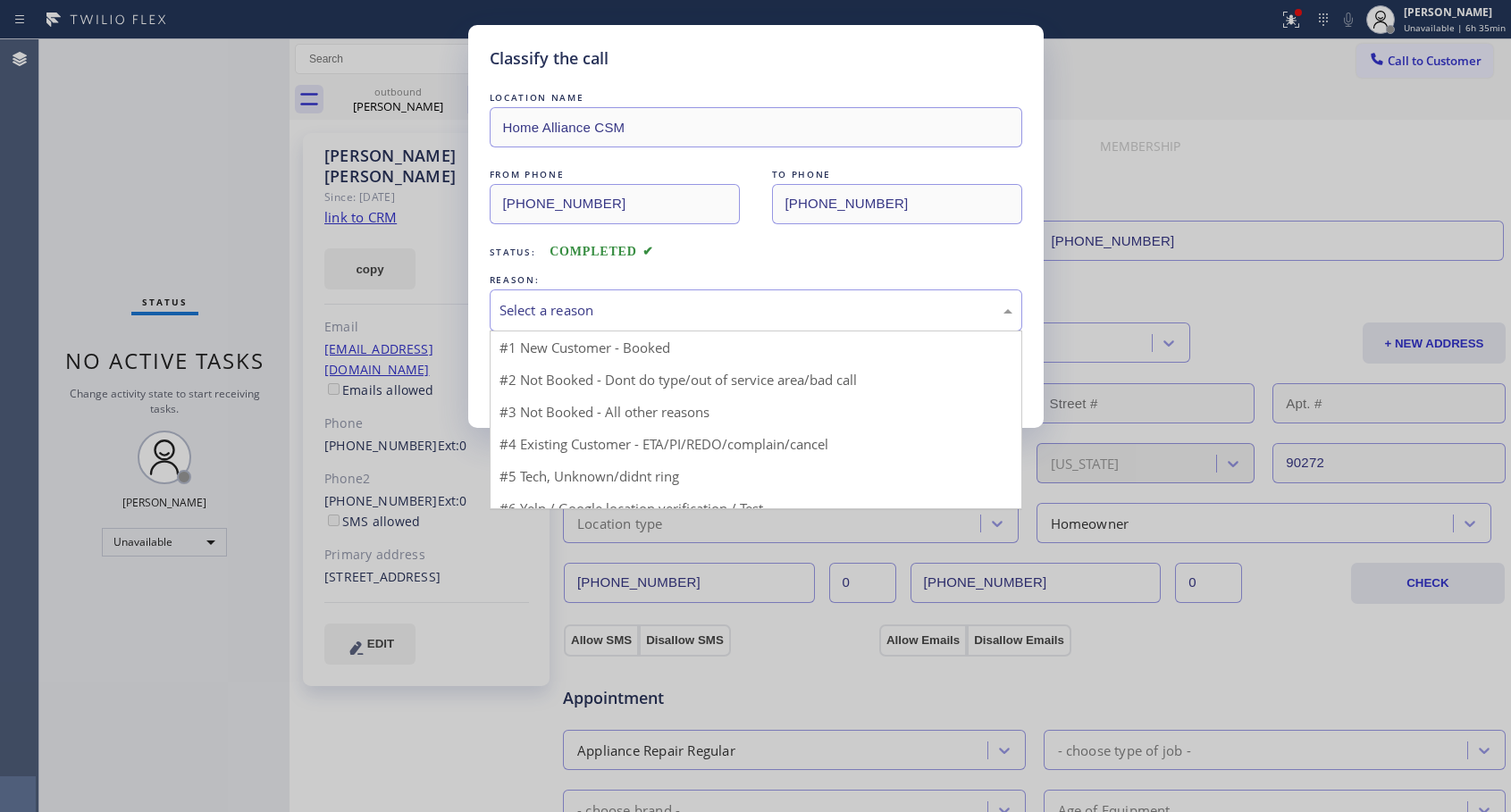
click at [616, 306] on div "Select a reason" at bounding box center [756, 310] width 513 height 21
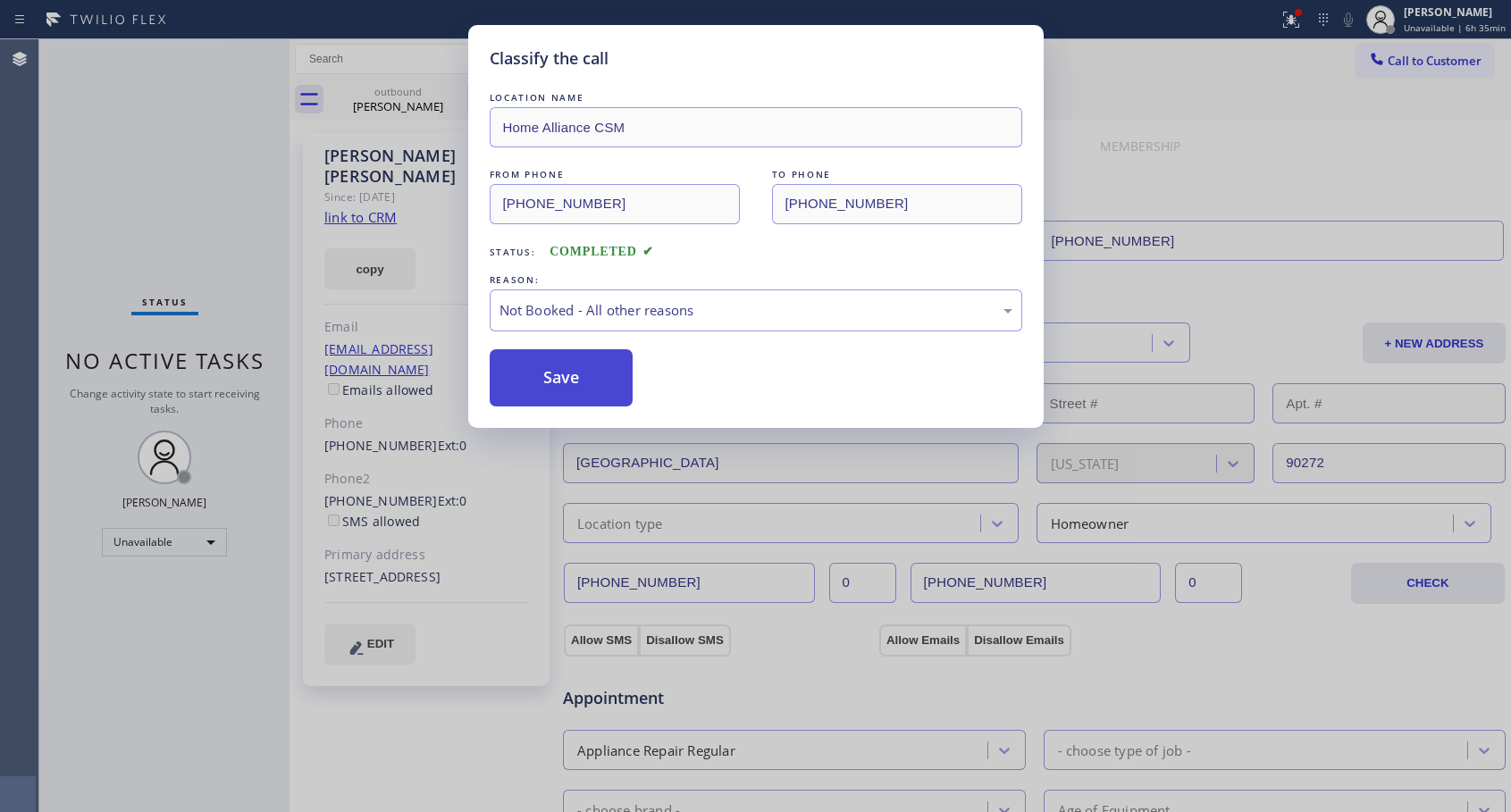
click at [527, 378] on button "Save" at bounding box center [561, 377] width 143 height 57
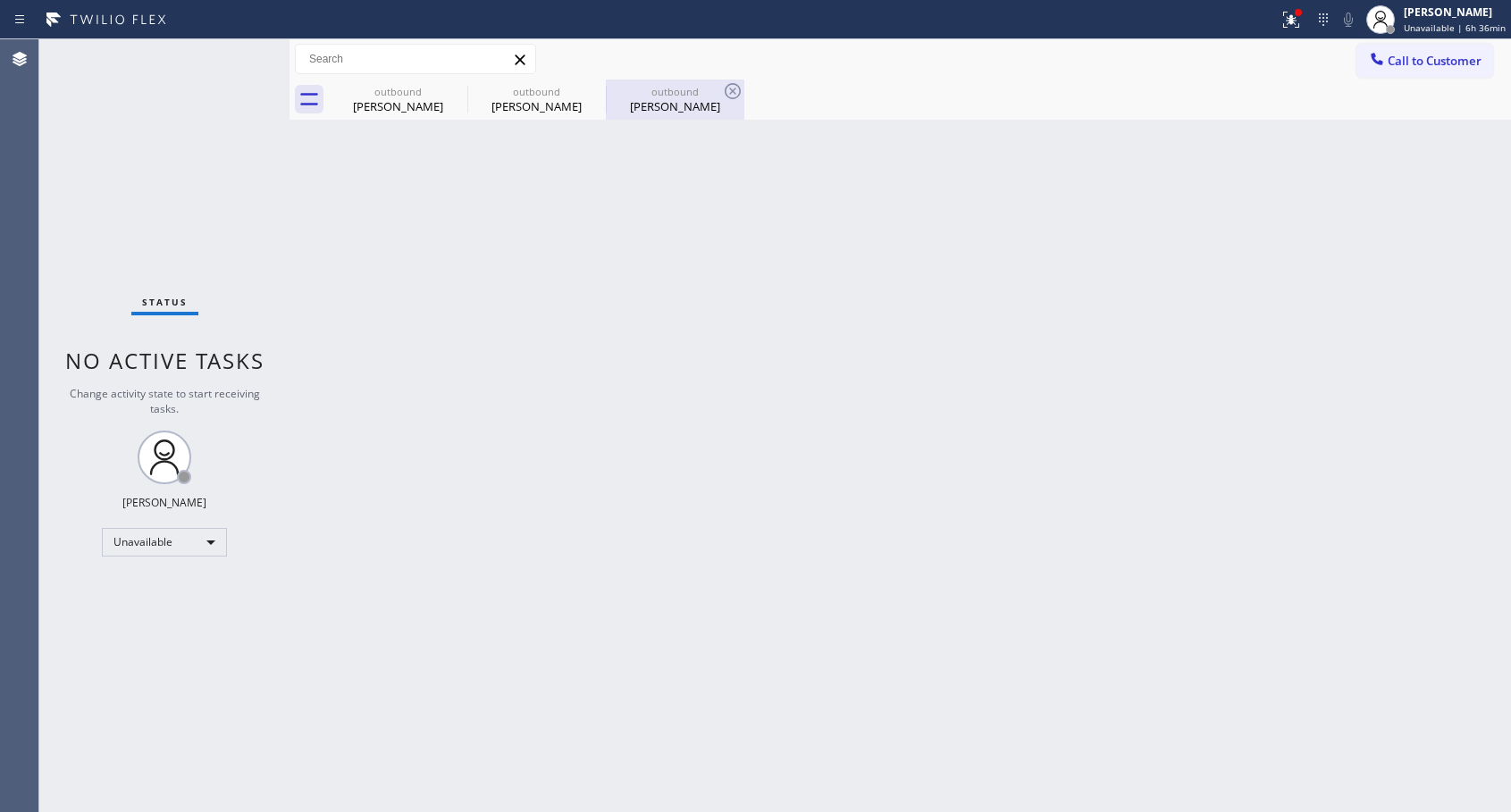
click at [688, 101] on div "[PERSON_NAME]" at bounding box center [675, 106] width 135 height 16
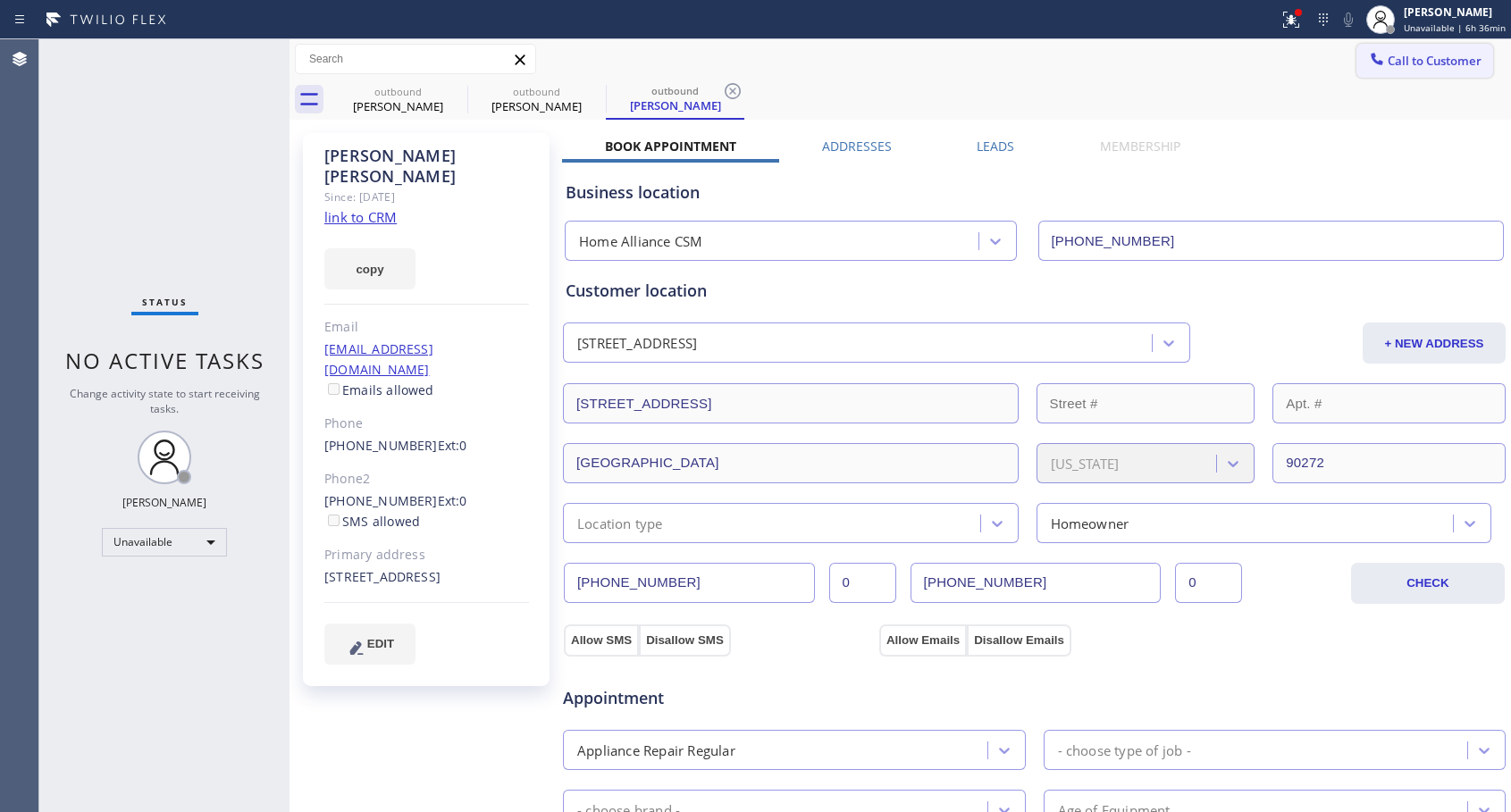
click at [1406, 52] on button "Call to Customer" at bounding box center [1423, 61] width 136 height 34
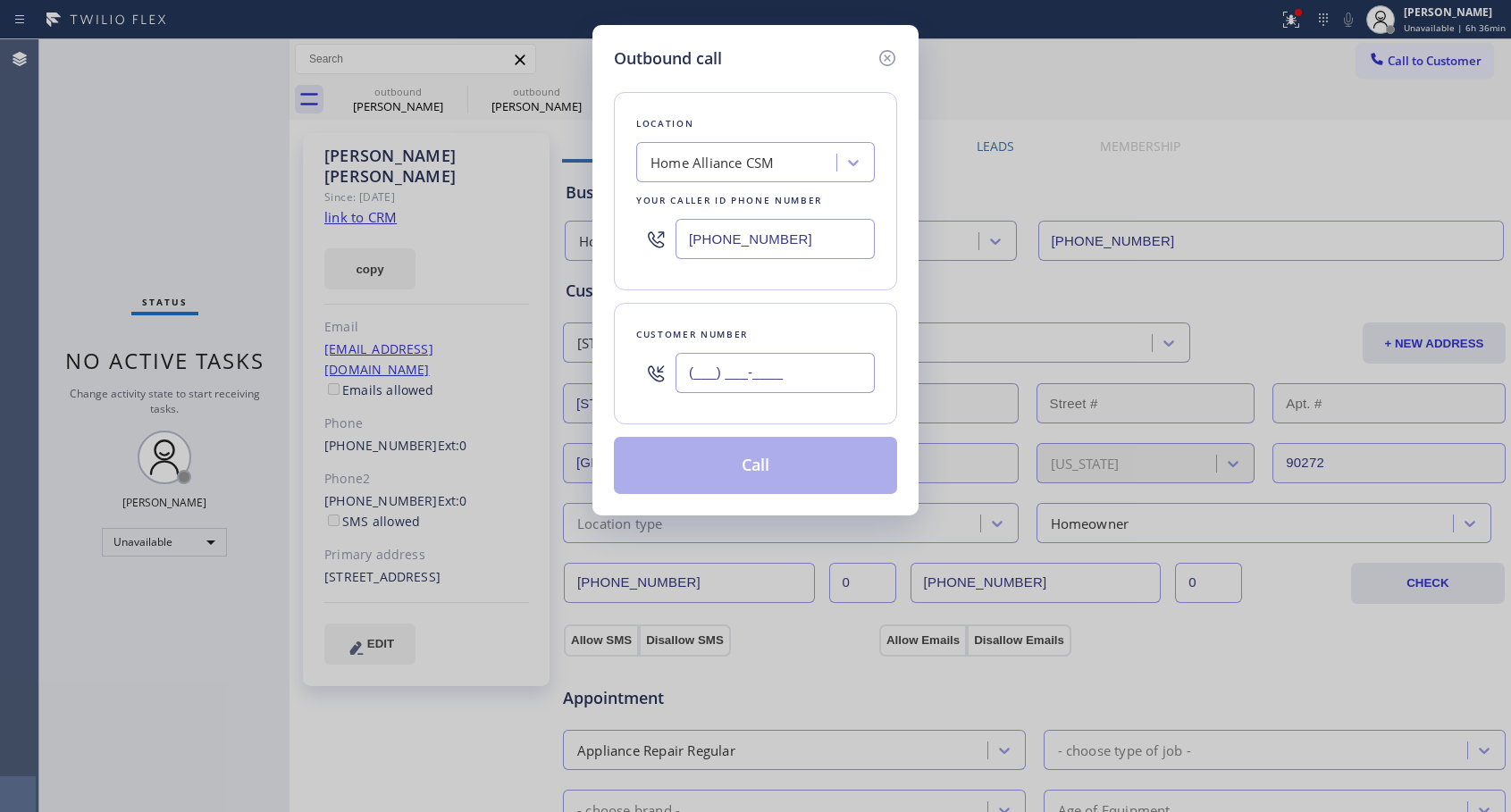
click at [709, 370] on input "(___) ___-____" at bounding box center [774, 372] width 199 height 40
paste input "310) 459-0223"
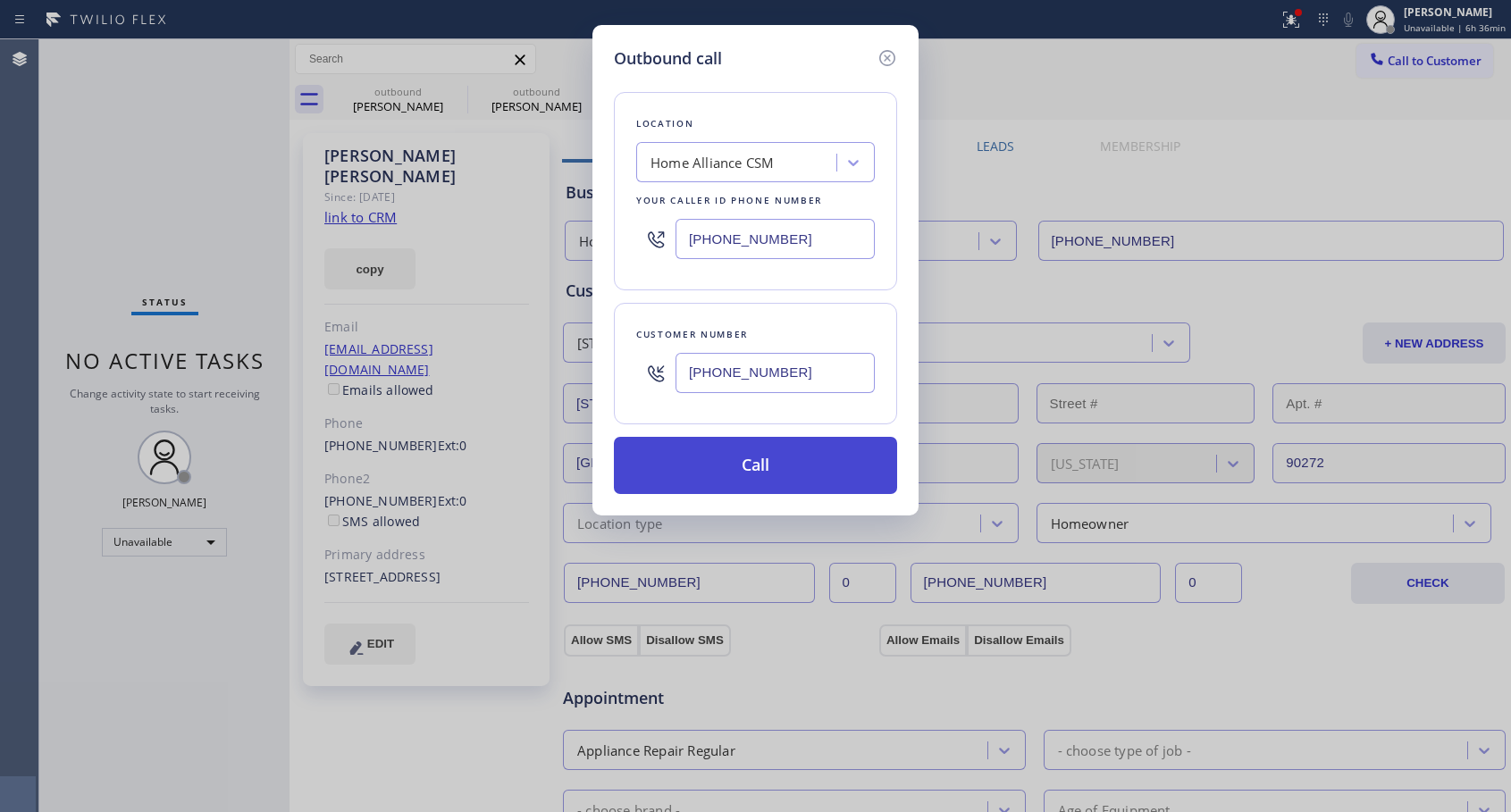
type input "[PHONE_NUMBER]"
click at [737, 465] on button "Call" at bounding box center [756, 465] width 283 height 57
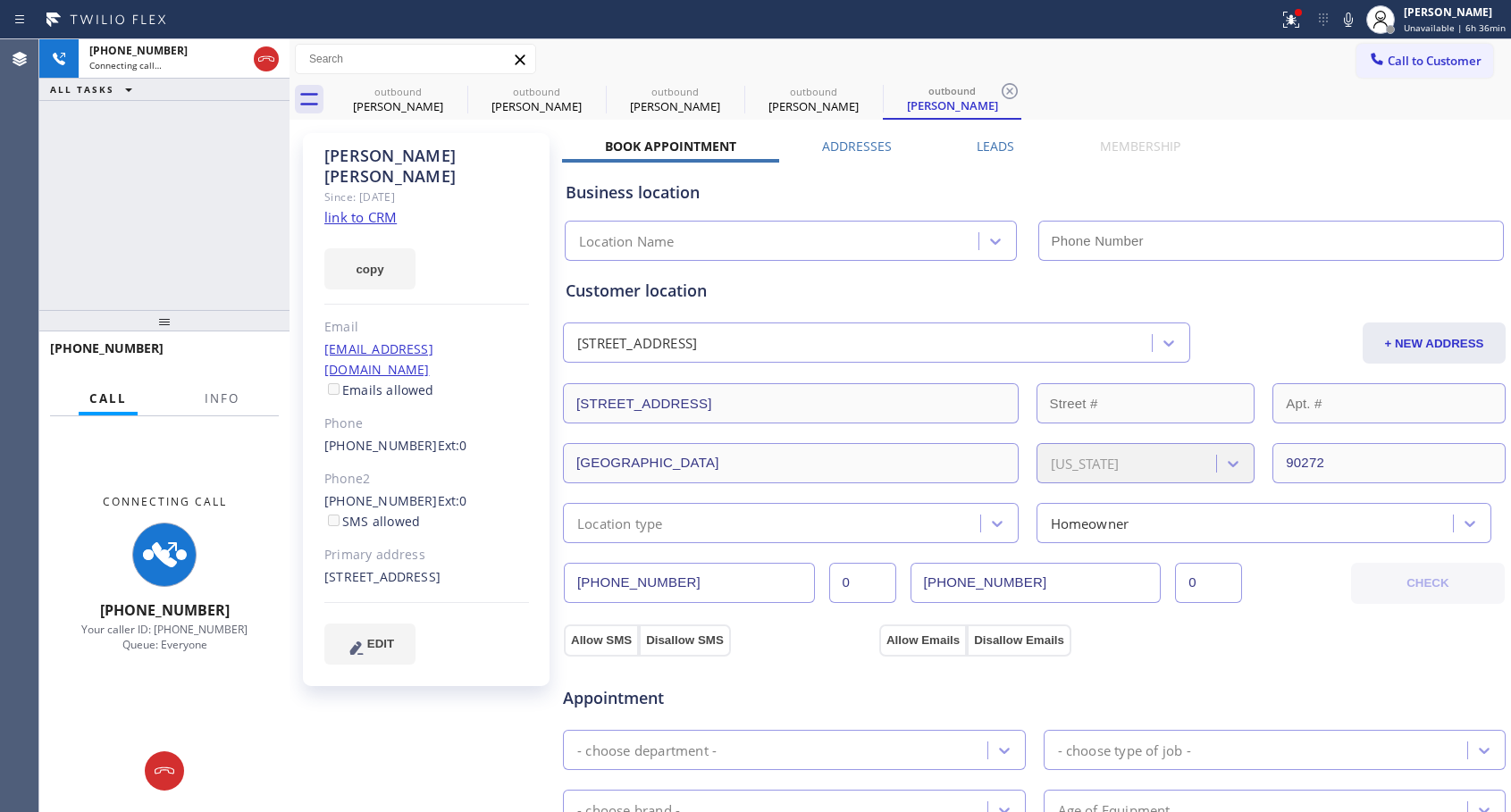
type input "[PHONE_NUMBER]"
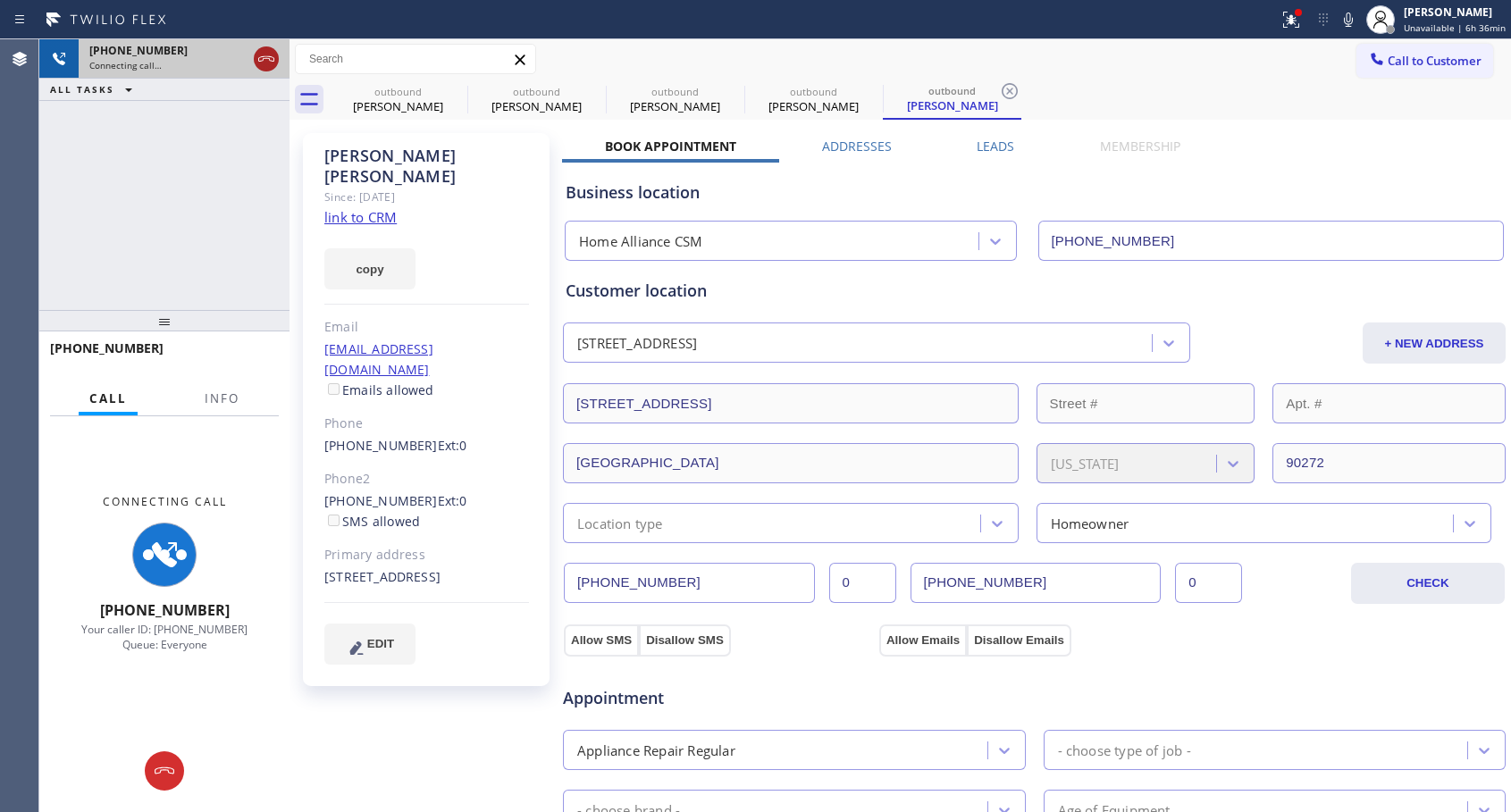
click at [270, 59] on icon at bounding box center [267, 59] width 22 height 22
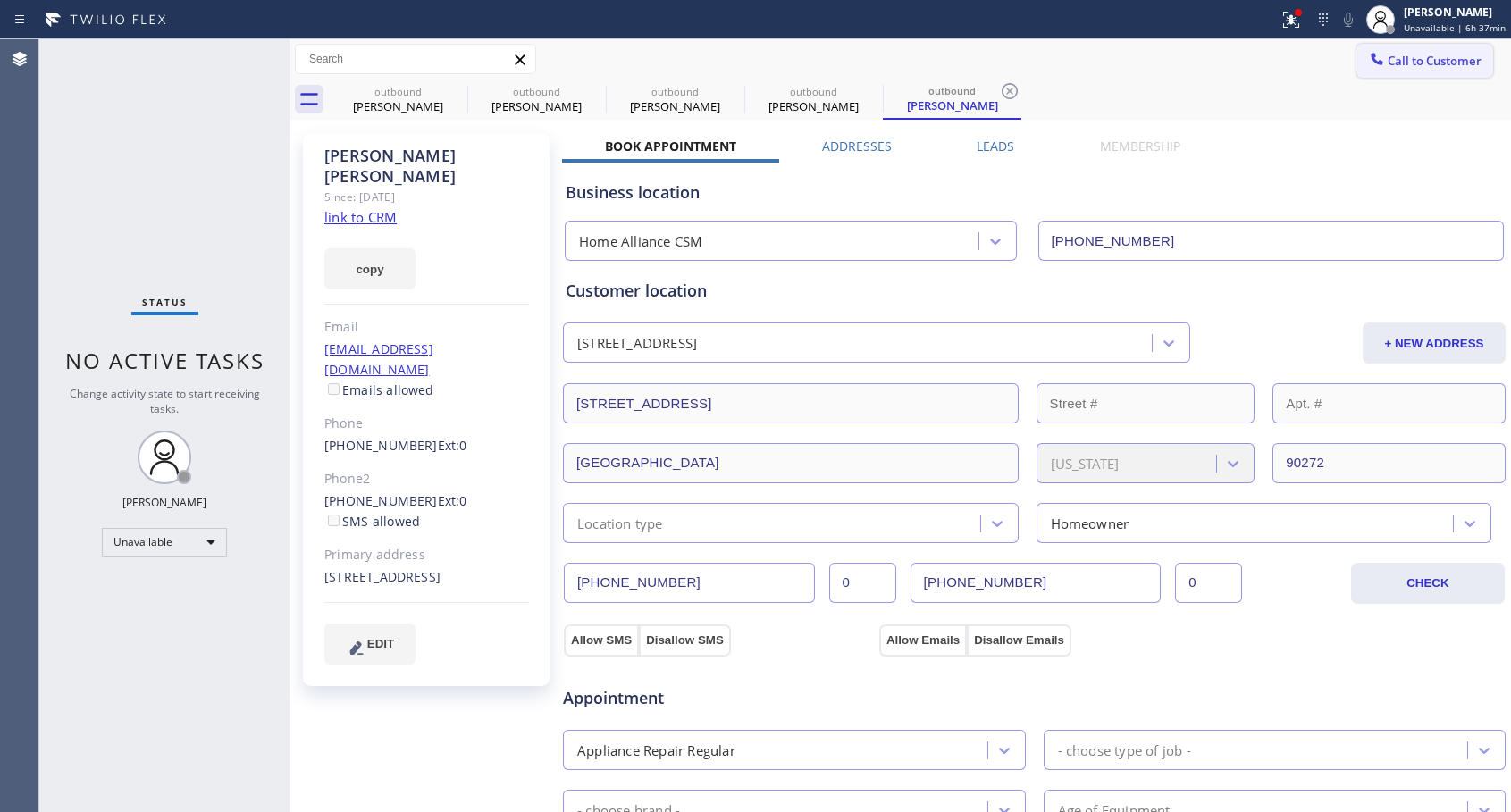
click at [1392, 66] on span "Call to Customer" at bounding box center [1434, 61] width 94 height 16
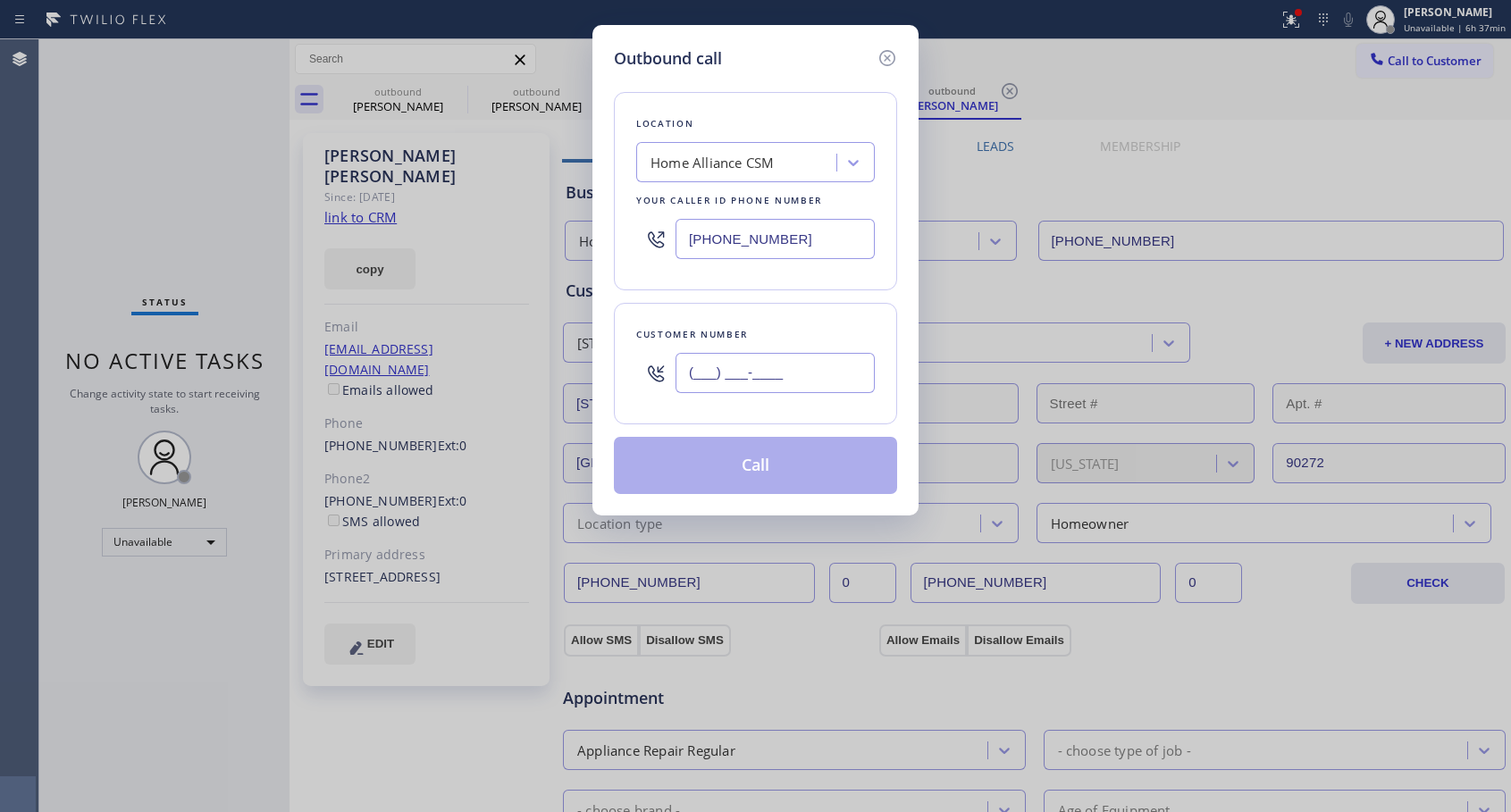
click at [760, 363] on input "(___) ___-____" at bounding box center [774, 372] width 199 height 40
paste input "954) 812-5005"
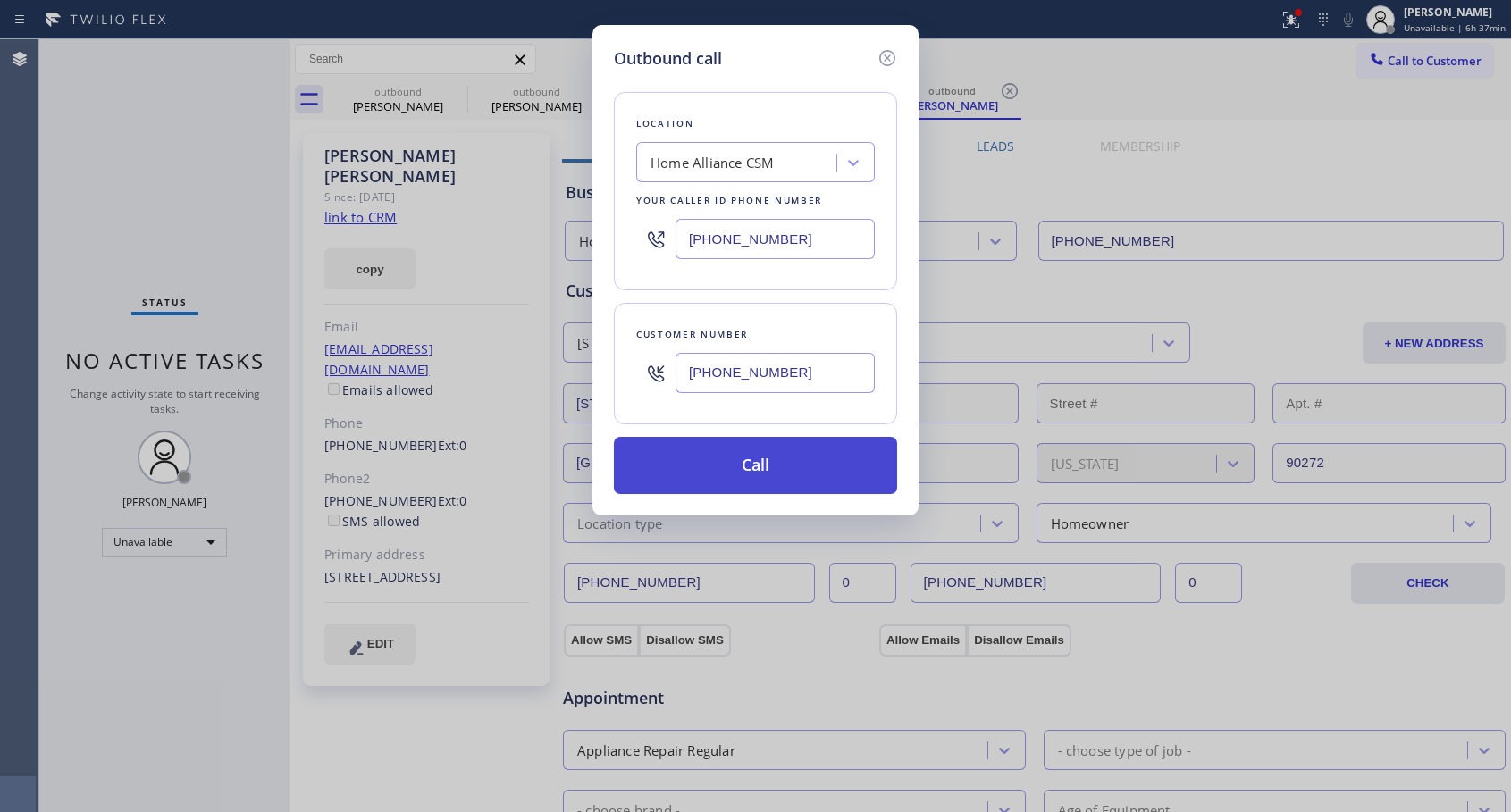
type input "[PHONE_NUMBER]"
click at [742, 463] on button "Call" at bounding box center [756, 465] width 283 height 57
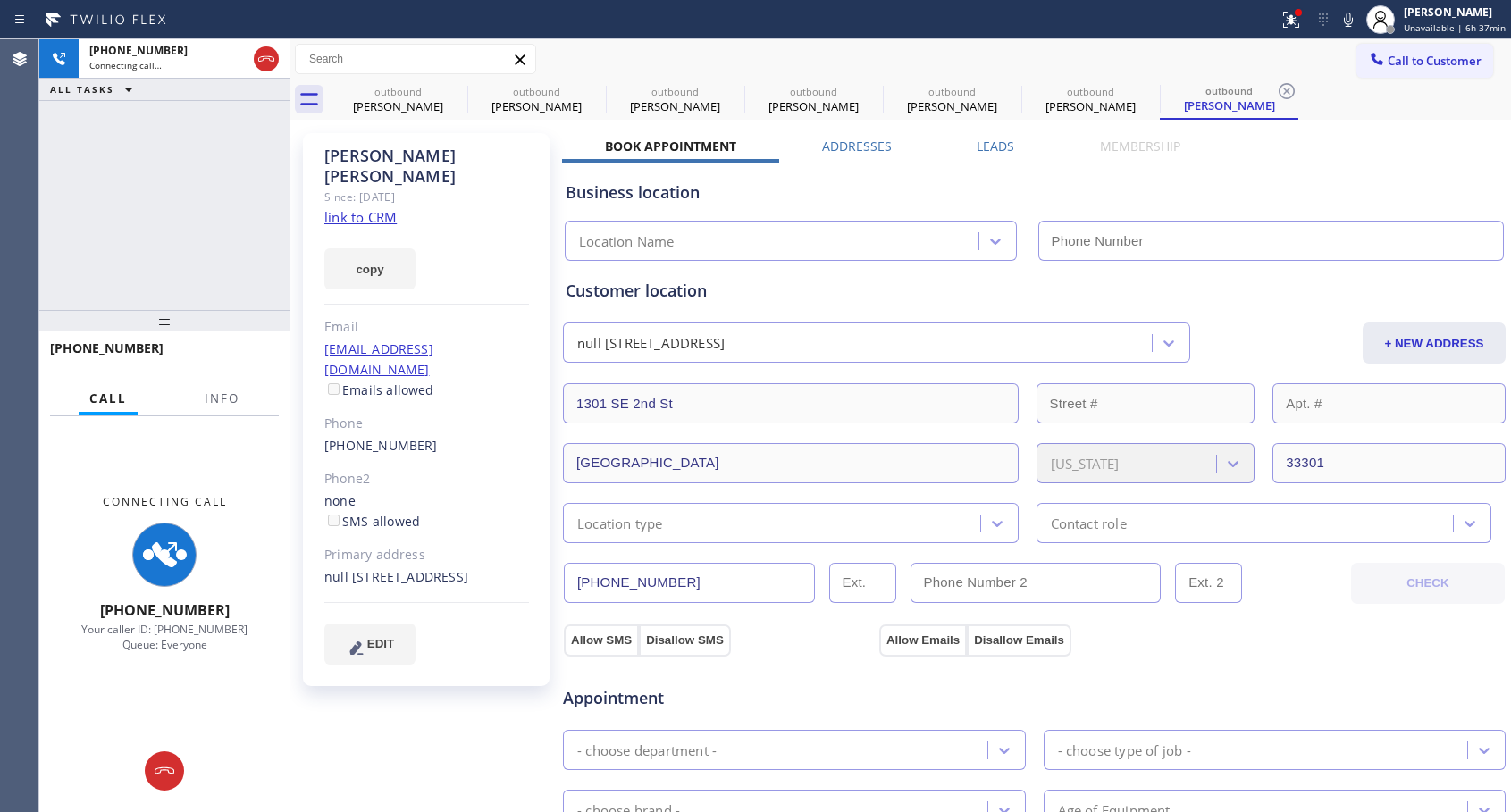
type input "[PHONE_NUMBER]"
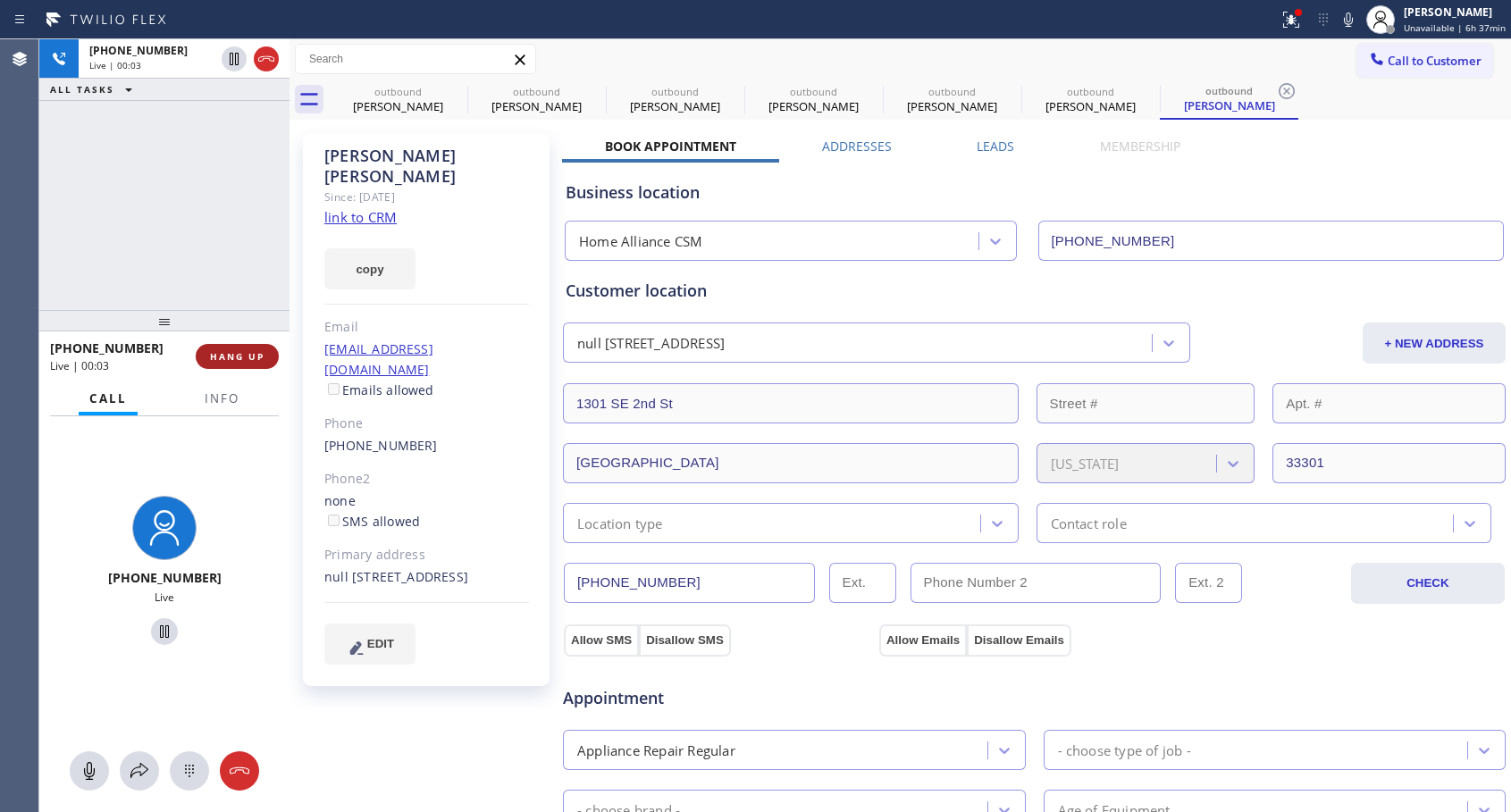
click at [262, 353] on span "HANG UP" at bounding box center [237, 356] width 55 height 13
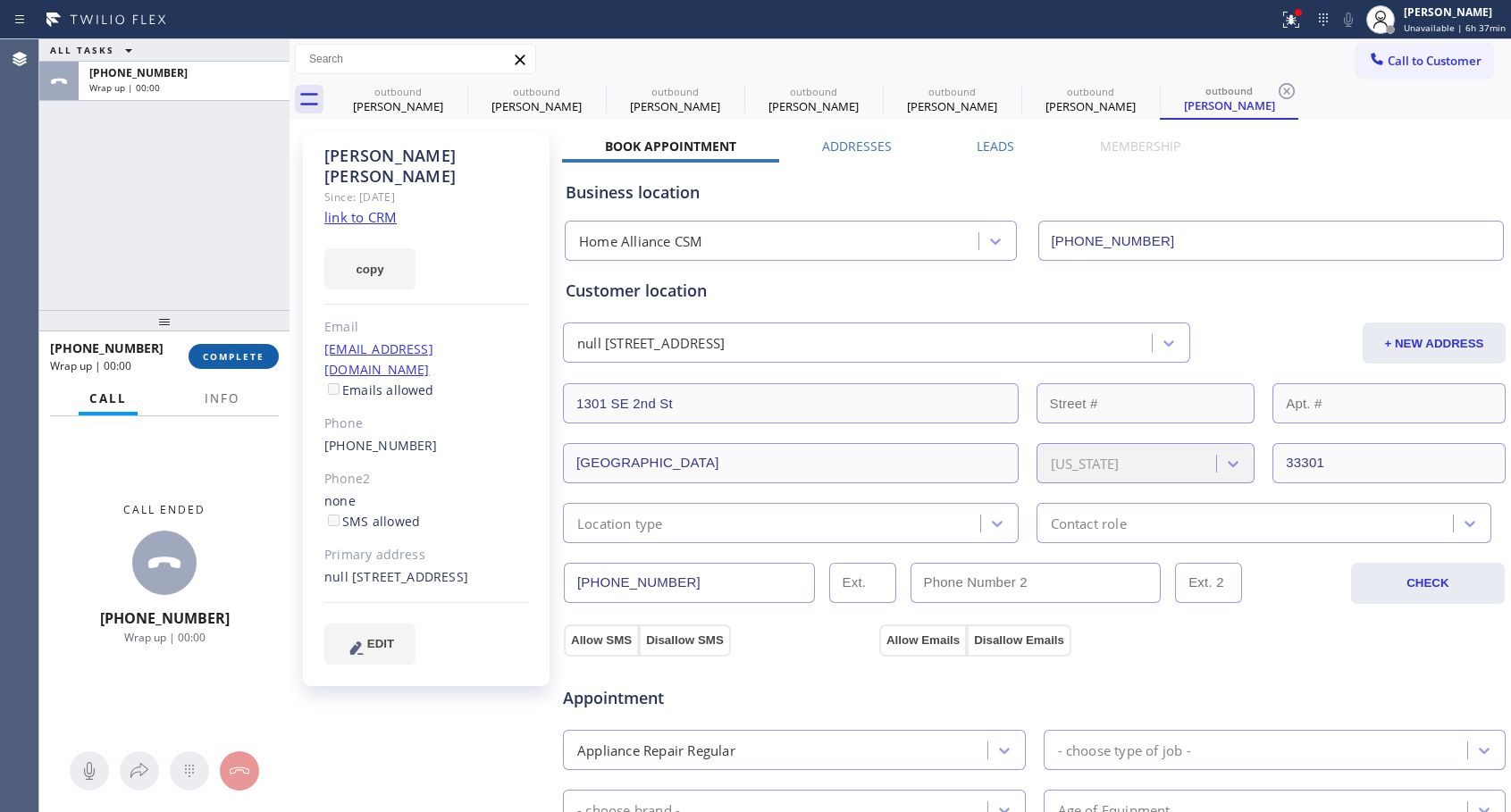
click at [262, 353] on span "COMPLETE" at bounding box center [234, 356] width 62 height 13
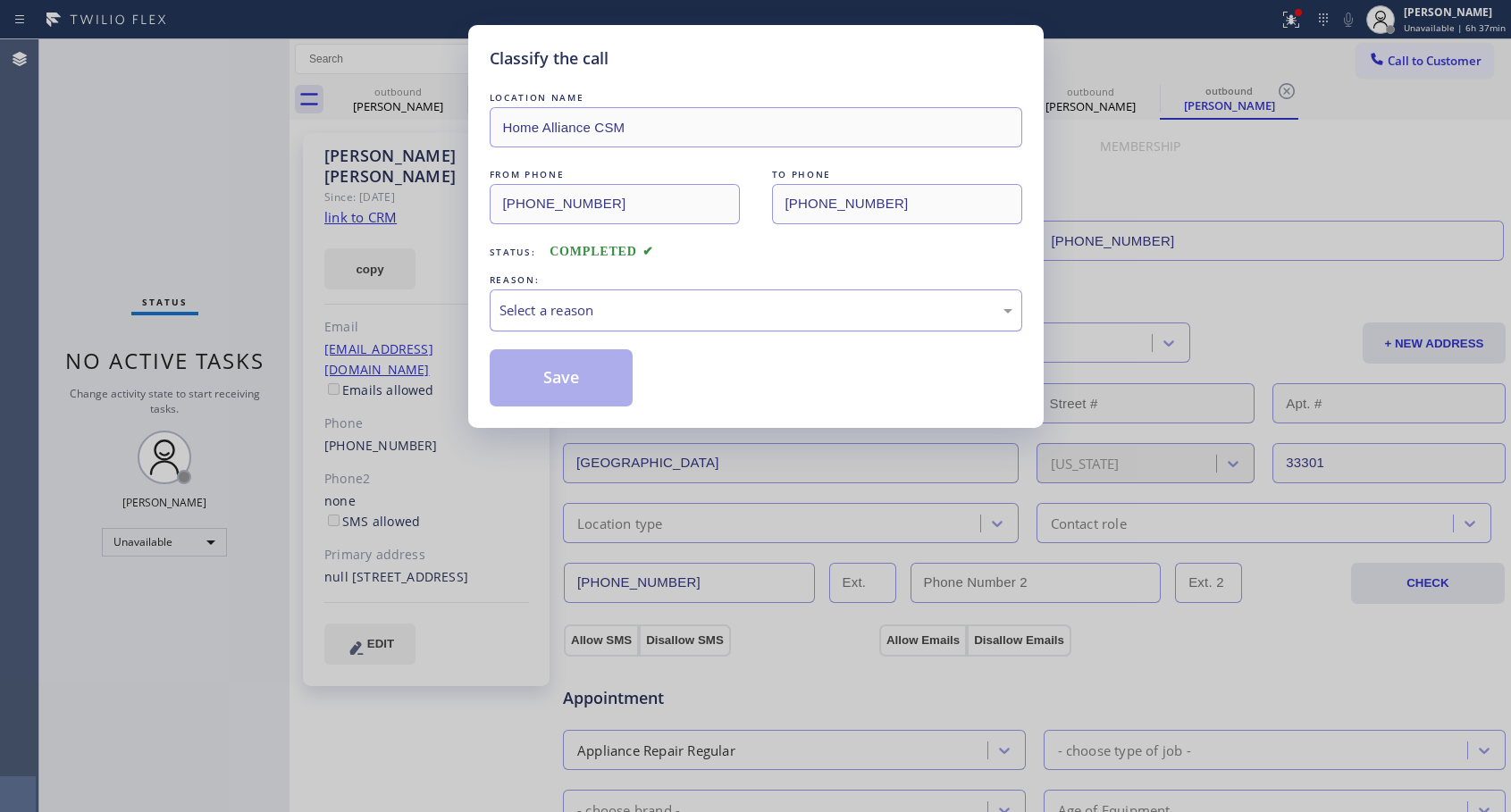
click at [705, 301] on div "Select a reason" at bounding box center [756, 310] width 513 height 21
click at [537, 372] on button "Save" at bounding box center [561, 377] width 143 height 57
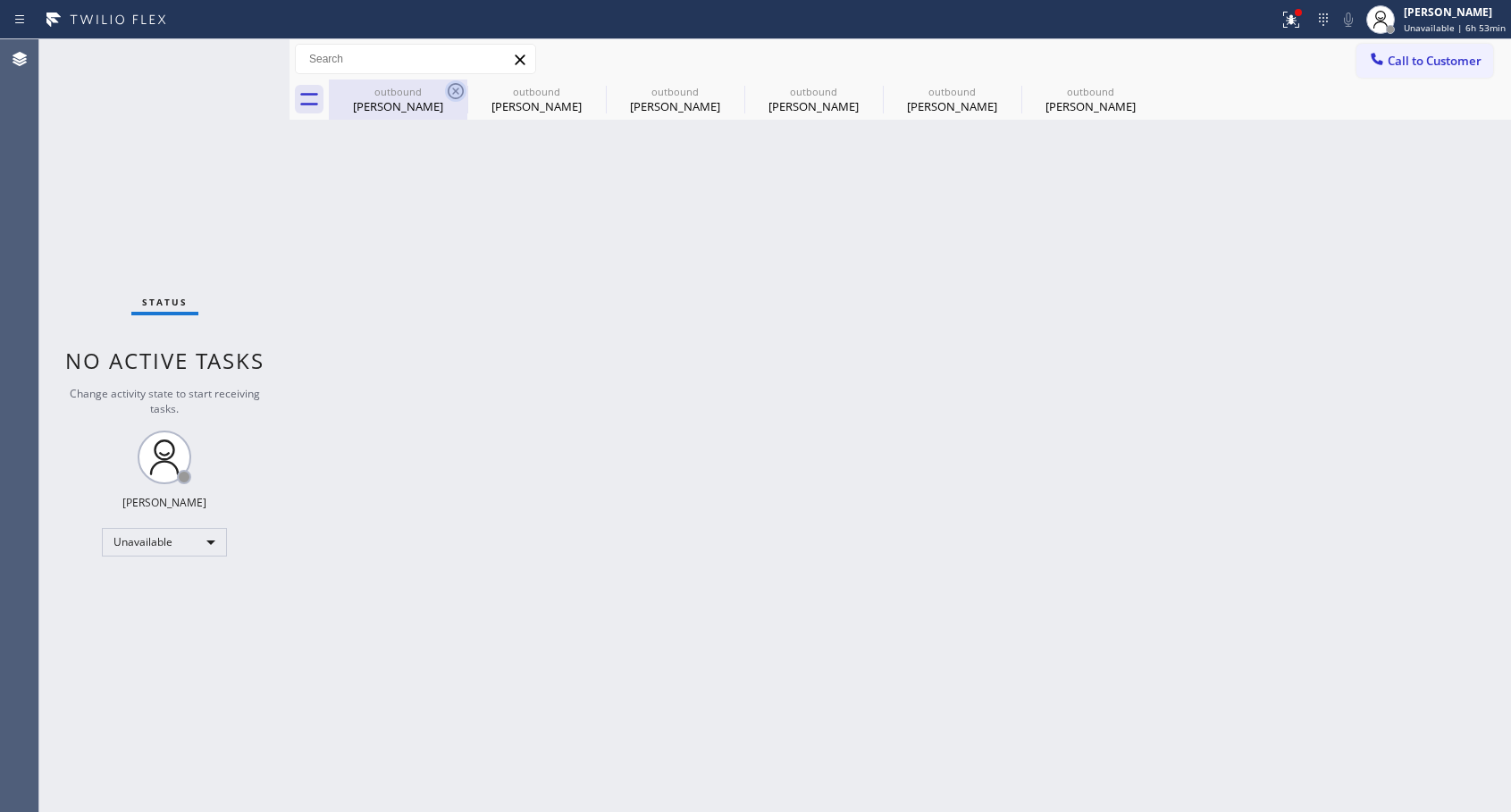
click at [457, 98] on icon at bounding box center [456, 92] width 22 height 22
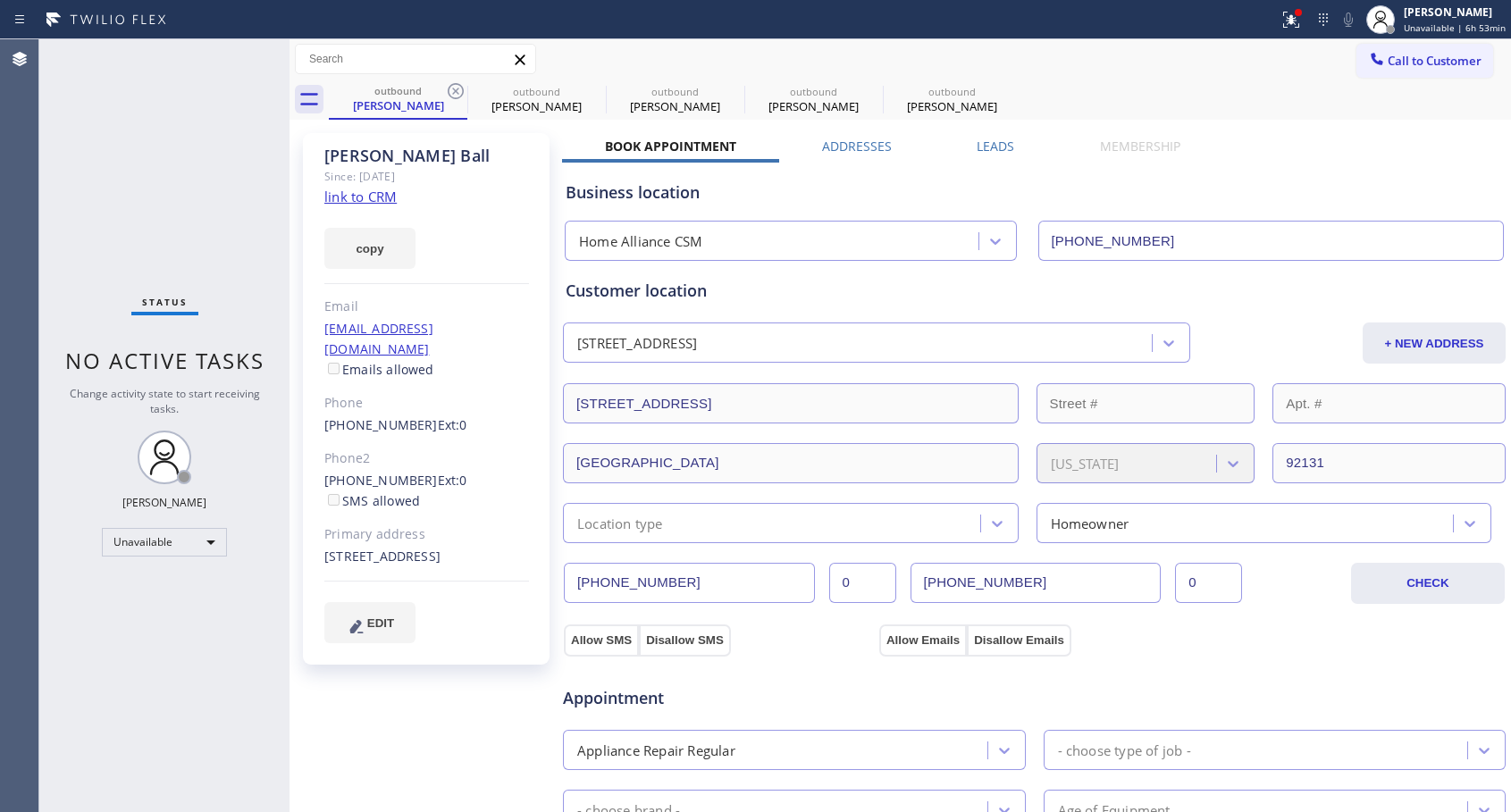
click at [457, 98] on icon at bounding box center [456, 92] width 22 height 22
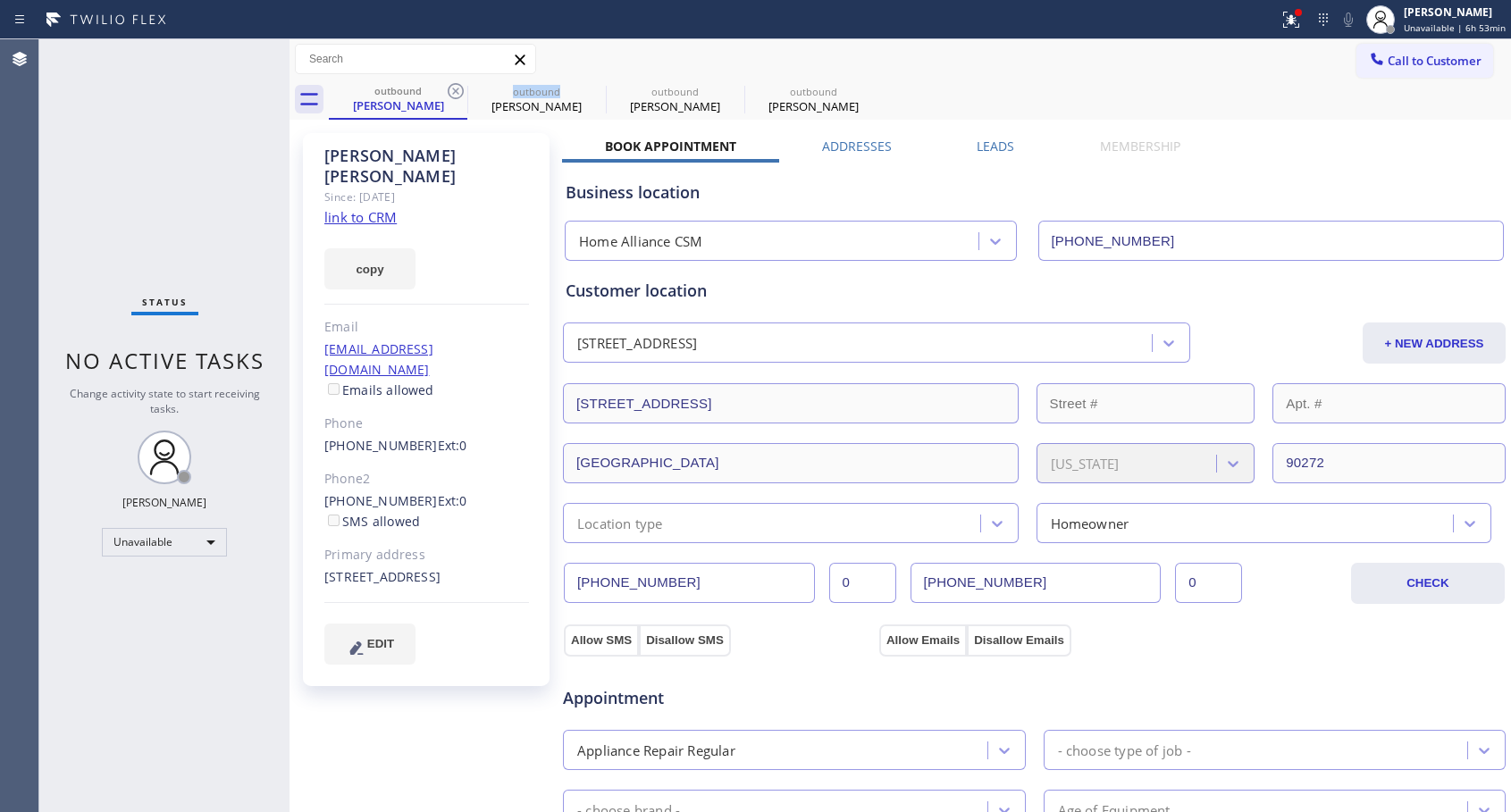
click at [457, 98] on icon at bounding box center [456, 92] width 22 height 22
click at [456, 90] on icon at bounding box center [456, 92] width 22 height 22
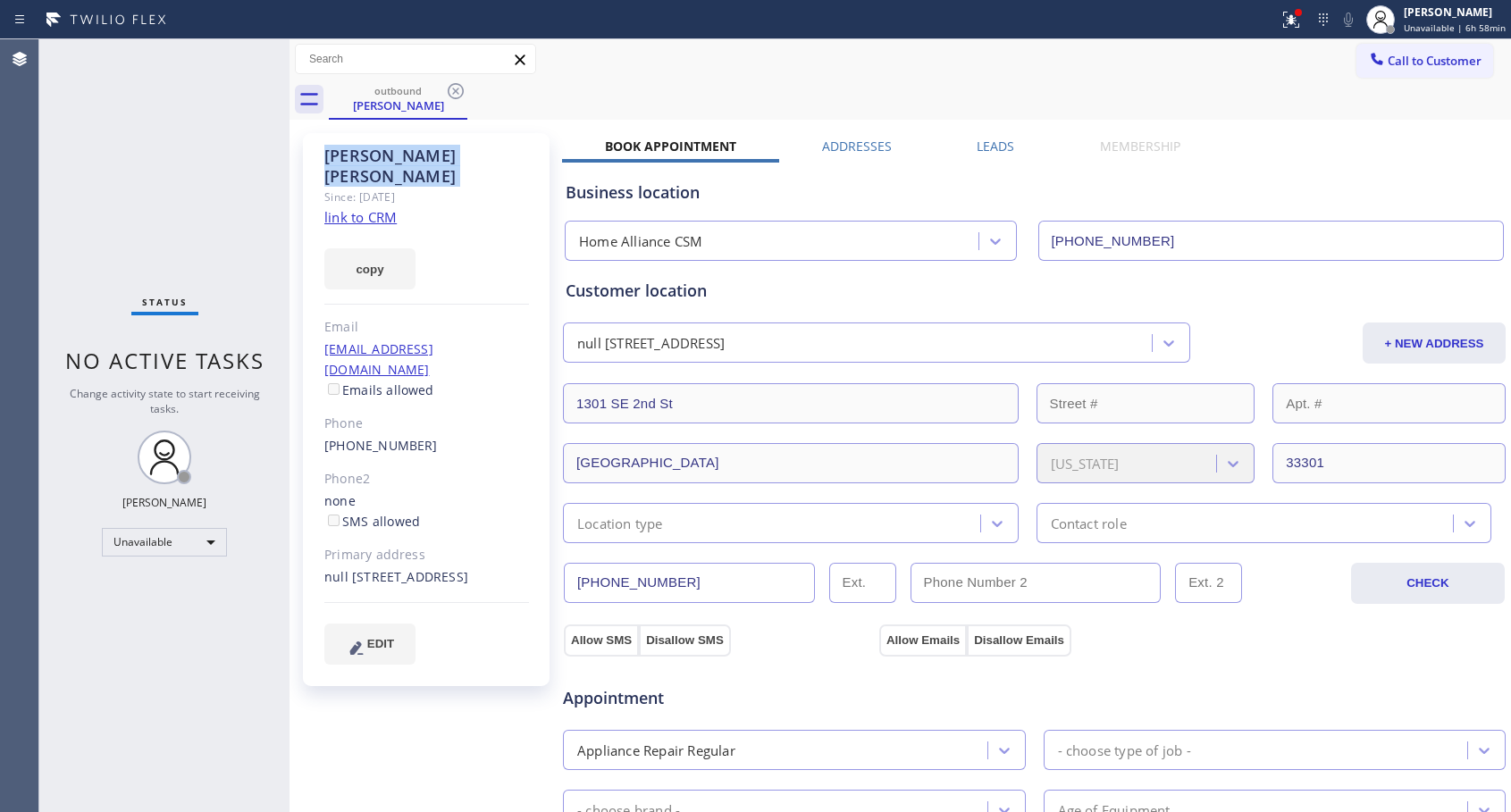
click at [456, 90] on icon at bounding box center [456, 92] width 22 height 22
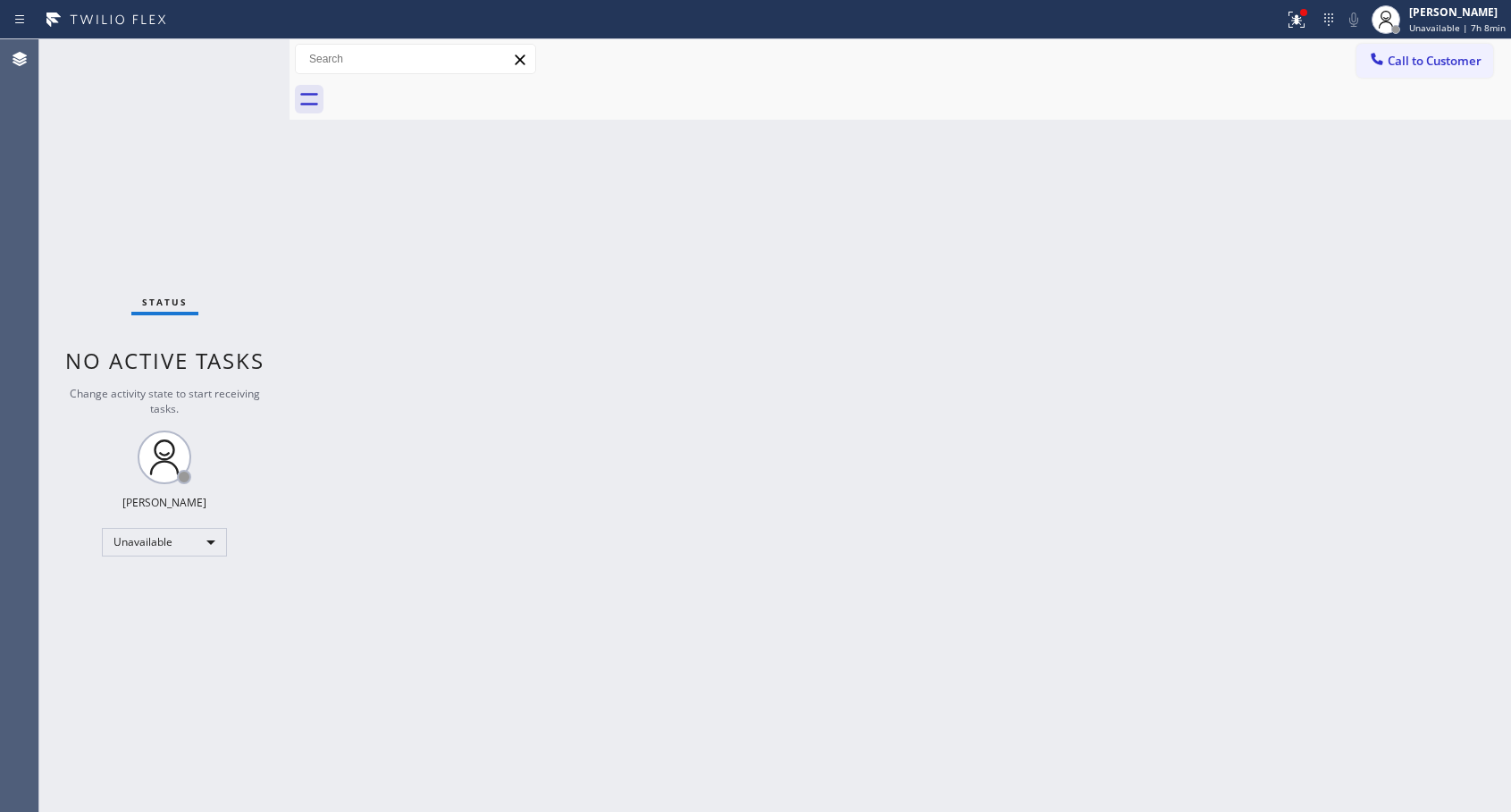
drag, startPoint x: 1399, startPoint y: 63, endPoint x: 808, endPoint y: 345, distance: 654.8
click at [1399, 65] on span "Call to Customer" at bounding box center [1434, 61] width 94 height 16
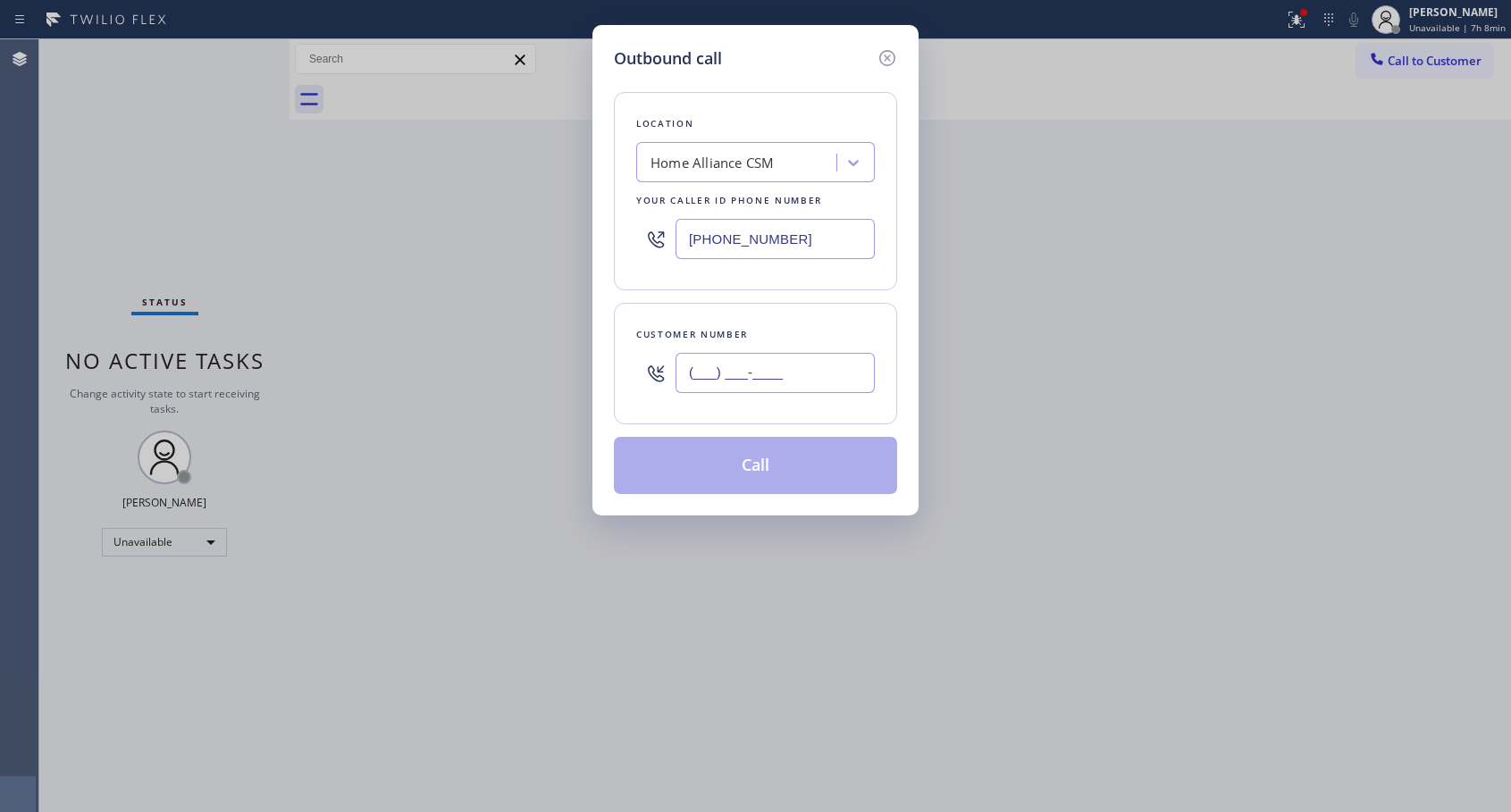
click at [768, 386] on input "(___) ___-____" at bounding box center [774, 372] width 199 height 40
paste input "954) 812-5005"
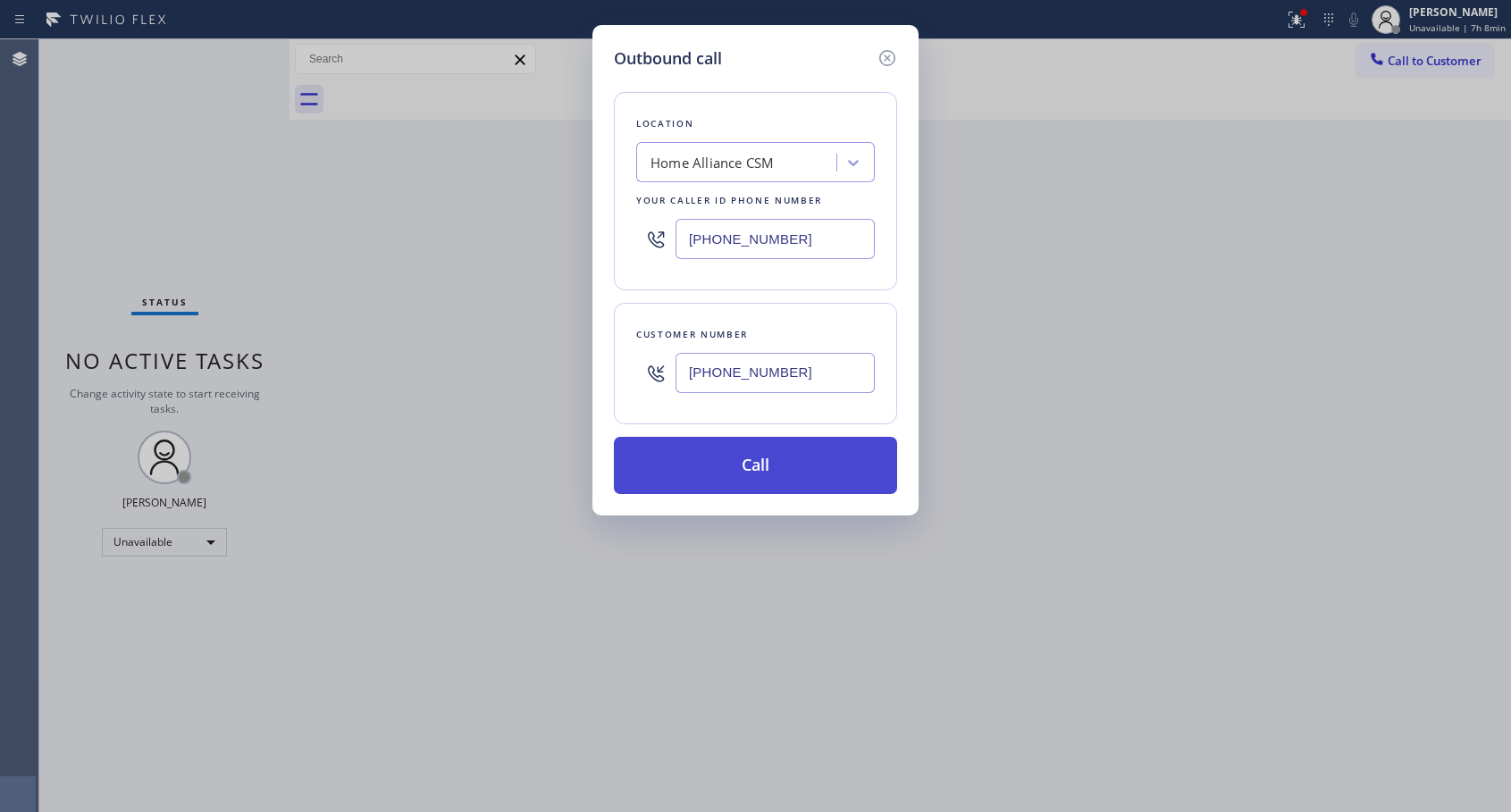
type input "[PHONE_NUMBER]"
click at [732, 462] on button "Call" at bounding box center [756, 465] width 283 height 57
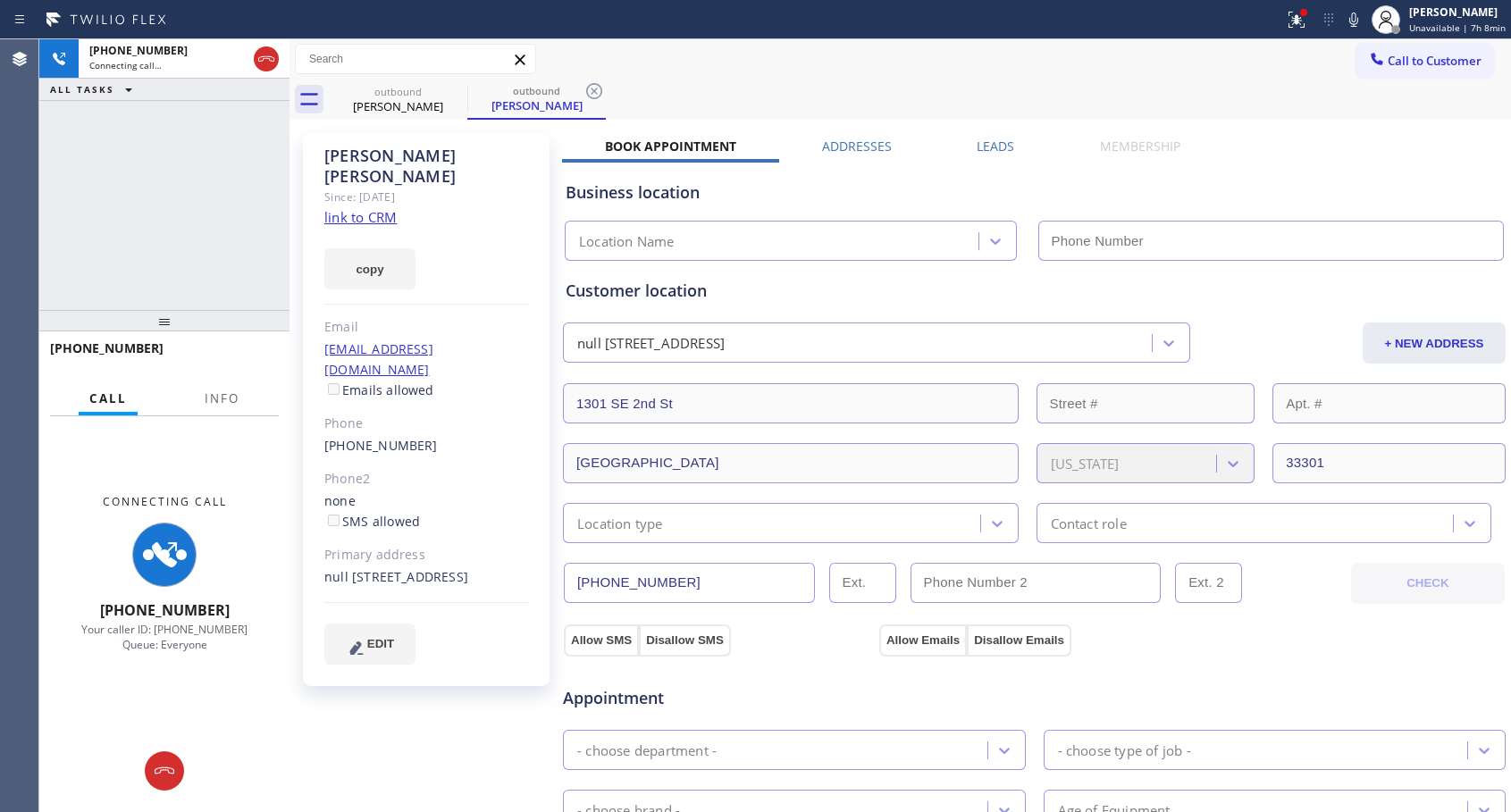
type input "[PHONE_NUMBER]"
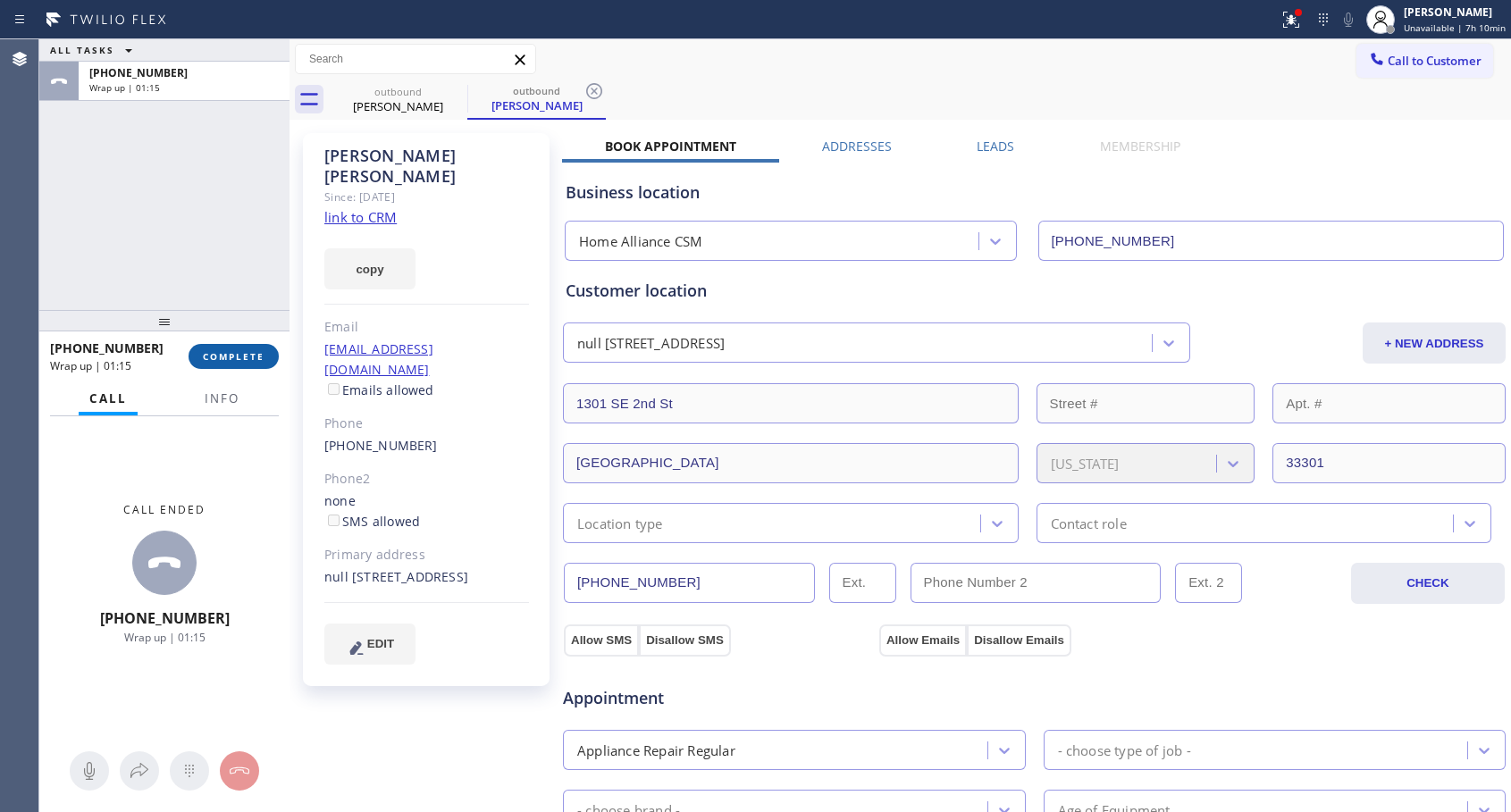
click at [247, 354] on span "COMPLETE" at bounding box center [234, 356] width 62 height 13
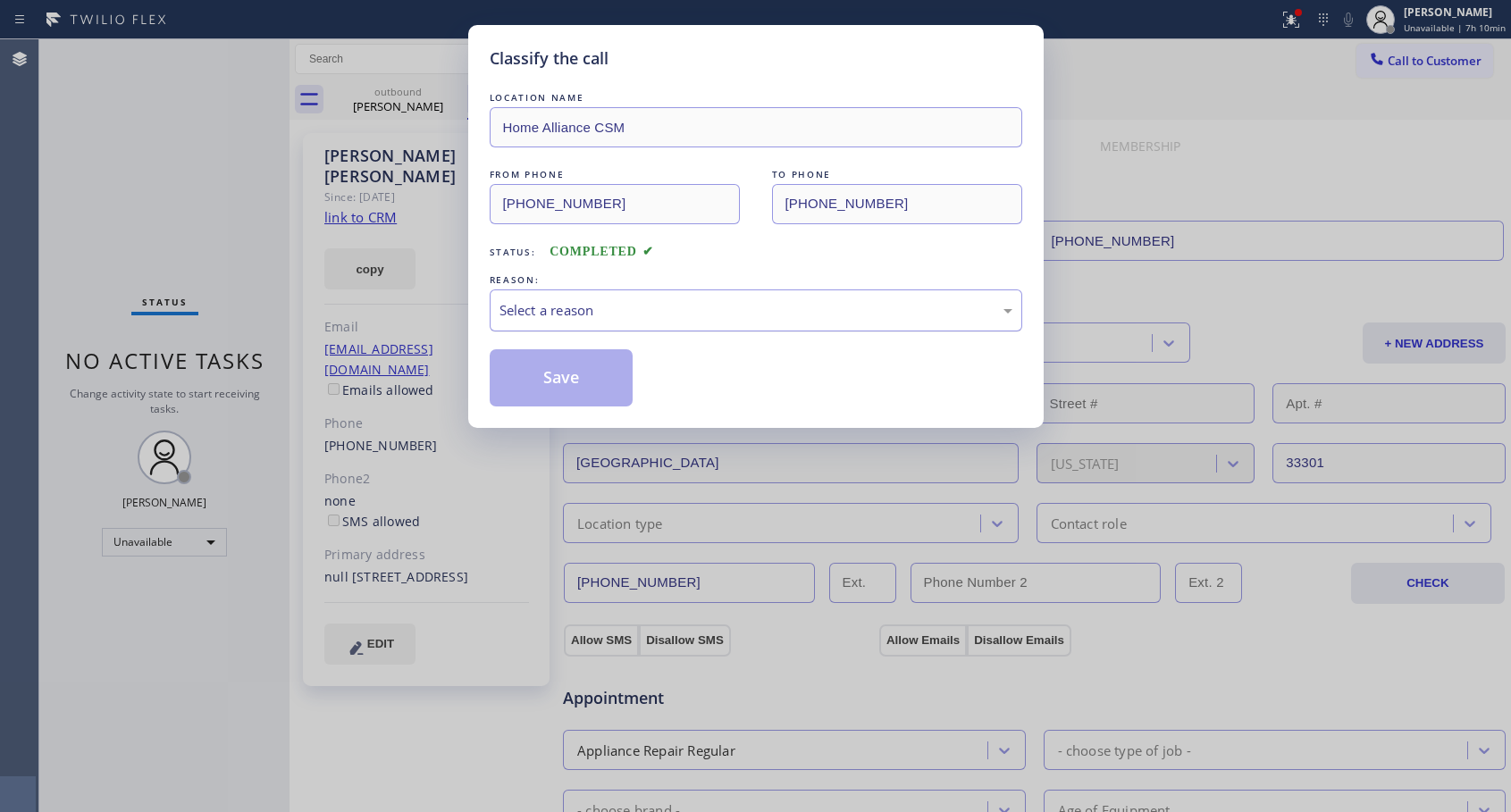
click at [593, 299] on div "Select a reason" at bounding box center [756, 310] width 533 height 42
click at [541, 382] on button "Save" at bounding box center [561, 377] width 143 height 57
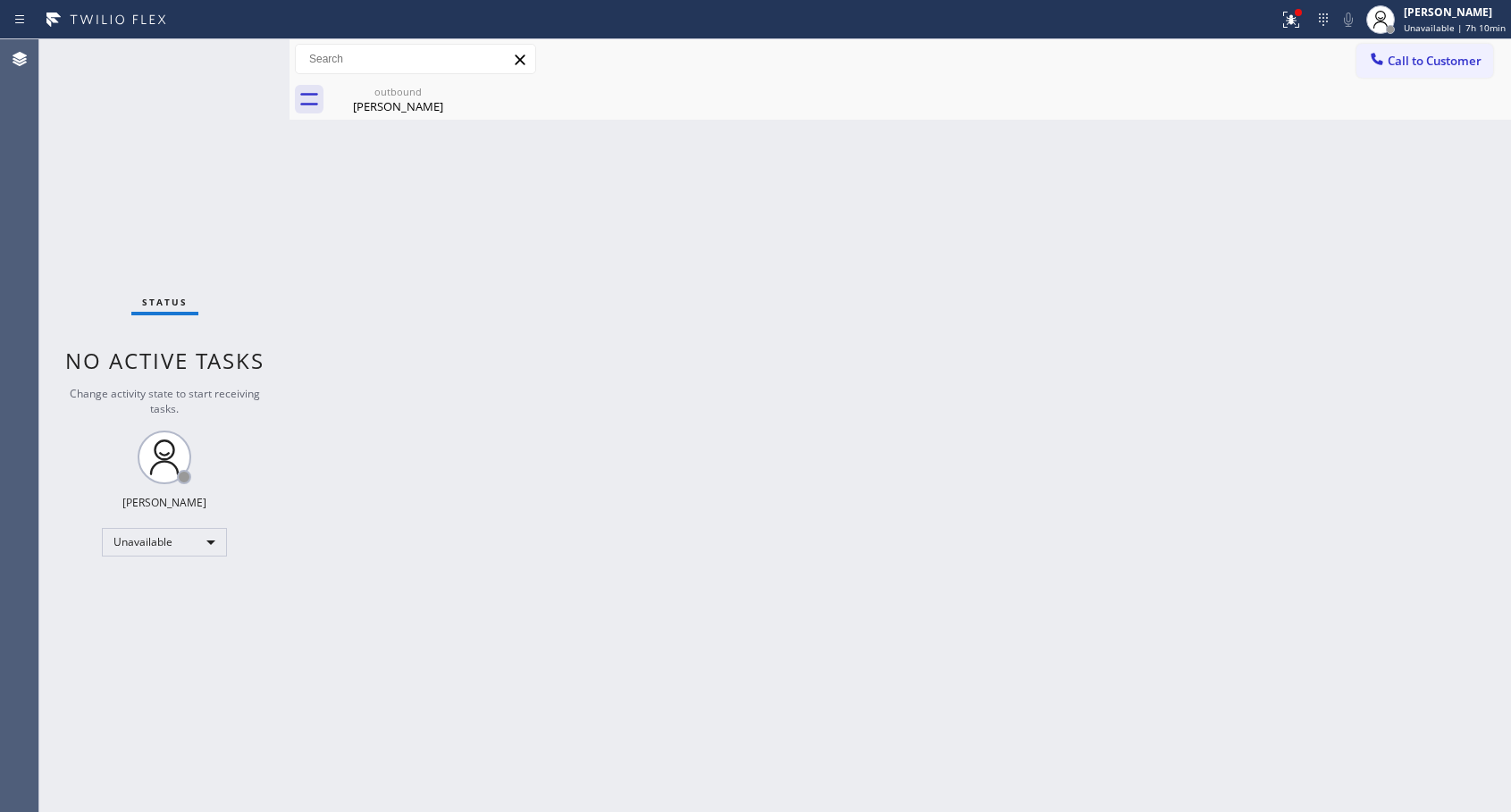
click at [1411, 66] on span "Call to Customer" at bounding box center [1434, 61] width 94 height 16
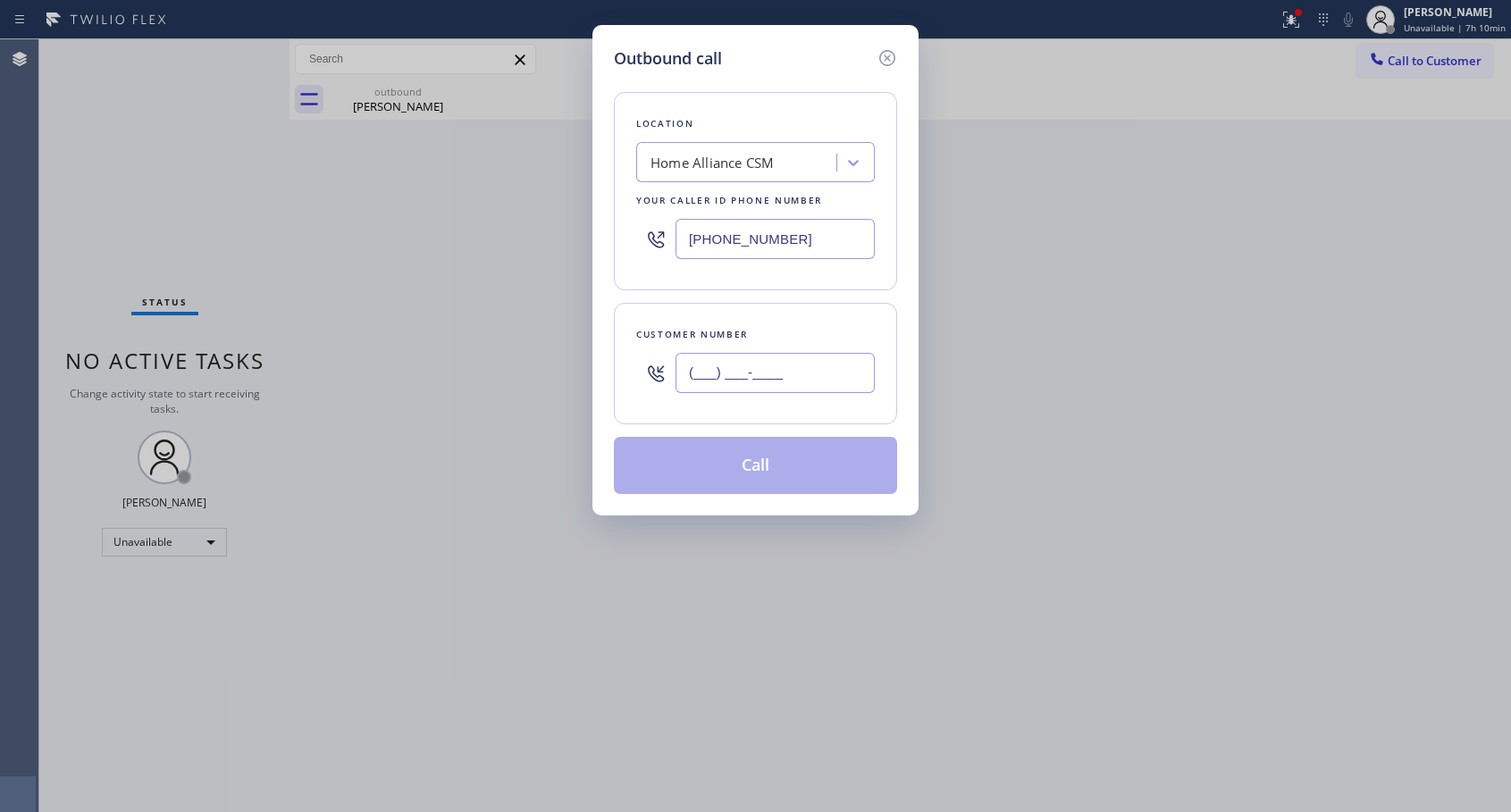
click at [716, 376] on input "(___) ___-____" at bounding box center [774, 372] width 199 height 40
paste input "206) 601-0456"
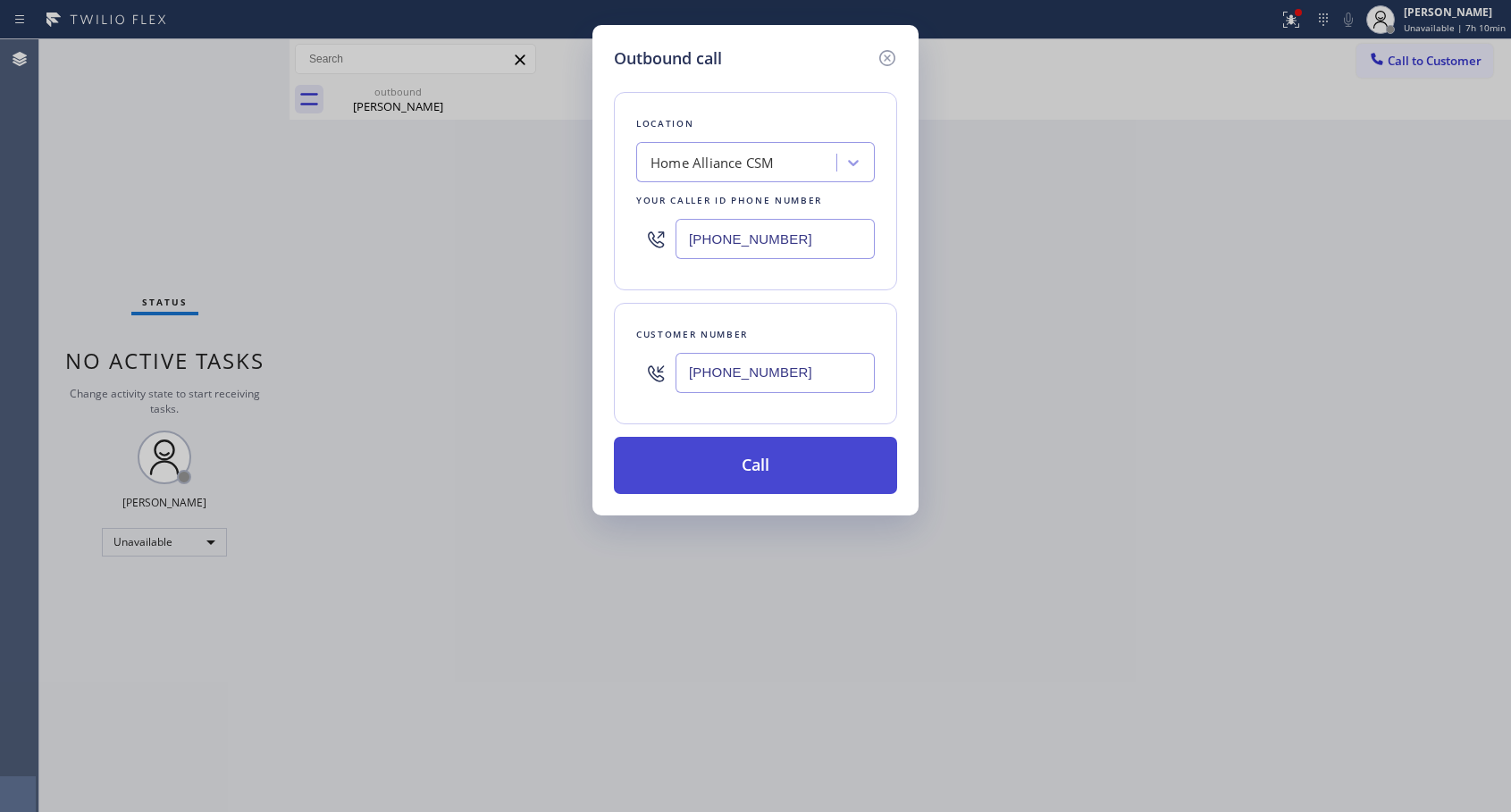
type input "[PHONE_NUMBER]"
click at [765, 466] on button "Call" at bounding box center [756, 465] width 283 height 57
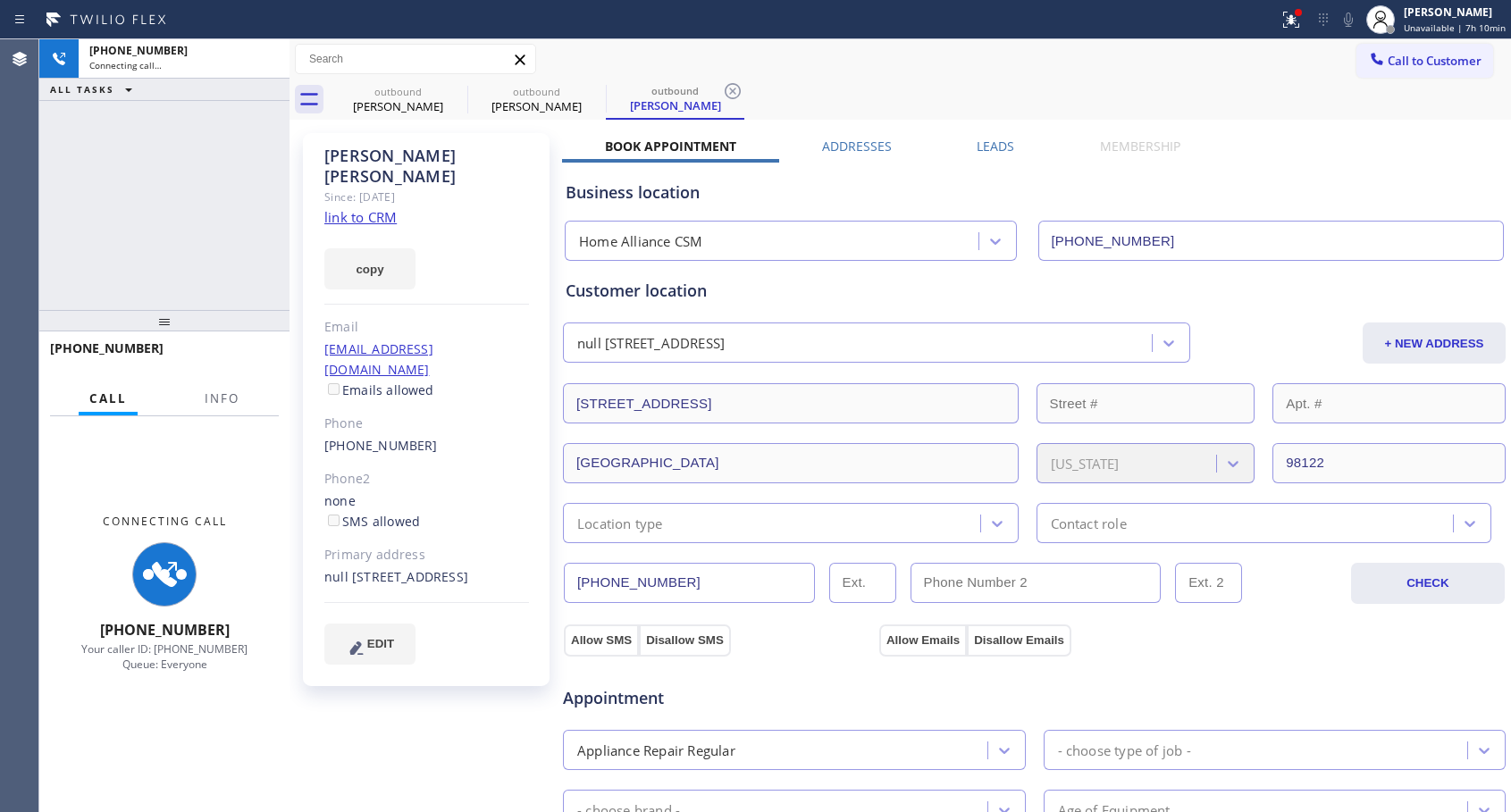
type input "[PHONE_NUMBER]"
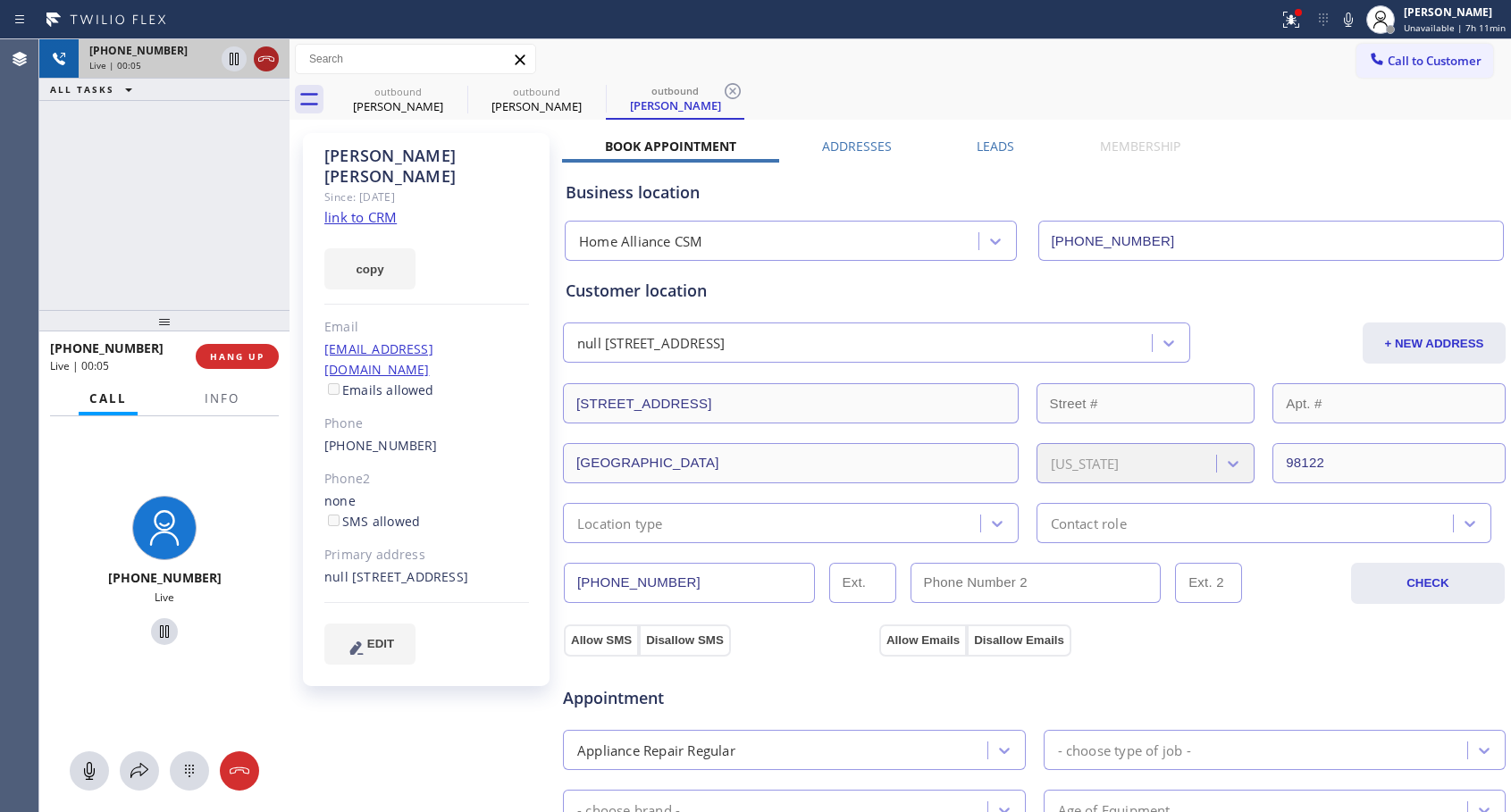
click at [268, 59] on icon at bounding box center [267, 59] width 22 height 22
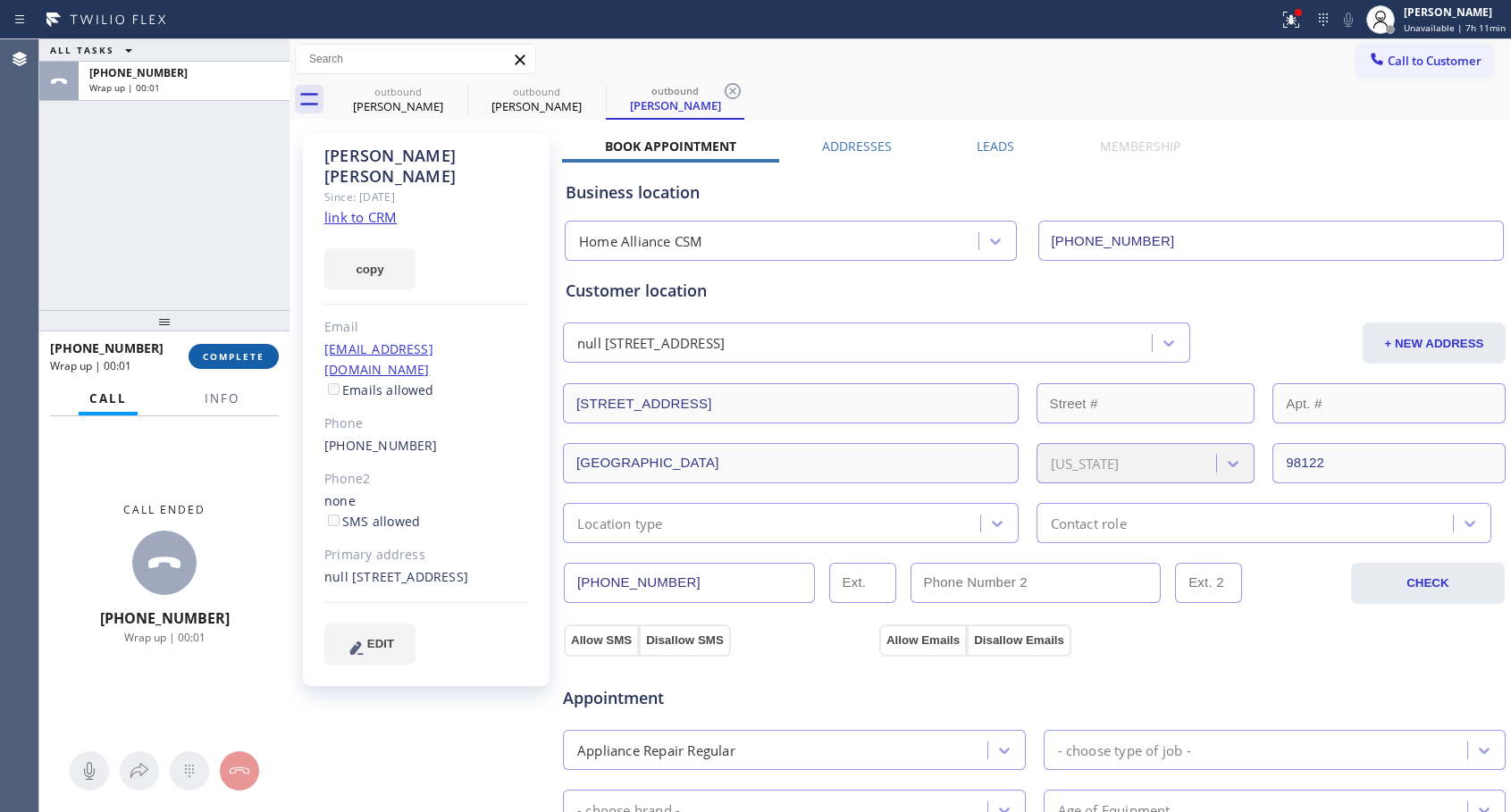
click at [259, 348] on button "COMPLETE" at bounding box center [233, 356] width 91 height 25
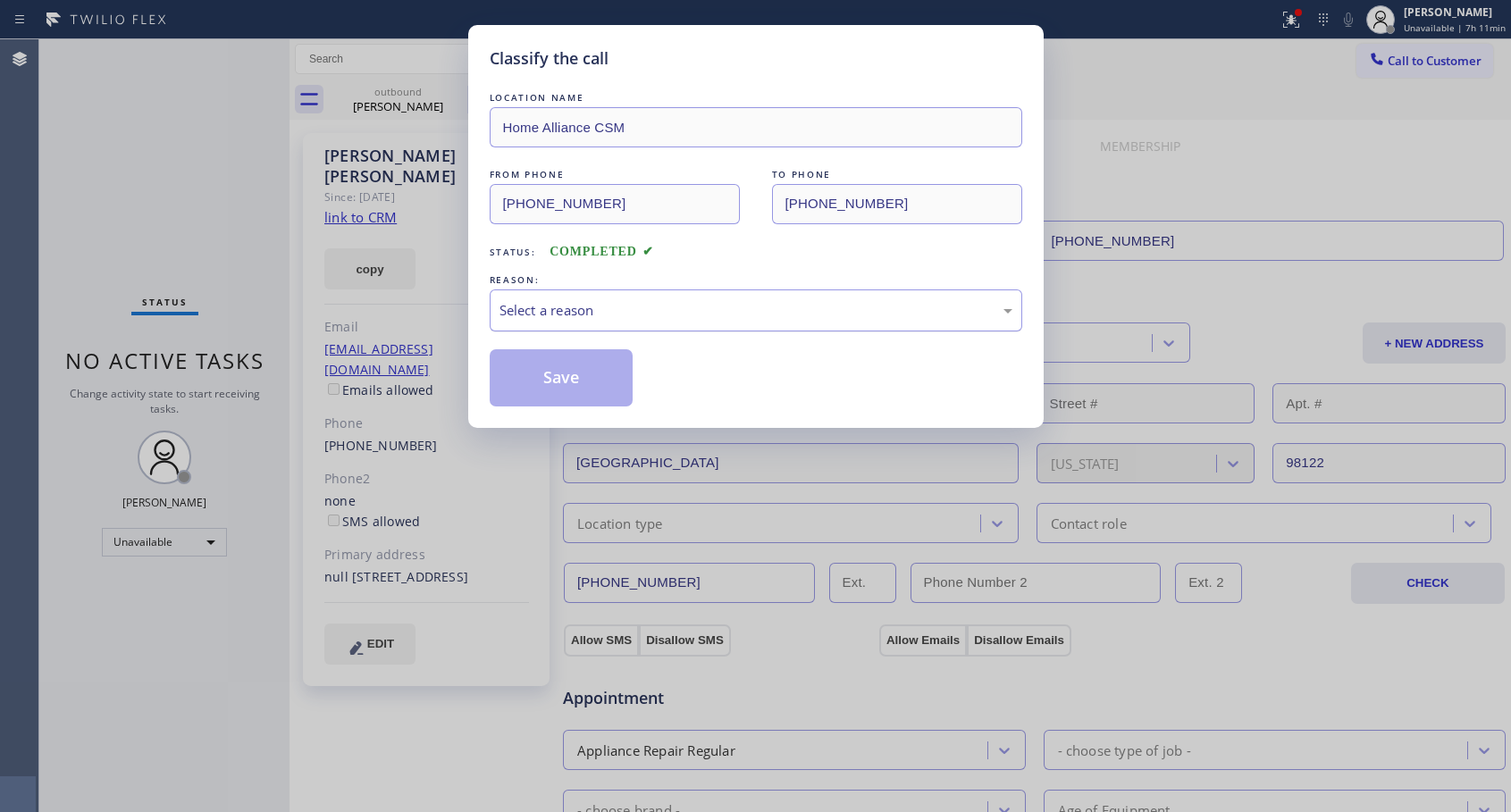
click at [612, 299] on div "Select a reason" at bounding box center [756, 310] width 533 height 42
click at [551, 383] on button "Save" at bounding box center [561, 377] width 143 height 57
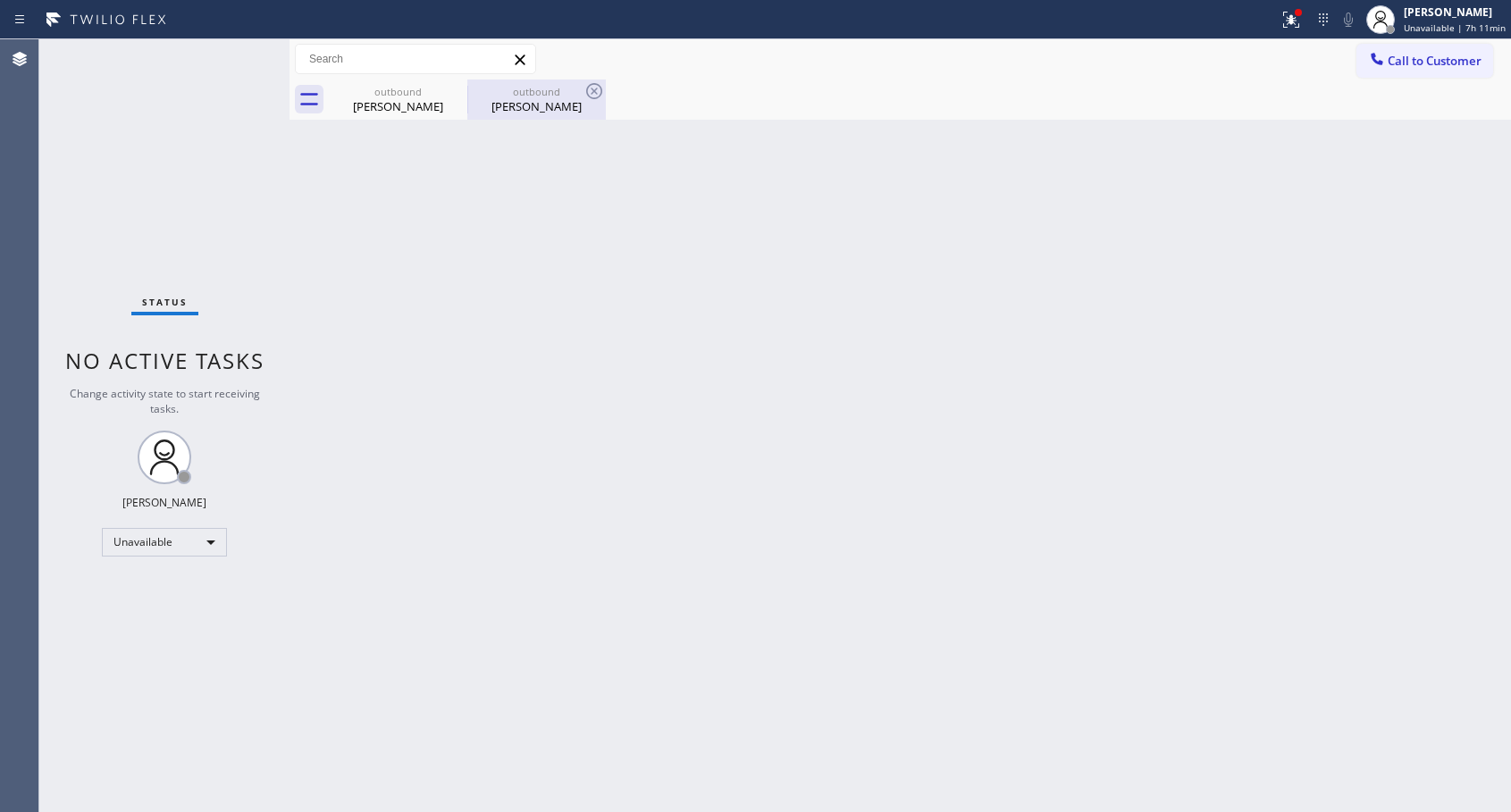
click at [546, 102] on div "[PERSON_NAME]" at bounding box center [537, 106] width 135 height 16
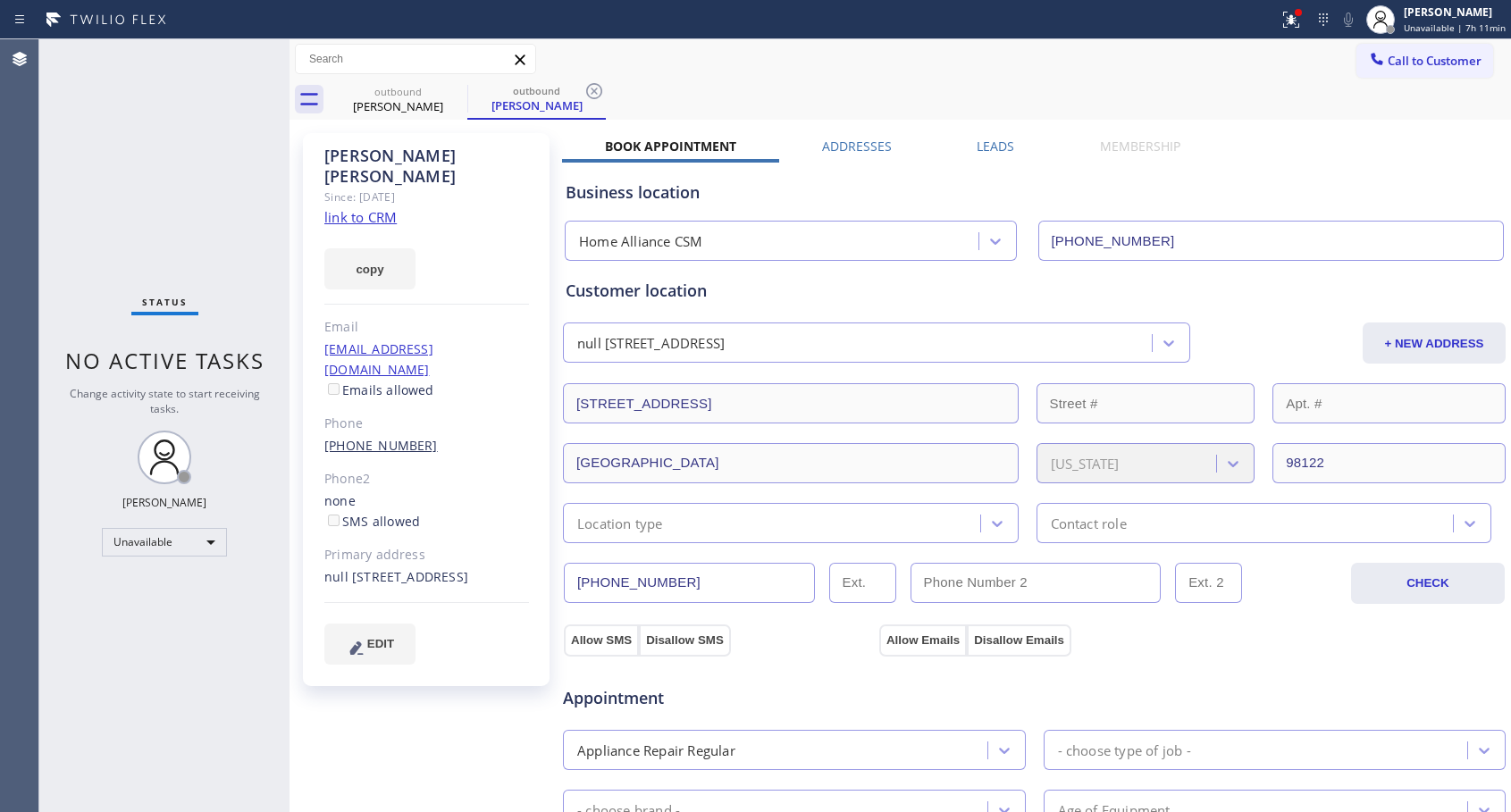
click at [387, 437] on link "[PHONE_NUMBER]" at bounding box center [381, 445] width 113 height 17
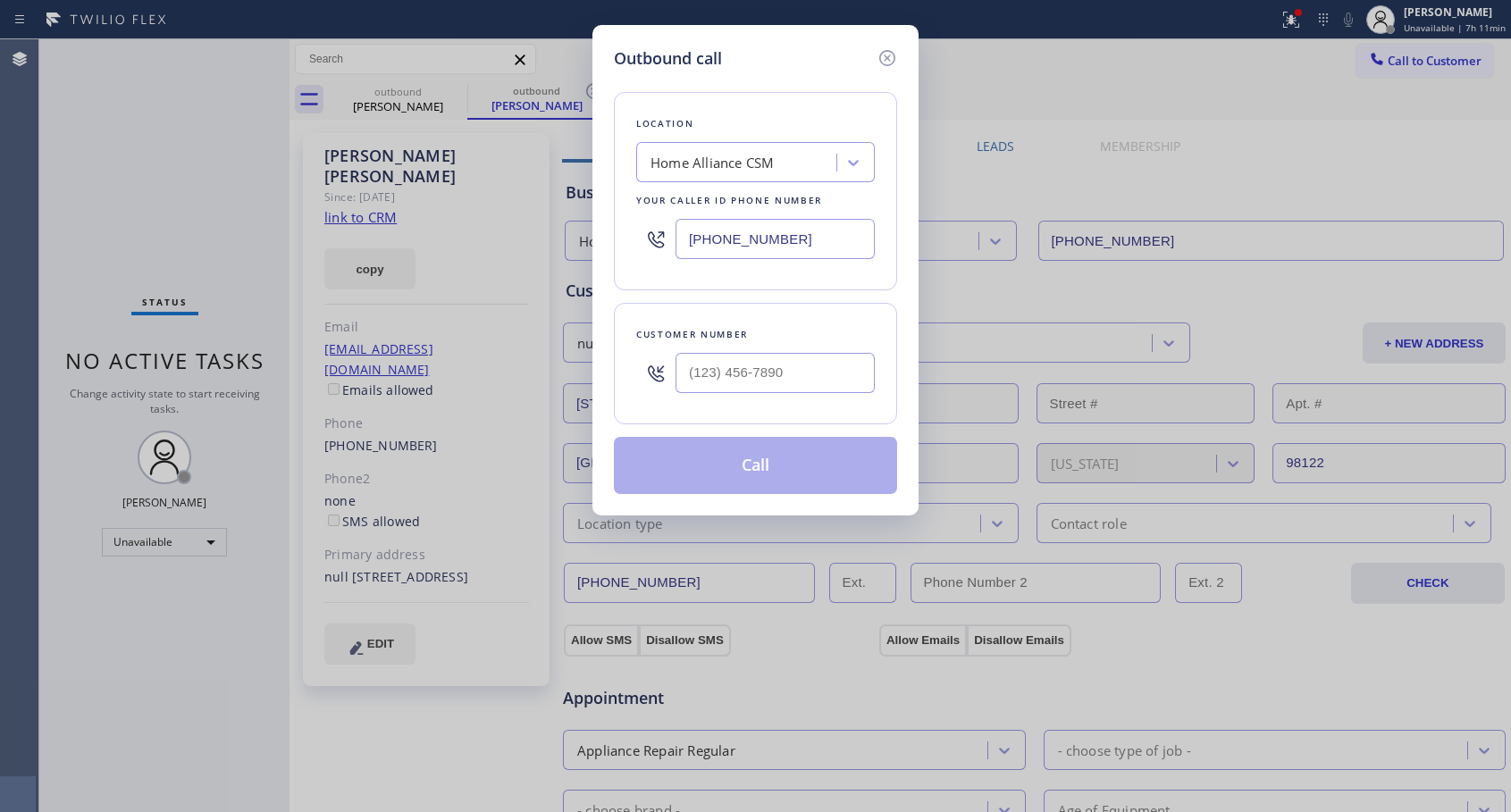
type input "[PHONE_NUMBER]"
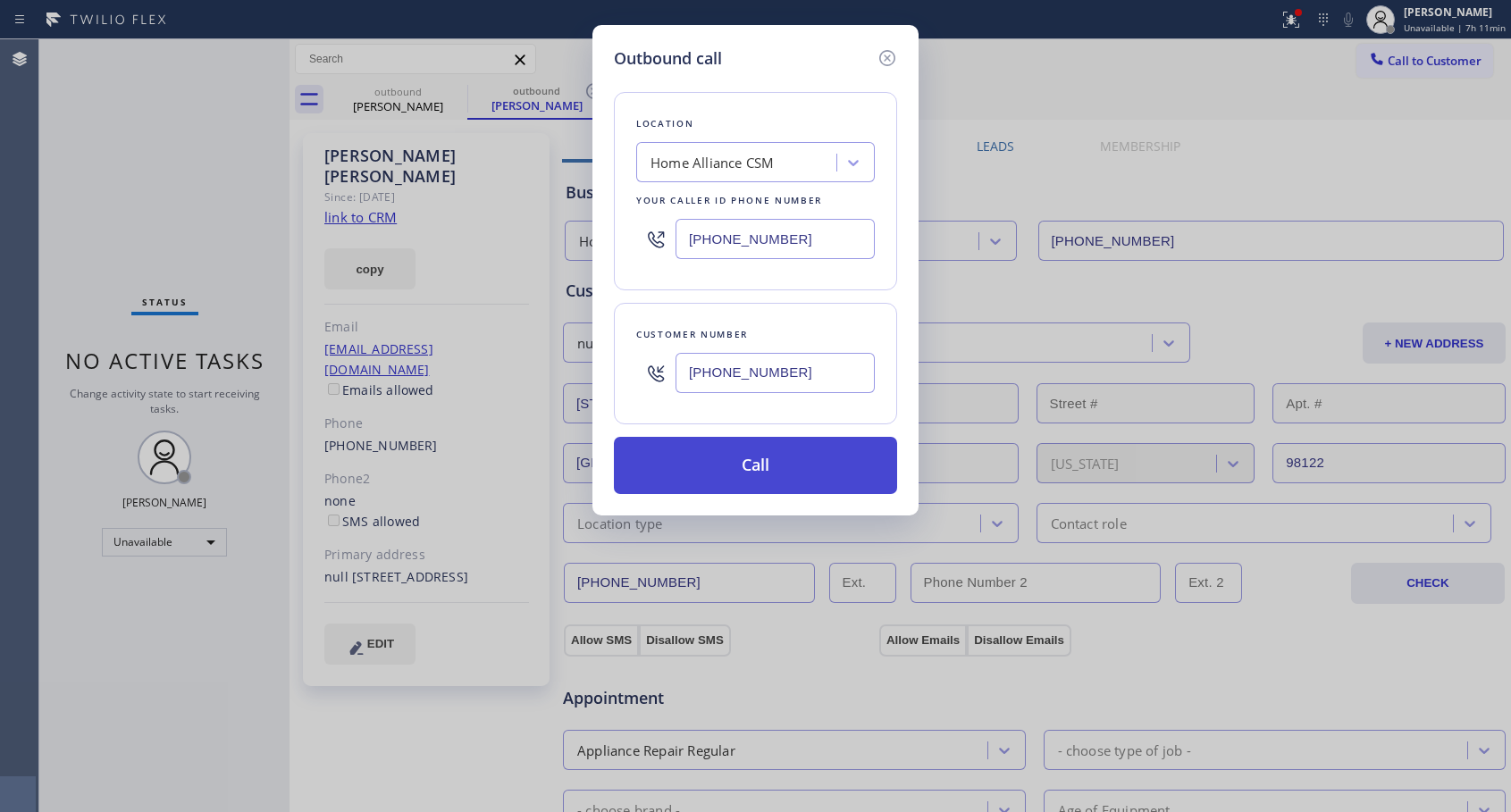
click at [764, 469] on button "Call" at bounding box center [756, 465] width 283 height 57
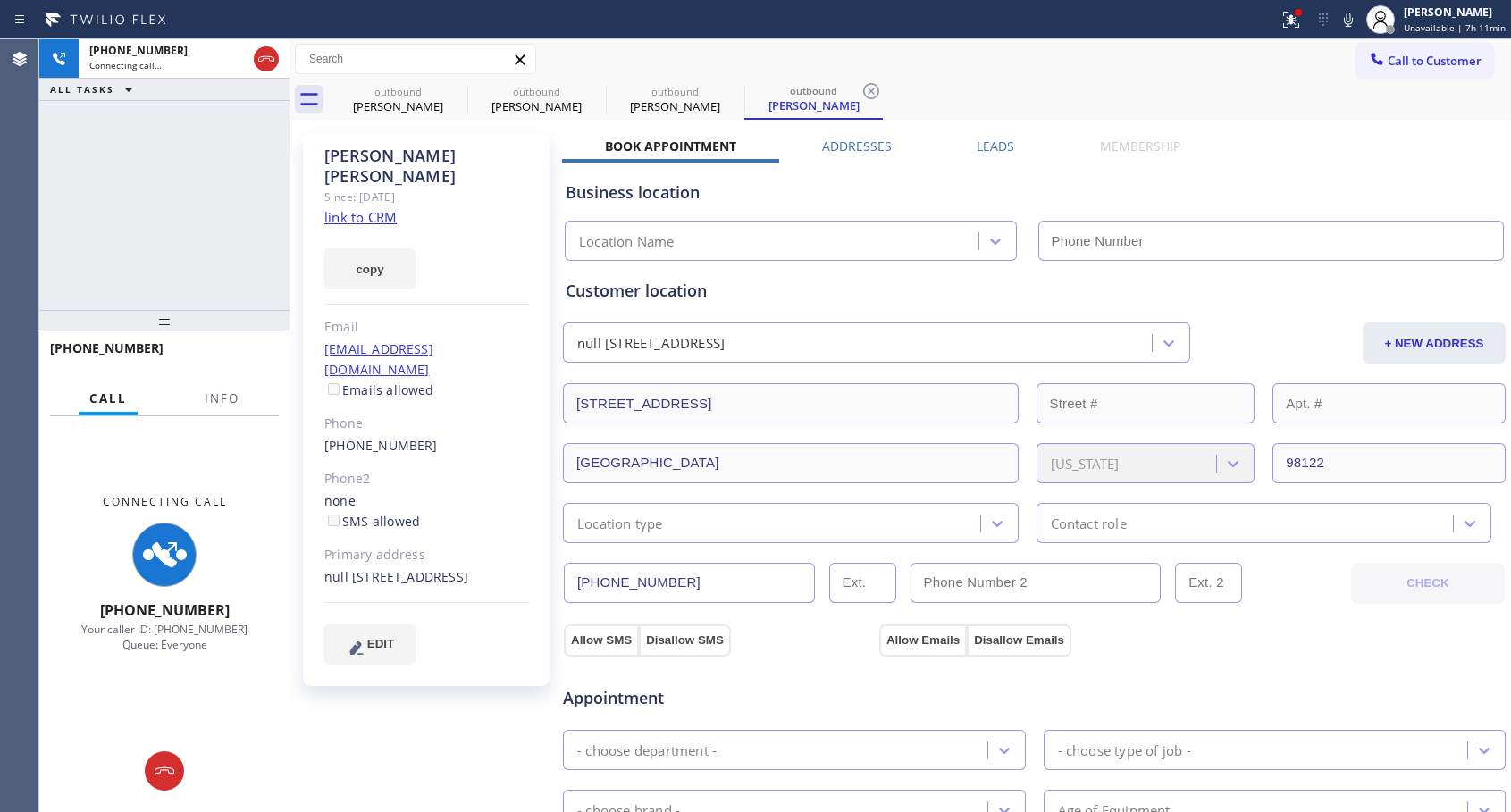
type input "[PHONE_NUMBER]"
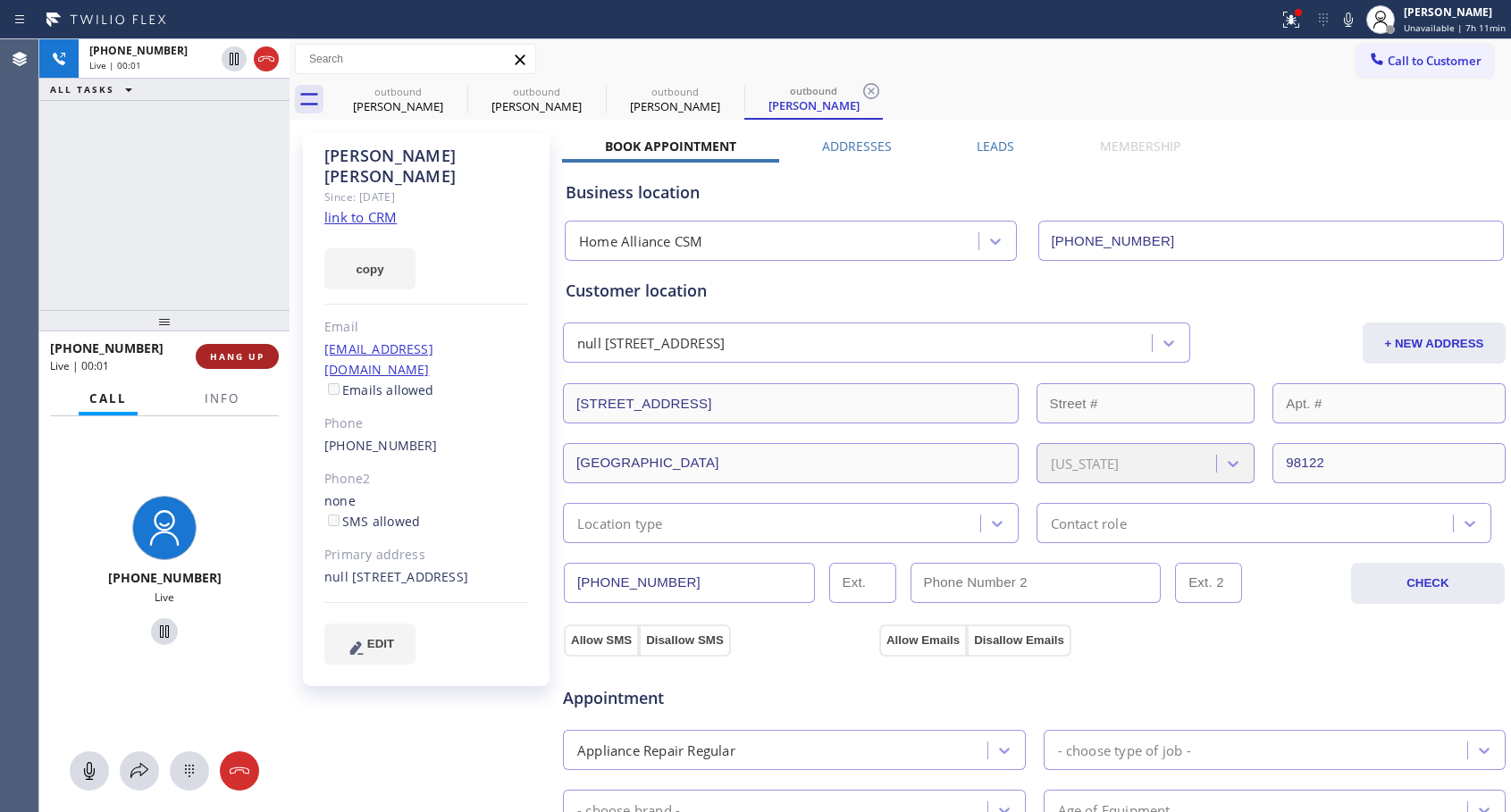
click at [246, 361] on span "HANG UP" at bounding box center [237, 356] width 55 height 13
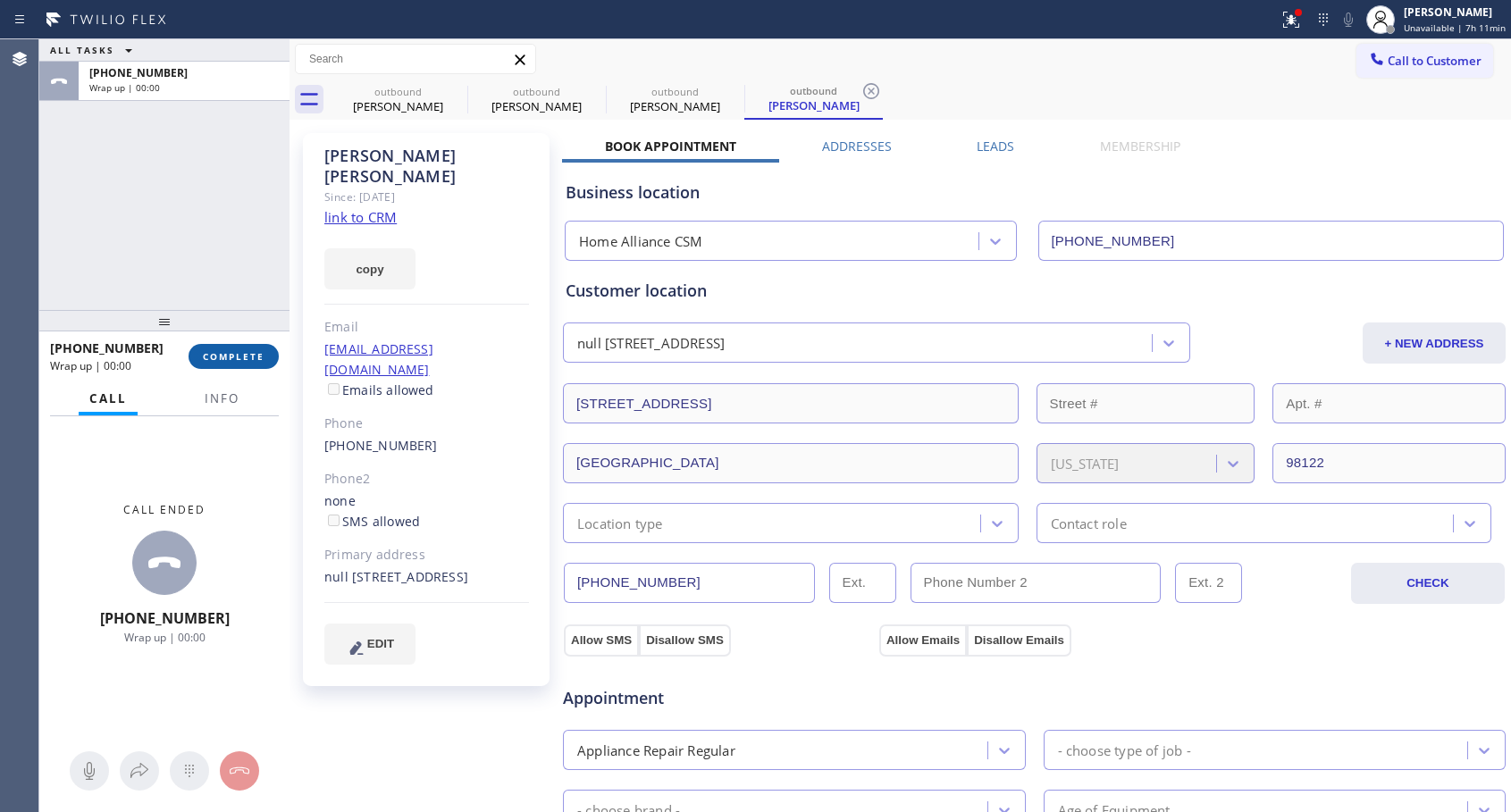
click at [246, 361] on span "COMPLETE" at bounding box center [234, 356] width 62 height 13
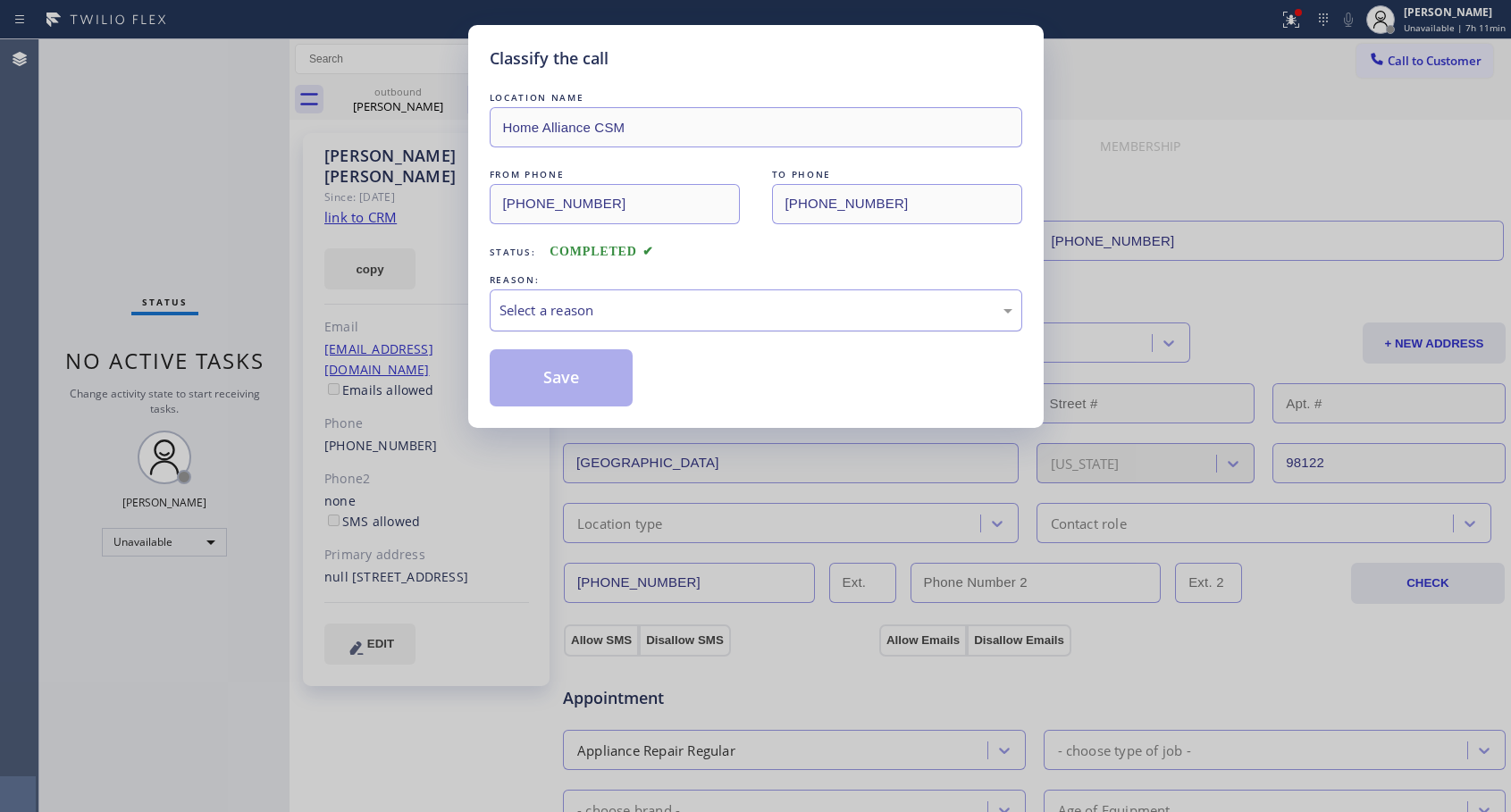
click at [599, 302] on div "Select a reason" at bounding box center [756, 310] width 513 height 21
click at [561, 379] on button "Save" at bounding box center [561, 377] width 143 height 57
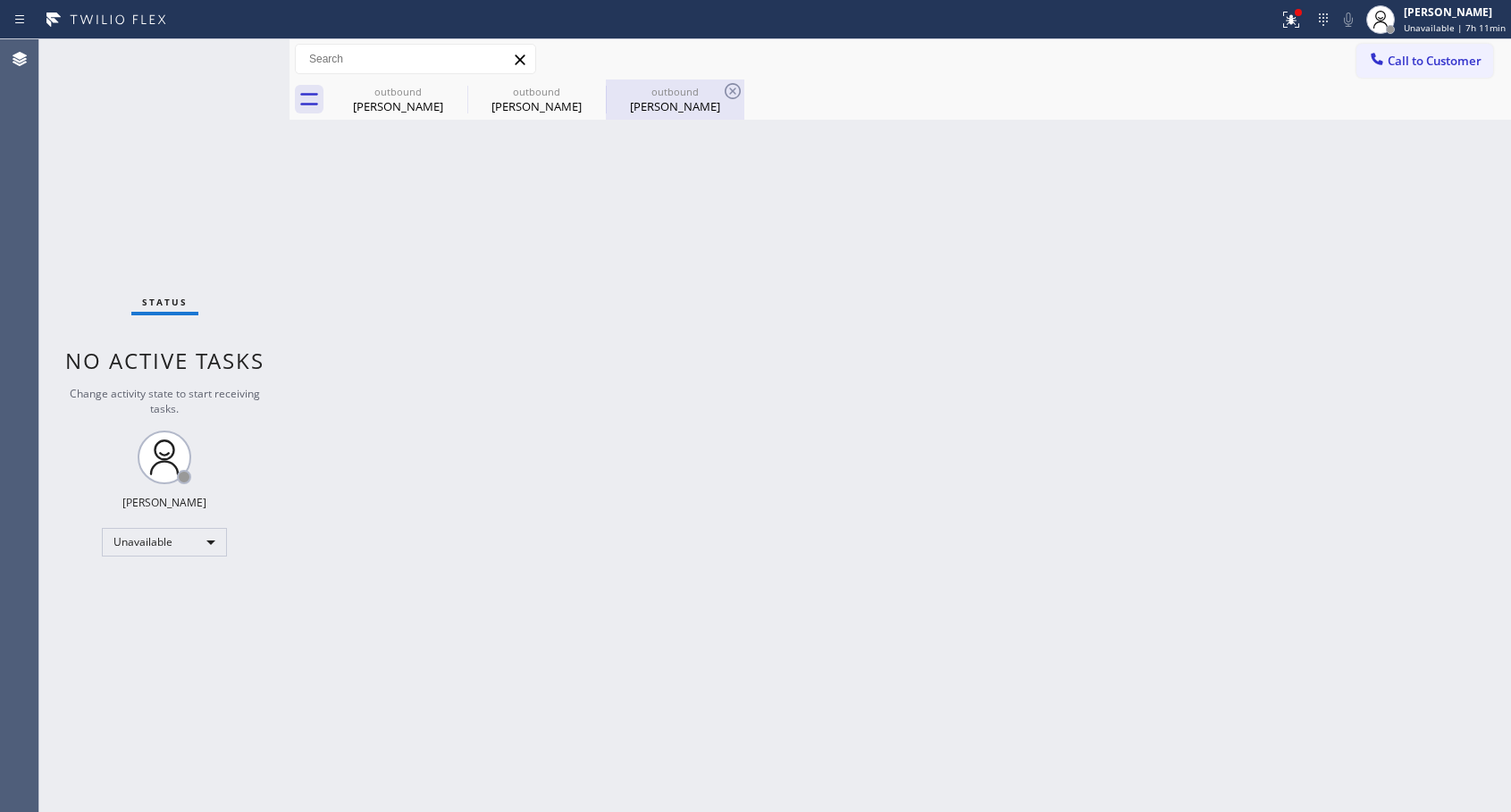
click at [657, 92] on div "outbound" at bounding box center [675, 91] width 135 height 13
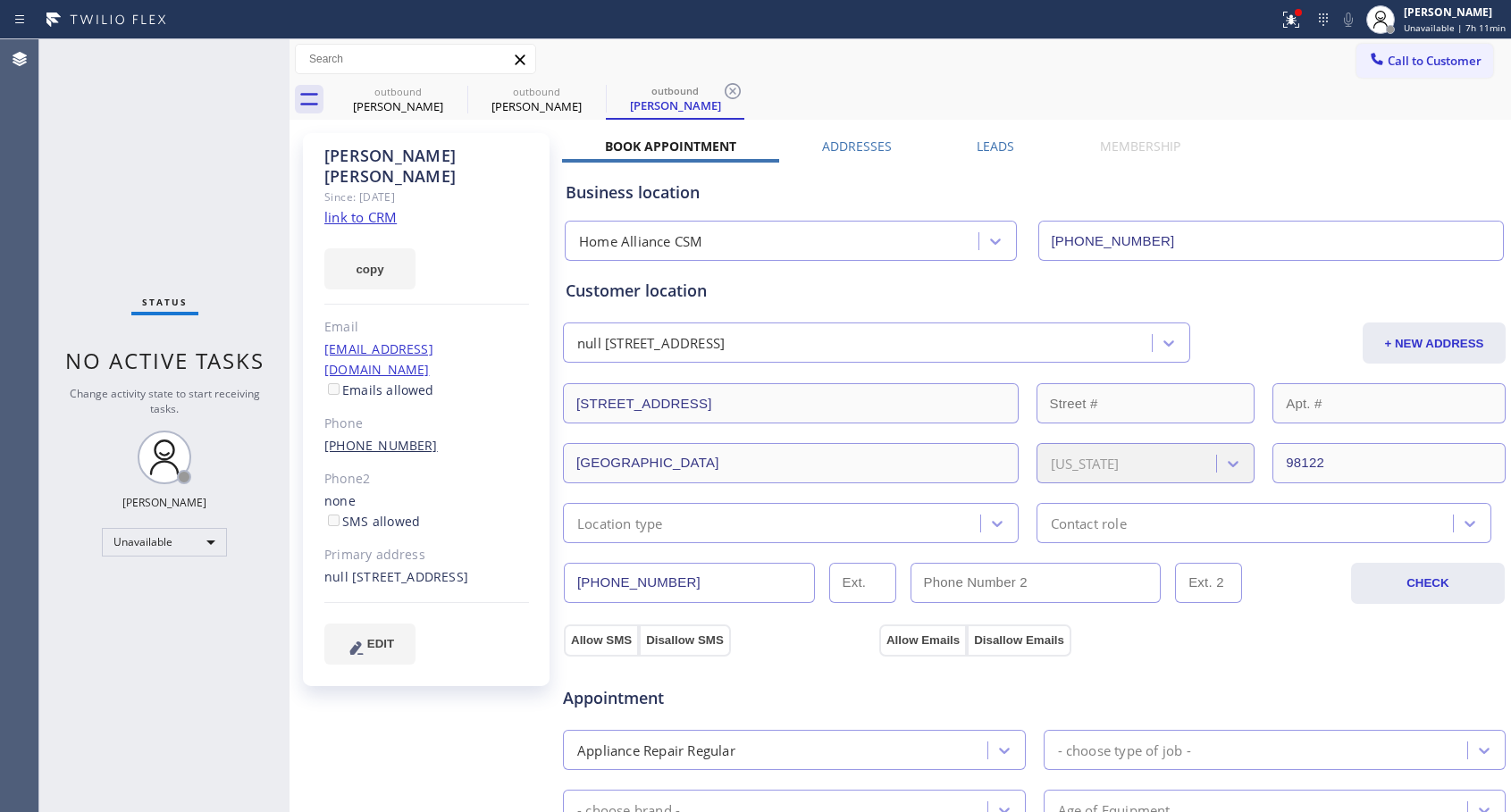
click at [380, 437] on link "[PHONE_NUMBER]" at bounding box center [381, 445] width 113 height 17
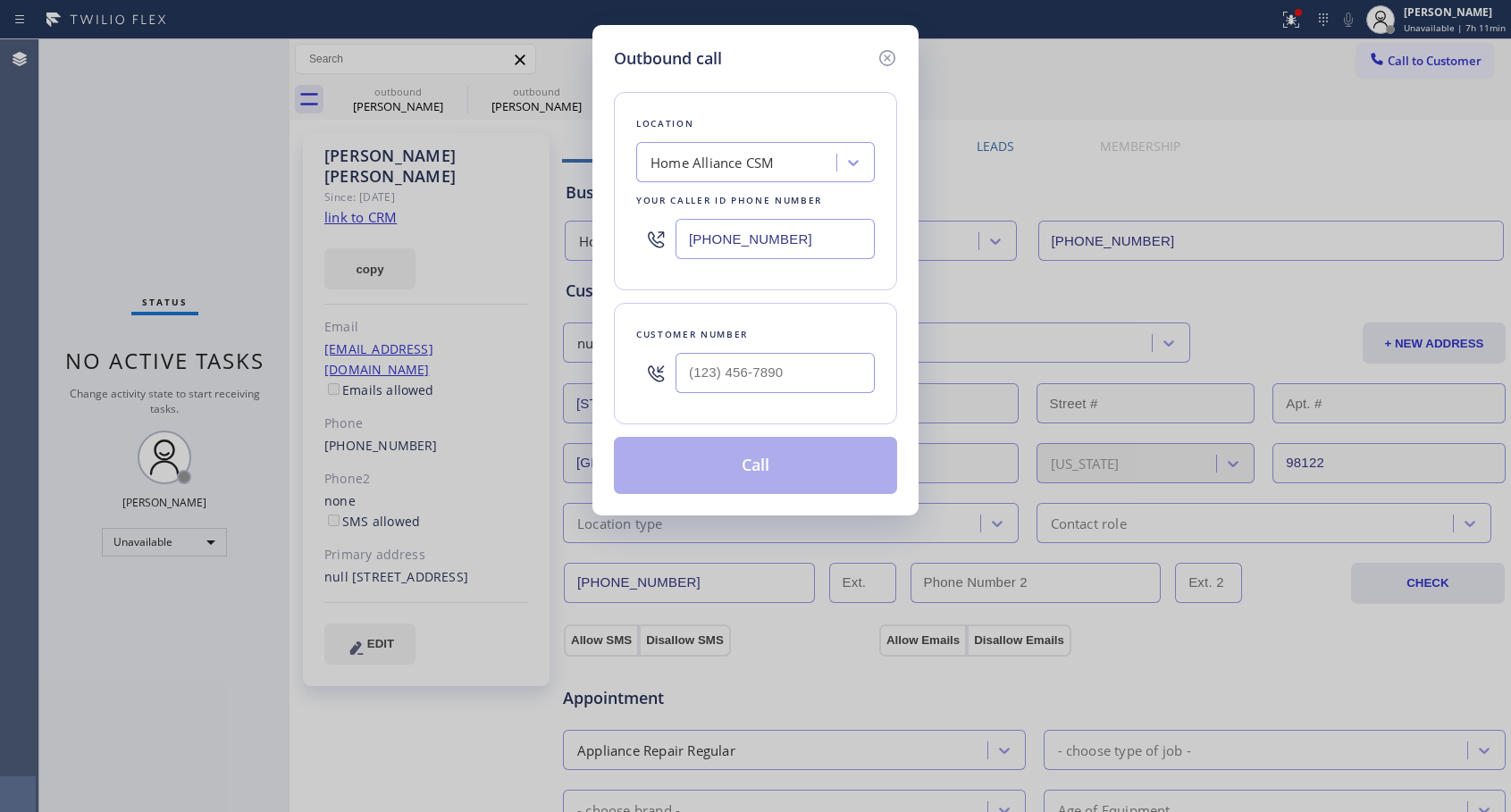
type input "[PHONE_NUMBER]"
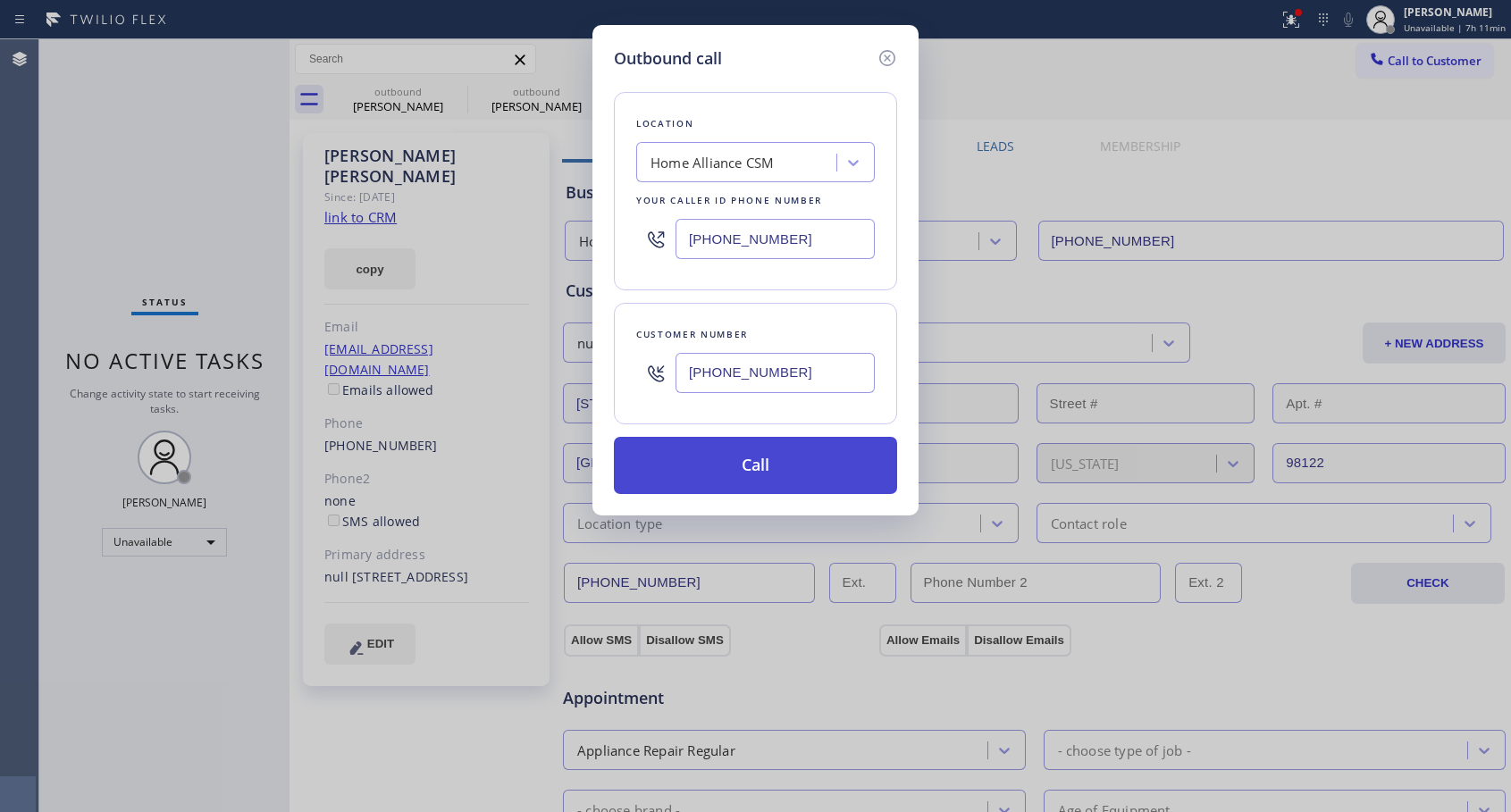
click at [805, 464] on button "Call" at bounding box center [756, 465] width 283 height 57
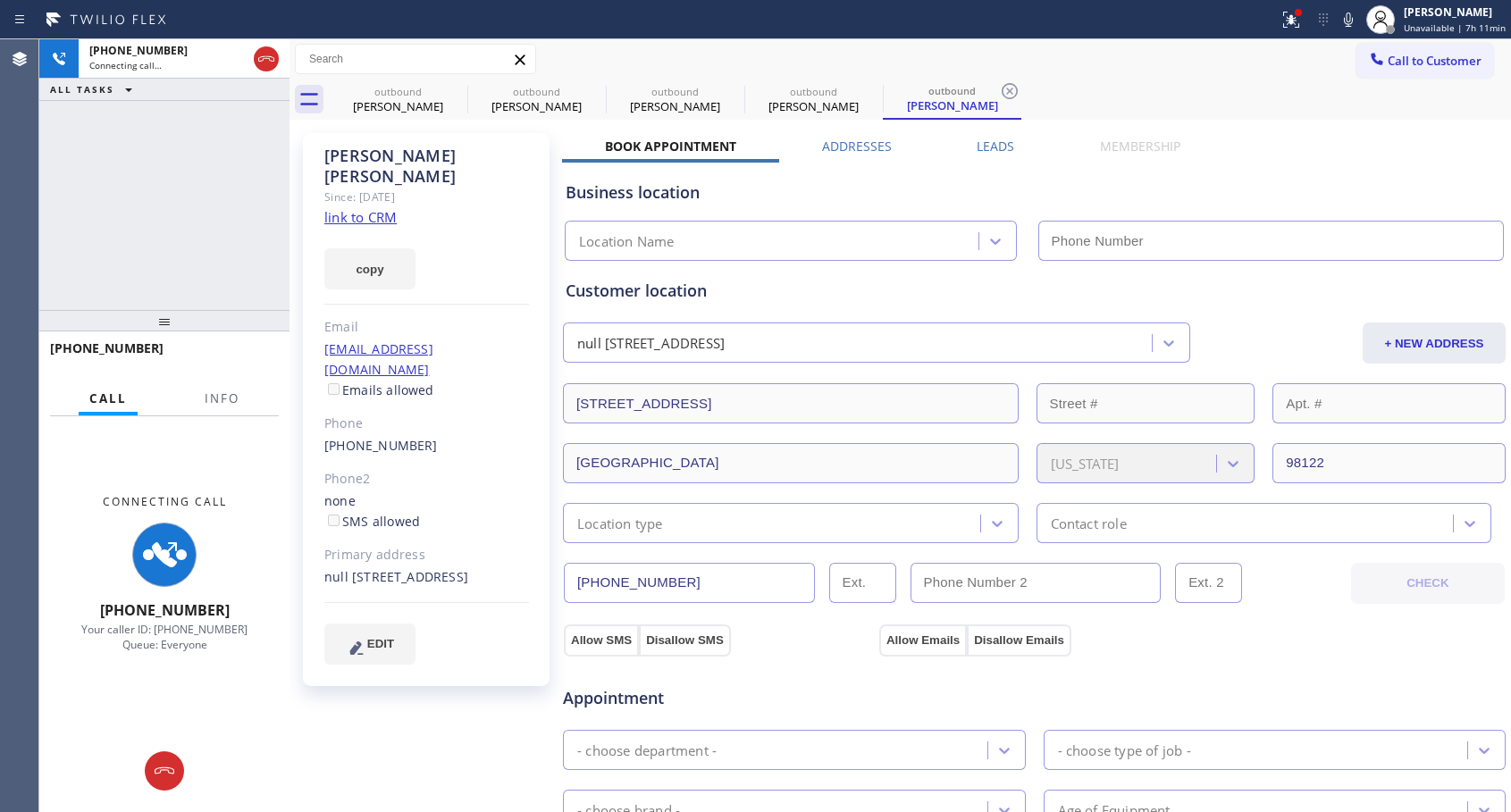
type input "[PHONE_NUMBER]"
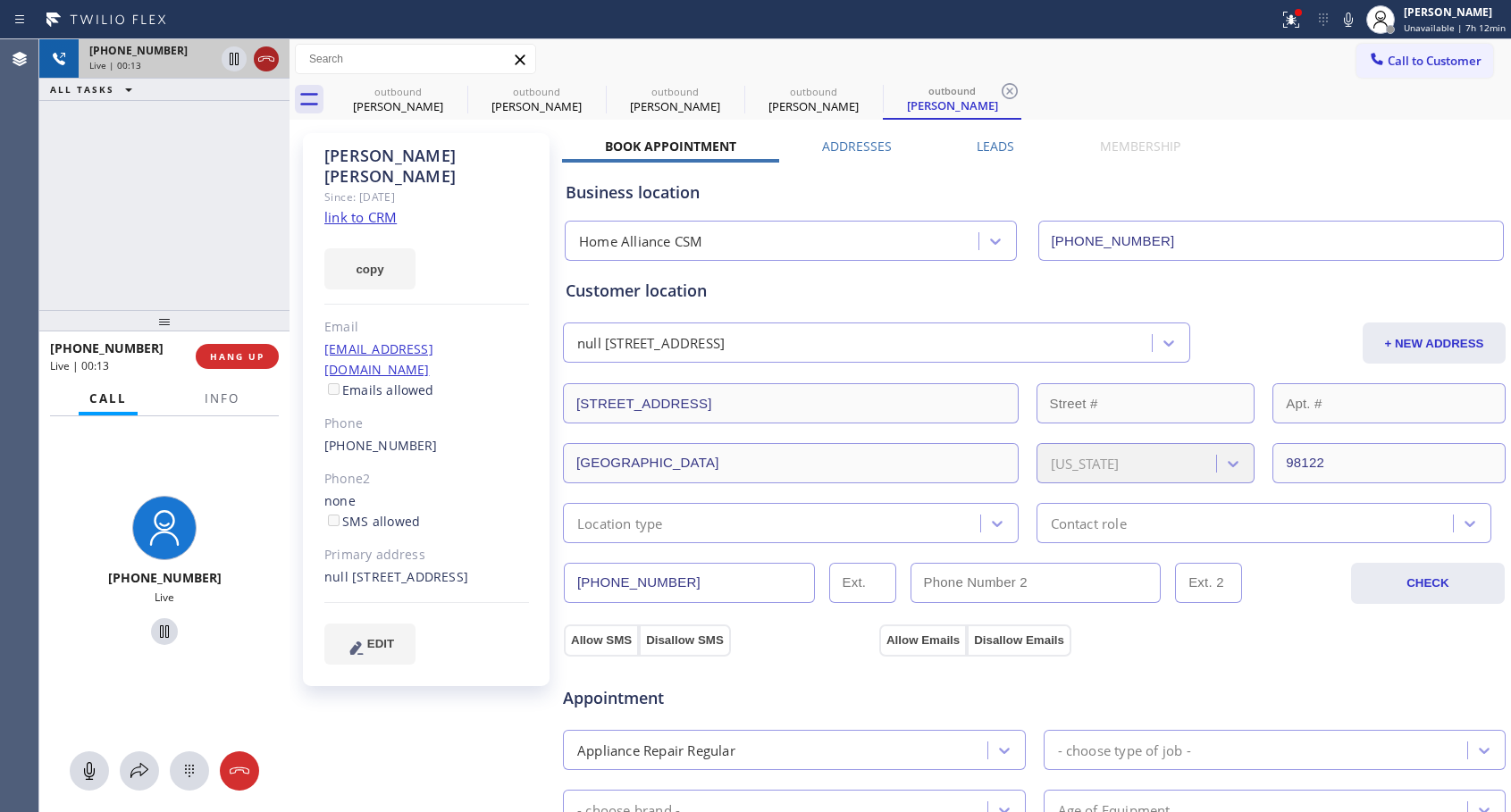
click at [269, 65] on icon at bounding box center [267, 59] width 22 height 22
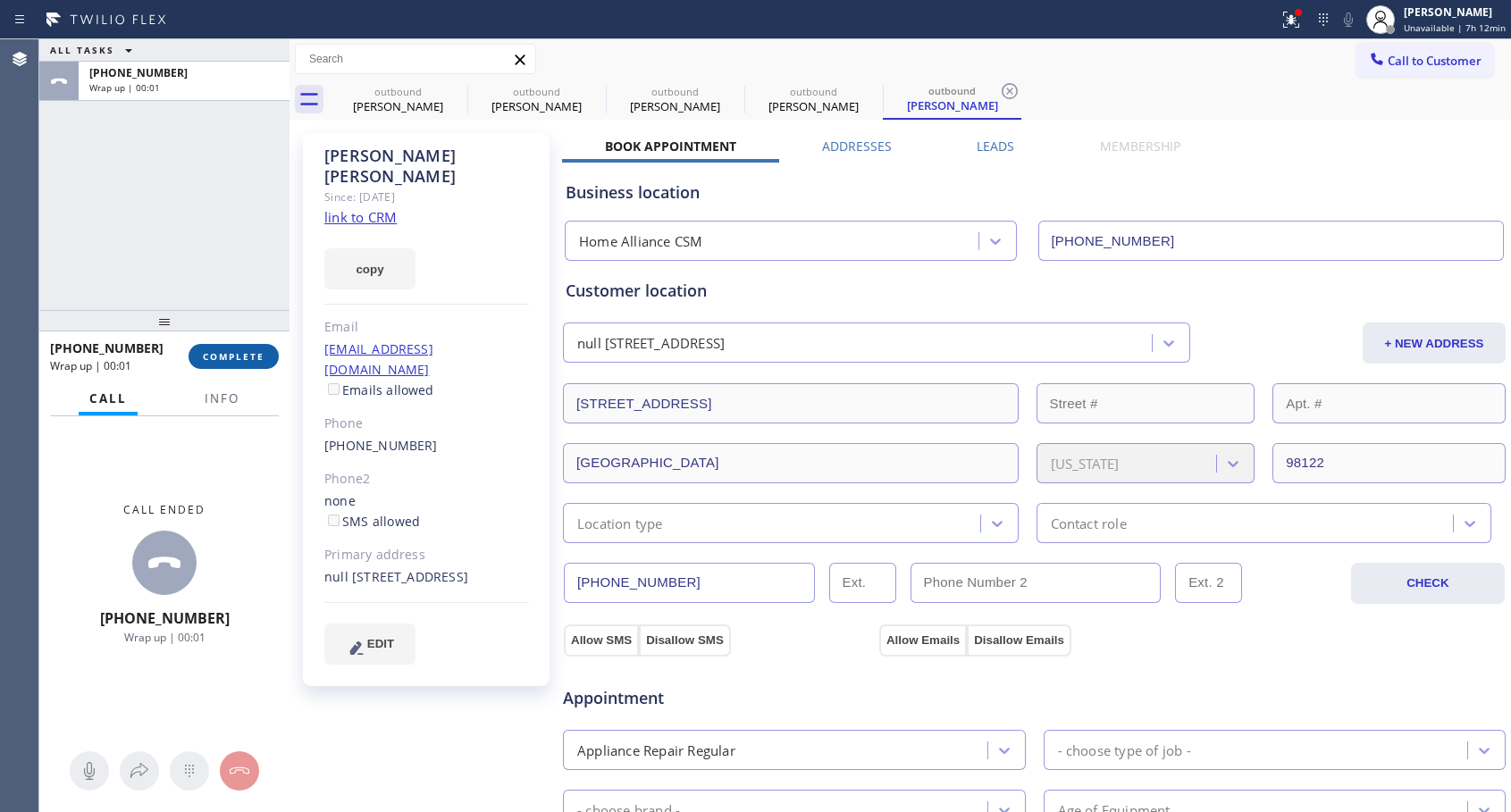
click at [243, 357] on span "COMPLETE" at bounding box center [234, 356] width 62 height 13
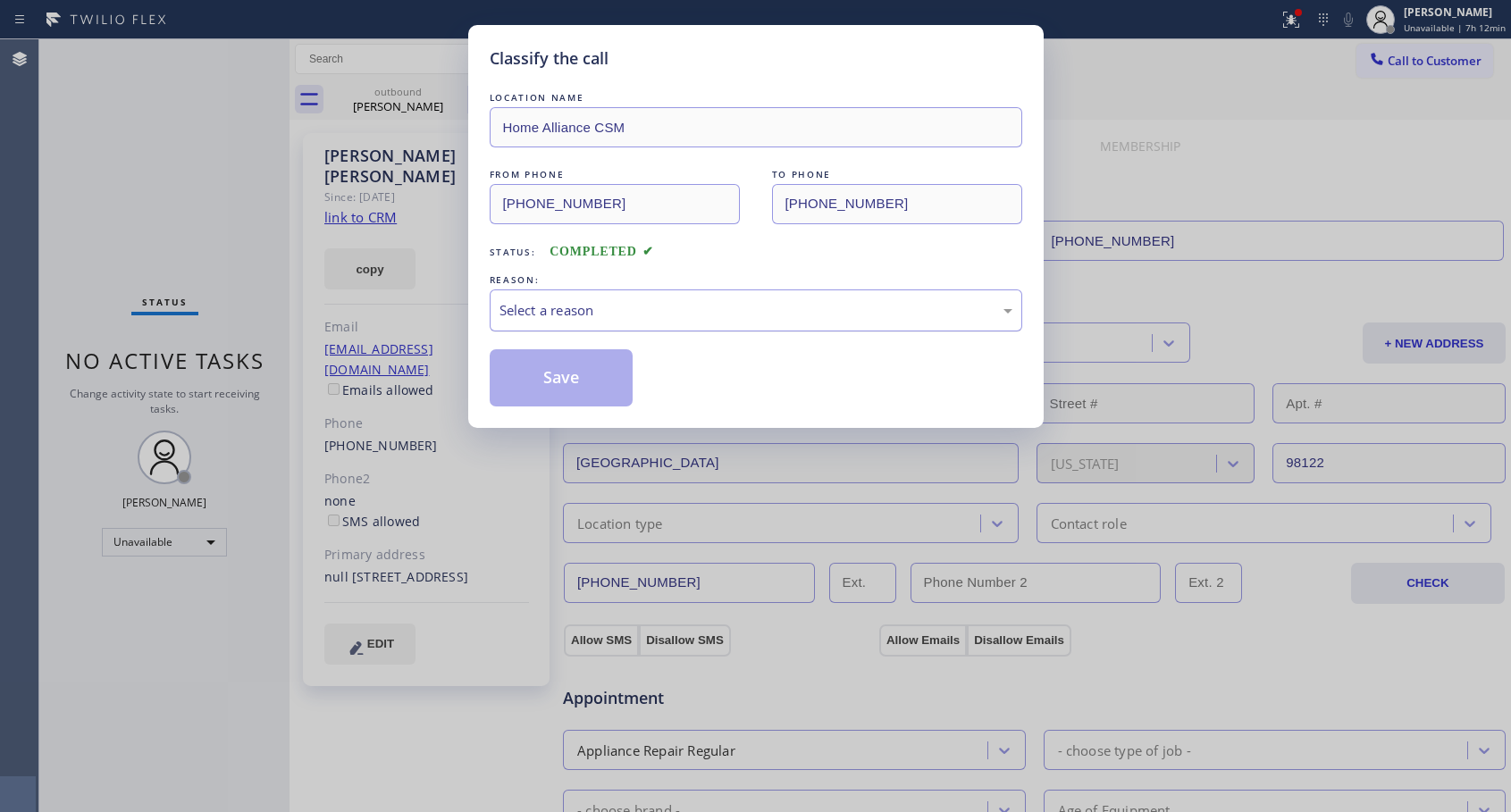
click at [552, 317] on div "Select a reason" at bounding box center [756, 310] width 513 height 21
click at [551, 382] on button "Save" at bounding box center [561, 377] width 143 height 57
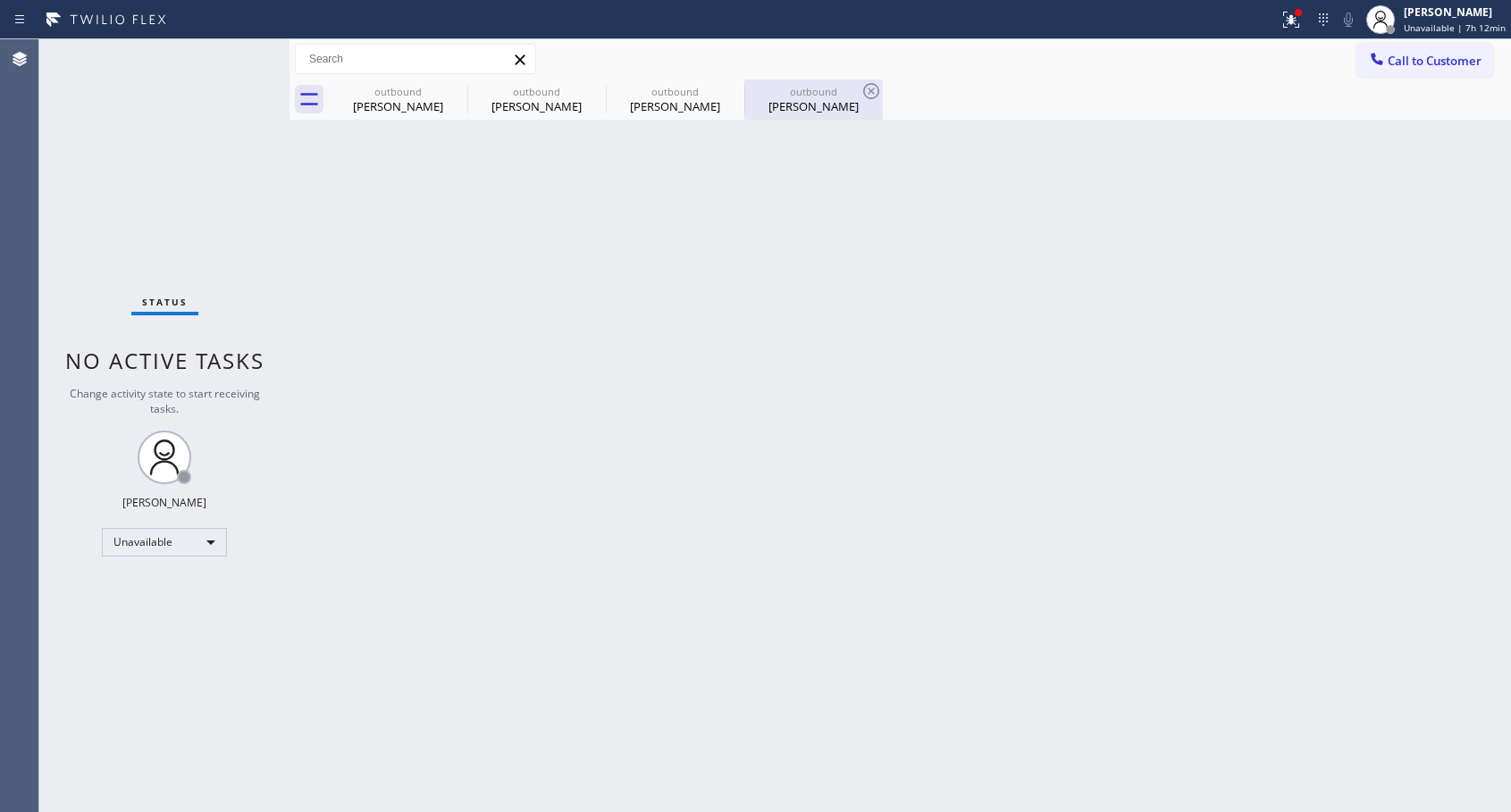
click at [809, 113] on div "[PERSON_NAME]" at bounding box center [813, 106] width 135 height 16
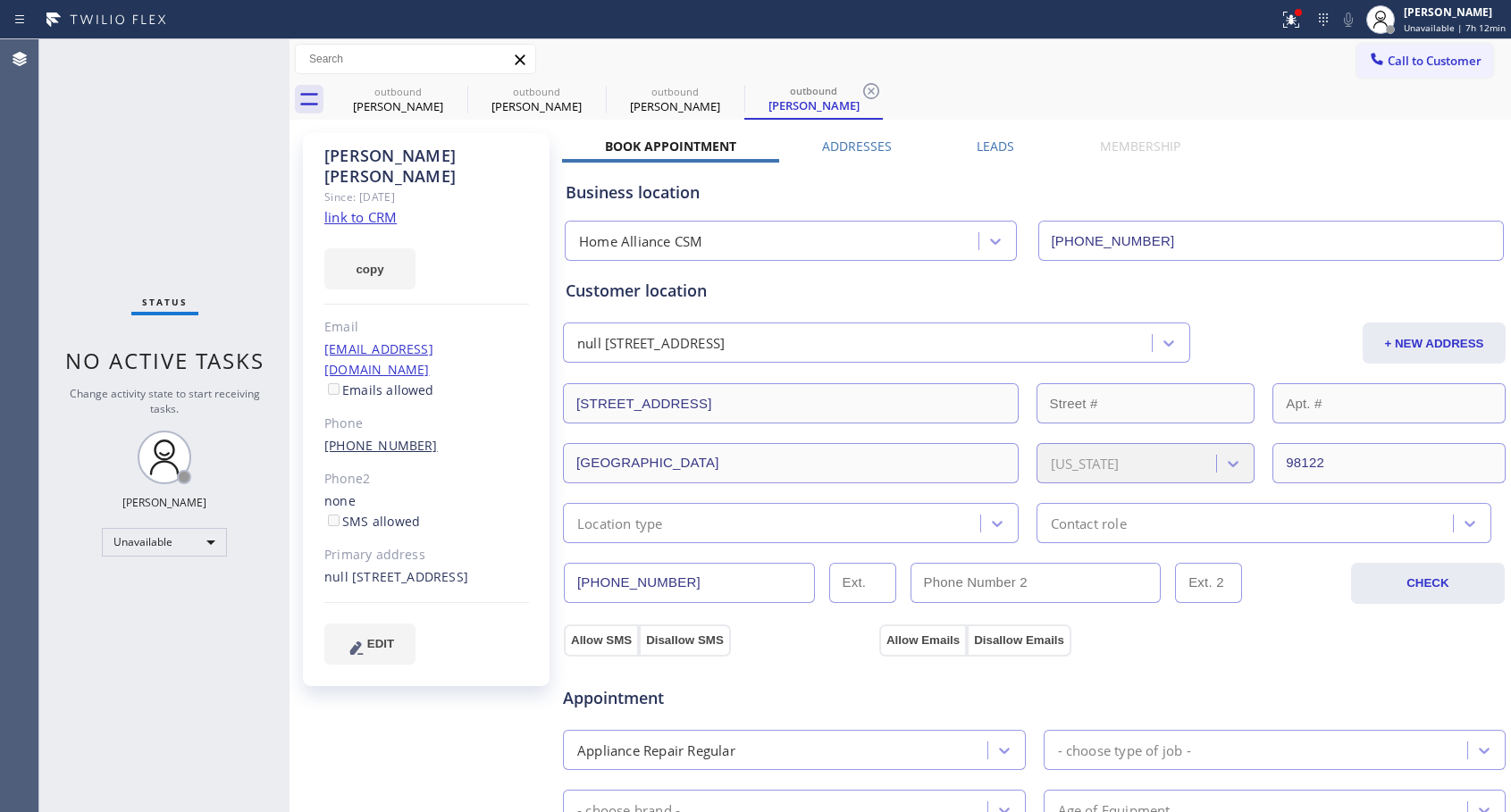
click at [381, 437] on link "[PHONE_NUMBER]" at bounding box center [381, 445] width 113 height 17
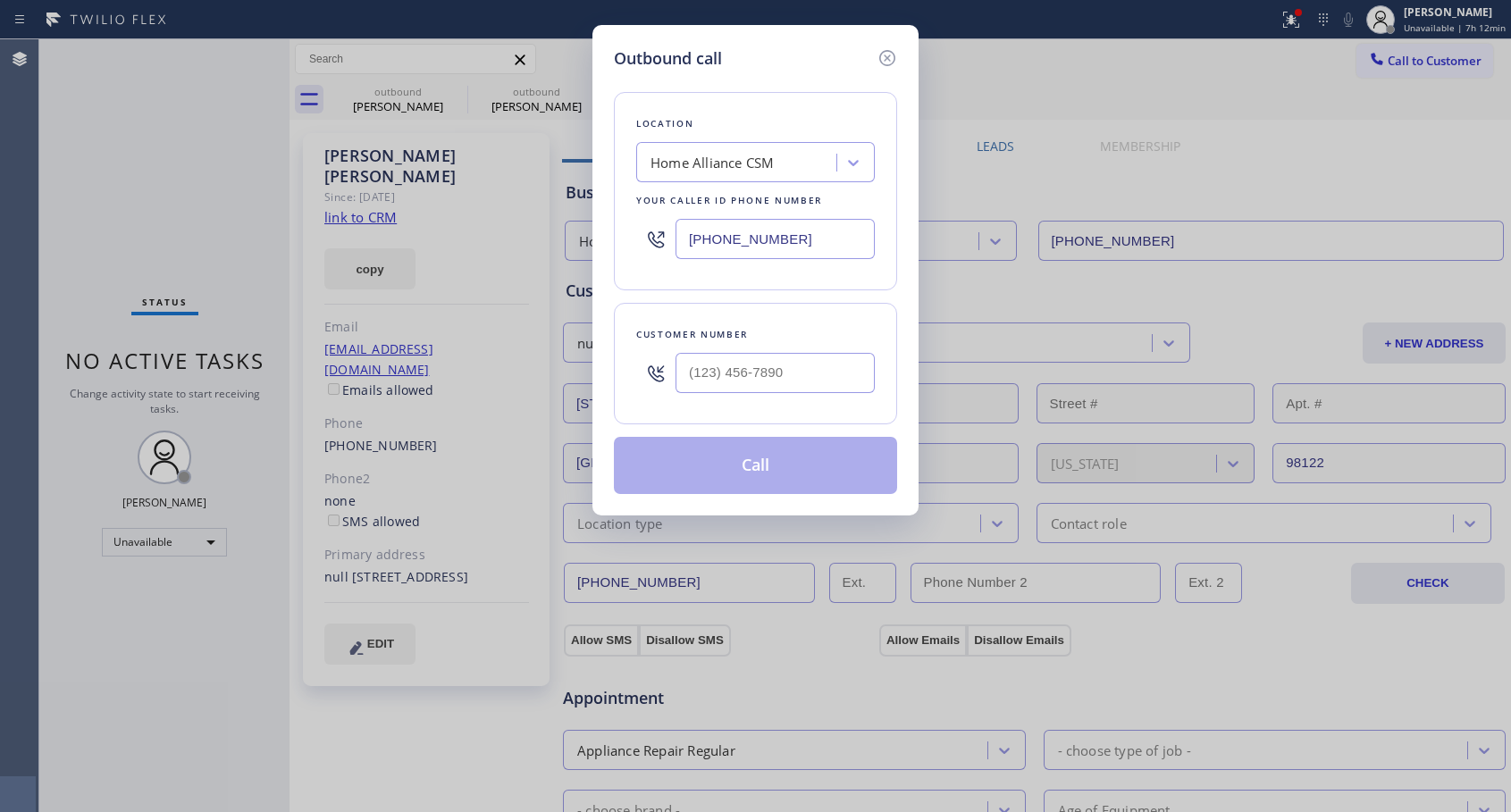
type input "[PHONE_NUMBER]"
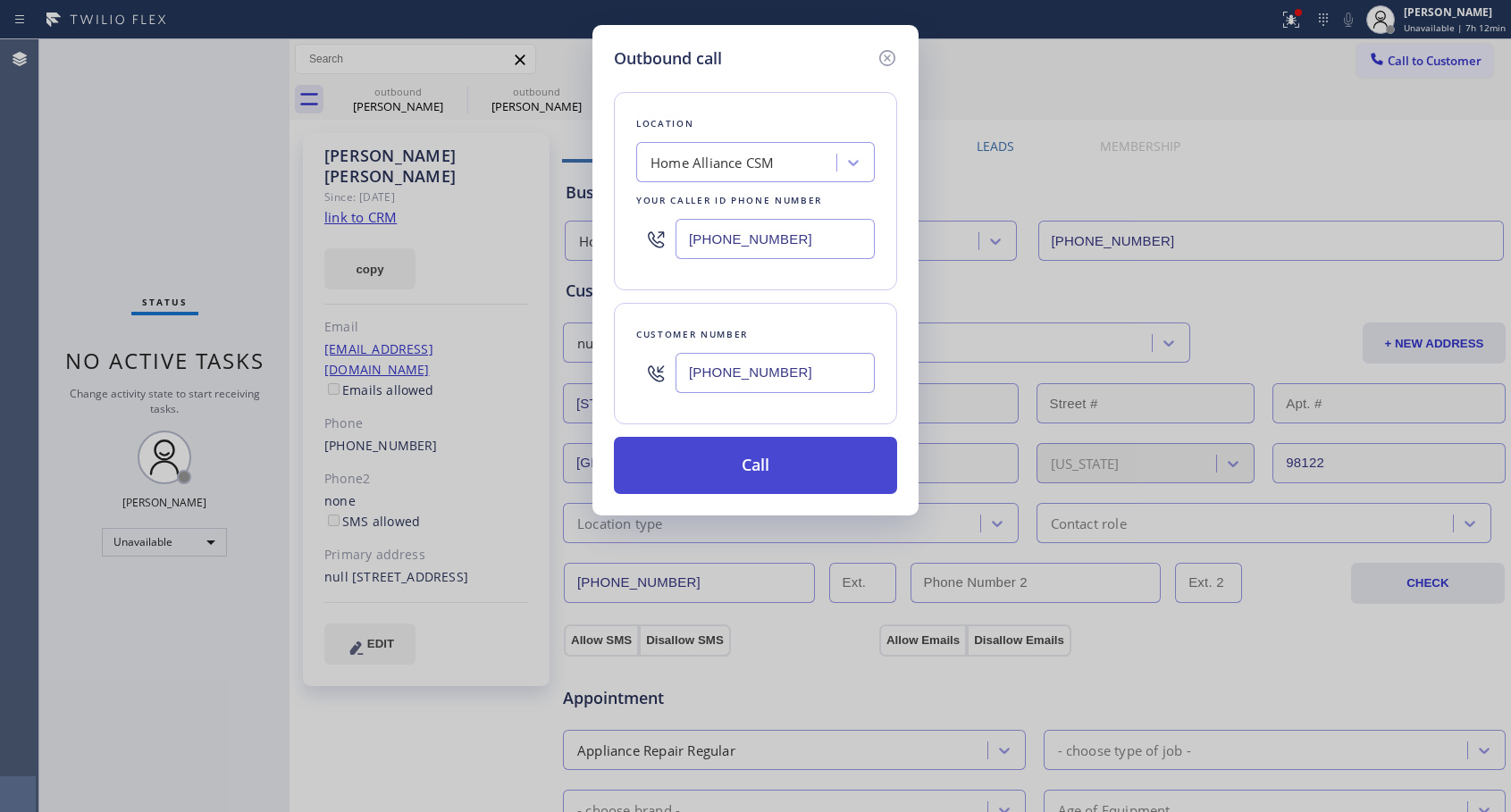
click at [727, 457] on button "Call" at bounding box center [756, 465] width 283 height 57
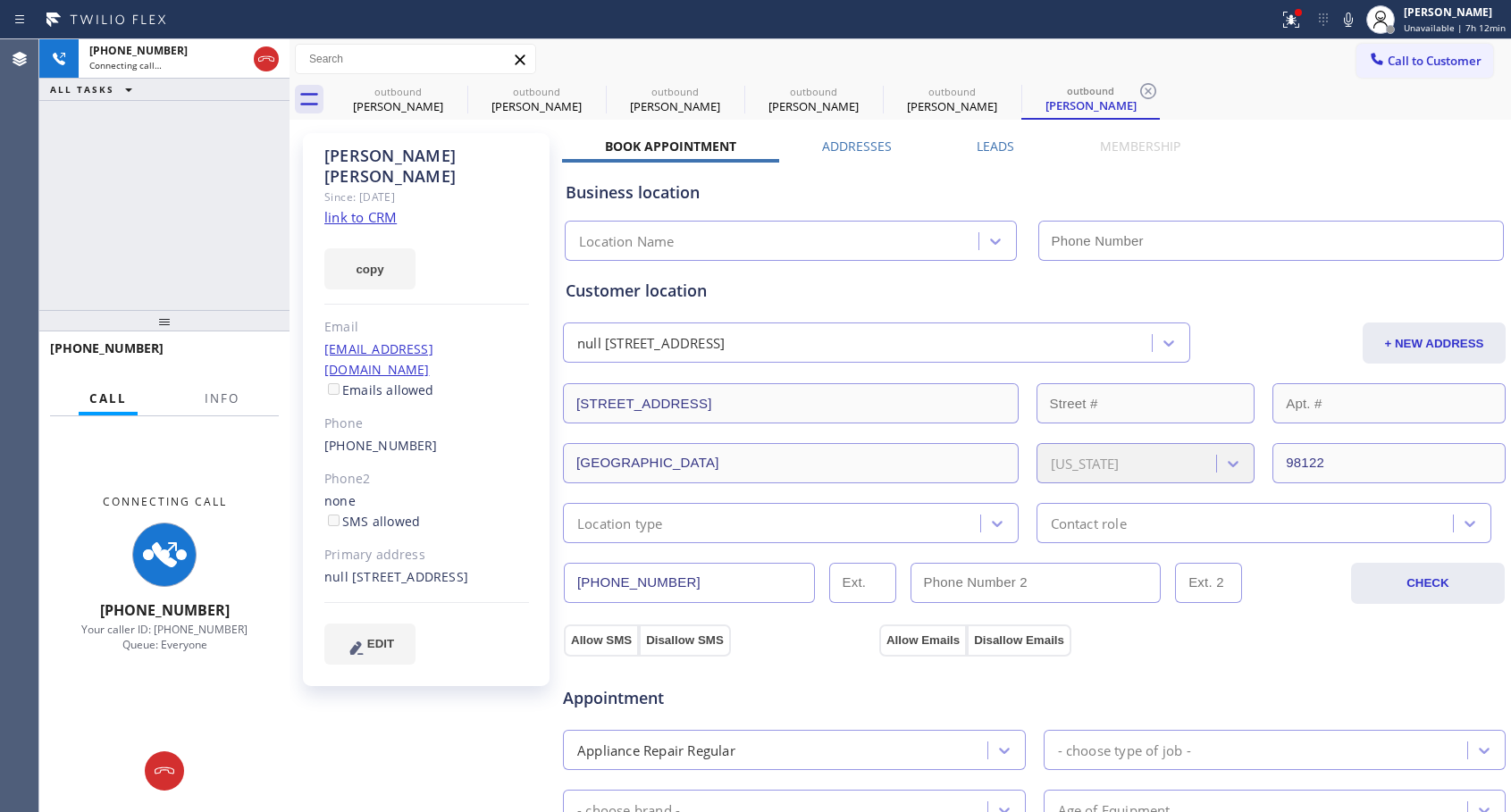
type input "[PHONE_NUMBER]"
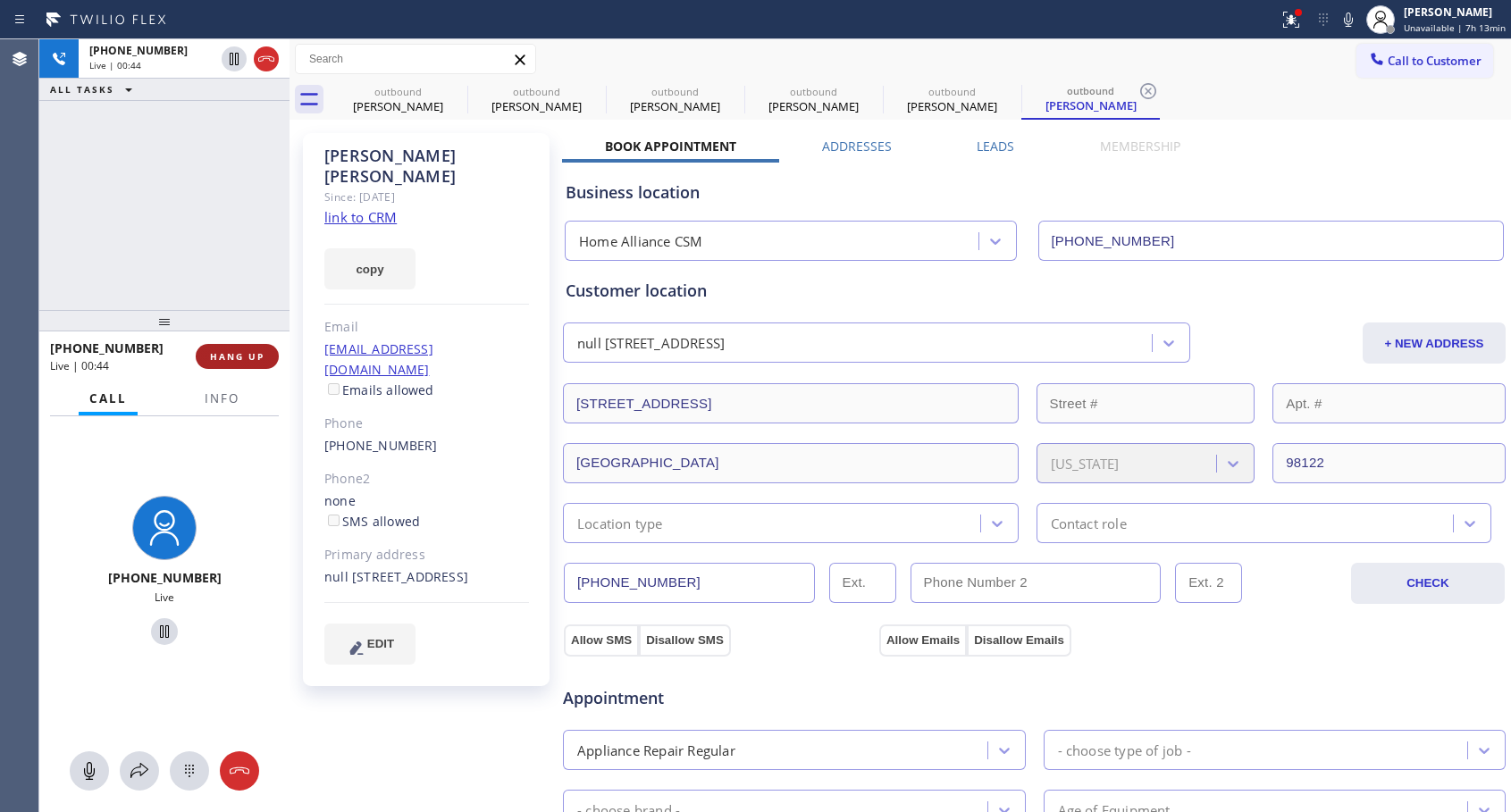
click at [252, 358] on span "HANG UP" at bounding box center [237, 356] width 55 height 13
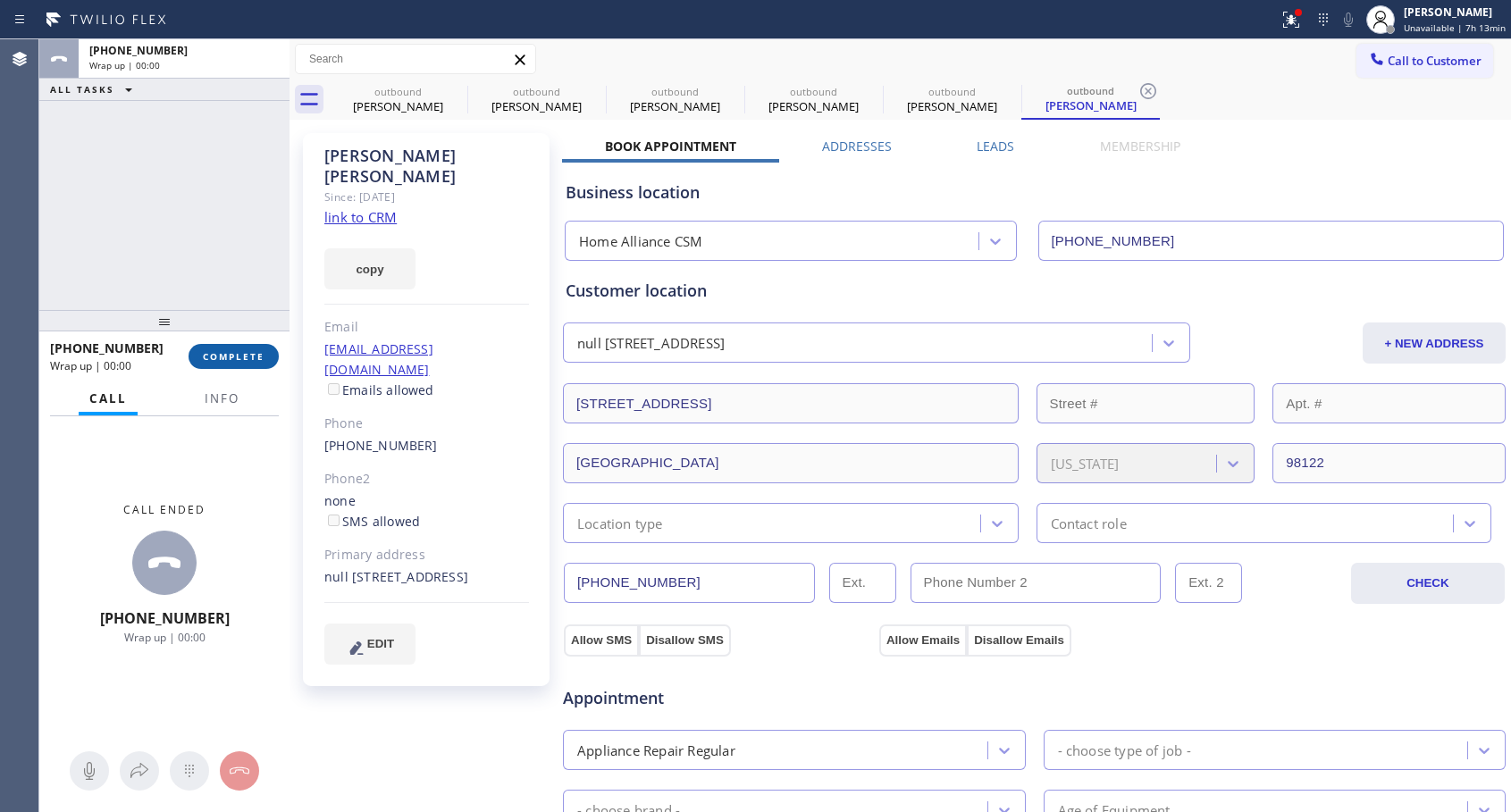
click at [252, 358] on span "COMPLETE" at bounding box center [234, 356] width 62 height 13
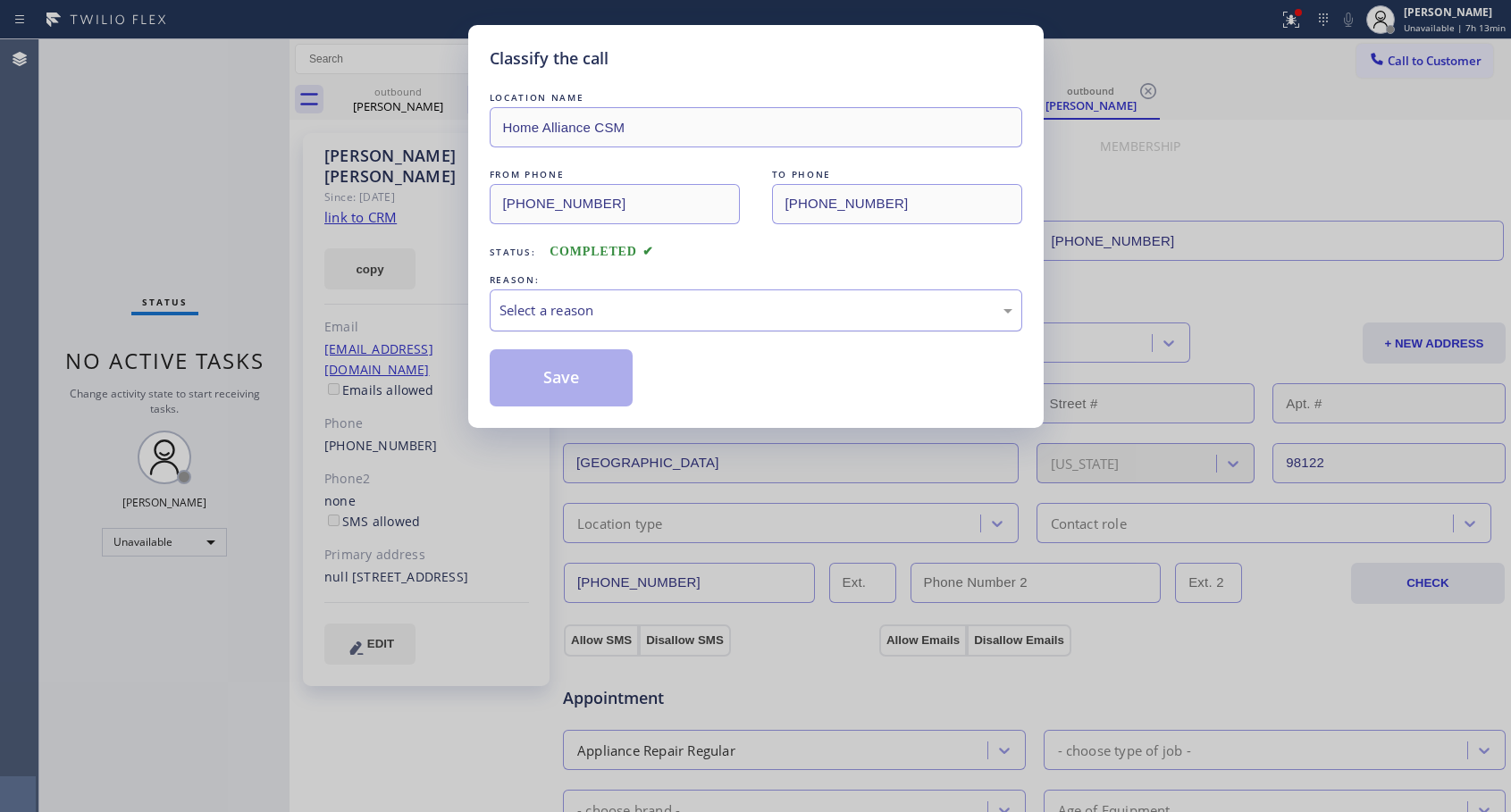
click at [527, 301] on div "Select a reason" at bounding box center [756, 310] width 513 height 21
click at [561, 375] on button "Save" at bounding box center [561, 377] width 143 height 57
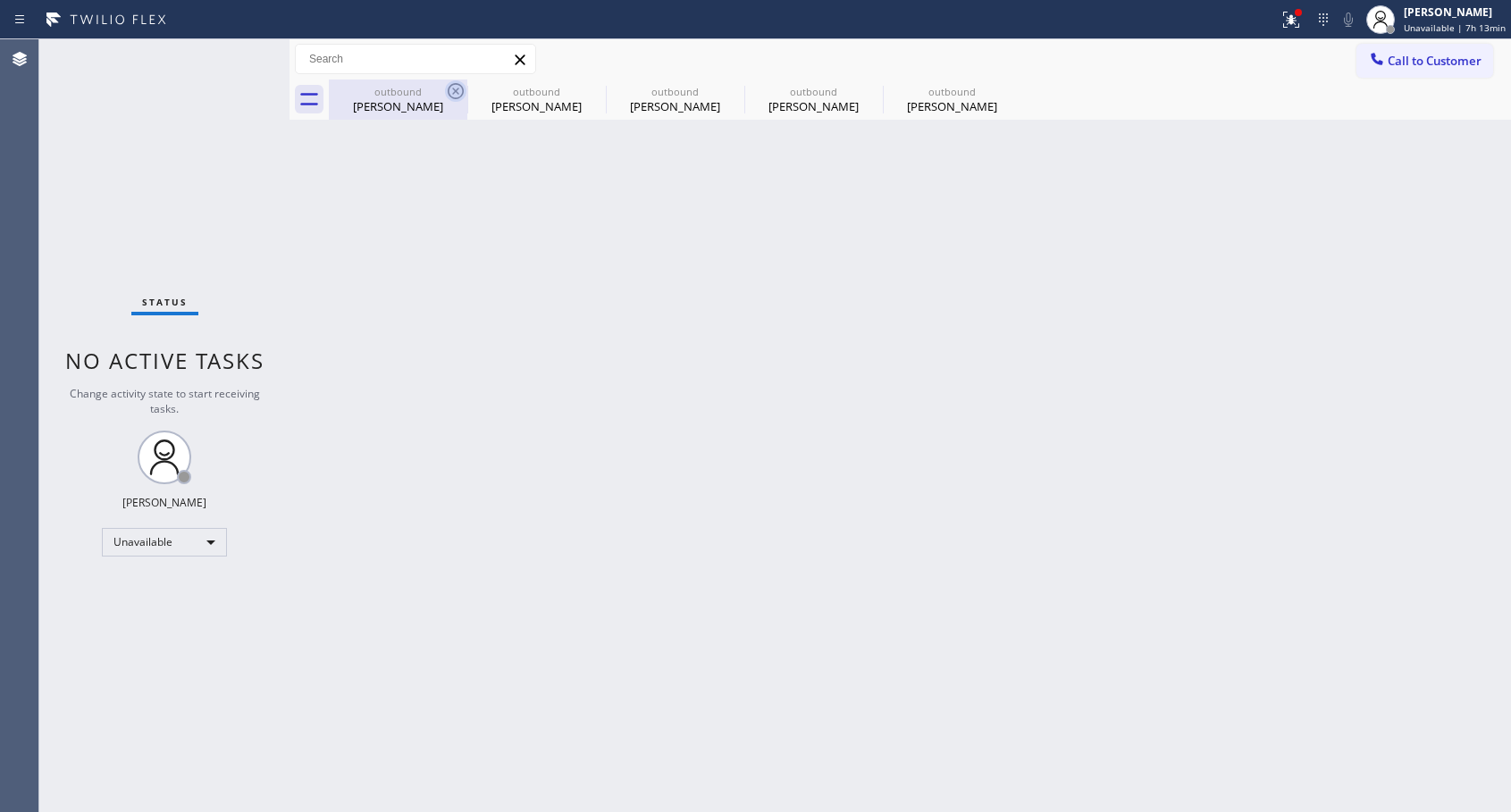
click at [449, 91] on icon at bounding box center [456, 91] width 16 height 16
click at [0, 0] on icon at bounding box center [0, 0] width 0 height 0
click at [722, 91] on icon at bounding box center [733, 92] width 22 height 22
click at [0, 0] on icon at bounding box center [0, 0] width 0 height 0
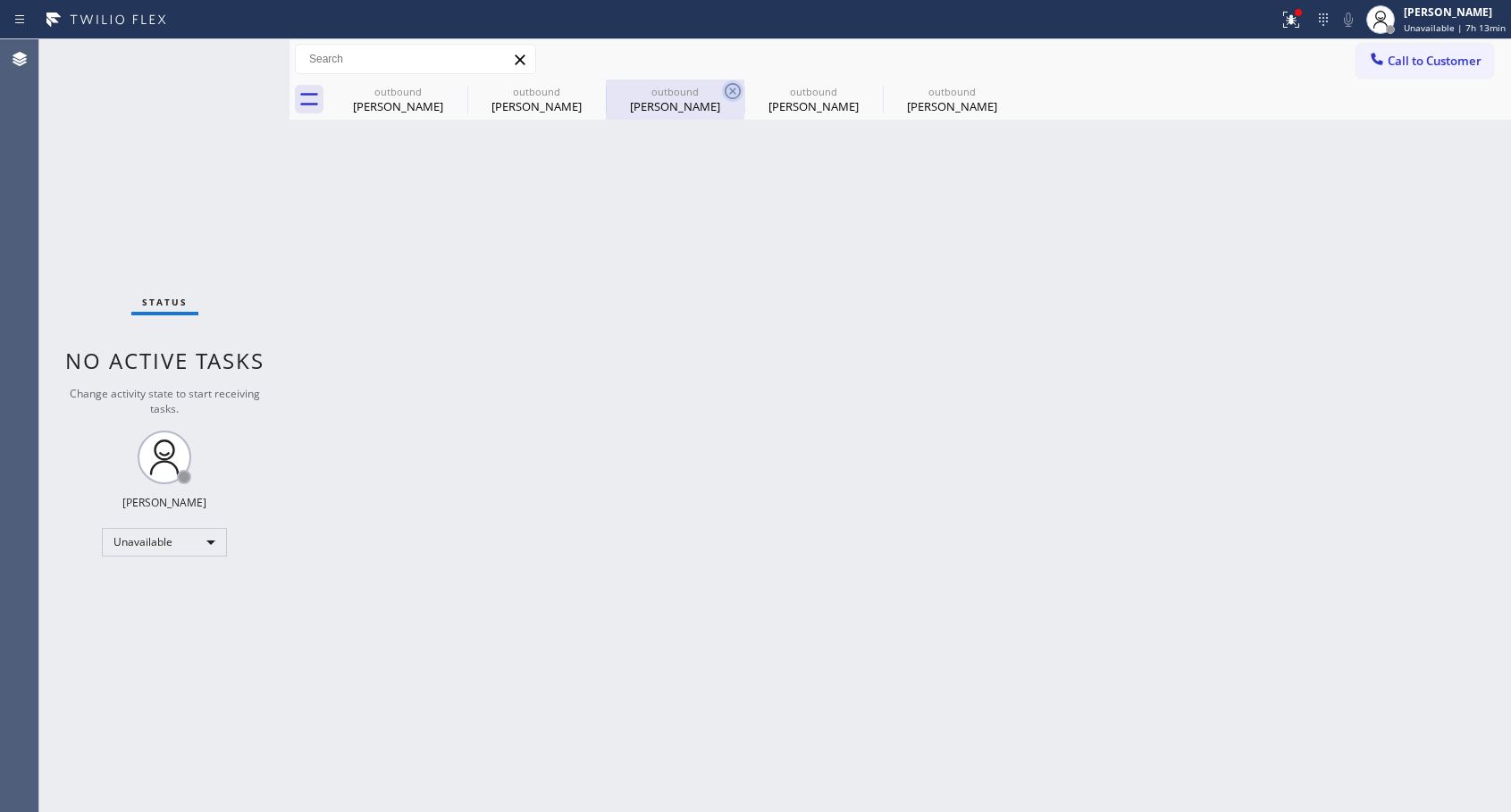
click at [449, 91] on div "outbound [PERSON_NAME] outbound [PERSON_NAME] outbound [PERSON_NAME] outbound […" at bounding box center [919, 100] width 1182 height 40
click at [449, 91] on div at bounding box center [919, 100] width 1182 height 40
click at [449, 92] on div at bounding box center [919, 100] width 1182 height 40
click at [450, 92] on div at bounding box center [919, 100] width 1182 height 40
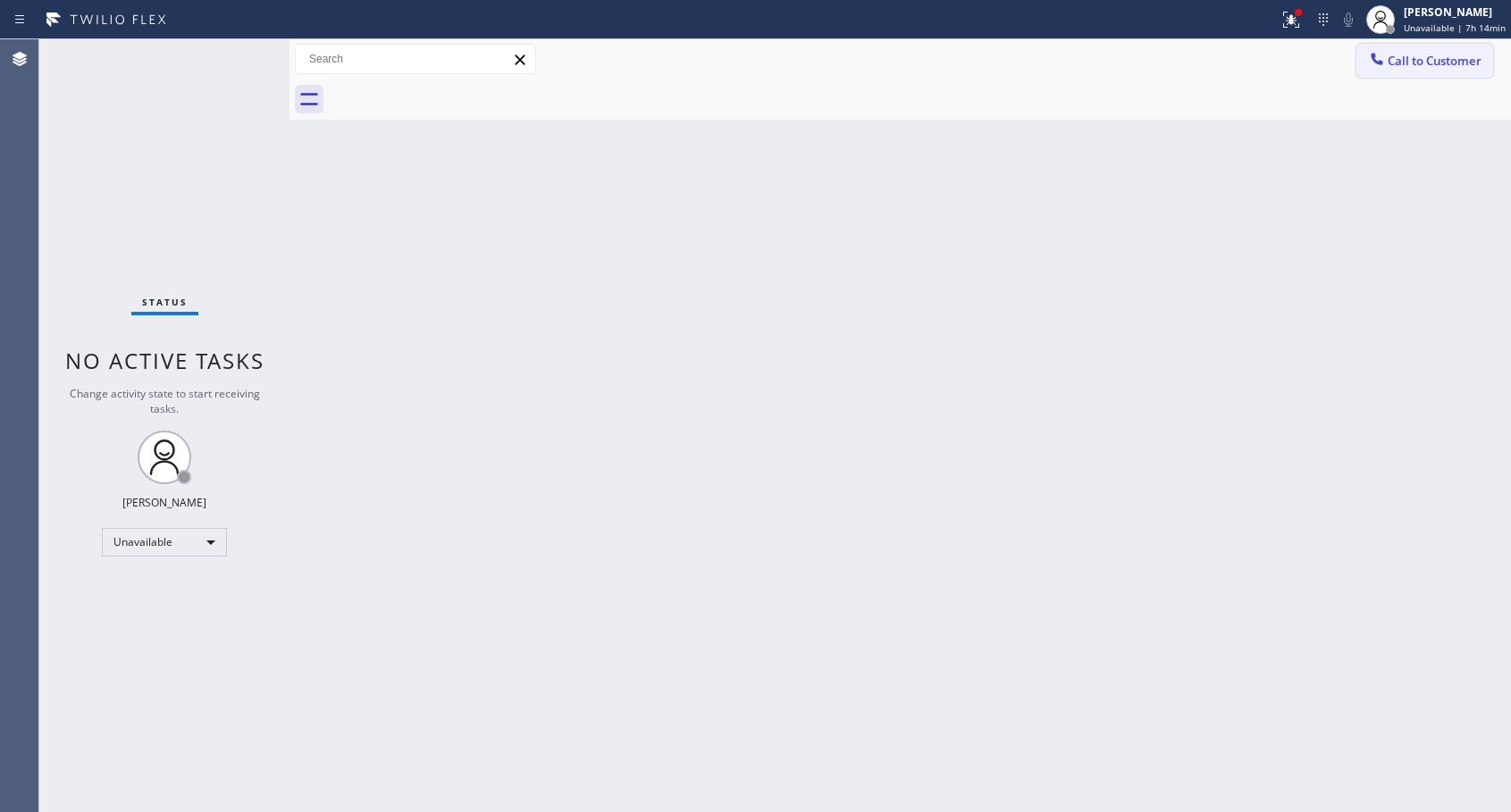
click at [1407, 75] on button "Call to Customer" at bounding box center [1423, 61] width 136 height 34
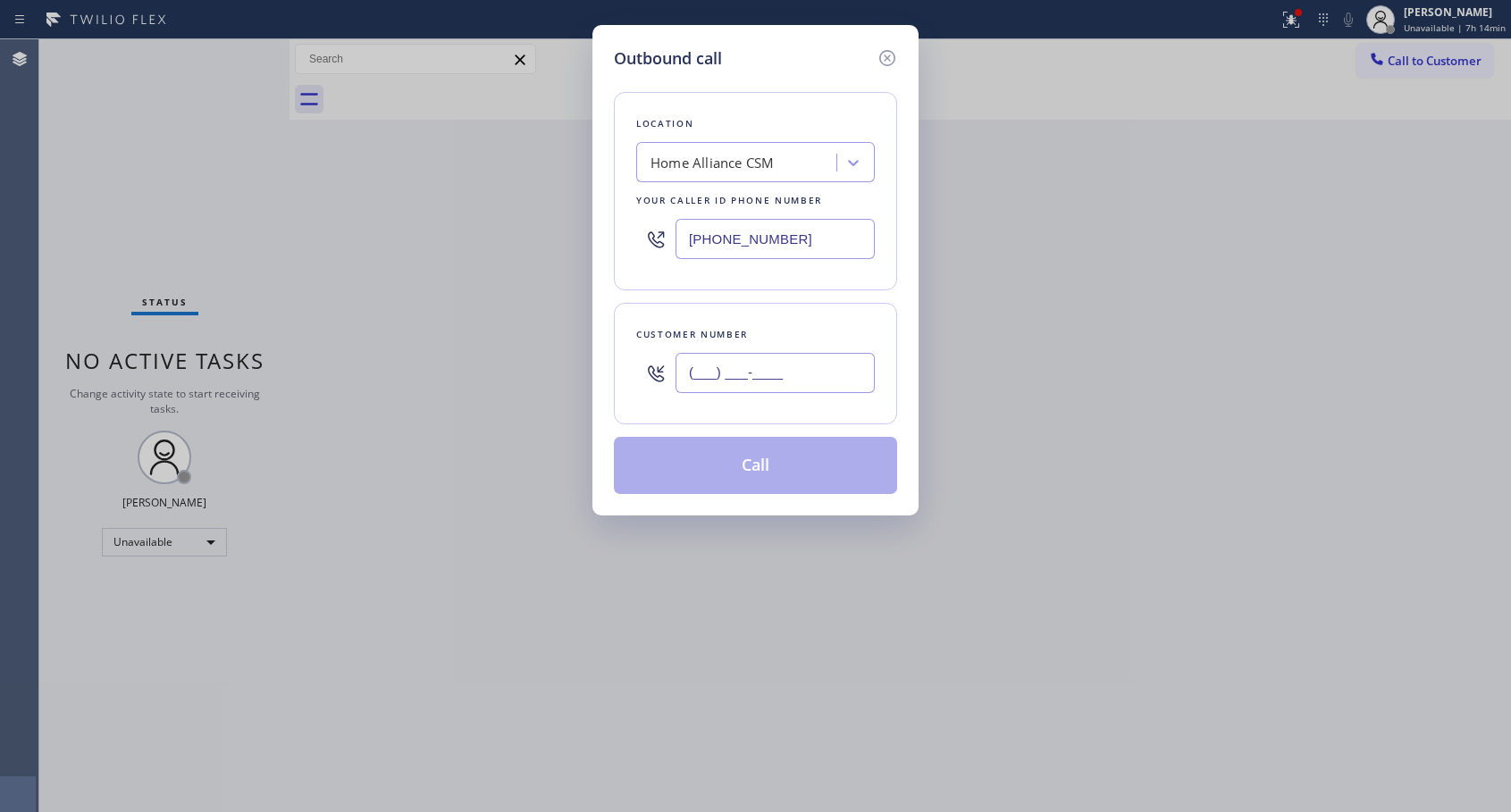
click at [768, 365] on input "(___) ___-____" at bounding box center [774, 372] width 199 height 40
paste input "202) 680-3312"
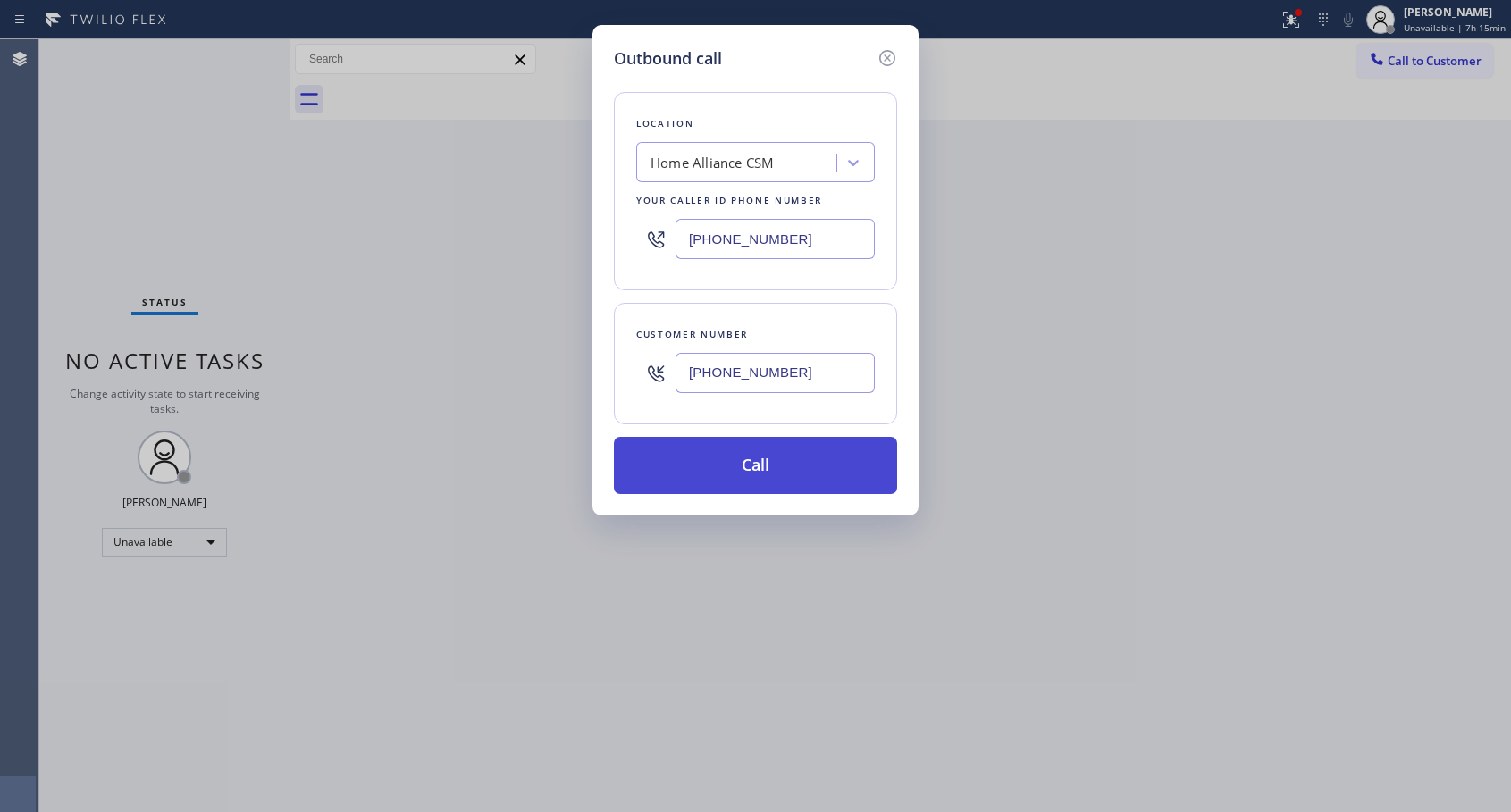
type input "[PHONE_NUMBER]"
click at [739, 455] on button "Call" at bounding box center [756, 465] width 283 height 57
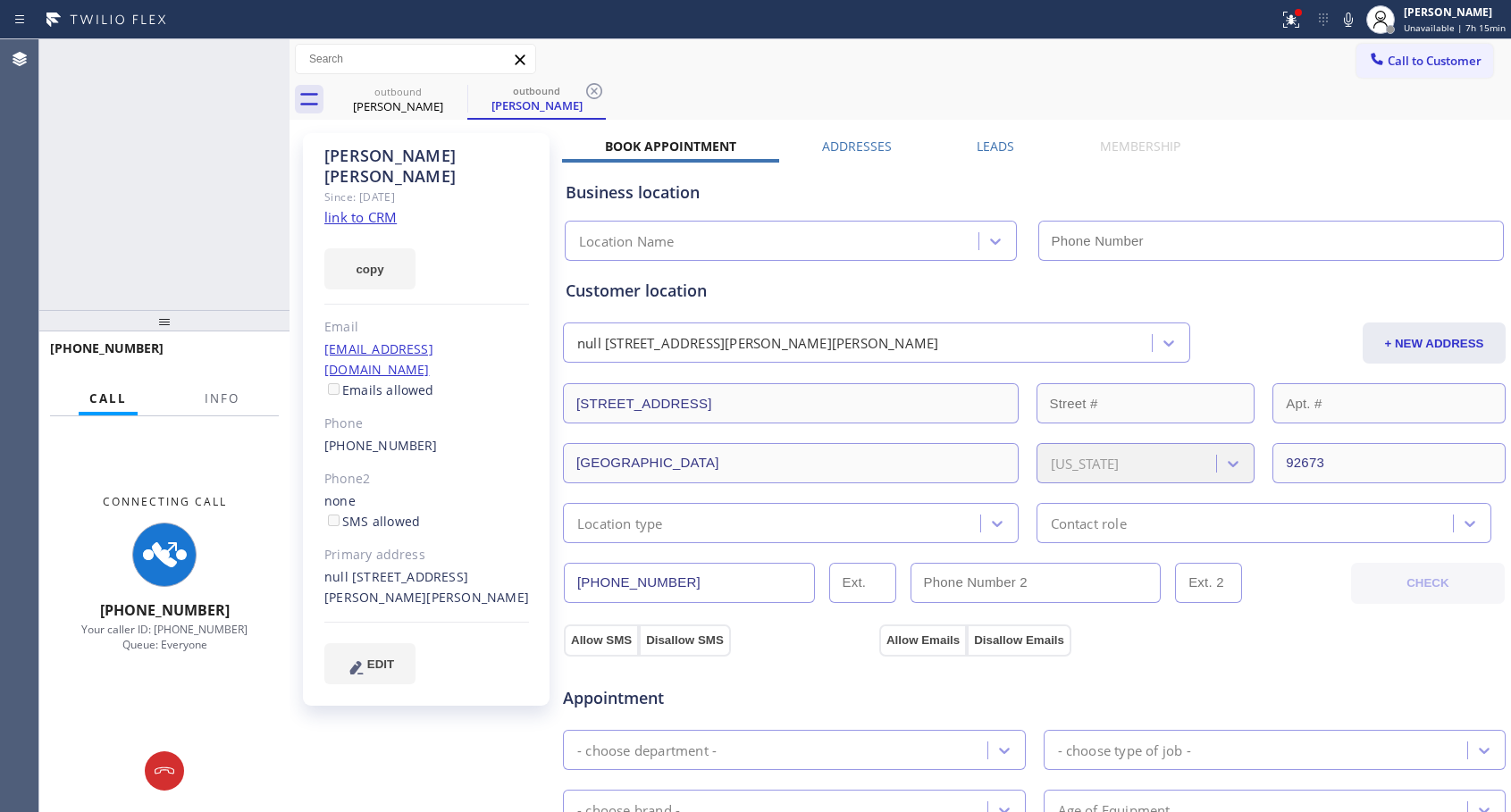
type input "[PHONE_NUMBER]"
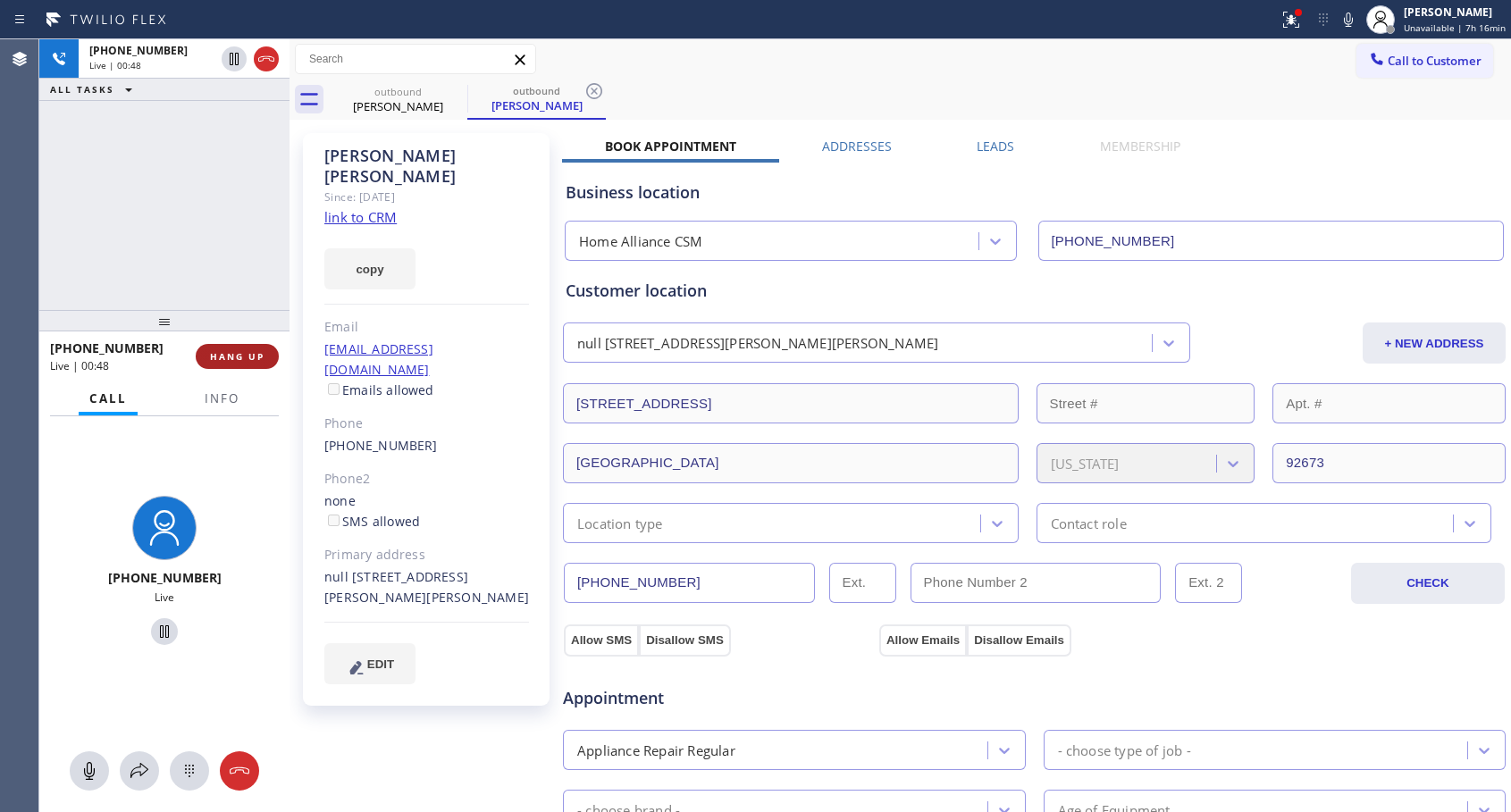
click at [236, 360] on span "HANG UP" at bounding box center [237, 356] width 55 height 13
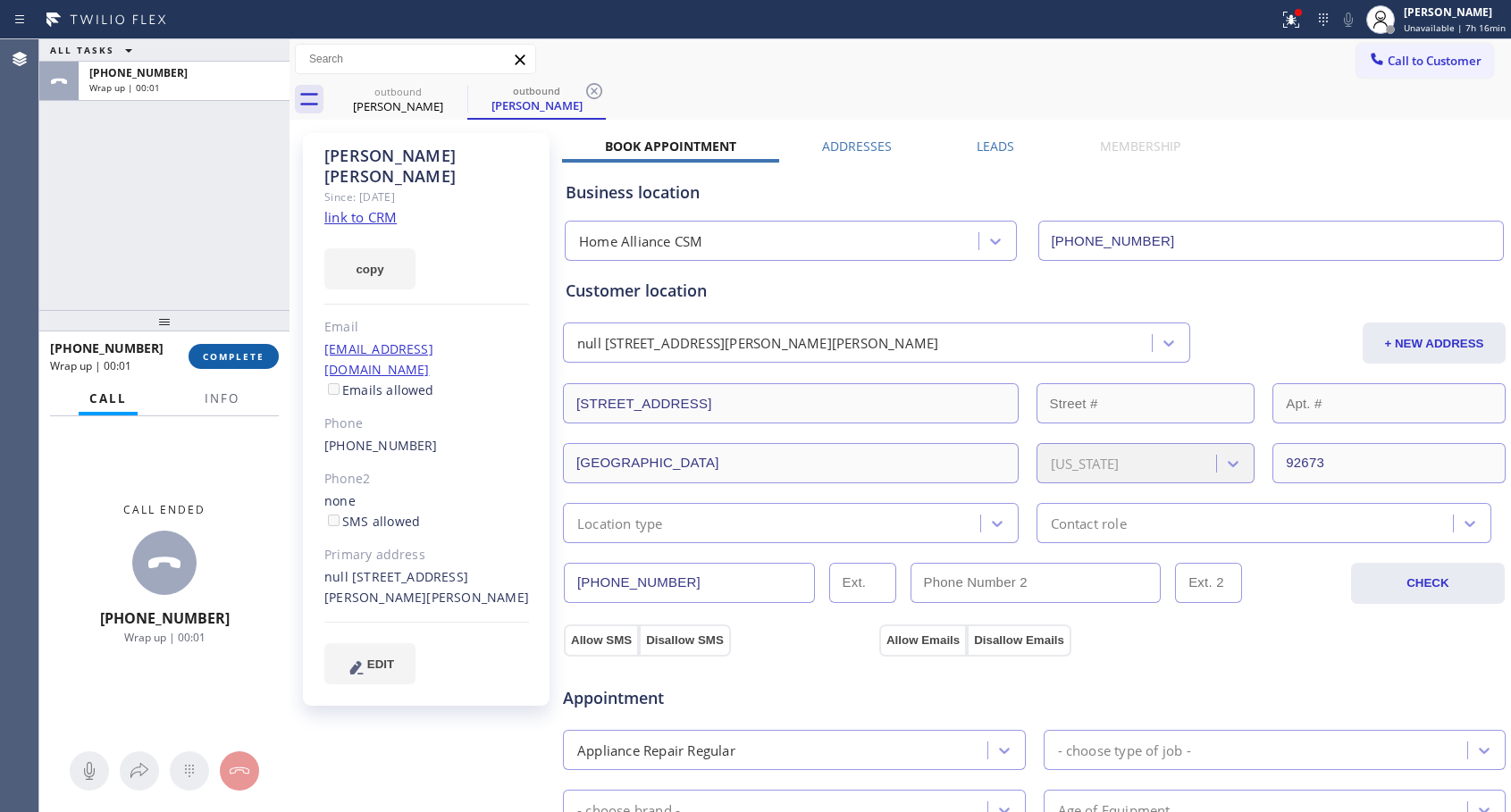
click at [236, 360] on span "COMPLETE" at bounding box center [234, 356] width 62 height 13
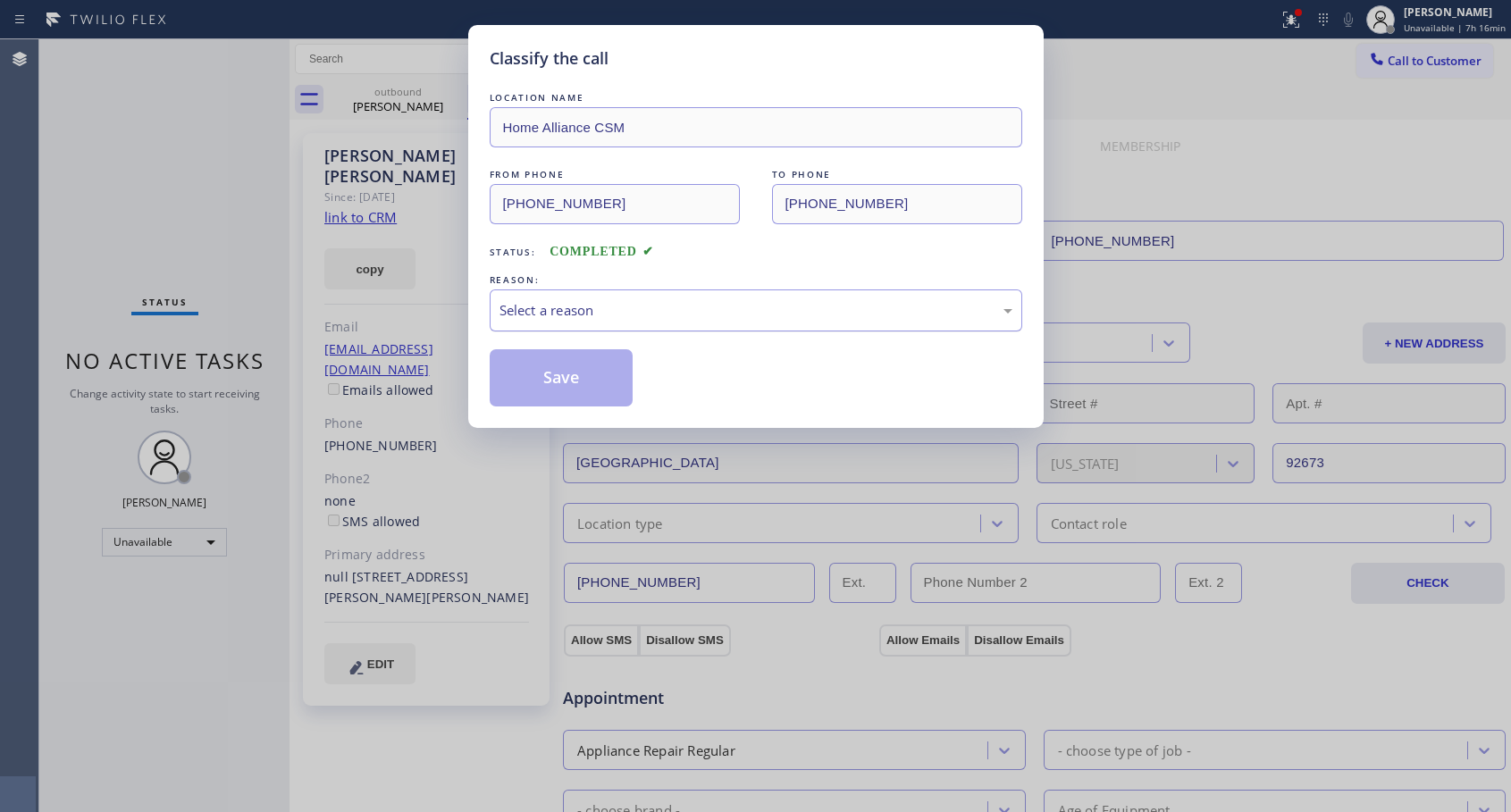
click at [599, 311] on div "Select a reason" at bounding box center [756, 310] width 513 height 21
click at [560, 377] on button "Save" at bounding box center [561, 377] width 143 height 57
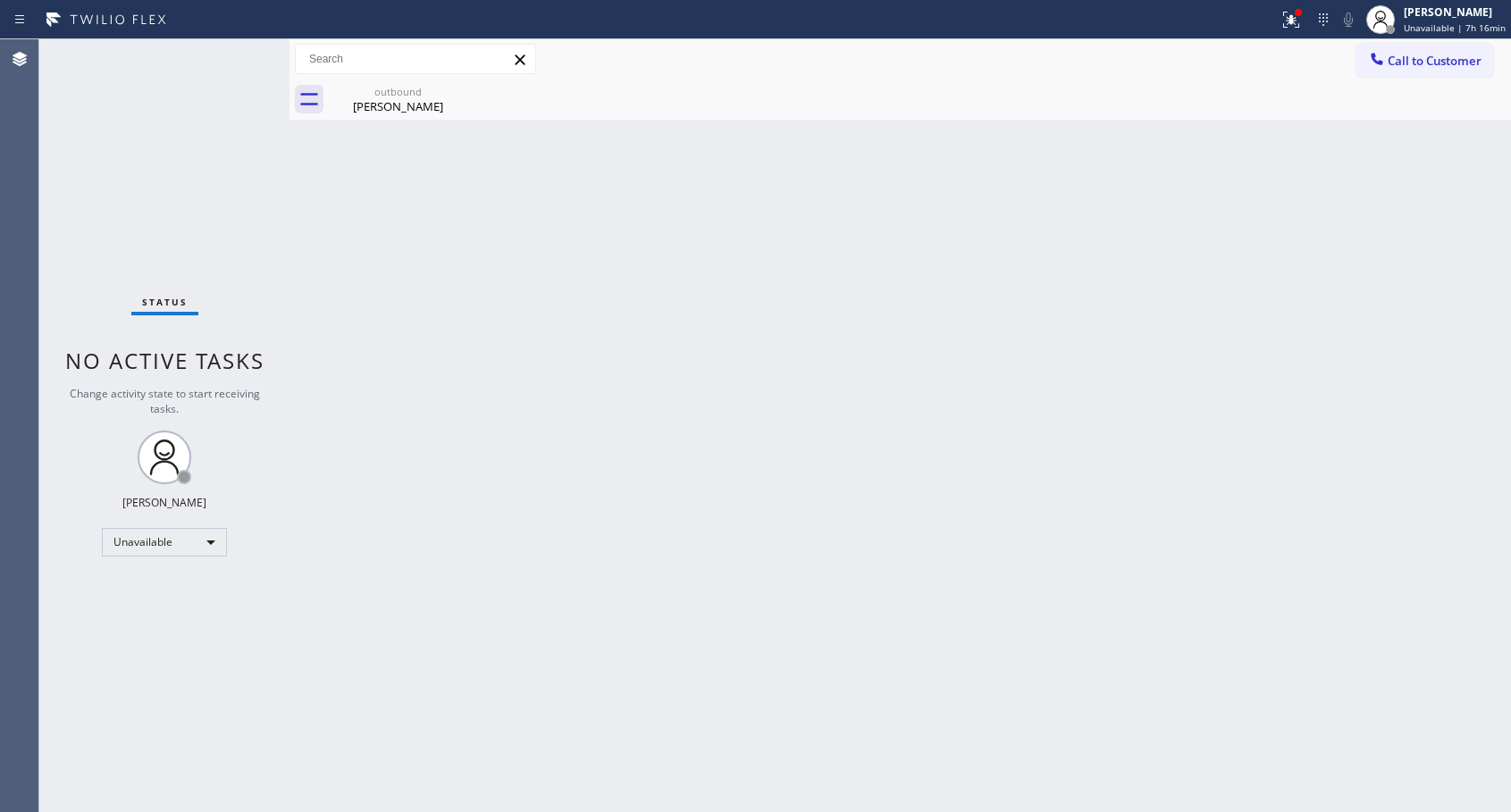
drag, startPoint x: 1395, startPoint y: 64, endPoint x: 988, endPoint y: 214, distance: 433.8
click at [1395, 65] on span "Call to Customer" at bounding box center [1434, 61] width 94 height 16
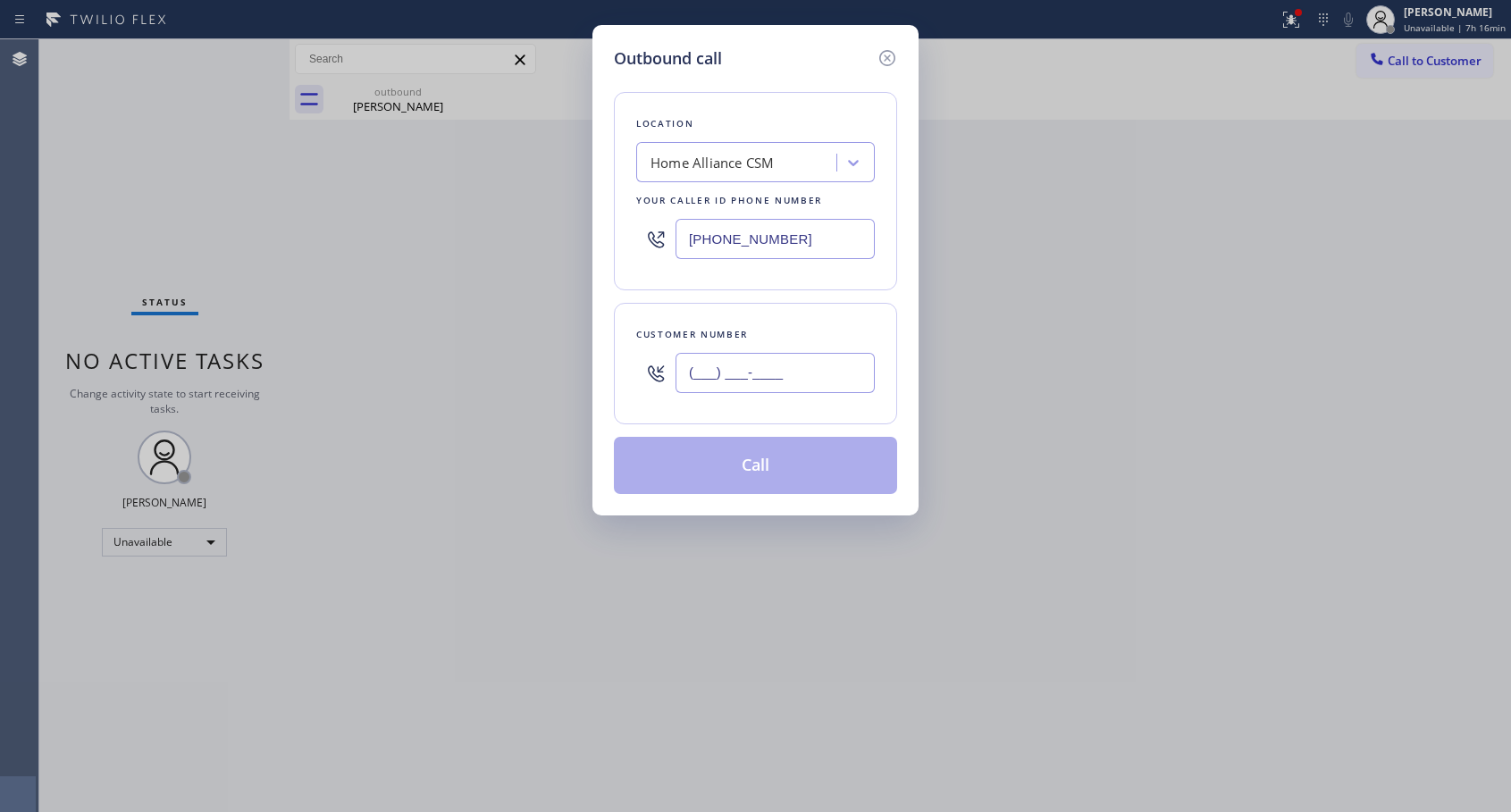
click at [763, 379] on input "(___) ___-____" at bounding box center [774, 372] width 199 height 40
paste input "714) 743-4545"
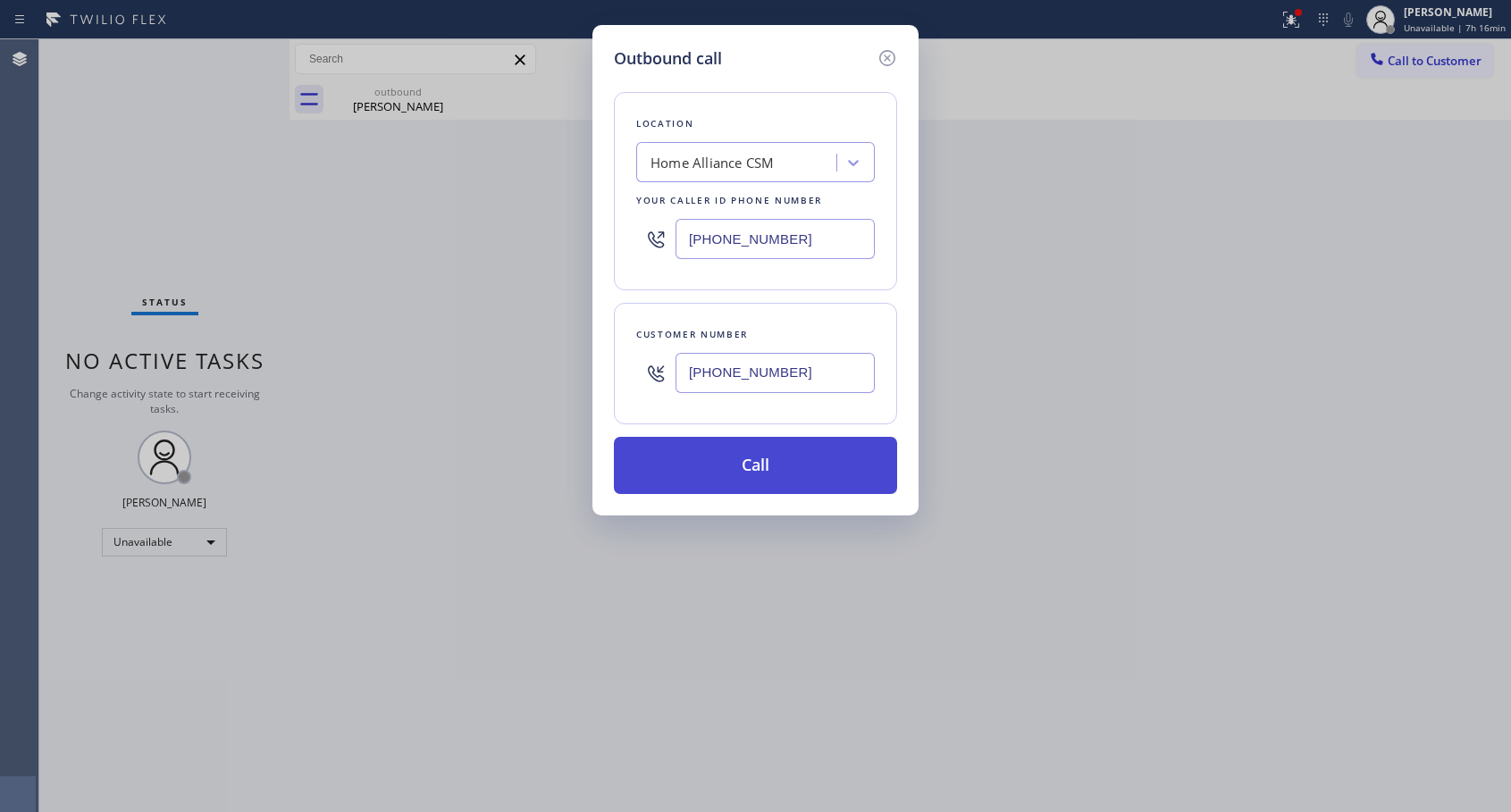
type input "[PHONE_NUMBER]"
click at [754, 467] on button "Call" at bounding box center [756, 465] width 283 height 57
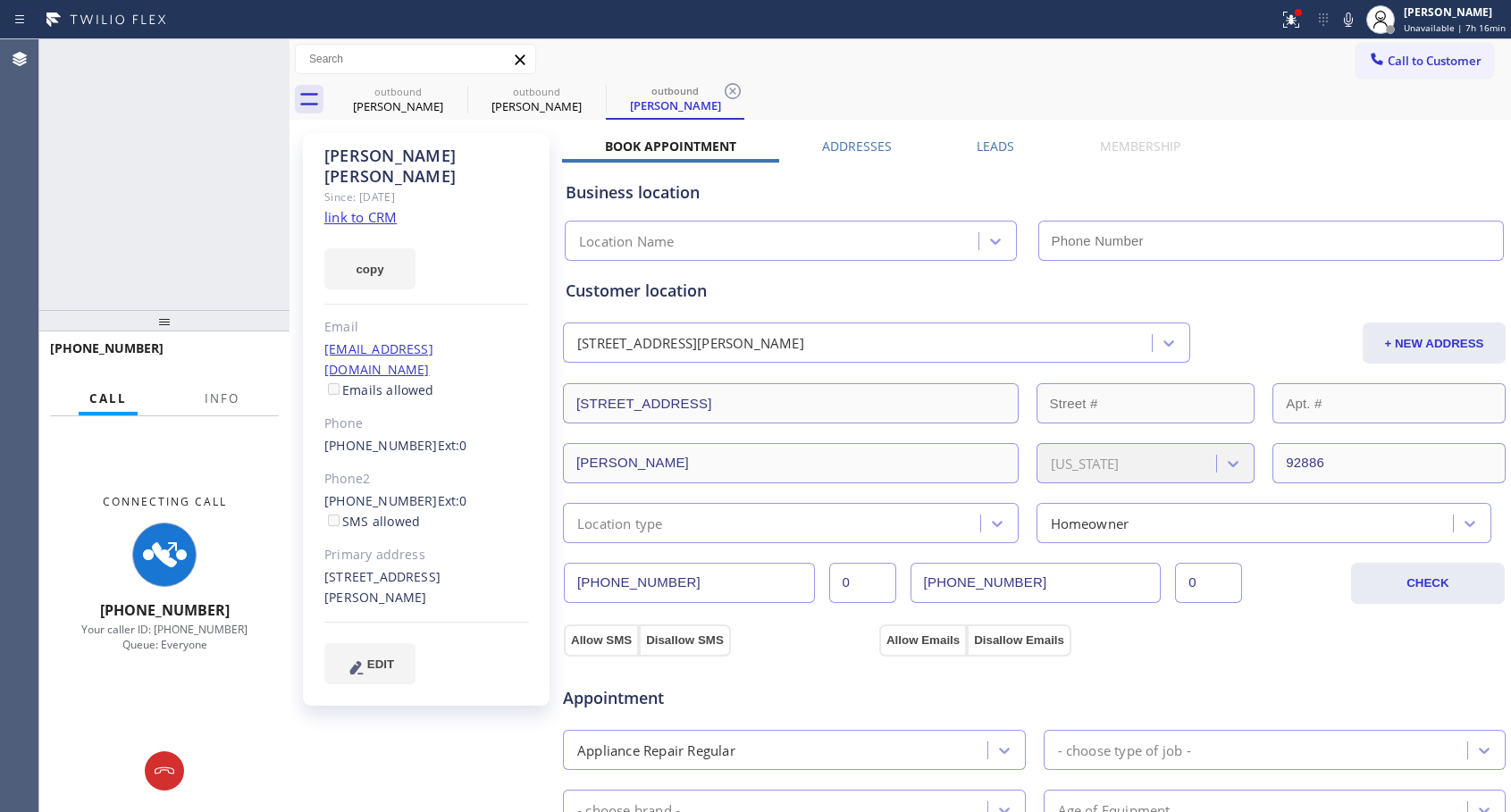
type input "[PHONE_NUMBER]"
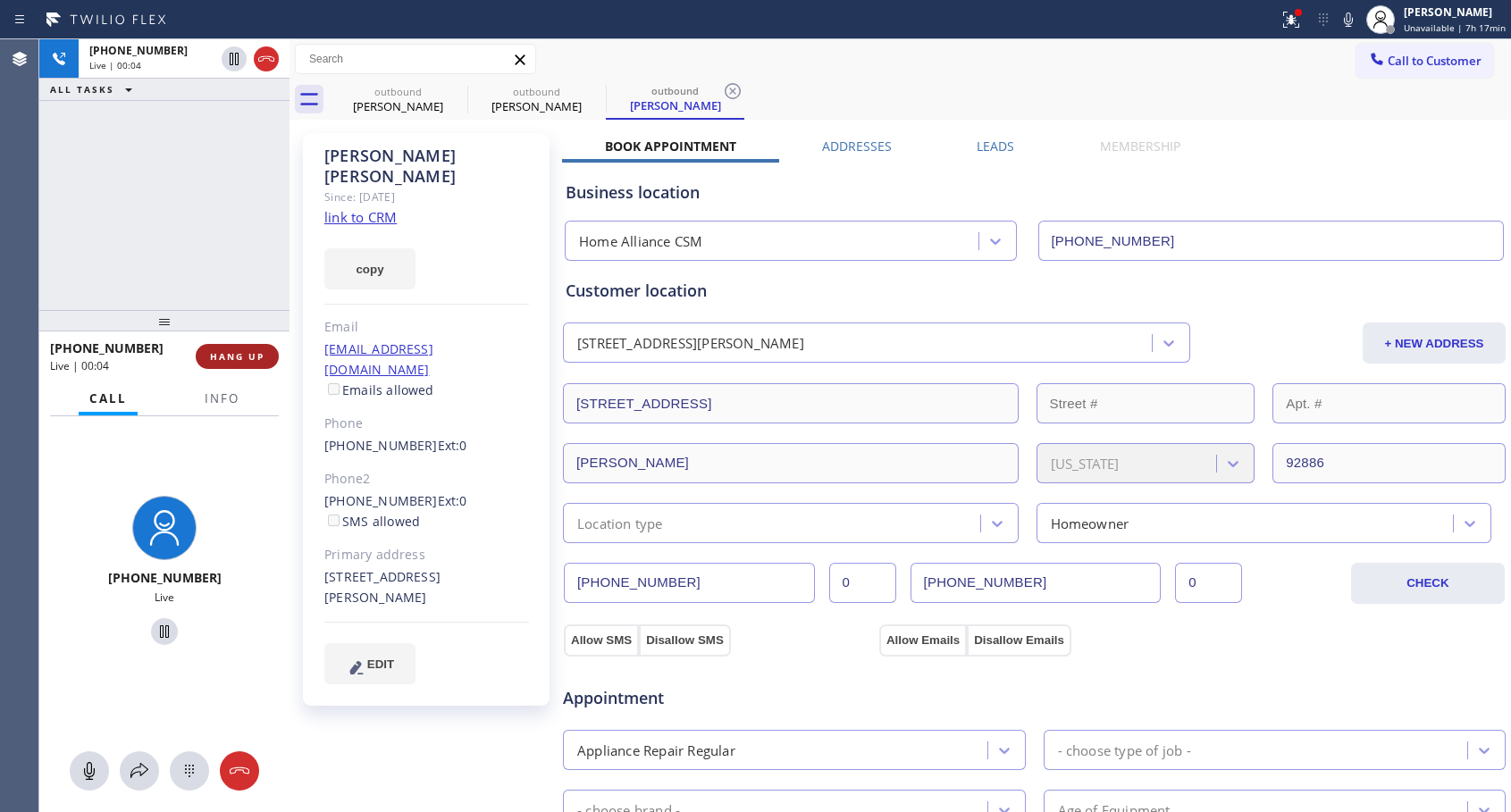
click at [213, 354] on span "HANG UP" at bounding box center [237, 356] width 55 height 13
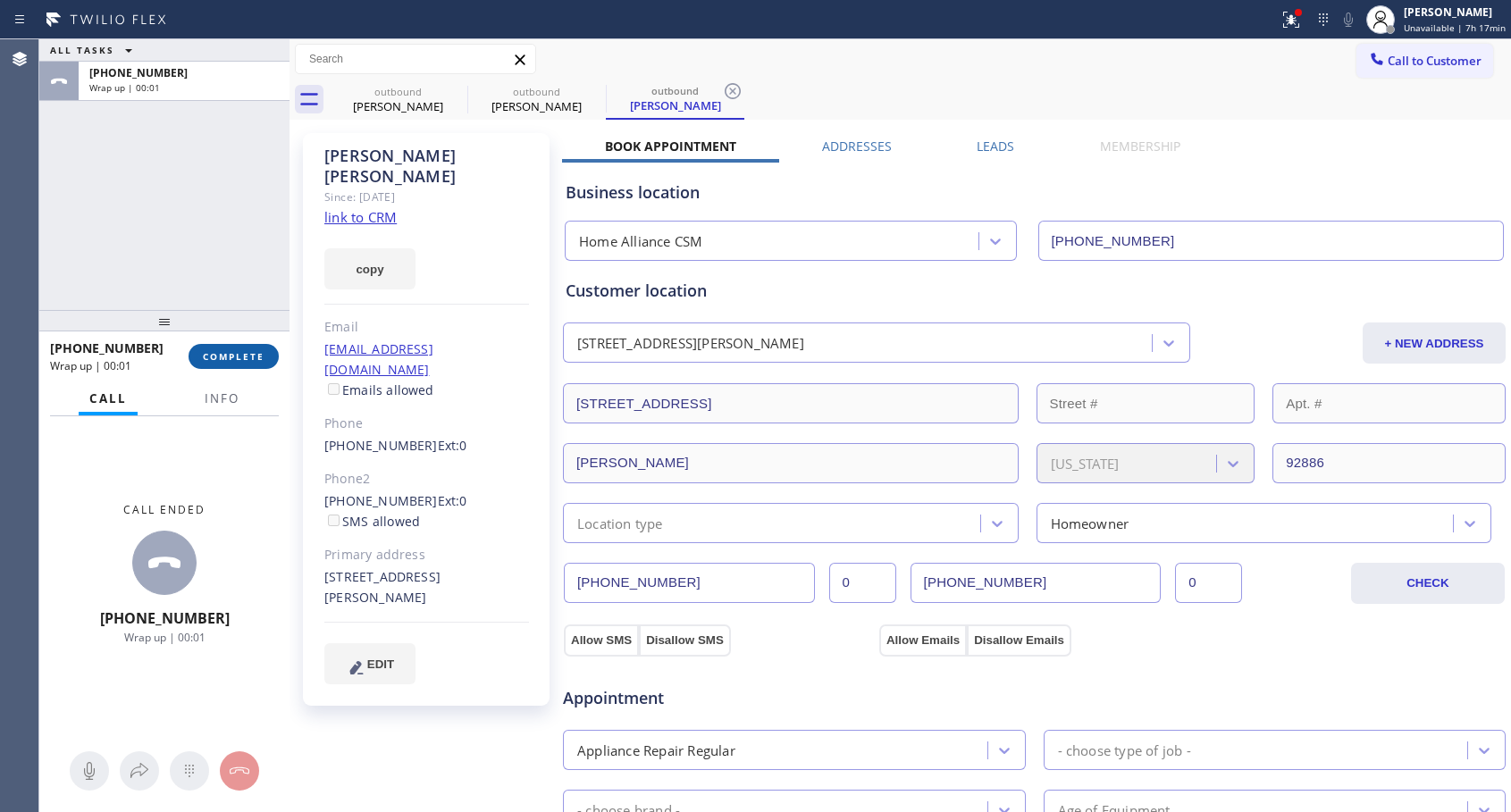
click at [241, 360] on span "COMPLETE" at bounding box center [234, 356] width 62 height 13
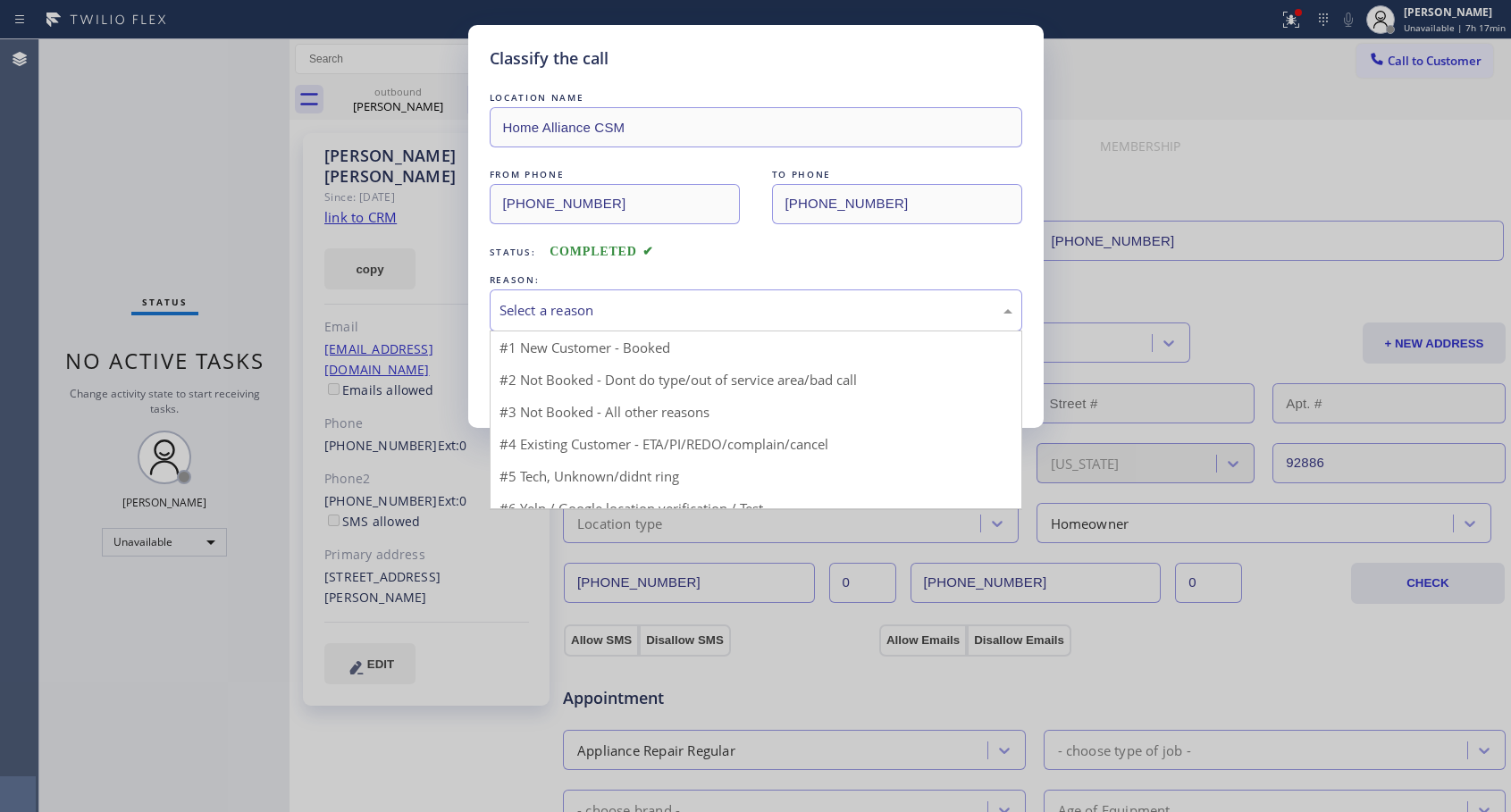
click at [620, 319] on div "Select a reason" at bounding box center [756, 310] width 513 height 21
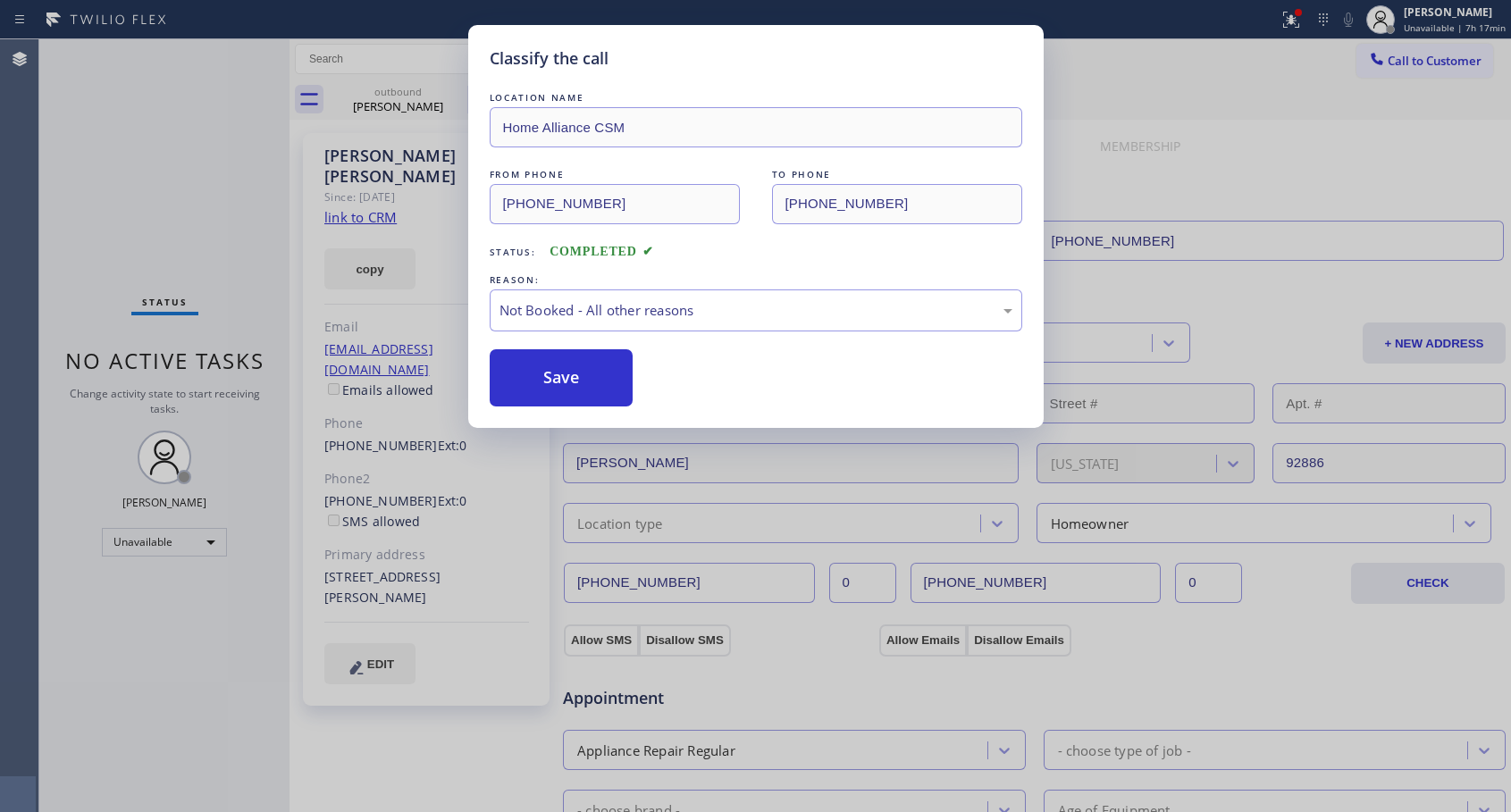
click at [597, 377] on button "Save" at bounding box center [561, 377] width 143 height 57
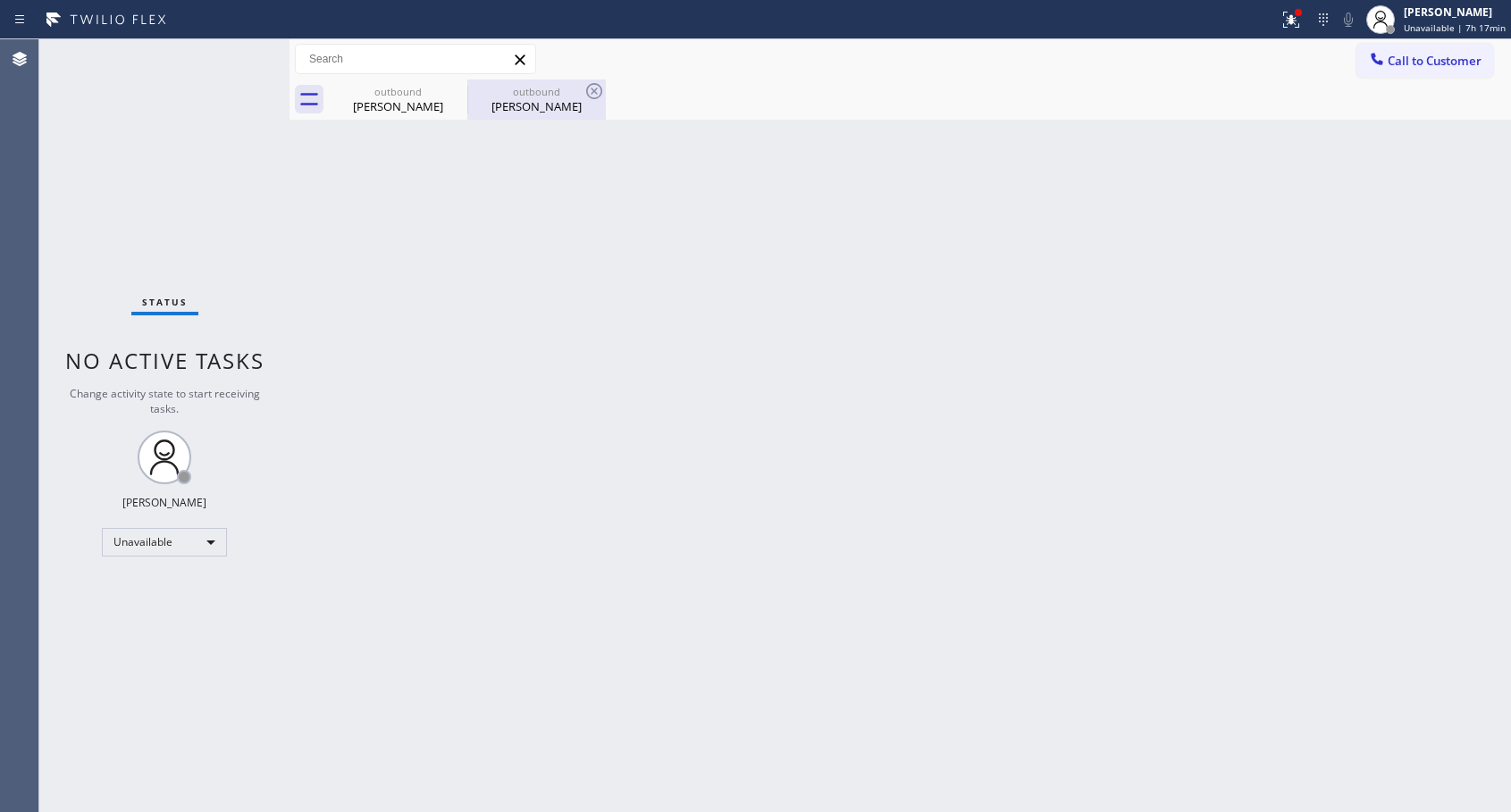
click at [533, 105] on div "[PERSON_NAME]" at bounding box center [537, 106] width 135 height 16
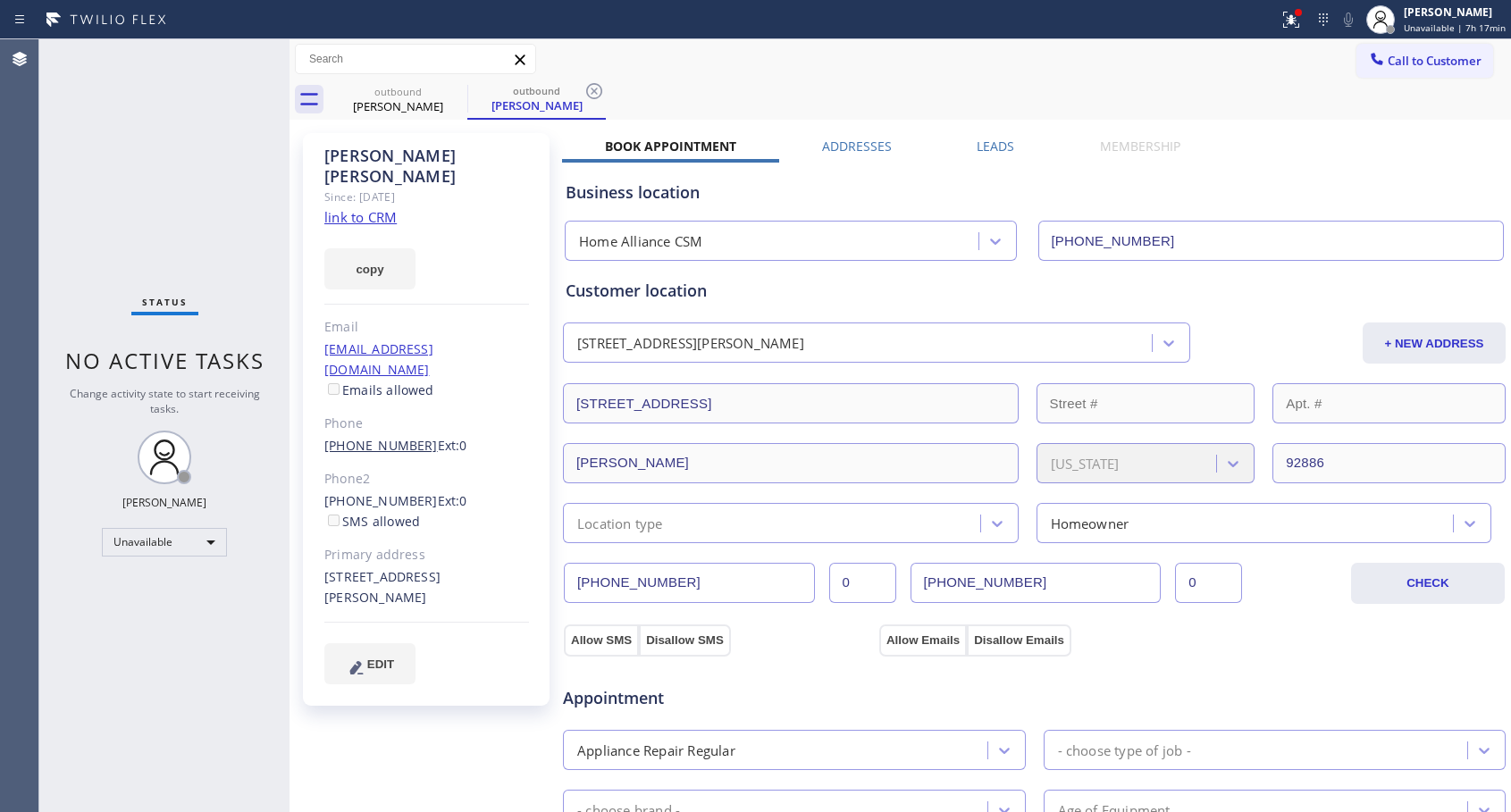
click at [399, 437] on link "[PHONE_NUMBER]" at bounding box center [381, 445] width 113 height 17
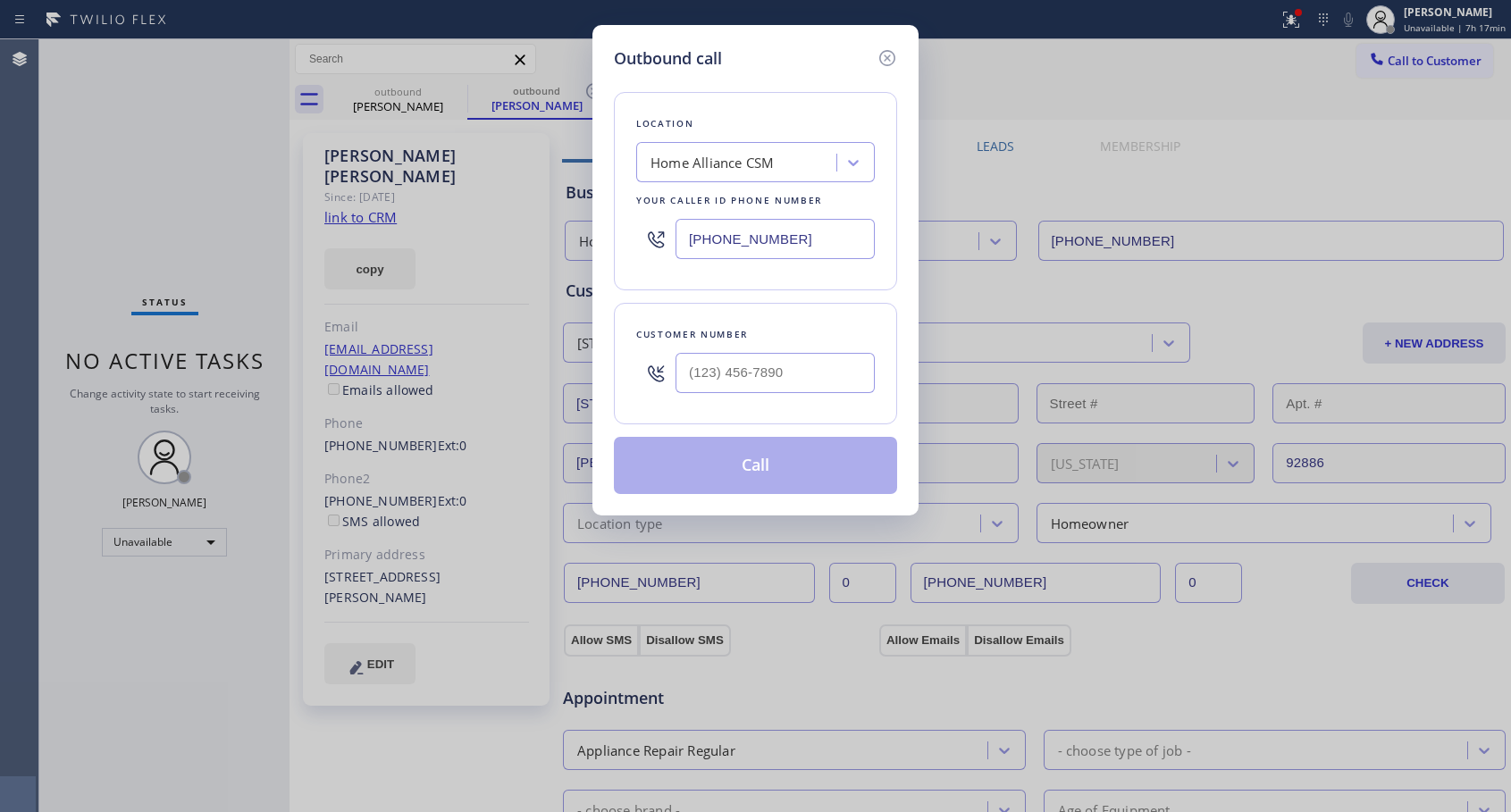
type input "[PHONE_NUMBER]"
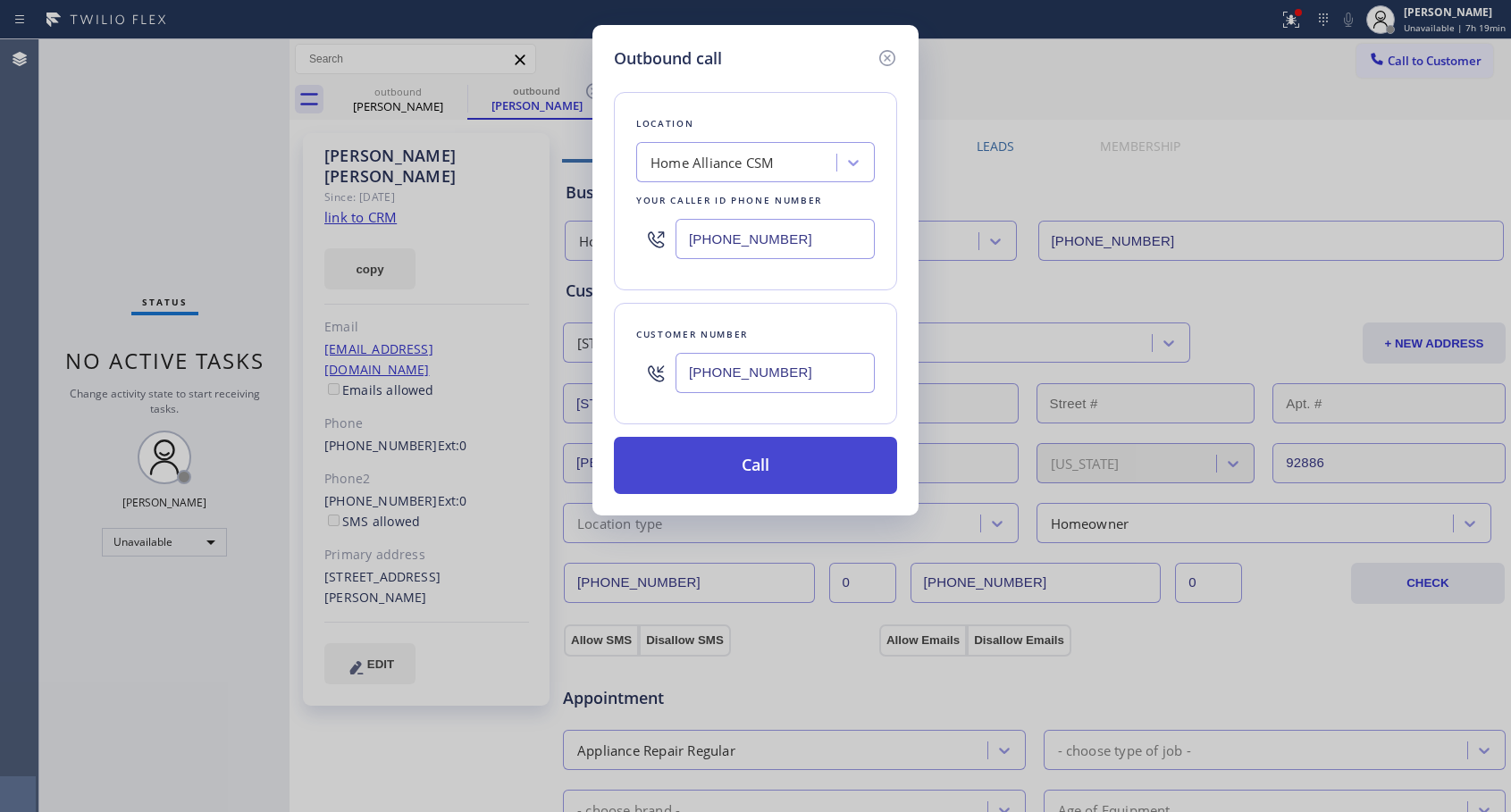
click at [751, 464] on button "Call" at bounding box center [756, 465] width 283 height 57
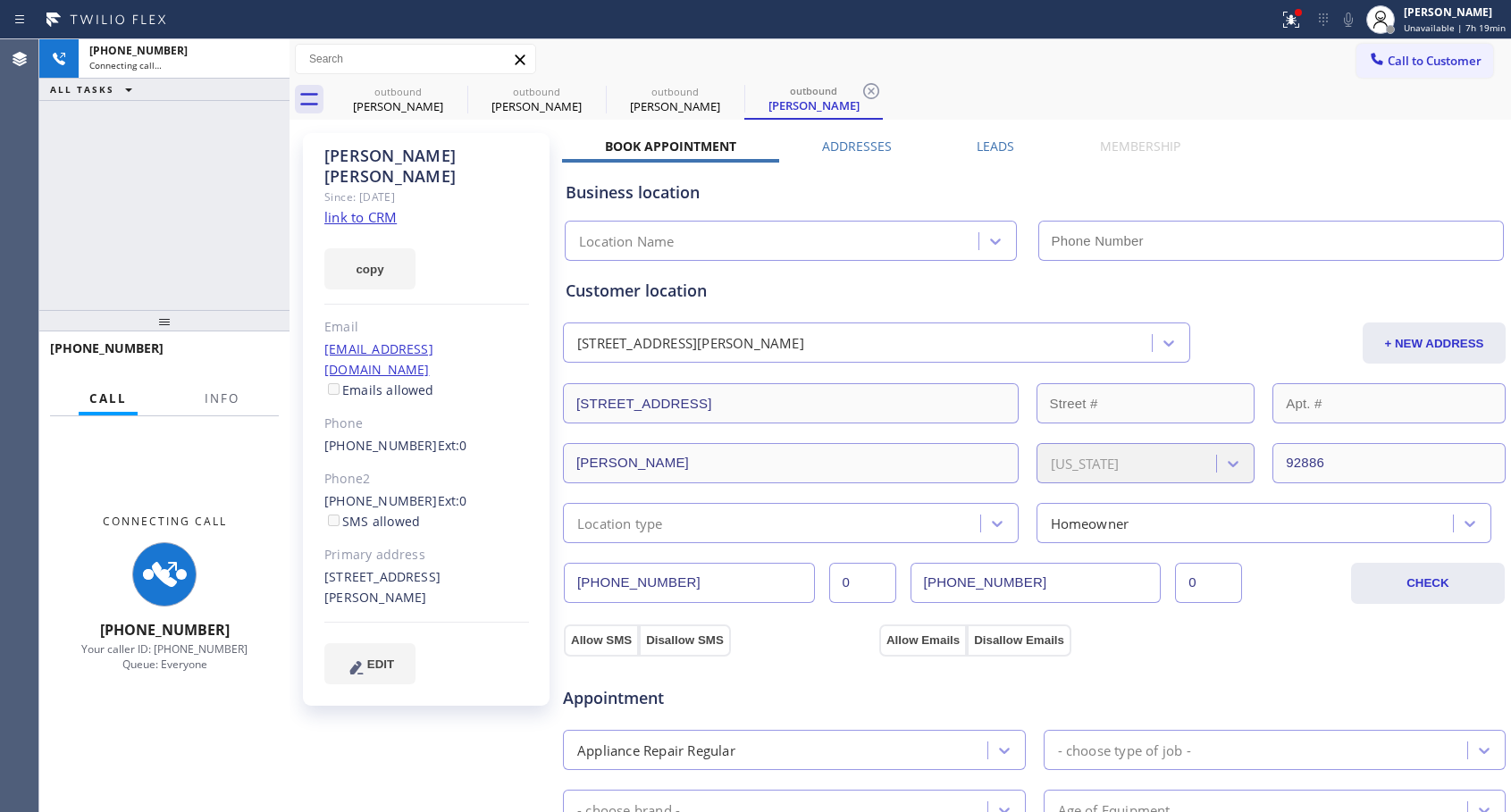
type input "[PHONE_NUMBER]"
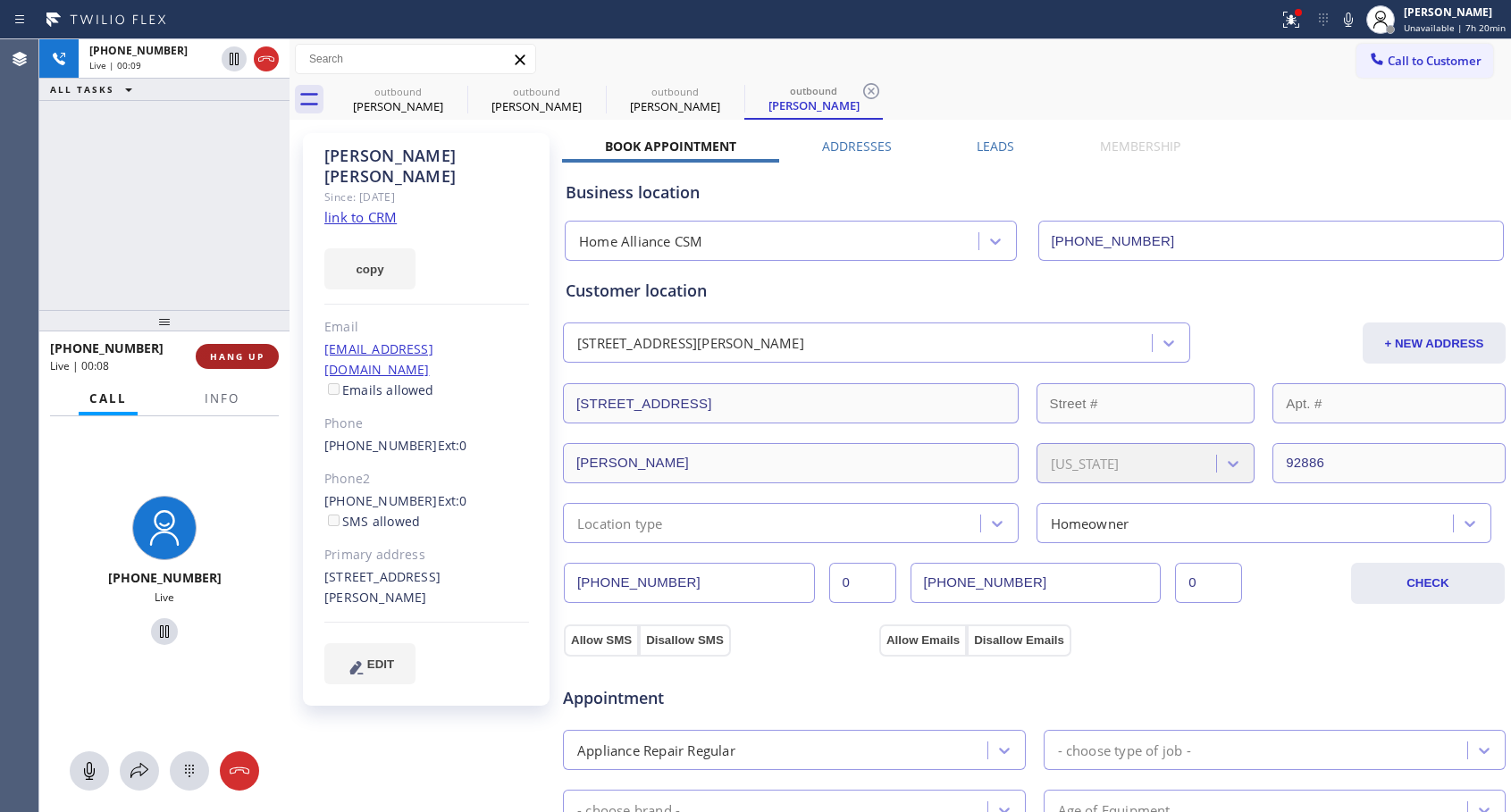
click at [244, 357] on span "HANG UP" at bounding box center [237, 356] width 55 height 13
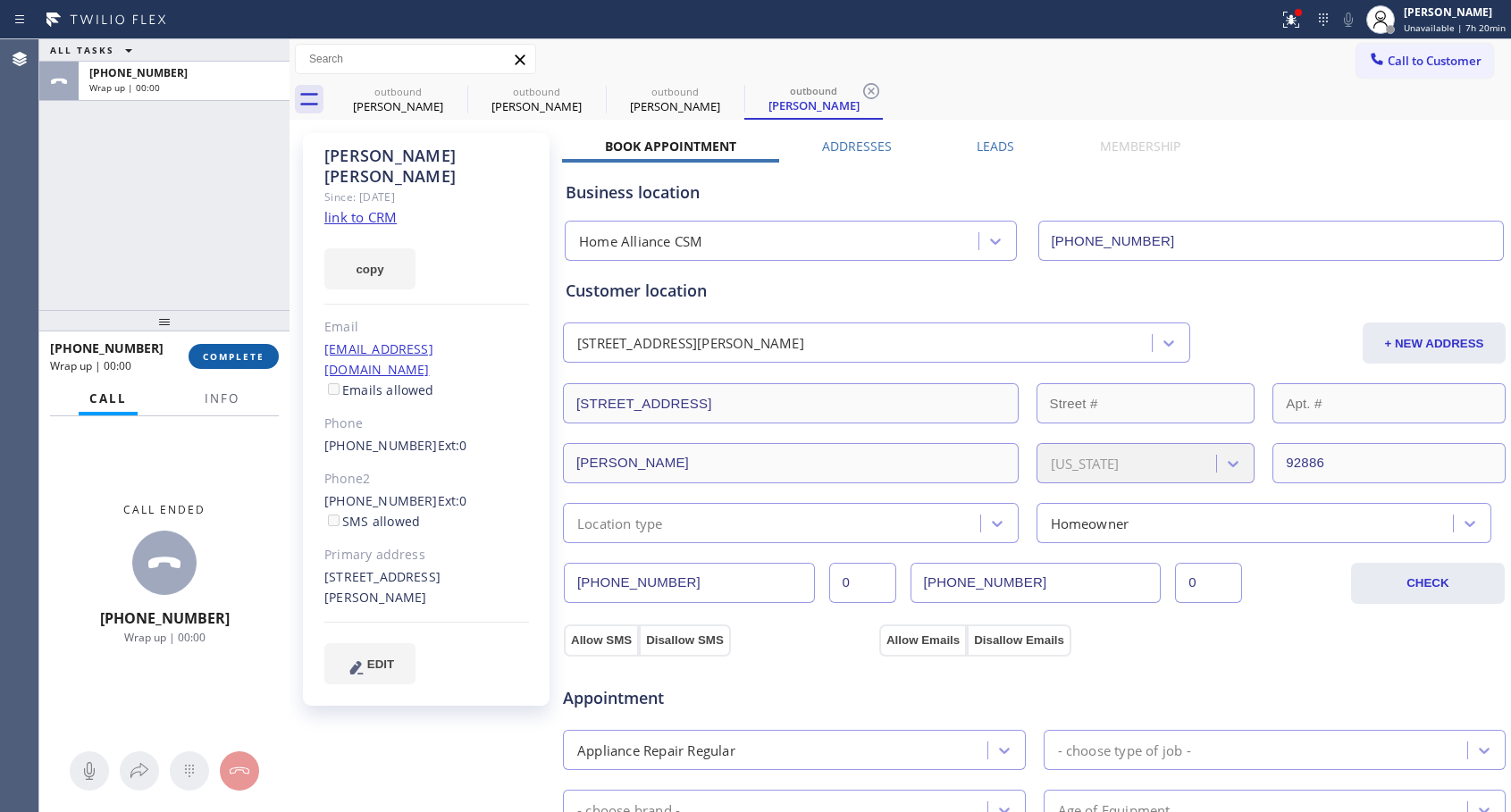
click at [244, 357] on span "COMPLETE" at bounding box center [234, 356] width 62 height 13
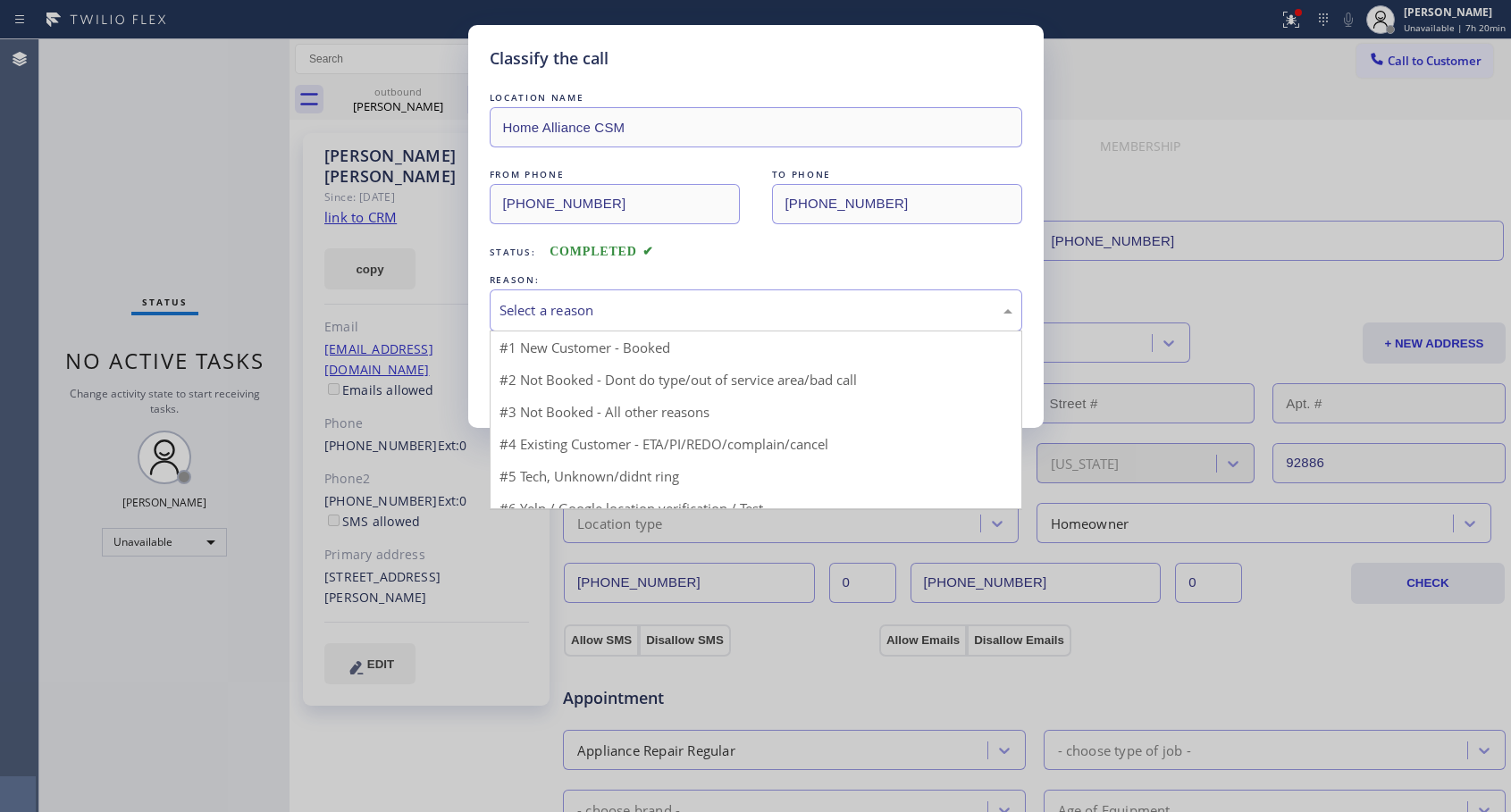
click at [685, 316] on div "Select a reason" at bounding box center [756, 310] width 513 height 21
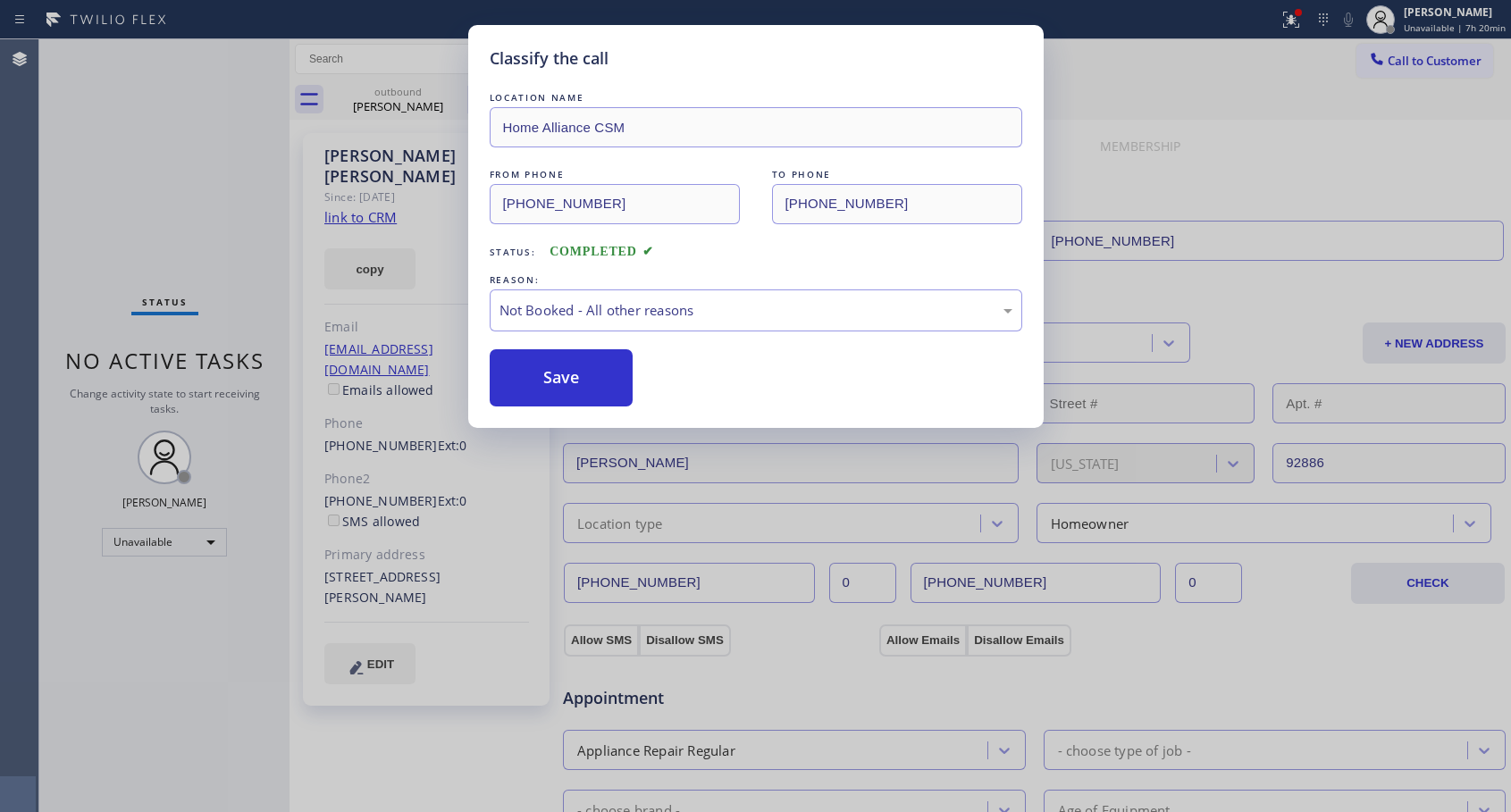
click at [604, 377] on button "Save" at bounding box center [561, 377] width 143 height 57
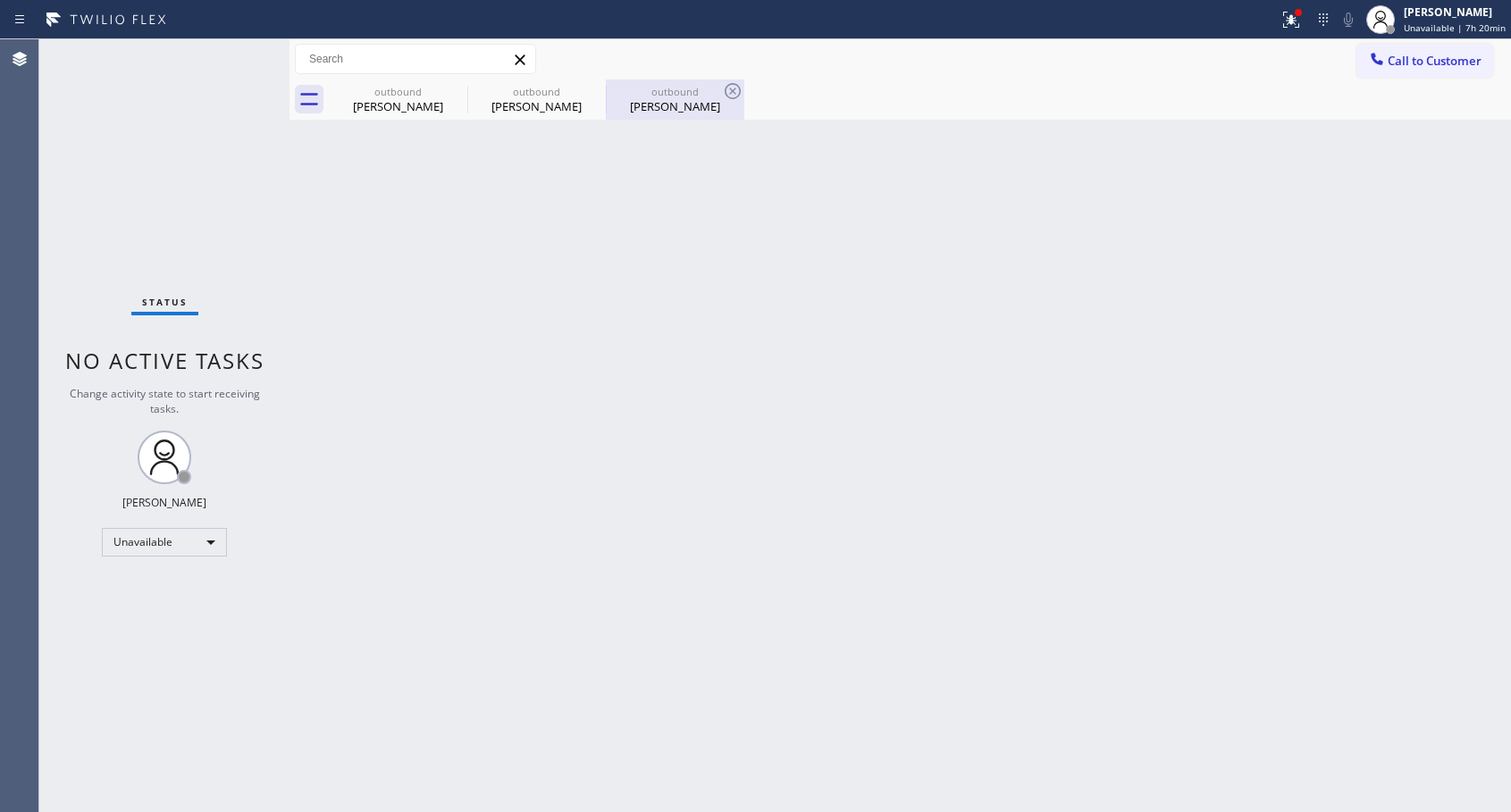
click at [683, 92] on div "outbound" at bounding box center [675, 91] width 135 height 13
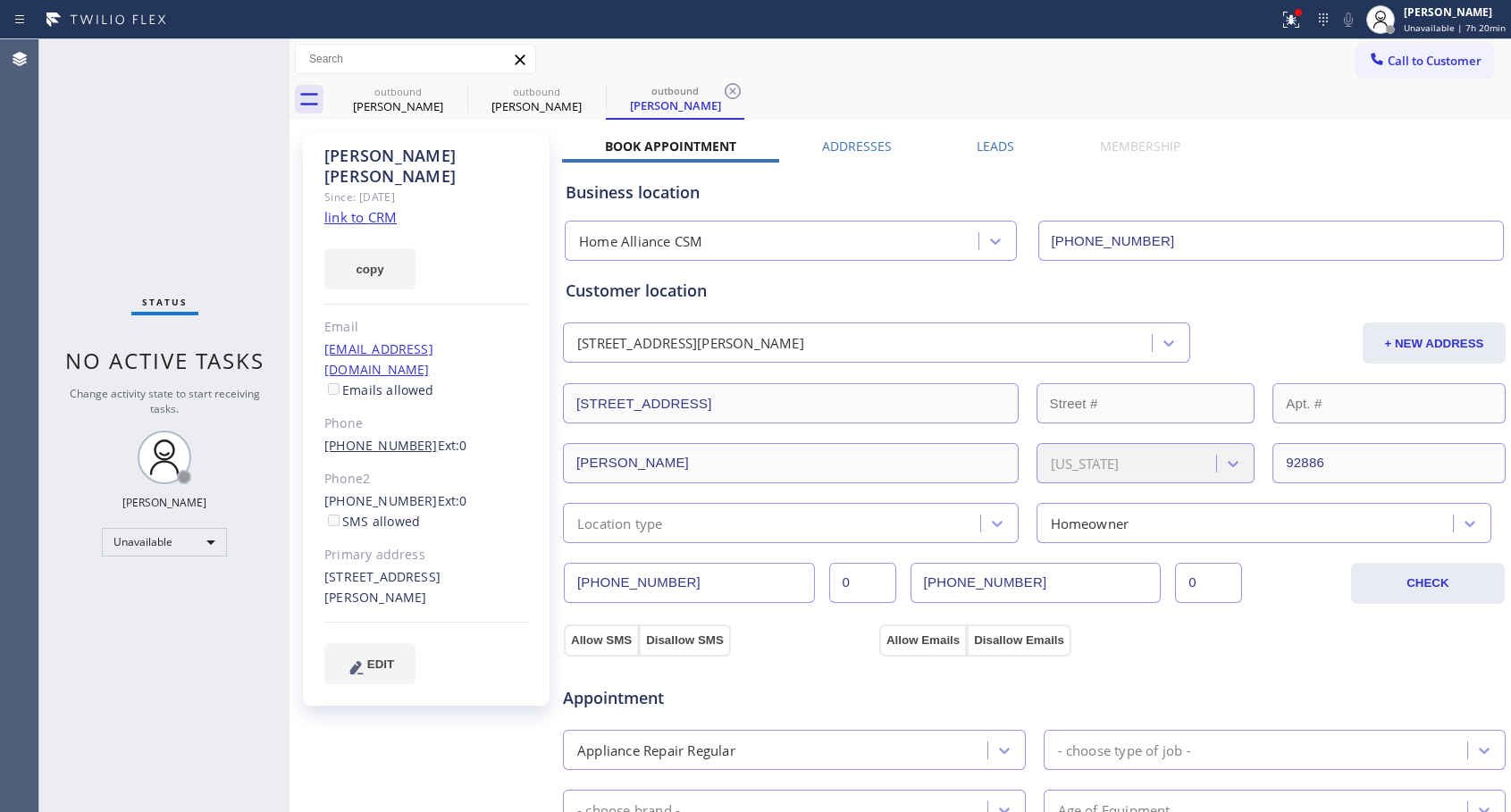
click at [366, 437] on link "[PHONE_NUMBER]" at bounding box center [381, 445] width 113 height 17
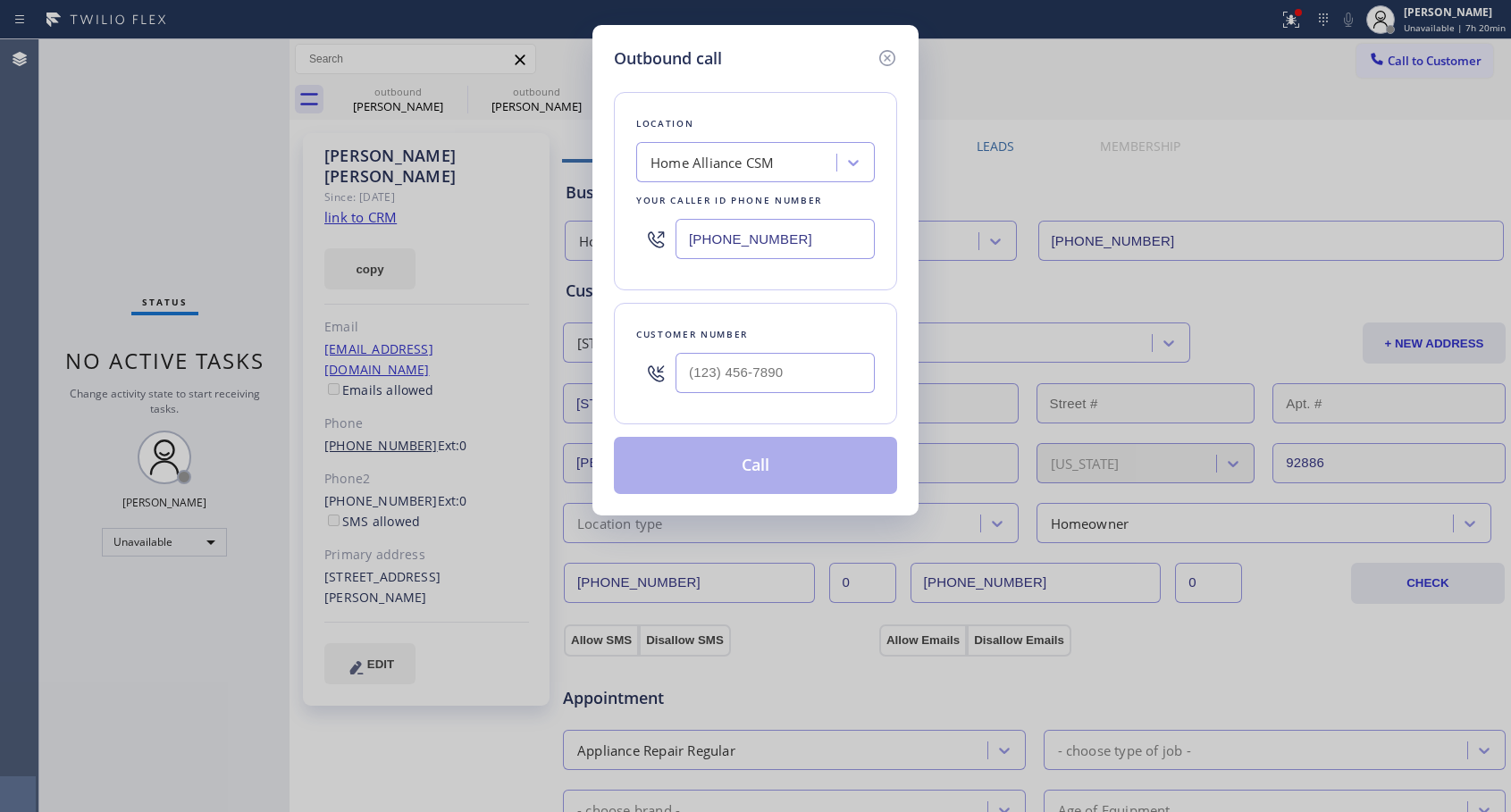
type input "[PHONE_NUMBER]"
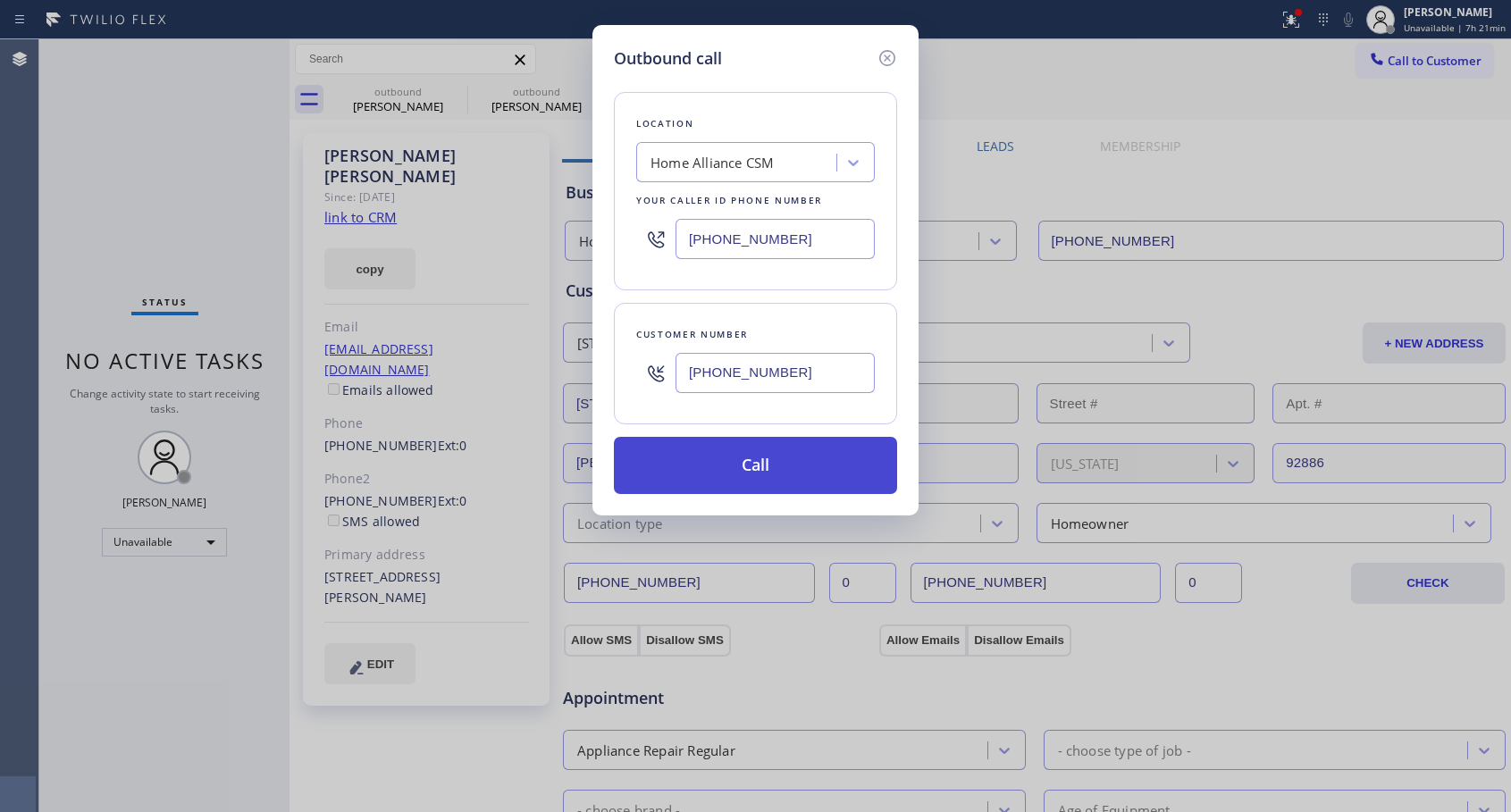
click at [830, 460] on button "Call" at bounding box center [756, 465] width 283 height 57
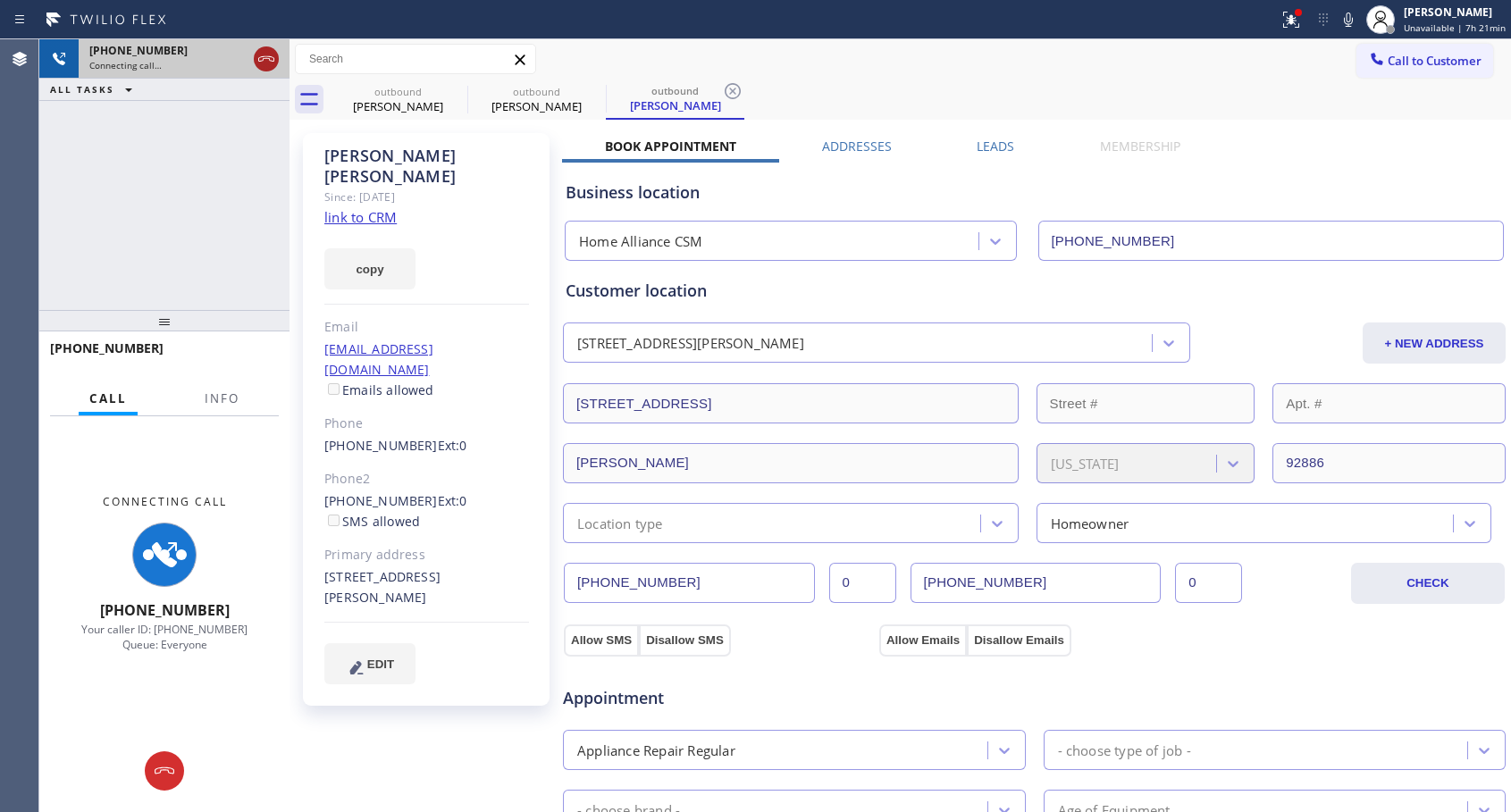
click at [264, 65] on icon at bounding box center [267, 59] width 22 height 22
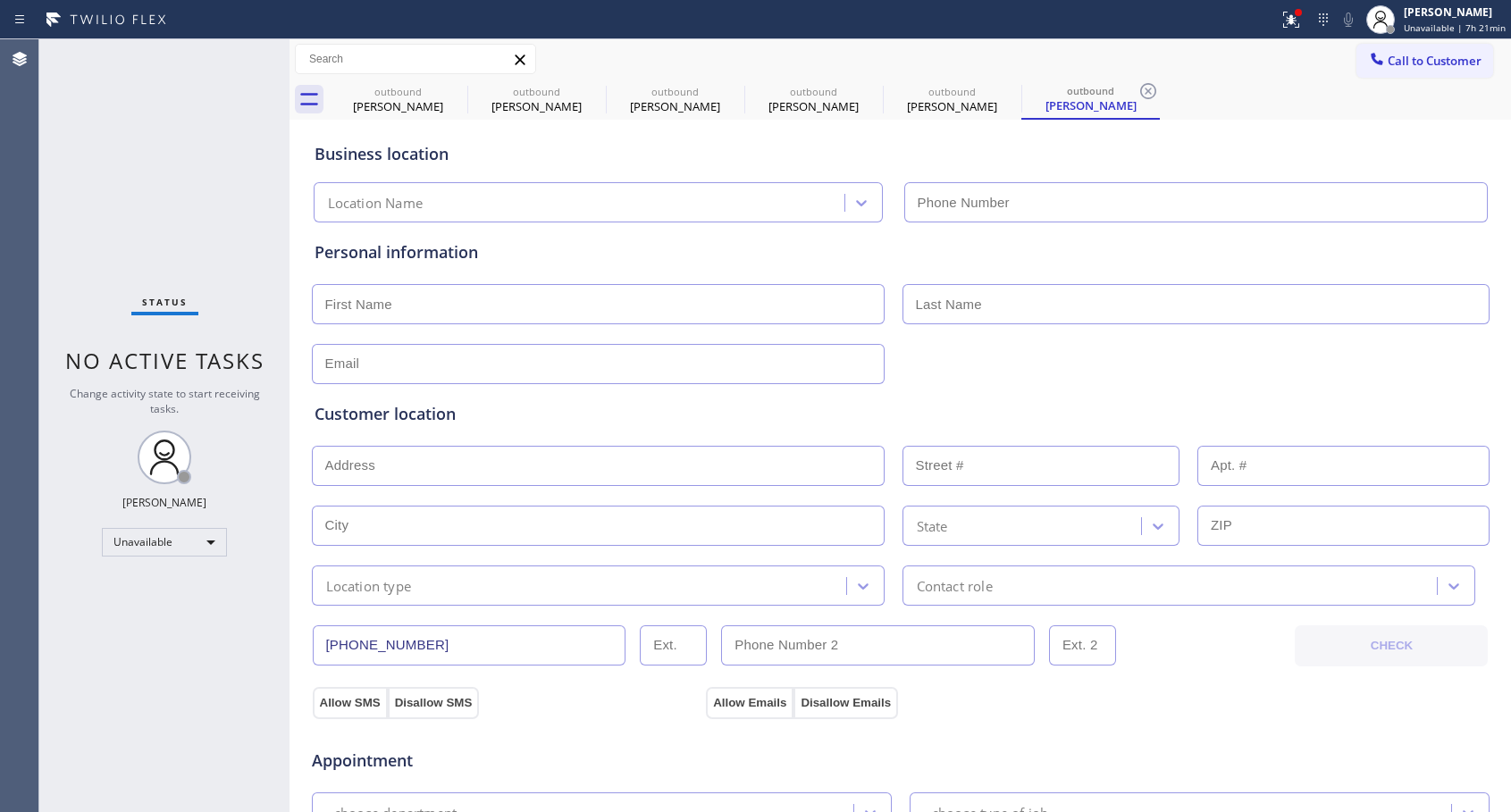
type input "[PHONE_NUMBER]"
click at [1075, 107] on div "[PERSON_NAME]" at bounding box center [1091, 105] width 135 height 16
click at [1085, 104] on div "[PERSON_NAME]" at bounding box center [1091, 105] width 135 height 16
click at [521, 108] on div "[PERSON_NAME]" at bounding box center [537, 106] width 135 height 16
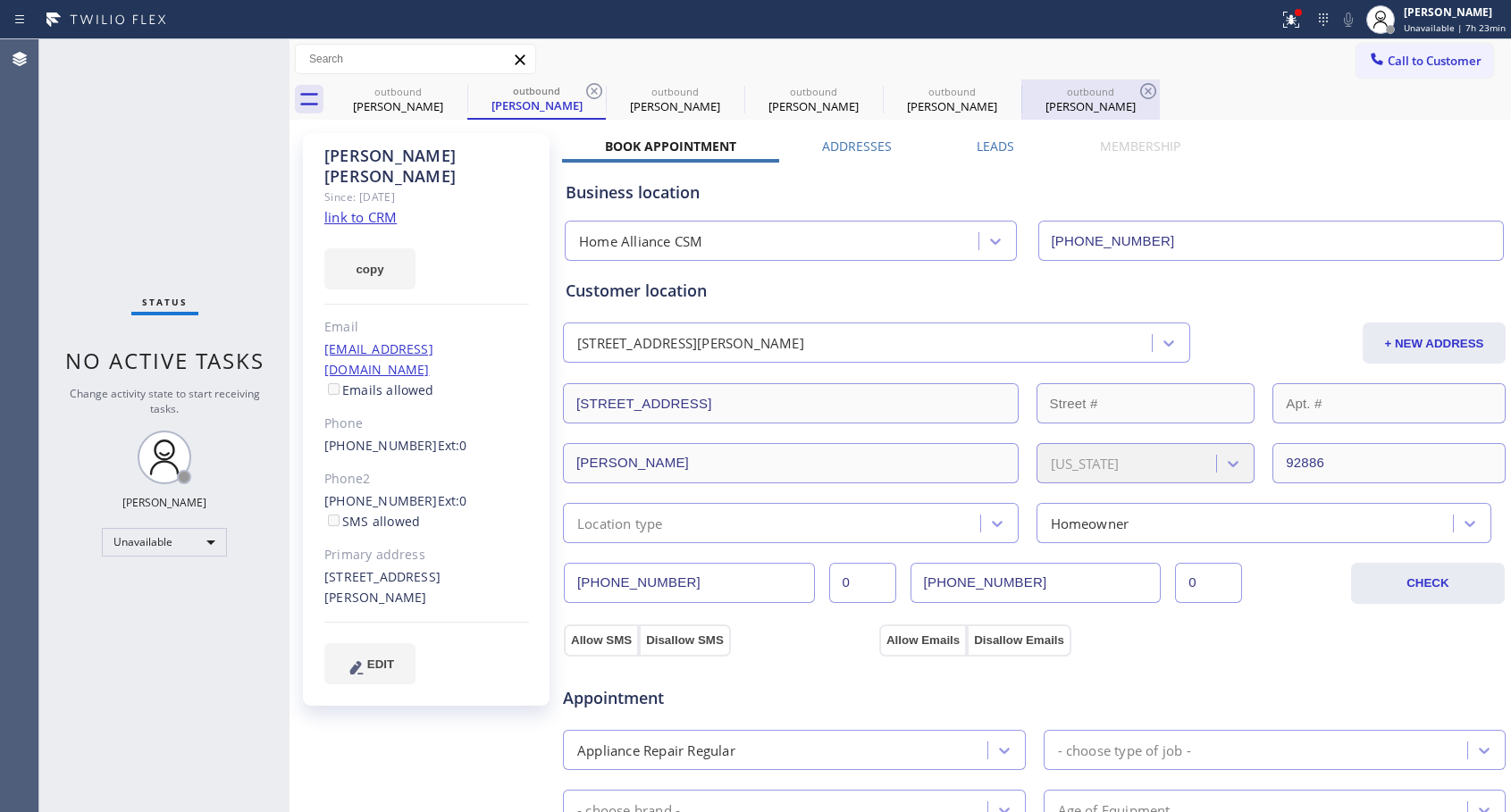
click at [1072, 108] on div "[PERSON_NAME]" at bounding box center [1091, 106] width 135 height 16
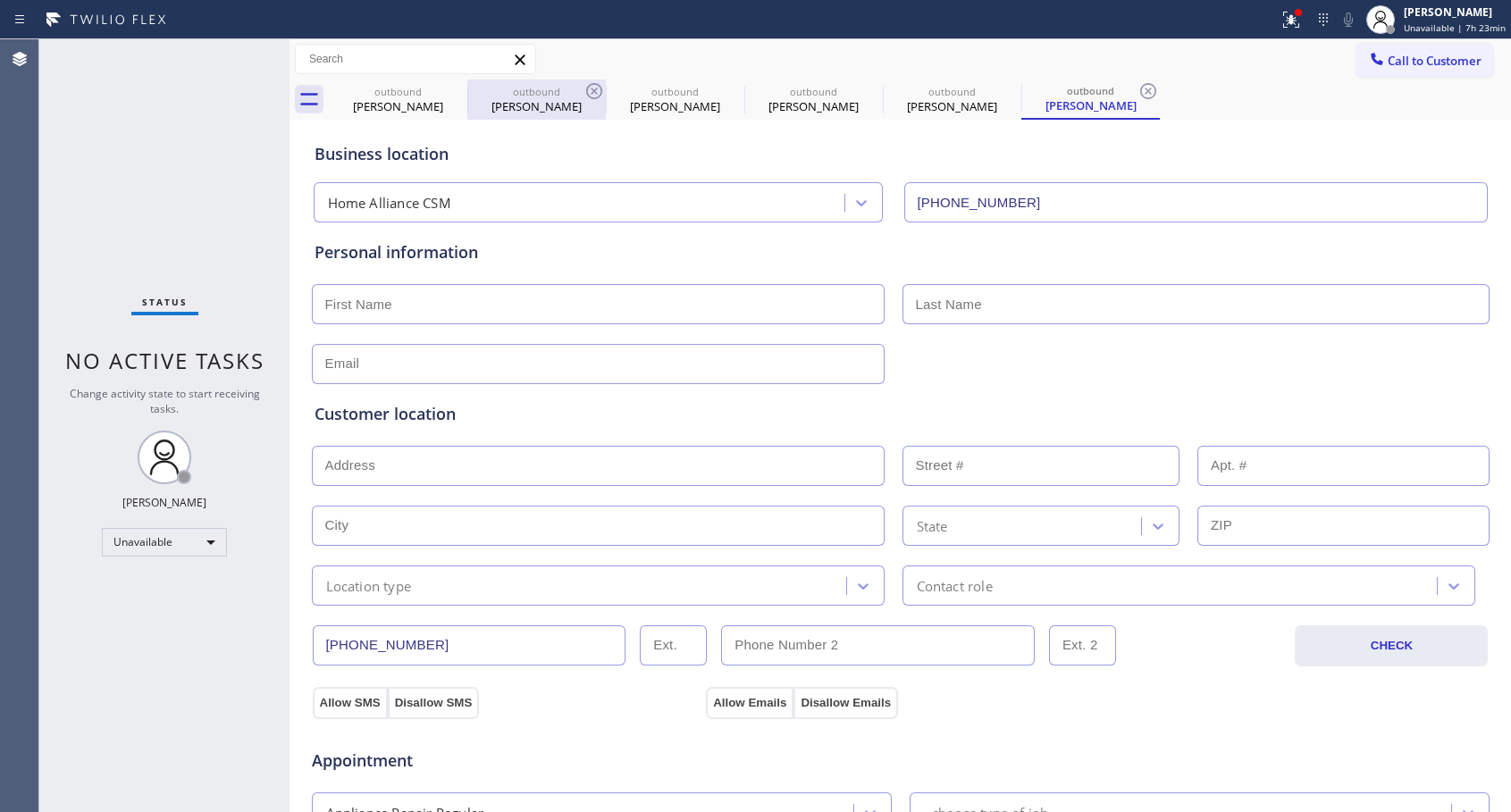
click at [520, 99] on div "[PERSON_NAME]" at bounding box center [537, 106] width 135 height 16
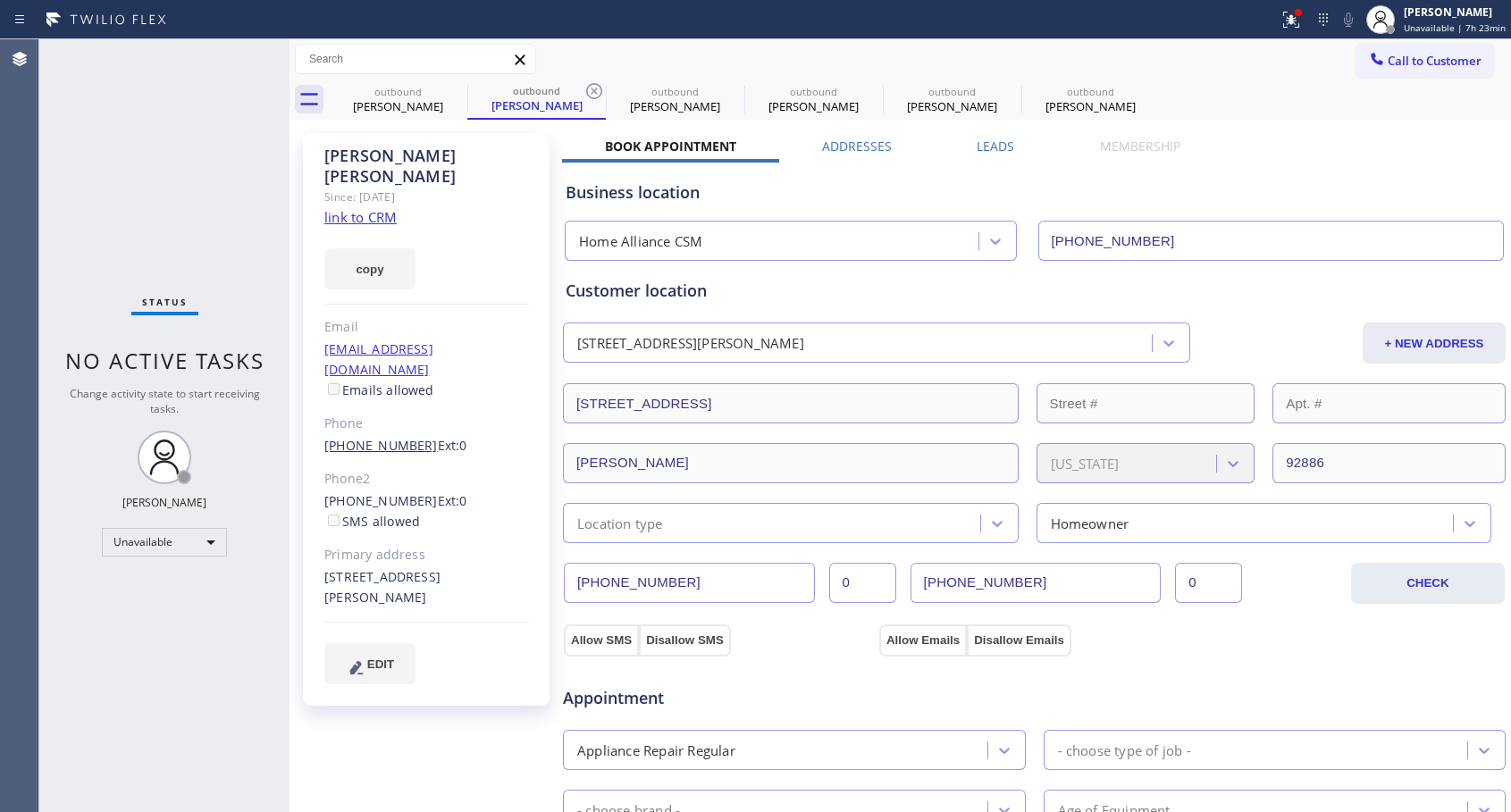
click at [380, 437] on link "[PHONE_NUMBER]" at bounding box center [381, 445] width 113 height 17
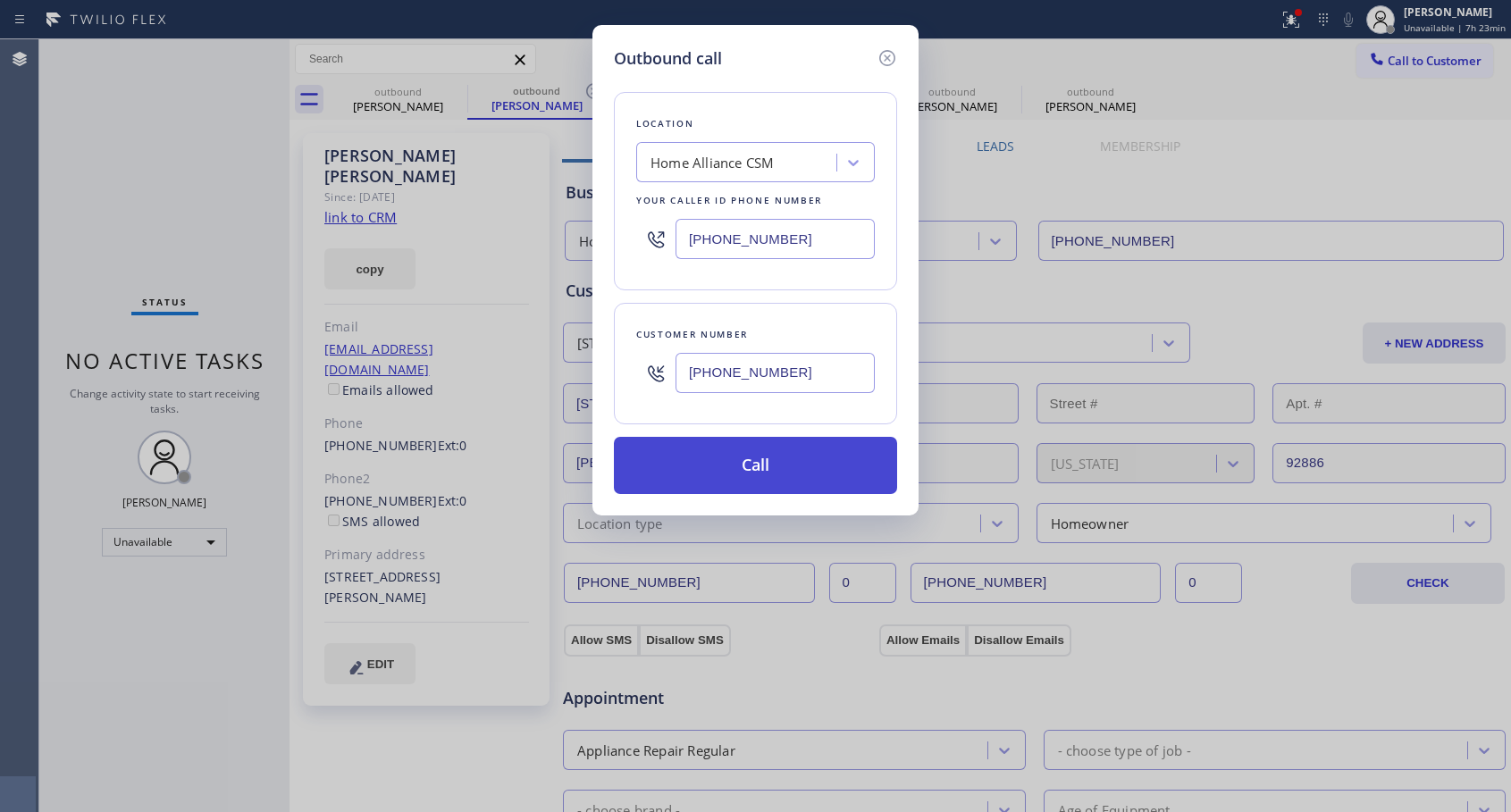
click at [703, 458] on button "Call" at bounding box center [756, 465] width 283 height 57
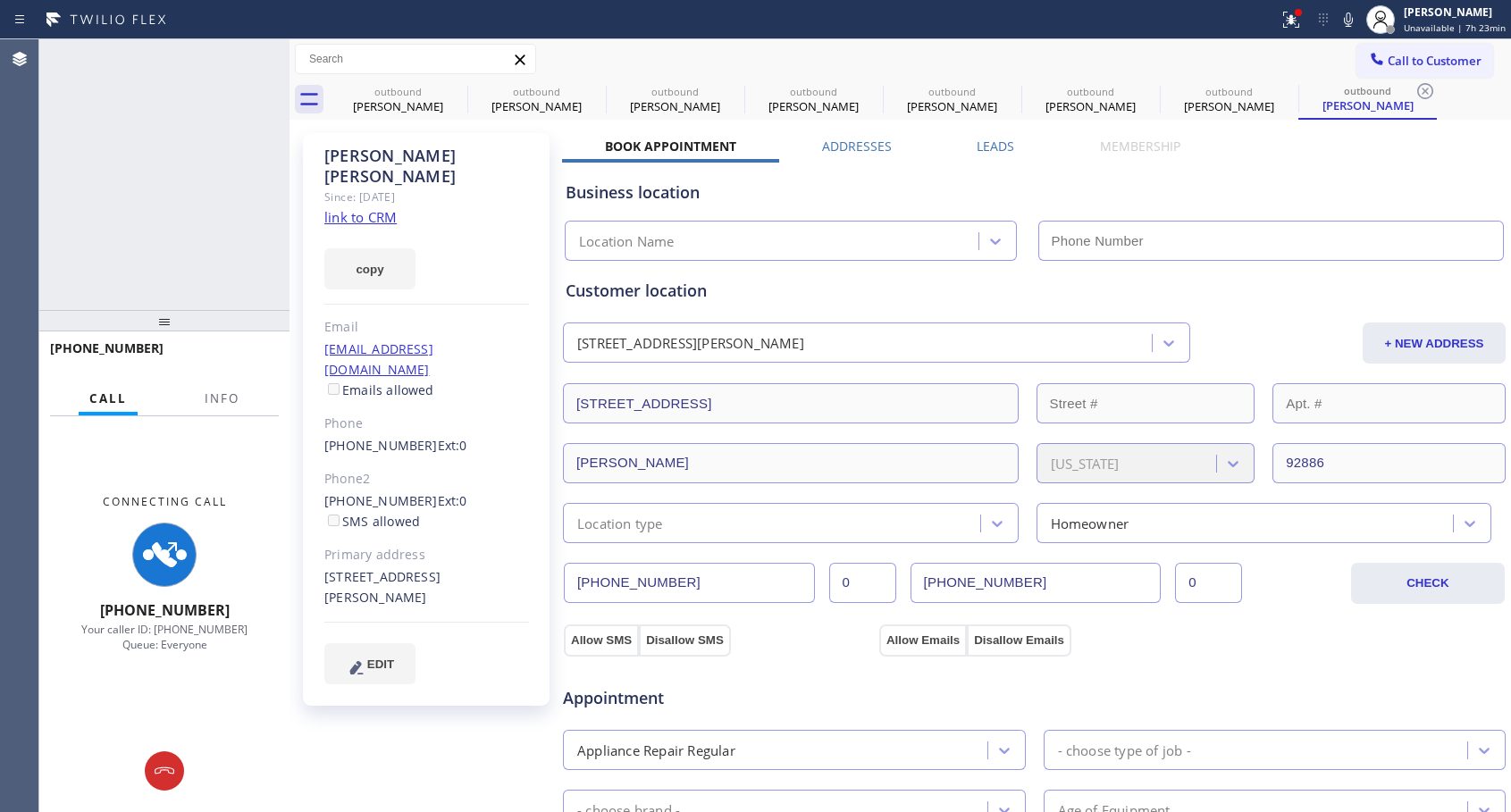
type input "[PHONE_NUMBER]"
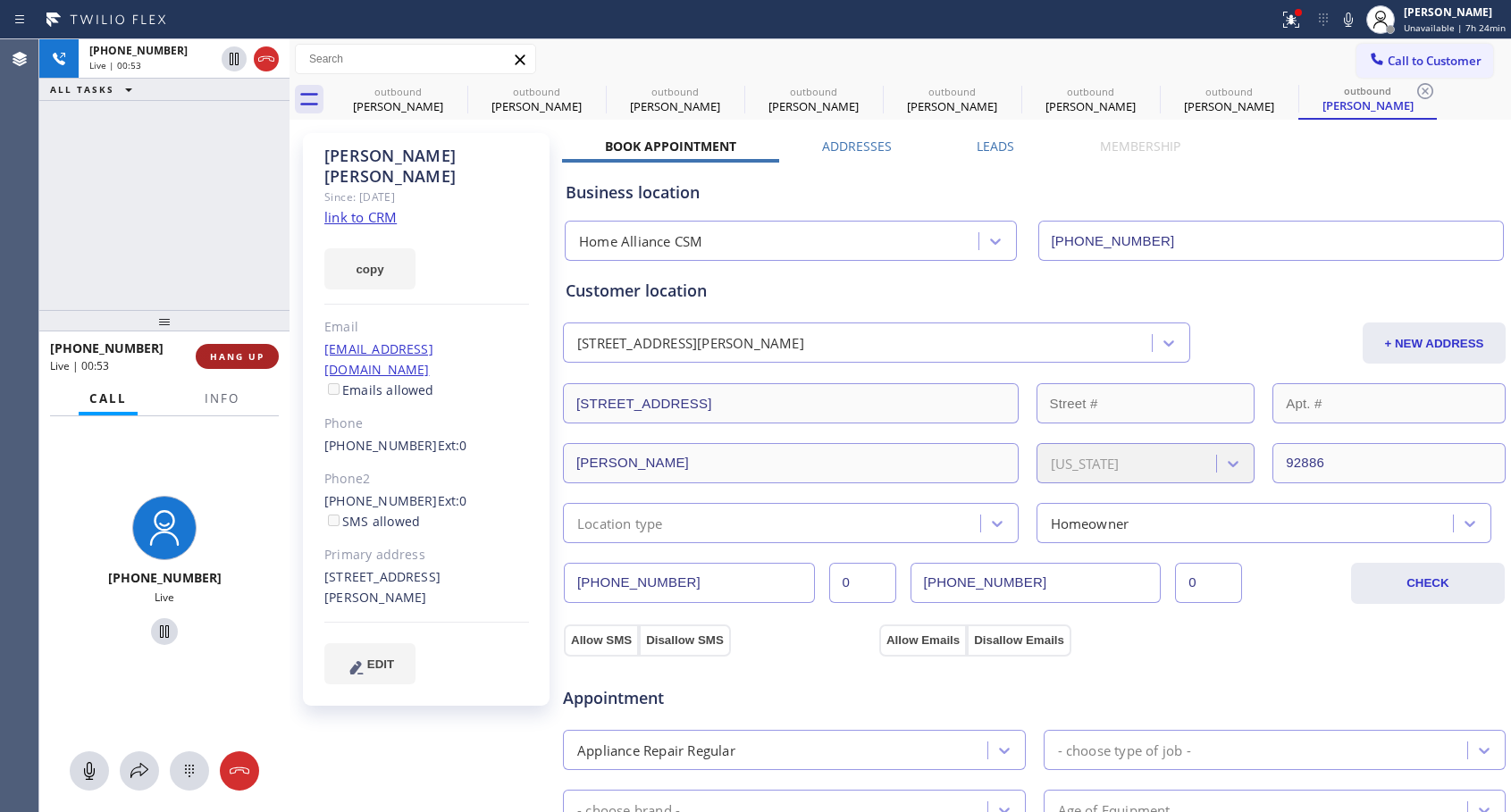
click at [237, 353] on span "HANG UP" at bounding box center [237, 356] width 55 height 13
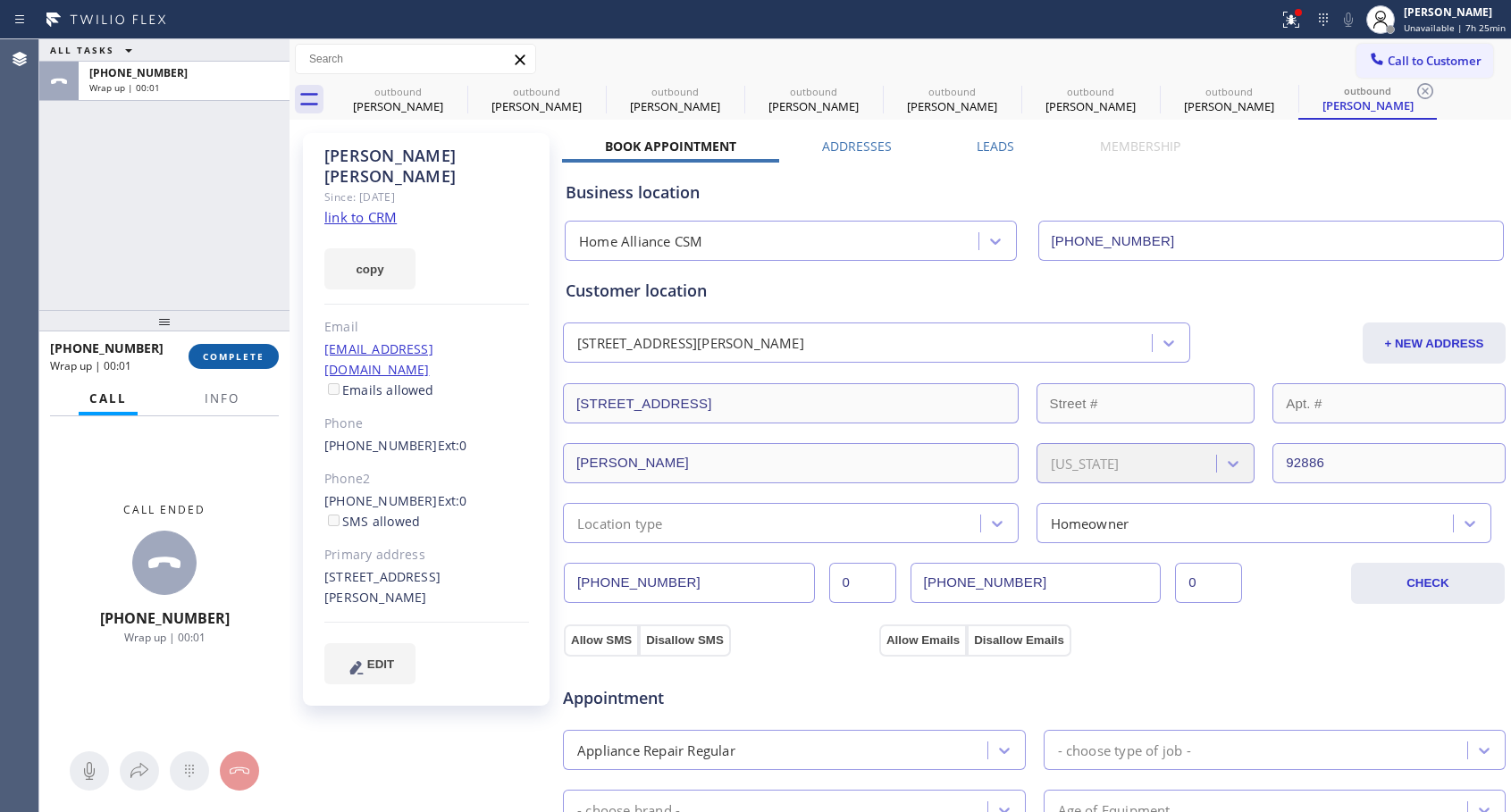
click at [237, 353] on span "COMPLETE" at bounding box center [234, 356] width 62 height 13
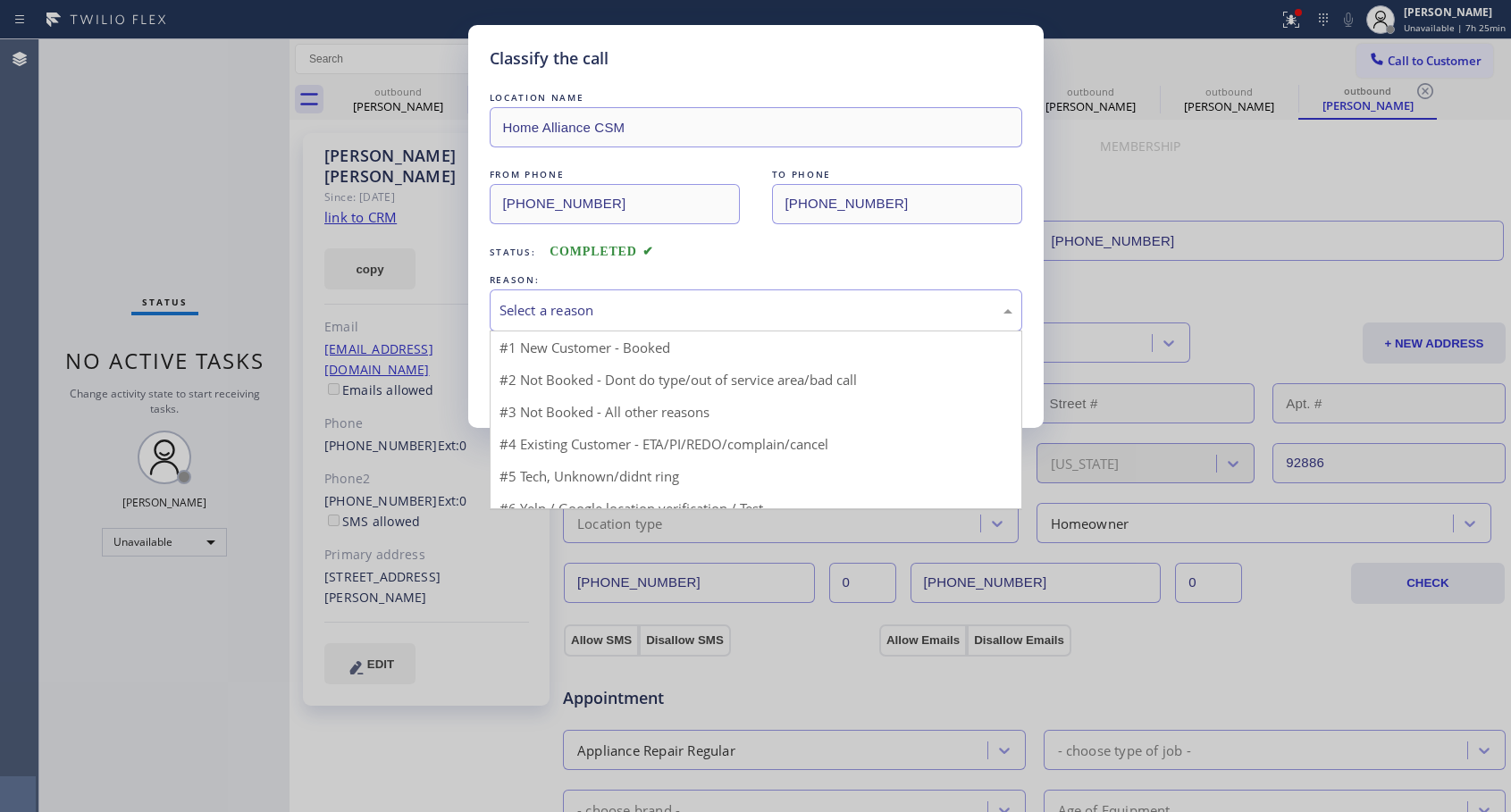
click at [710, 305] on div "Select a reason" at bounding box center [756, 310] width 513 height 21
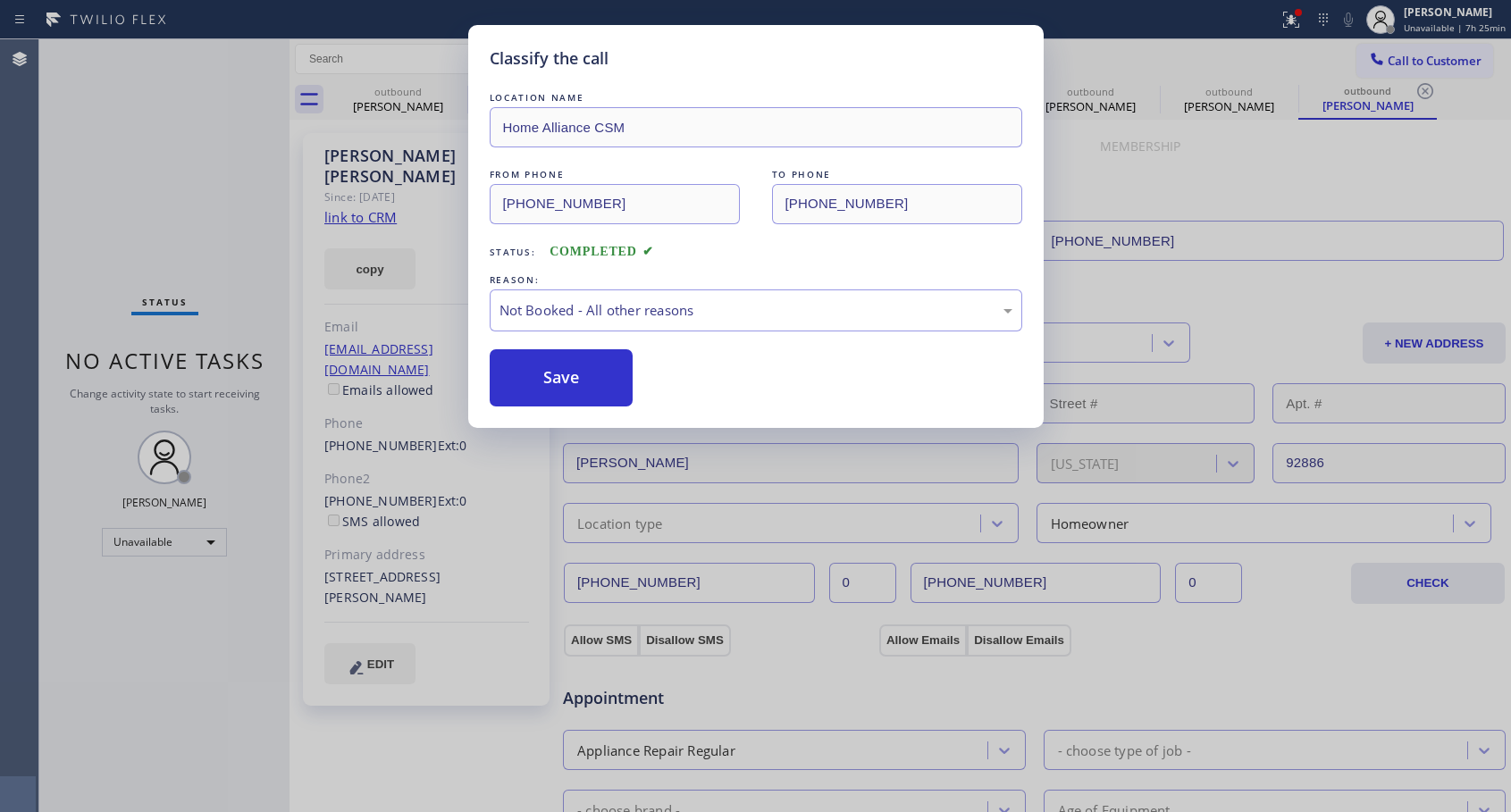
click at [557, 382] on button "Save" at bounding box center [561, 377] width 143 height 57
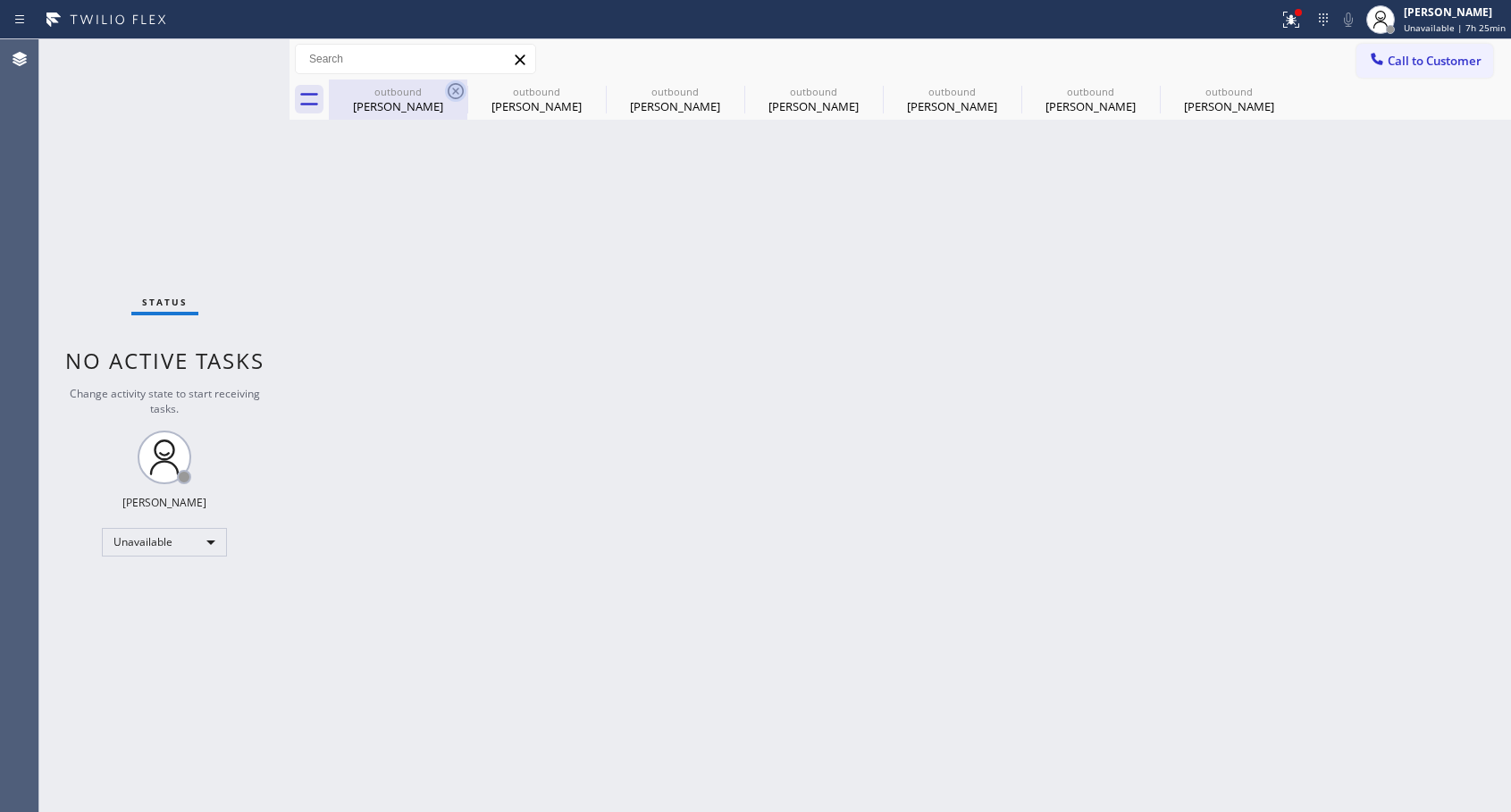
click at [453, 89] on icon at bounding box center [456, 91] width 16 height 16
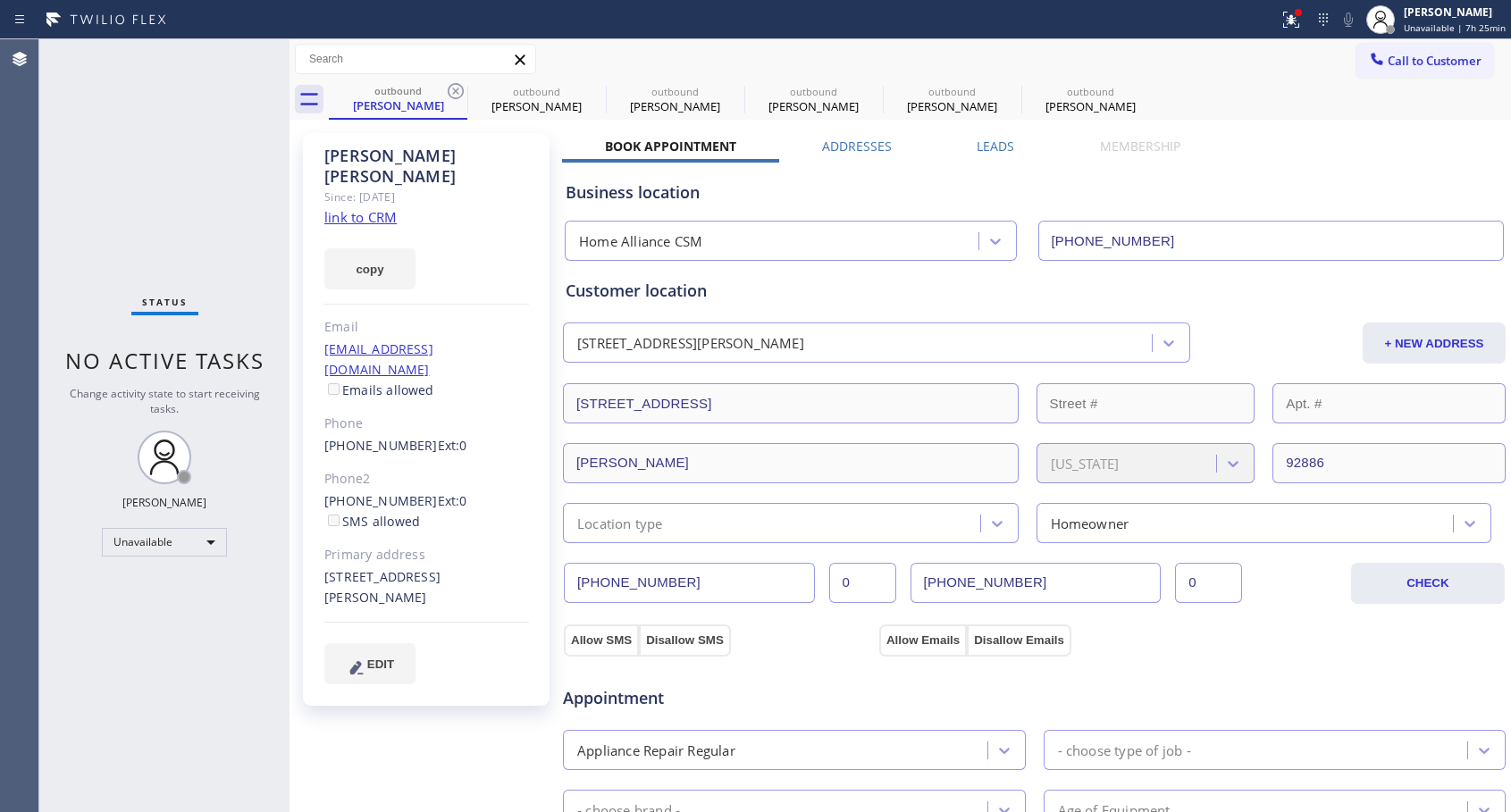
click at [453, 89] on icon at bounding box center [456, 91] width 16 height 16
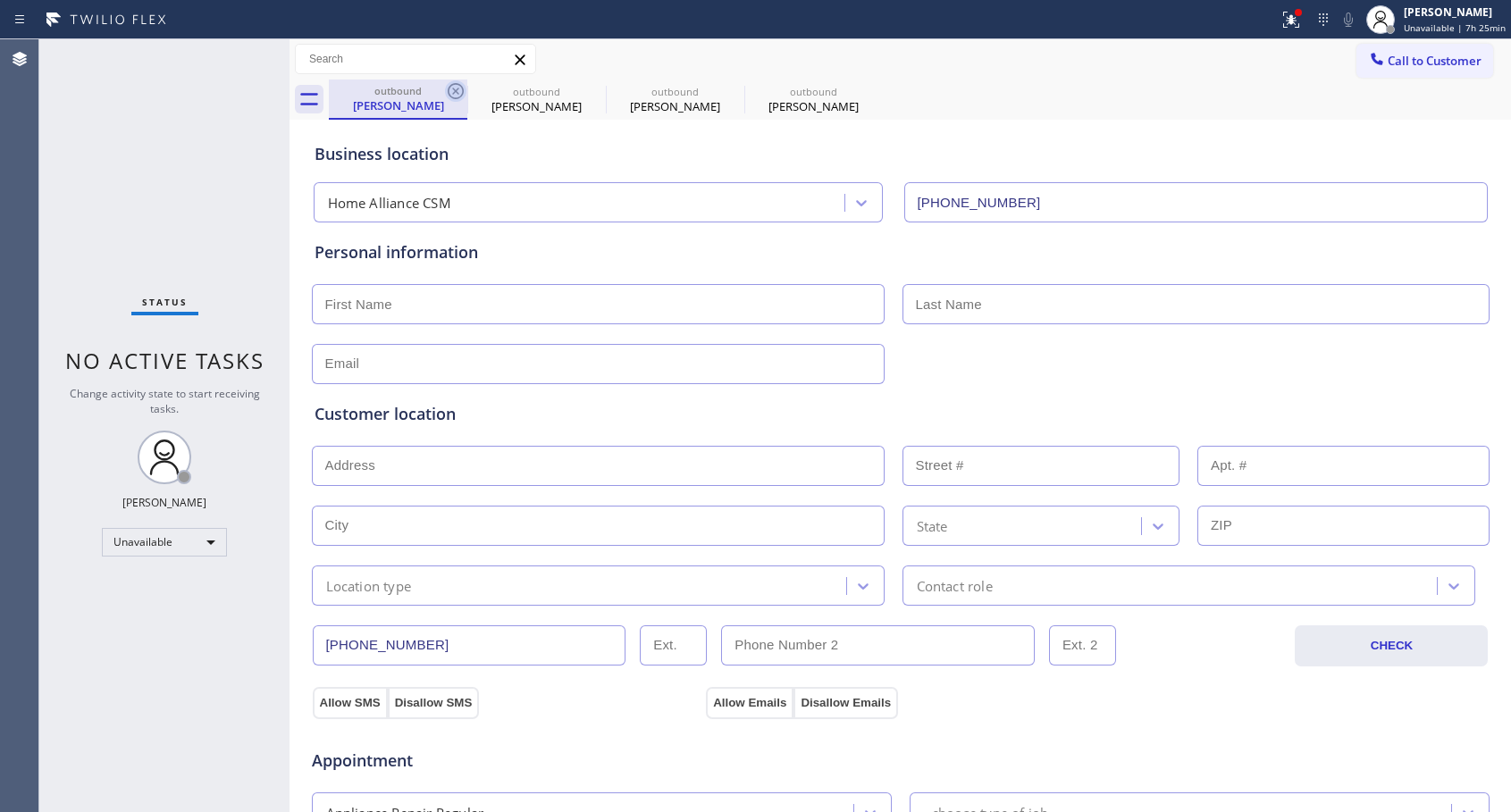
click at [453, 86] on icon at bounding box center [456, 92] width 22 height 22
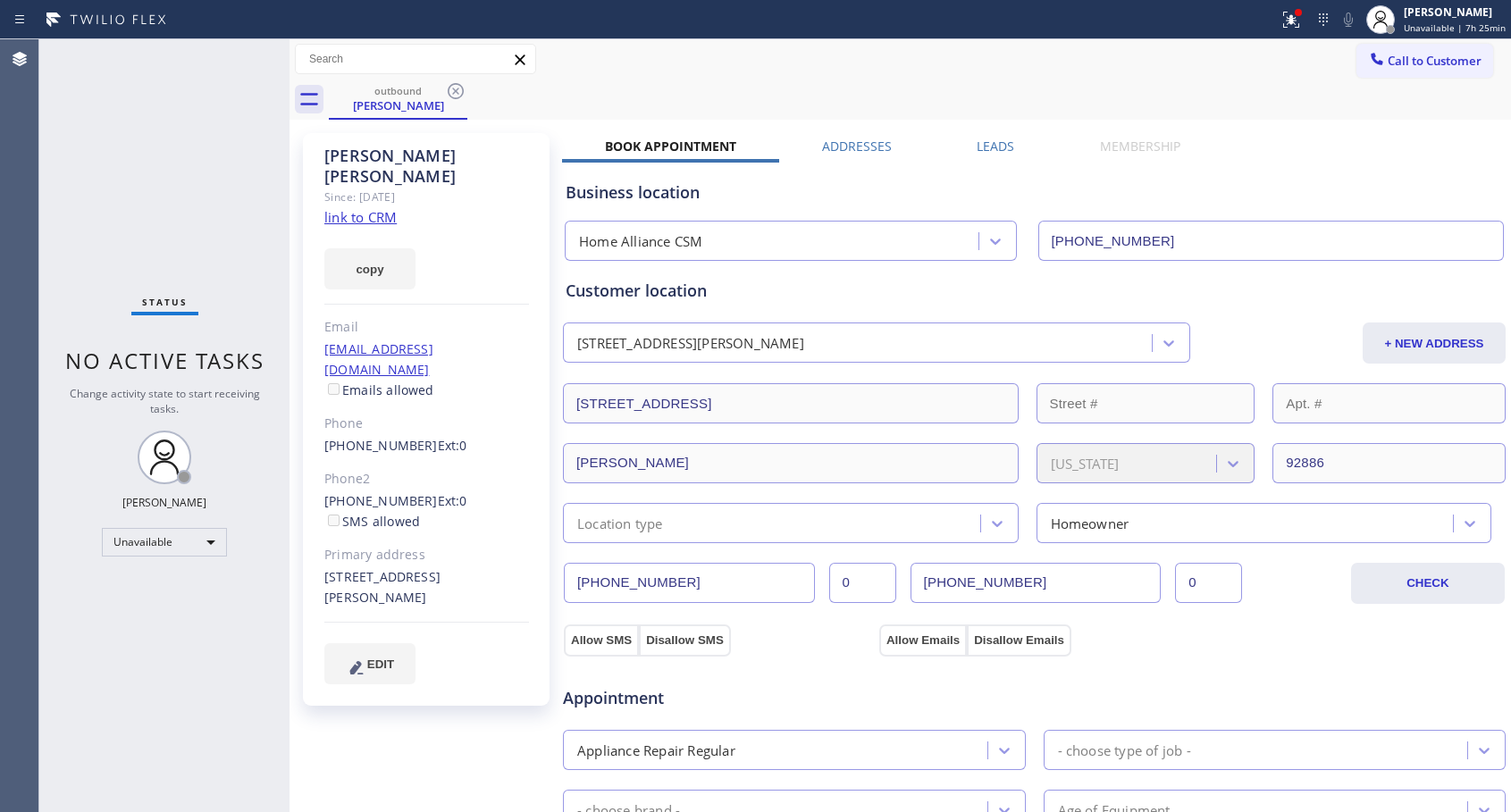
click at [453, 86] on icon at bounding box center [456, 92] width 22 height 22
